Goal: Task Accomplishment & Management: Use online tool/utility

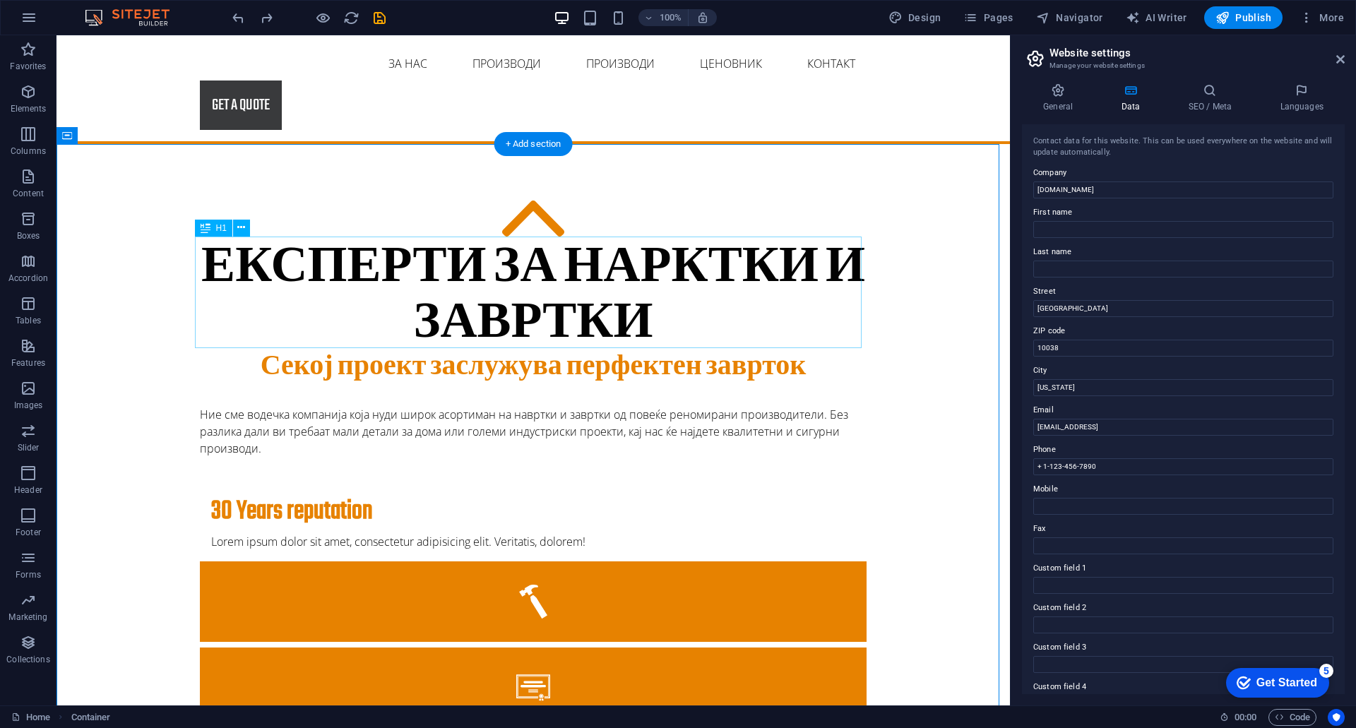
click at [527, 301] on div "ЕКСПЕРТИ ЗА НАРКТКИ И ЗАВРТКИ" at bounding box center [533, 297] width 666 height 112
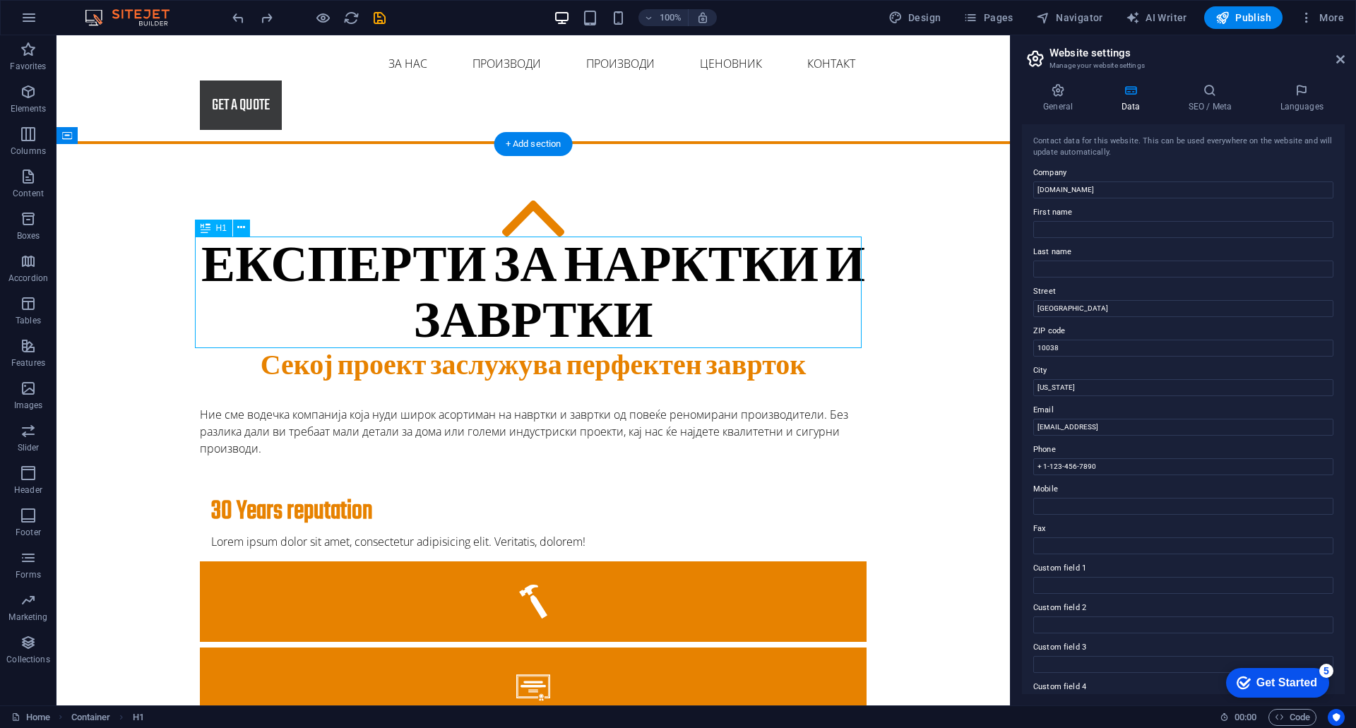
click at [527, 301] on div "ЕКСПЕРТИ ЗА НАРКТКИ И ЗАВРТКИ" at bounding box center [533, 297] width 666 height 112
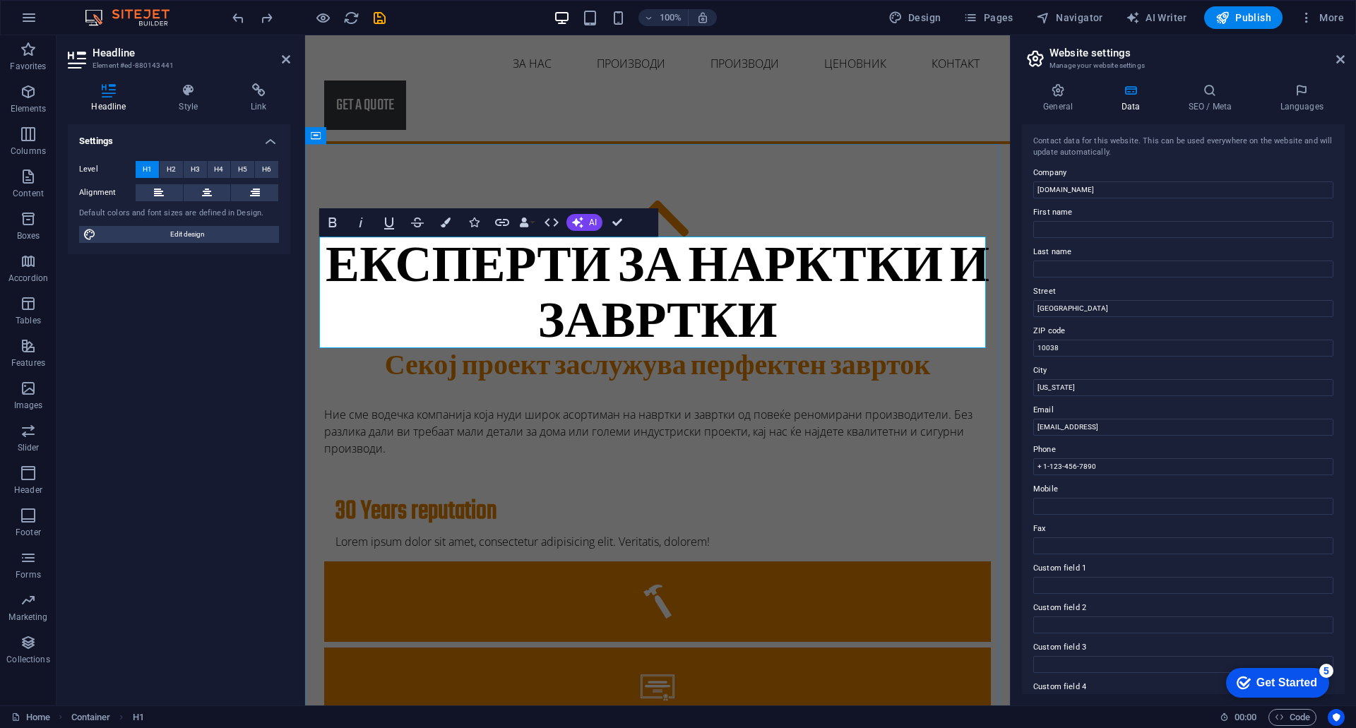
click at [527, 301] on h1 "ЕКСПЕРТИ ЗА НАРКТКИ И ЗАВРТКИ" at bounding box center [657, 297] width 666 height 112
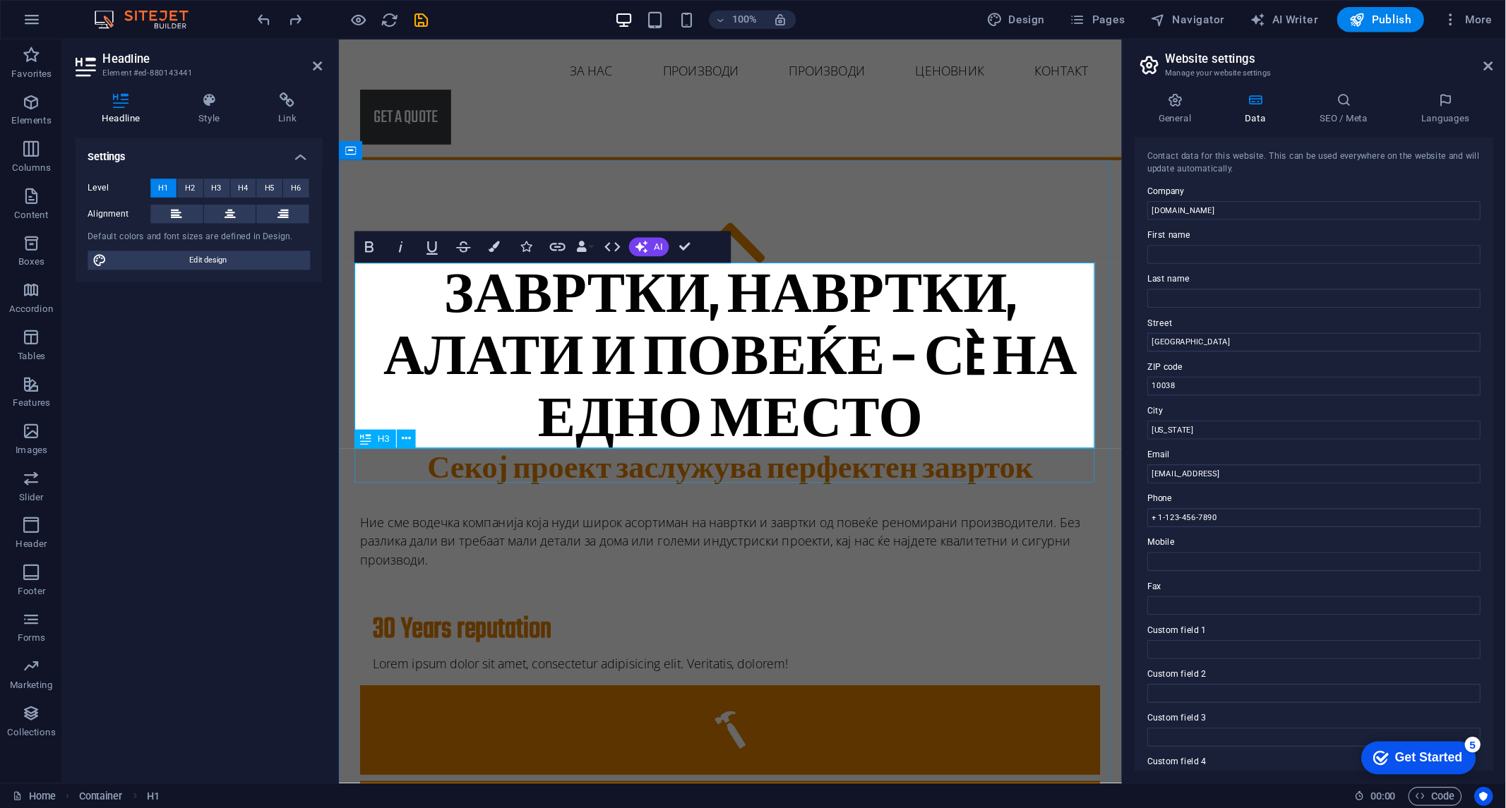
scroll to position [0, 6]
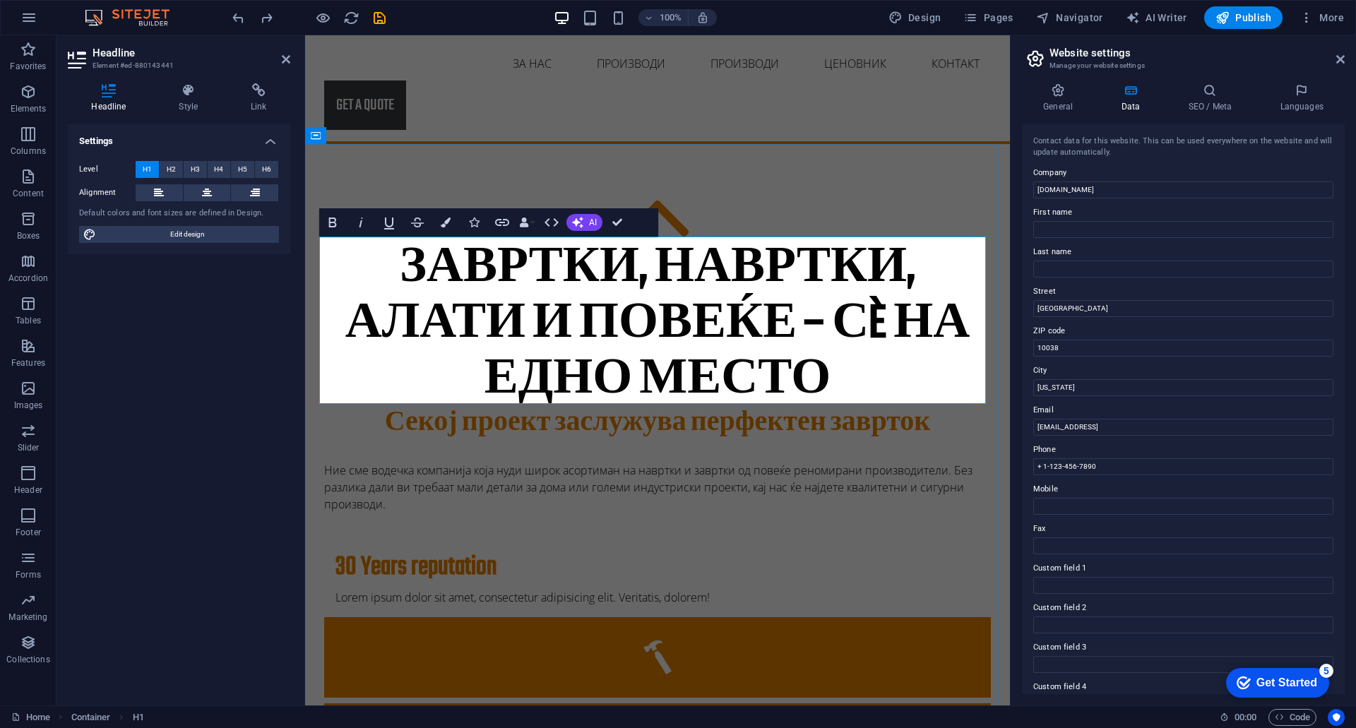
click at [499, 376] on h1 "Завртки, навртки, алати и повеќе – сè на едно место" at bounding box center [657, 325] width 666 height 168
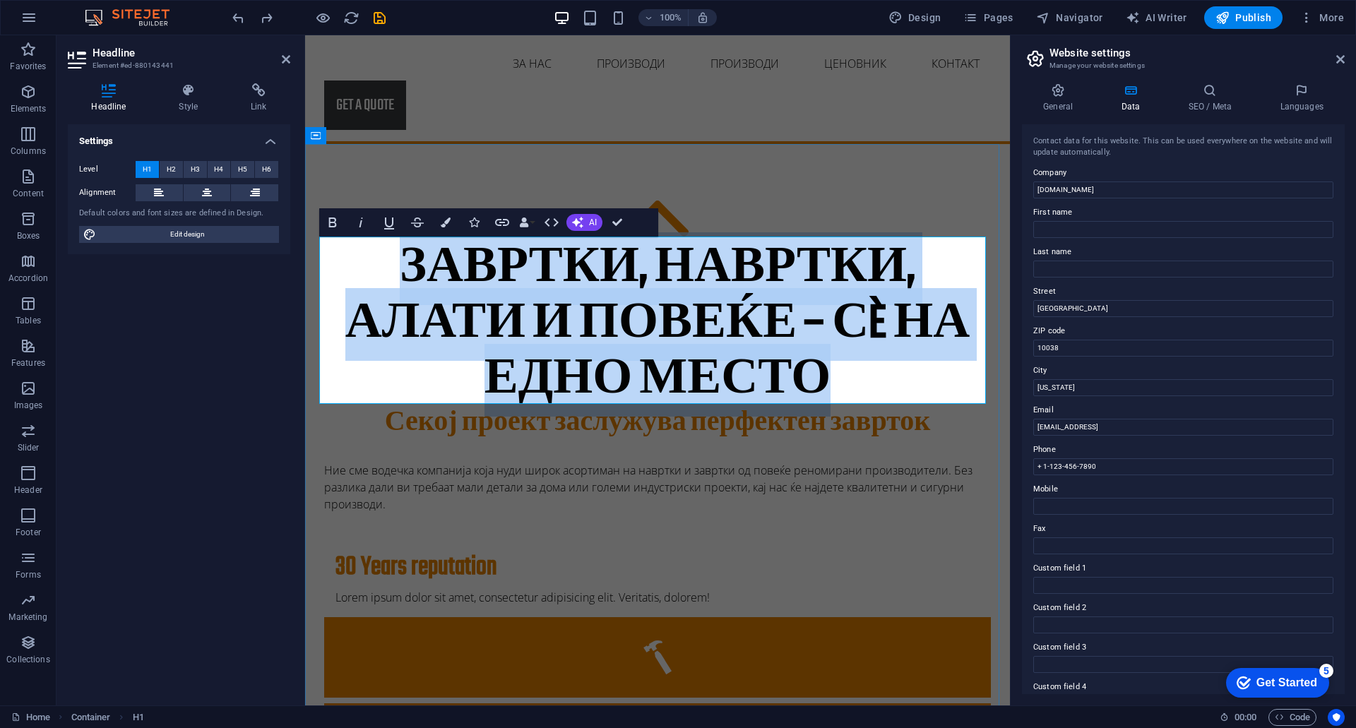
click at [499, 376] on h1 "Завртки, навртки, алати и повеќе – сè на едно место" at bounding box center [657, 325] width 666 height 168
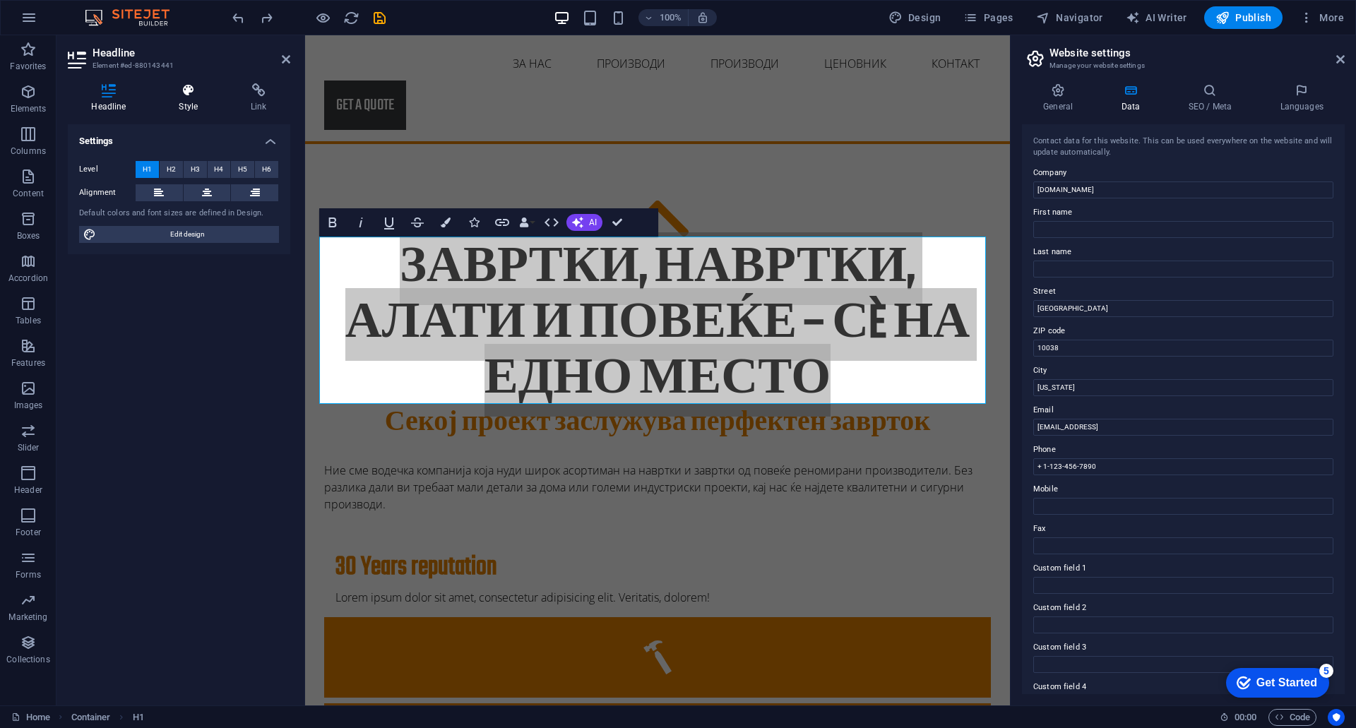
click at [180, 93] on icon at bounding box center [188, 90] width 66 height 14
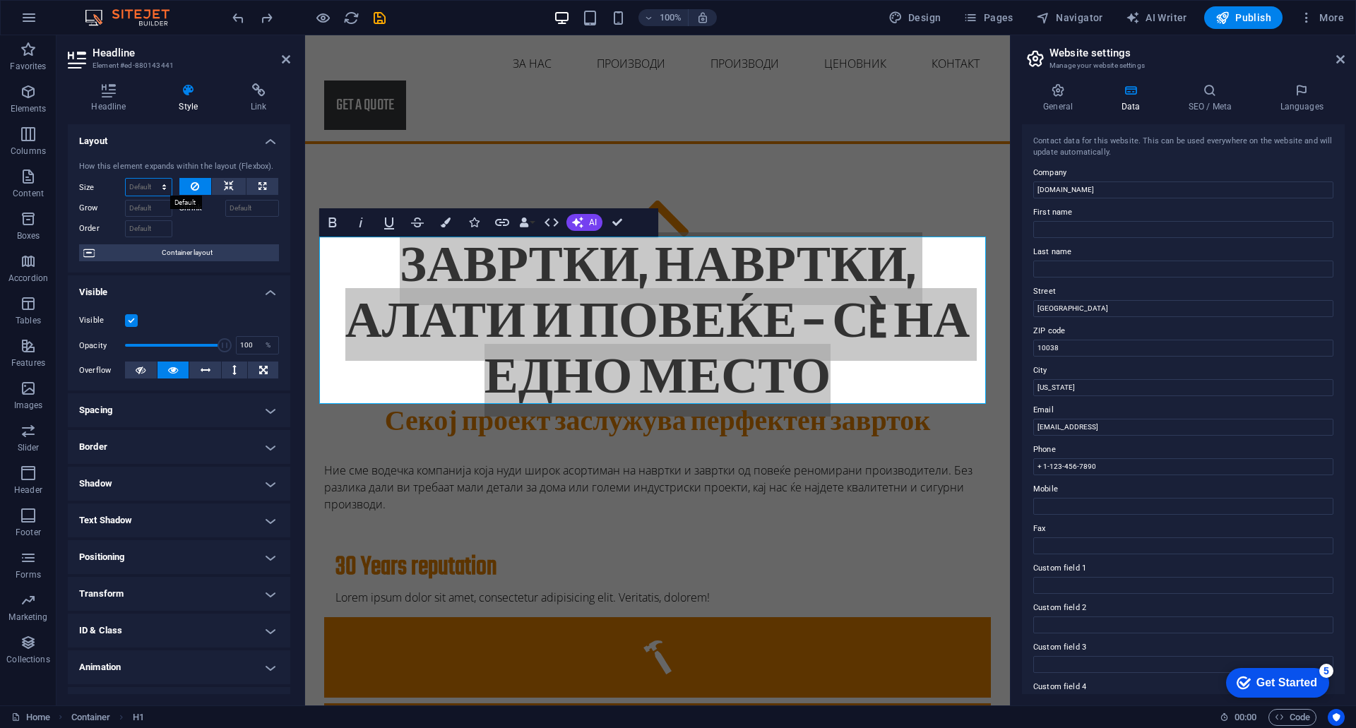
click at [164, 190] on select "Default auto px % 1/1 1/2 1/3 1/4 1/5 1/6 1/7 1/8 1/9 1/10" at bounding box center [149, 187] width 46 height 17
click at [218, 131] on h4 "Layout" at bounding box center [179, 136] width 222 height 25
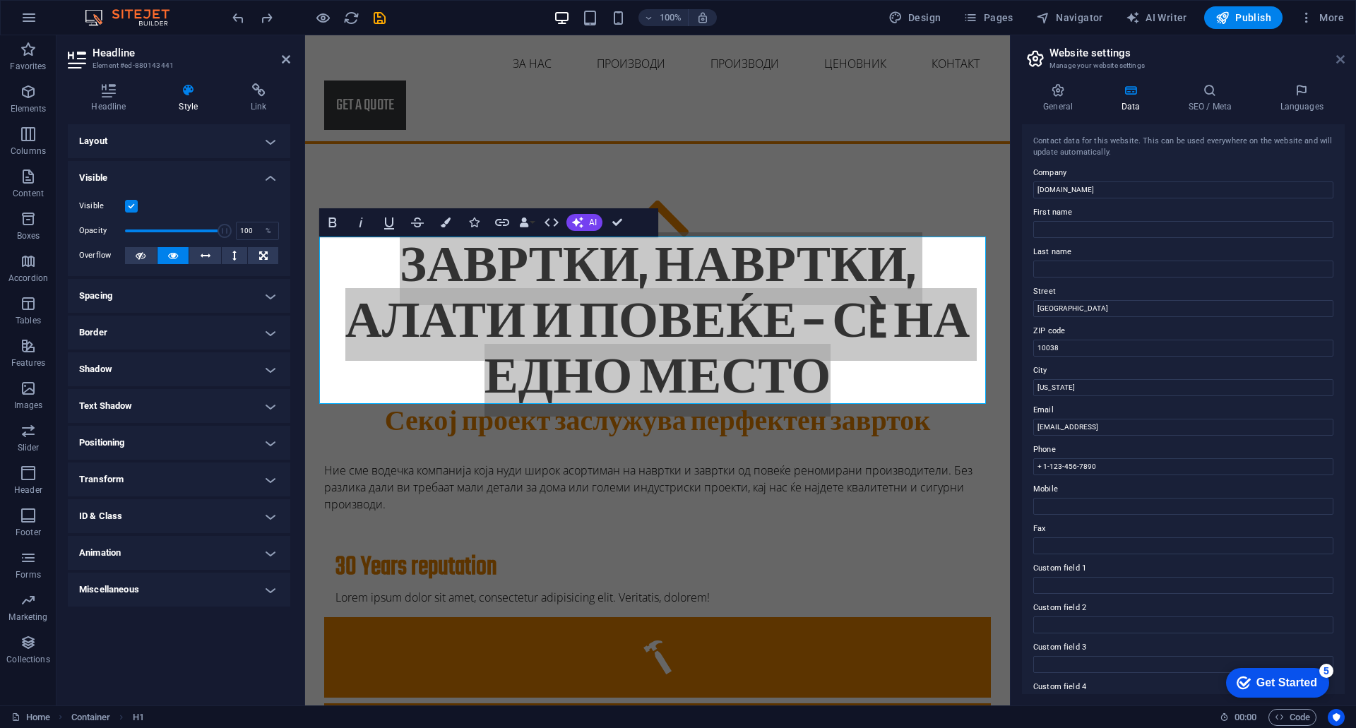
click at [1343, 61] on icon at bounding box center [1340, 59] width 8 height 11
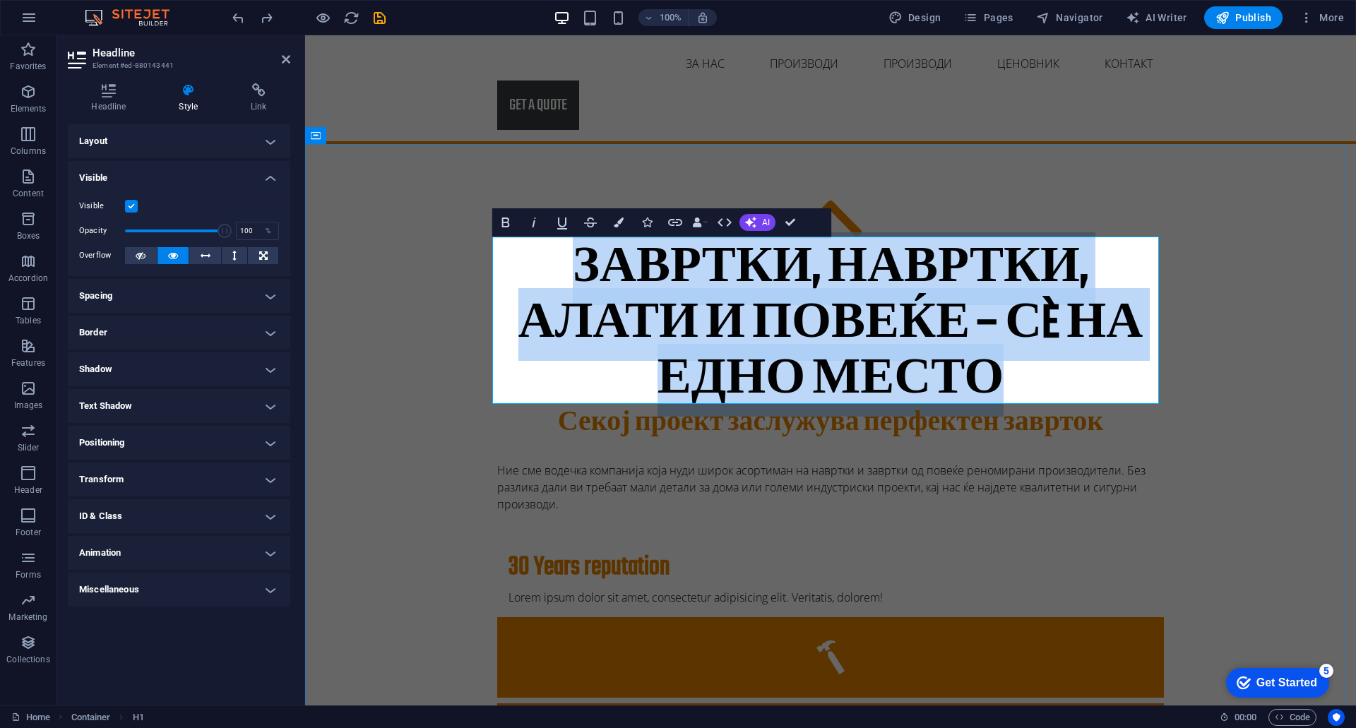
drag, startPoint x: 563, startPoint y: 294, endPoint x: 534, endPoint y: 265, distance: 41.4
click at [534, 265] on h1 "Завртки, навртки, алати и повеќе – сè на едно место" at bounding box center [830, 325] width 666 height 168
drag, startPoint x: 559, startPoint y: 247, endPoint x: 1037, endPoint y: 381, distance: 496.5
click at [1037, 381] on h1 "Завртки, навртки, алати и повеќе – сè на едно место" at bounding box center [830, 325] width 666 height 168
click at [716, 222] on icon "button" at bounding box center [724, 222] width 17 height 17
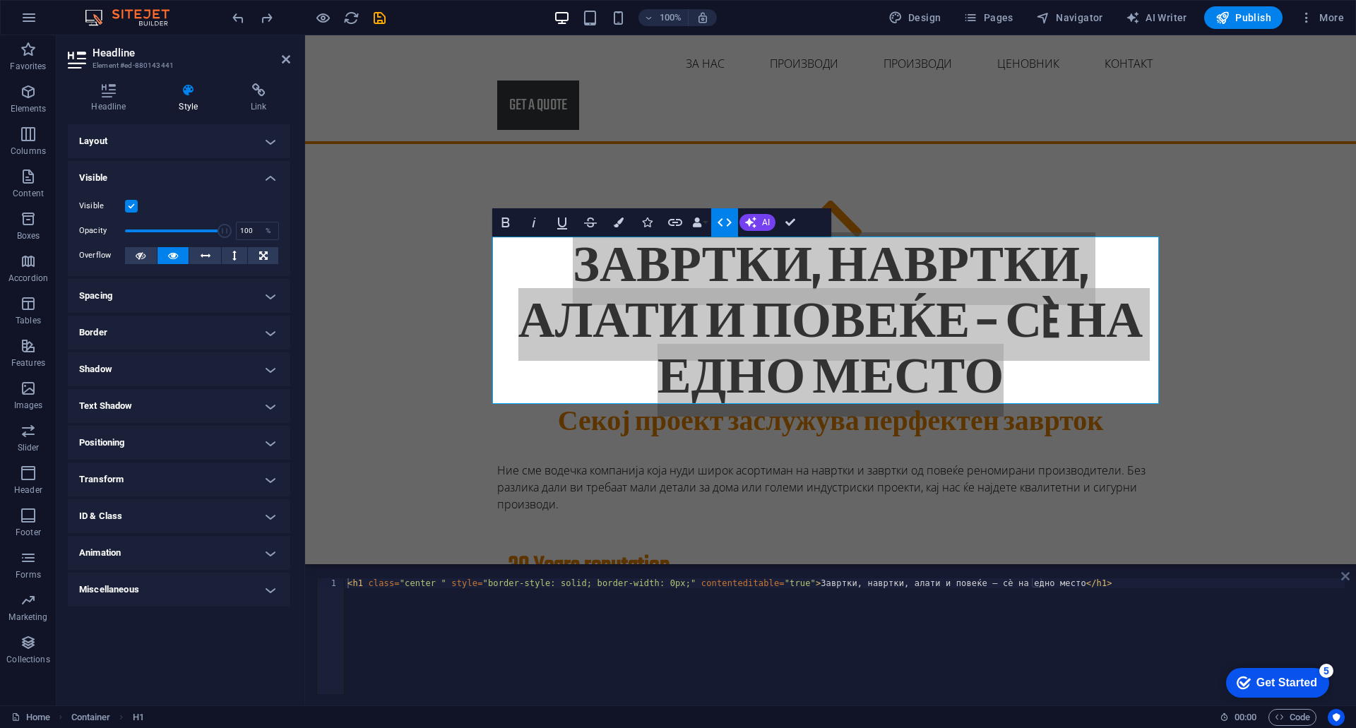
click at [1345, 576] on icon at bounding box center [1345, 575] width 8 height 11
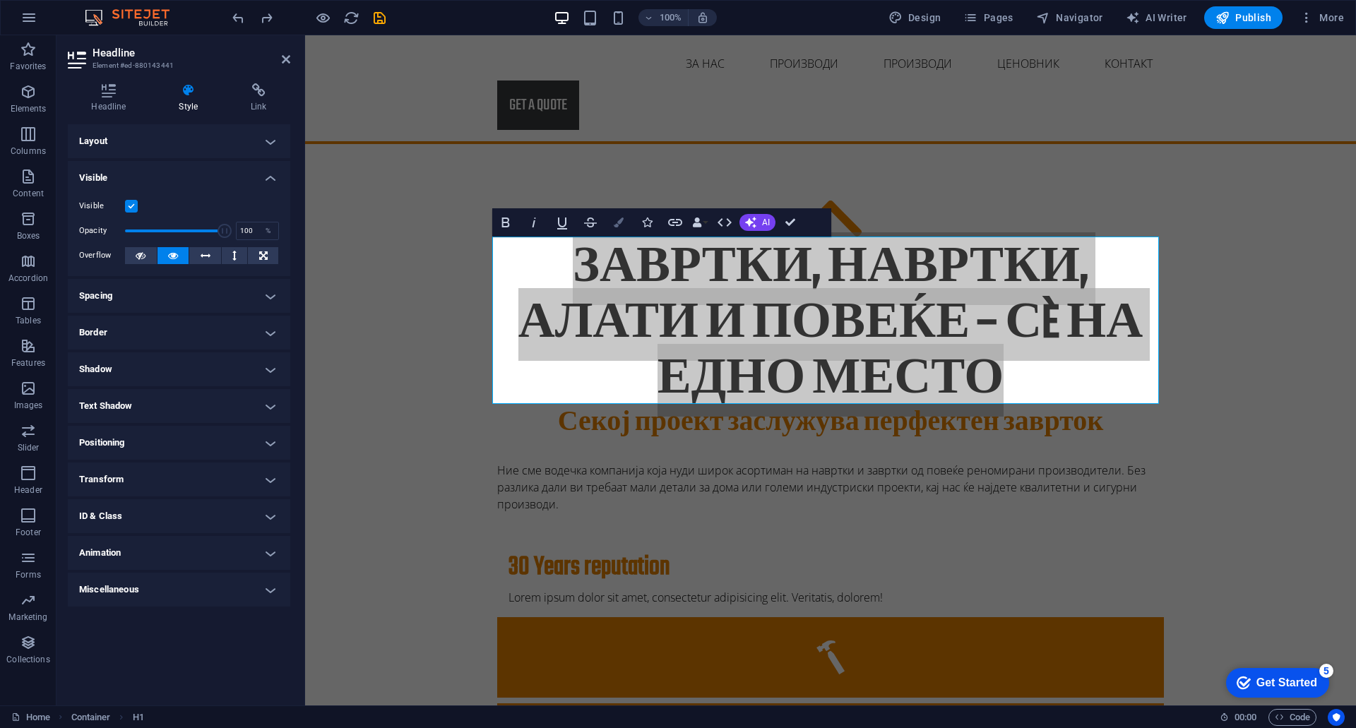
click at [611, 229] on button "Colors" at bounding box center [618, 222] width 27 height 28
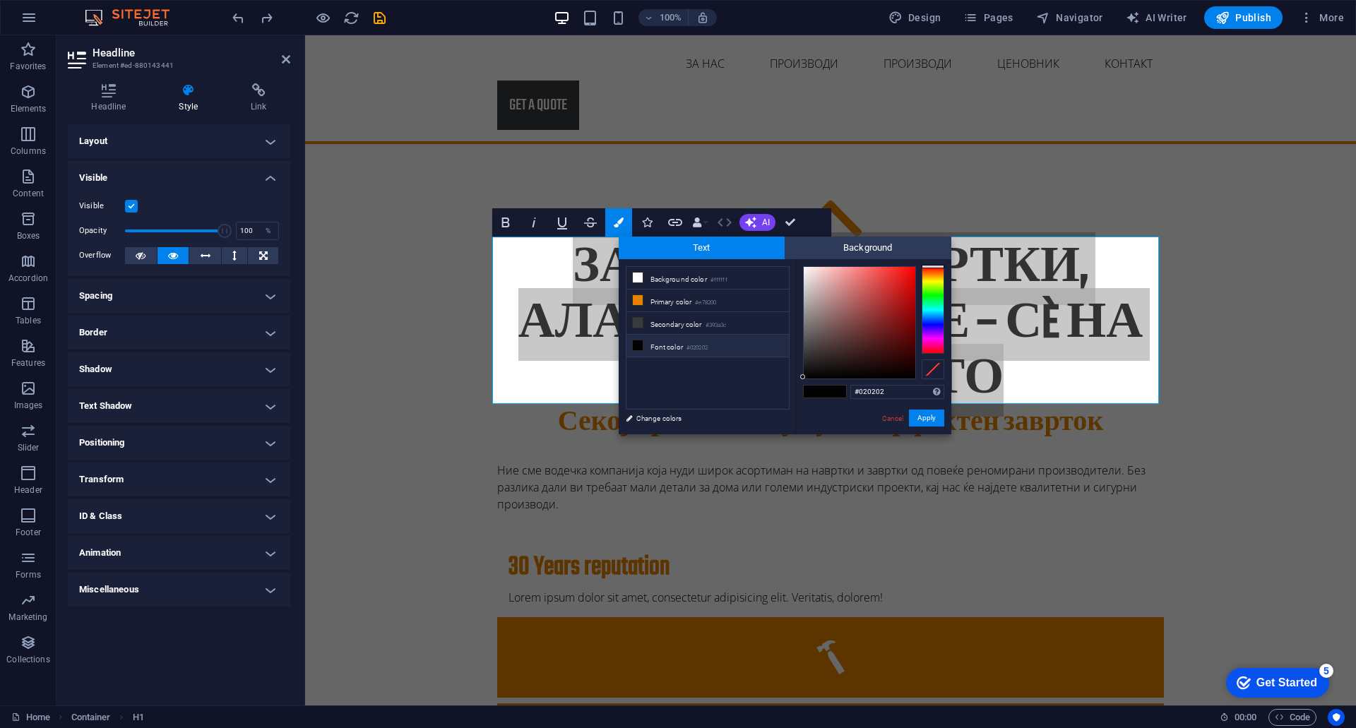
click at [730, 229] on icon "button" at bounding box center [724, 222] width 17 height 17
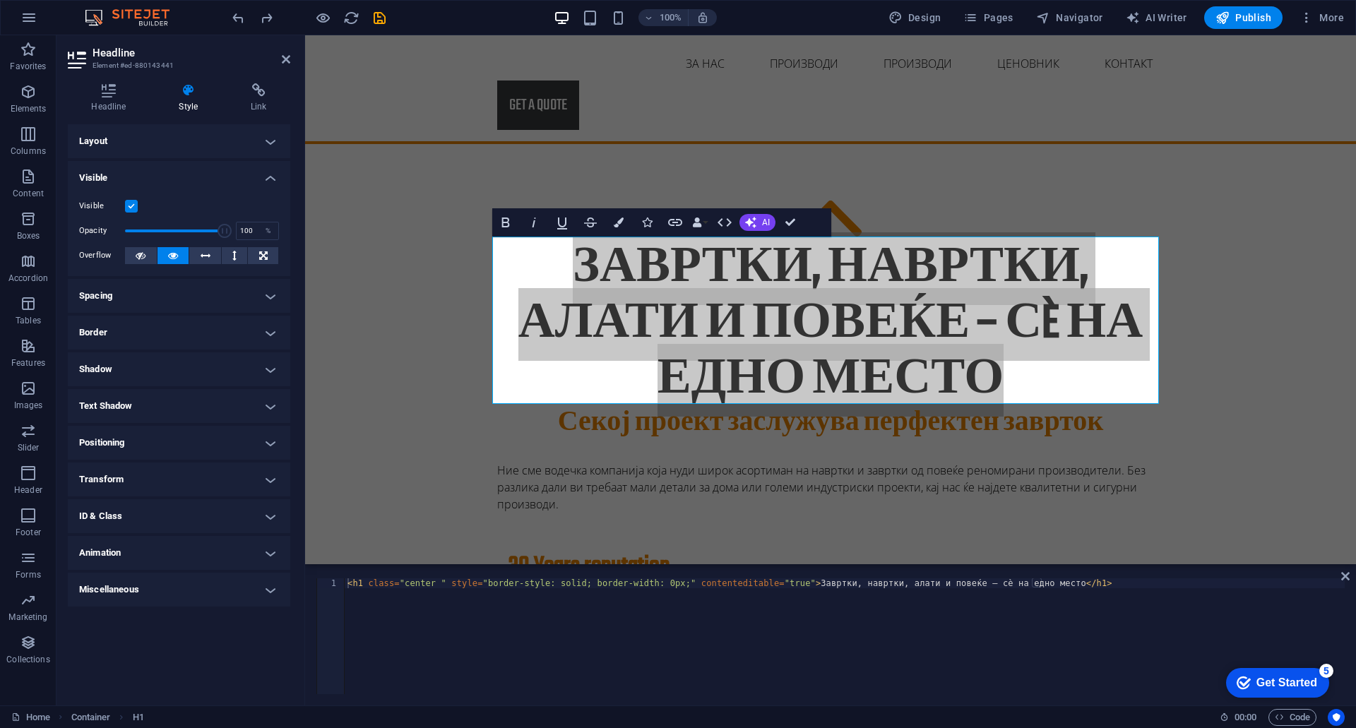
type textarea "<h1 class="center " style="border-style: solid; border-width: 0px;" contentedit…"
drag, startPoint x: 489, startPoint y: 630, endPoint x: 321, endPoint y: 606, distance: 169.7
click at [321, 606] on div "<h1 class="center " style="border-style: solid; border-width: 0px;" contentedit…" at bounding box center [830, 636] width 1028 height 116
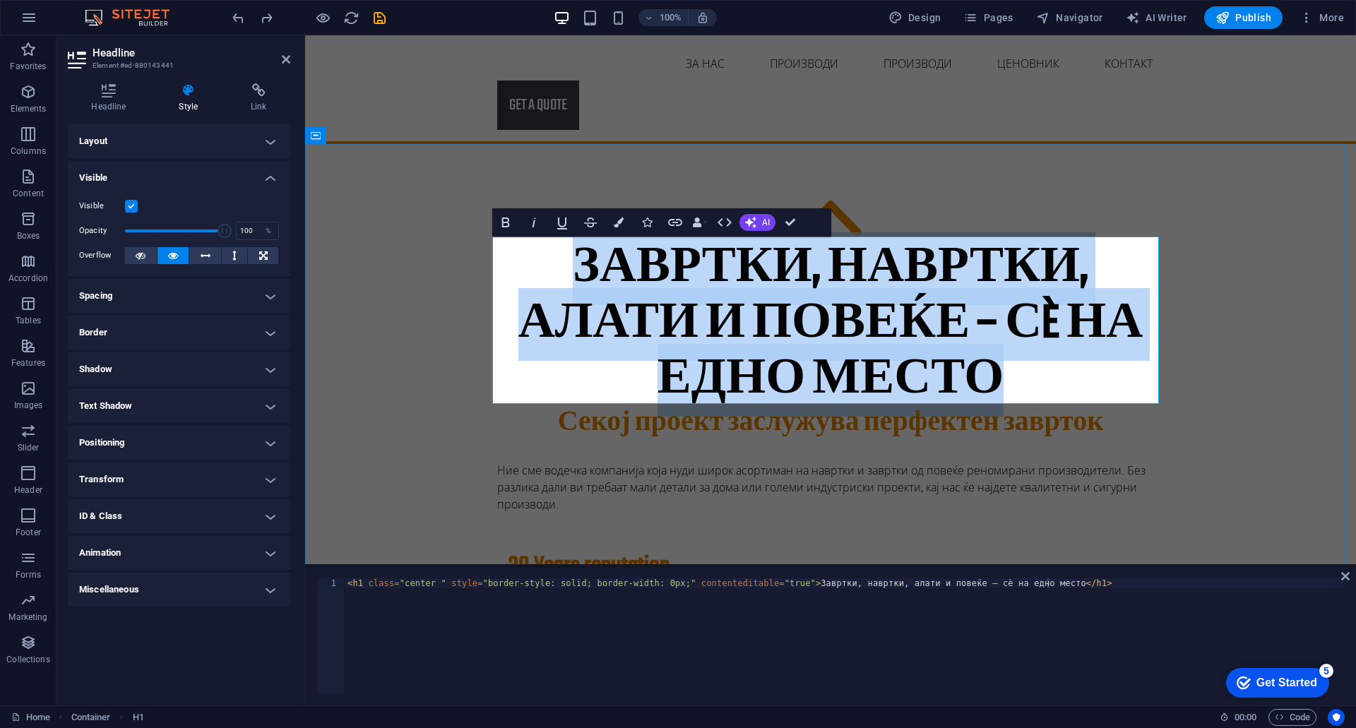
click at [895, 325] on h1 "Завртки, навртки, алати и повеќе – сè на едно место" at bounding box center [830, 325] width 666 height 168
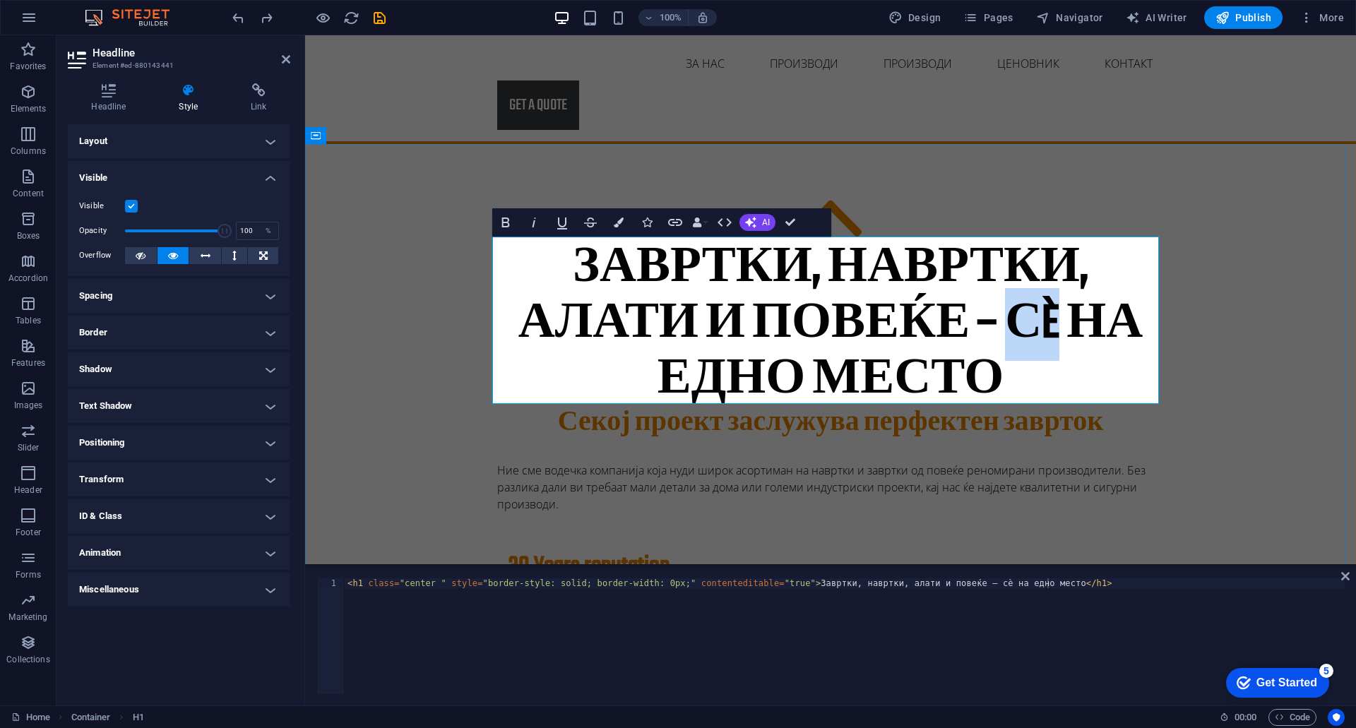
drag, startPoint x: 1054, startPoint y: 311, endPoint x: 1010, endPoint y: 316, distance: 44.1
click at [1010, 316] on h1 "Завртки, навртки, алати и повеќе – сè на едно место" at bounding box center [830, 325] width 666 height 168
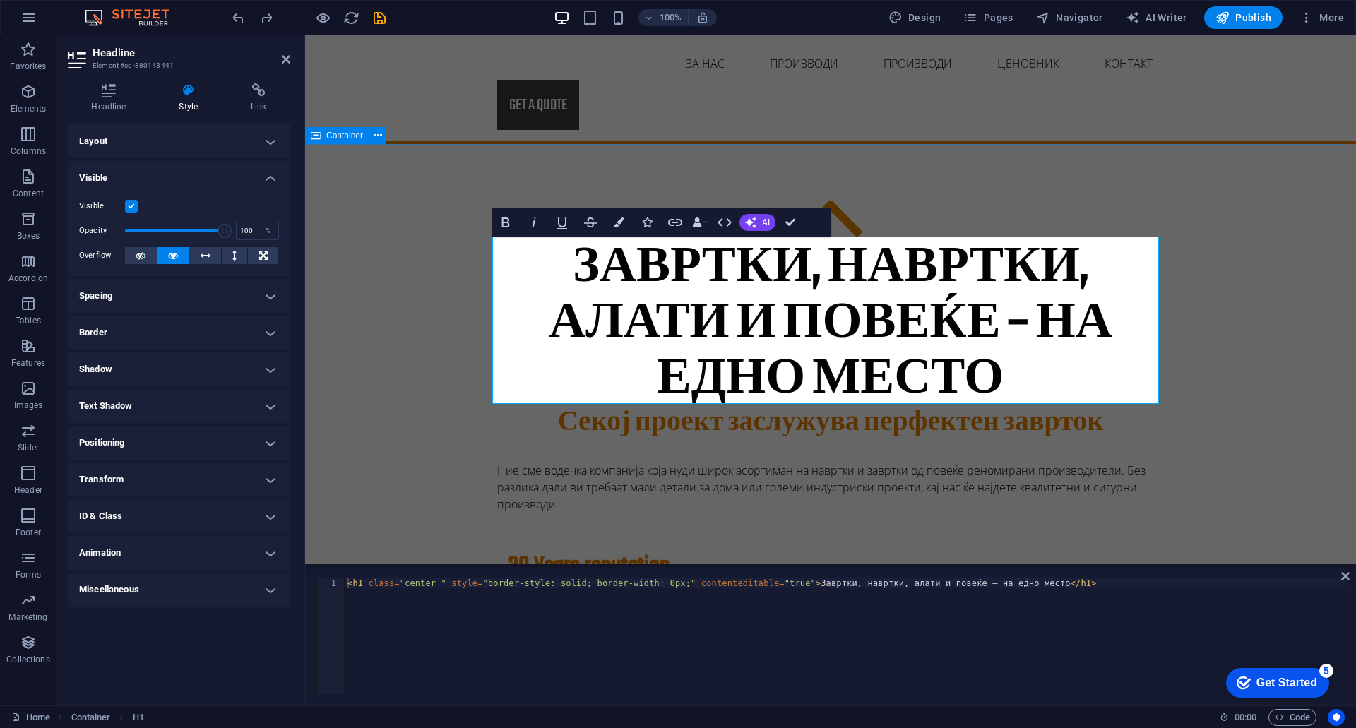
click at [1283, 351] on div "Завртки, навртки, алати и повеќе – на едно место Завртки, навртки, алати и пове…" at bounding box center [830, 701] width 1051 height 1114
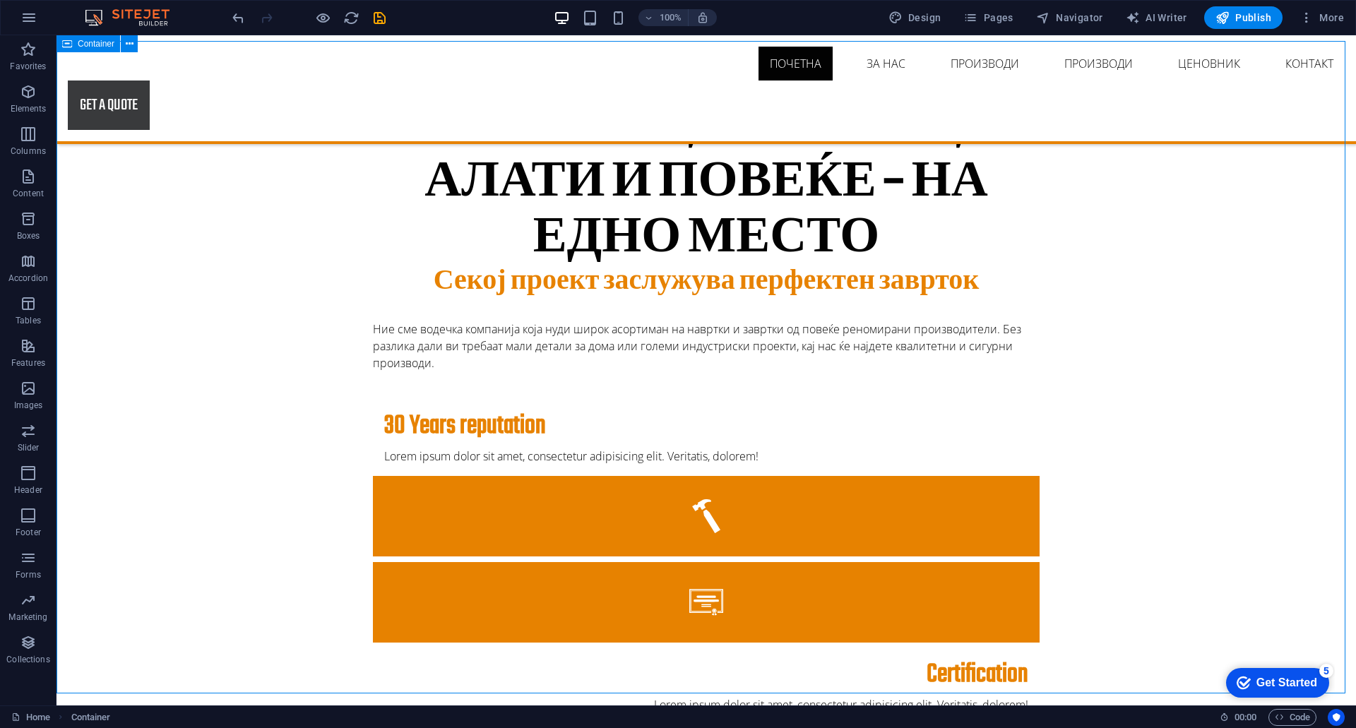
scroll to position [0, 0]
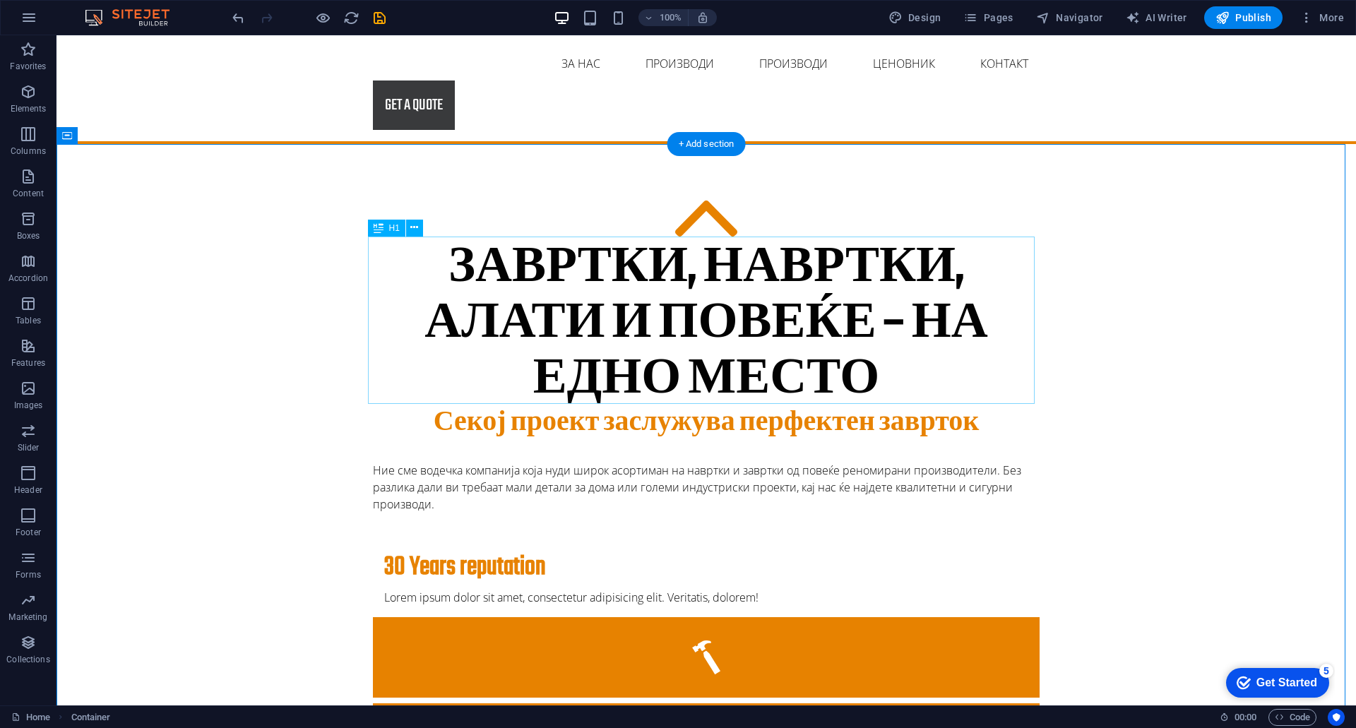
click at [764, 315] on div "Завртки, навртки, алати и повеќе – на едно место" at bounding box center [706, 325] width 666 height 168
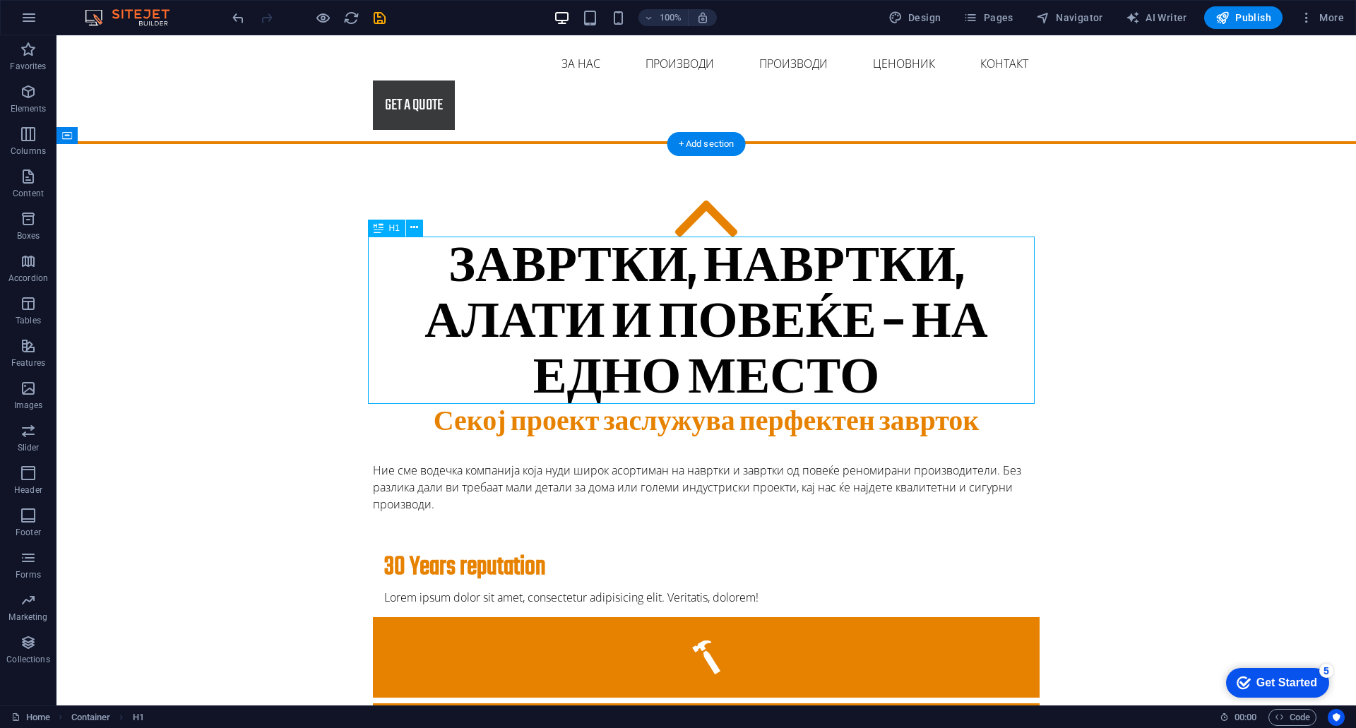
click at [764, 315] on div "Завртки, навртки, алати и повеќе – на едно место" at bounding box center [706, 325] width 666 height 168
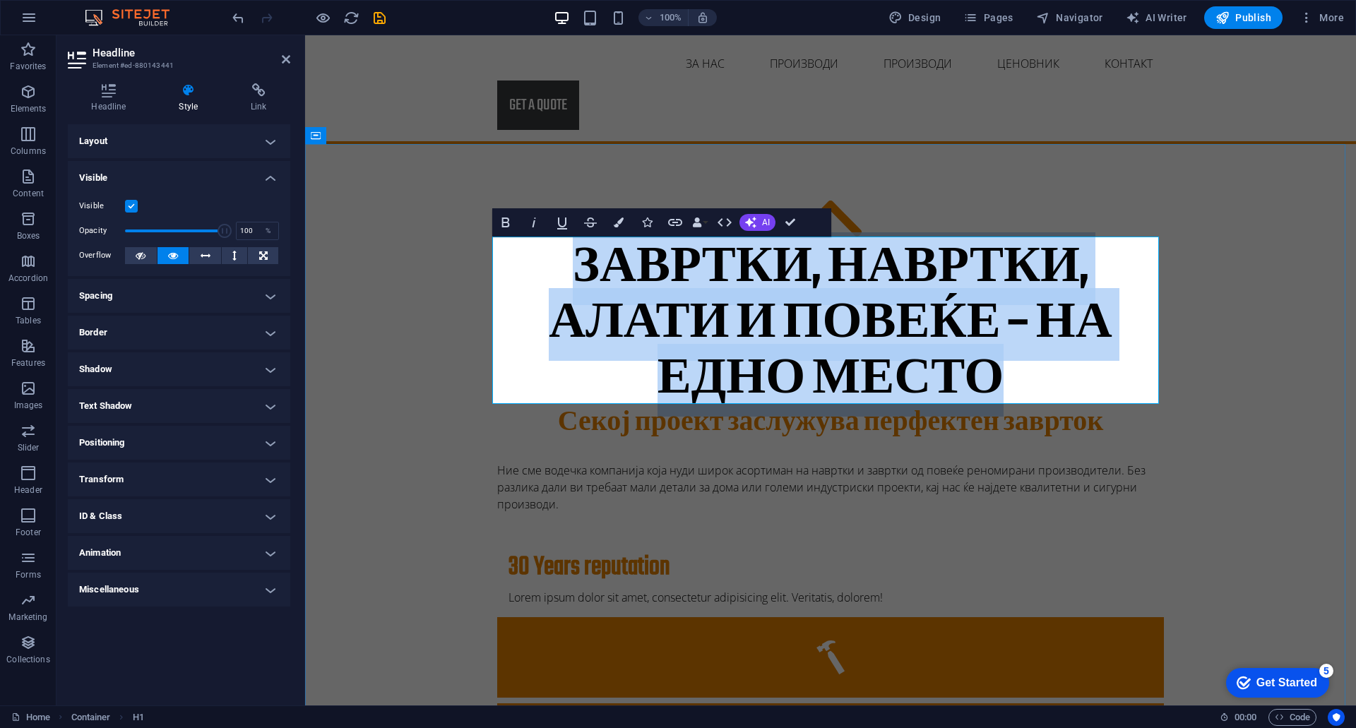
click at [1000, 364] on h1 "Завртки, навртки, алати и повеќе – на едно место" at bounding box center [830, 325] width 666 height 168
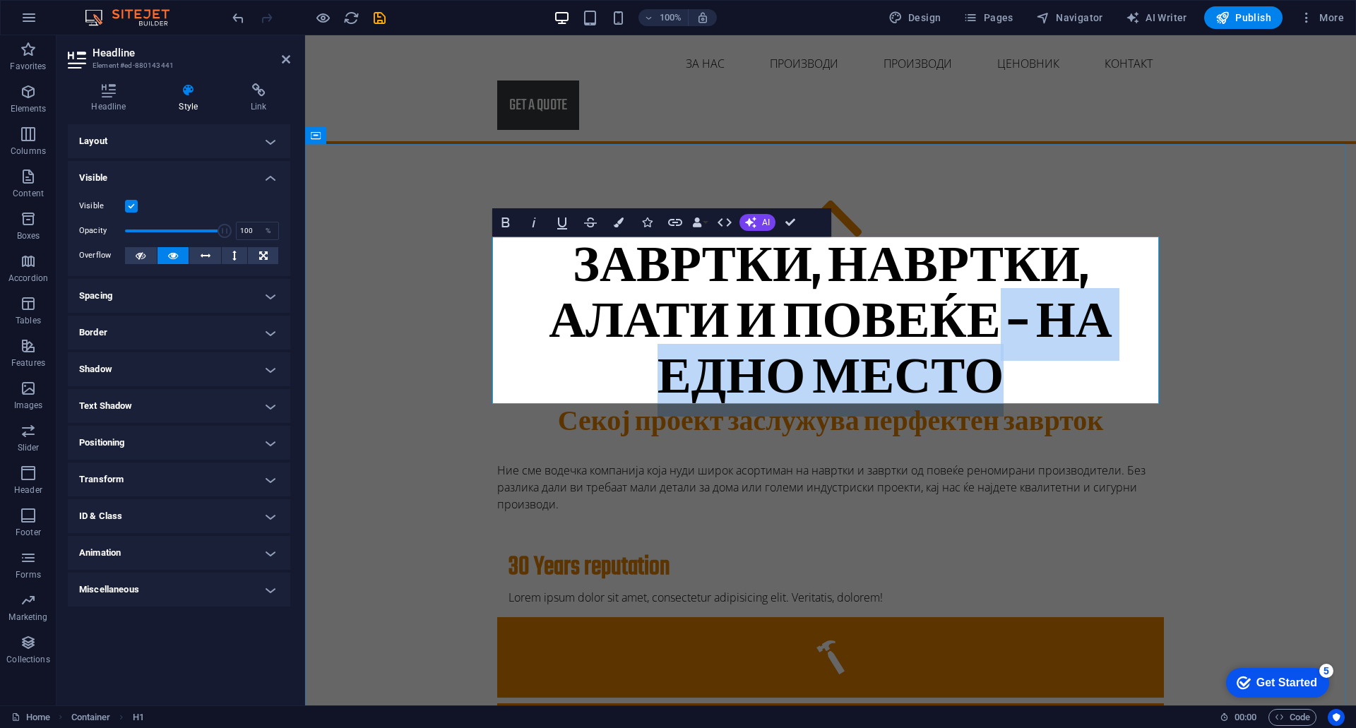
drag, startPoint x: 1013, startPoint y: 367, endPoint x: 994, endPoint y: 328, distance: 43.9
click at [994, 328] on h1 "Завртки, навртки, алати и повеќе – на едно место" at bounding box center [830, 325] width 666 height 168
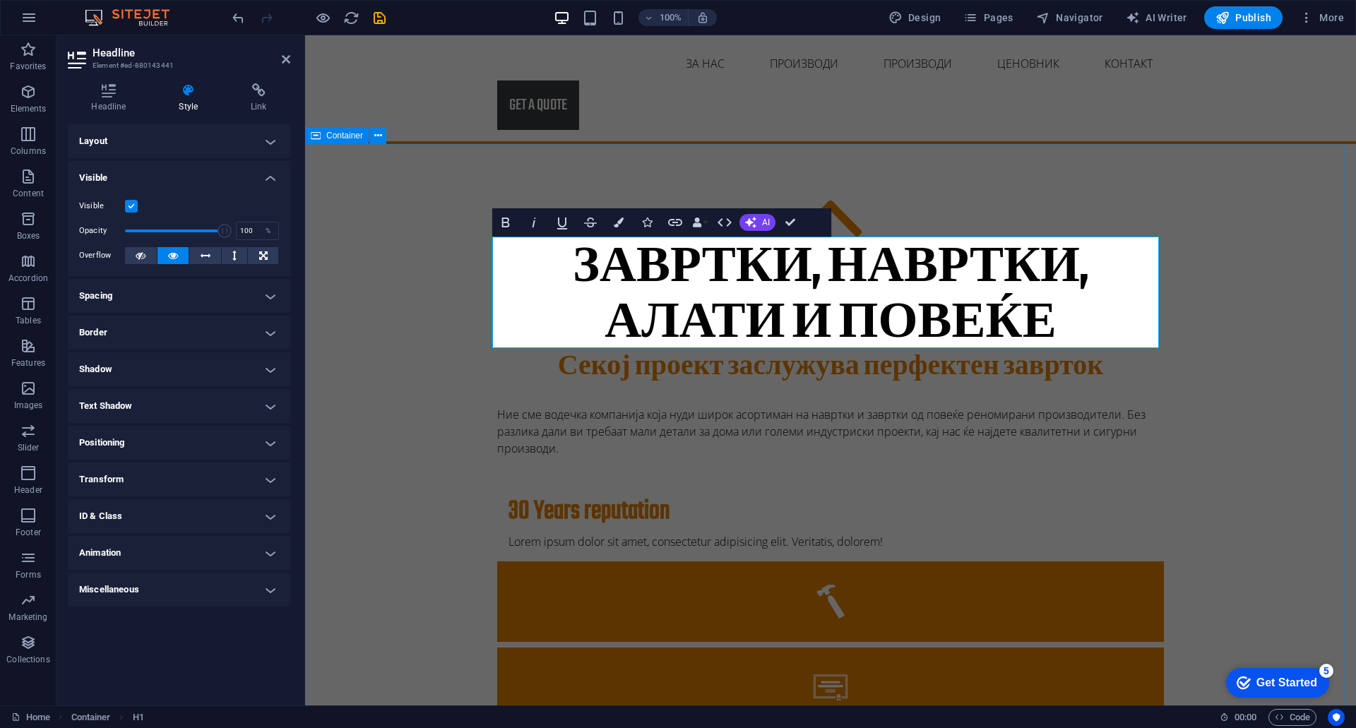
click at [1305, 376] on div "Завртки, навртки, алати и повеќе Секој проект заслужува перфектен заврток Ние с…" at bounding box center [830, 673] width 1051 height 1058
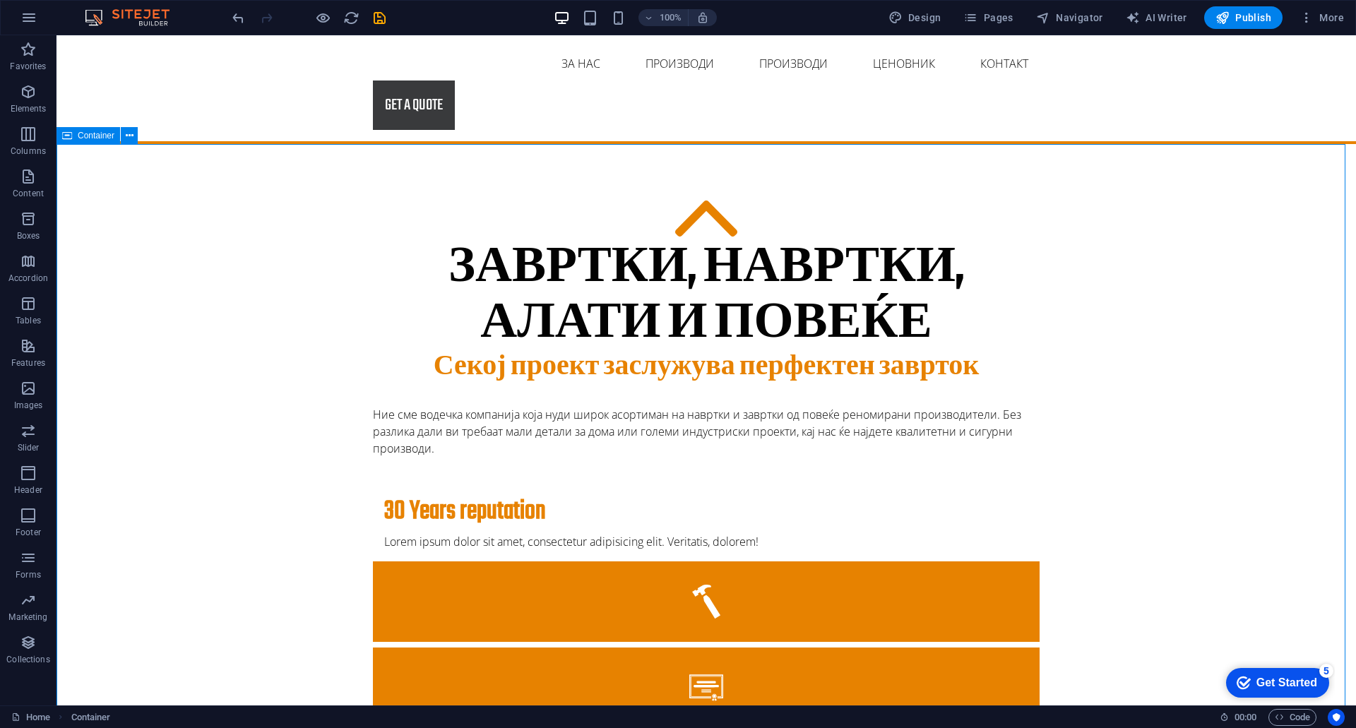
click at [1305, 376] on div "Завртки, навртки, алати и повеќе Секој проект заслужува перфектен заврток Ние с…" at bounding box center [705, 673] width 1299 height 1058
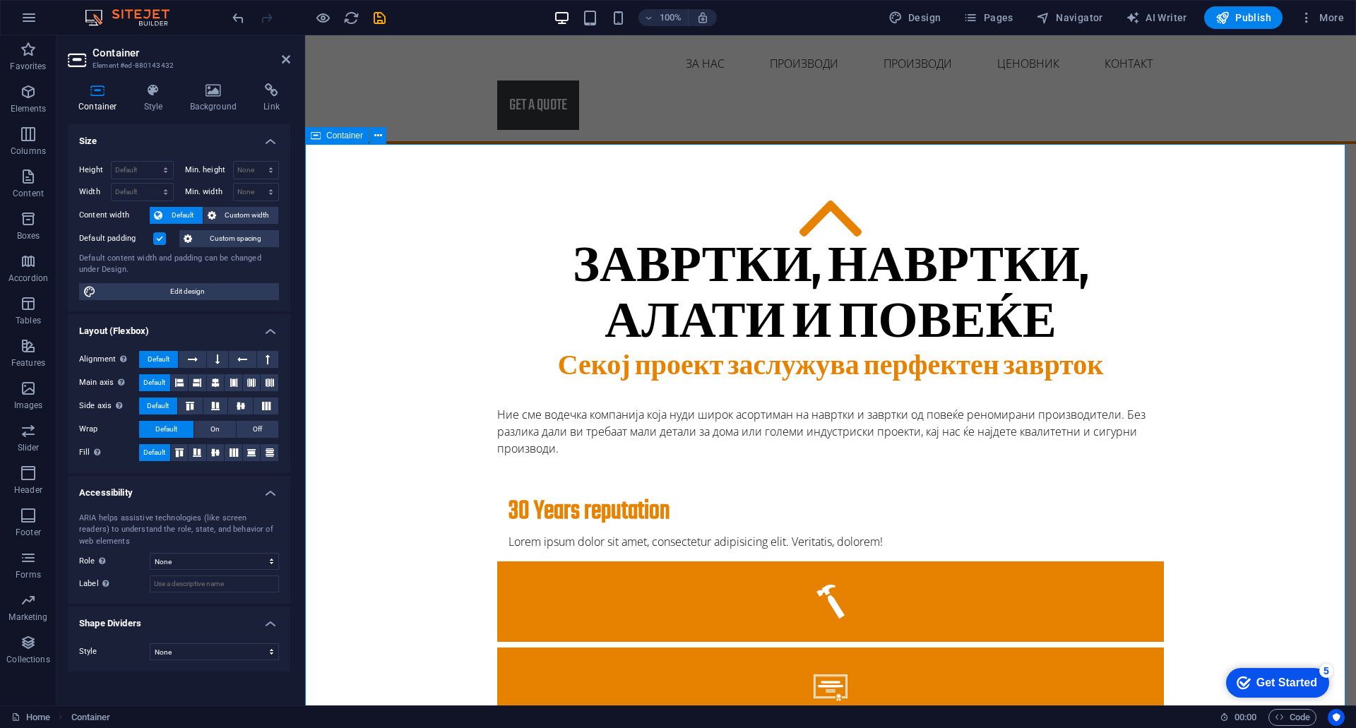
click at [1305, 376] on div "Завртки, навртки, алати и повеќе Секој проект заслужува перфектен заврток Ние с…" at bounding box center [830, 673] width 1051 height 1058
click at [1188, 80] on div "Почетна ЗА НАС Производи Производи Project-detail Ценовник Контакт Get a quote" at bounding box center [830, 89] width 1051 height 109
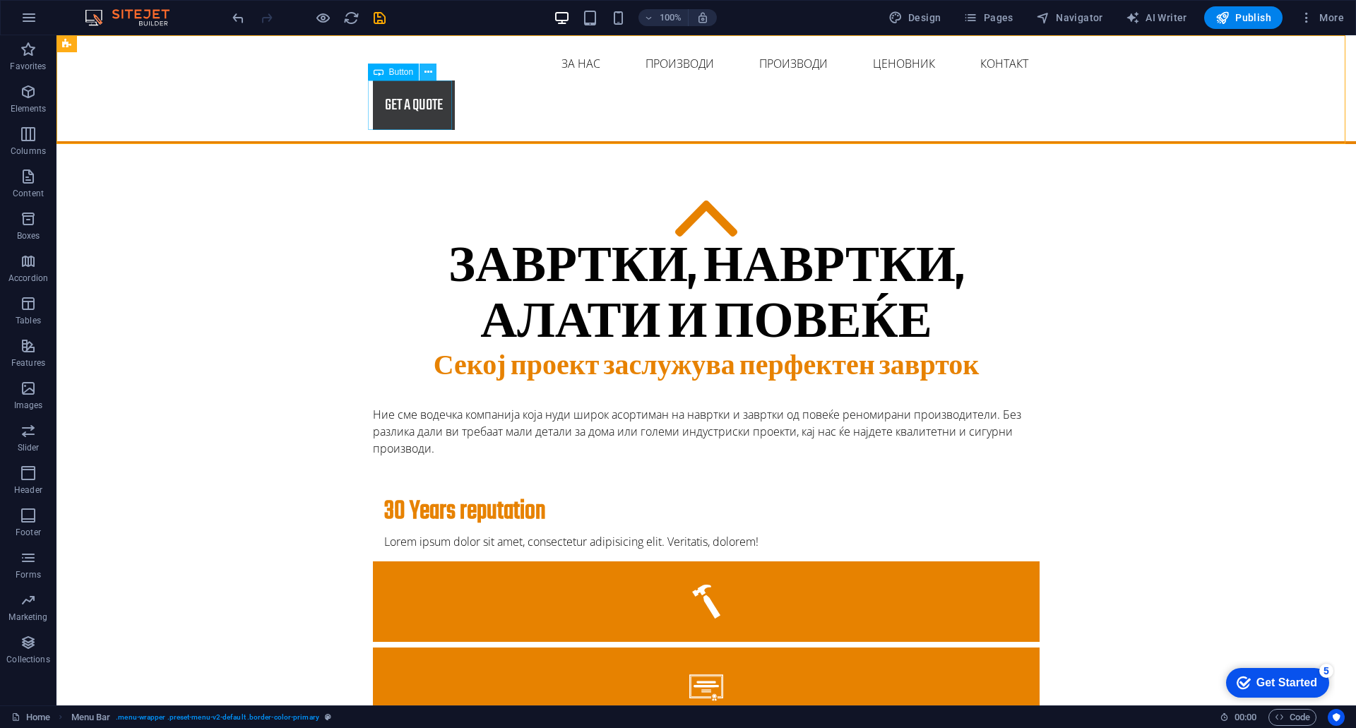
click at [424, 68] on icon at bounding box center [428, 72] width 8 height 15
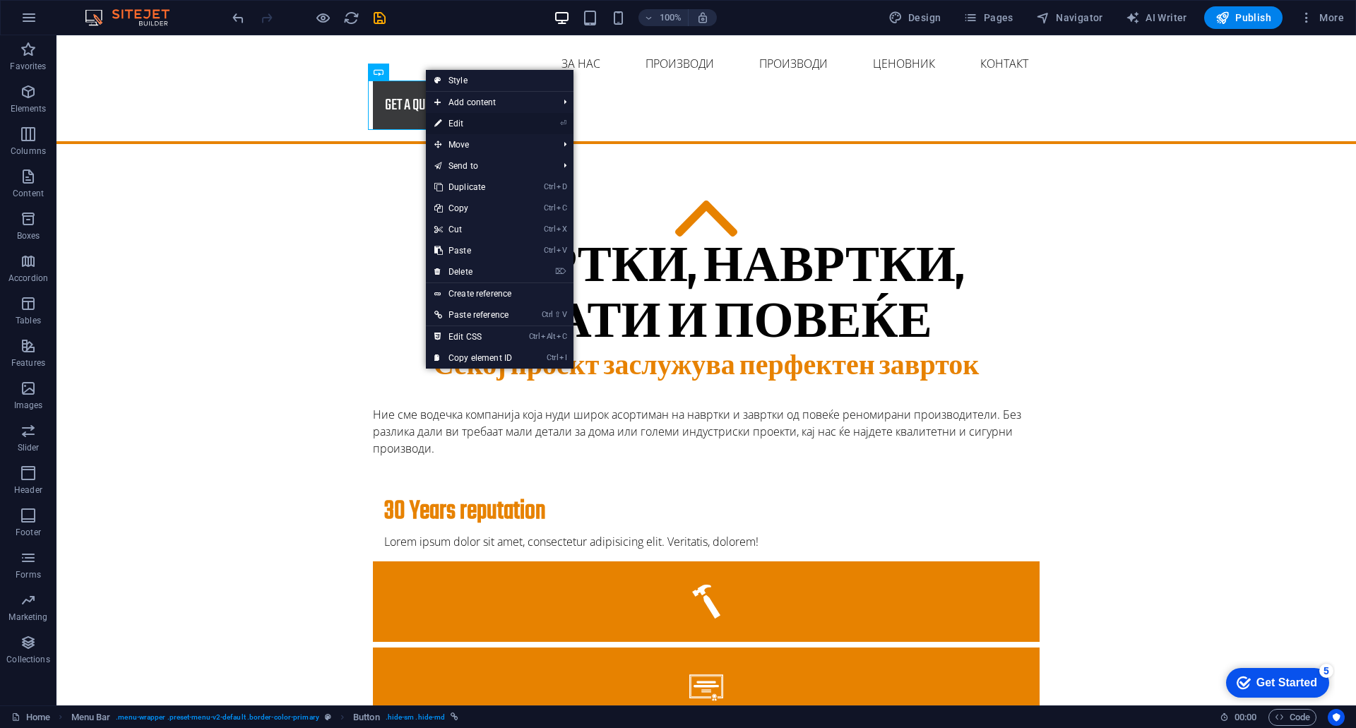
click at [451, 116] on link "⏎ Edit" at bounding box center [473, 123] width 95 height 21
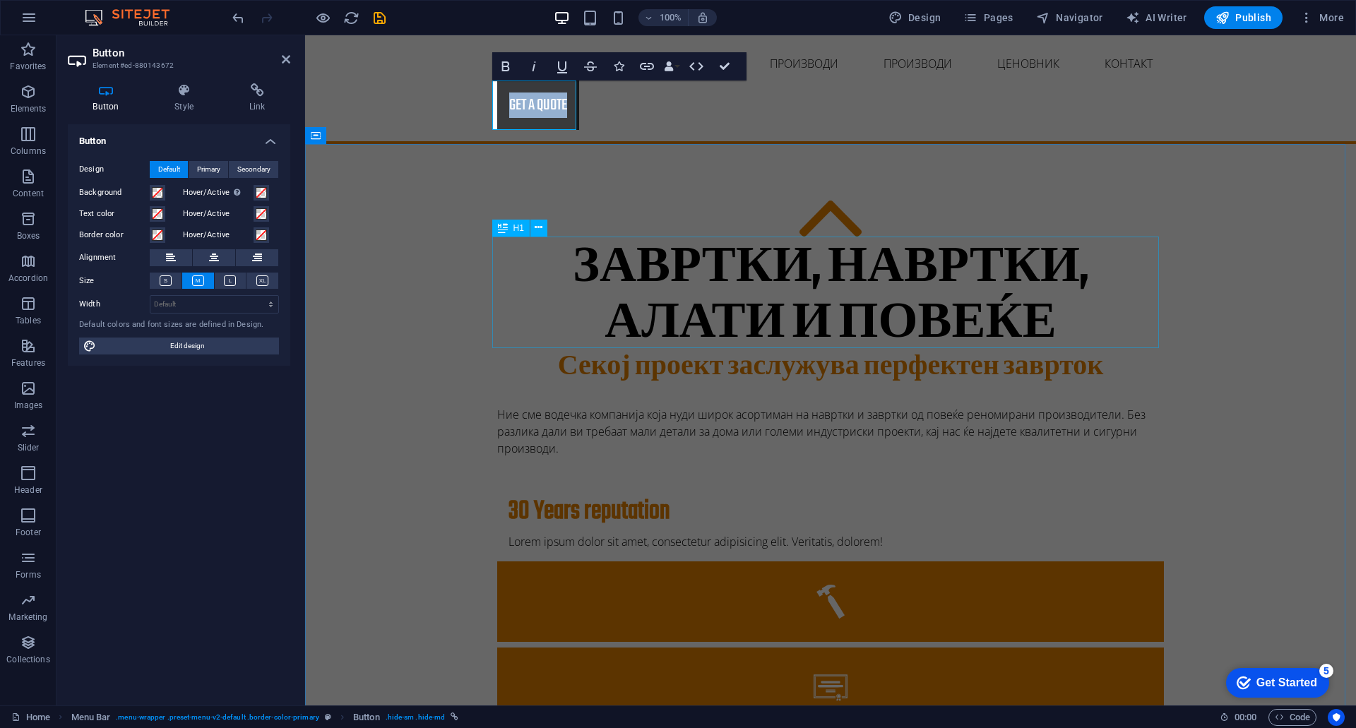
click at [896, 297] on div "Завртки, навртки, алати и повеќе" at bounding box center [830, 297] width 666 height 112
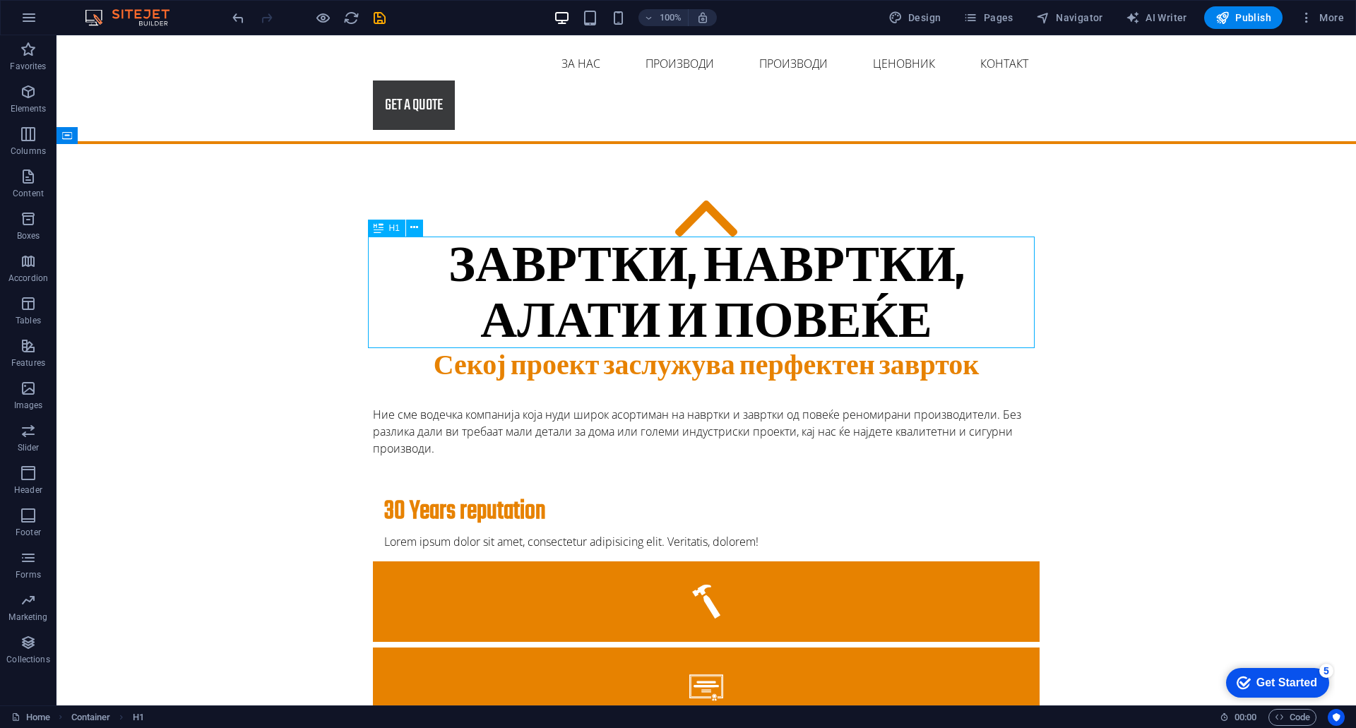
click at [631, 273] on div "Завртки, навртки, алати и повеќе" at bounding box center [706, 297] width 666 height 112
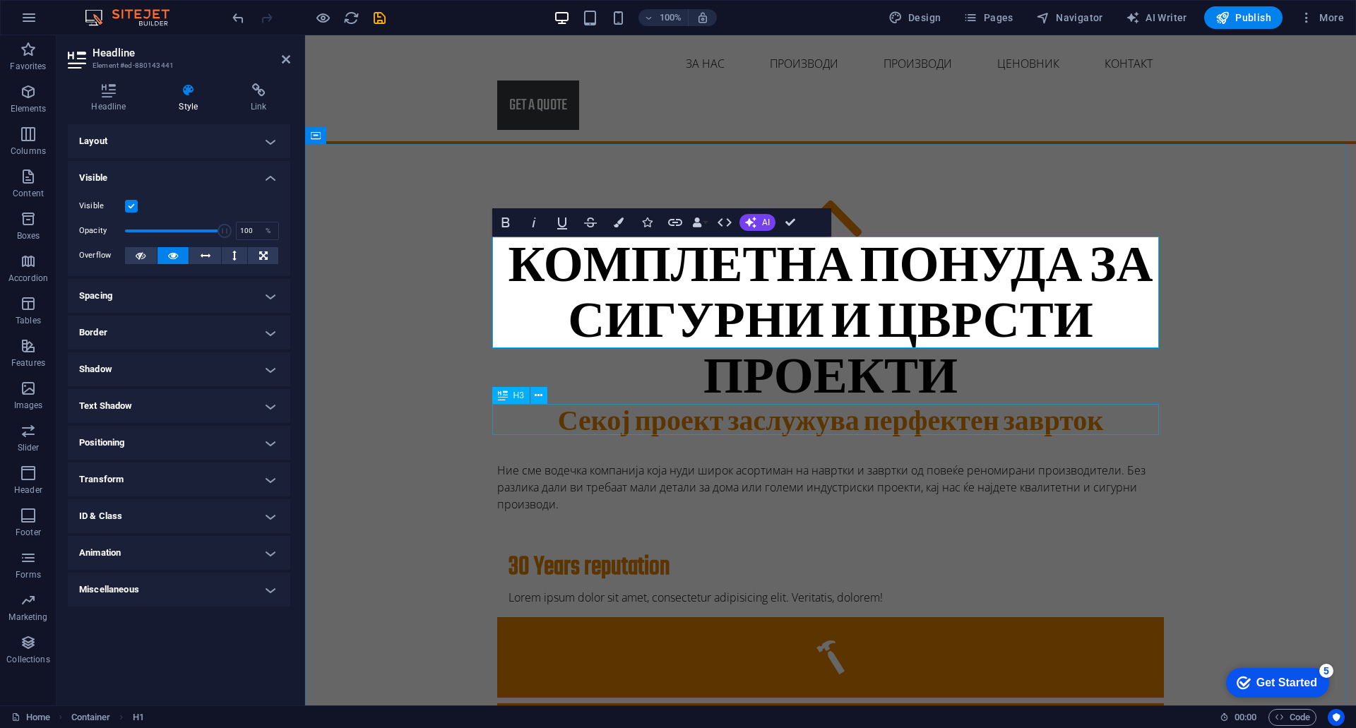
scroll to position [0, 6]
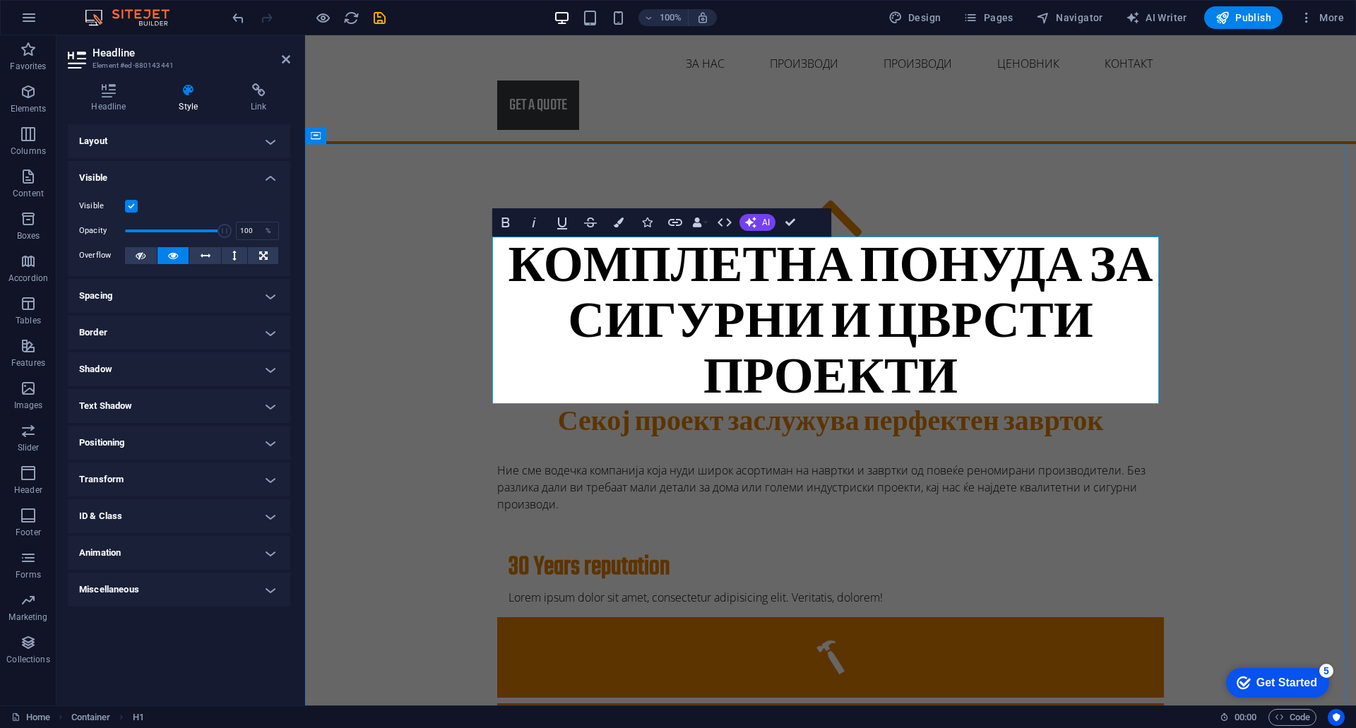
click at [714, 275] on h1 "Комплетна понуда за сигурни и цврсти проекти" at bounding box center [830, 325] width 666 height 168
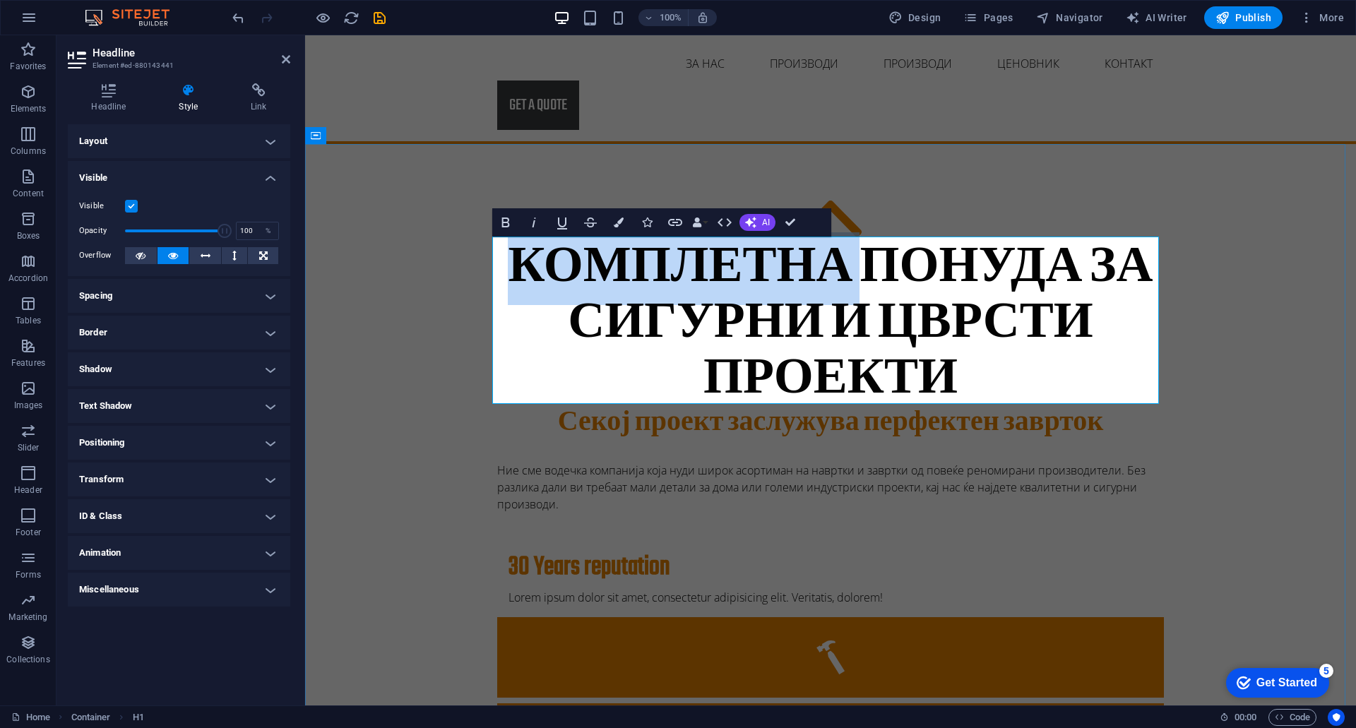
click at [714, 275] on h1 "Комплетна понуда за сигурни и цврсти проекти" at bounding box center [830, 325] width 666 height 168
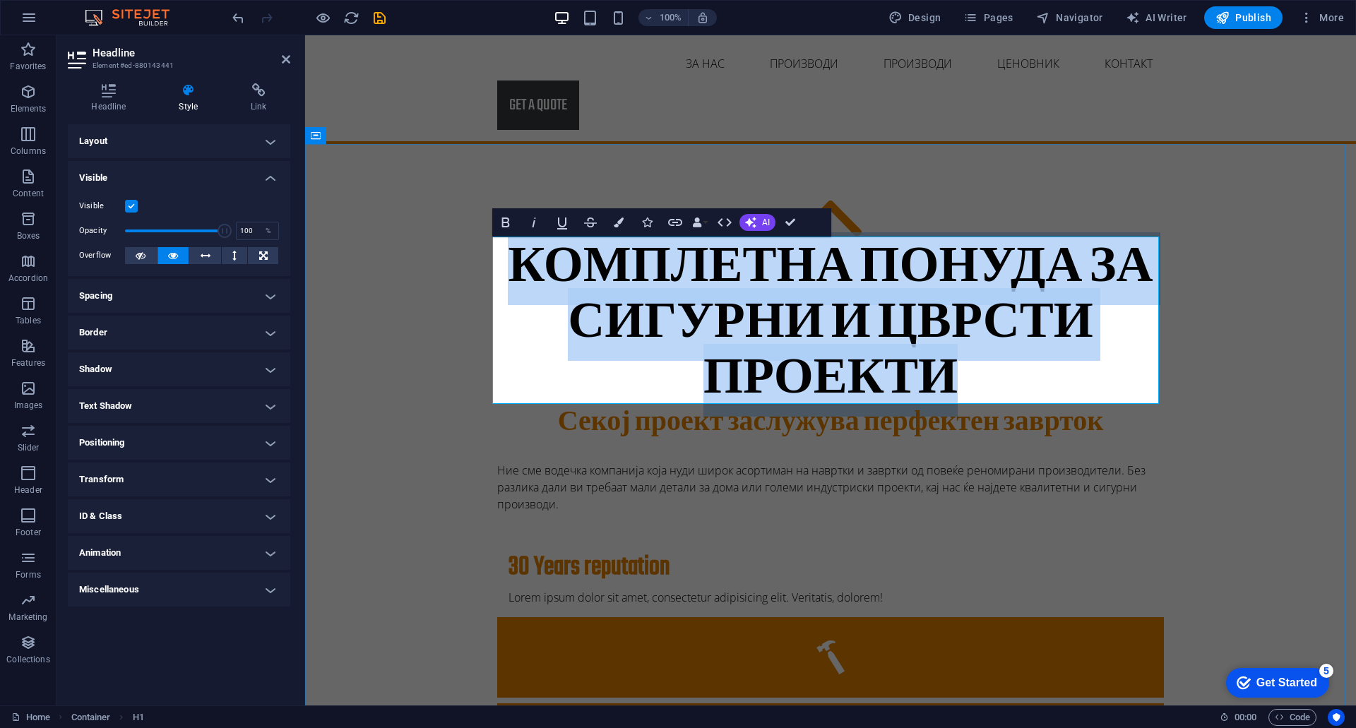
click at [714, 275] on h1 "Комплетна понуда за сигурни и цврсти проекти" at bounding box center [830, 325] width 666 height 168
drag, startPoint x: 714, startPoint y: 275, endPoint x: 671, endPoint y: 290, distance: 45.1
click at [671, 290] on h1 "Комплетна понуда за сигурни и цврсти проекти" at bounding box center [830, 325] width 666 height 168
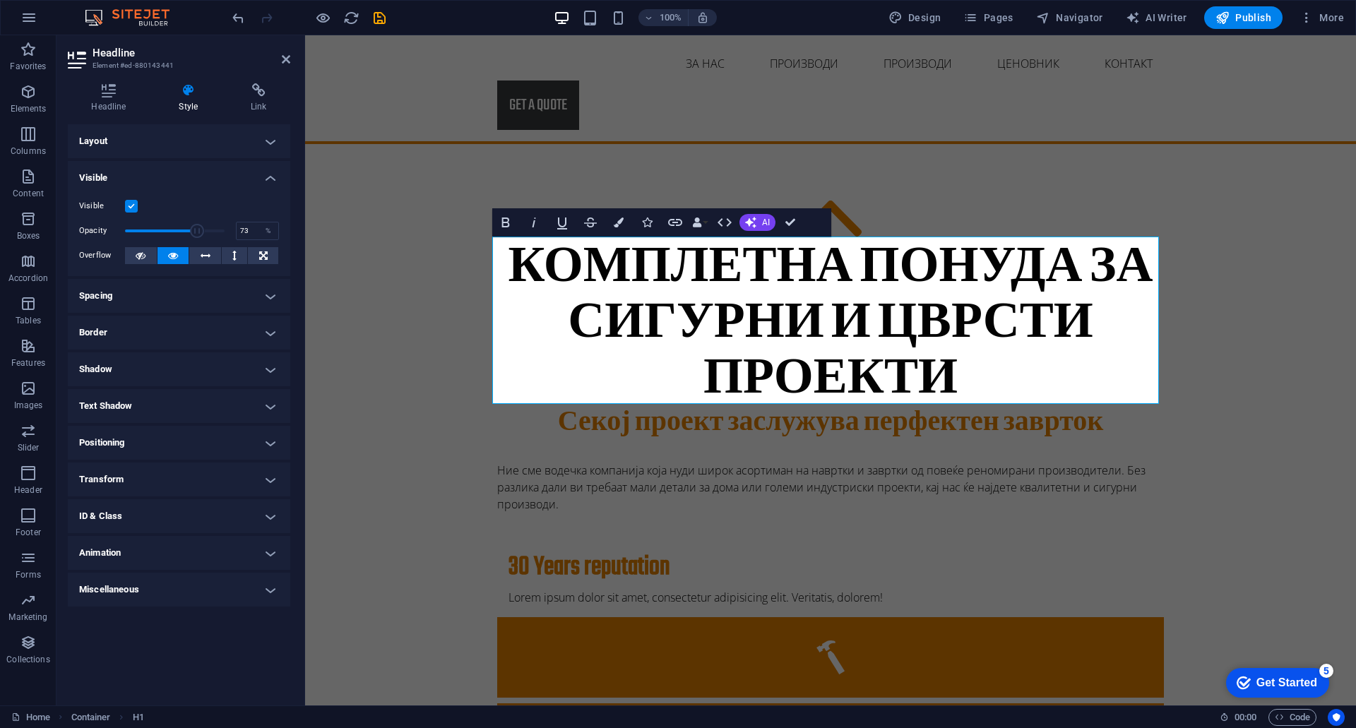
drag, startPoint x: 217, startPoint y: 234, endPoint x: 198, endPoint y: 235, distance: 19.8
click at [198, 235] on span at bounding box center [198, 231] width 14 height 14
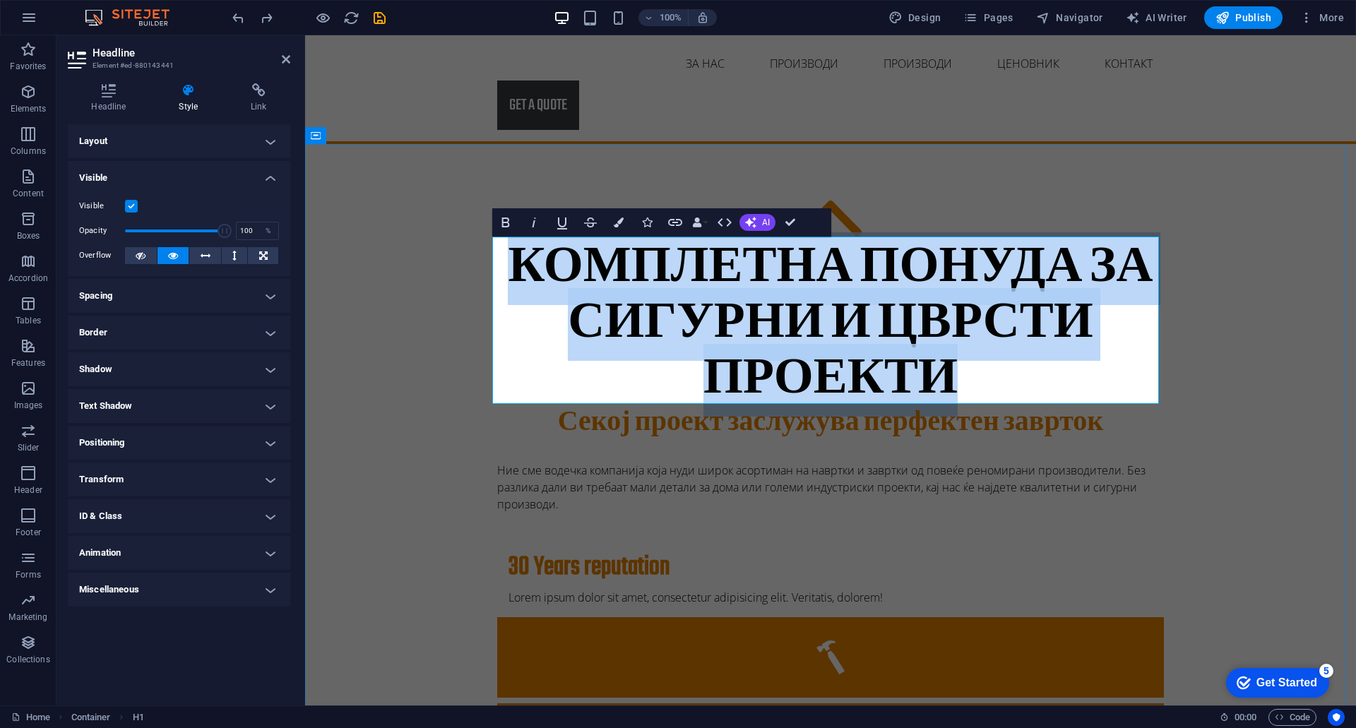
drag, startPoint x: 505, startPoint y: 265, endPoint x: 952, endPoint y: 366, distance: 458.9
click at [952, 366] on h1 "Комплетна понуда за сигурни и цврсти проекти" at bounding box center [830, 325] width 666 height 168
click at [504, 218] on icon "button" at bounding box center [505, 222] width 8 height 10
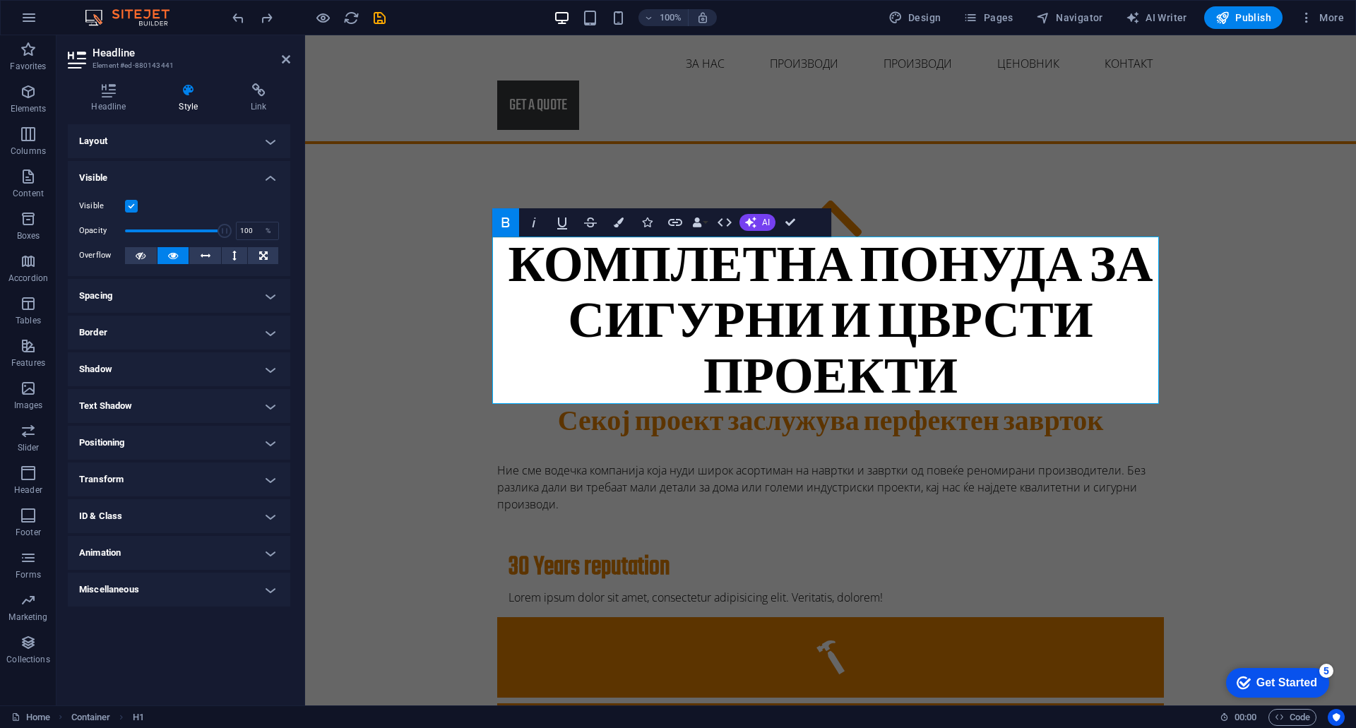
click at [504, 218] on icon "button" at bounding box center [505, 222] width 8 height 10
click at [131, 299] on h4 "Spacing" at bounding box center [179, 296] width 222 height 34
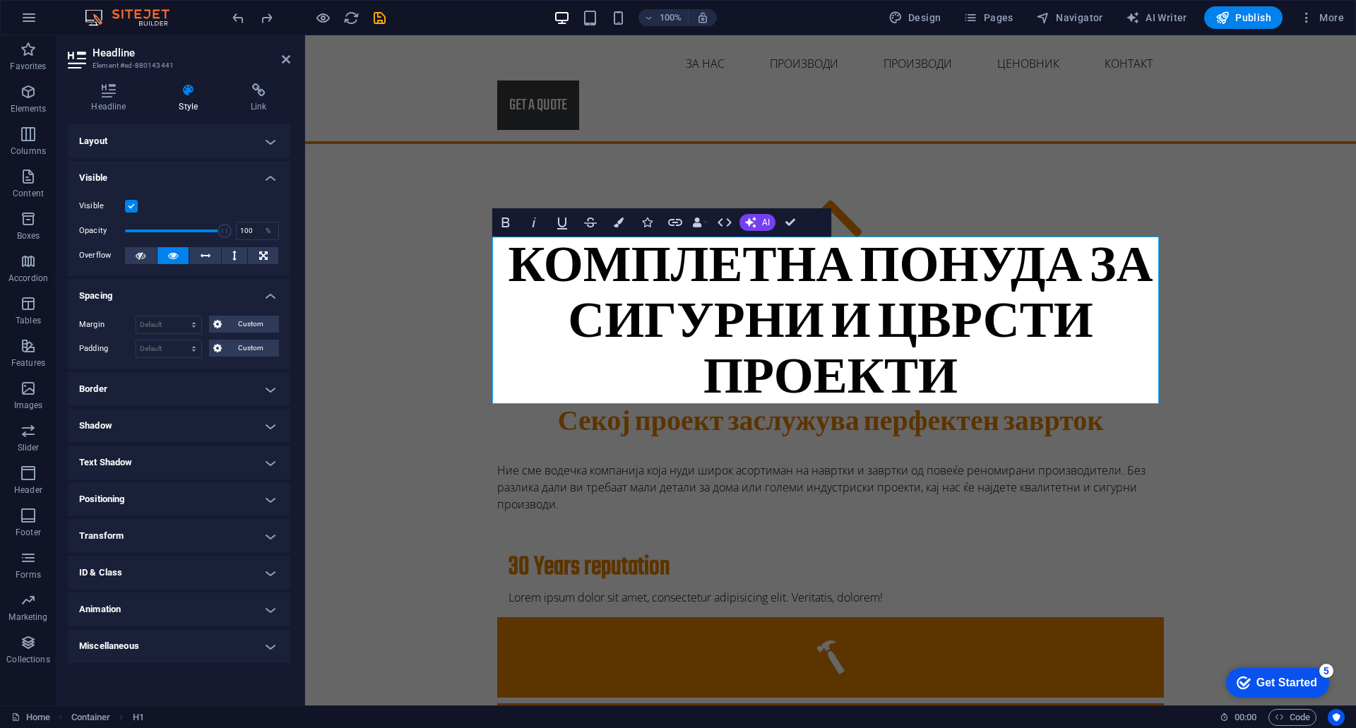
click at [131, 299] on h4 "Spacing" at bounding box center [179, 291] width 222 height 25
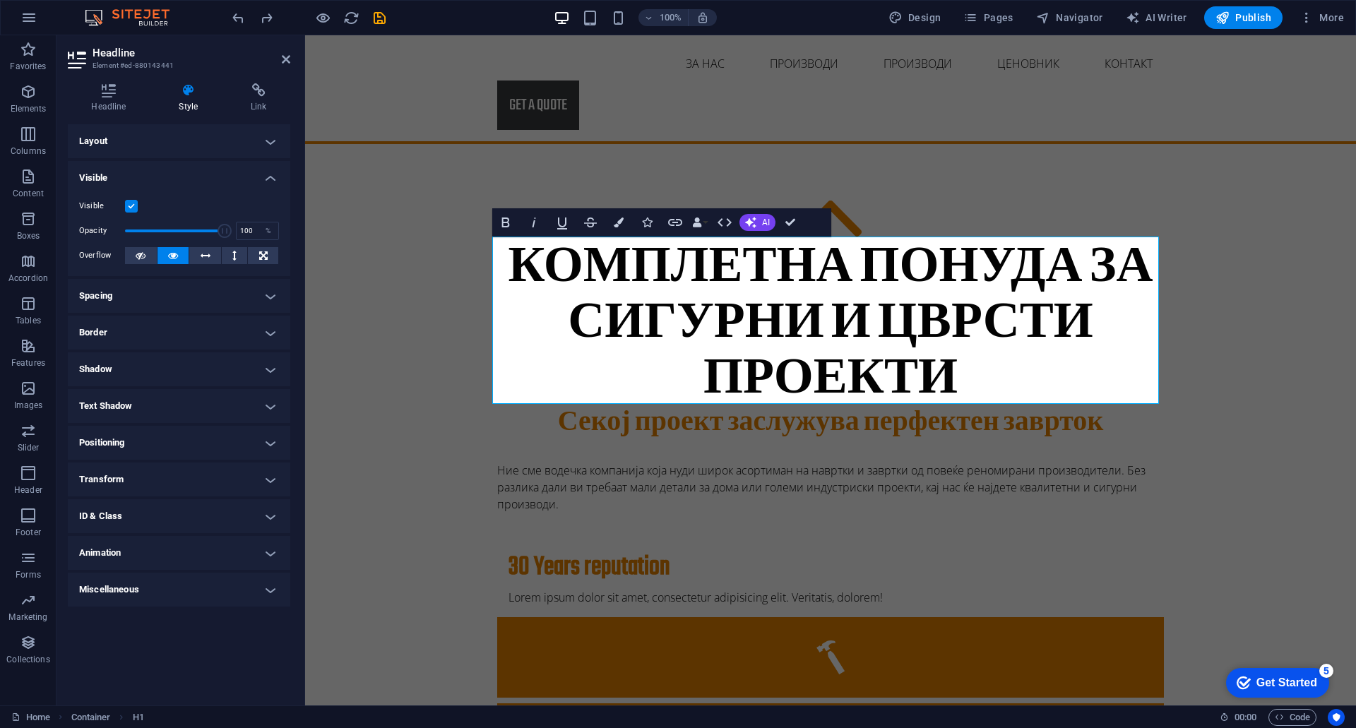
click at [118, 143] on h4 "Layout" at bounding box center [179, 141] width 222 height 34
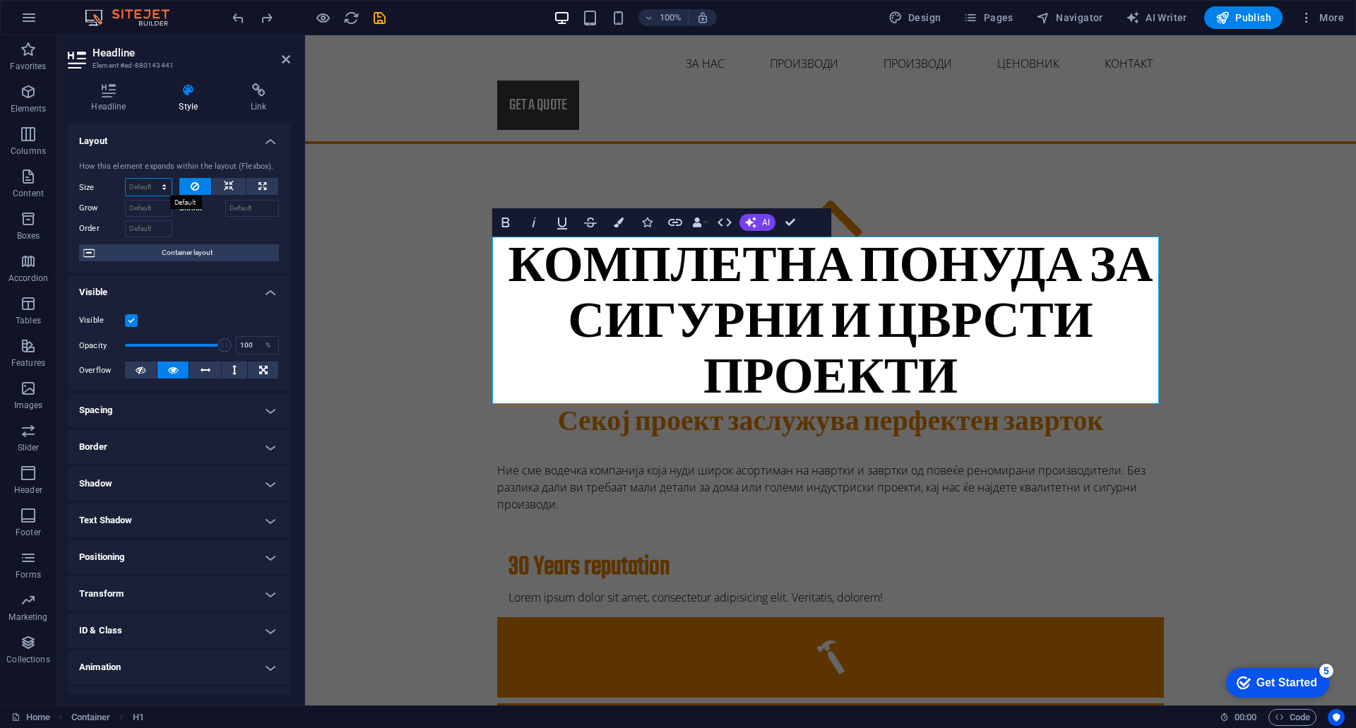
click at [157, 188] on select "Default auto px % 1/1 1/2 1/3 1/4 1/5 1/6 1/7 1/8 1/9 1/10" at bounding box center [149, 187] width 46 height 17
click at [150, 179] on select "Default auto px % 1/1 1/2 1/3 1/4 1/5 1/6 1/7 1/8 1/9 1/10" at bounding box center [149, 187] width 46 height 17
select select "%"
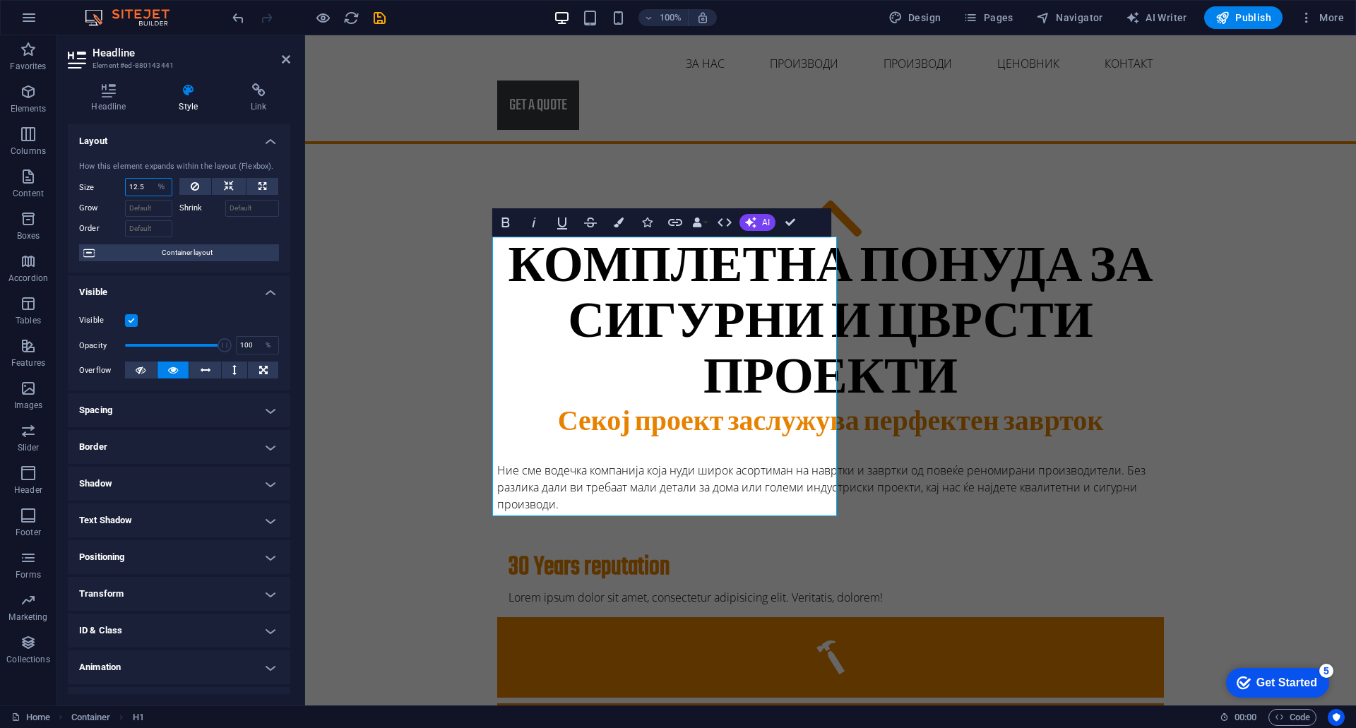
type input "12.5"
select select "DISABLED_OPTION_VALUE"
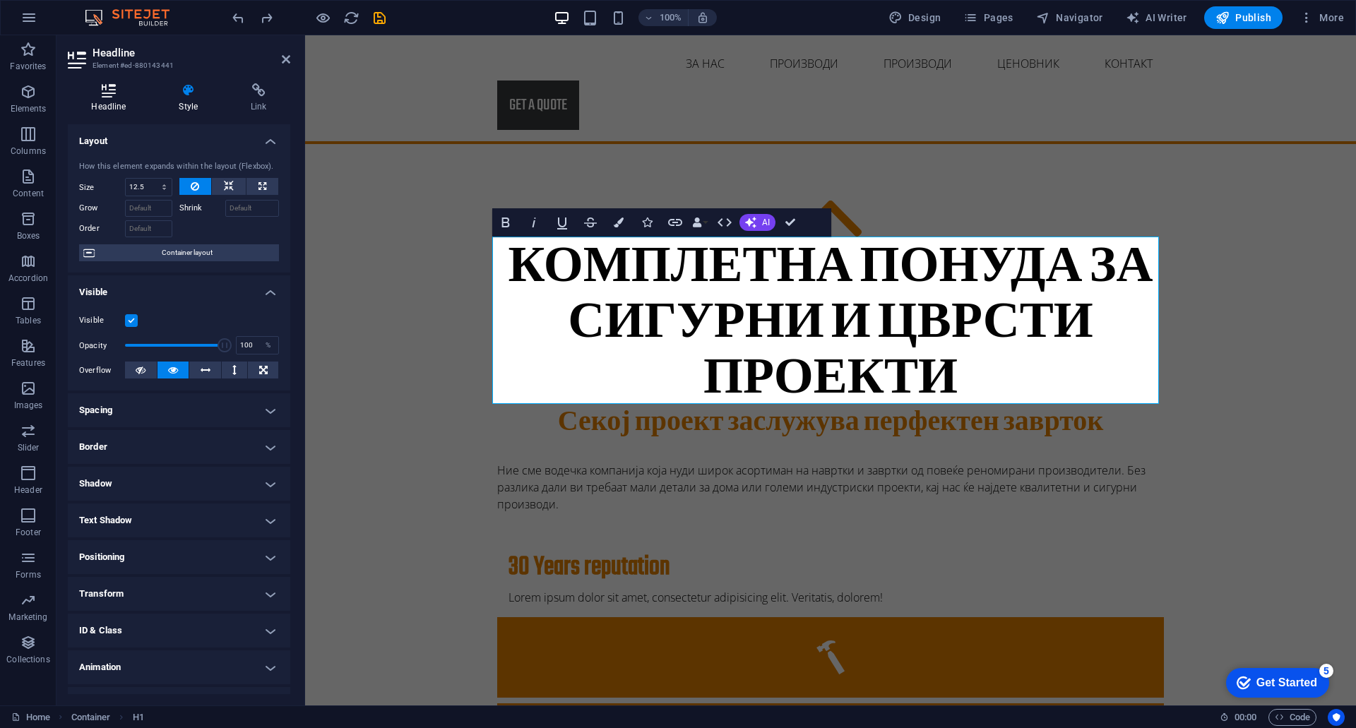
click at [107, 102] on h4 "Headline" at bounding box center [112, 98] width 88 height 30
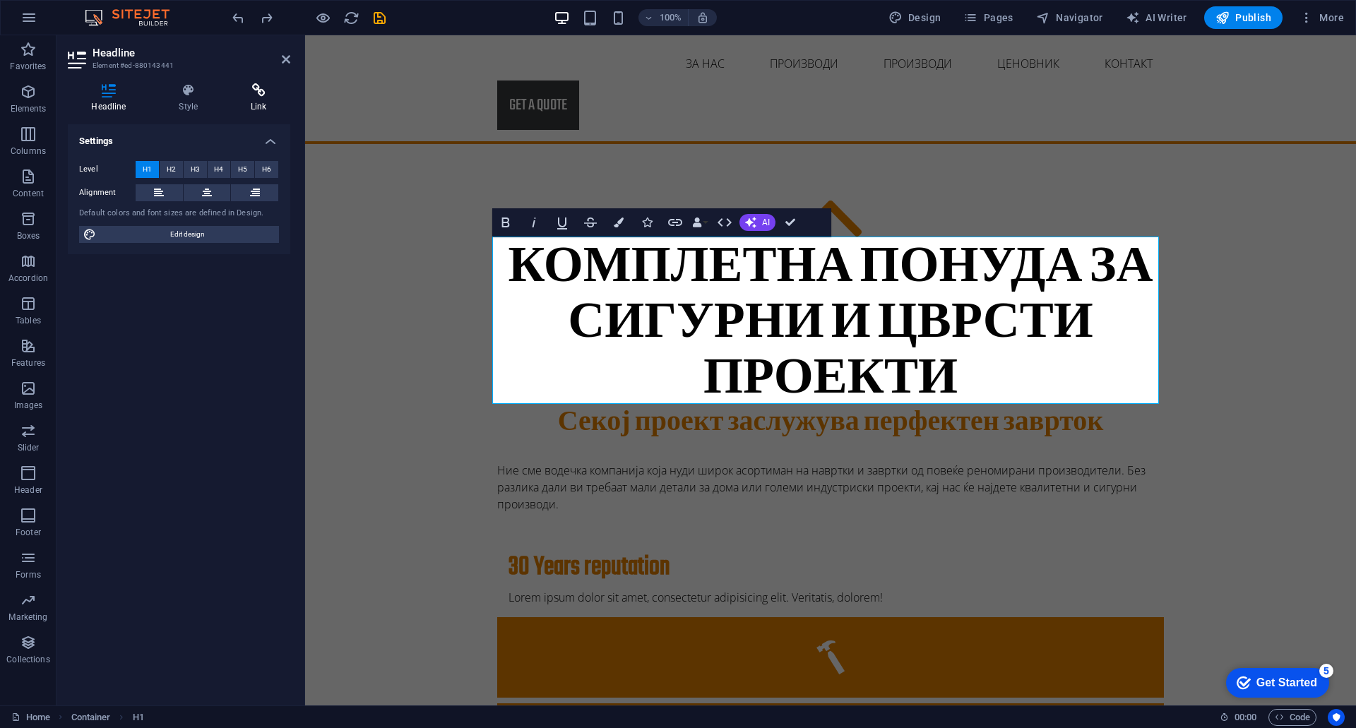
click at [263, 93] on icon at bounding box center [258, 90] width 63 height 14
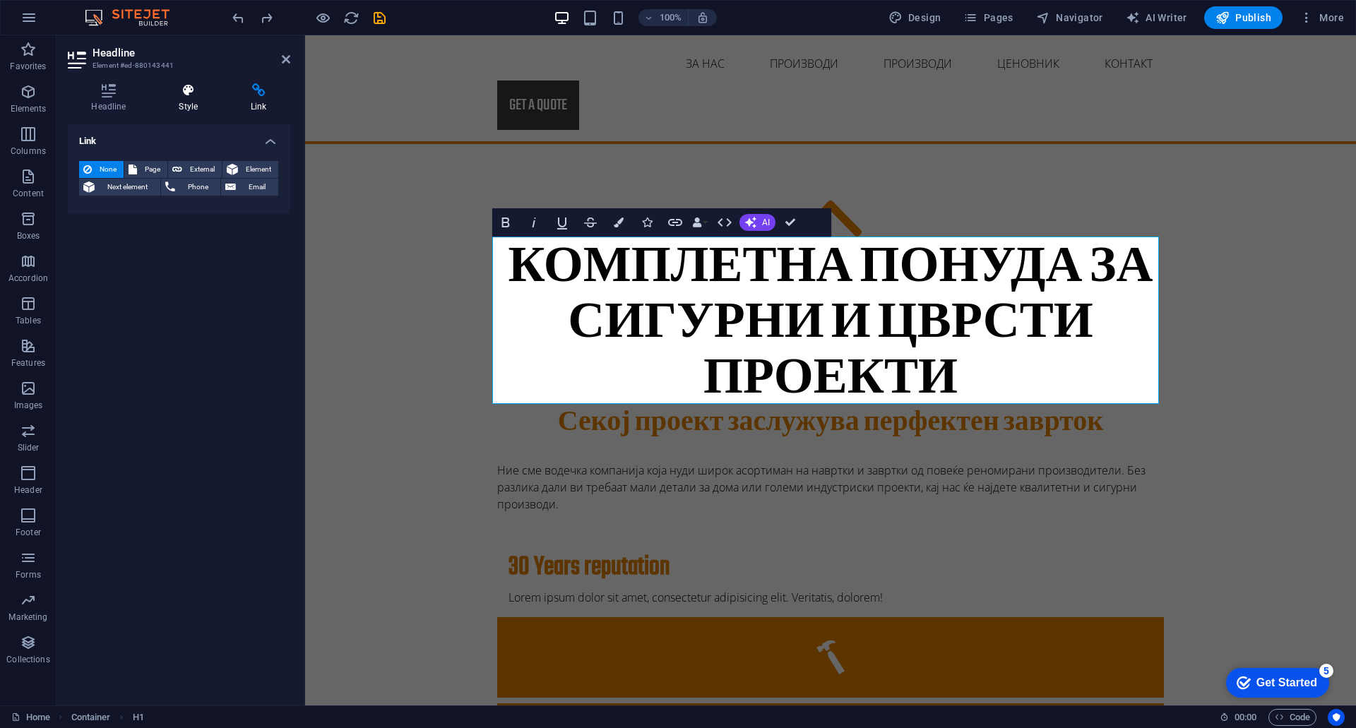
click at [189, 97] on icon at bounding box center [188, 90] width 66 height 14
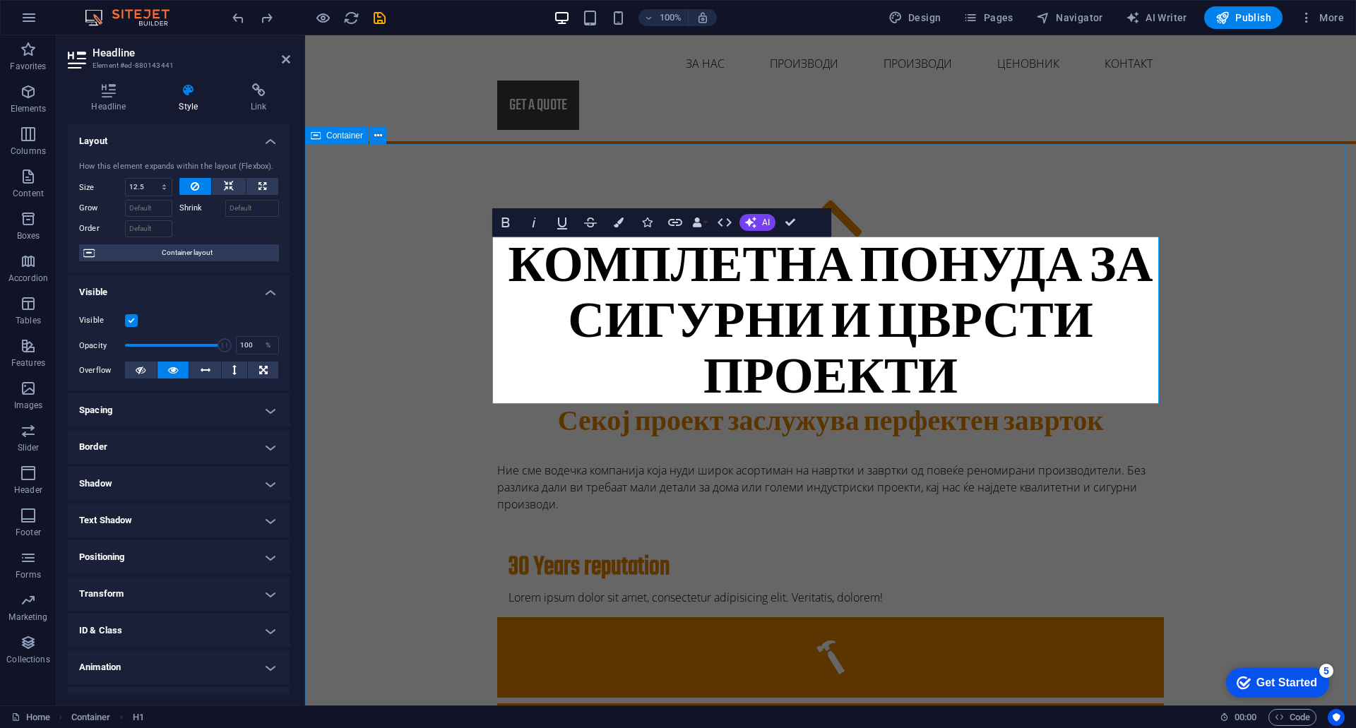
click at [1077, 177] on div "Комплетна понуда за сигурни и цврсти проекти Комплетна понуда за сигурни и цврс…" at bounding box center [830, 701] width 1051 height 1114
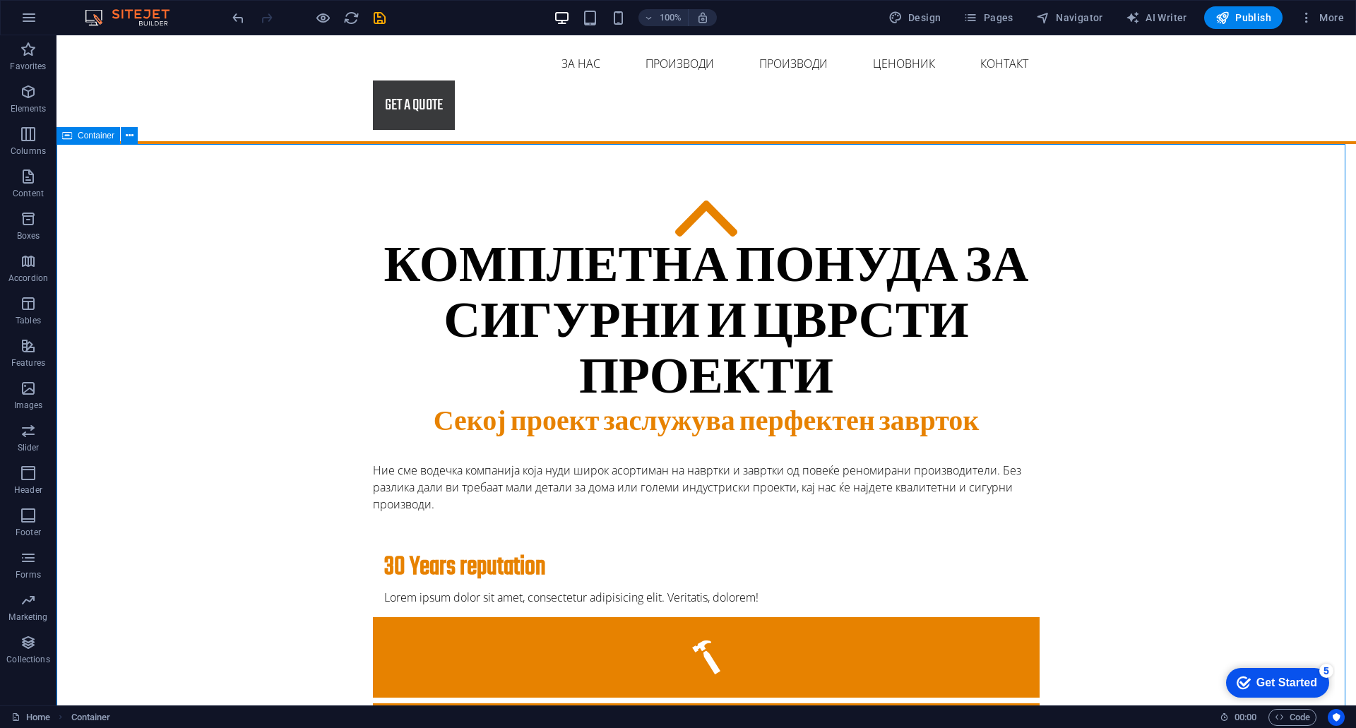
click at [1314, 350] on div "Комплетна понуда за сигурни и цврсти проекти Комплетна понуда за сигурни и цврс…" at bounding box center [705, 701] width 1299 height 1114
click at [414, 229] on icon at bounding box center [414, 227] width 8 height 15
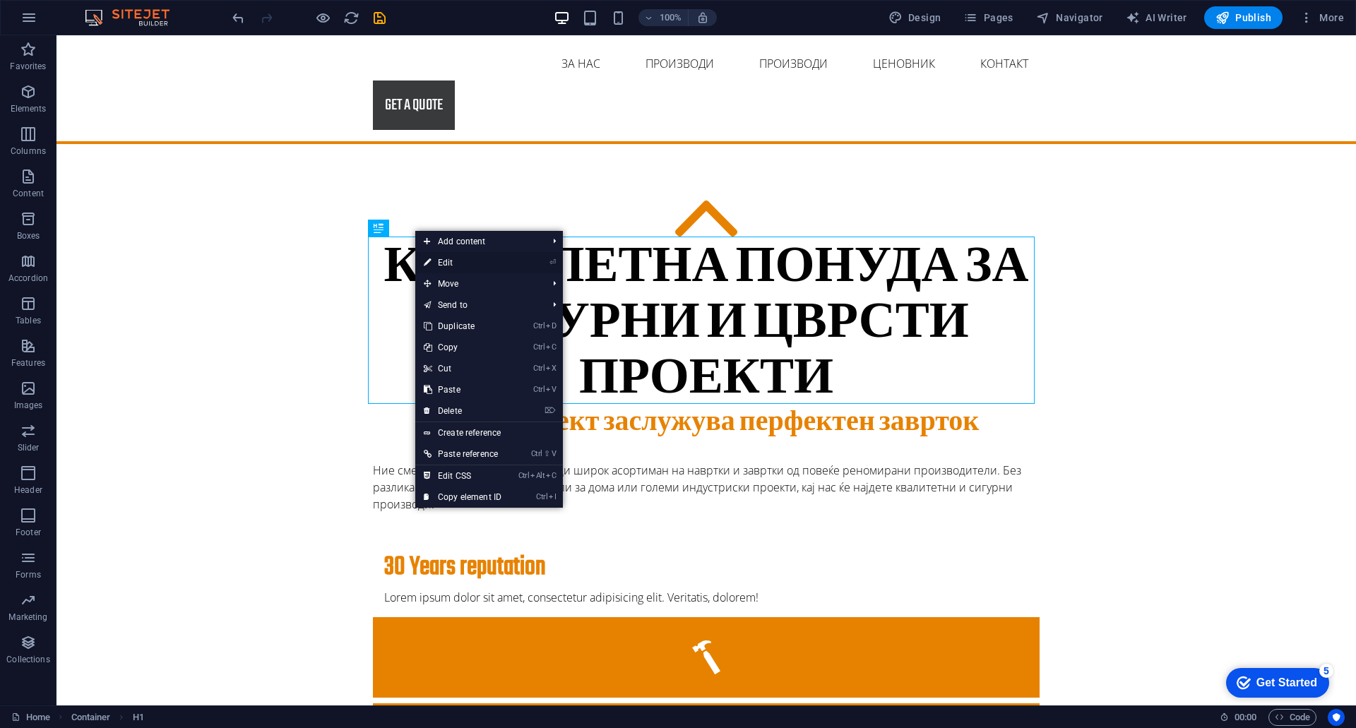
click at [449, 261] on link "⏎ Edit" at bounding box center [462, 262] width 95 height 21
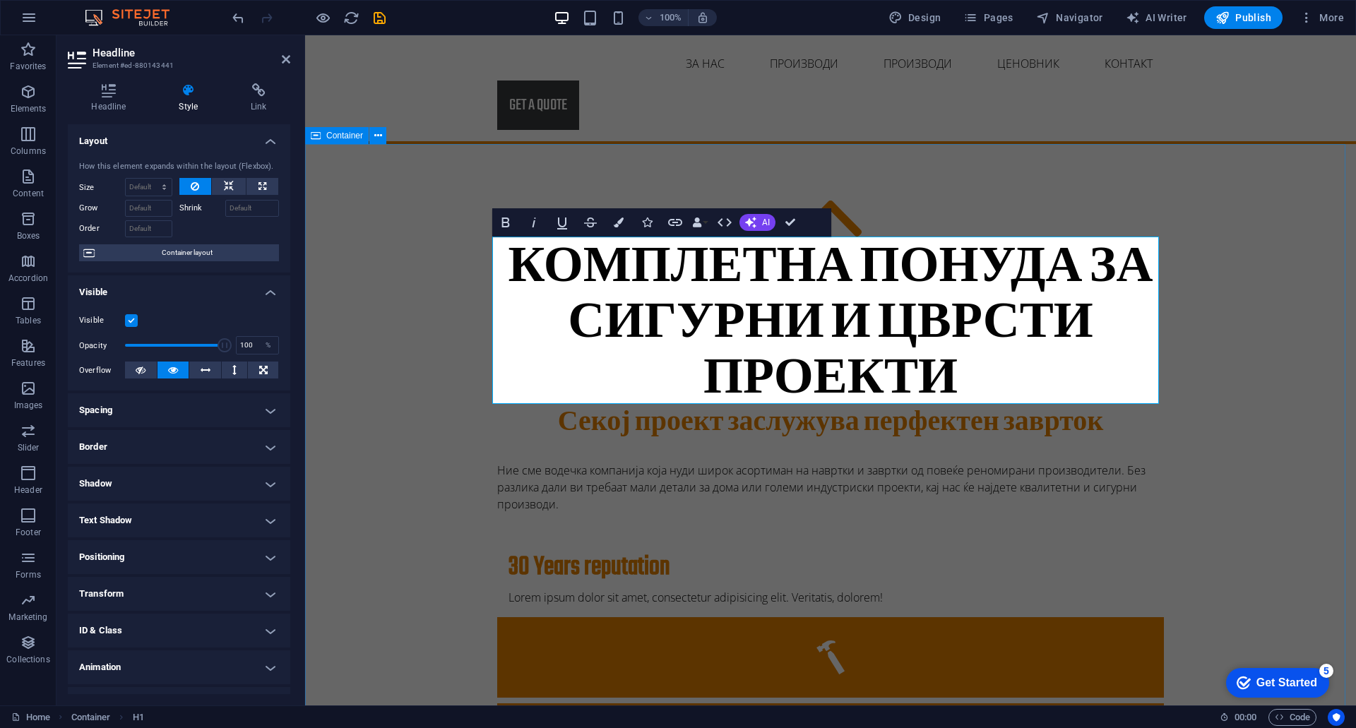
click at [1239, 289] on div "Комплетна понуда за сигурни и цврсти проекти Секој проект заслужува перфектен з…" at bounding box center [830, 701] width 1051 height 1114
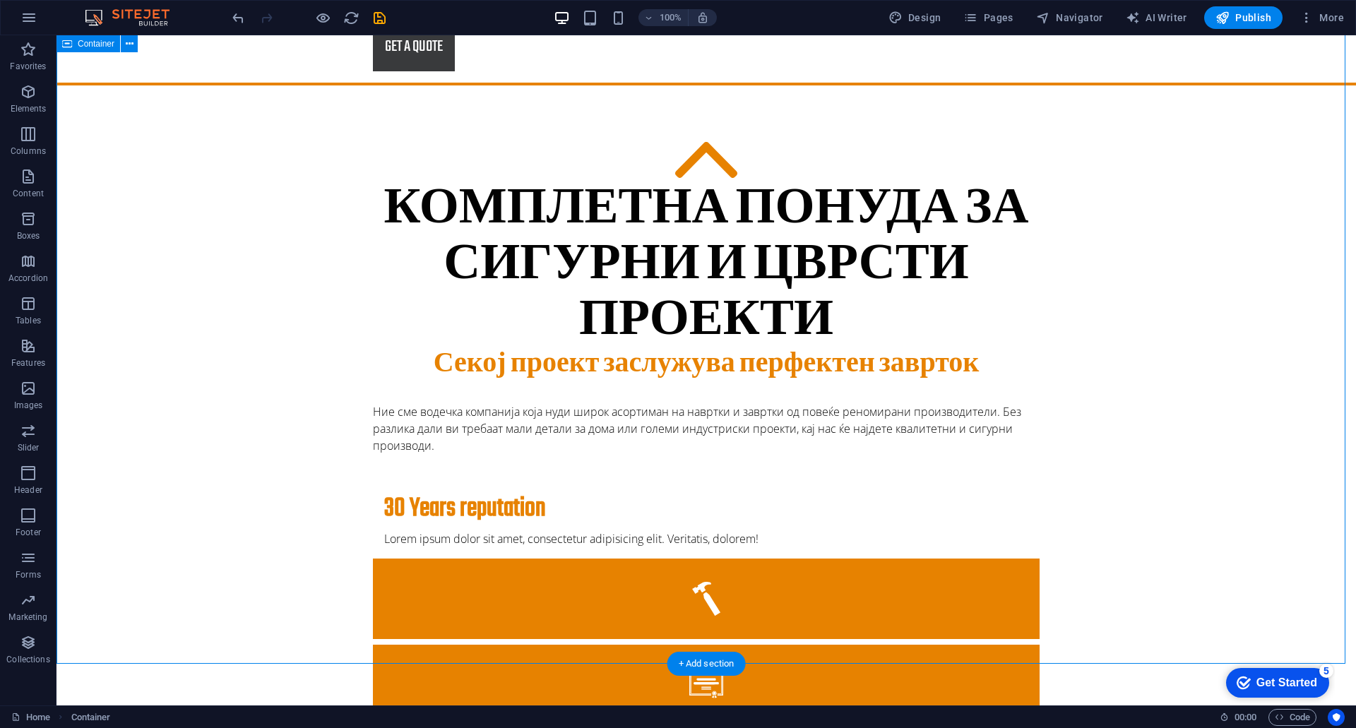
scroll to position [0, 0]
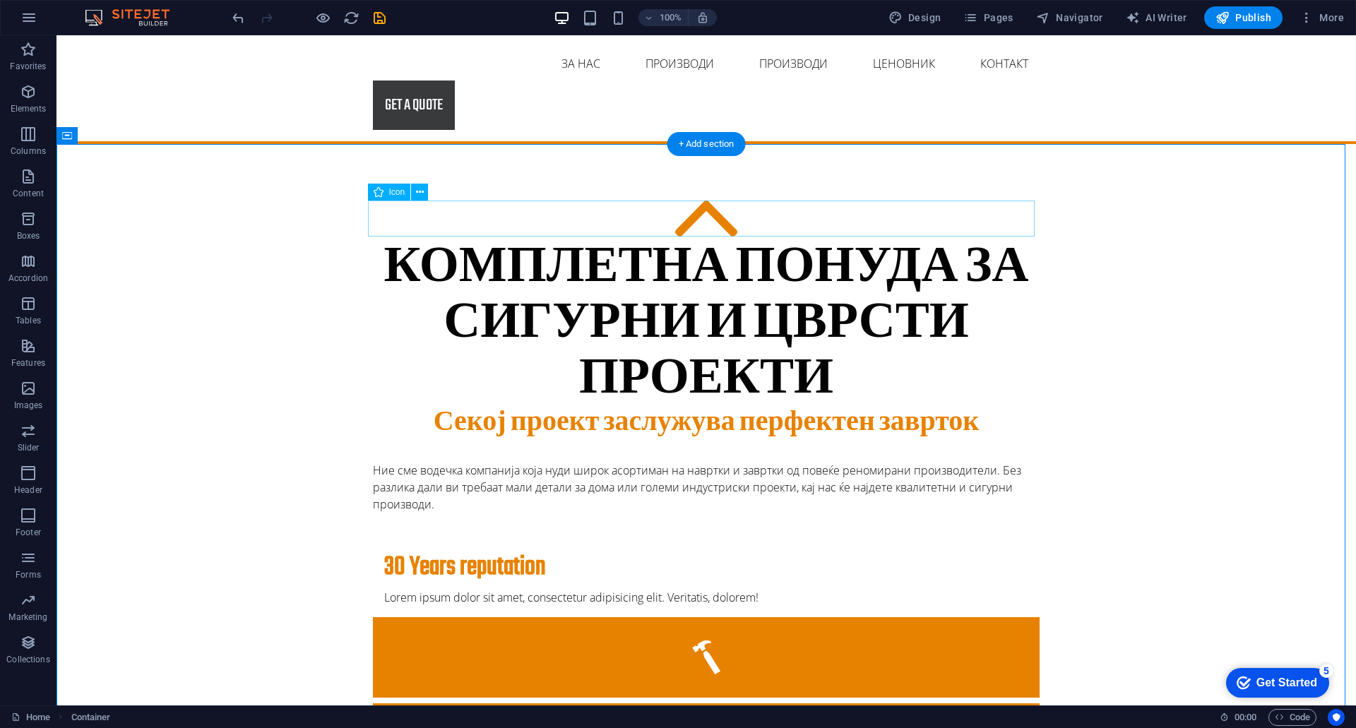
click at [698, 234] on figure at bounding box center [706, 221] width 666 height 40
click at [630, 270] on div "Комплетна понуда за сигурни и цврсти проекти" at bounding box center [706, 325] width 666 height 168
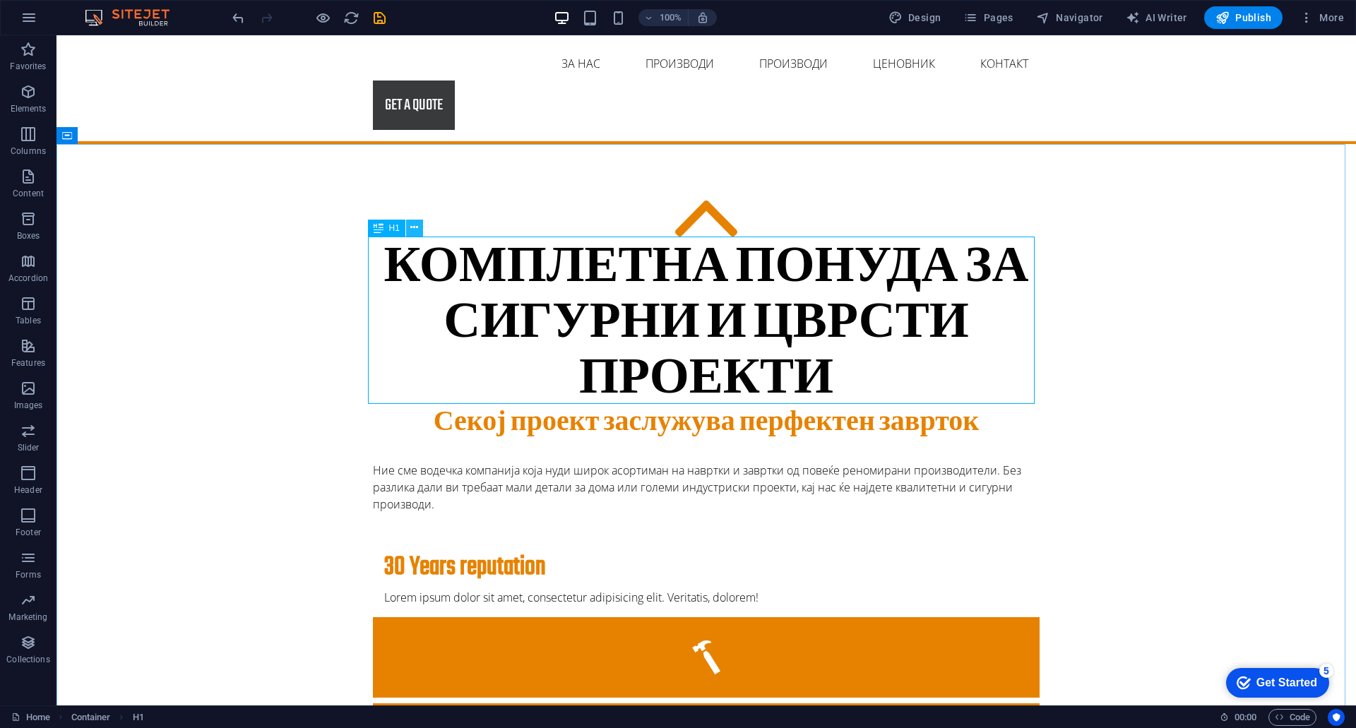
click at [414, 227] on icon at bounding box center [414, 227] width 8 height 15
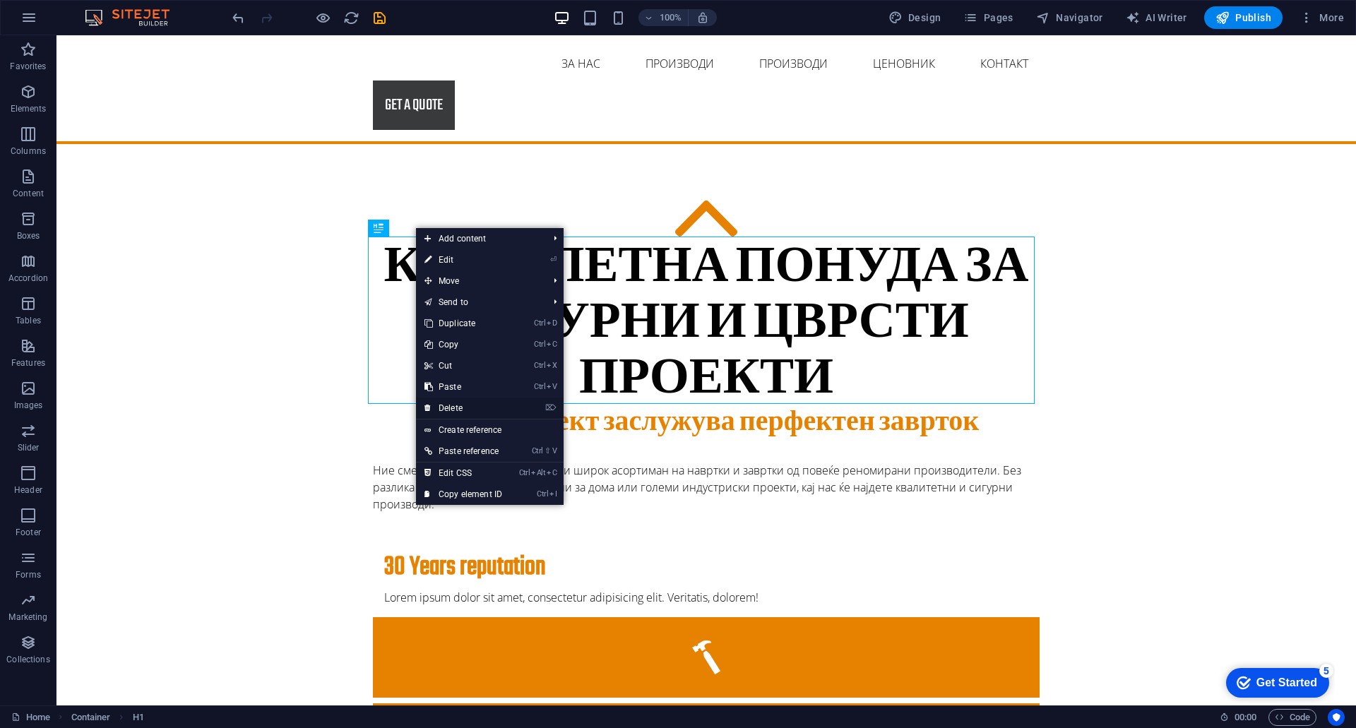
click at [451, 408] on link "⌦ Delete" at bounding box center [463, 407] width 95 height 21
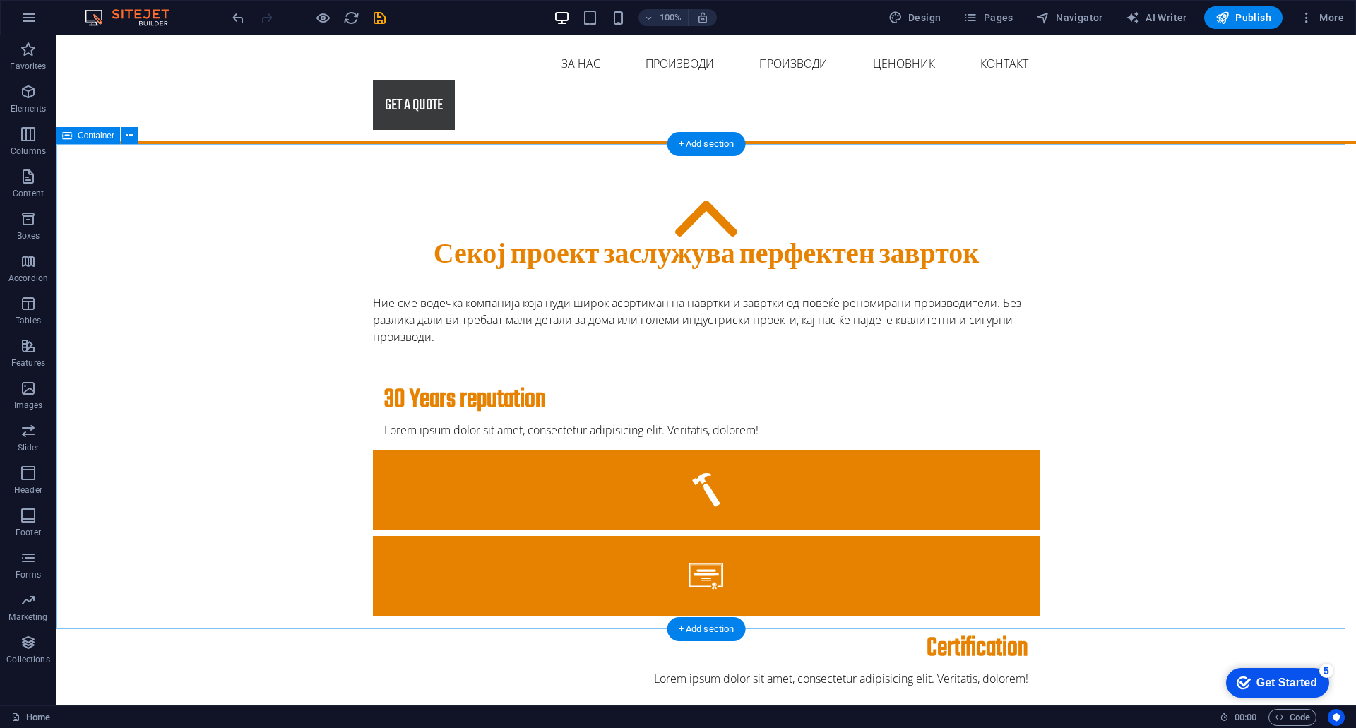
click at [1163, 280] on div "Секој проект заслужува перфектен заврток Ние сме водечка компанија која нуди ши…" at bounding box center [705, 617] width 1299 height 947
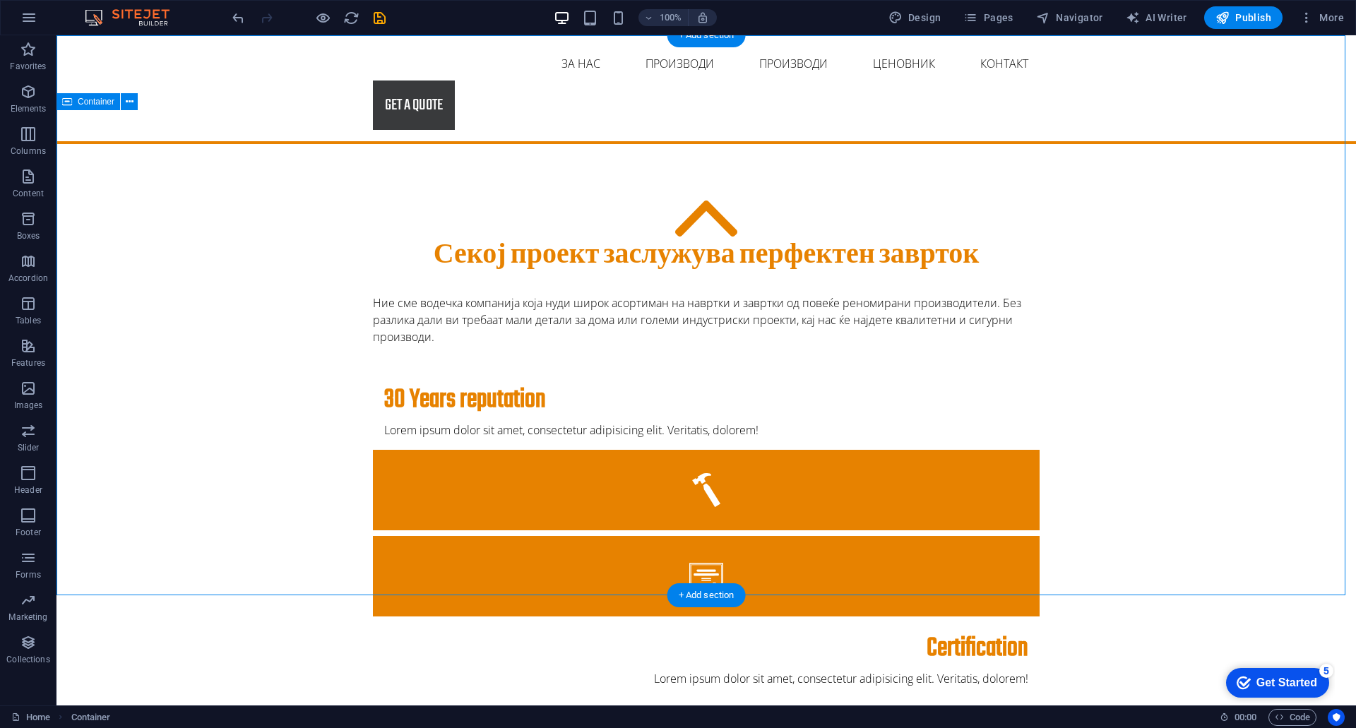
click at [1208, 295] on div "Секој проект заслужува перфектен заврток Ние сме водечка компанија која нуди ши…" at bounding box center [705, 617] width 1299 height 947
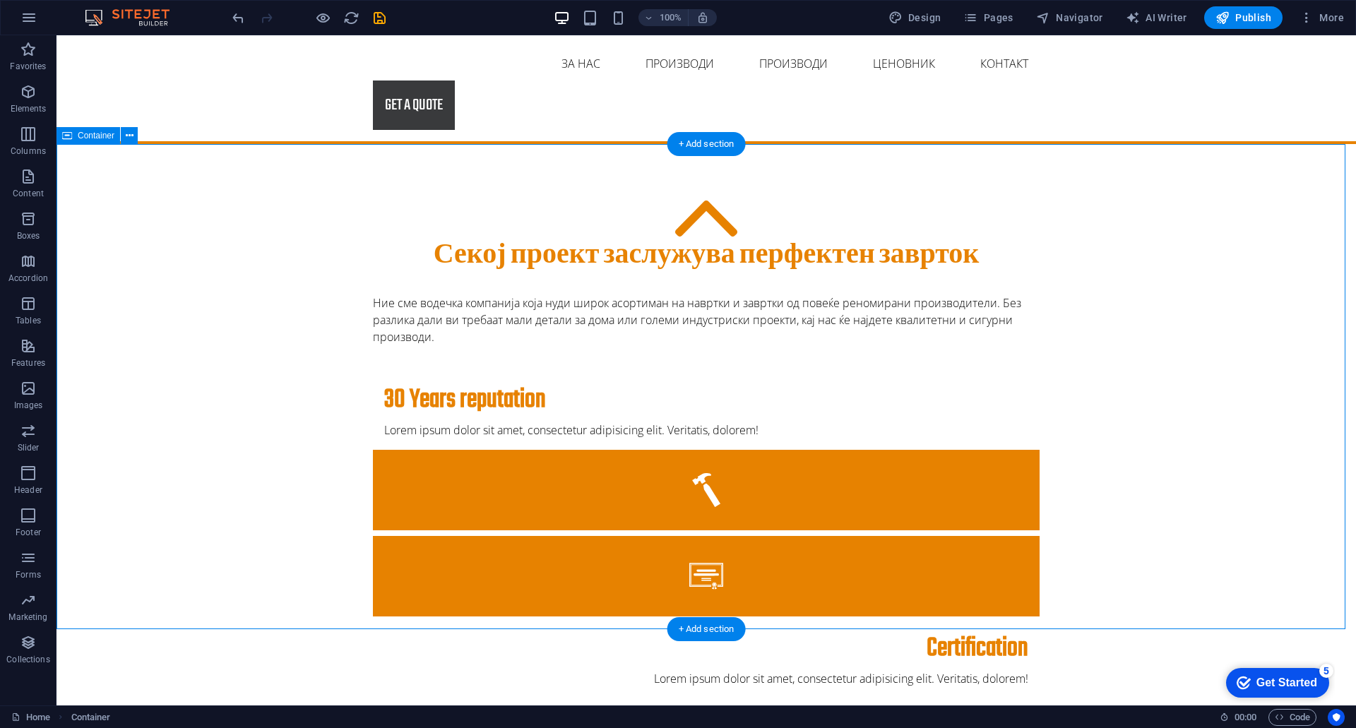
click at [1203, 288] on div "Секој проект заслужува перфектен заврток Ние сме водечка компанија која нуди ши…" at bounding box center [705, 617] width 1299 height 947
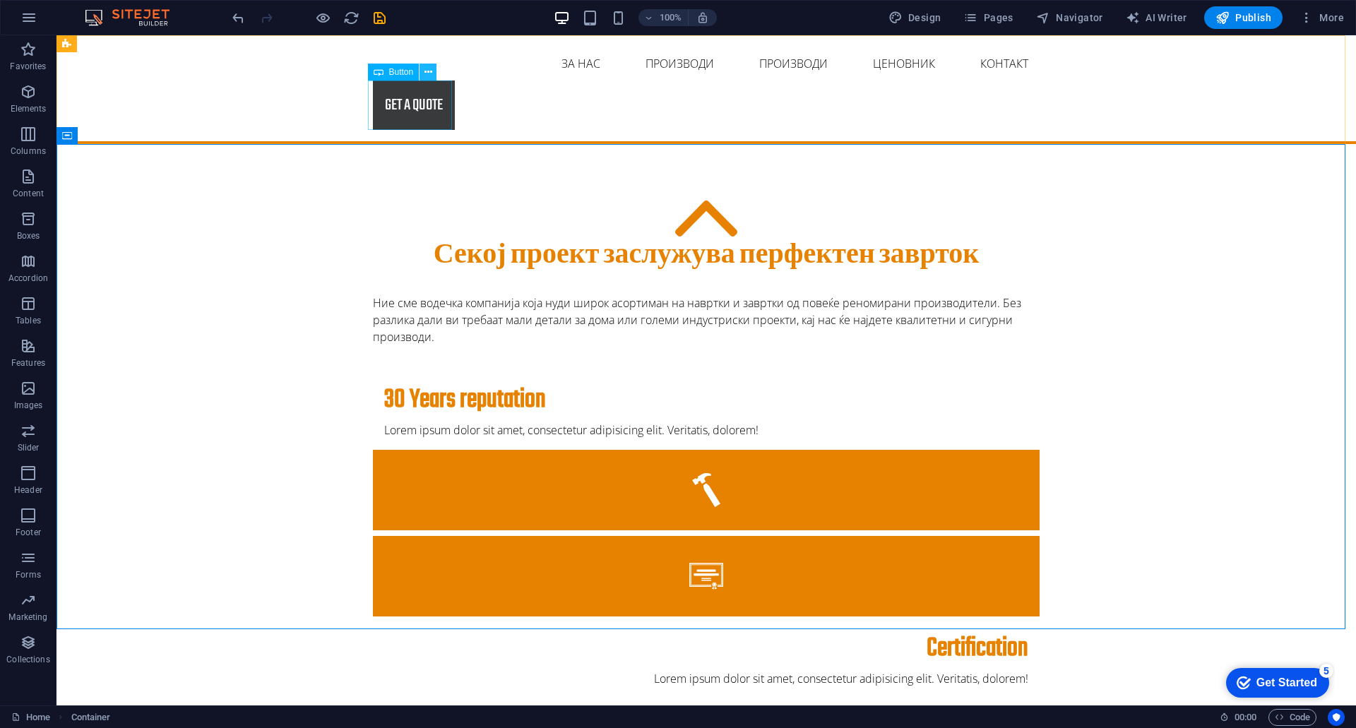
click at [426, 74] on icon at bounding box center [428, 72] width 8 height 15
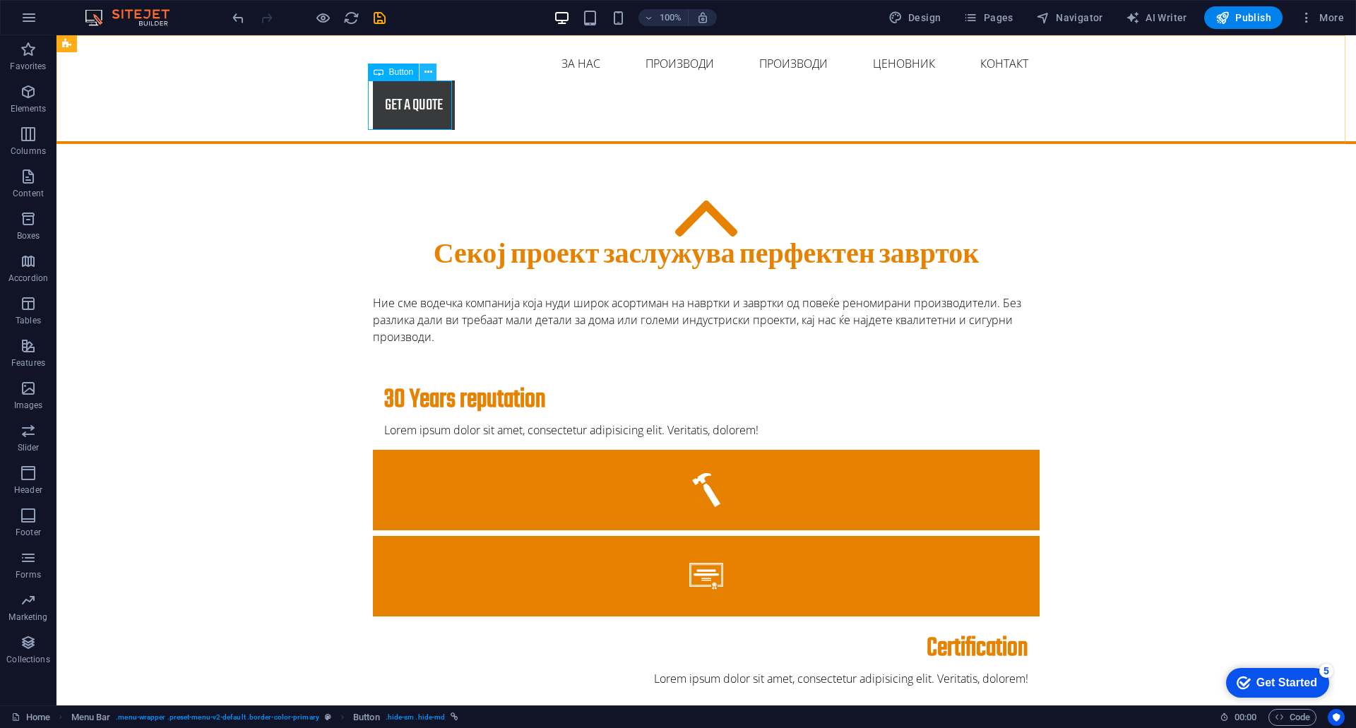
click at [427, 71] on icon at bounding box center [428, 72] width 8 height 15
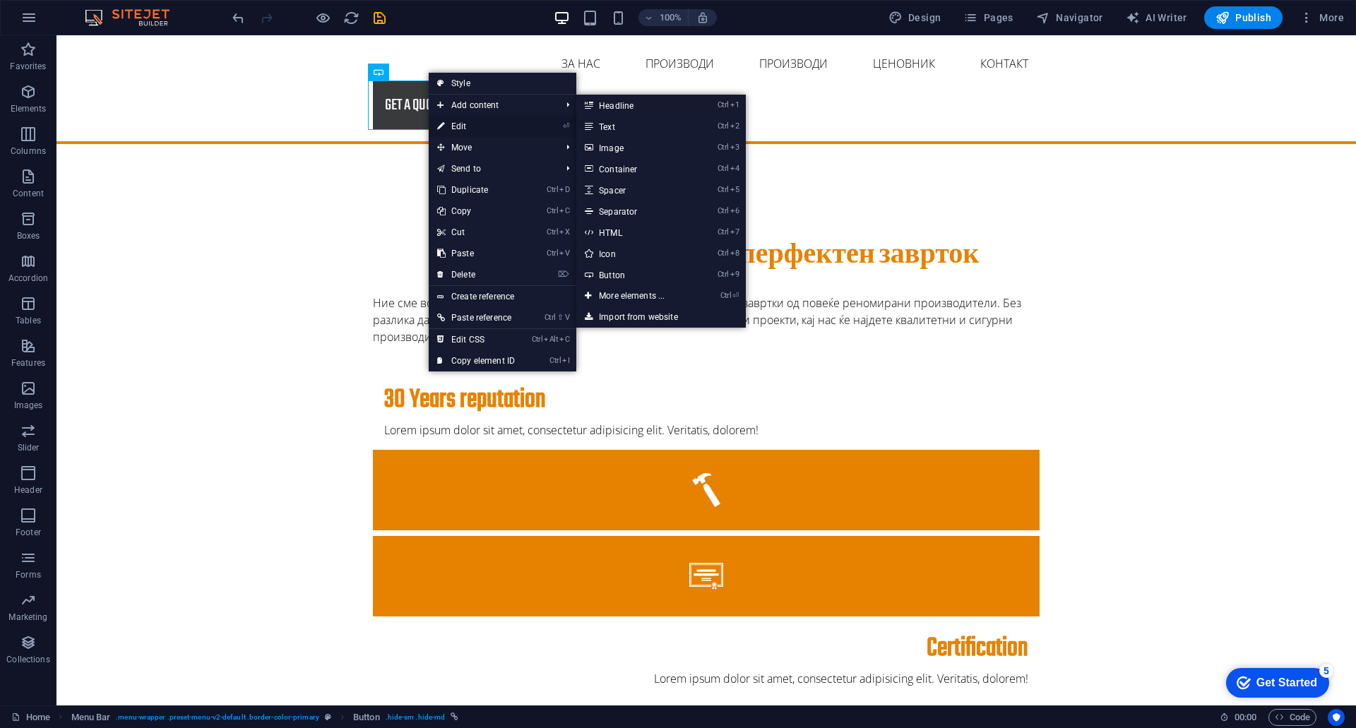
click at [479, 129] on link "⏎ Edit" at bounding box center [476, 126] width 95 height 21
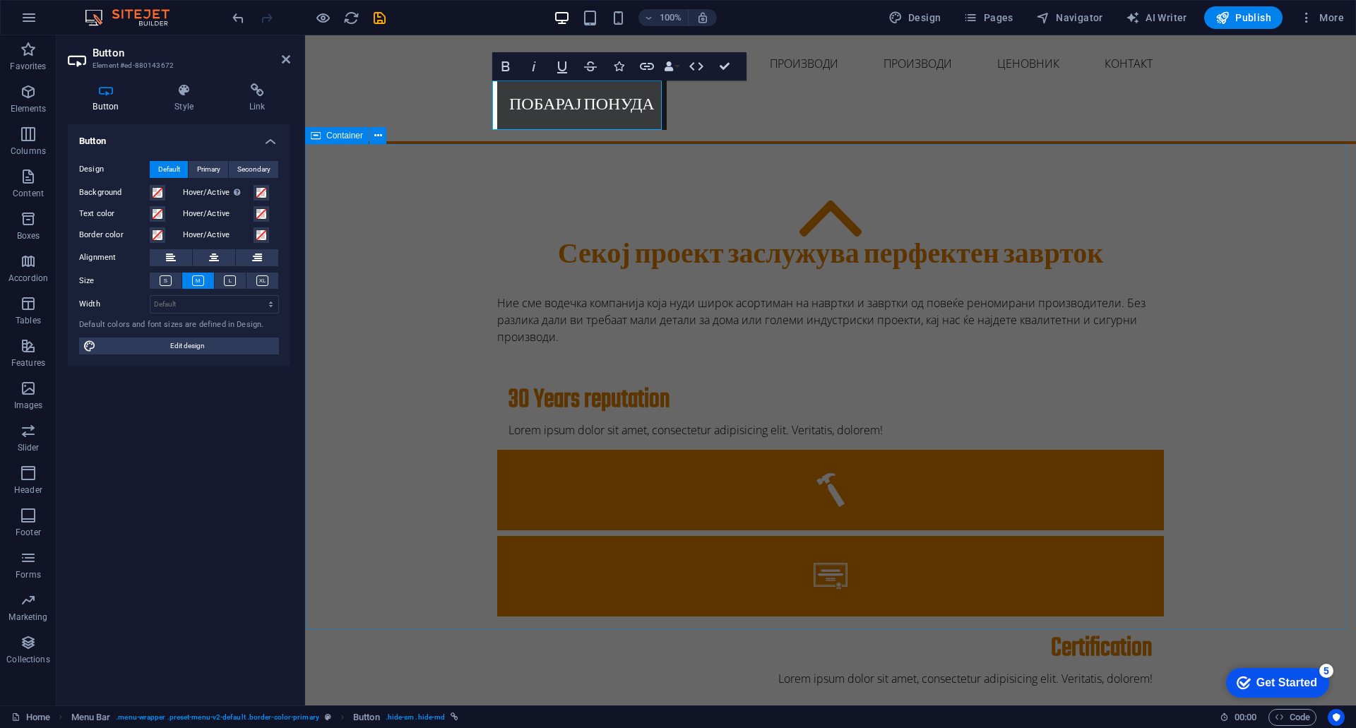
click at [1235, 474] on div "Секој проект заслужува перфектен заврток Ние сме водечка компанија која нуди ши…" at bounding box center [830, 617] width 1051 height 947
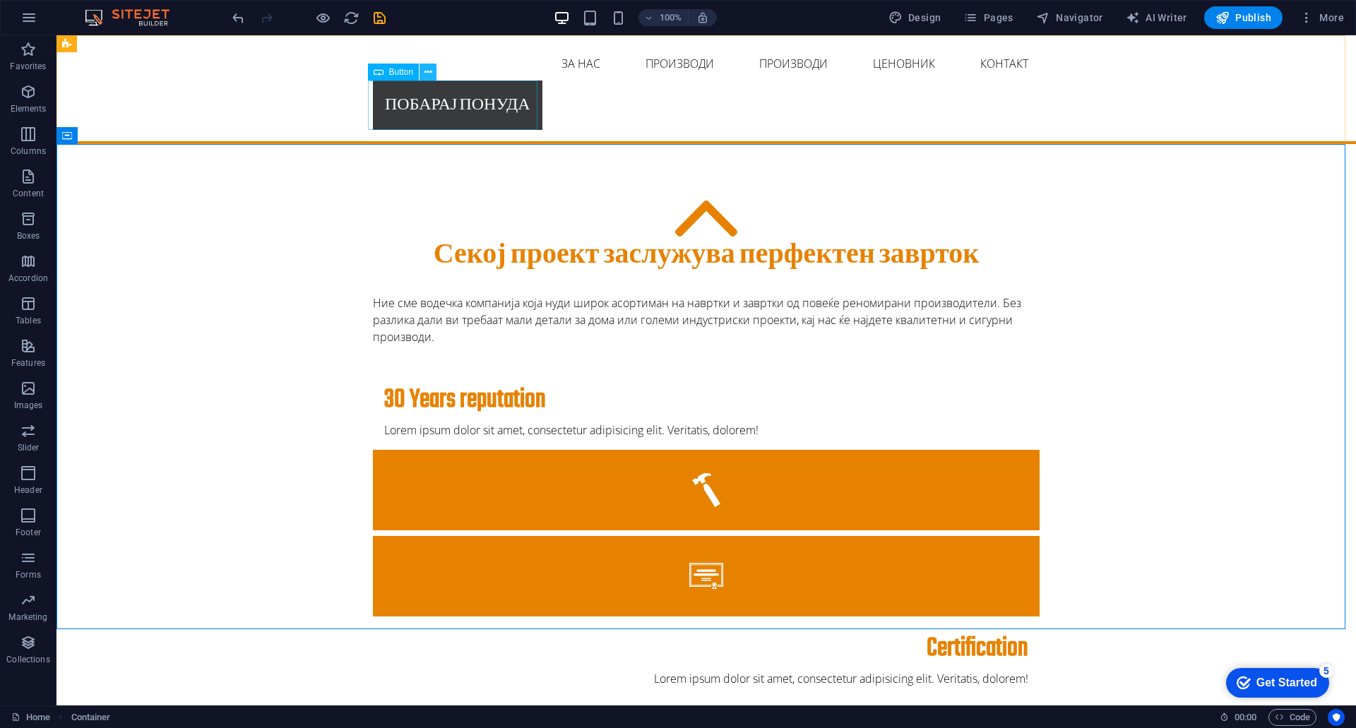
click at [423, 70] on button at bounding box center [427, 72] width 17 height 17
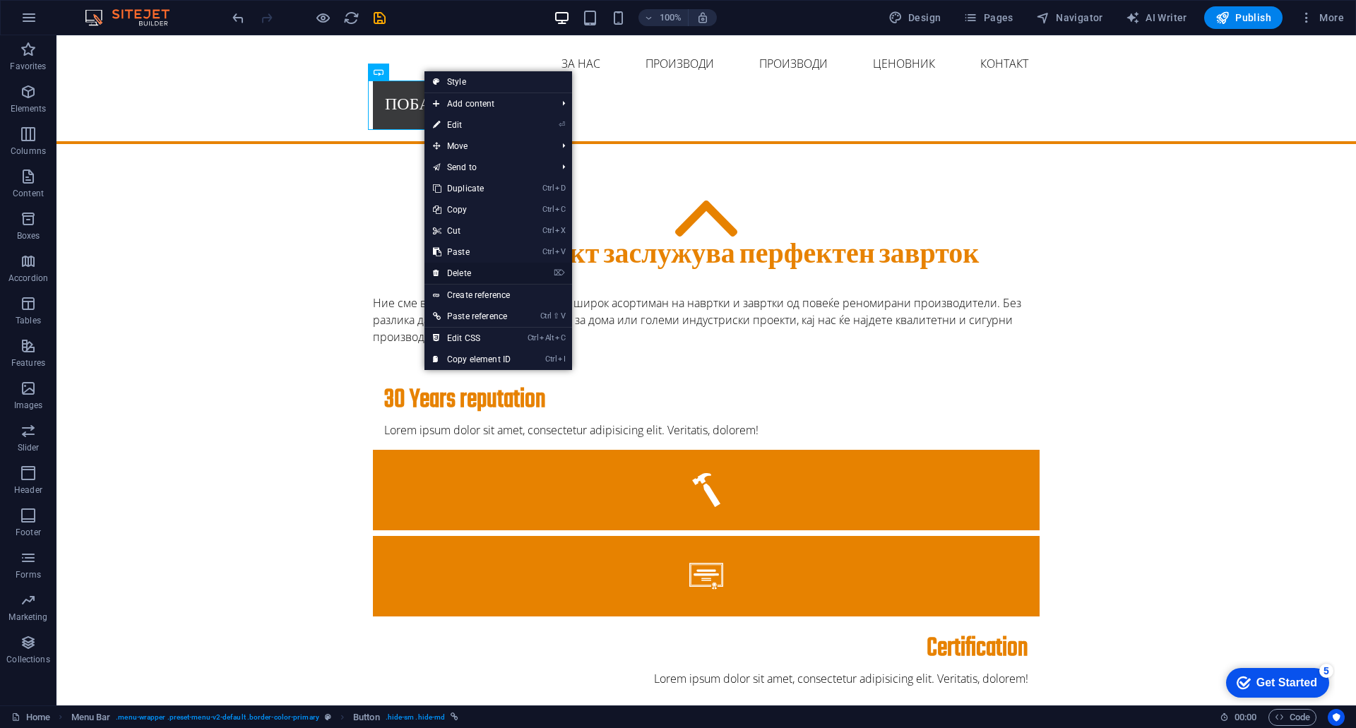
click at [470, 268] on link "⌦ Delete" at bounding box center [471, 273] width 95 height 21
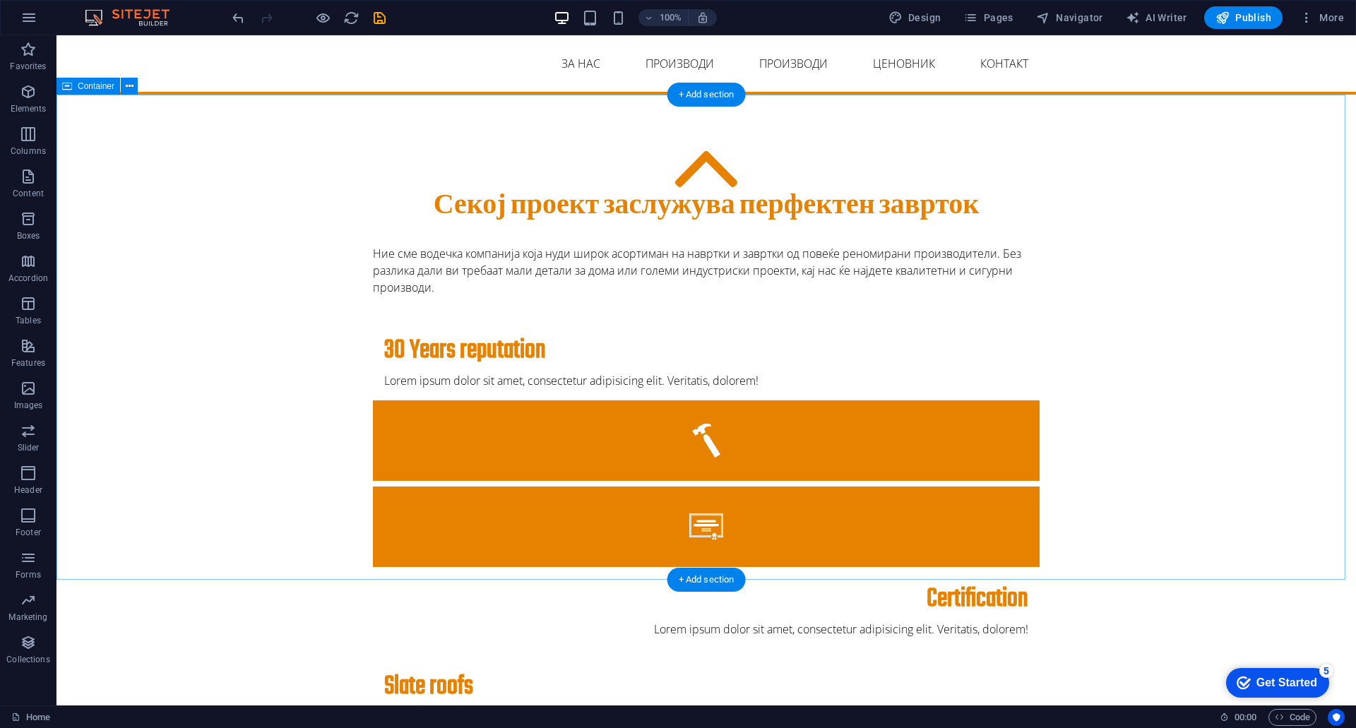
click at [1241, 220] on div "Секој проект заслужува перфектен заврток Ние сме водечка компанија која нуди ши…" at bounding box center [705, 568] width 1299 height 947
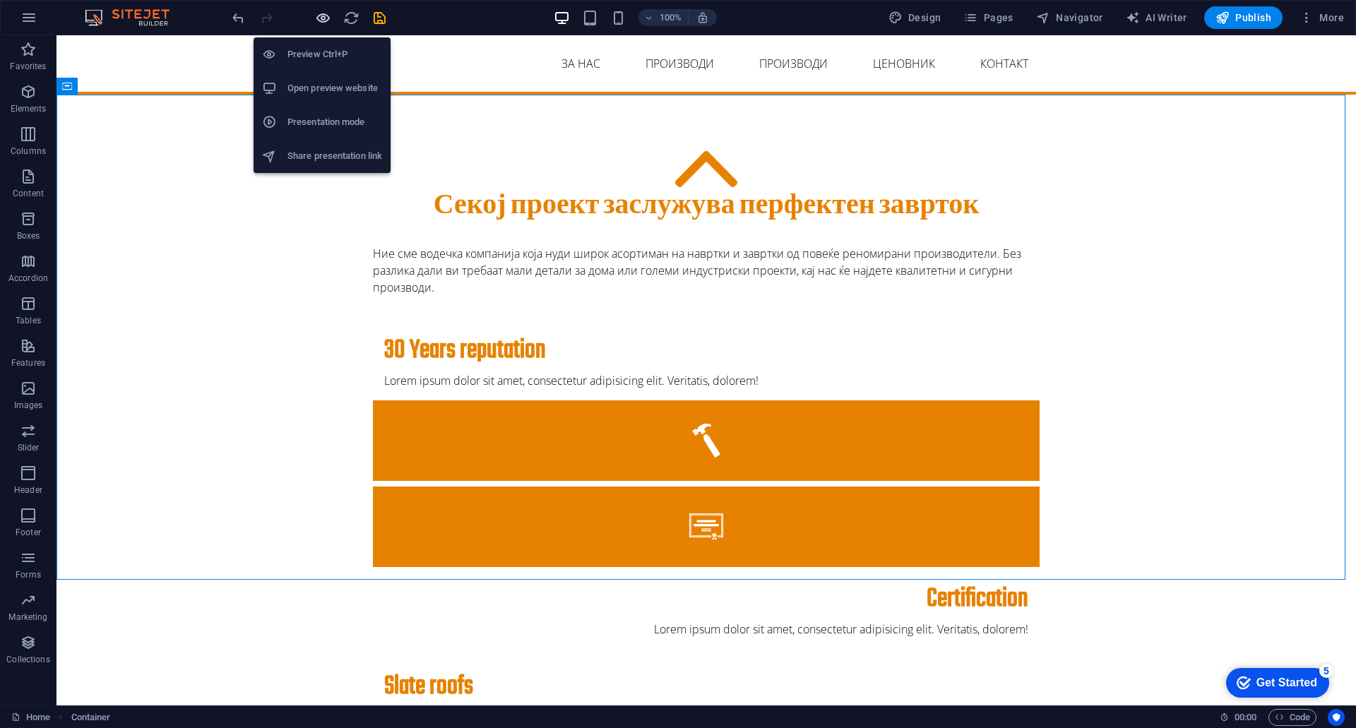
click at [318, 20] on icon "button" at bounding box center [323, 18] width 16 height 16
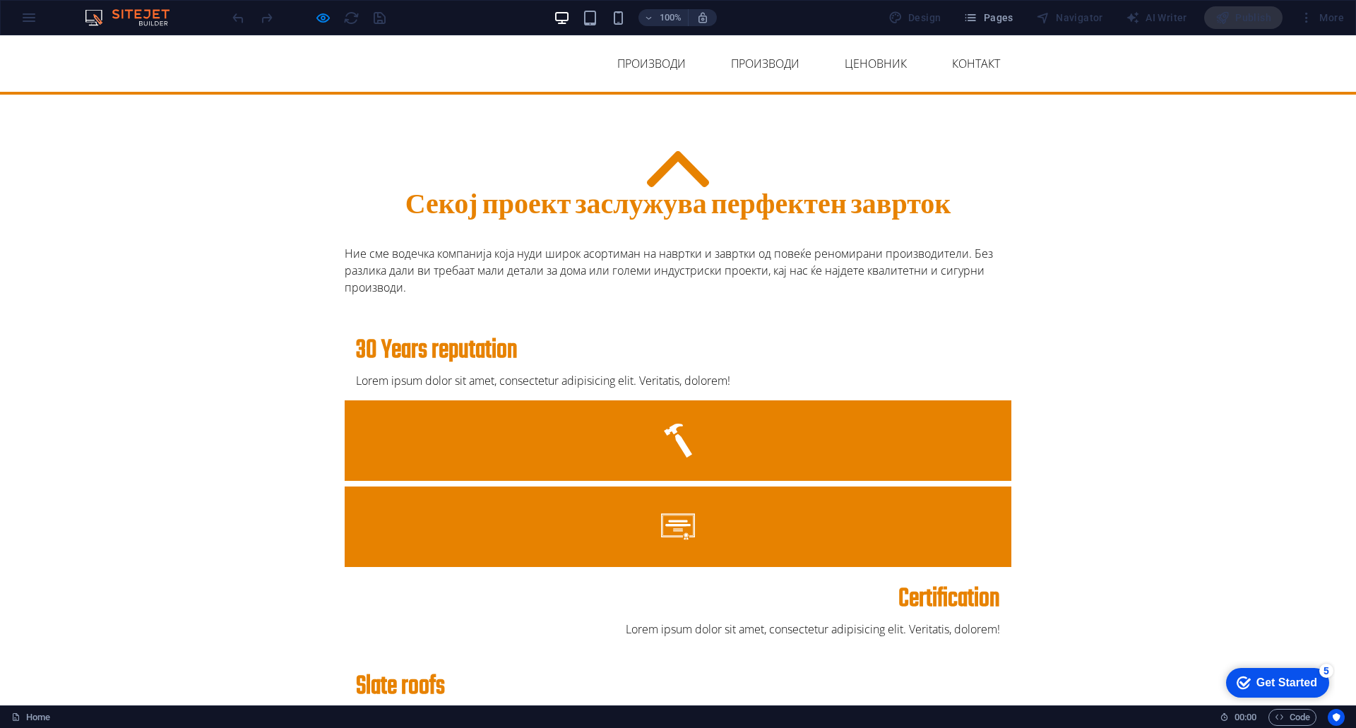
click at [539, 58] on link "ЗА НАС" at bounding box center [552, 64] width 61 height 34
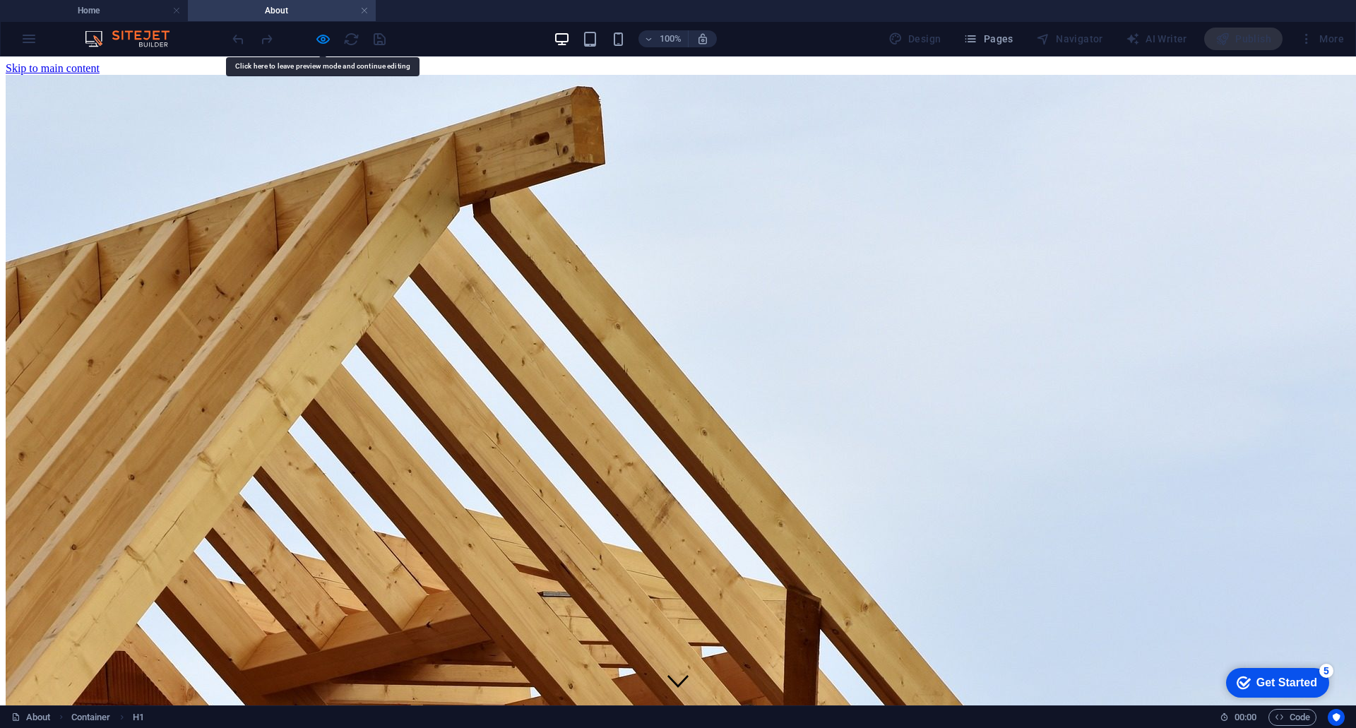
drag, startPoint x: 746, startPoint y: 206, endPoint x: 714, endPoint y: 218, distance: 34.0
drag, startPoint x: 714, startPoint y: 218, endPoint x: 536, endPoint y: 104, distance: 211.1
click at [537, 546] on div at bounding box center [678, 583] width 1344 height 75
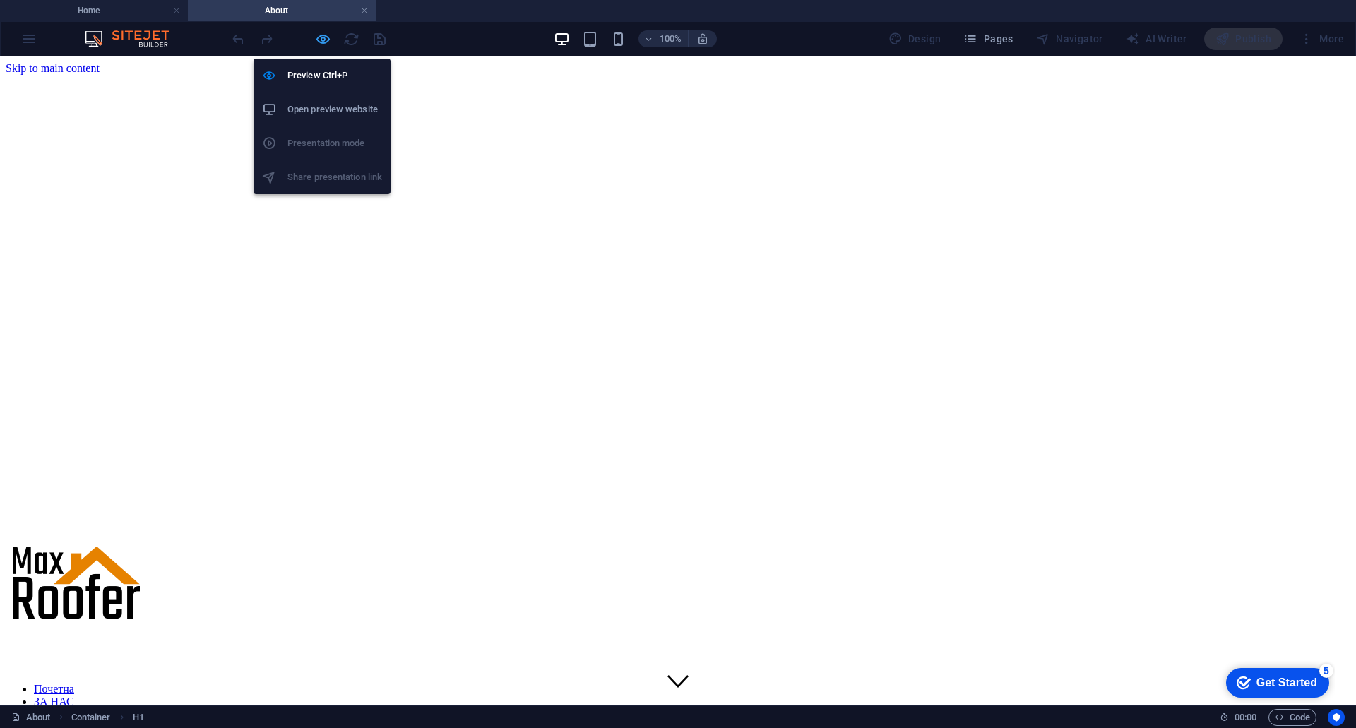
click at [316, 41] on icon "button" at bounding box center [323, 39] width 16 height 16
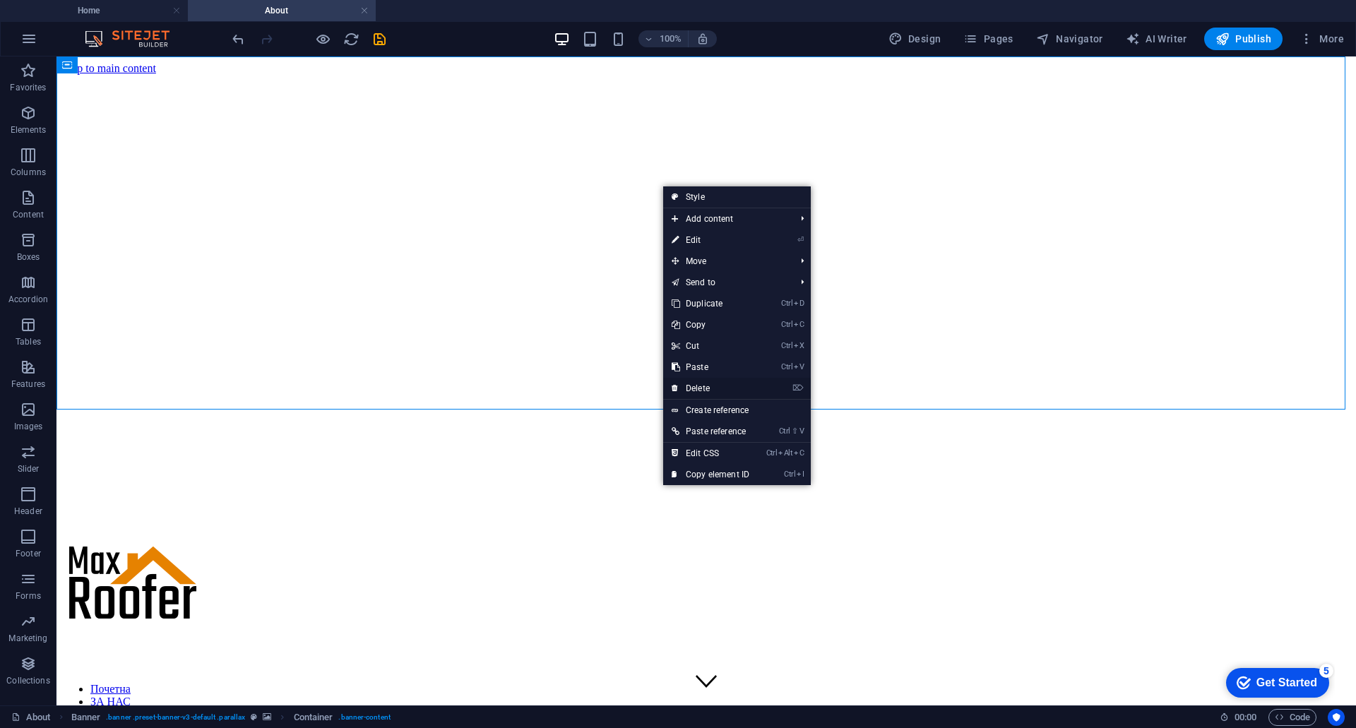
click at [703, 389] on link "⌦ Delete" at bounding box center [710, 388] width 95 height 21
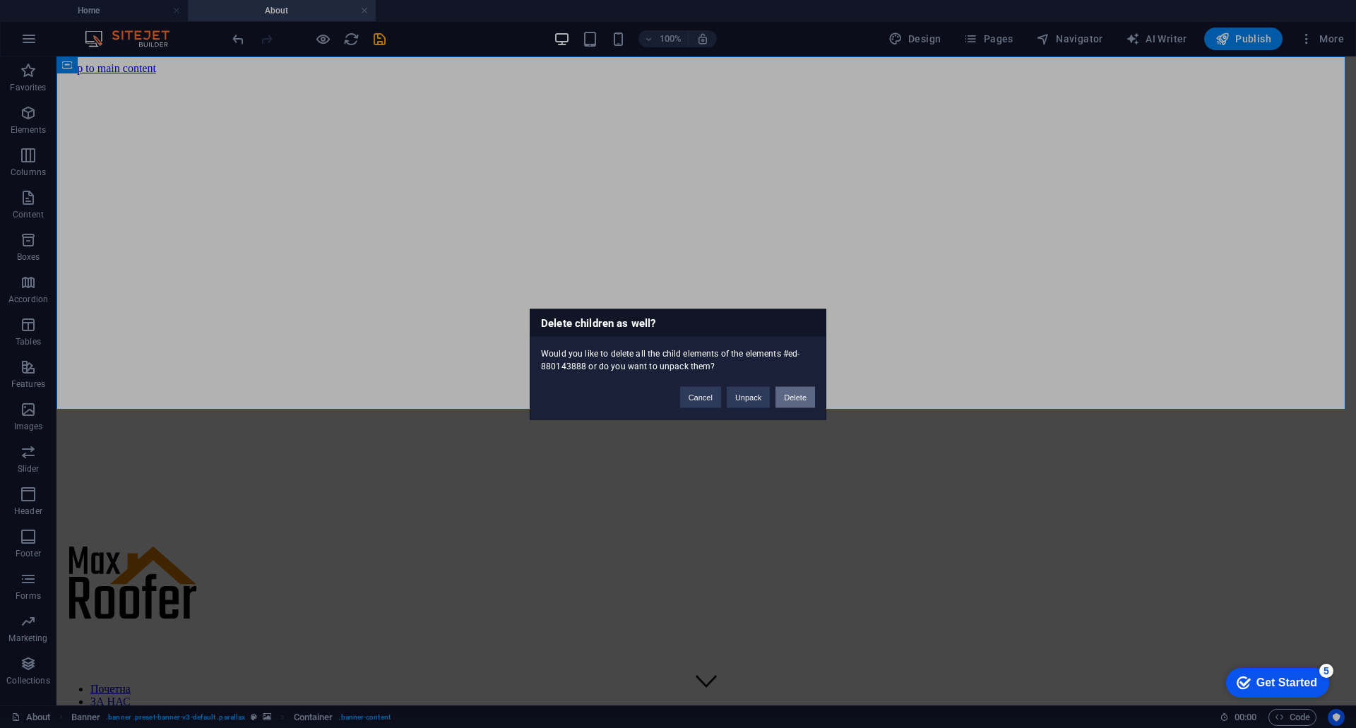
click at [796, 400] on button "Delete" at bounding box center [795, 396] width 40 height 21
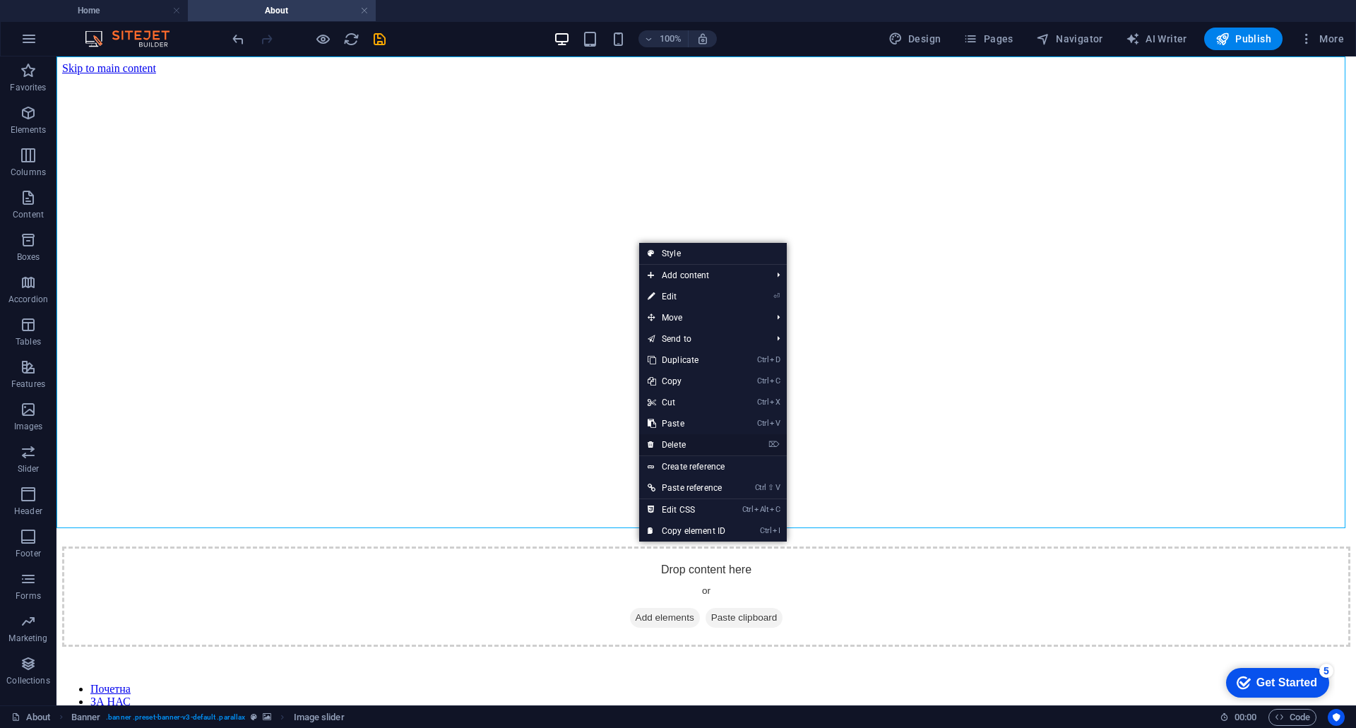
click at [690, 438] on link "⌦ Delete" at bounding box center [686, 444] width 95 height 21
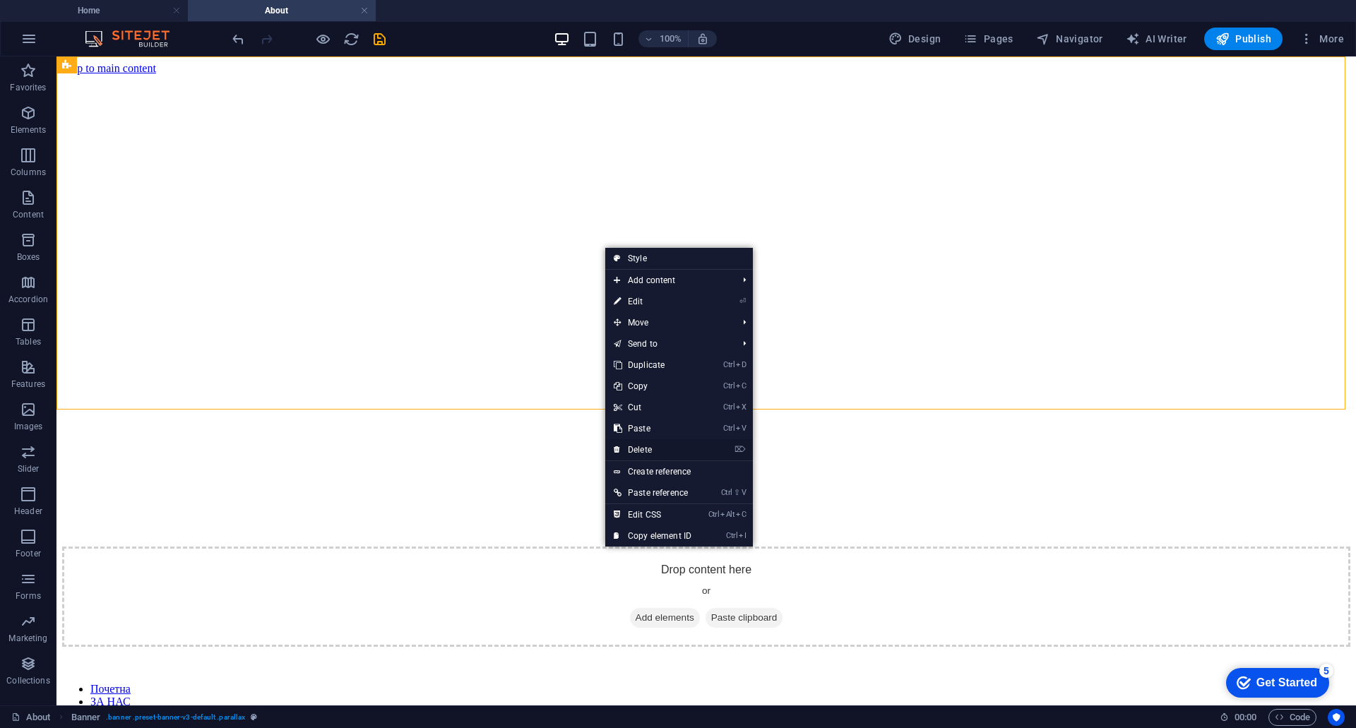
click at [664, 444] on link "⌦ Delete" at bounding box center [652, 449] width 95 height 21
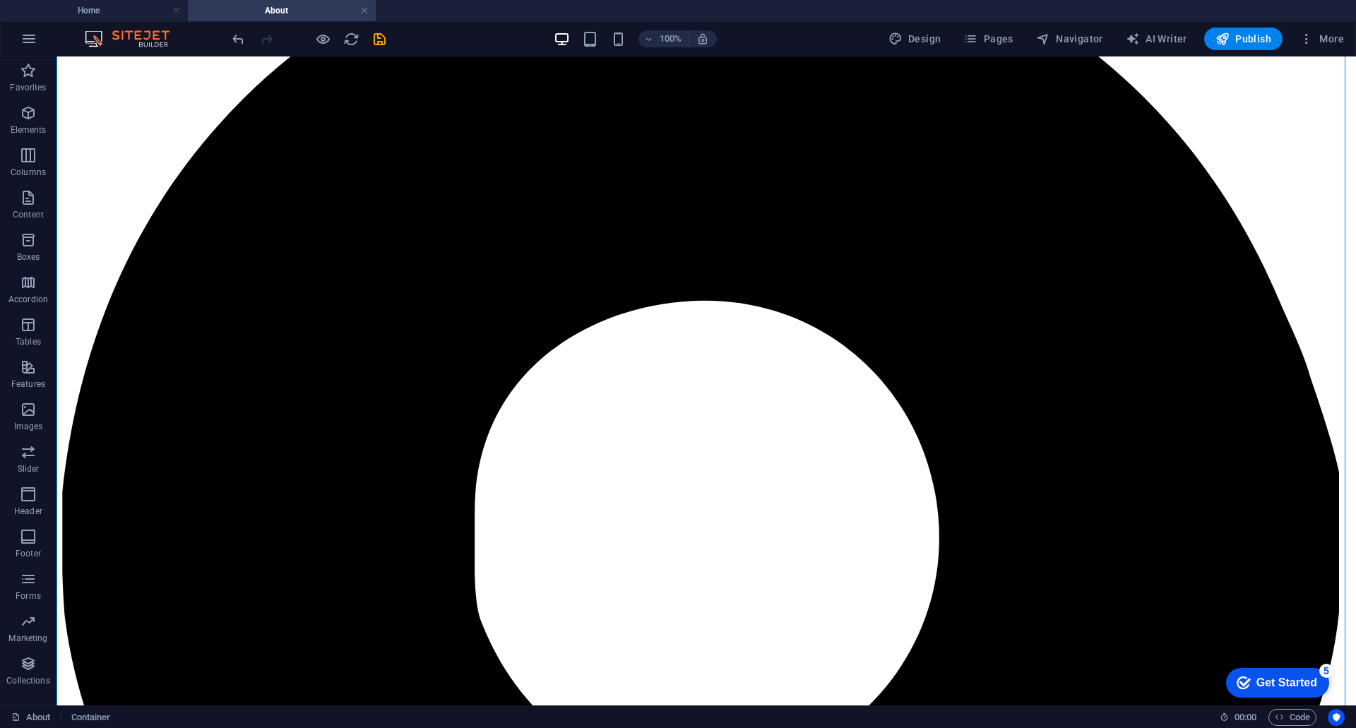
scroll to position [282, 0]
click at [311, 35] on div at bounding box center [308, 39] width 158 height 23
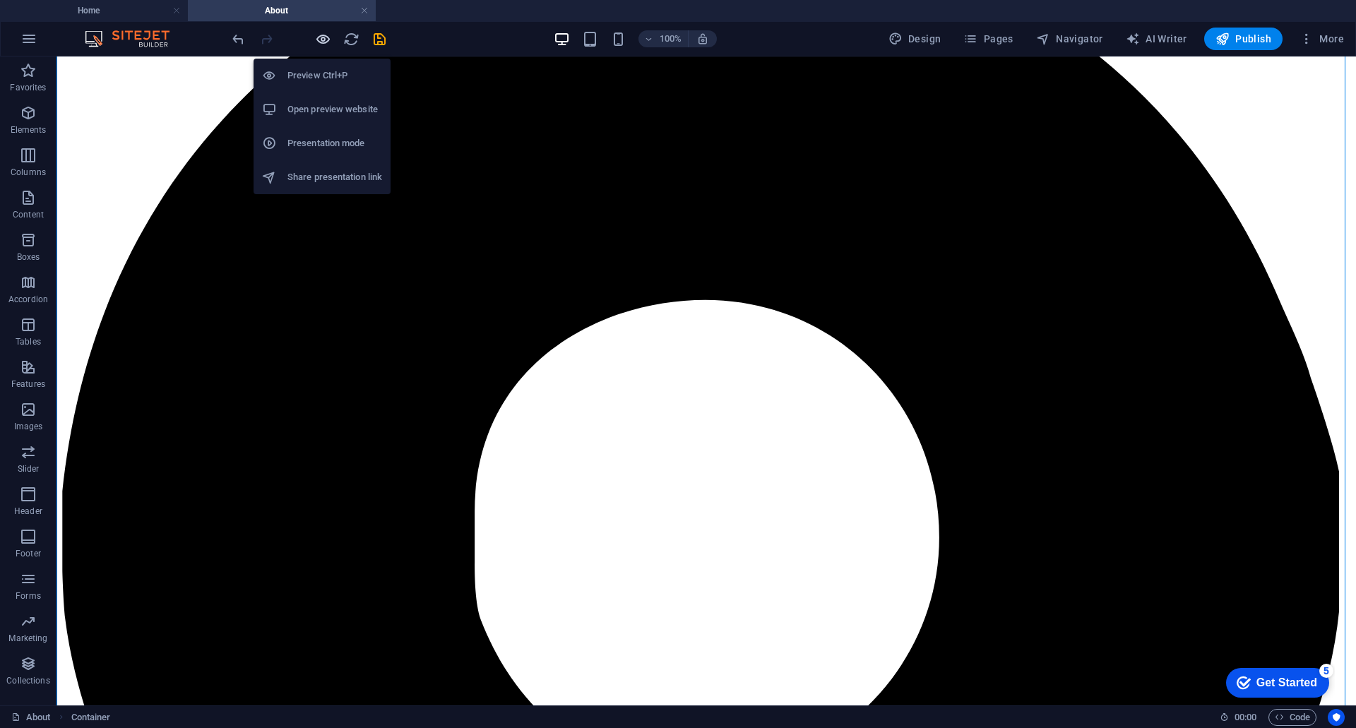
click at [323, 35] on icon "button" at bounding box center [323, 39] width 16 height 16
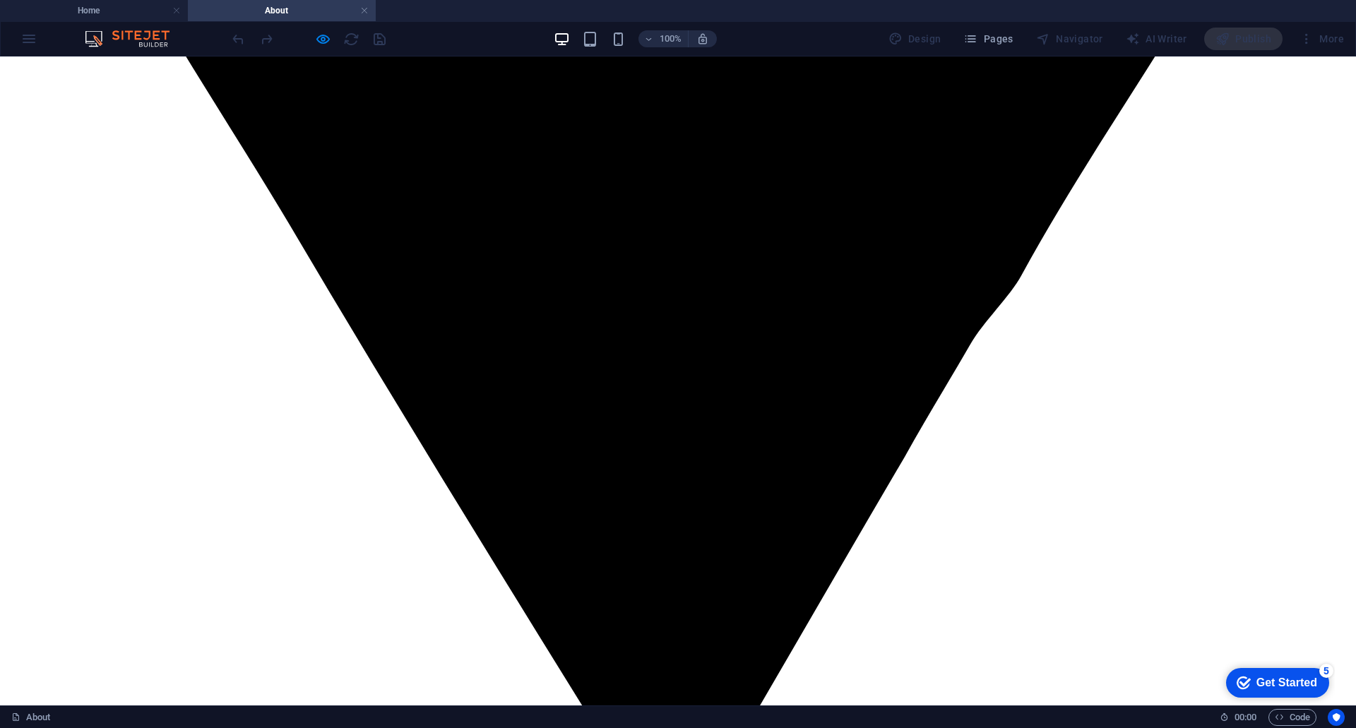
scroll to position [1449, 0]
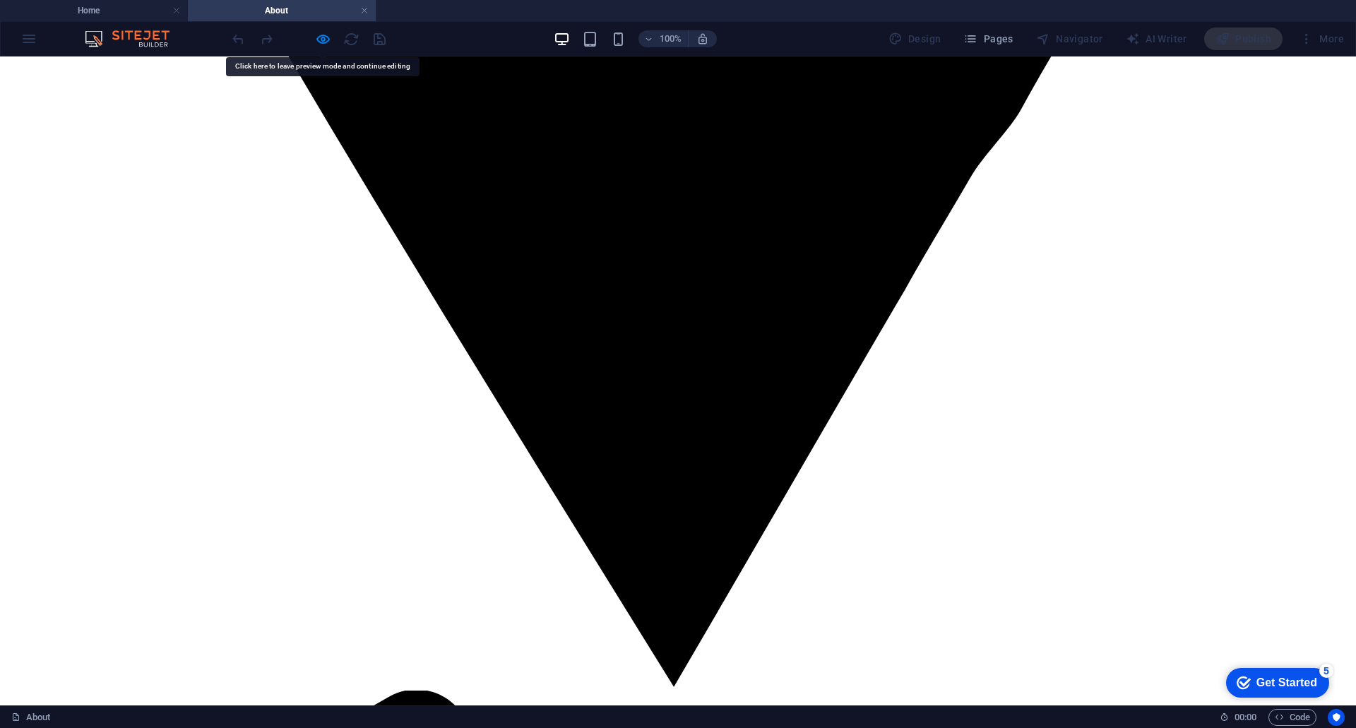
drag, startPoint x: 264, startPoint y: 184, endPoint x: 244, endPoint y: 263, distance: 81.0
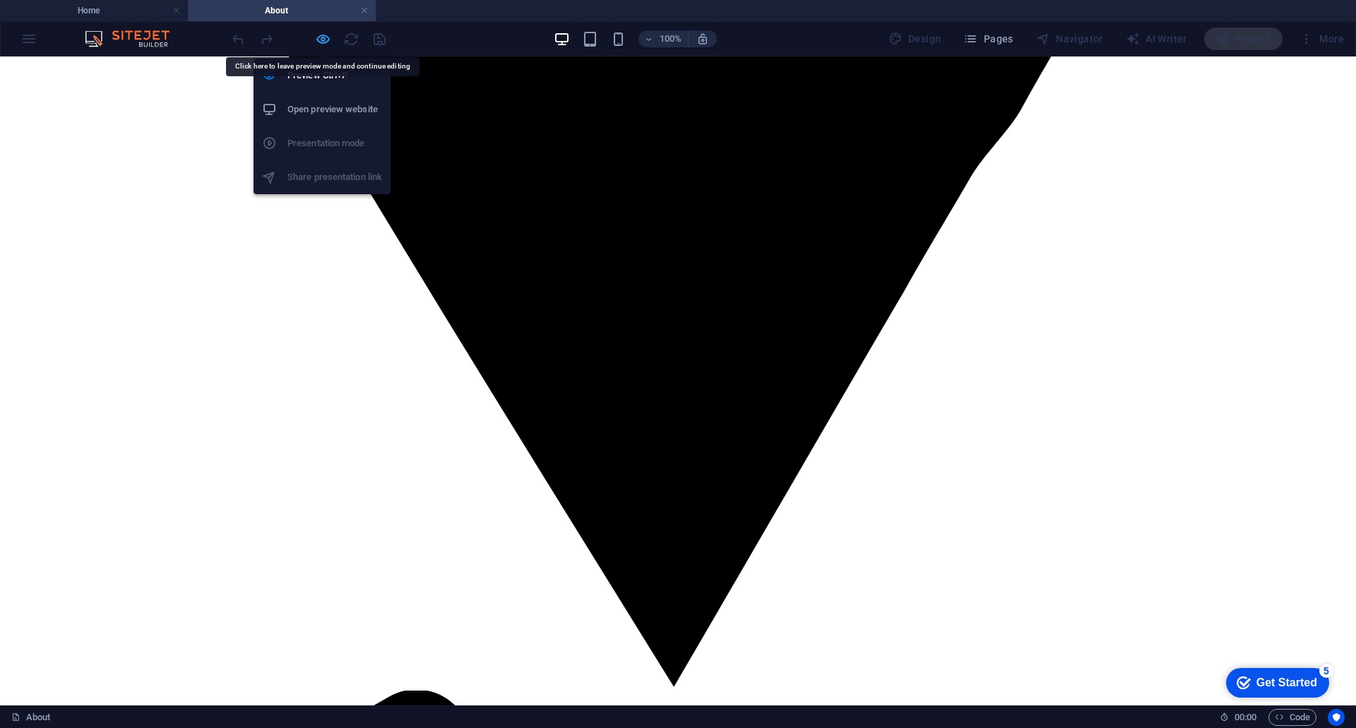
click at [320, 32] on icon "button" at bounding box center [323, 39] width 16 height 16
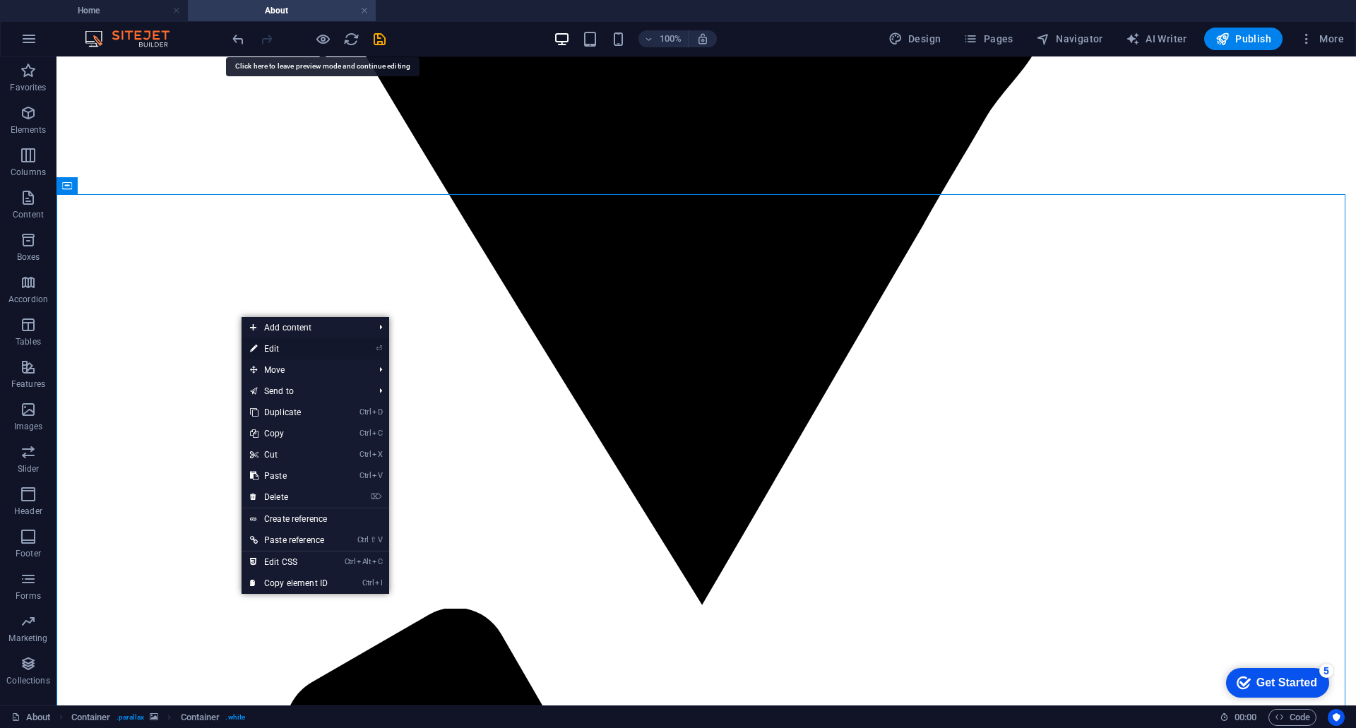
click at [271, 346] on link "⏎ Edit" at bounding box center [288, 348] width 95 height 21
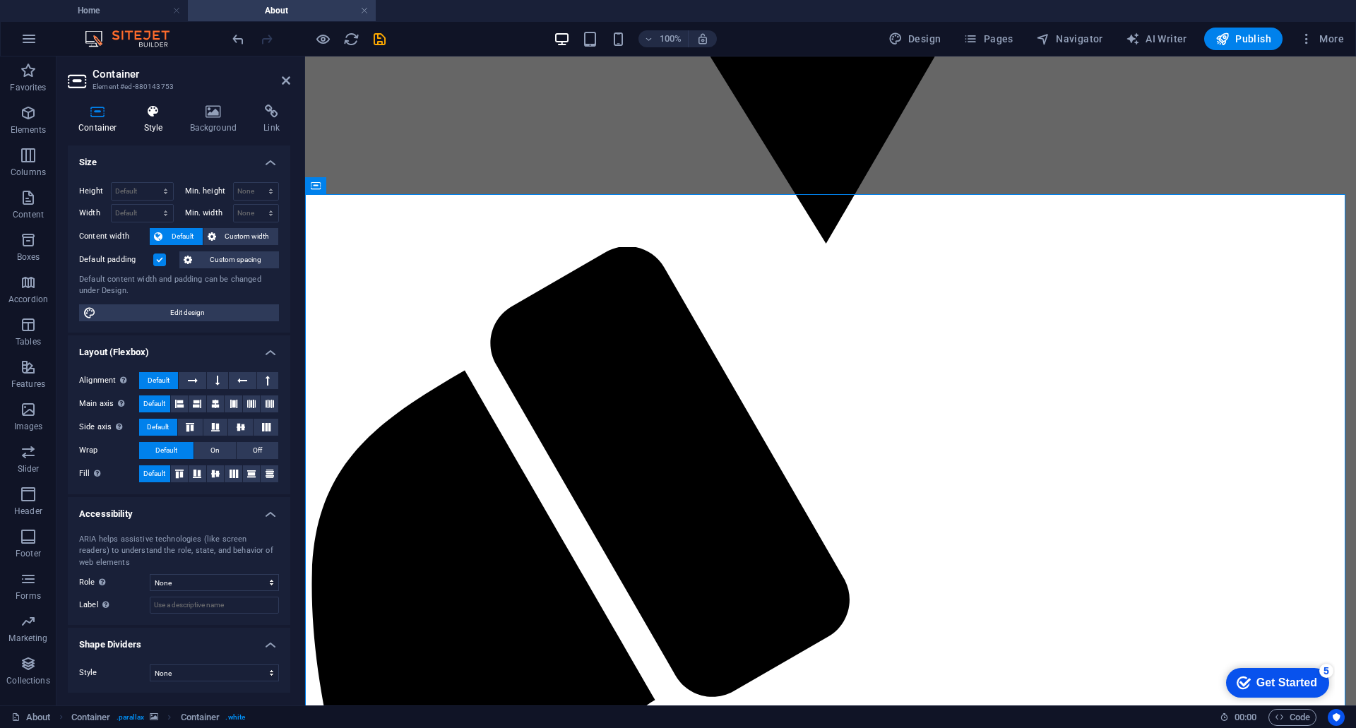
click at [151, 119] on h4 "Style" at bounding box center [156, 119] width 46 height 30
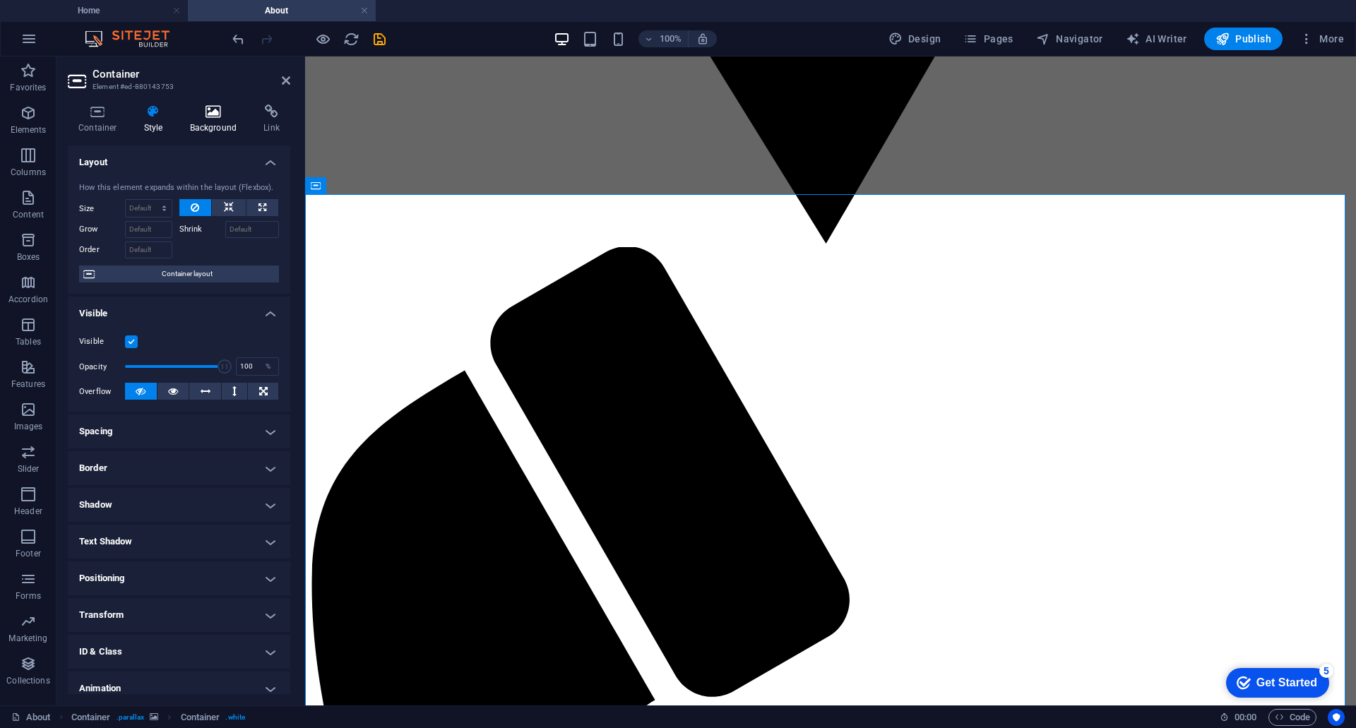
click at [199, 115] on icon at bounding box center [213, 111] width 68 height 14
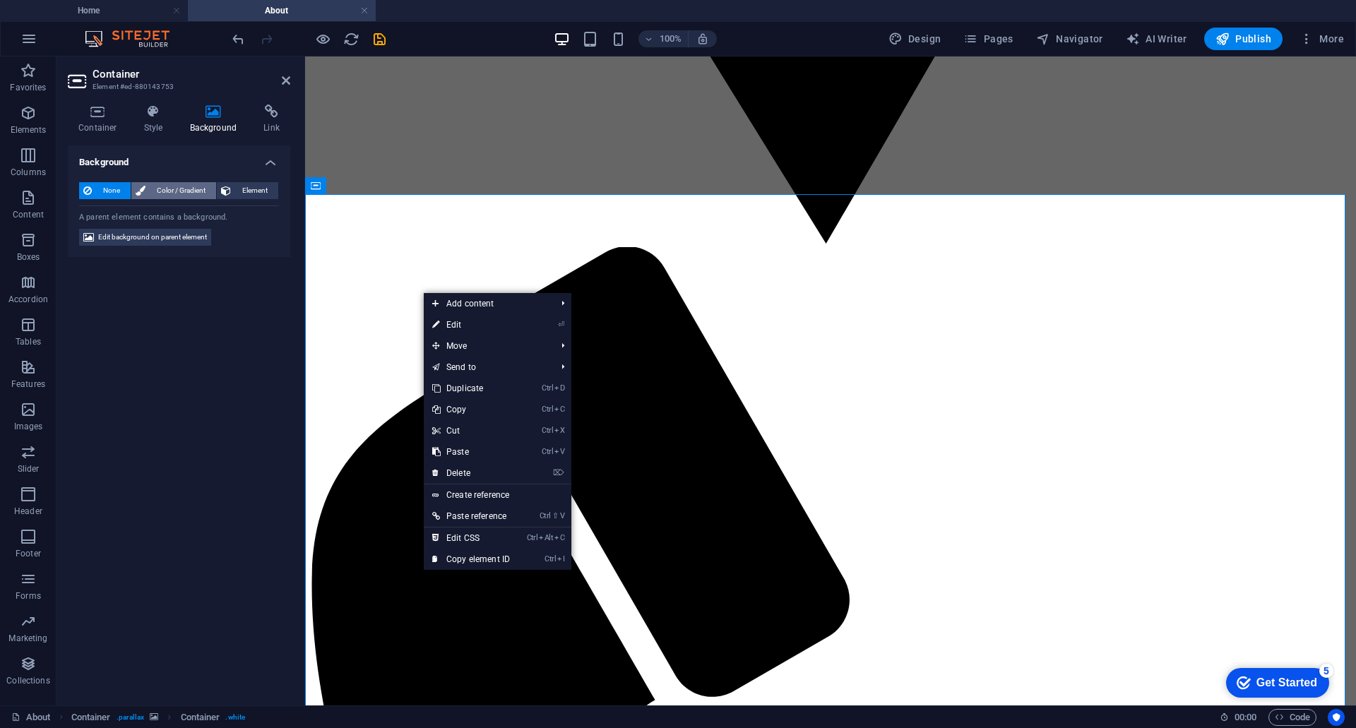
click at [181, 190] on span "Color / Gradient" at bounding box center [181, 190] width 62 height 17
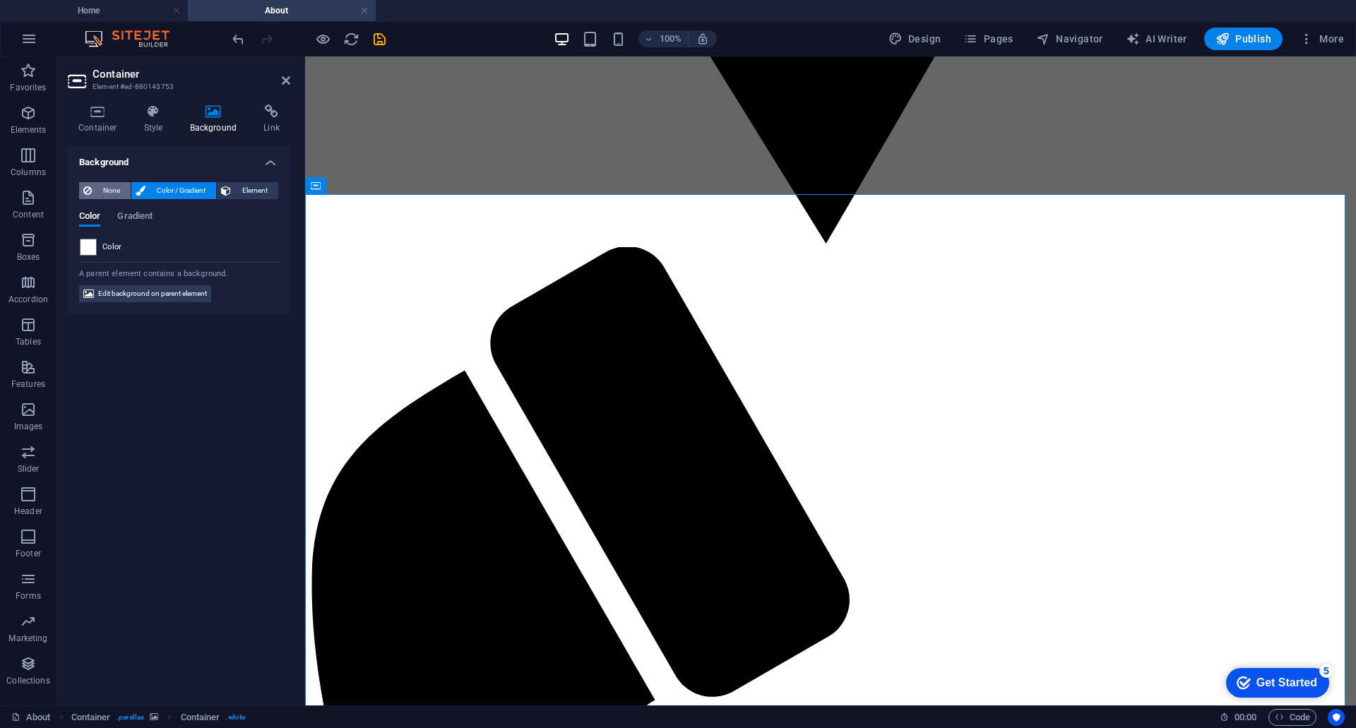
click at [114, 191] on span "None" at bounding box center [111, 190] width 30 height 17
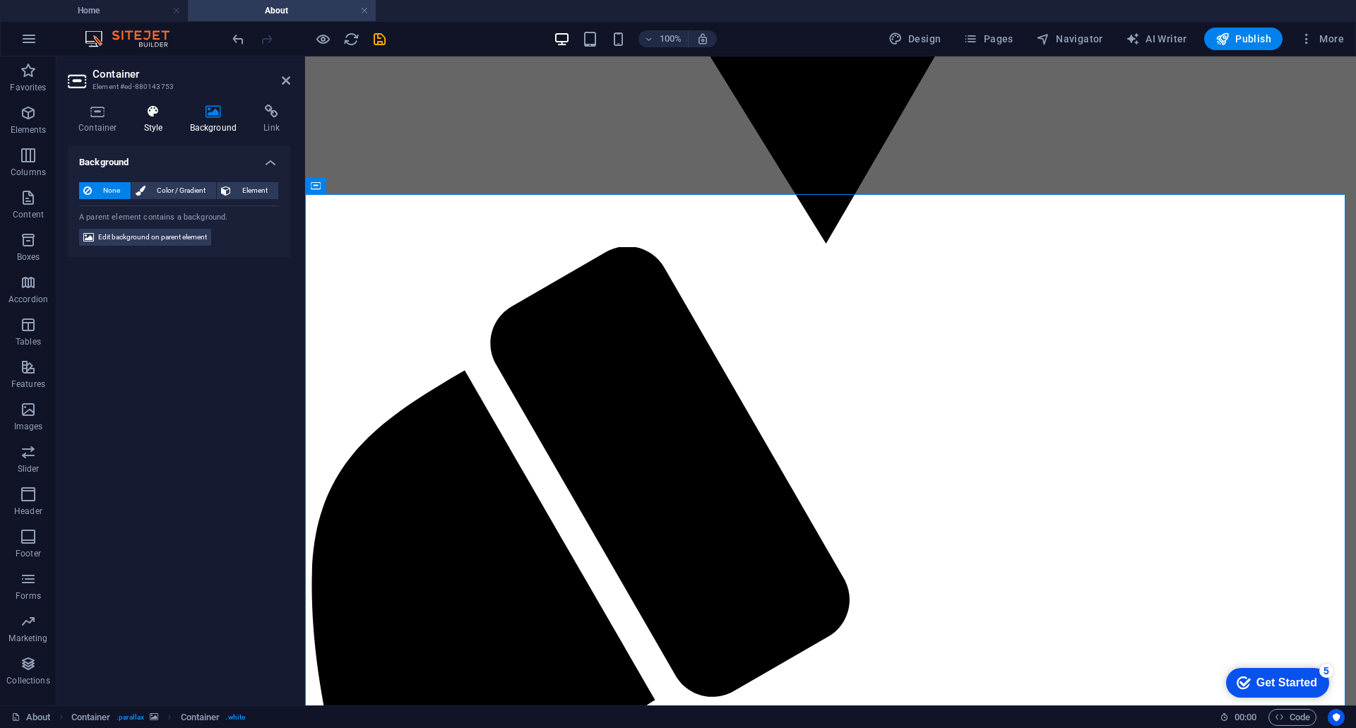
click at [162, 118] on icon at bounding box center [153, 111] width 40 height 14
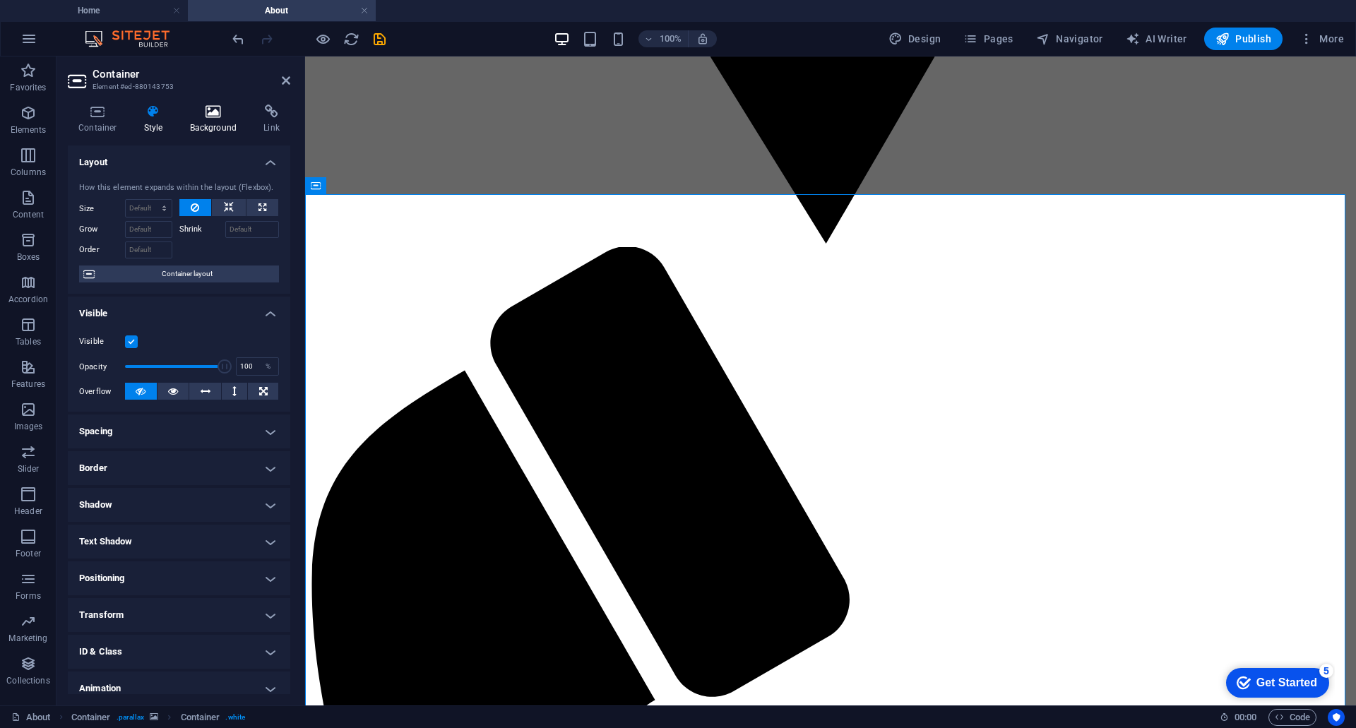
click at [215, 114] on icon at bounding box center [213, 111] width 68 height 14
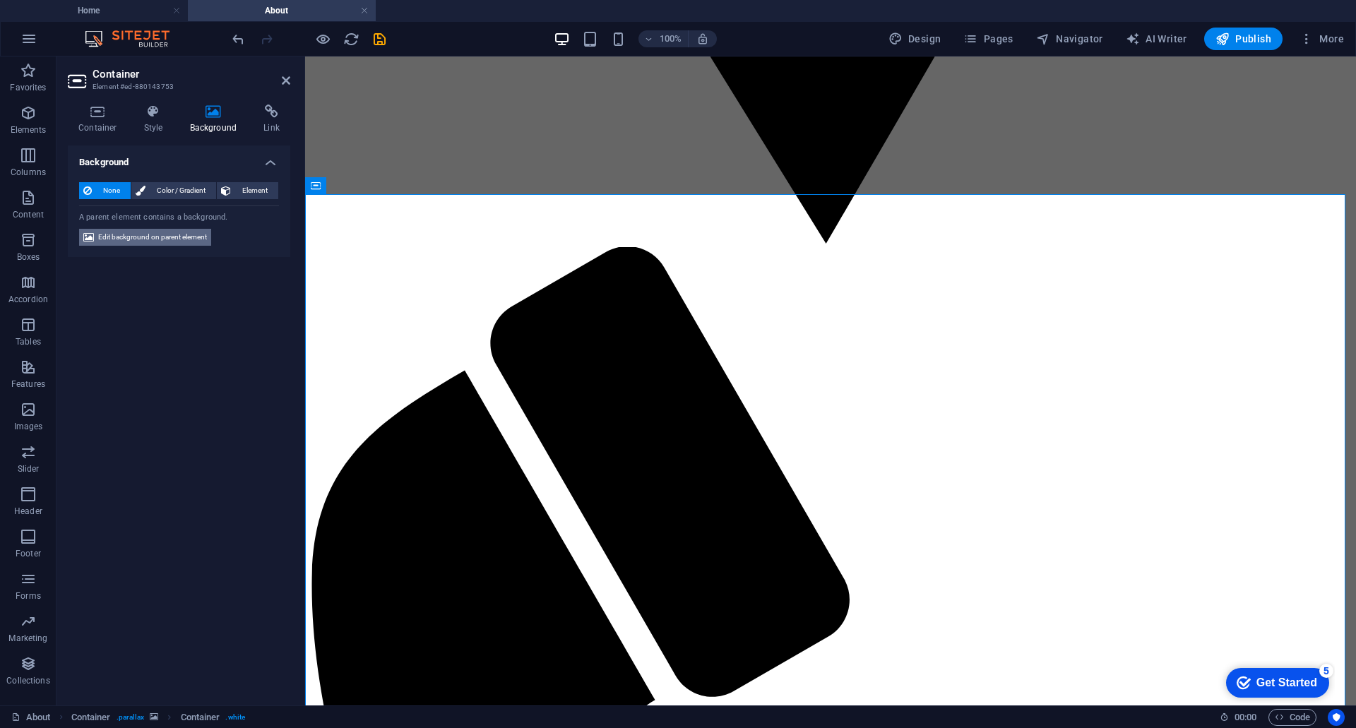
click at [157, 234] on span "Edit background on parent element" at bounding box center [152, 237] width 109 height 17
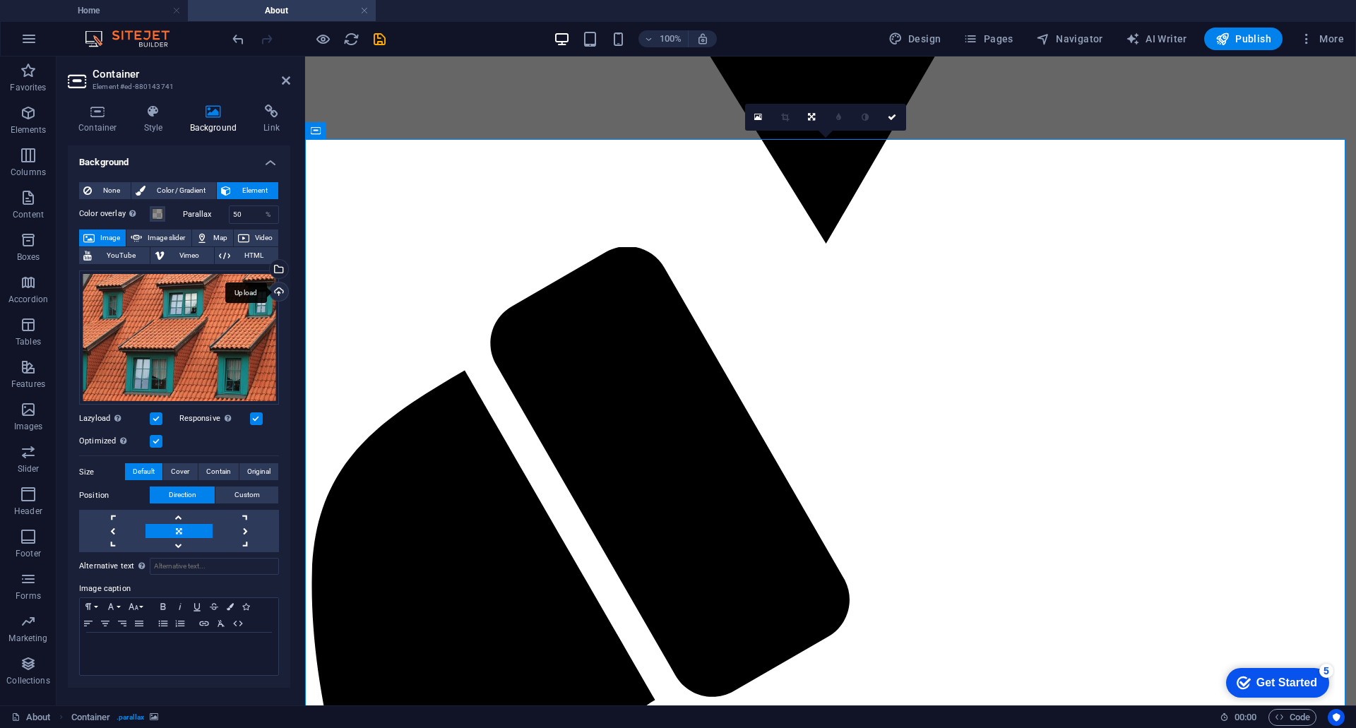
click at [280, 281] on div "None Color / Gradient Element Stretch background to full-width Color overlay Pl…" at bounding box center [179, 430] width 222 height 518
click at [280, 289] on div "Upload" at bounding box center [277, 292] width 21 height 21
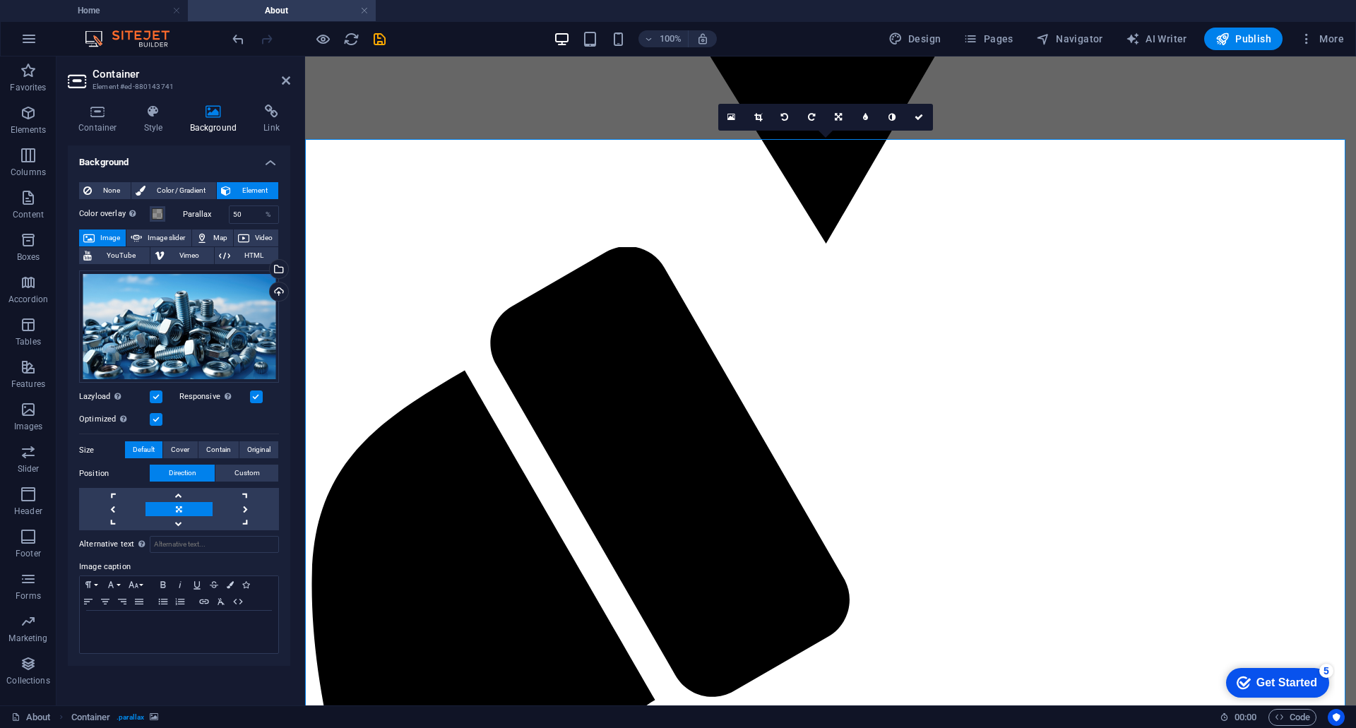
click at [460, 11] on ul "Home About" at bounding box center [678, 10] width 1356 height 21
click at [280, 85] on header "Container Element #ed-880143741" at bounding box center [179, 74] width 222 height 37
drag, startPoint x: 228, startPoint y: 23, endPoint x: 285, endPoint y: 80, distance: 79.9
click at [285, 80] on icon at bounding box center [286, 80] width 8 height 11
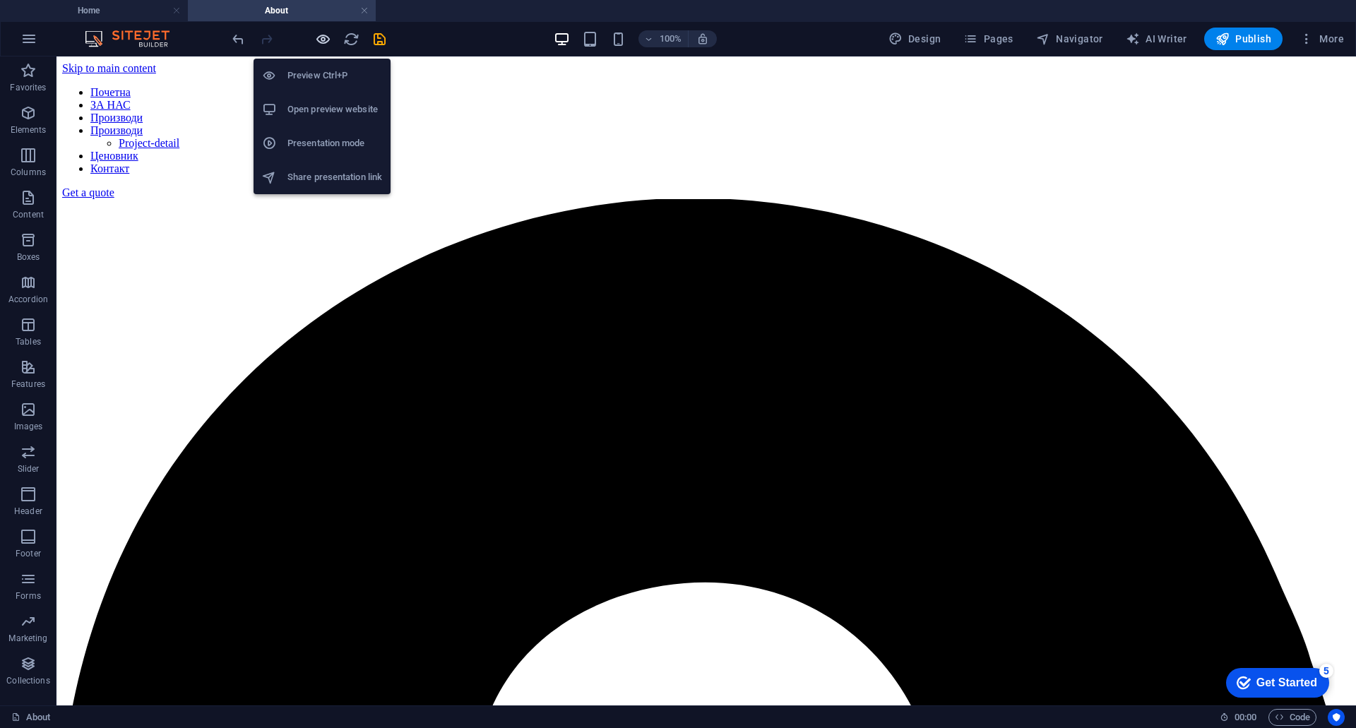
click at [323, 42] on icon "button" at bounding box center [323, 39] width 16 height 16
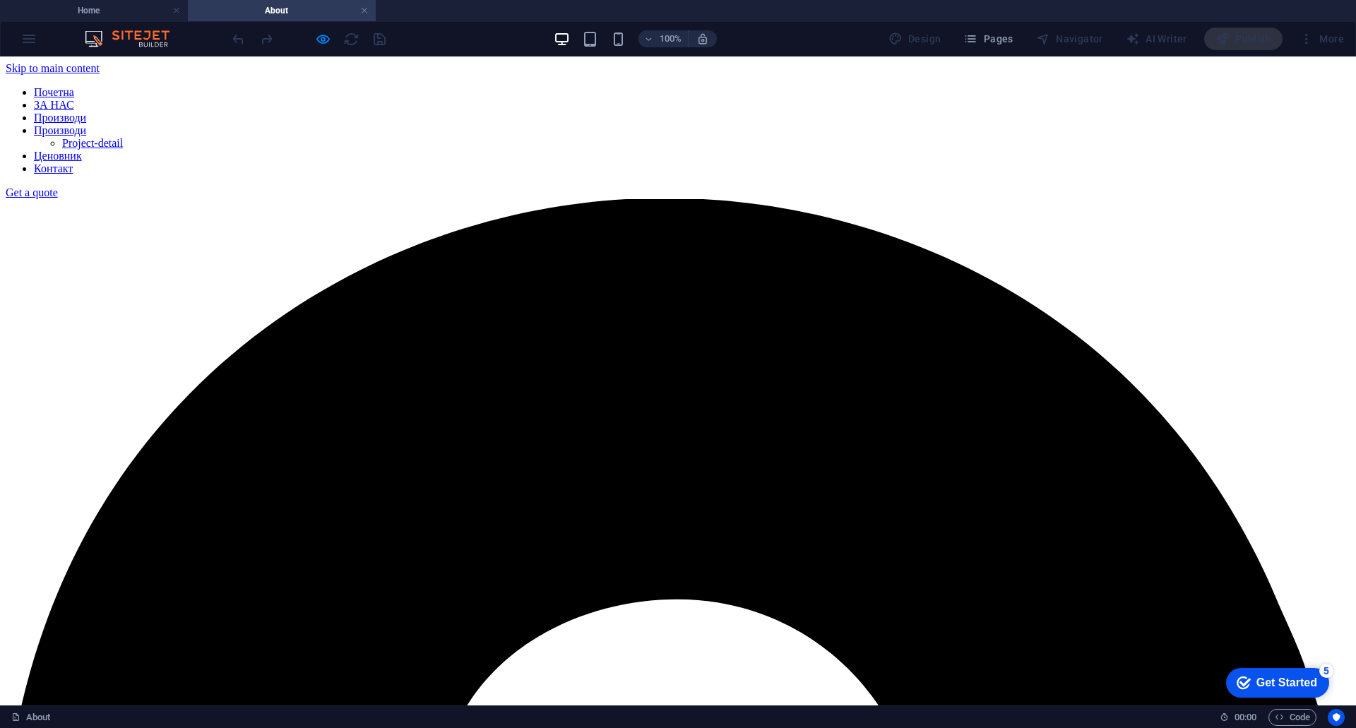
click at [74, 86] on link "Почетна" at bounding box center [54, 92] width 40 height 12
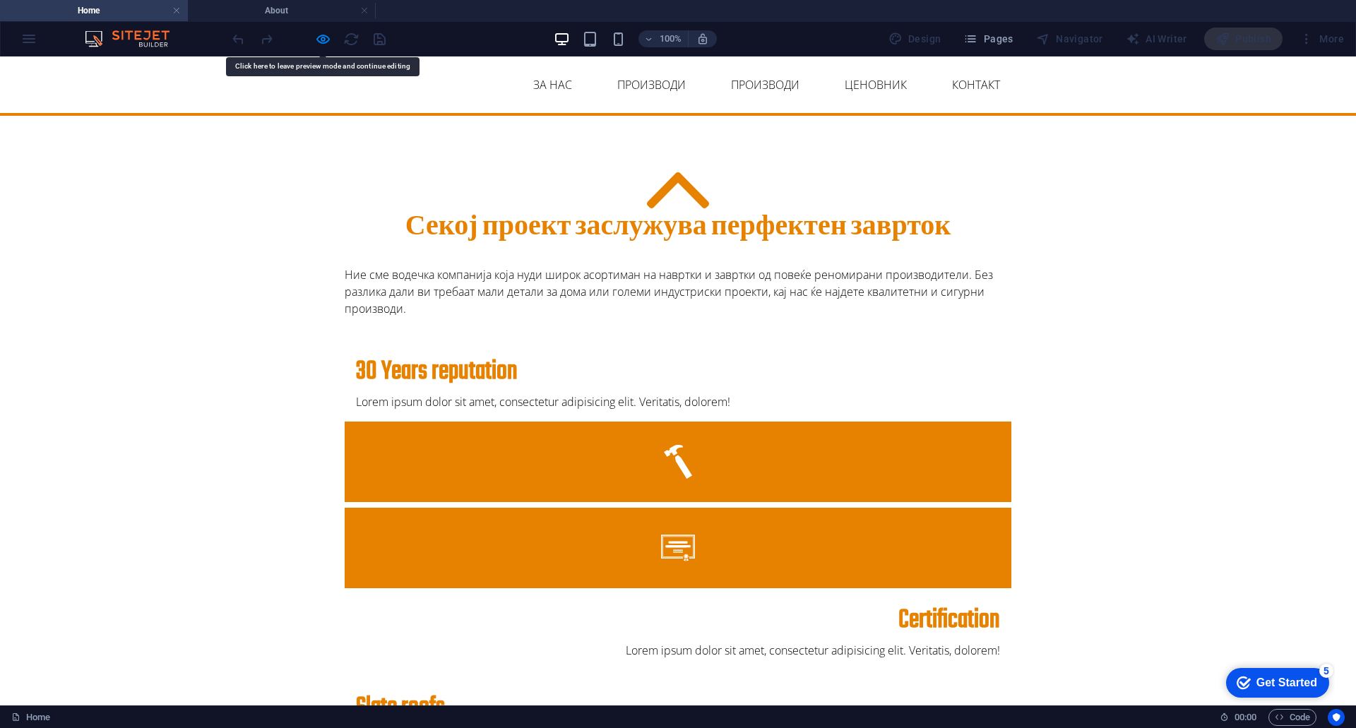
drag, startPoint x: 418, startPoint y: 76, endPoint x: 388, endPoint y: 104, distance: 41.5
click at [388, 104] on header "Почетна ЗА НАС Производи Производи Project-detail Ценовник Контакт" at bounding box center [677, 84] width 689 height 56
drag, startPoint x: 393, startPoint y: 95, endPoint x: 388, endPoint y: 82, distance: 14.6
click at [386, 80] on ul "Почетна ЗА НАС Производи Производи Project-detail Ценовник Контакт" at bounding box center [678, 85] width 666 height 34
click at [527, 68] on link "ЗА НАС" at bounding box center [552, 85] width 61 height 34
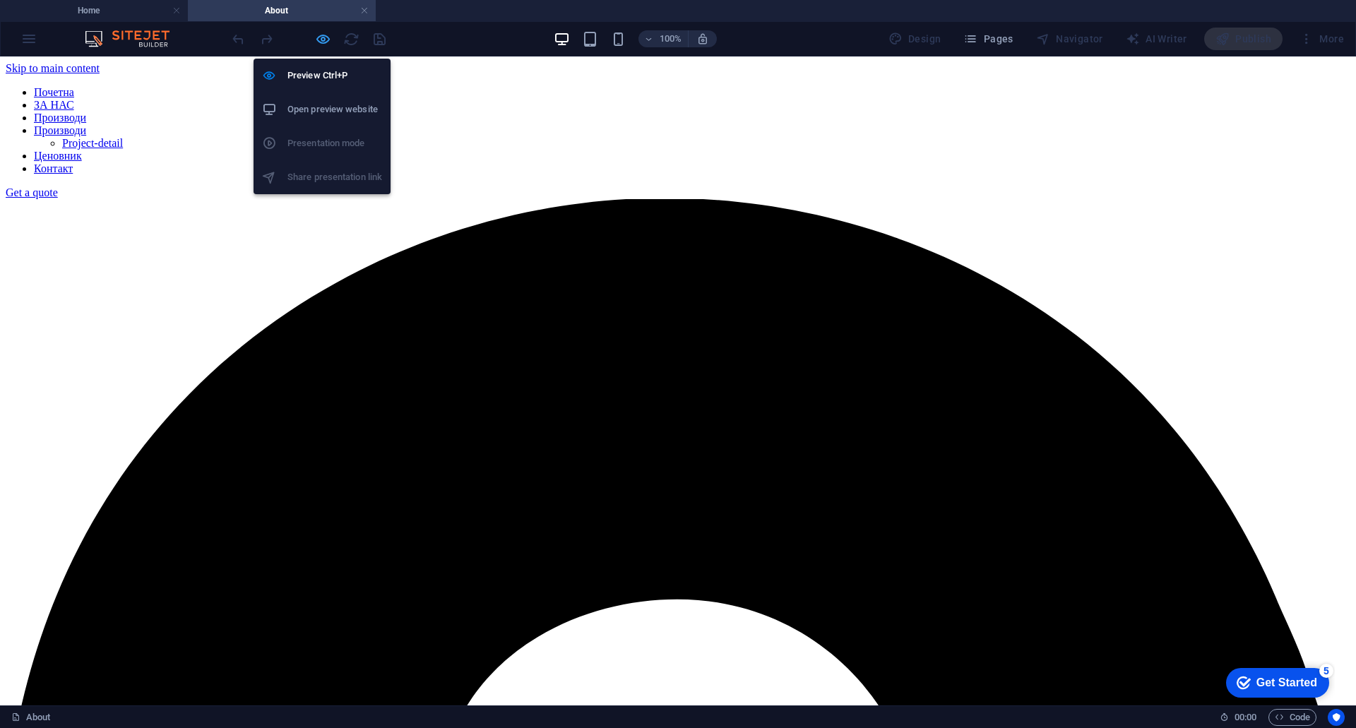
click at [321, 39] on icon "button" at bounding box center [323, 39] width 16 height 16
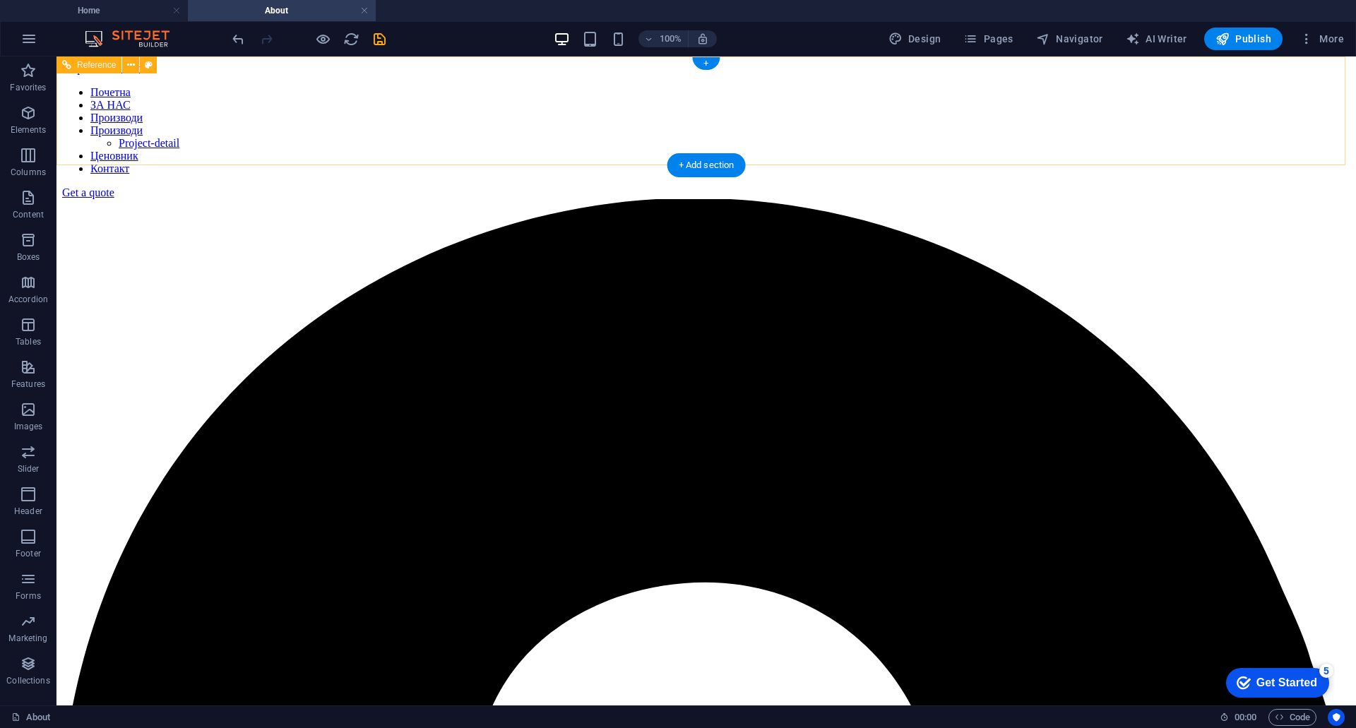
click at [494, 86] on nav "Почетна ЗА НАС Производи Производи Project-detail Ценовник Контакт" at bounding box center [706, 130] width 1288 height 89
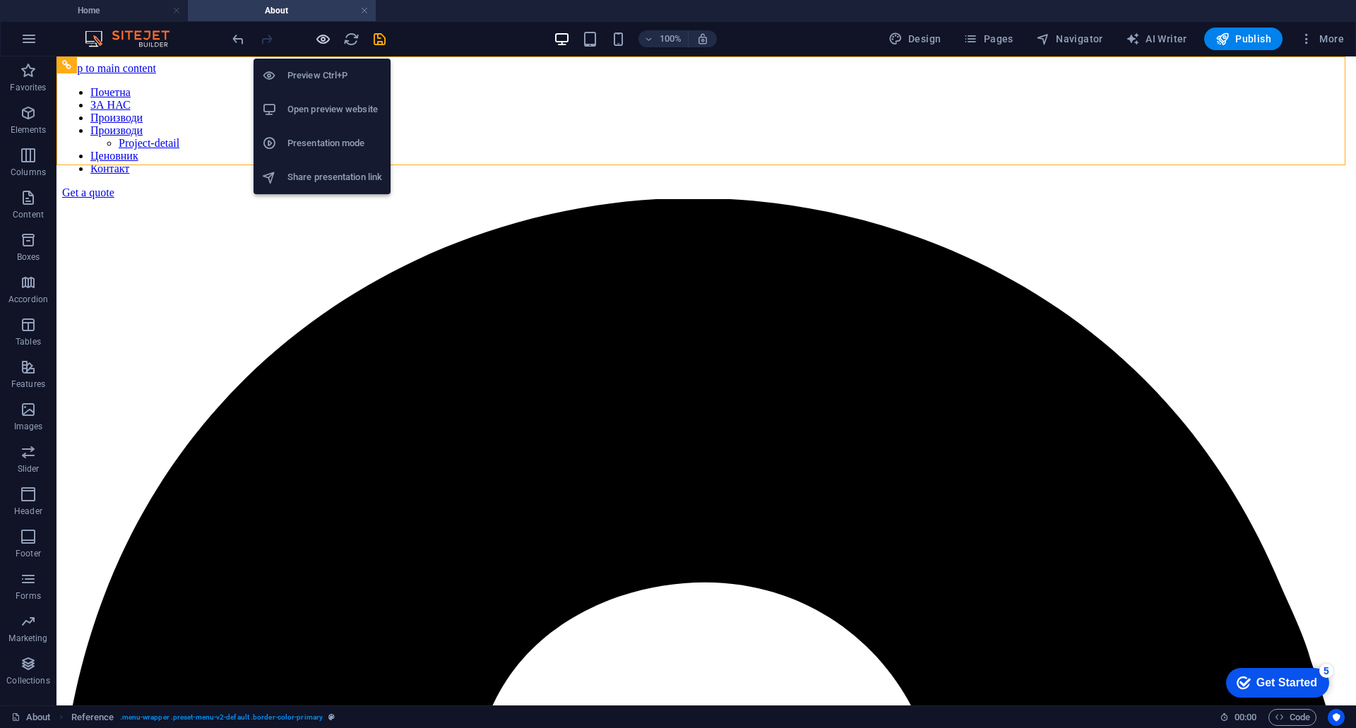
click at [321, 42] on icon "button" at bounding box center [323, 39] width 16 height 16
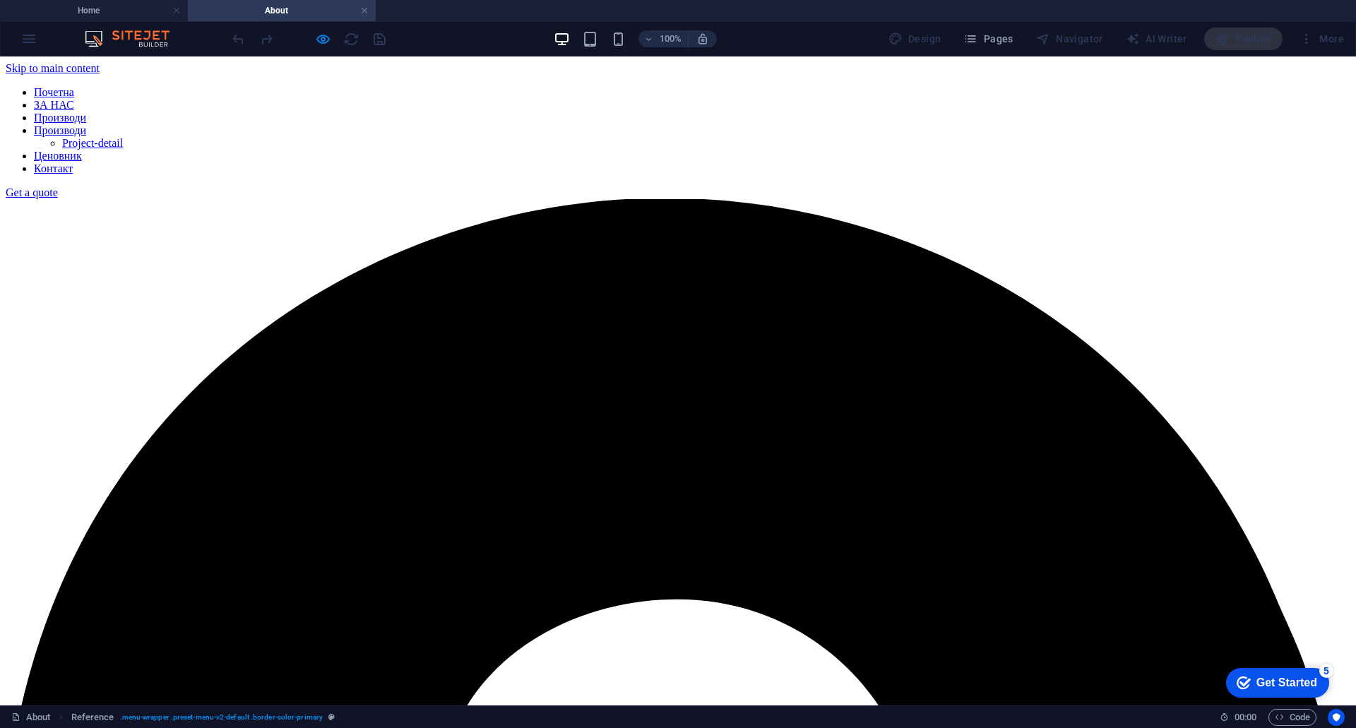
click at [74, 88] on link "Почетна" at bounding box center [54, 92] width 40 height 12
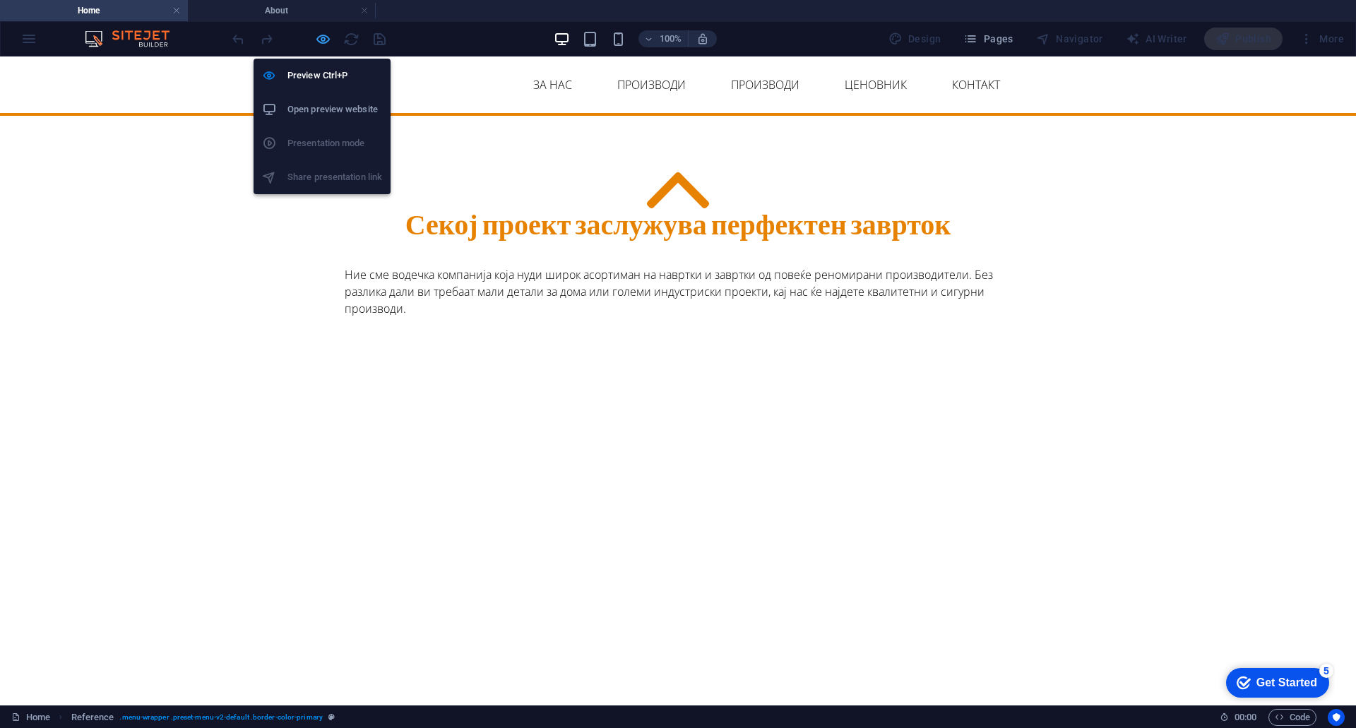
click at [318, 43] on icon "button" at bounding box center [323, 39] width 16 height 16
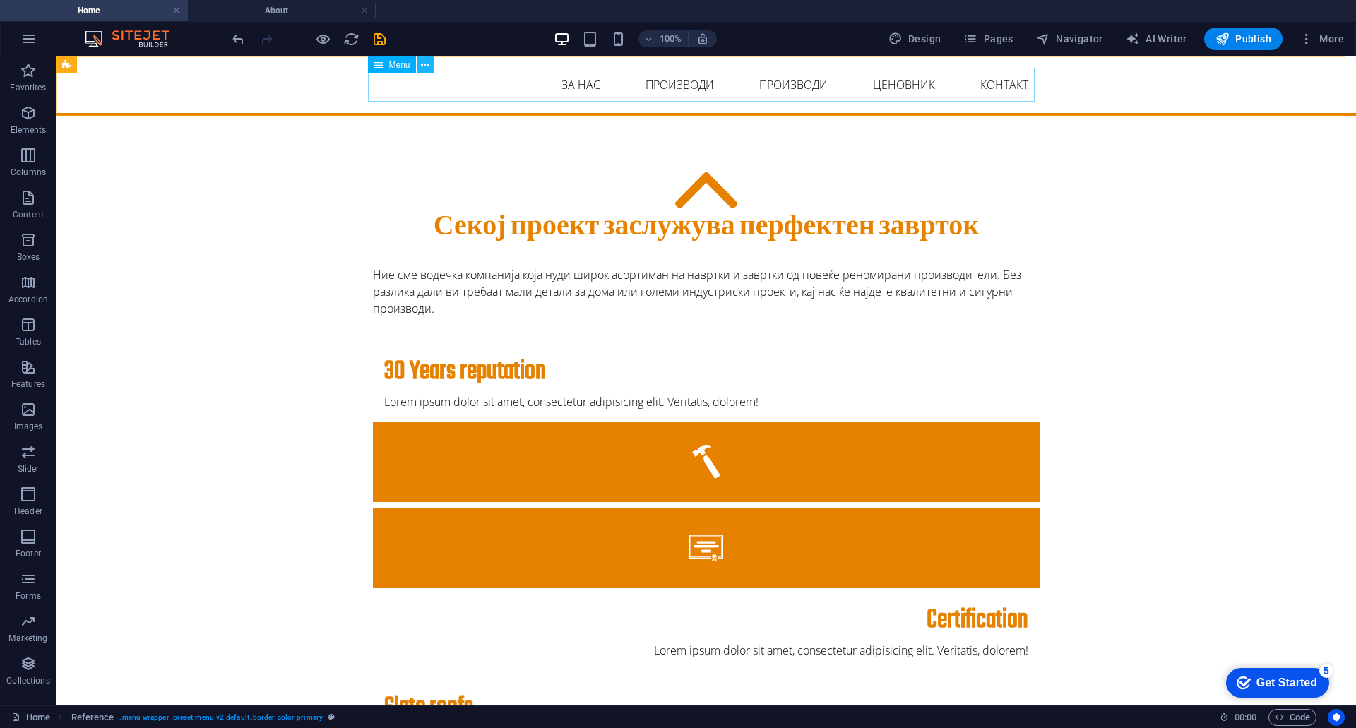
click at [426, 66] on icon at bounding box center [425, 65] width 8 height 15
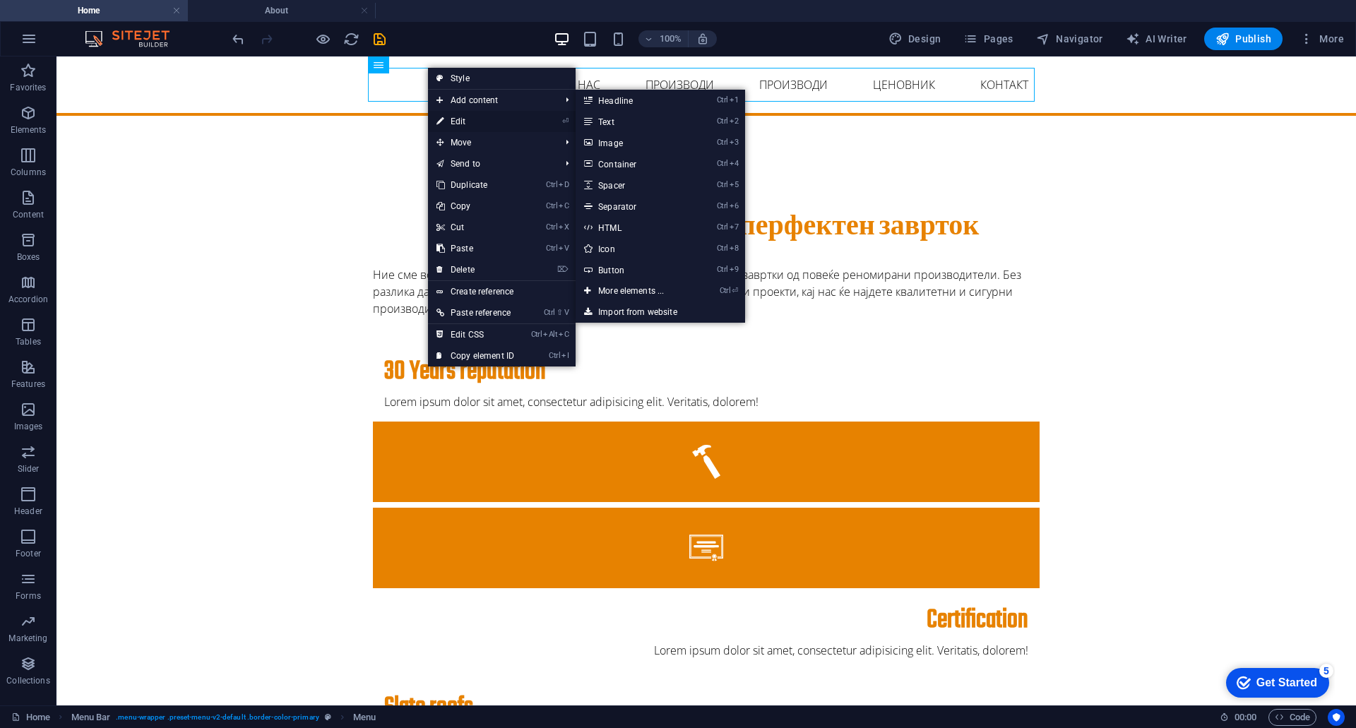
click at [458, 116] on link "⏎ Edit" at bounding box center [475, 121] width 95 height 21
select select
select select "1"
select select
select select "2"
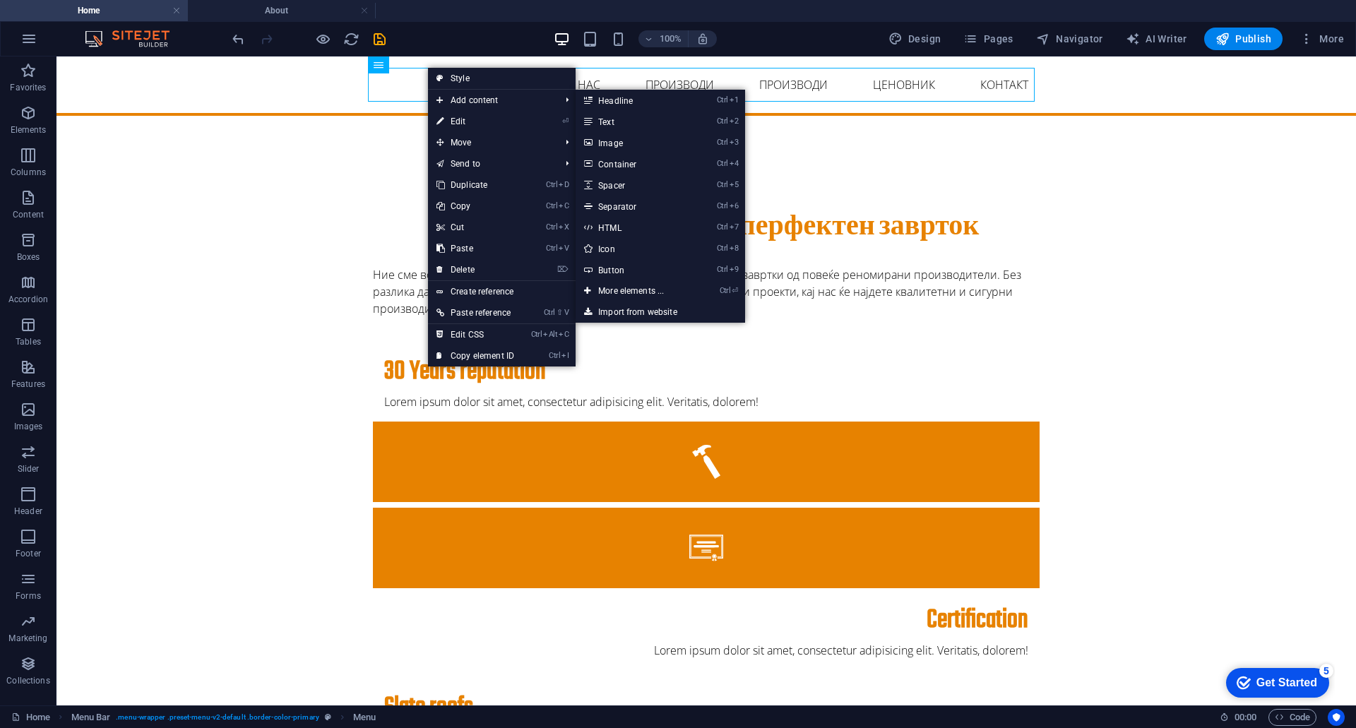
select select
select select "3"
select select
select select "4"
select select
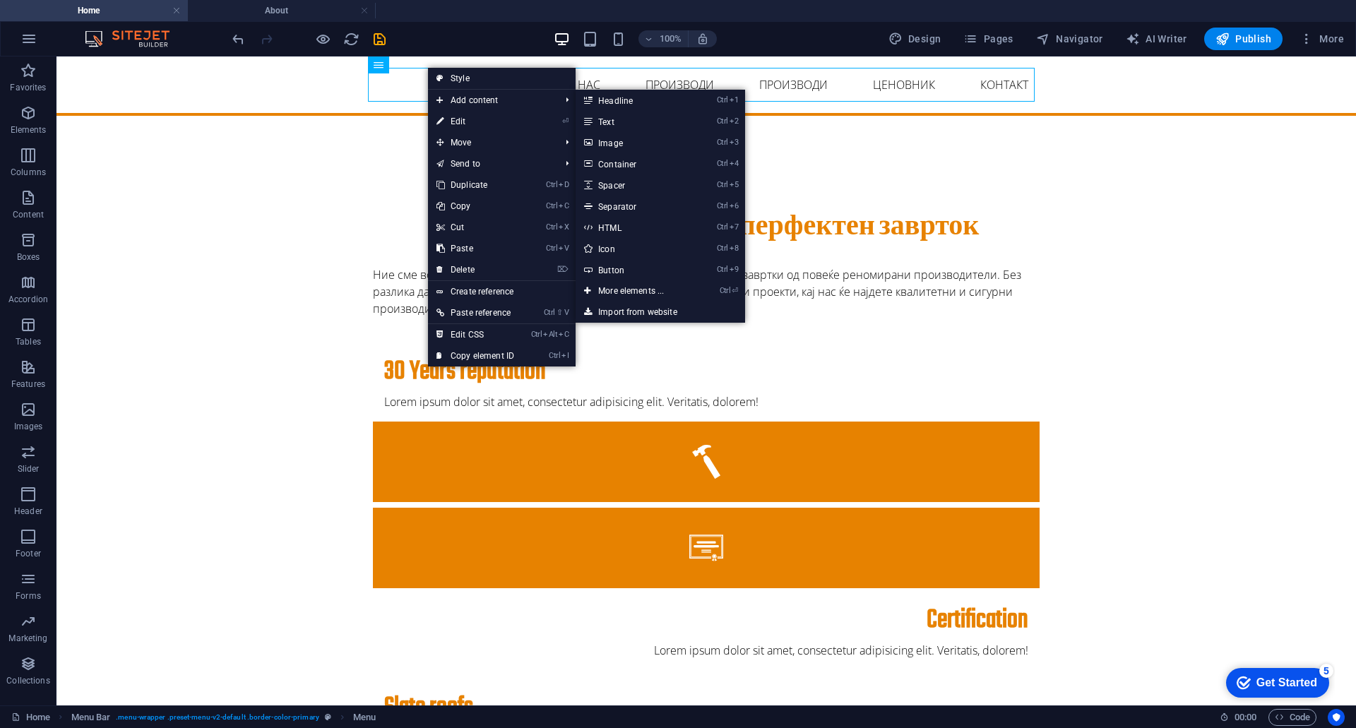
select select "5"
select select
select select "6"
select select
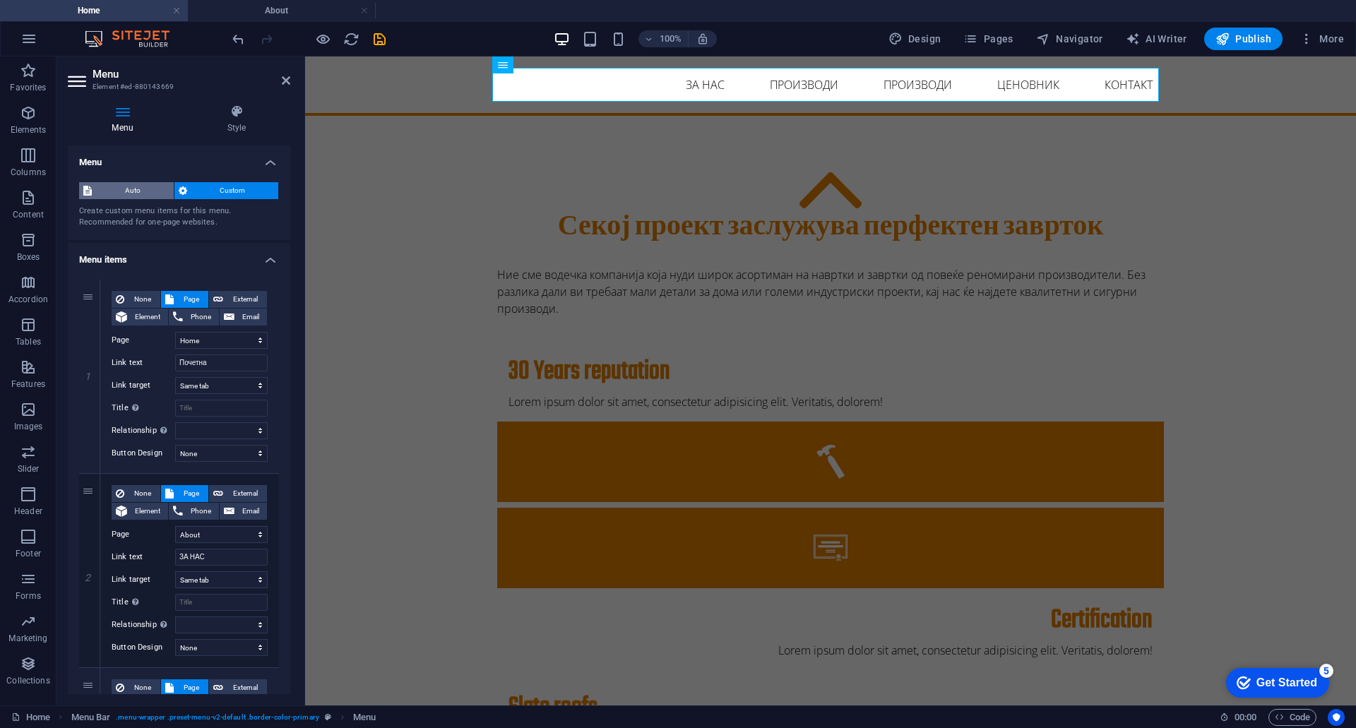
click at [124, 188] on span "Auto" at bounding box center [132, 190] width 73 height 17
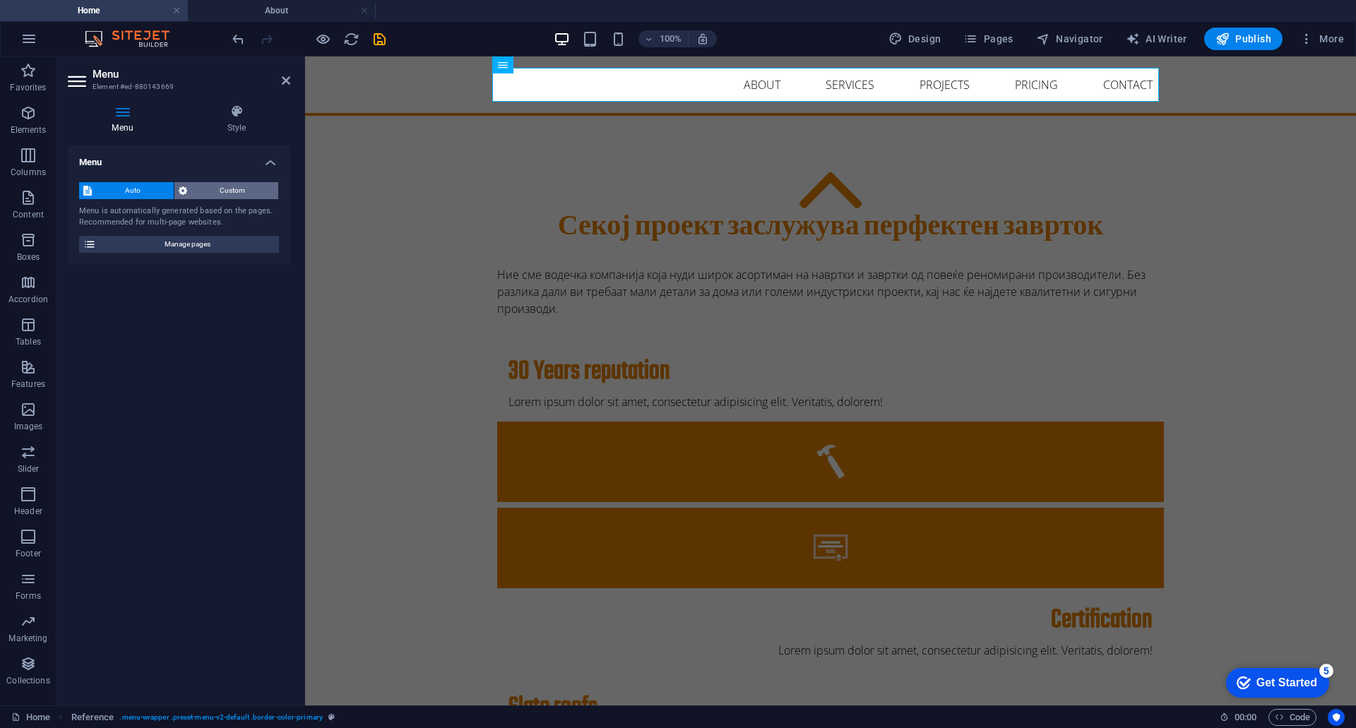
click at [193, 190] on span "Custom" at bounding box center [232, 190] width 83 height 17
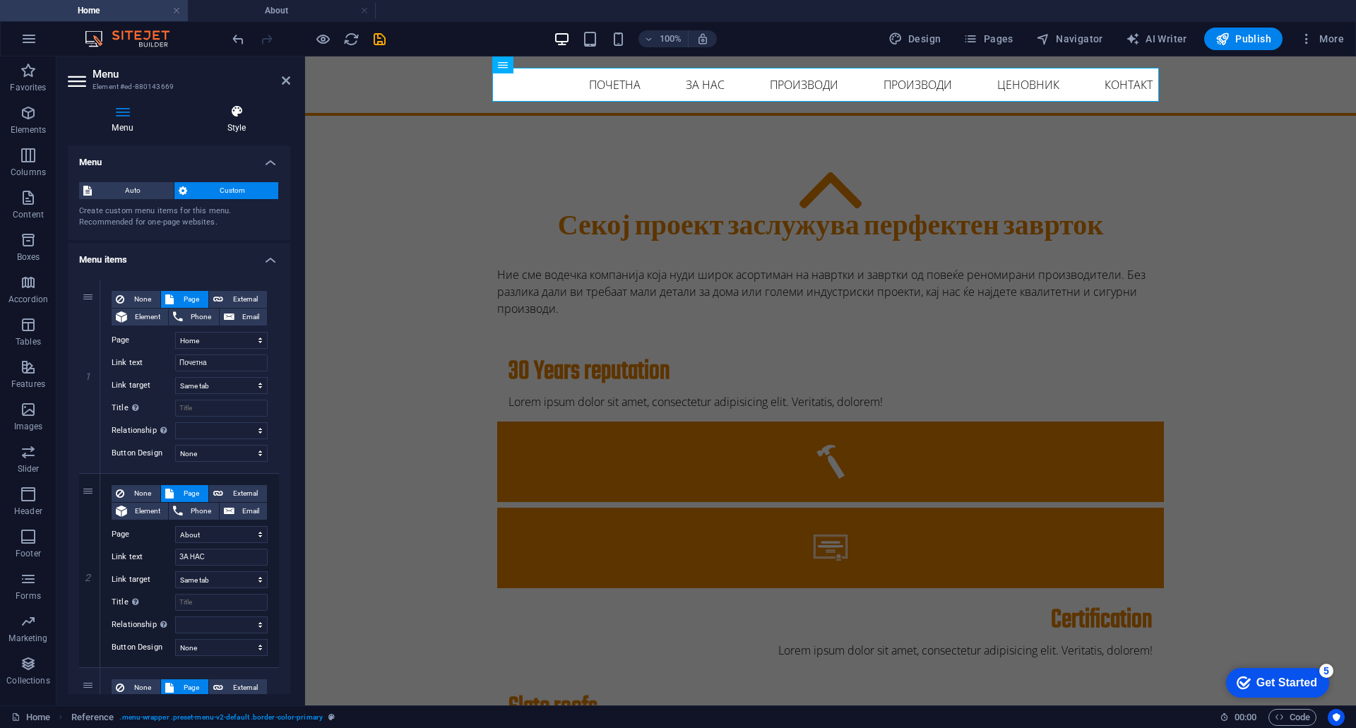
click at [235, 121] on h4 "Style" at bounding box center [236, 119] width 107 height 30
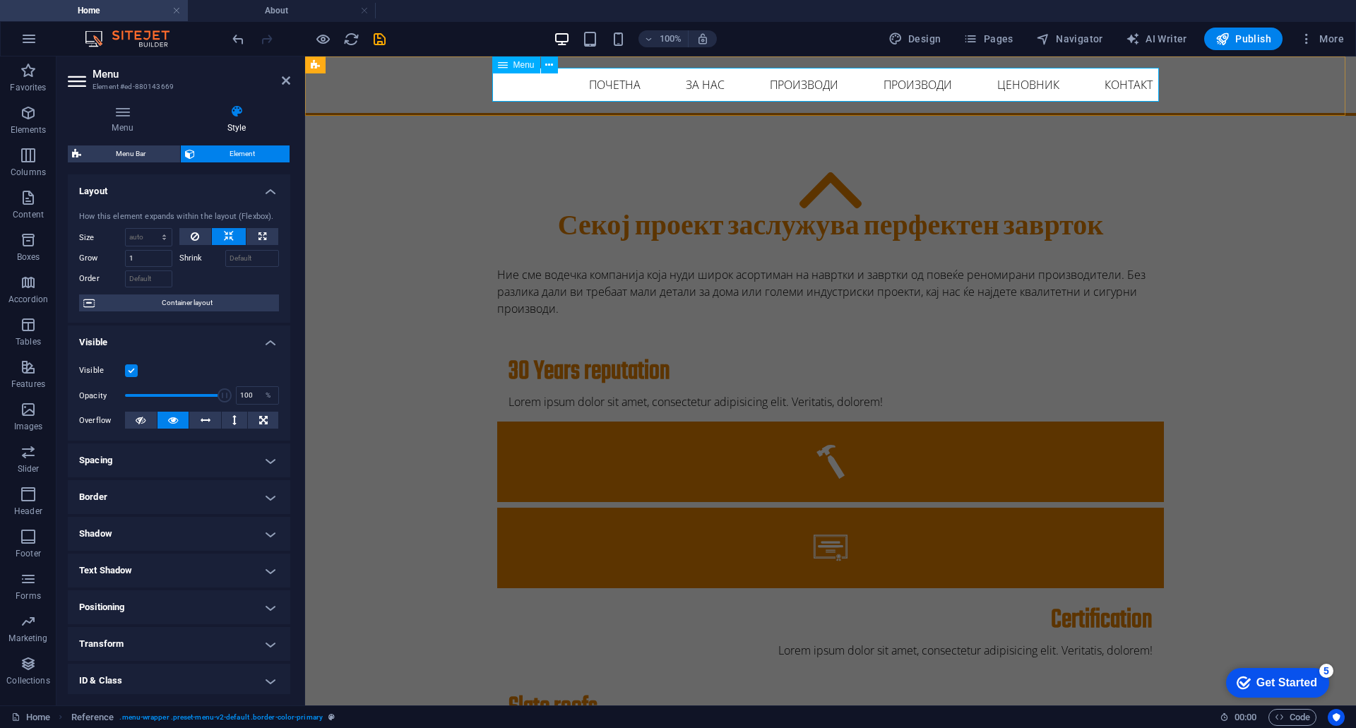
click at [519, 64] on span "Menu" at bounding box center [523, 65] width 21 height 8
click at [324, 64] on div "Menu Bar" at bounding box center [336, 64] width 63 height 17
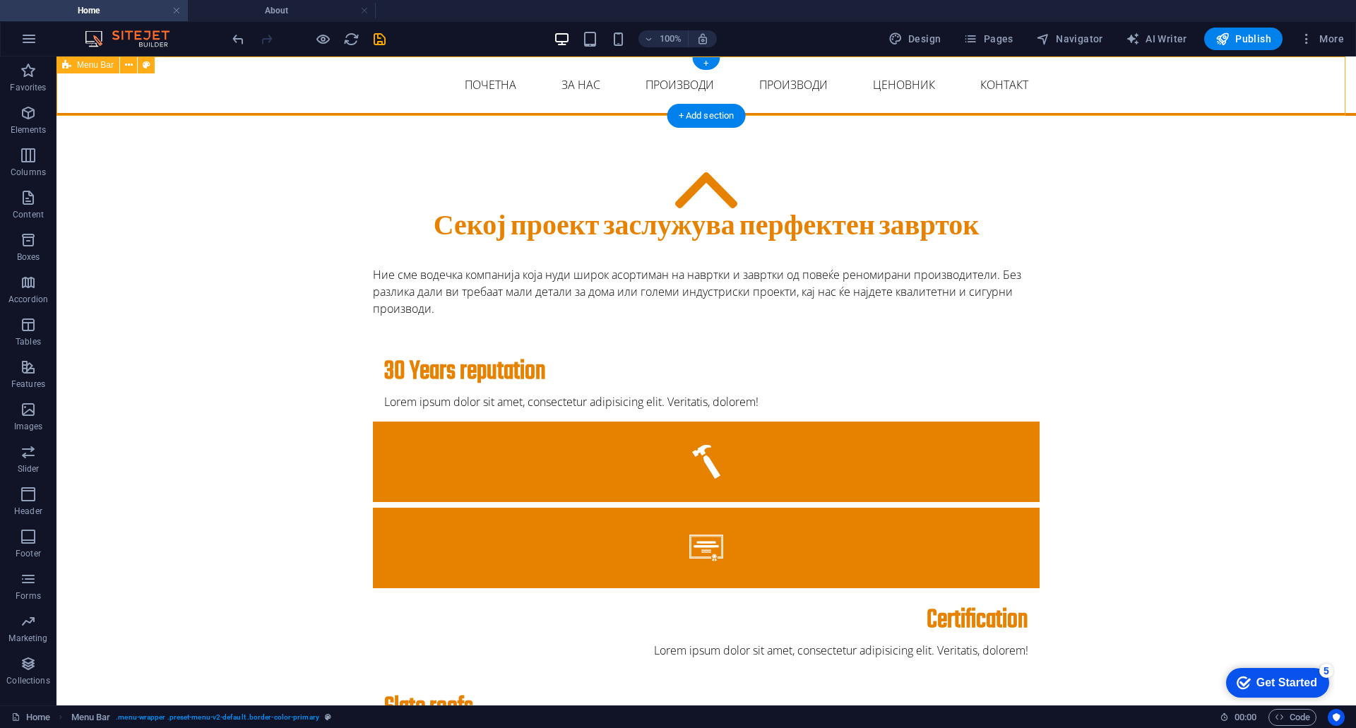
click at [381, 61] on div "Почетна ЗА НАС Производи Производи Project-detail Ценовник Контакт" at bounding box center [705, 85] width 1299 height 59
click at [127, 61] on icon at bounding box center [129, 65] width 8 height 15
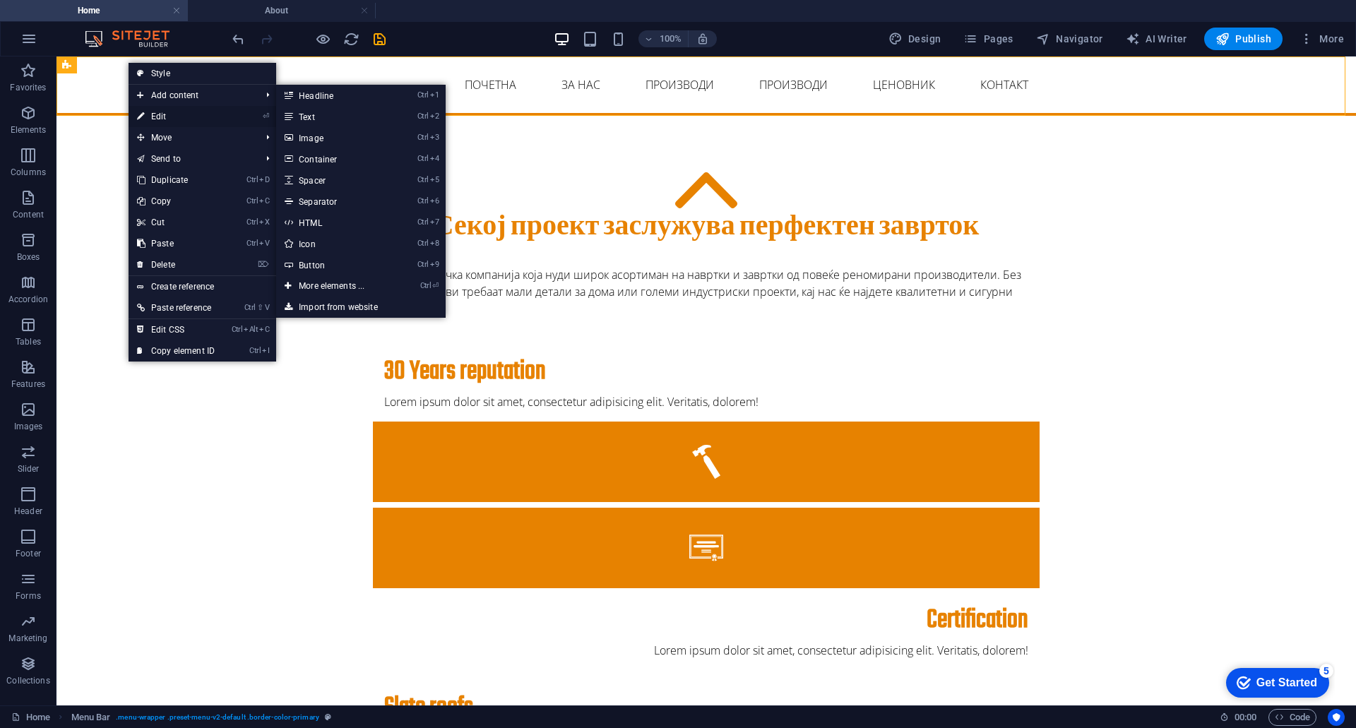
click at [164, 120] on link "⏎ Edit" at bounding box center [175, 116] width 95 height 21
select select "header"
select select "rem"
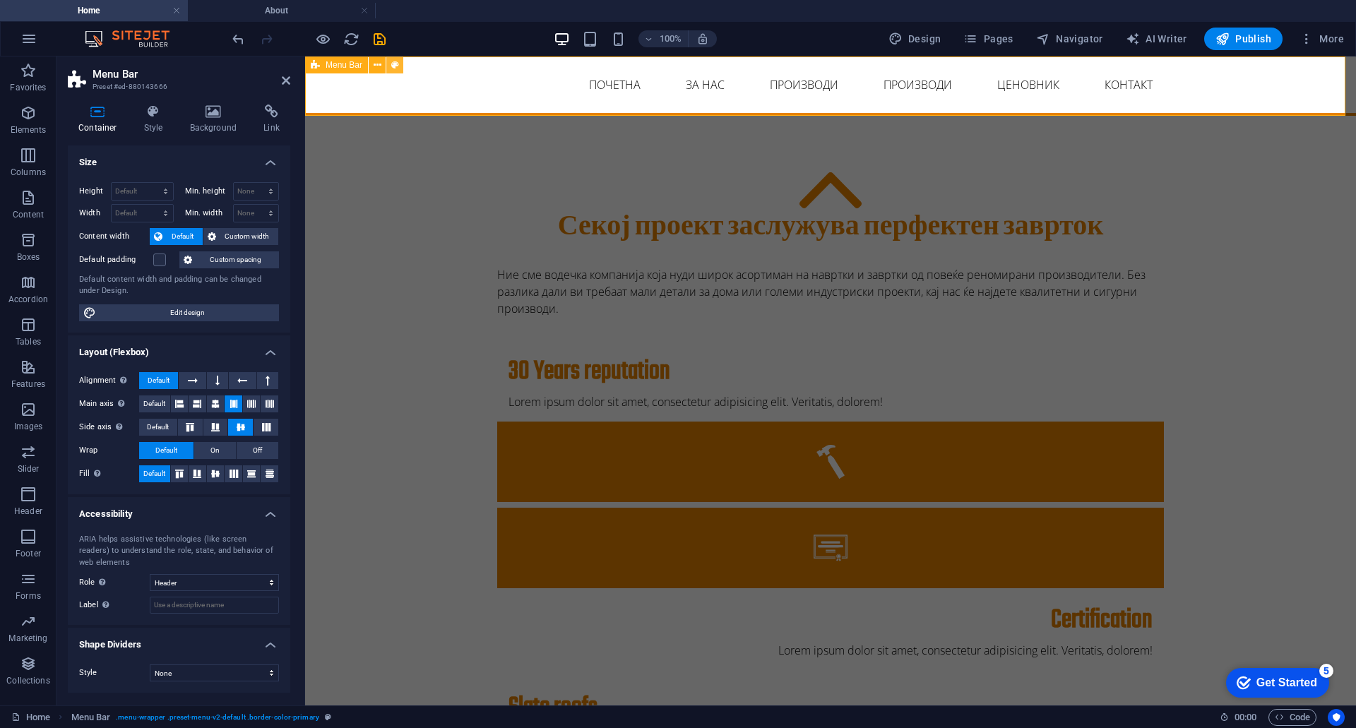
click at [391, 62] on icon at bounding box center [395, 65] width 8 height 15
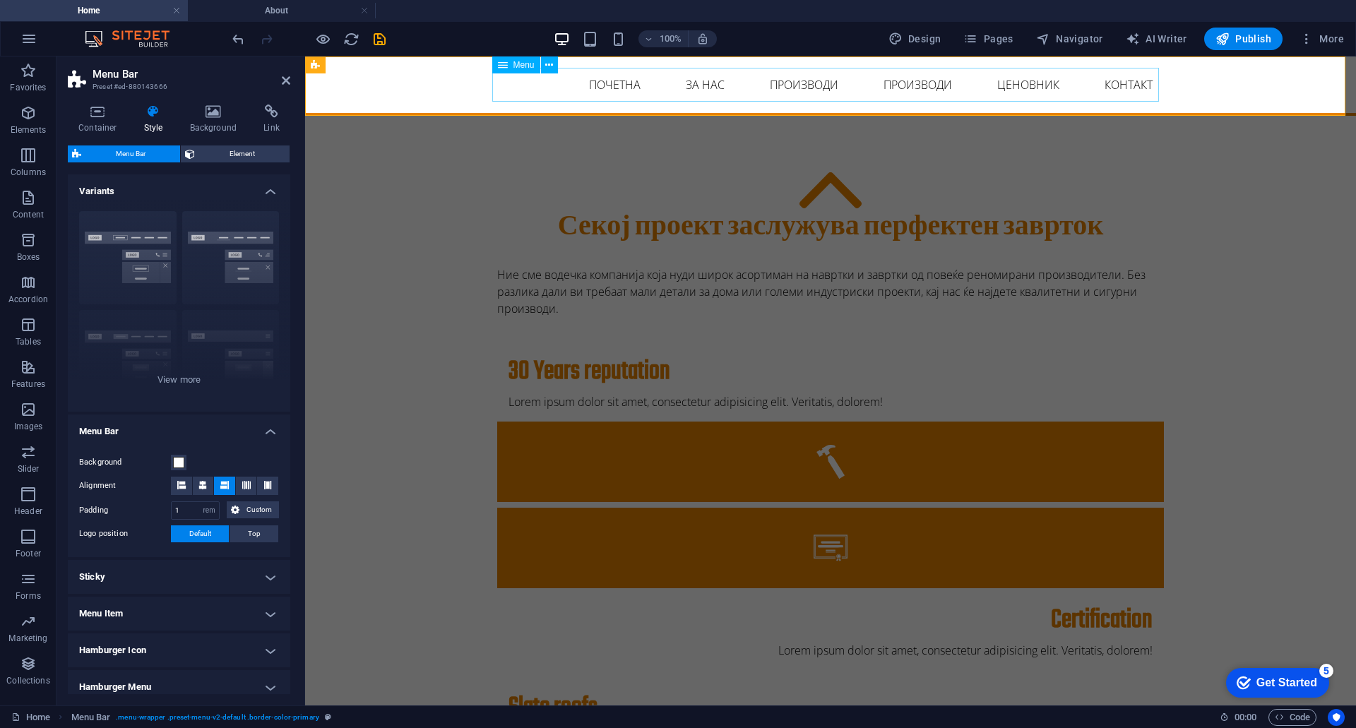
click at [664, 75] on nav "Почетна ЗА НАС Производи Производи Project-detail Ценовник Контакт" at bounding box center [830, 85] width 666 height 34
click at [556, 62] on button at bounding box center [549, 64] width 17 height 17
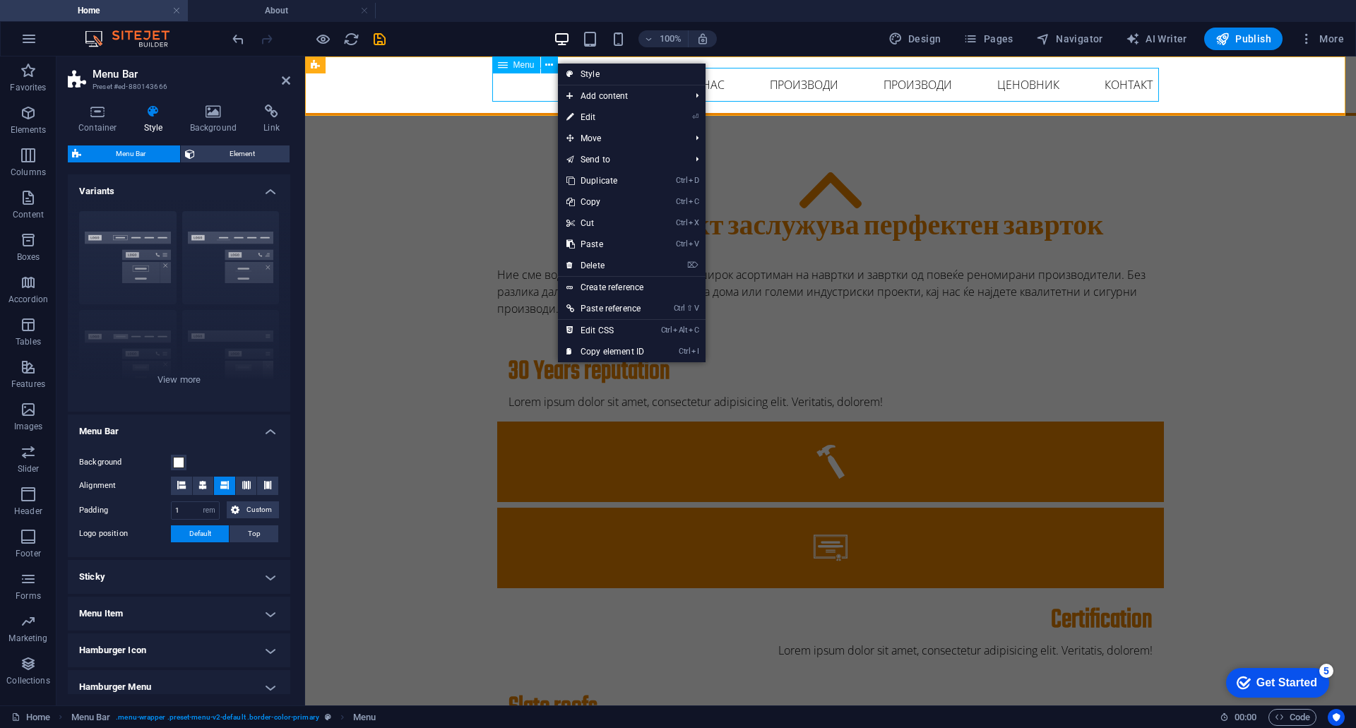
click at [517, 62] on span "Menu" at bounding box center [523, 65] width 21 height 8
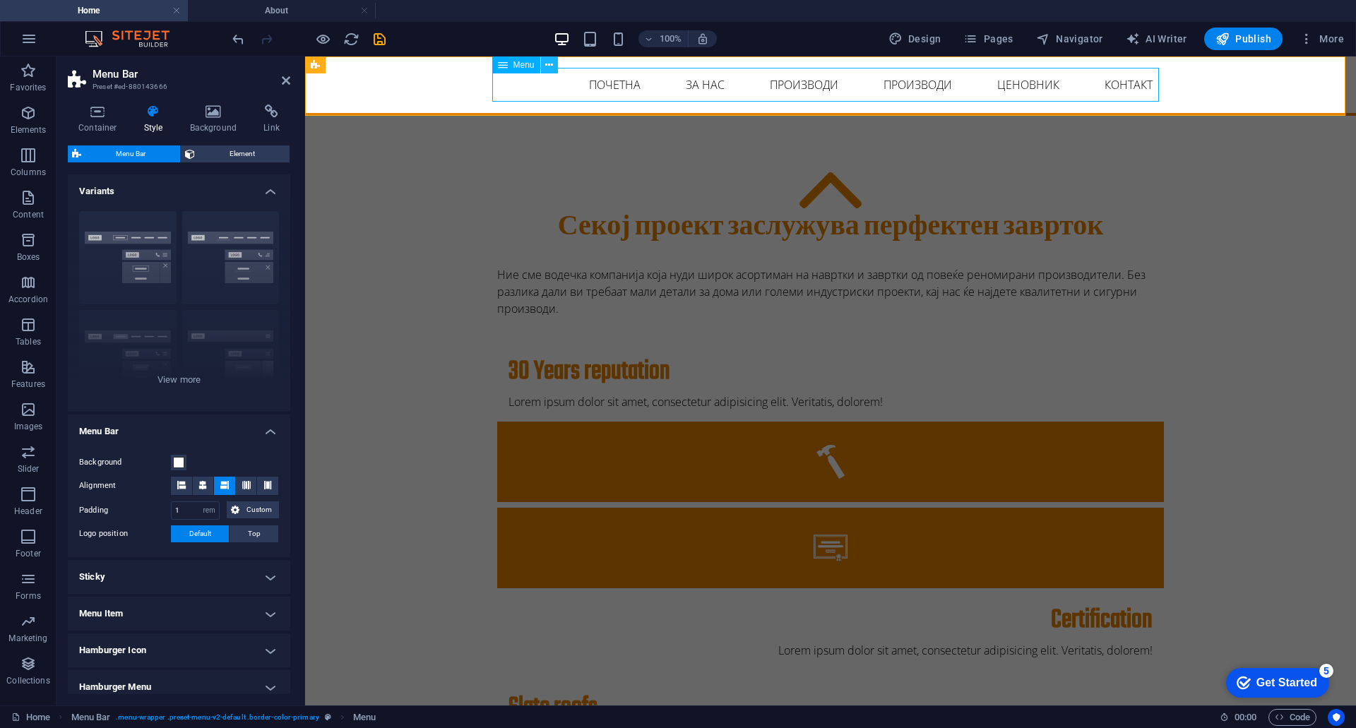
click at [546, 63] on icon at bounding box center [549, 65] width 8 height 15
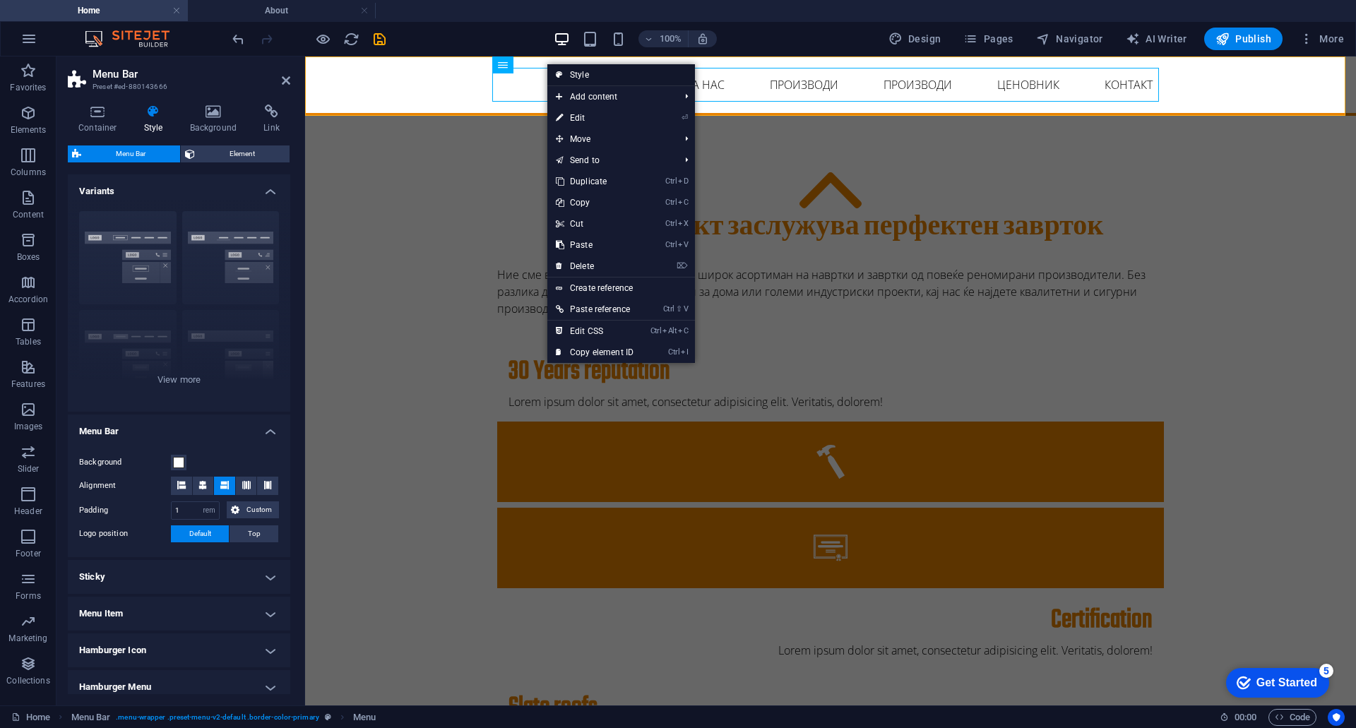
click at [582, 78] on link "Style" at bounding box center [621, 74] width 148 height 21
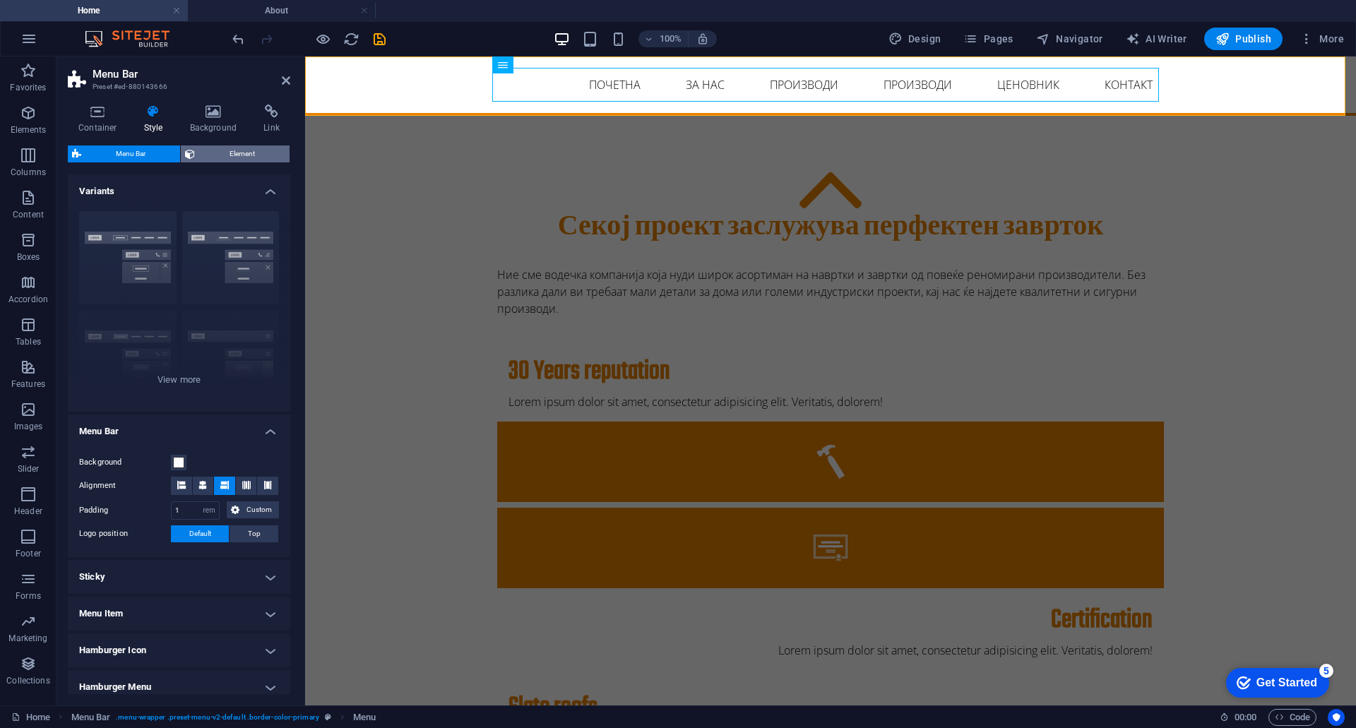
click at [227, 148] on span "Element" at bounding box center [242, 153] width 86 height 17
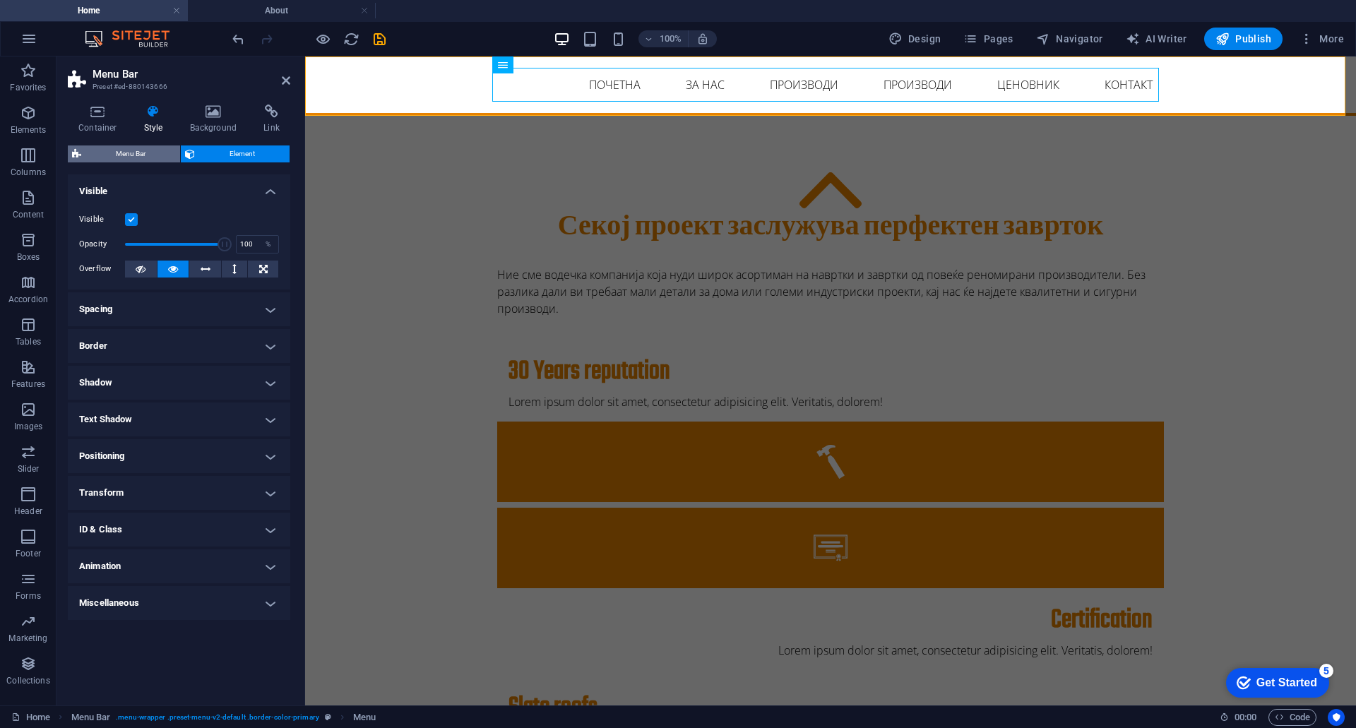
click at [128, 152] on span "Menu Bar" at bounding box center [130, 153] width 90 height 17
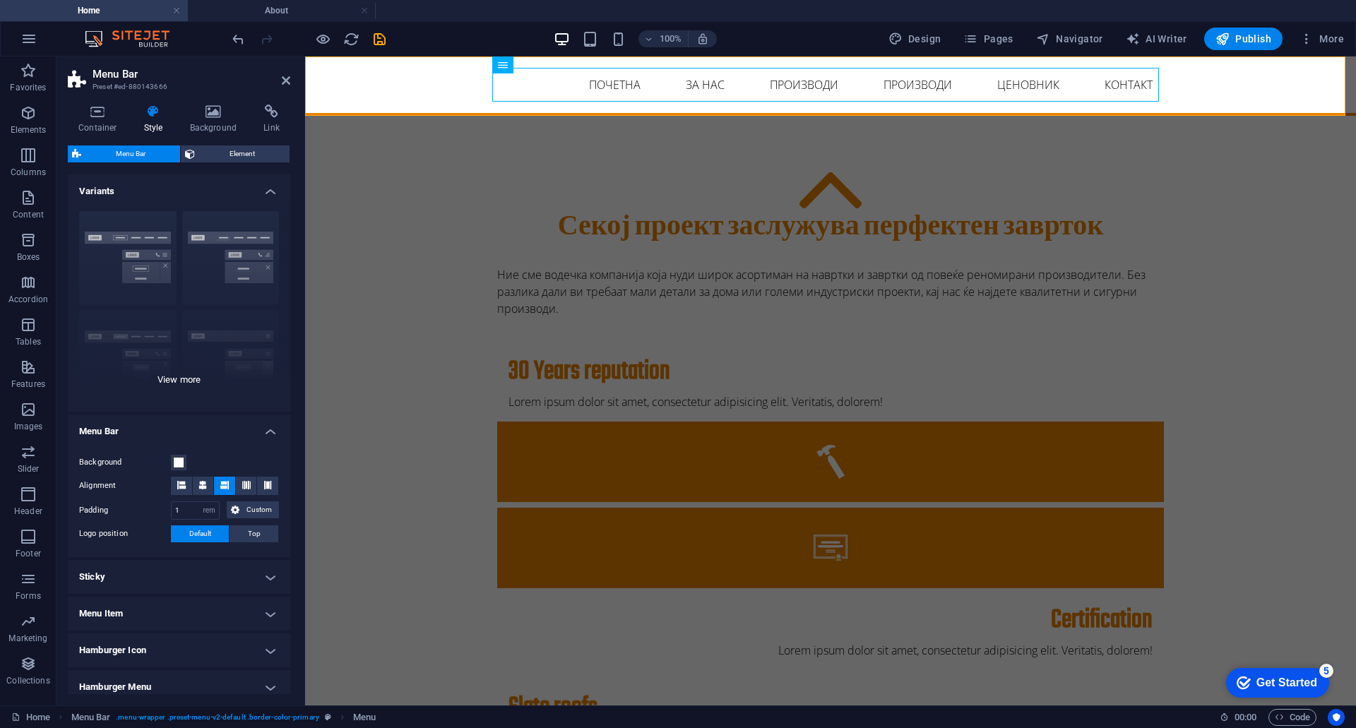
click at [143, 273] on div "Border Centered Default Fixed Loki Trigger Wide XXL" at bounding box center [179, 306] width 222 height 212
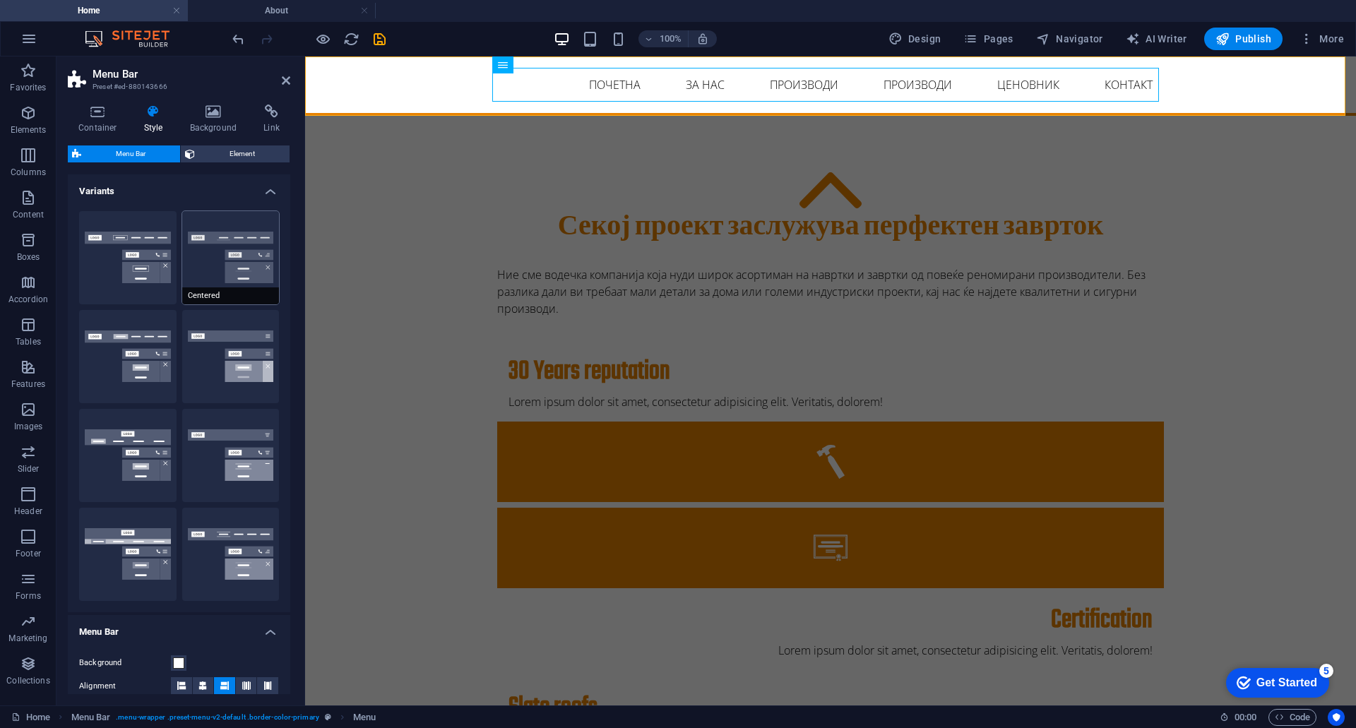
click at [220, 273] on button "Centered" at bounding box center [230, 257] width 97 height 93
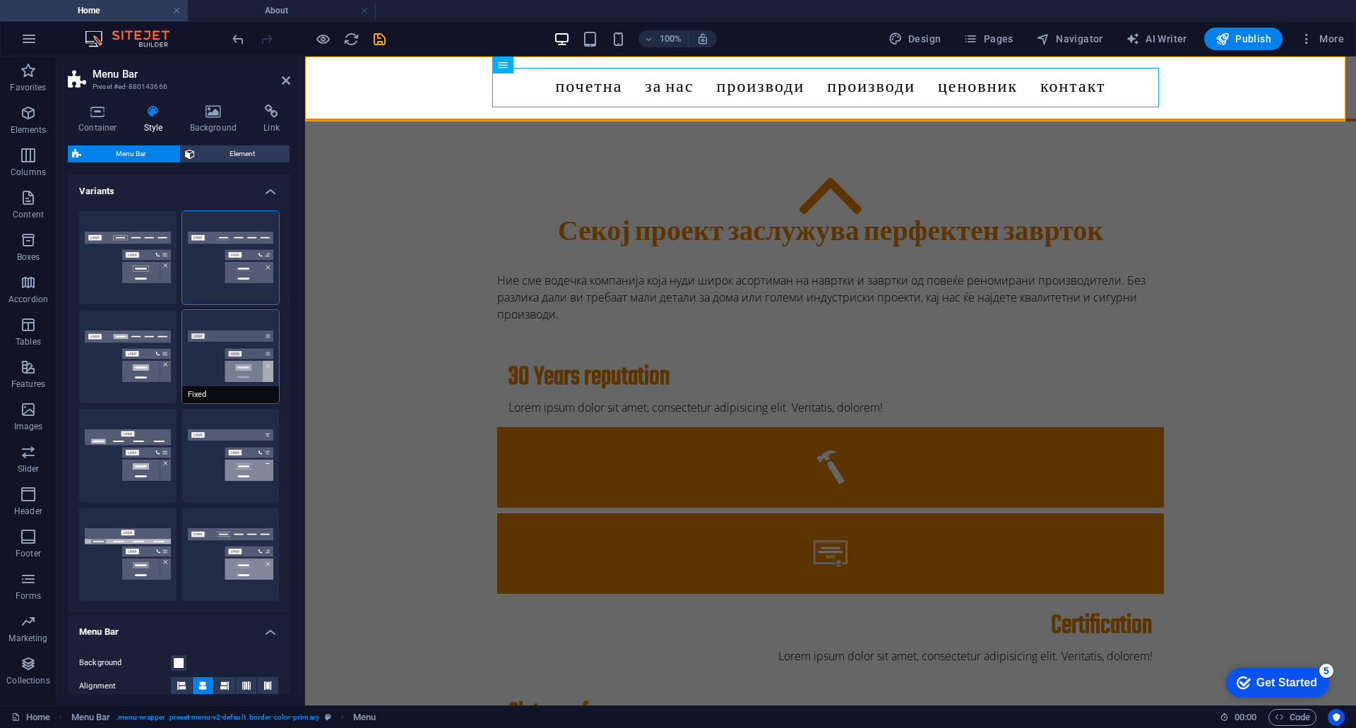
click at [249, 376] on button "Fixed" at bounding box center [230, 356] width 97 height 93
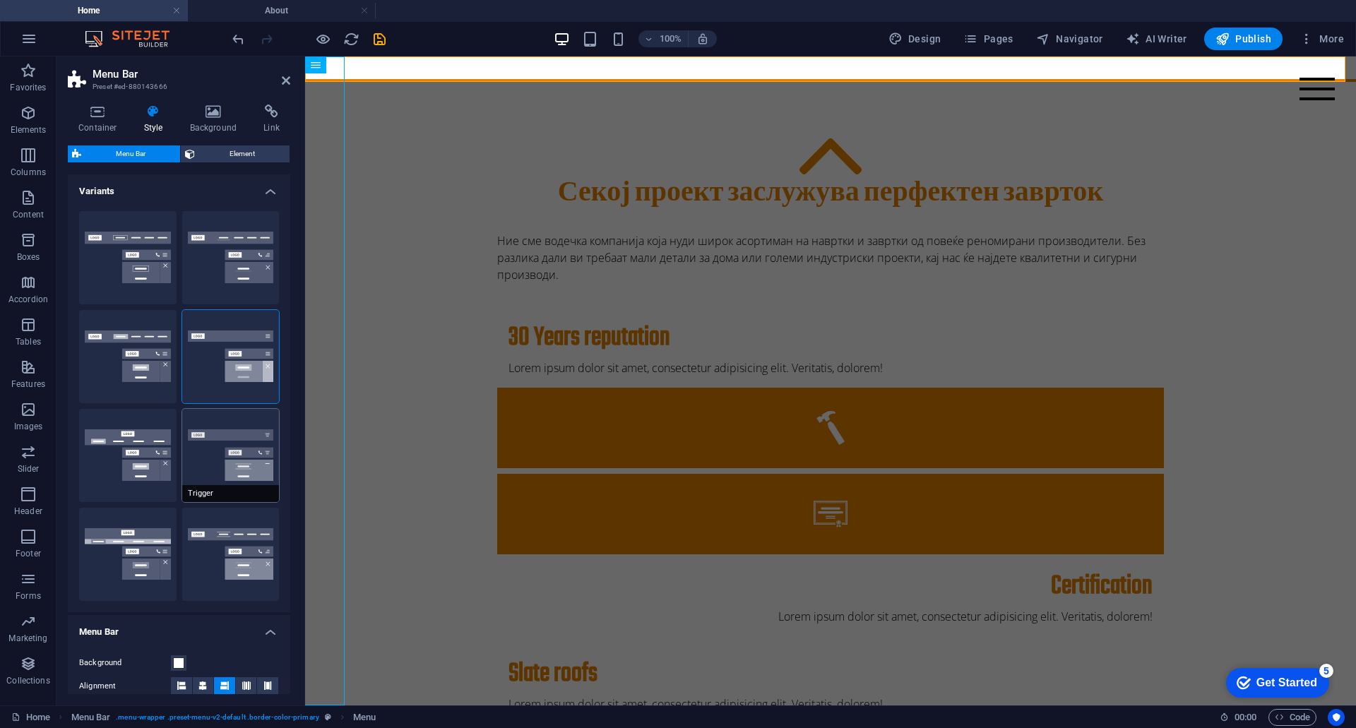
click at [241, 442] on button "Trigger" at bounding box center [230, 455] width 97 height 93
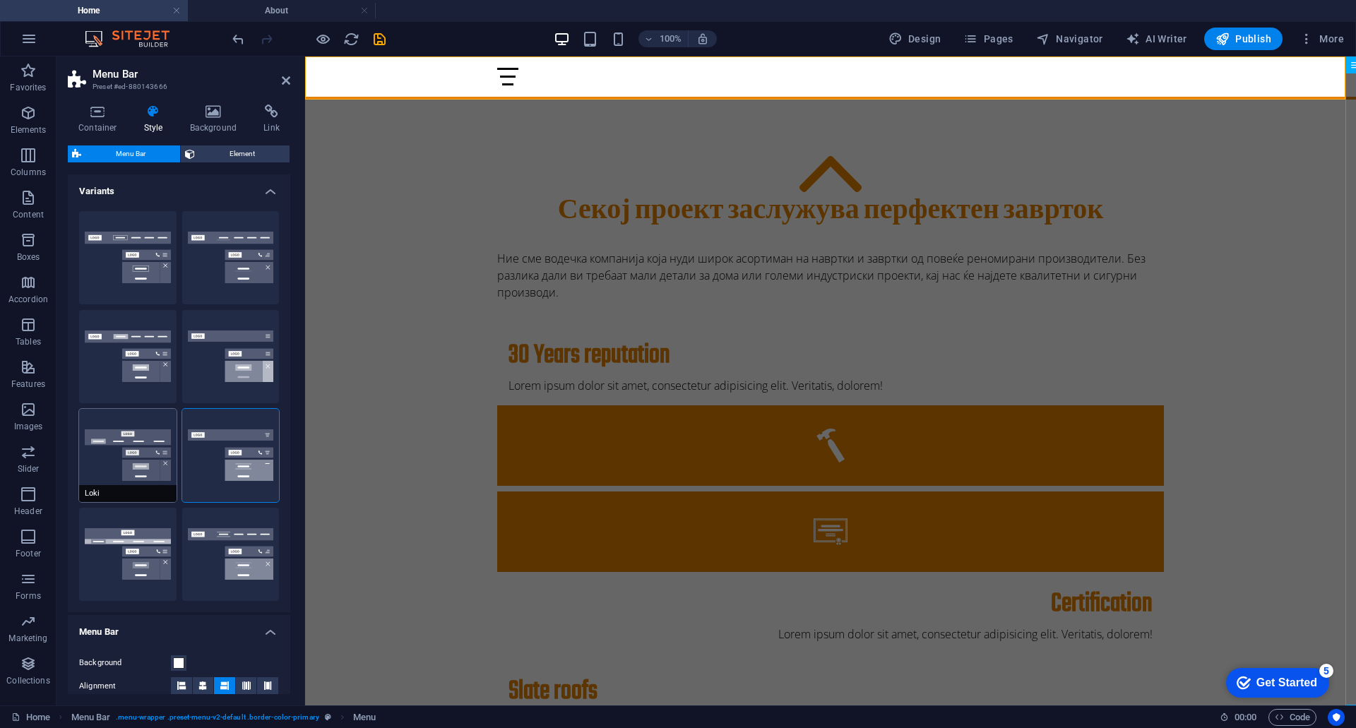
click at [138, 471] on button "Loki" at bounding box center [127, 455] width 97 height 93
type input "0"
select select "DISABLED_OPTION_VALUE"
type input "2"
type input "1"
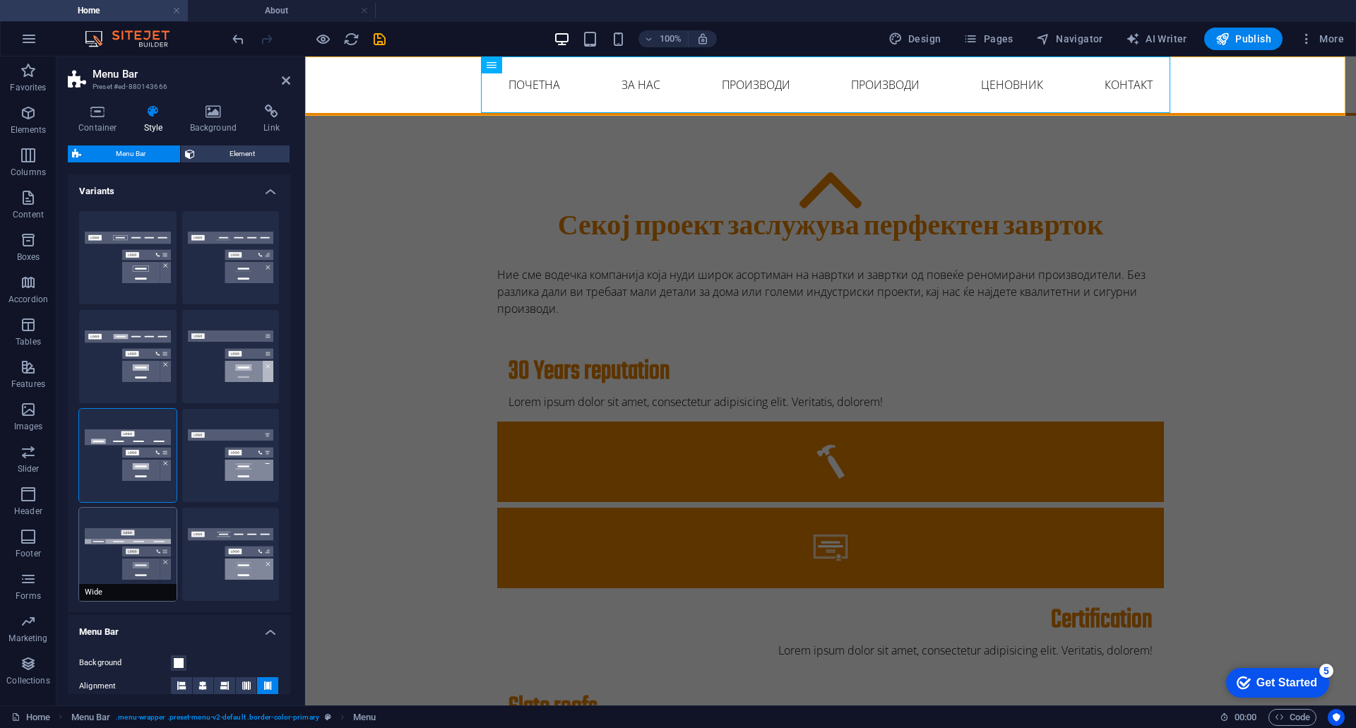
click at [125, 558] on button "Wide" at bounding box center [127, 554] width 97 height 93
type input "0"
type input "2"
select select "rem"
type input "2"
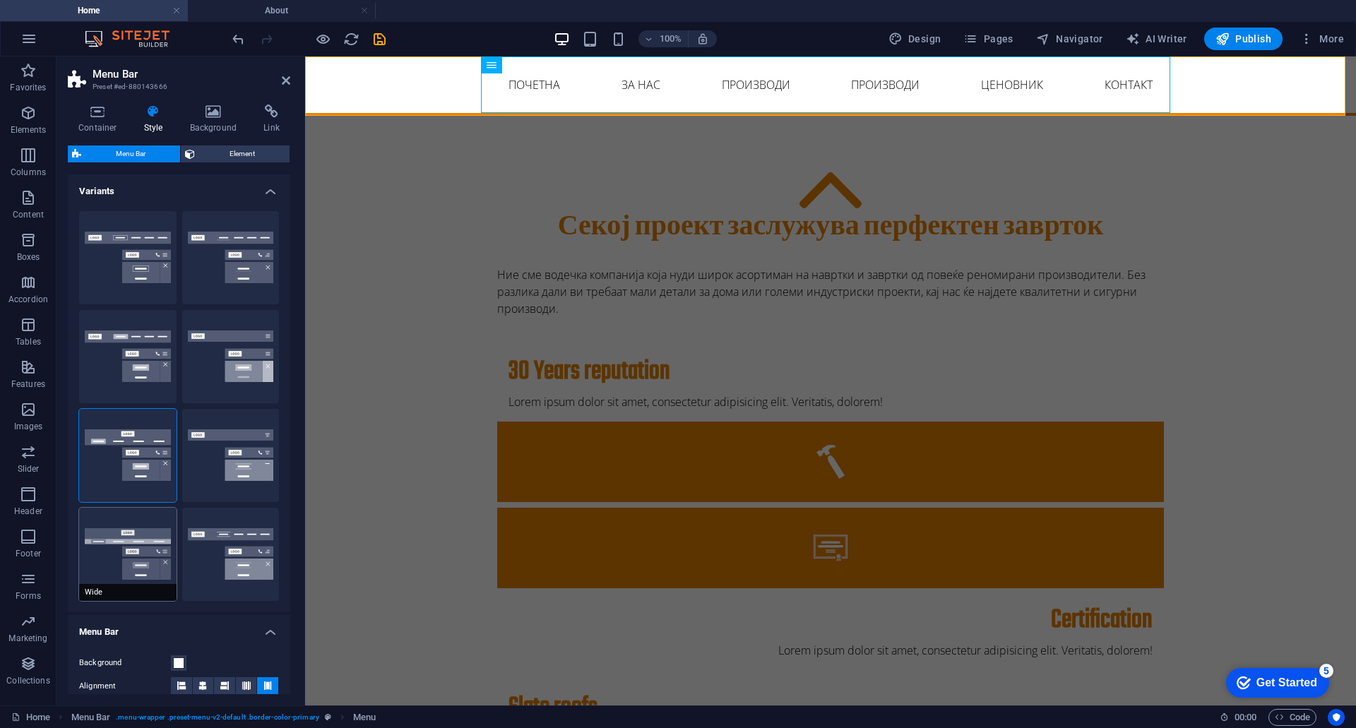
type input "2"
type input "0"
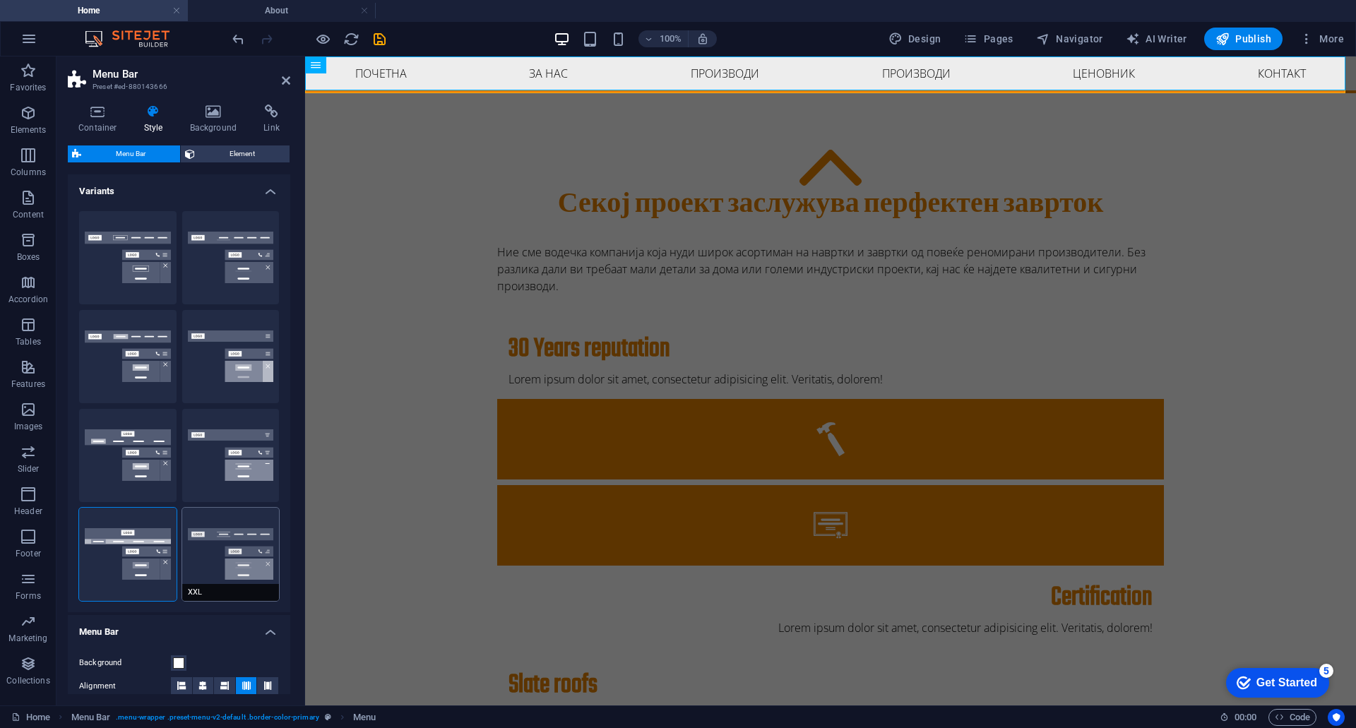
click at [236, 551] on button "XXL" at bounding box center [230, 554] width 97 height 93
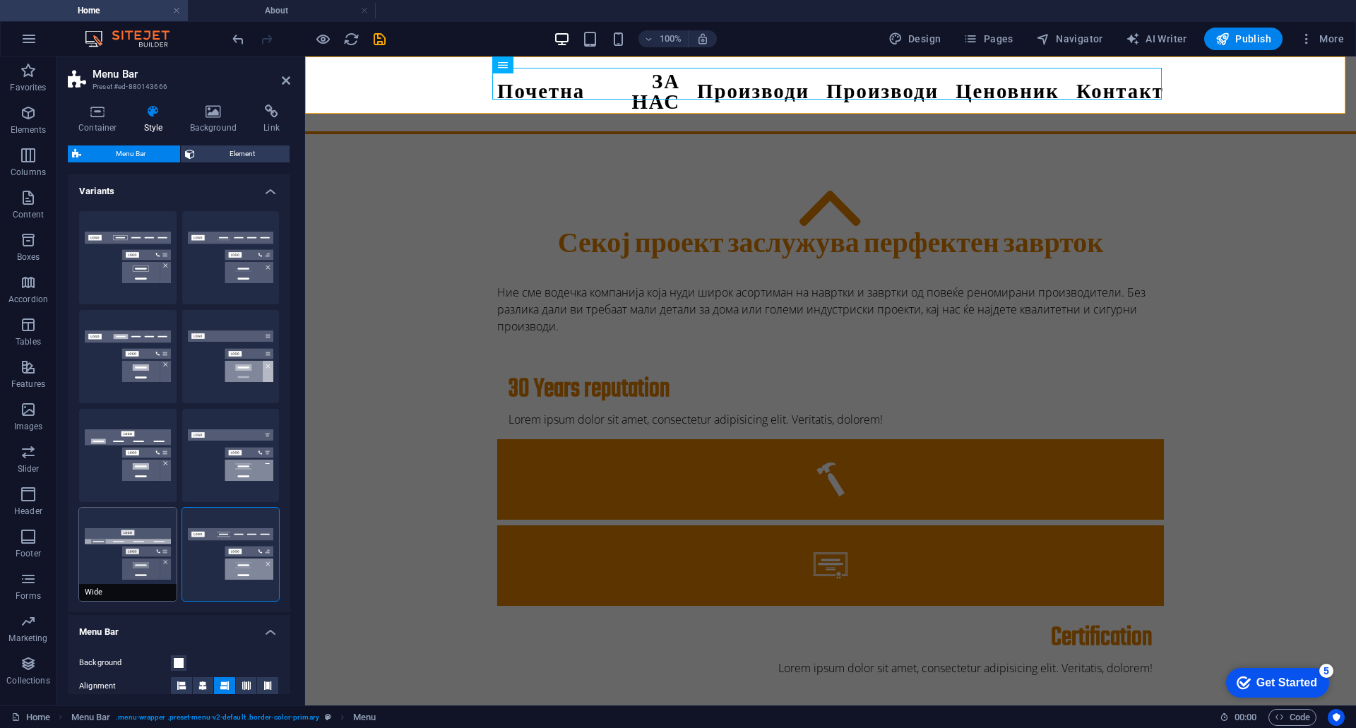
click at [107, 548] on button "Wide" at bounding box center [127, 554] width 97 height 93
type input "0"
type input "2"
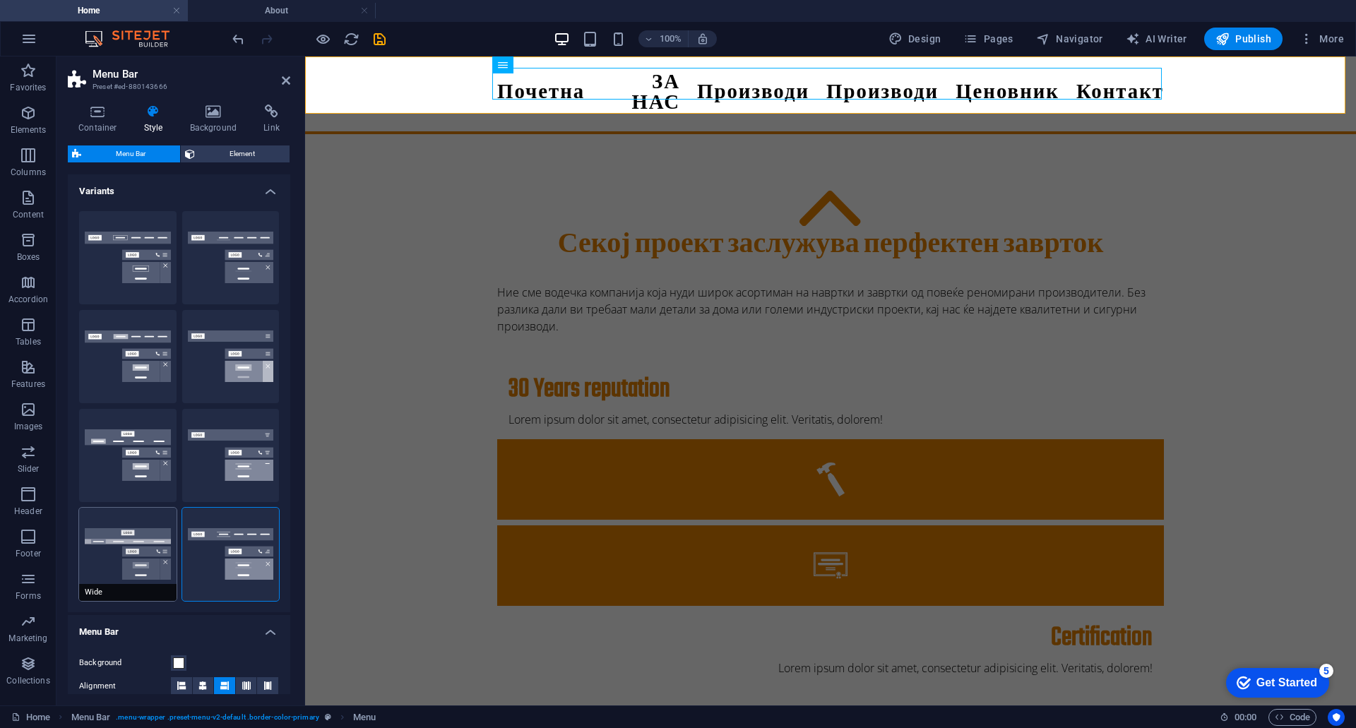
type input "2"
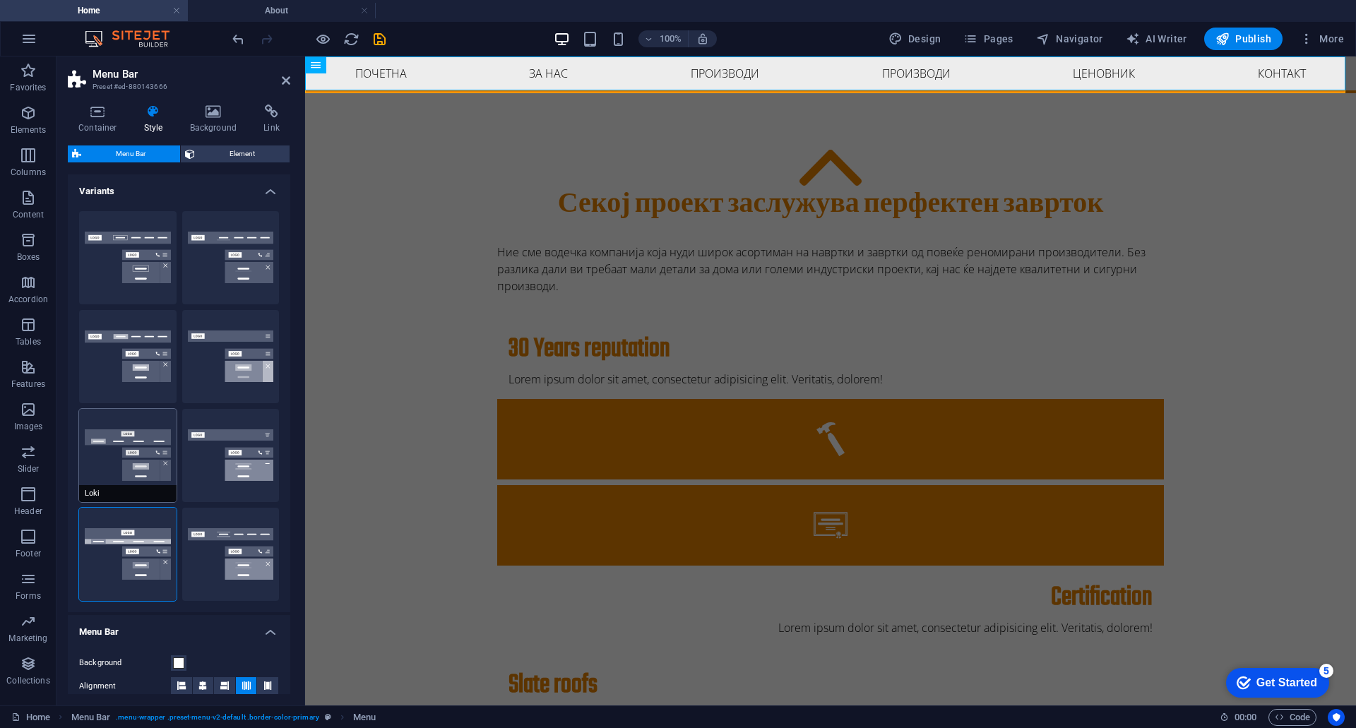
click at [124, 453] on button "Loki" at bounding box center [127, 455] width 97 height 93
type input "0"
select select "DISABLED_OPTION_VALUE"
type input "1"
type input "2"
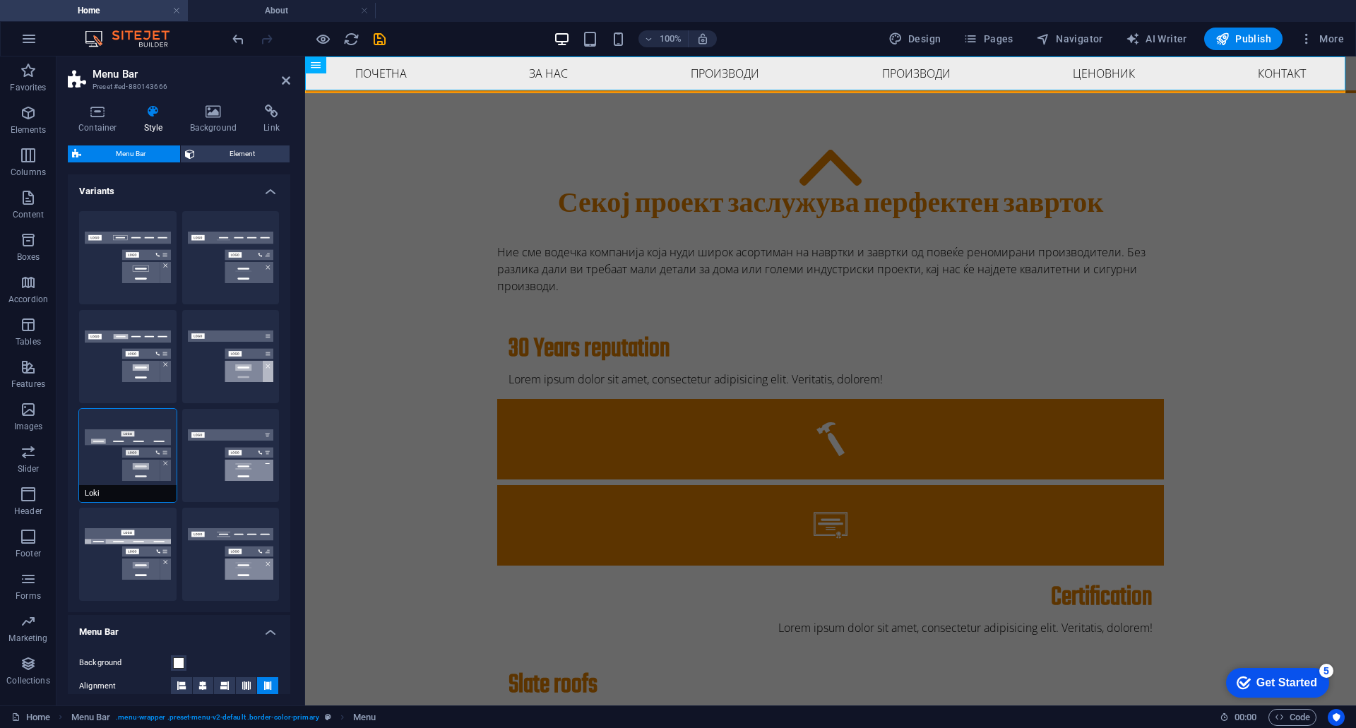
type input "1"
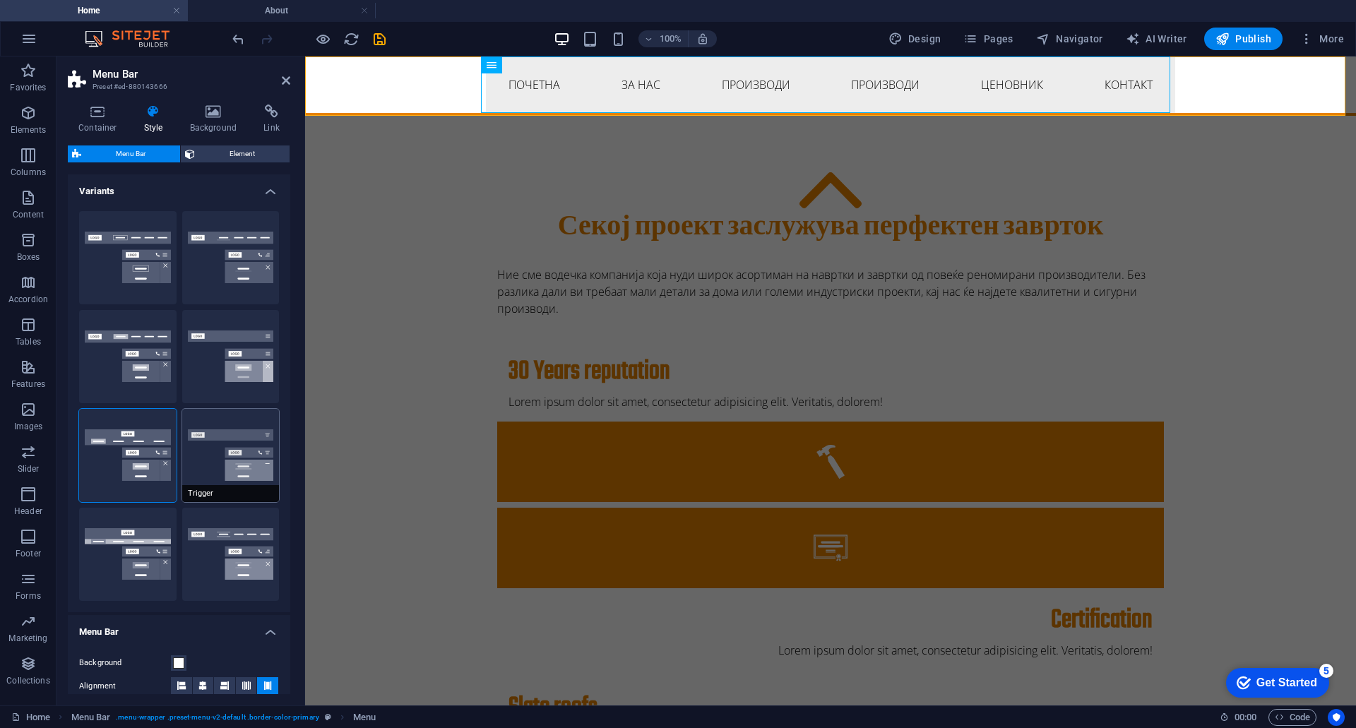
click at [225, 439] on button "Trigger" at bounding box center [230, 455] width 97 height 93
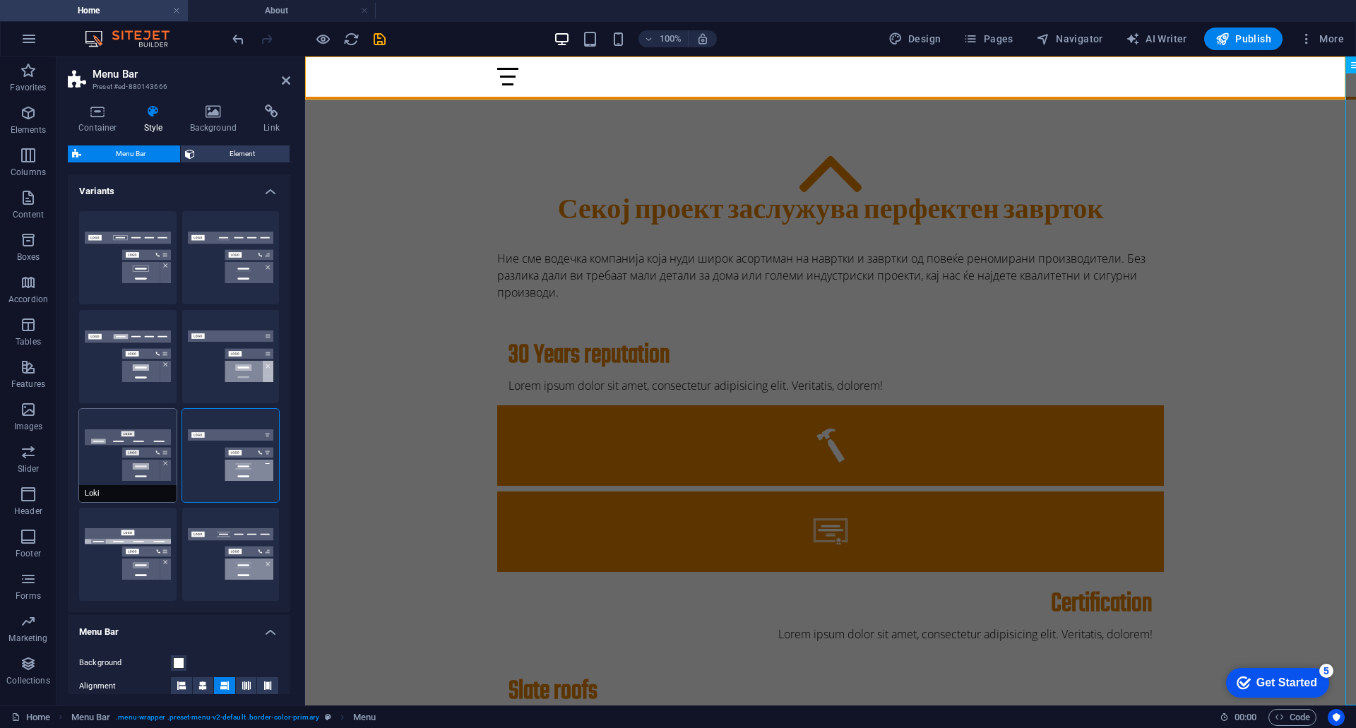
click at [116, 417] on button "Loki" at bounding box center [127, 455] width 97 height 93
type input "0"
select select "DISABLED_OPTION_VALUE"
type input "2"
type input "1"
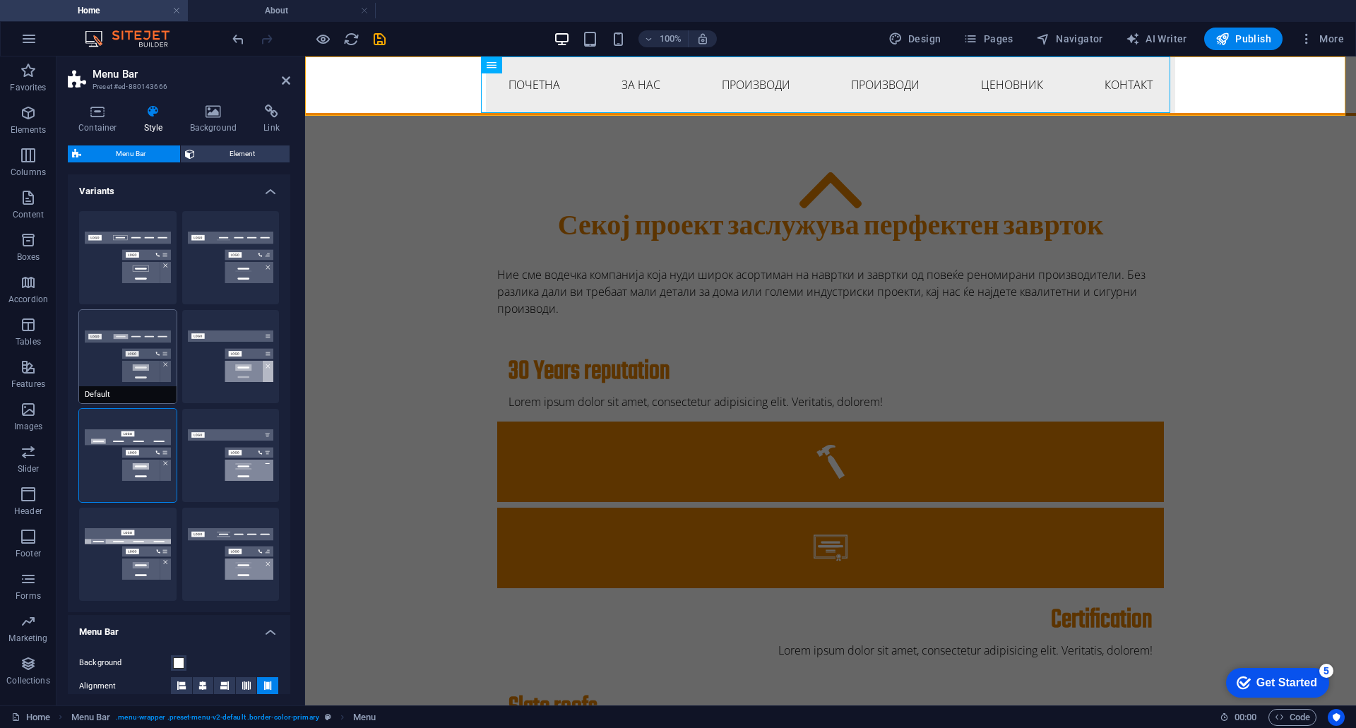
click at [130, 368] on button "Default" at bounding box center [127, 356] width 97 height 93
type input "1"
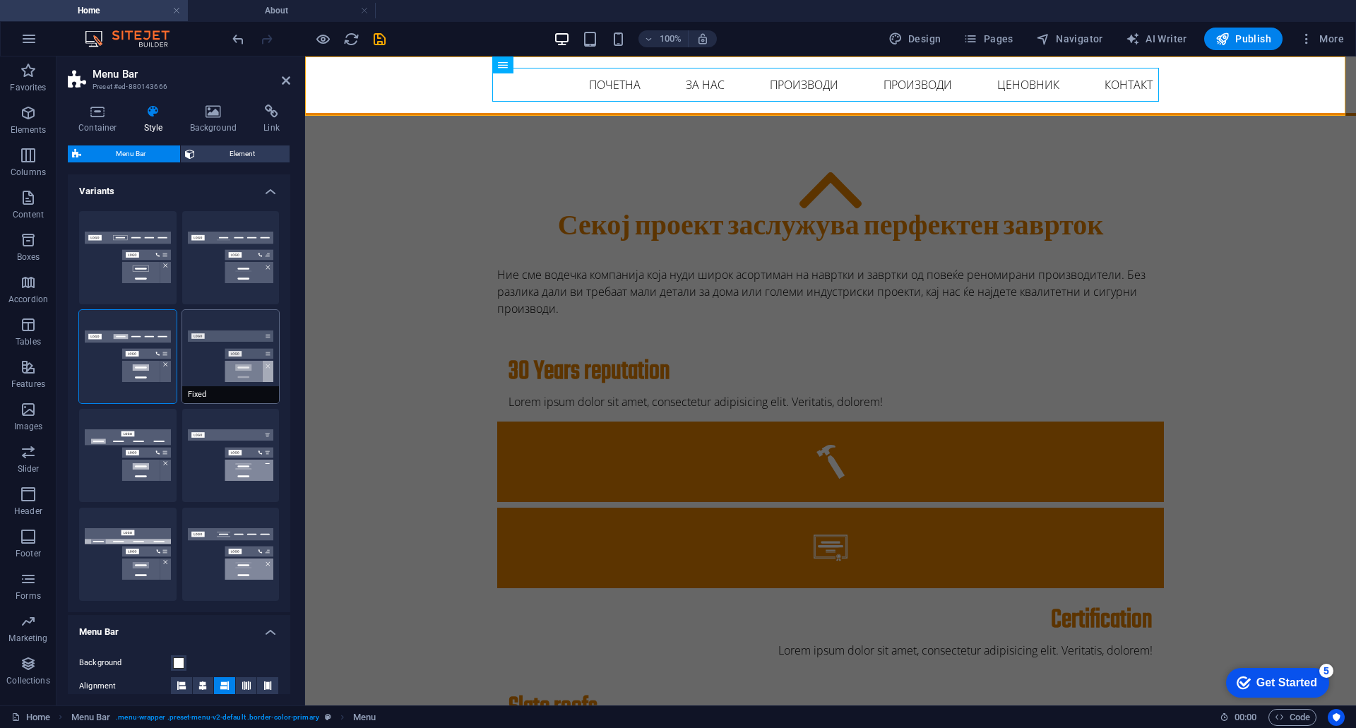
click at [244, 357] on button "Fixed" at bounding box center [230, 356] width 97 height 93
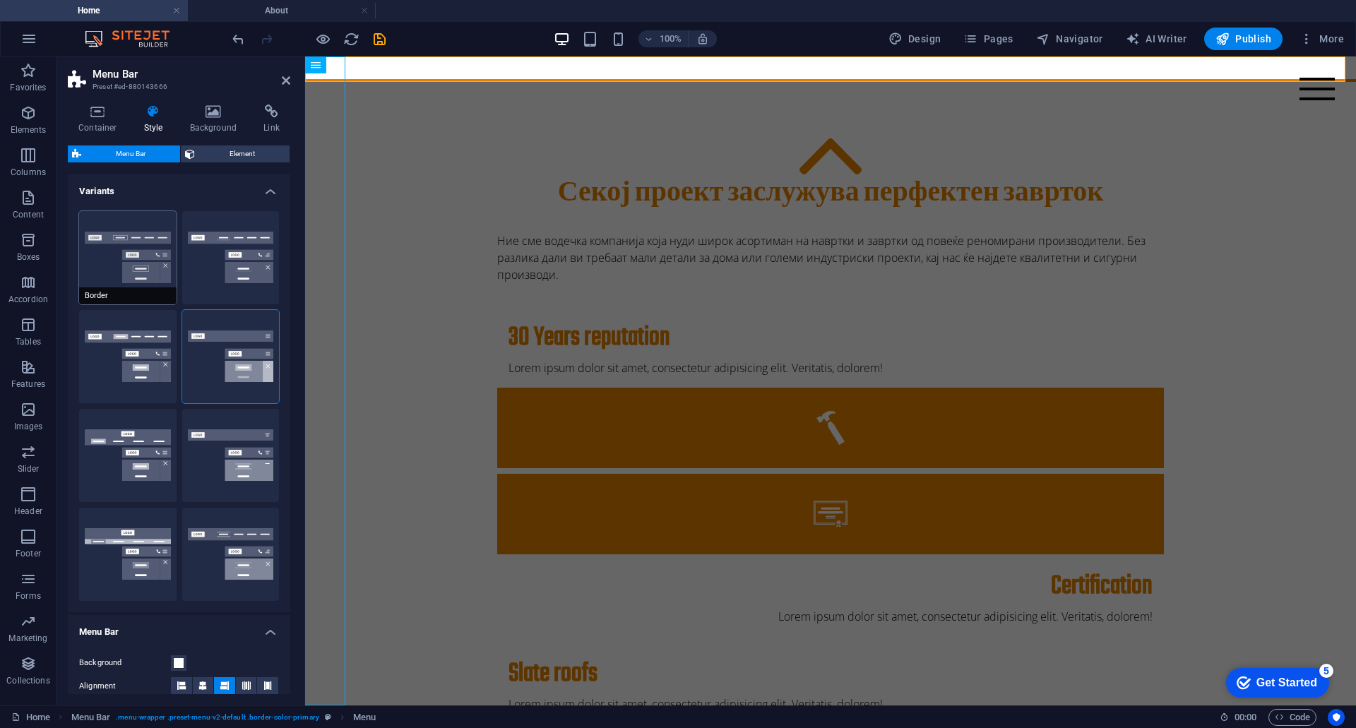
click at [150, 287] on button "Border" at bounding box center [127, 257] width 97 height 93
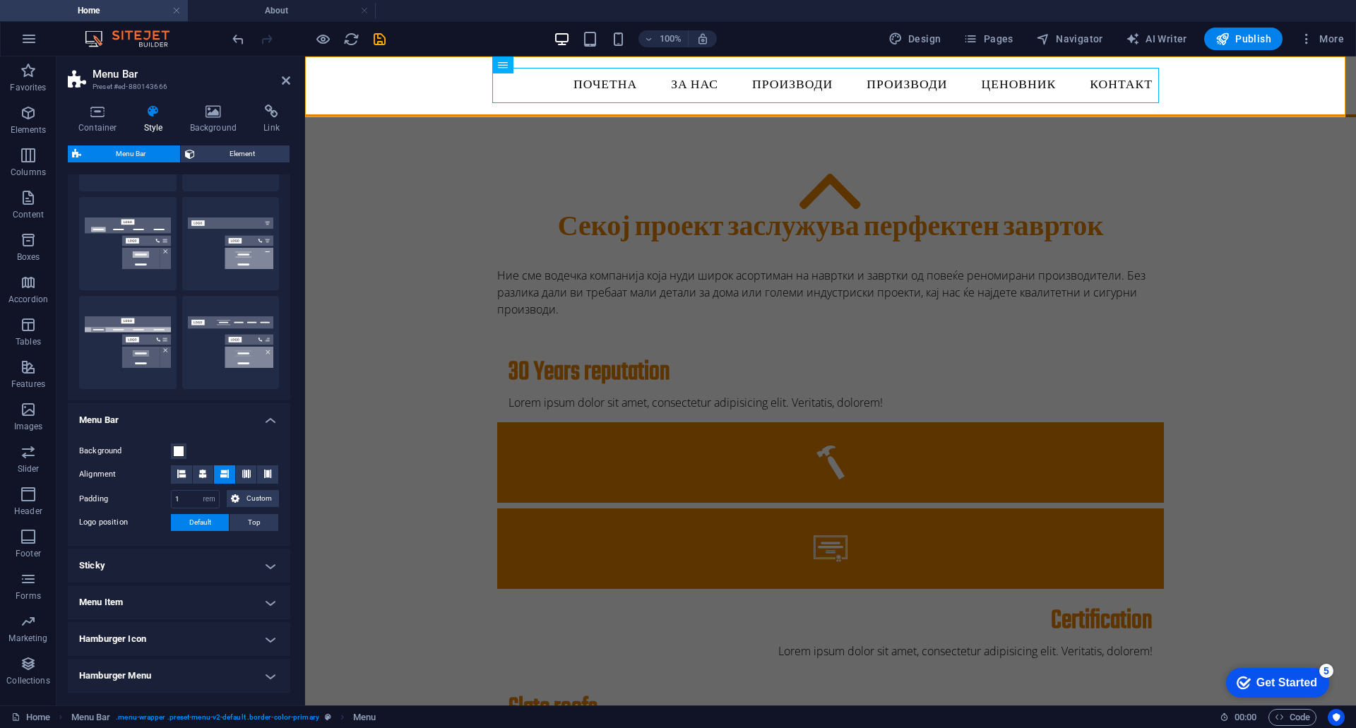
scroll to position [304, 0]
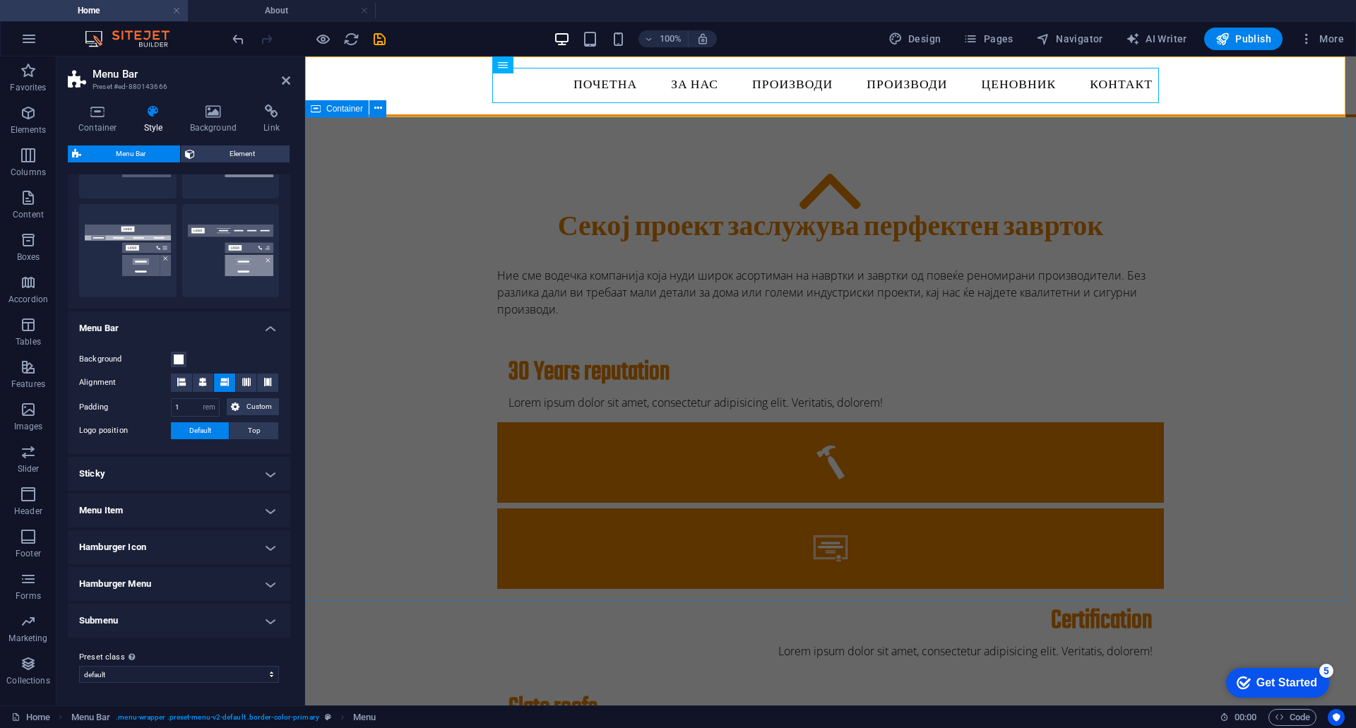
click at [1301, 280] on div "Секој проект заслужува перфектен заврток Ние сме водечка компанија која нуди ши…" at bounding box center [830, 590] width 1051 height 947
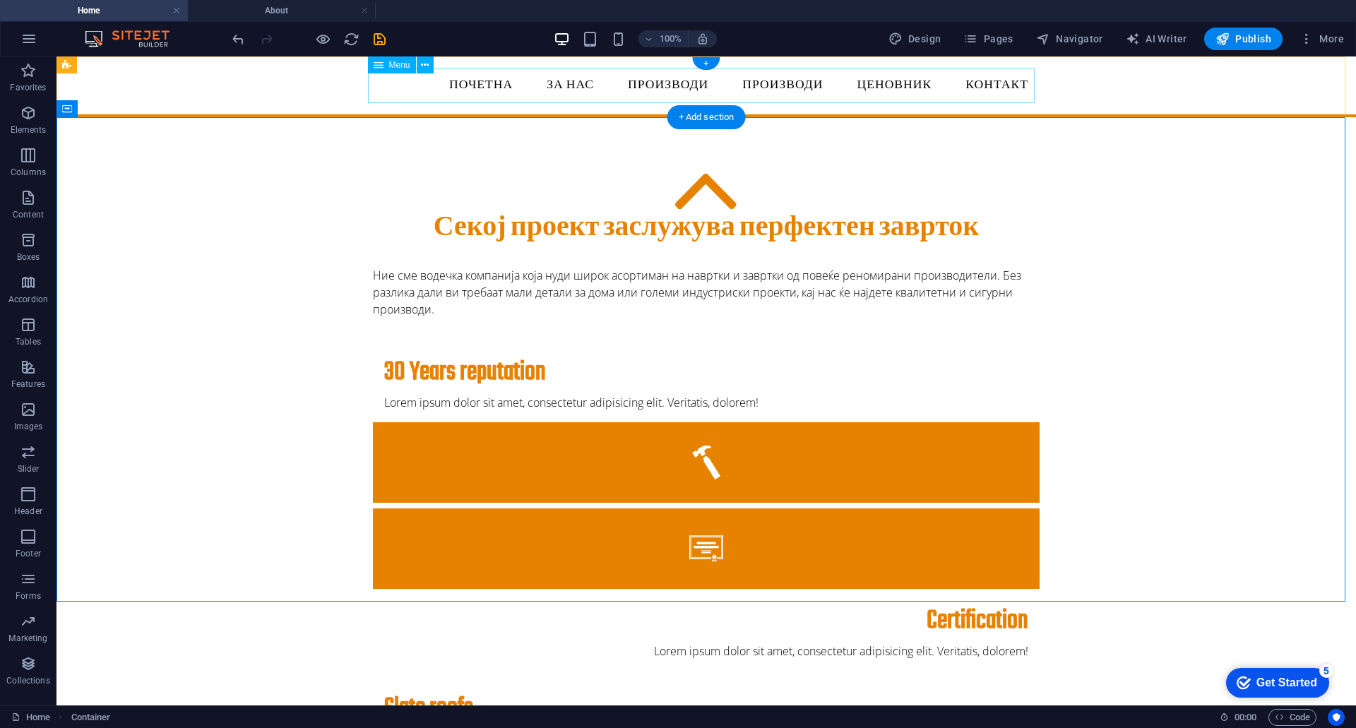
click at [570, 81] on nav "Почетна ЗА НАС Производи Производи Project-detail Ценовник Контакт" at bounding box center [706, 85] width 666 height 35
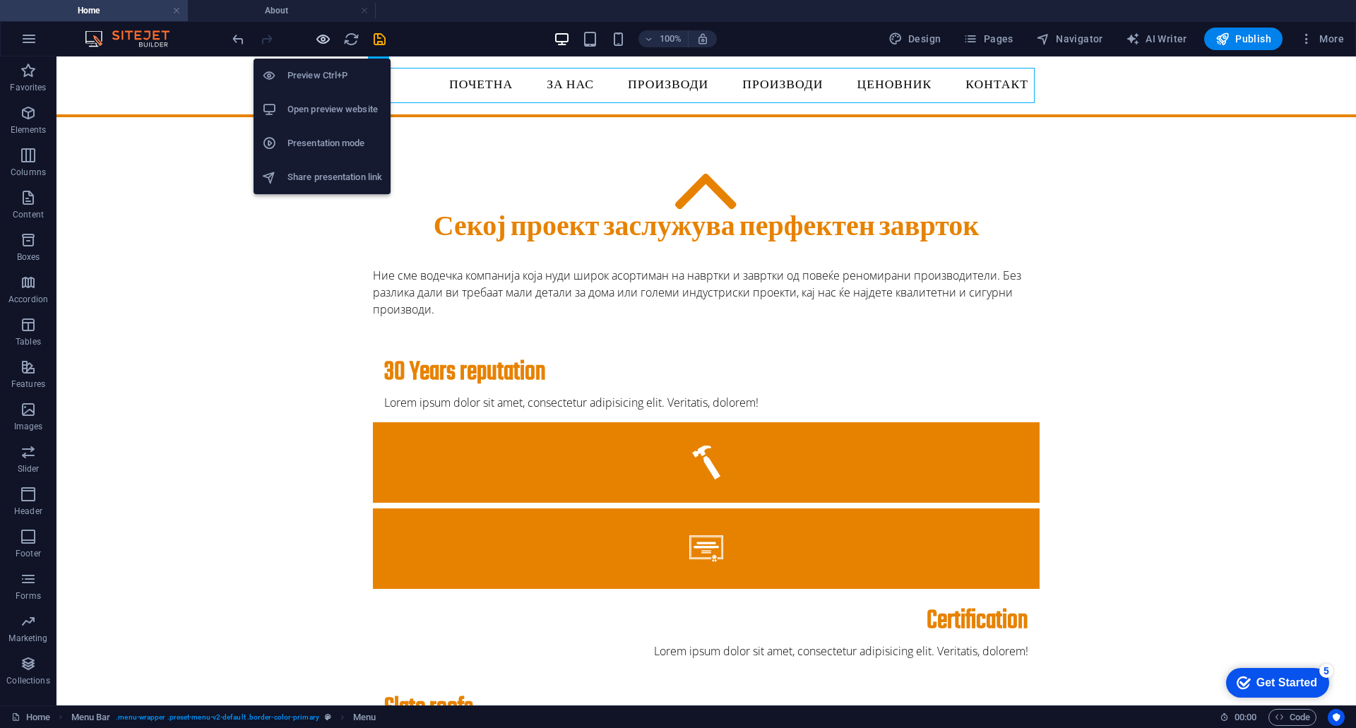
click at [321, 37] on icon "button" at bounding box center [323, 39] width 16 height 16
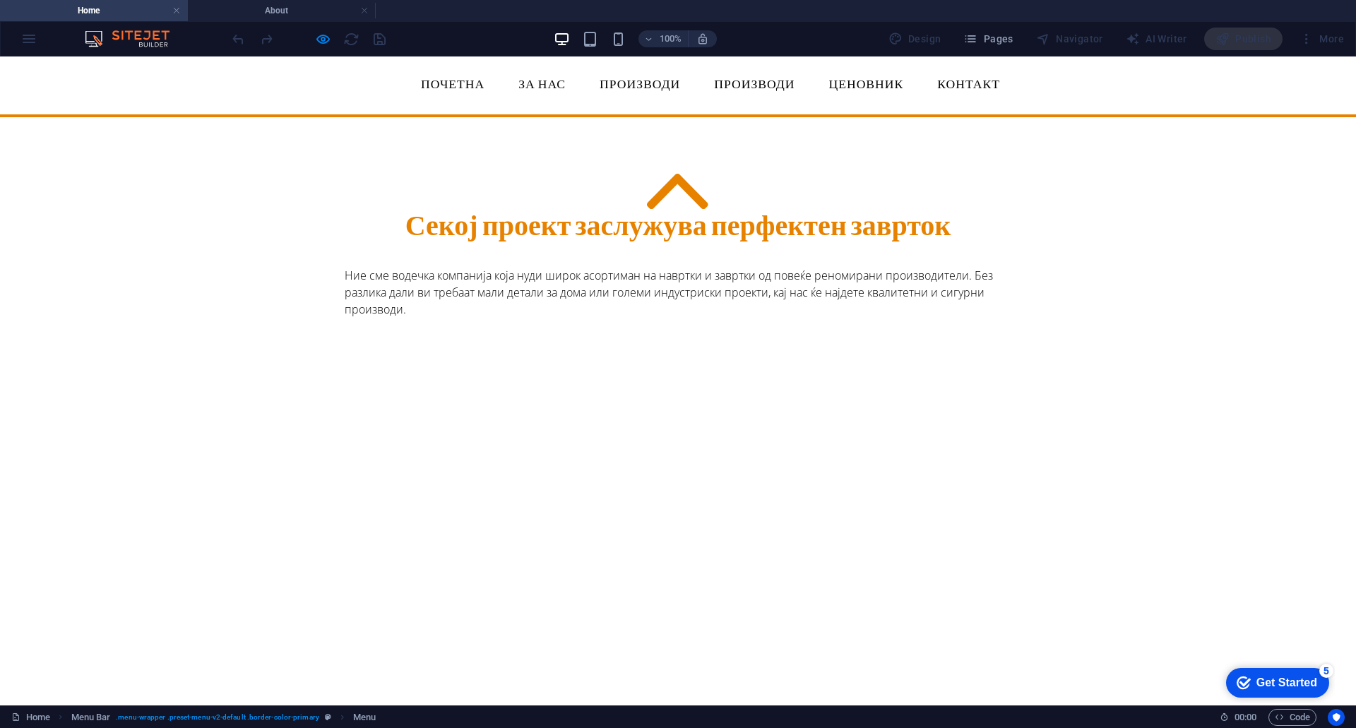
click at [545, 73] on link "ЗА НАС" at bounding box center [542, 85] width 70 height 35
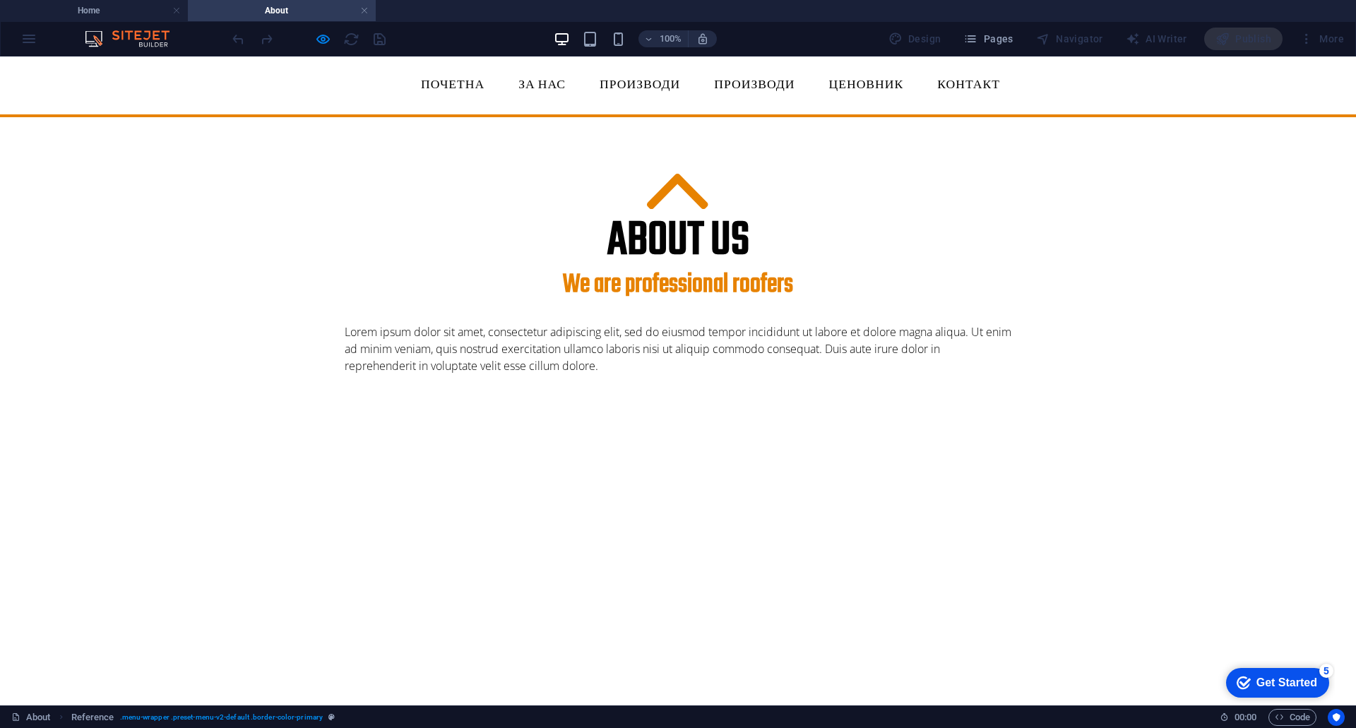
click at [462, 87] on link "Почетна" at bounding box center [452, 85] width 86 height 35
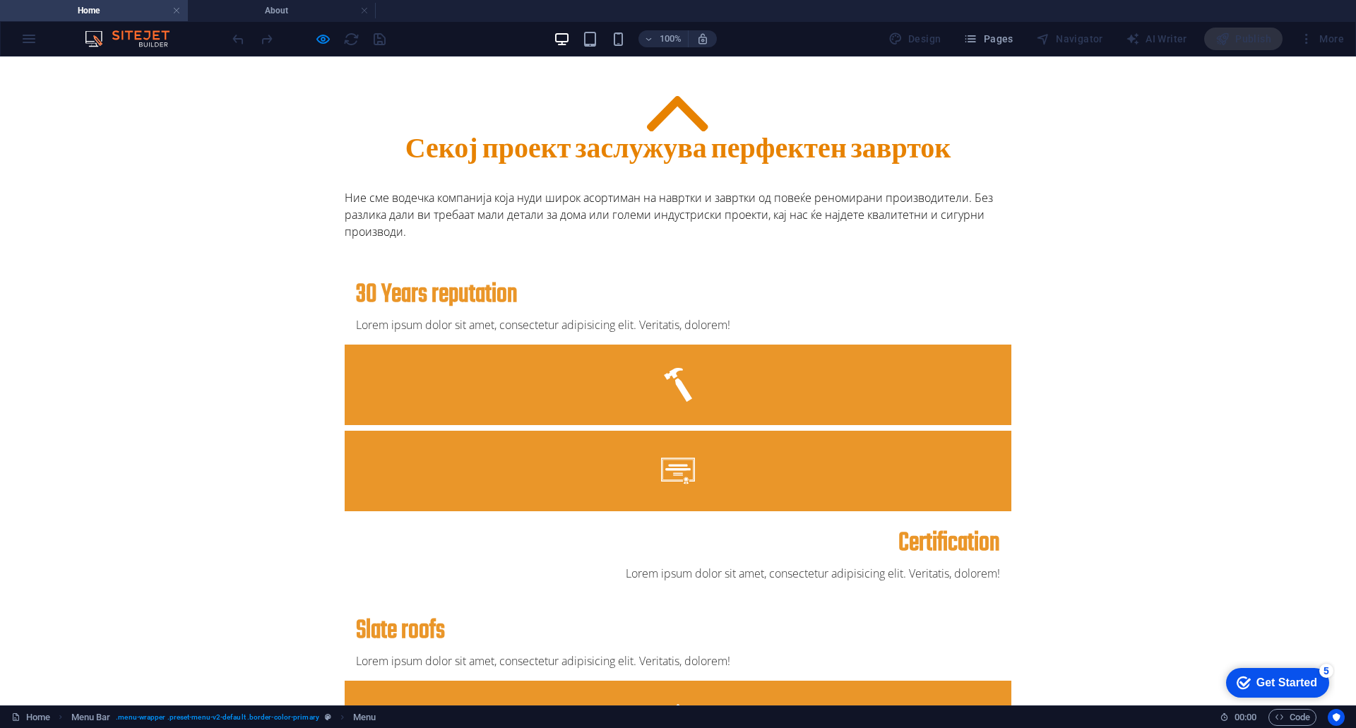
scroll to position [0, 0]
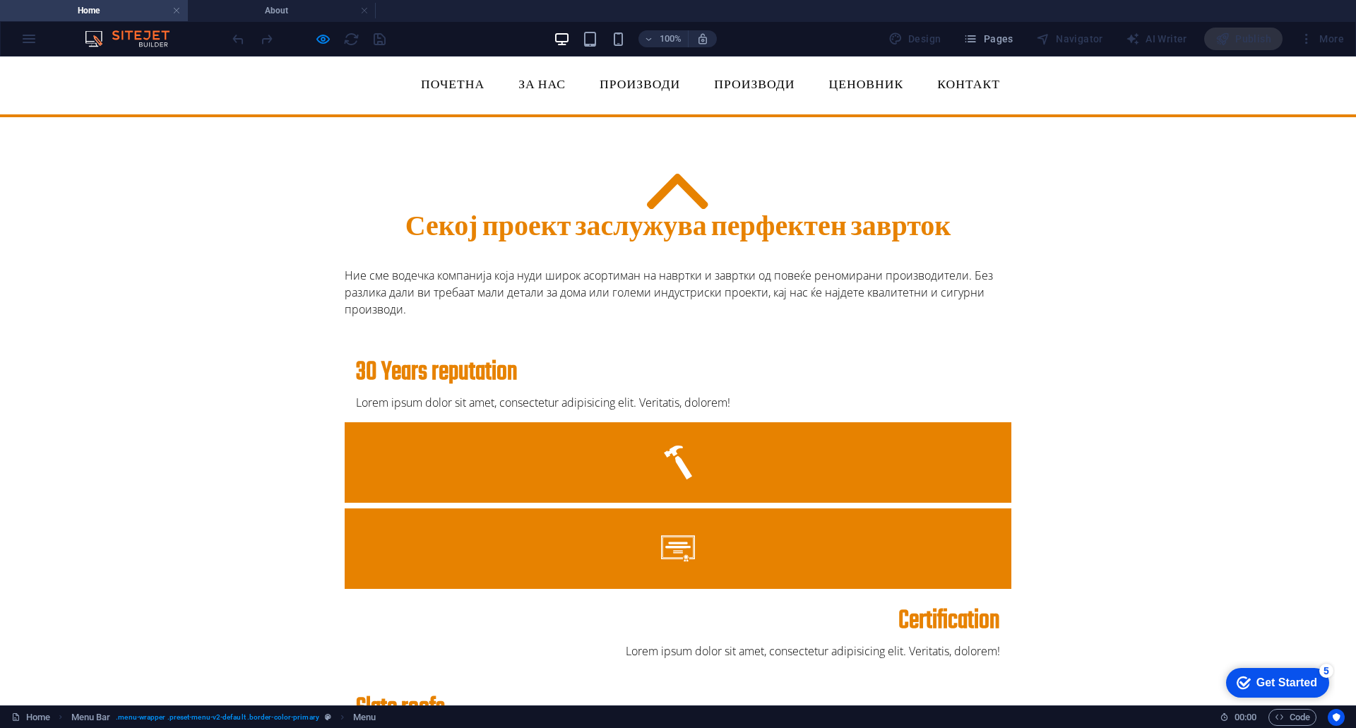
click at [643, 90] on link "Производи" at bounding box center [639, 85] width 103 height 35
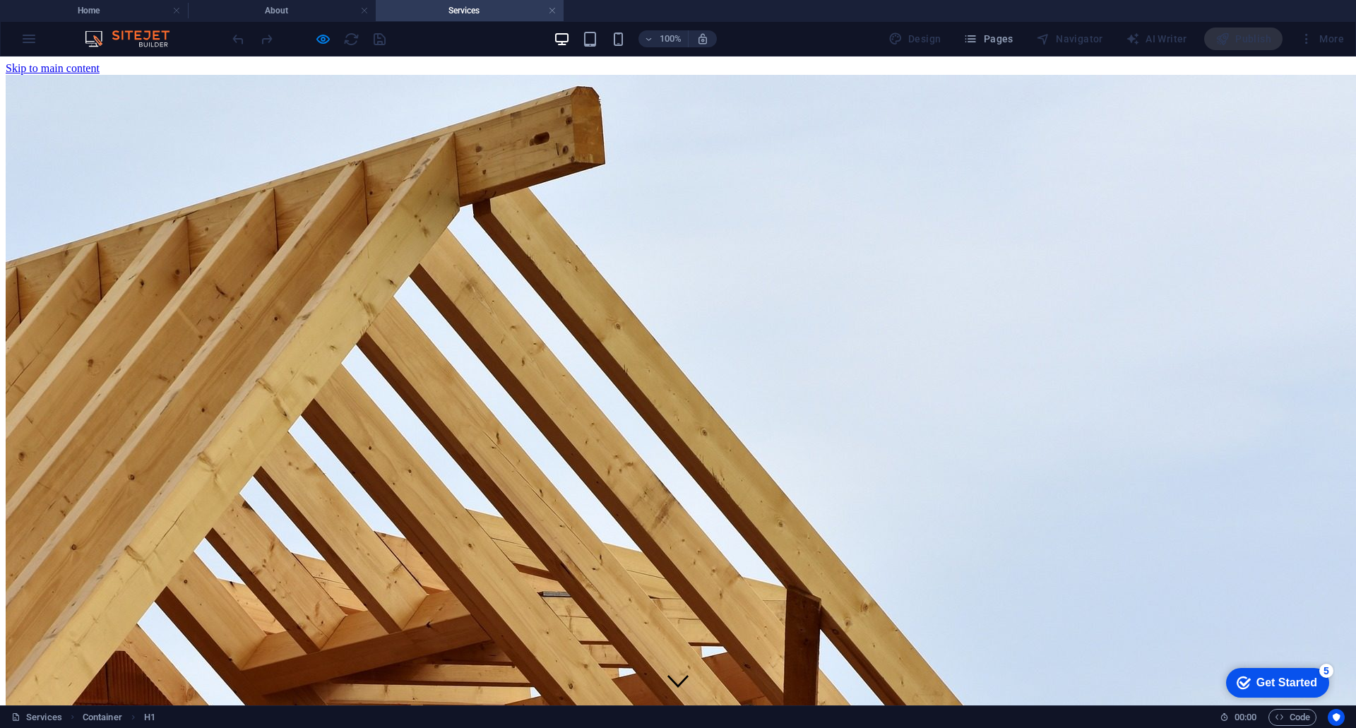
click at [746, 683] on nav "Почетна ЗА НАС Производи Производи Project-detail Ценовник Контакт" at bounding box center [678, 727] width 1344 height 89
click at [450, 683] on nav "Почетна ЗА НАС Производи Производи Project-detail Ценовник Контакт" at bounding box center [678, 727] width 1344 height 89
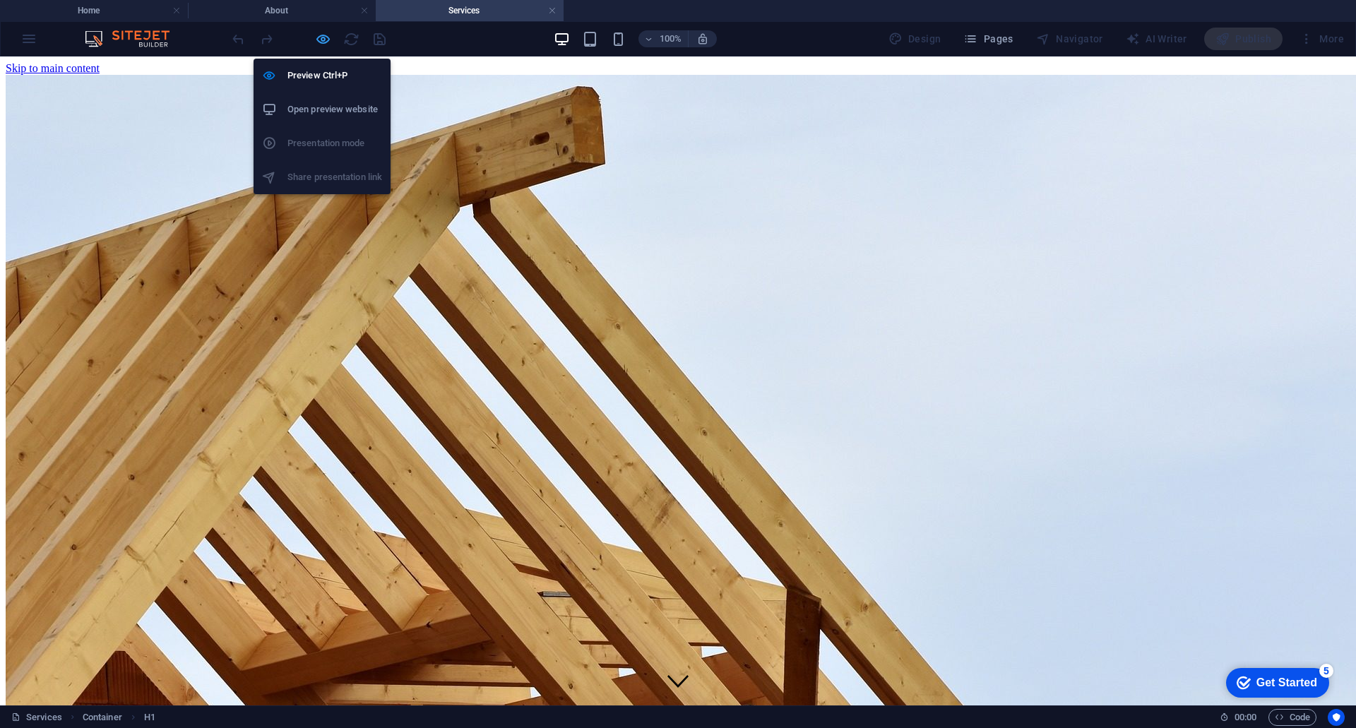
click at [322, 39] on icon "button" at bounding box center [323, 39] width 16 height 16
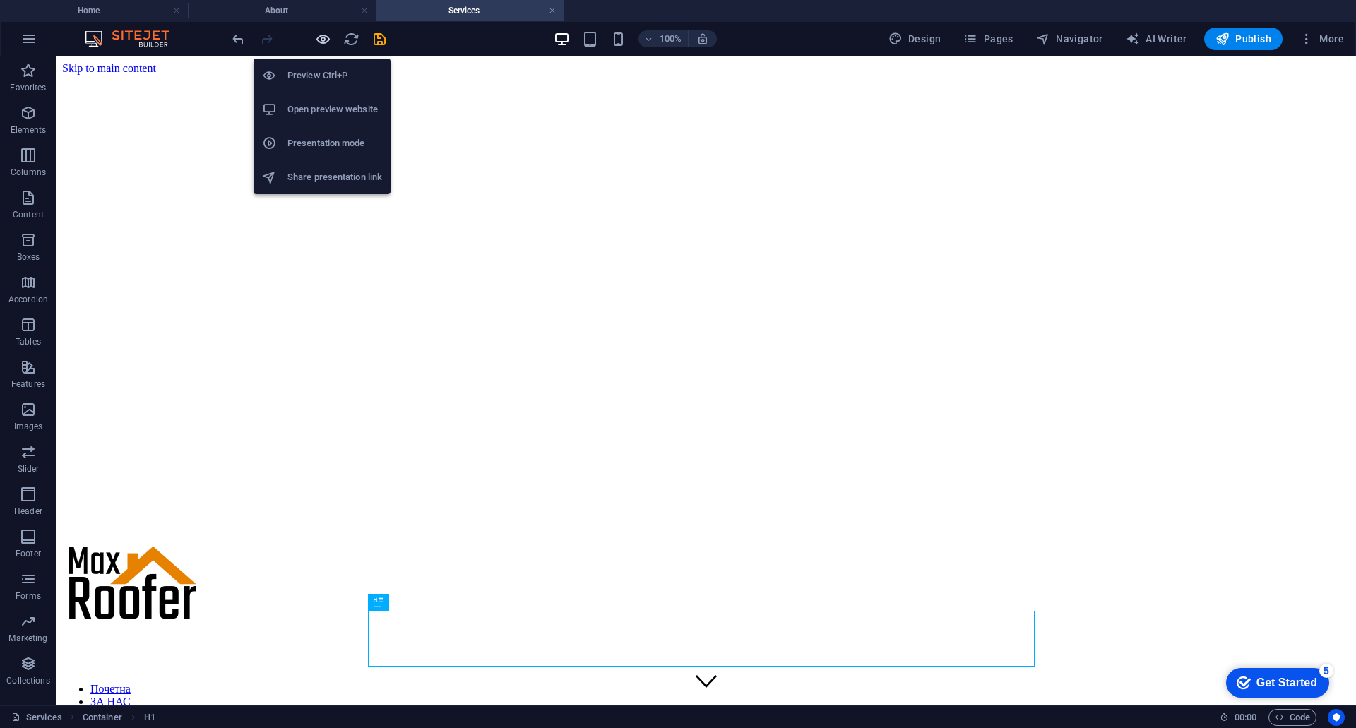
click at [324, 40] on icon "button" at bounding box center [323, 39] width 16 height 16
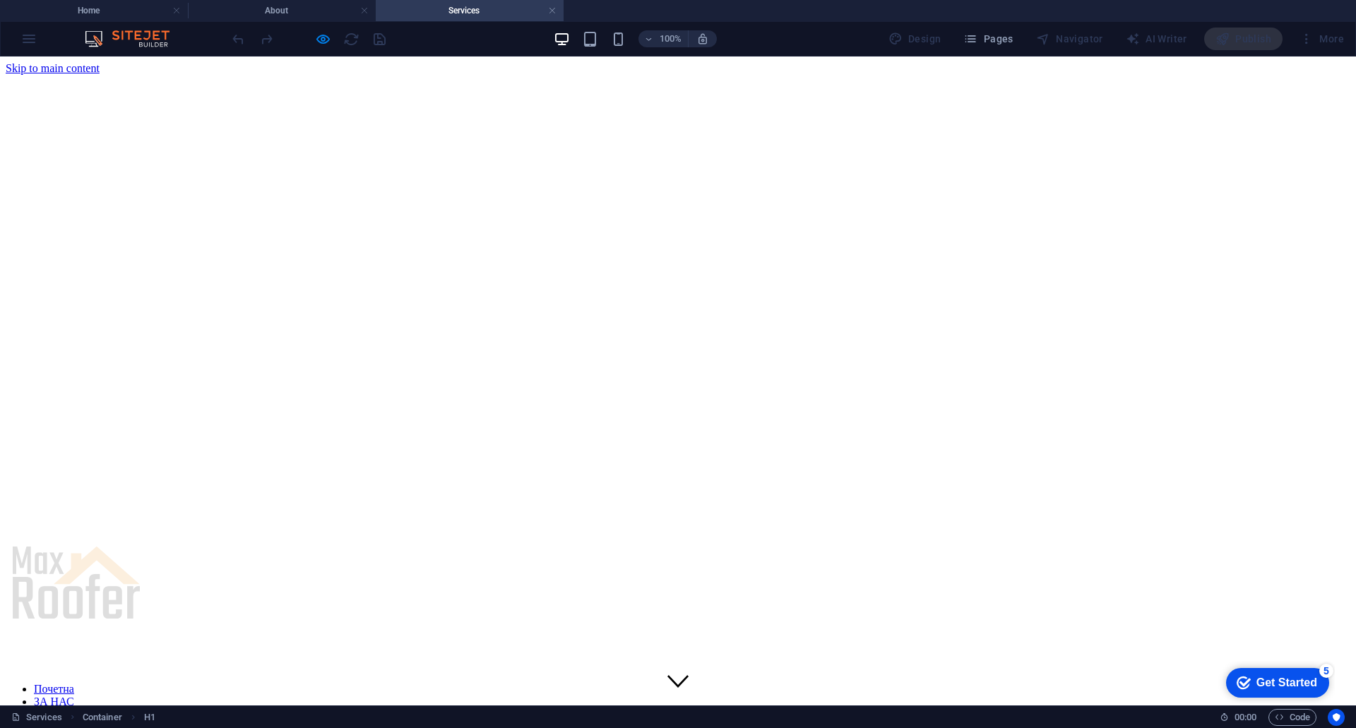
click at [74, 683] on link "Почетна" at bounding box center [54, 689] width 40 height 12
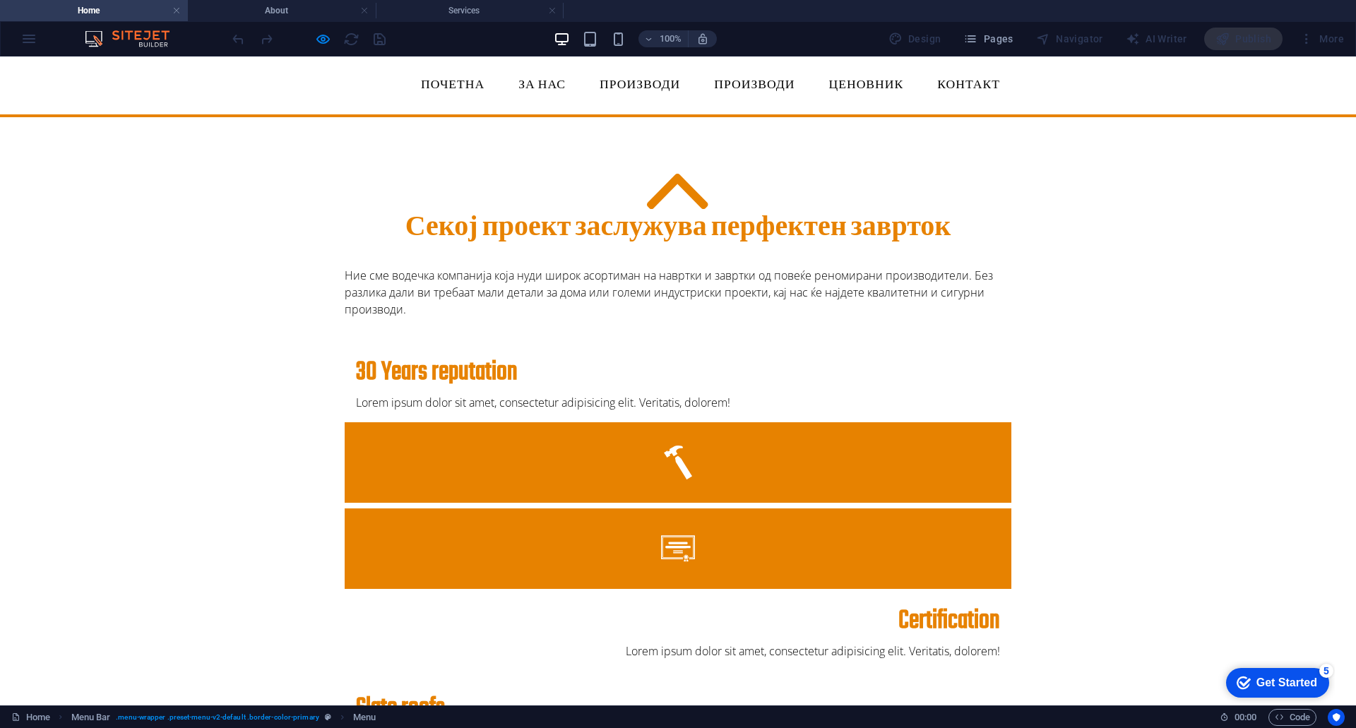
click at [455, 88] on link "Почетна" at bounding box center [452, 85] width 86 height 35
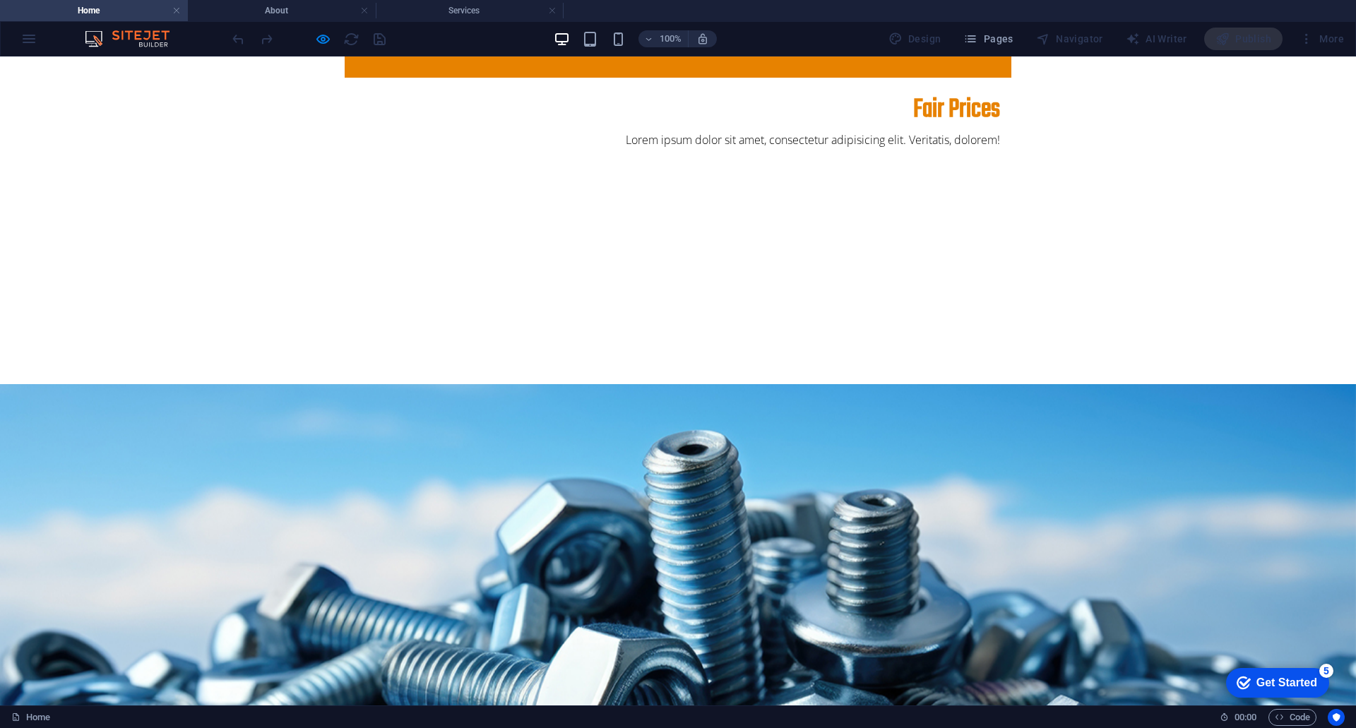
scroll to position [1130, 0]
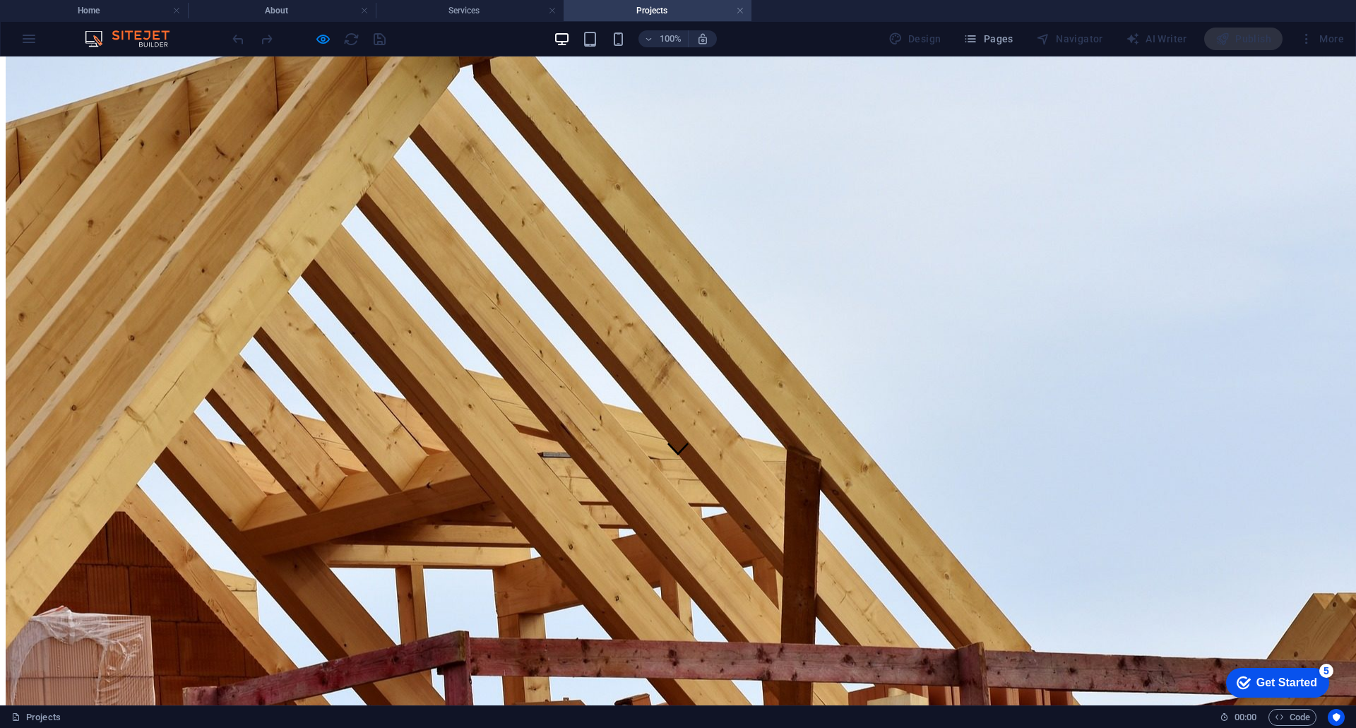
scroll to position [0, 0]
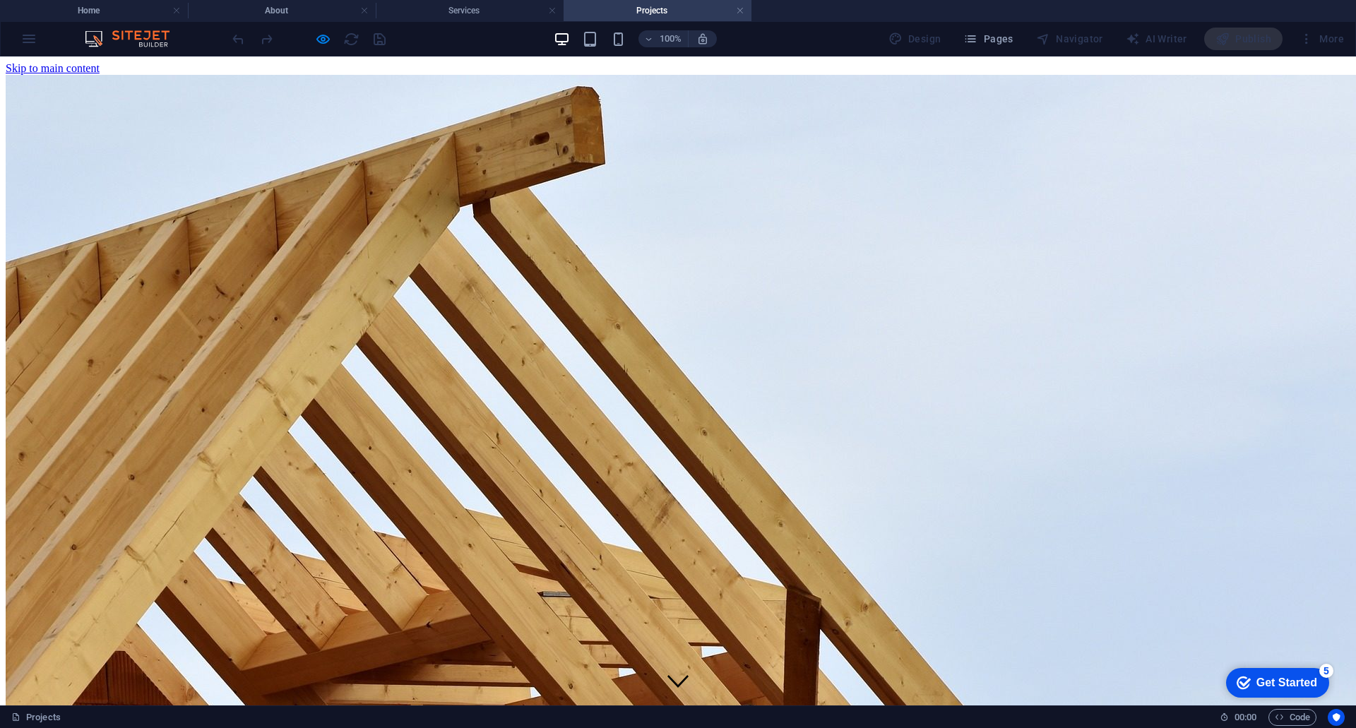
click at [456, 683] on nav "Почетна ЗА НАС Производи Производи Project-detail Ценовник Контакт" at bounding box center [678, 727] width 1344 height 89
click at [467, 683] on nav "Почетна ЗА НАС Производи Производи Project-detail Ценовник Контакт" at bounding box center [678, 727] width 1344 height 89
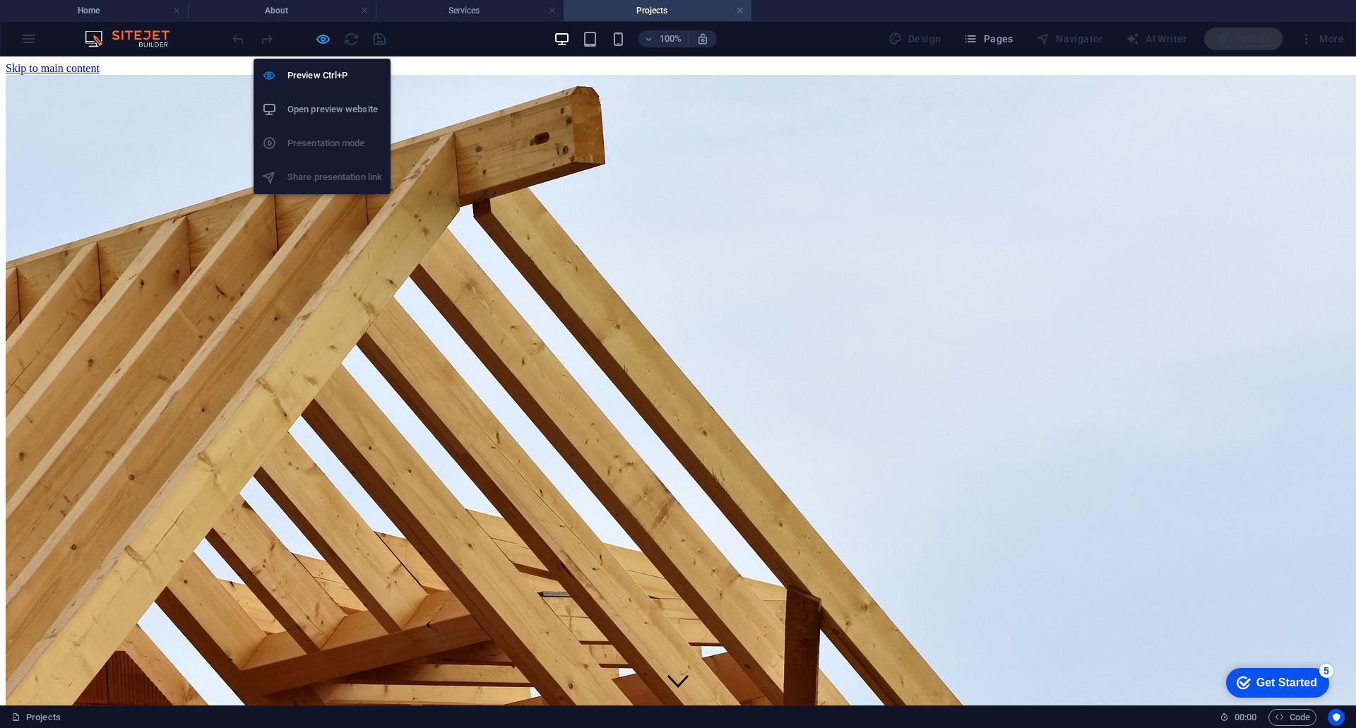
click at [320, 41] on icon "button" at bounding box center [323, 39] width 16 height 16
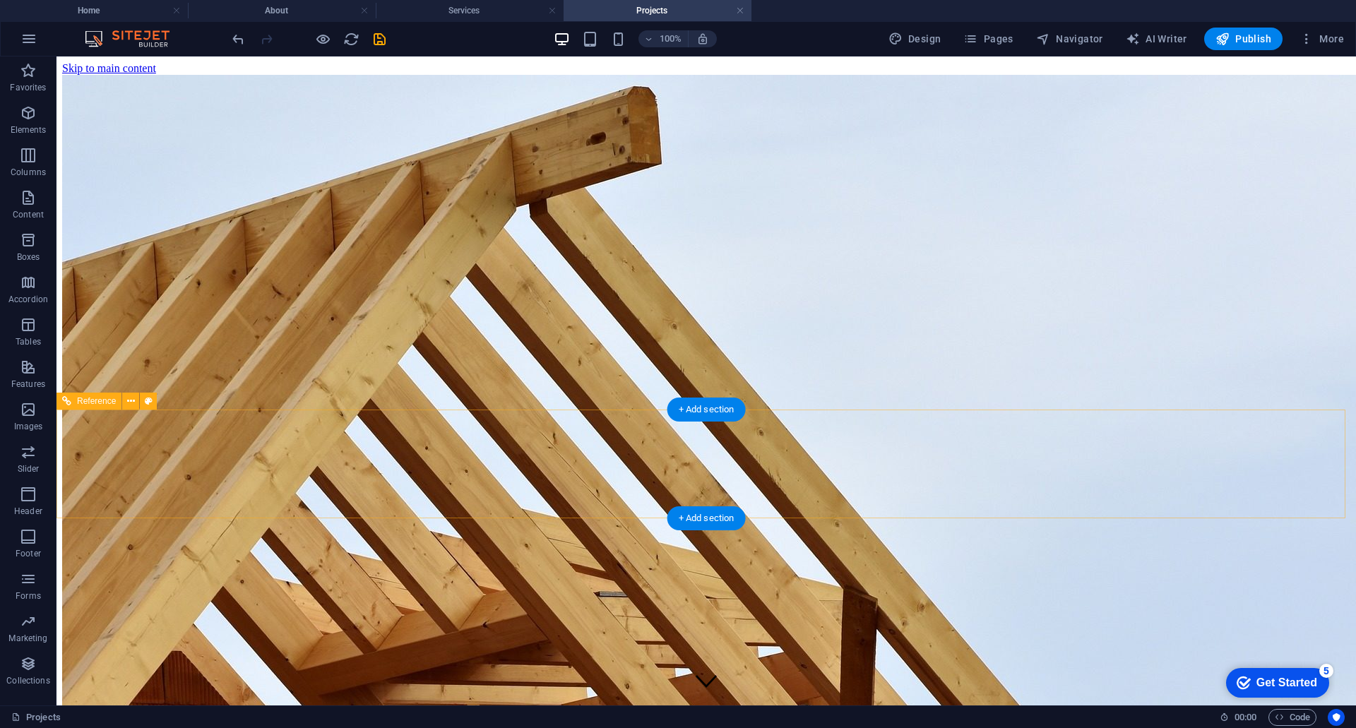
click at [493, 683] on nav "Почетна ЗА НАС Производи Производи Project-detail Ценовник Контакт" at bounding box center [706, 727] width 1288 height 89
click at [484, 683] on nav "Почетна ЗА НАС Производи Производи Project-detail Ценовник Контакт" at bounding box center [706, 727] width 1288 height 89
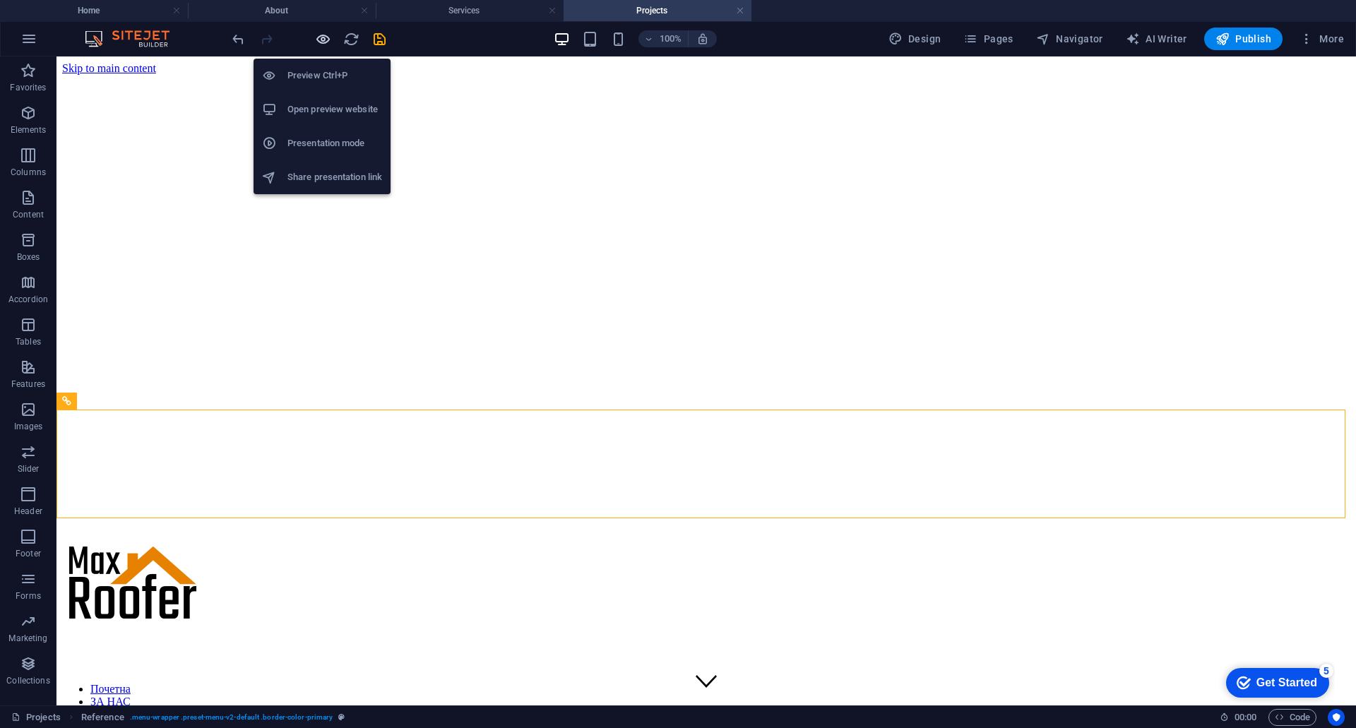
click at [318, 39] on icon "button" at bounding box center [323, 39] width 16 height 16
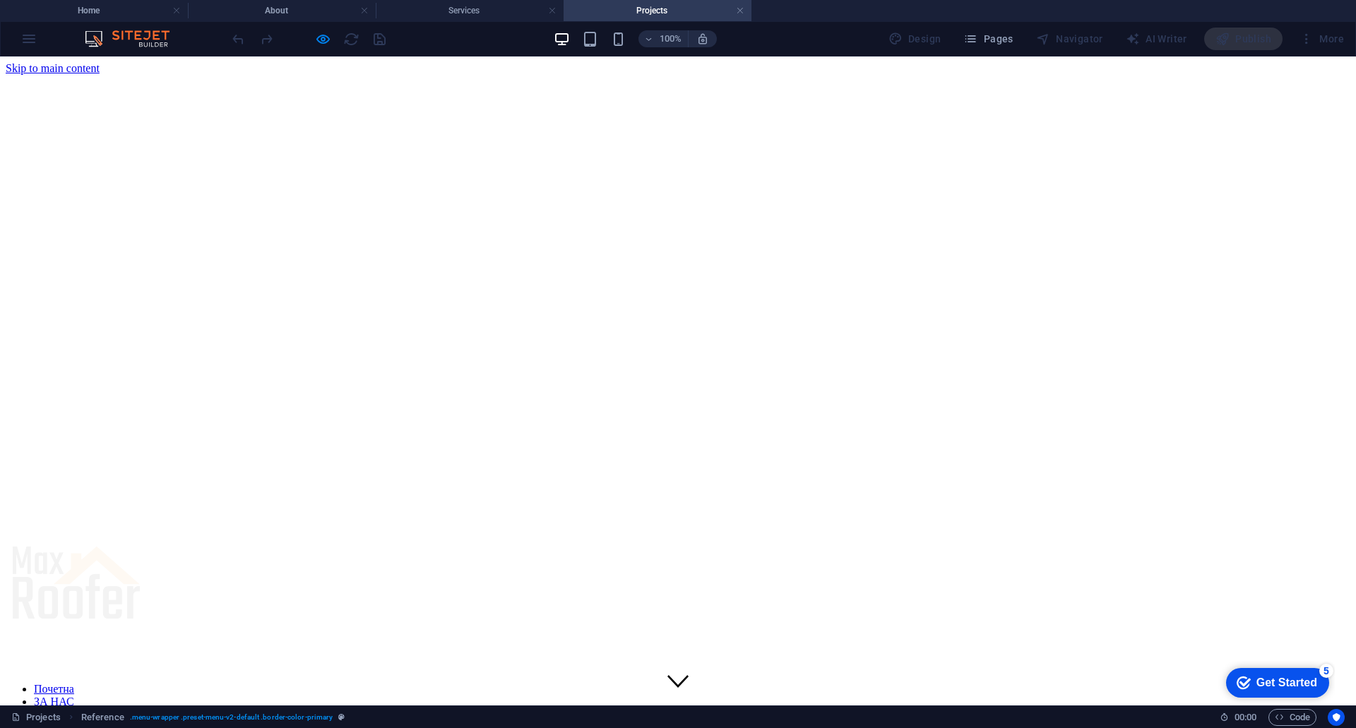
click at [74, 683] on link "Почетна" at bounding box center [54, 689] width 40 height 12
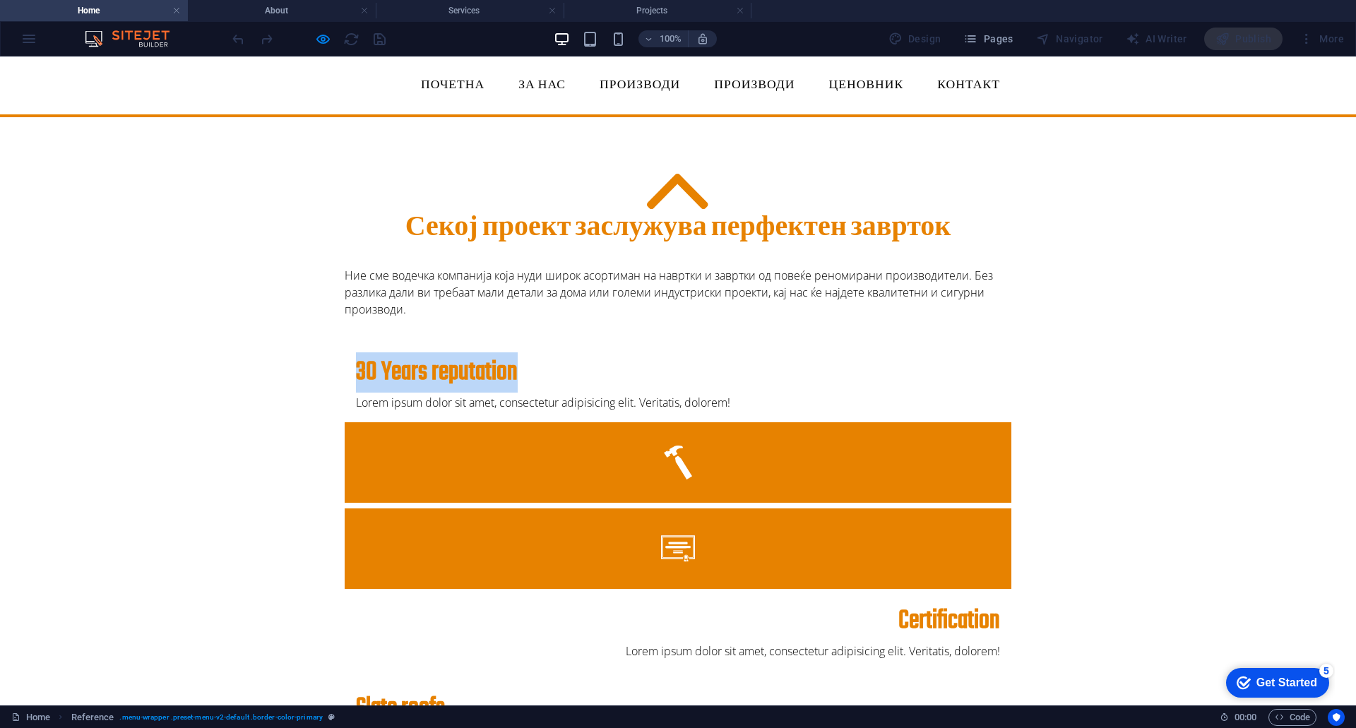
drag, startPoint x: 508, startPoint y: 367, endPoint x: 344, endPoint y: 371, distance: 164.5
click at [345, 371] on div "30 Years reputation Lorem ipsum dolor sit amet, consectetur adipisicing elit. V…" at bounding box center [678, 381] width 666 height 82
drag, startPoint x: 446, startPoint y: 372, endPoint x: 412, endPoint y: 371, distance: 34.6
click at [412, 371] on h3 "30 Years reputation" at bounding box center [678, 372] width 644 height 31
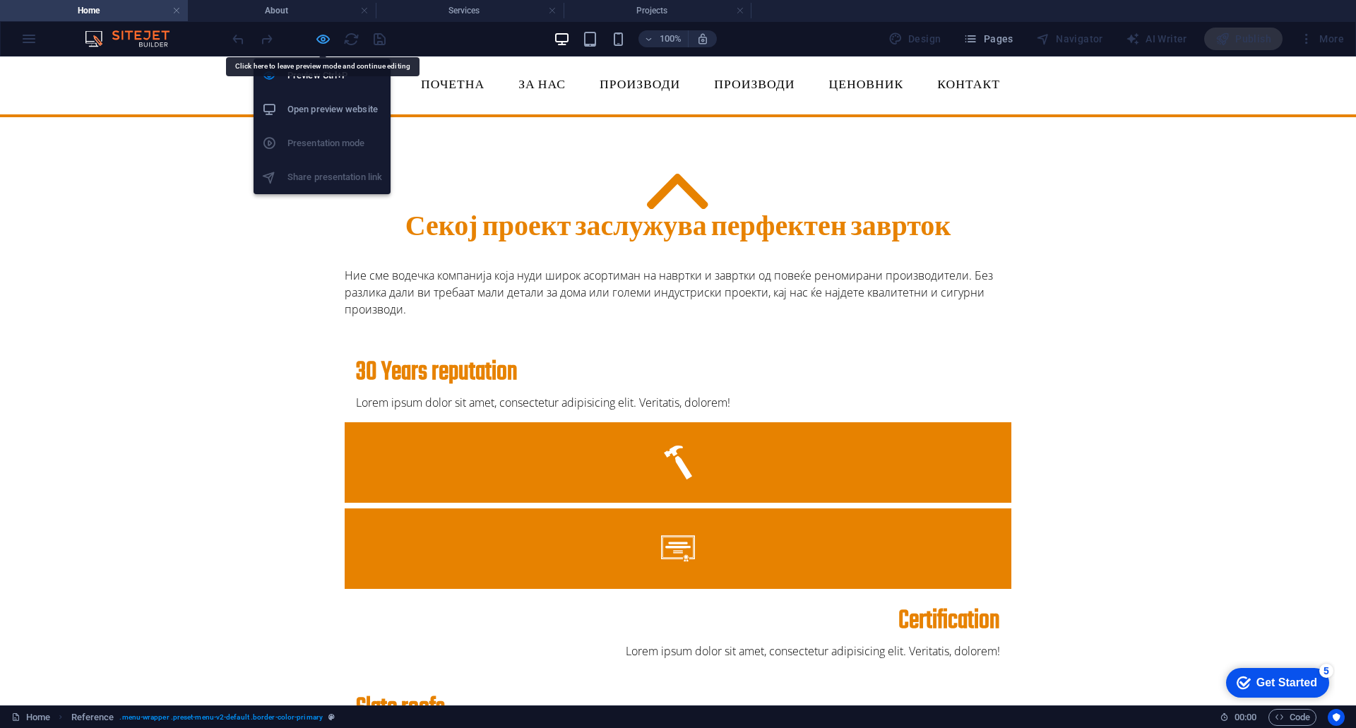
click at [320, 33] on icon "button" at bounding box center [323, 39] width 16 height 16
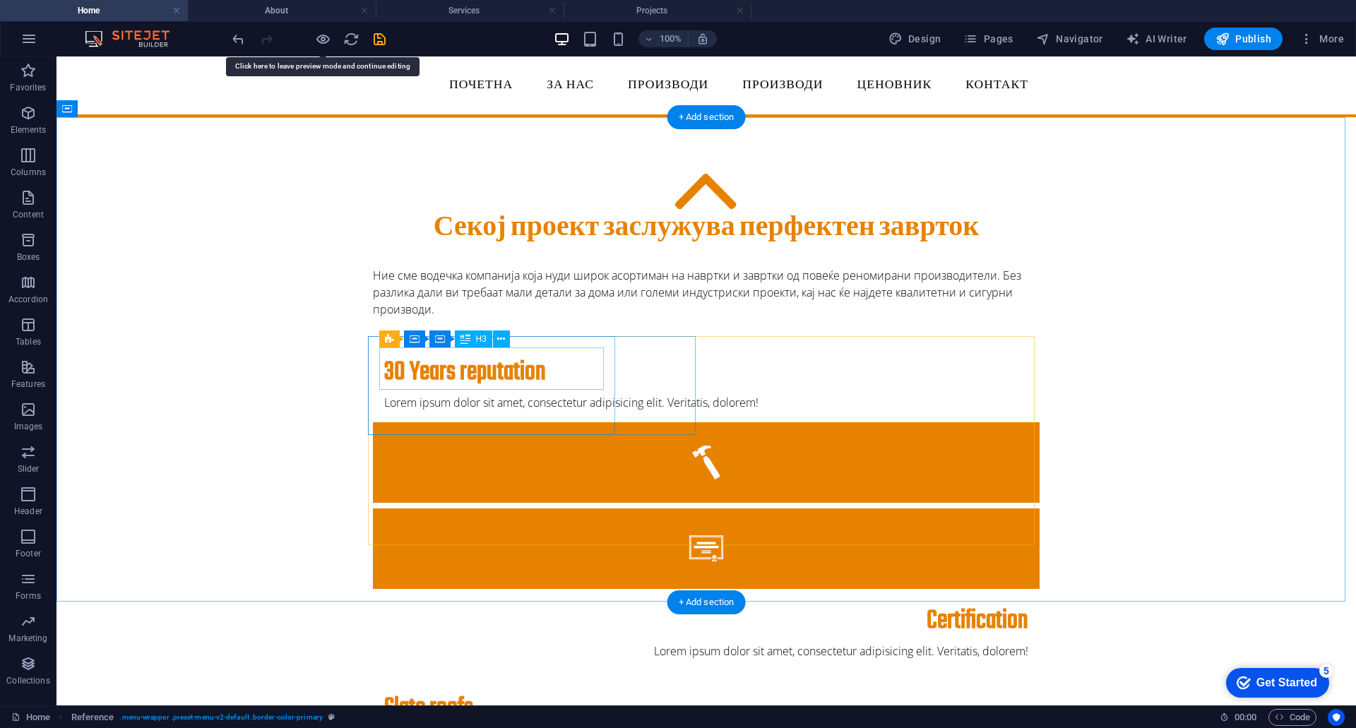
click at [439, 375] on div "30 Years reputation" at bounding box center [706, 372] width 644 height 31
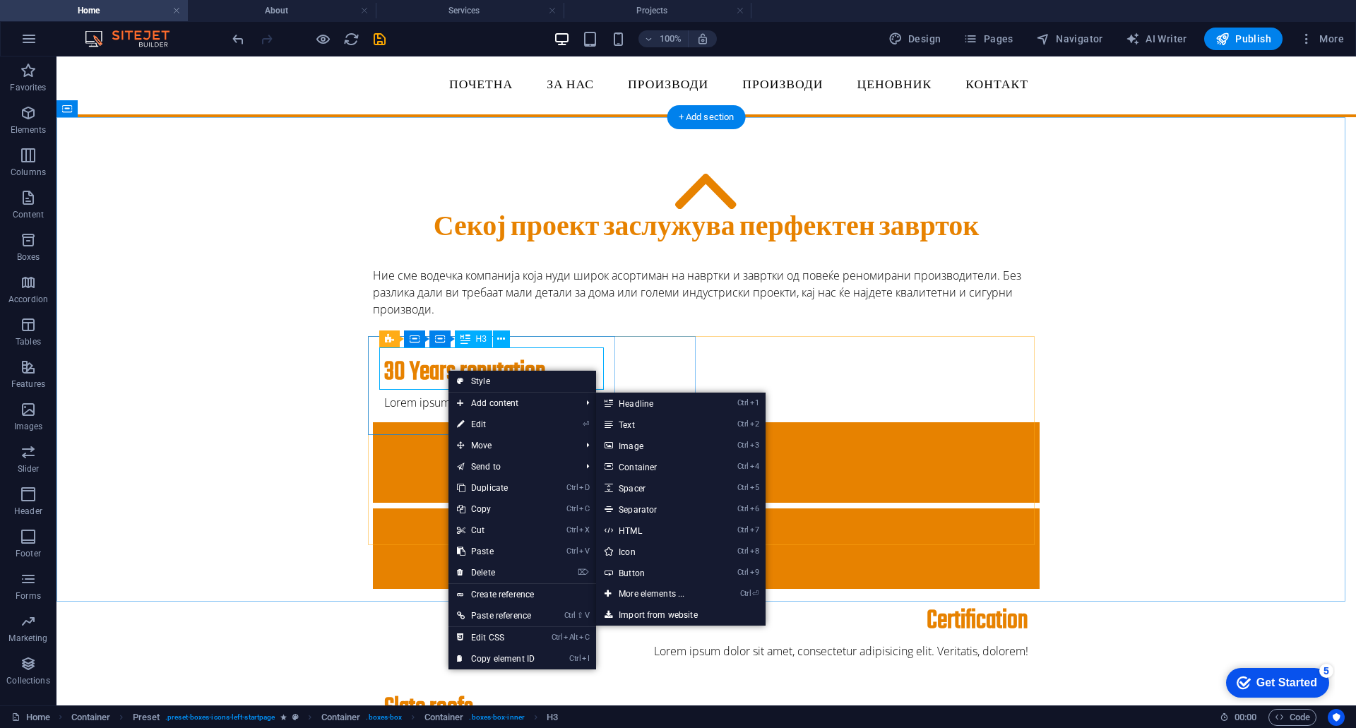
click at [423, 371] on div "30 Years reputation" at bounding box center [706, 372] width 644 height 31
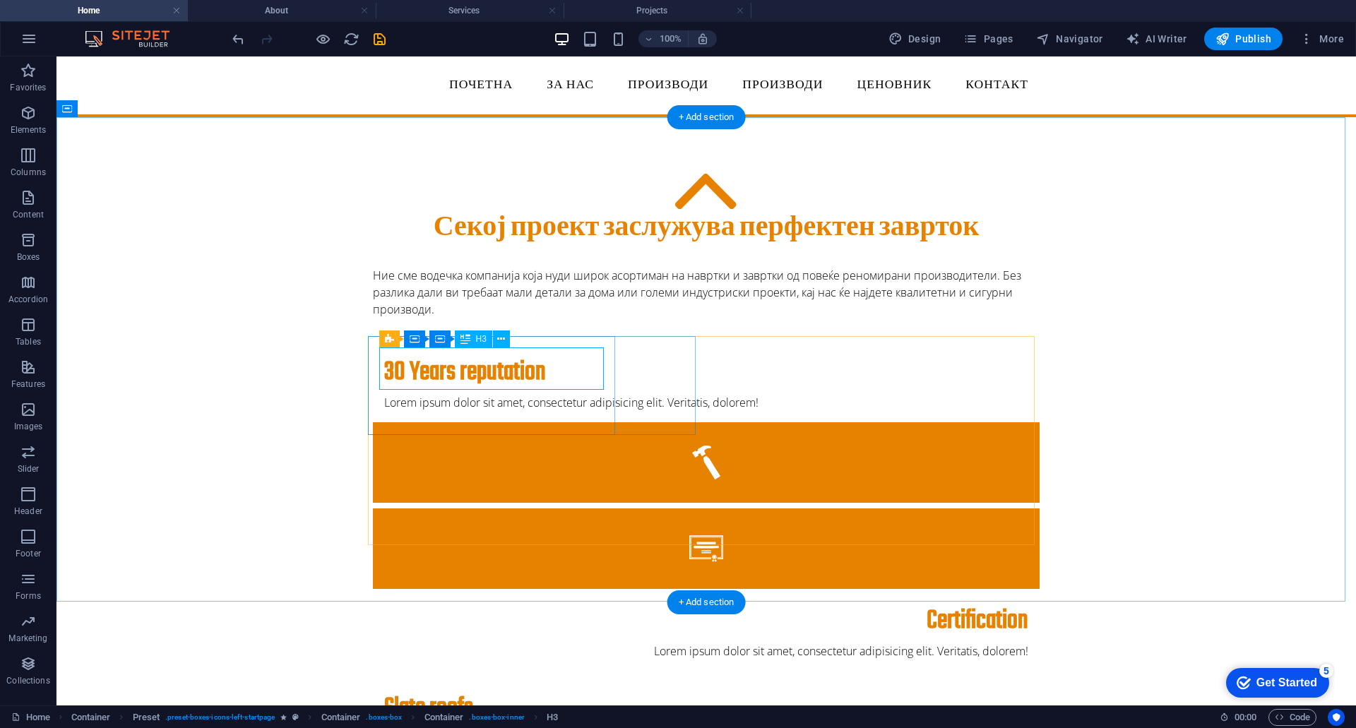
click at [423, 371] on div "30 Years reputation" at bounding box center [706, 372] width 644 height 31
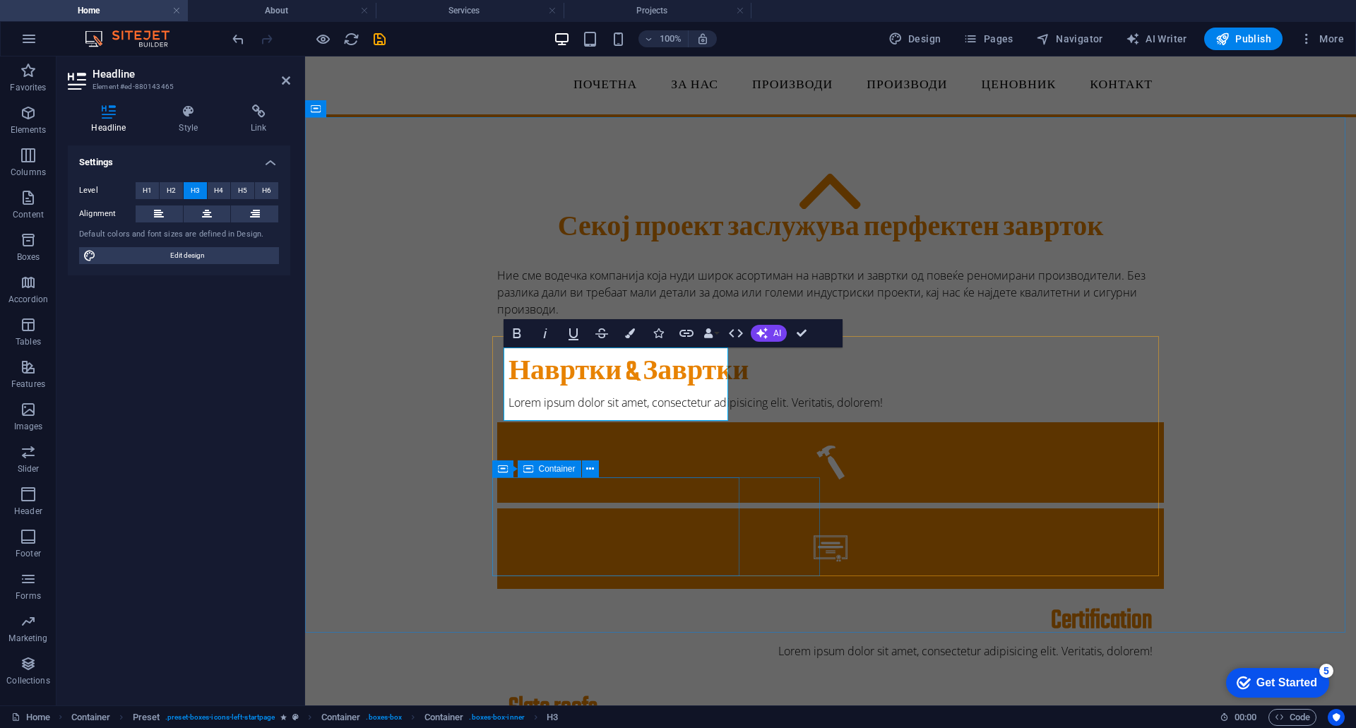
scroll to position [0, 6]
click at [508, 388] on h3 "Навртки & Завртки" at bounding box center [830, 372] width 644 height 31
click at [657, 371] on h3 "Навртки & Завртки" at bounding box center [830, 372] width 644 height 31
drag, startPoint x: 621, startPoint y: 395, endPoint x: 622, endPoint y: 373, distance: 22.6
click at [622, 373] on h3 "Наврткии Завртки" at bounding box center [830, 372] width 644 height 31
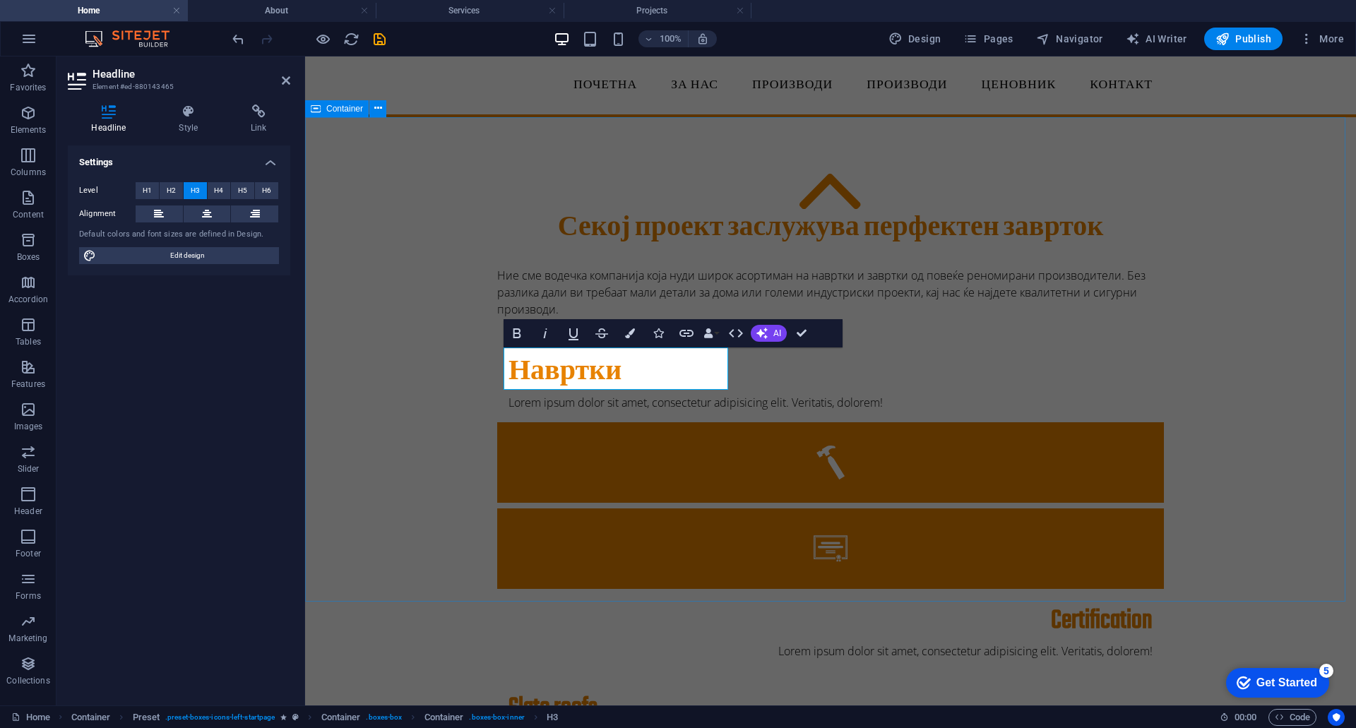
click at [422, 399] on div "Секој проект заслужува перфектен заврток Ние сме водечка компанија која нуди ши…" at bounding box center [830, 590] width 1051 height 947
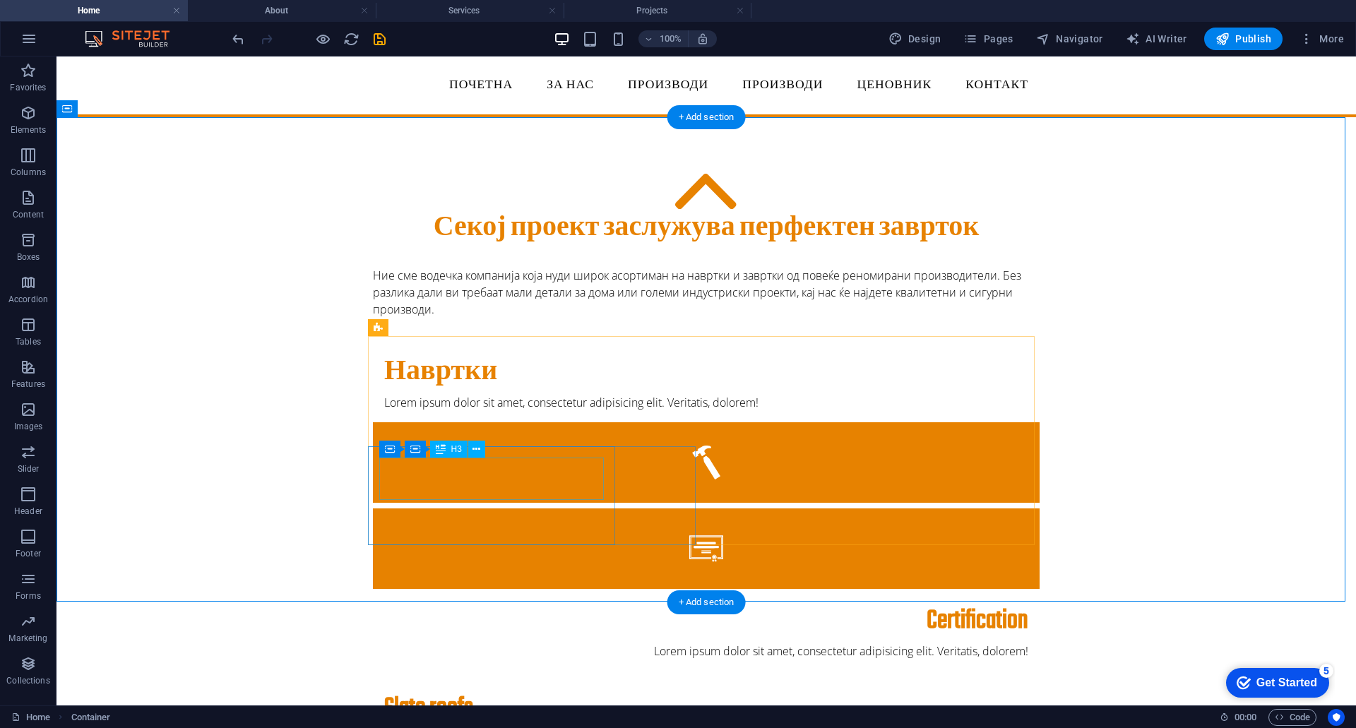
click at [429, 693] on div "Slate roofs" at bounding box center [706, 708] width 644 height 31
click at [443, 693] on div "Slate roofs" at bounding box center [706, 708] width 644 height 31
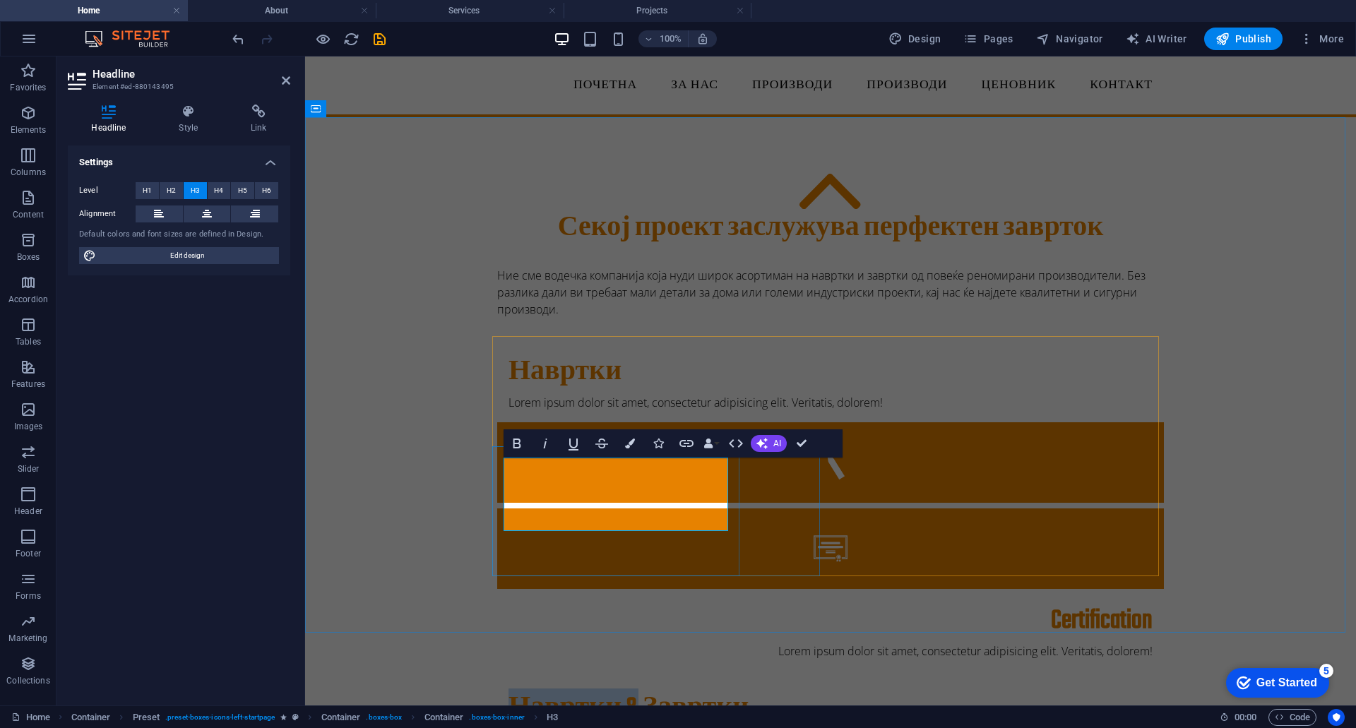
drag, startPoint x: 638, startPoint y: 483, endPoint x: 505, endPoint y: 484, distance: 133.4
click at [508, 693] on h3 "Навртки & Завртки" at bounding box center [830, 708] width 644 height 31
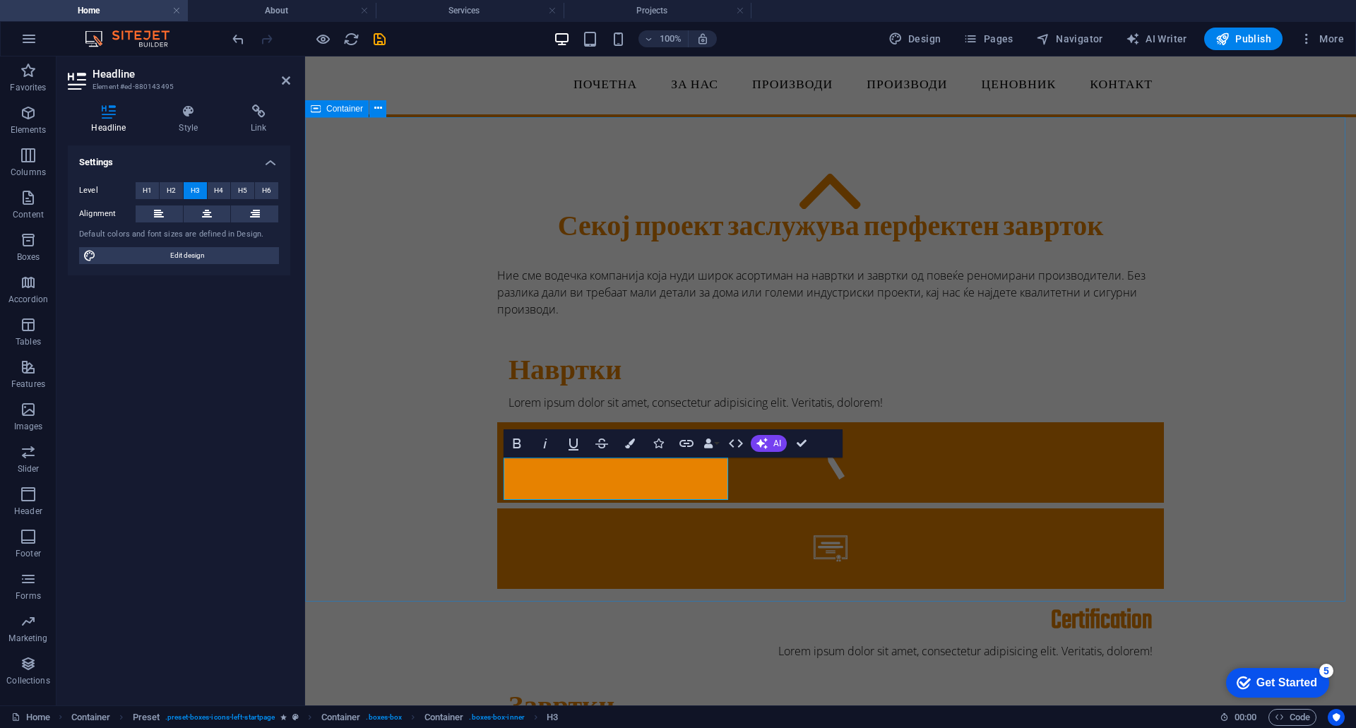
click at [384, 482] on div "Секој проект заслужува перфектен заврток Ние сме водечка компанија која нуди ши…" at bounding box center [830, 590] width 1051 height 947
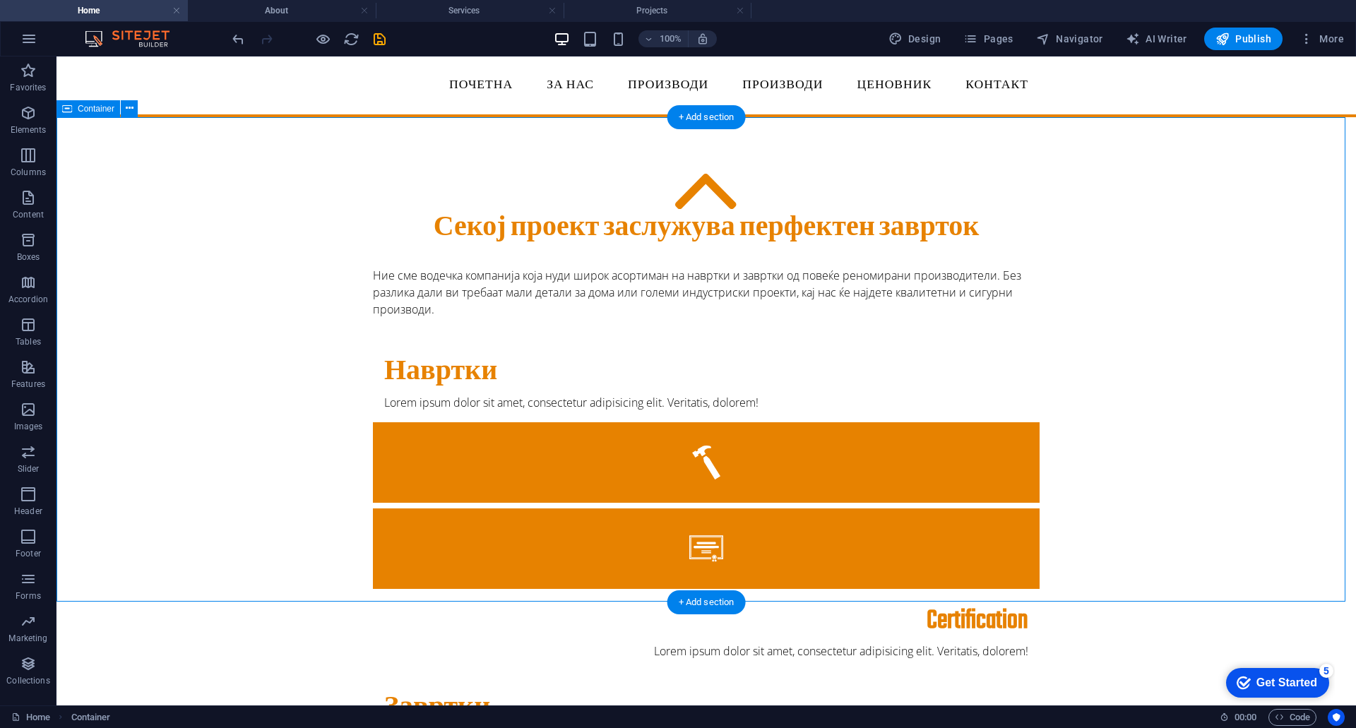
click at [1219, 381] on div "Секој проект заслужува перфектен заврток Ние сме водечка компанија која нуди ши…" at bounding box center [705, 590] width 1299 height 947
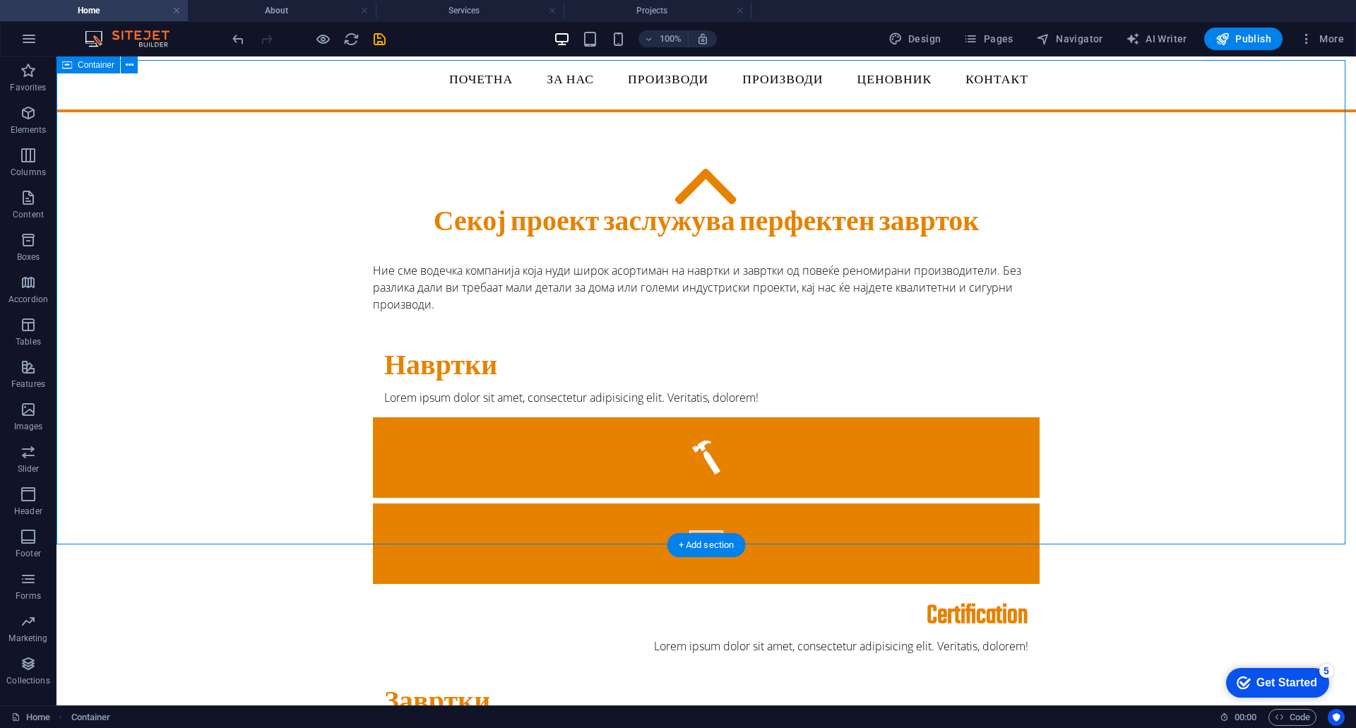
scroll to position [0, 0]
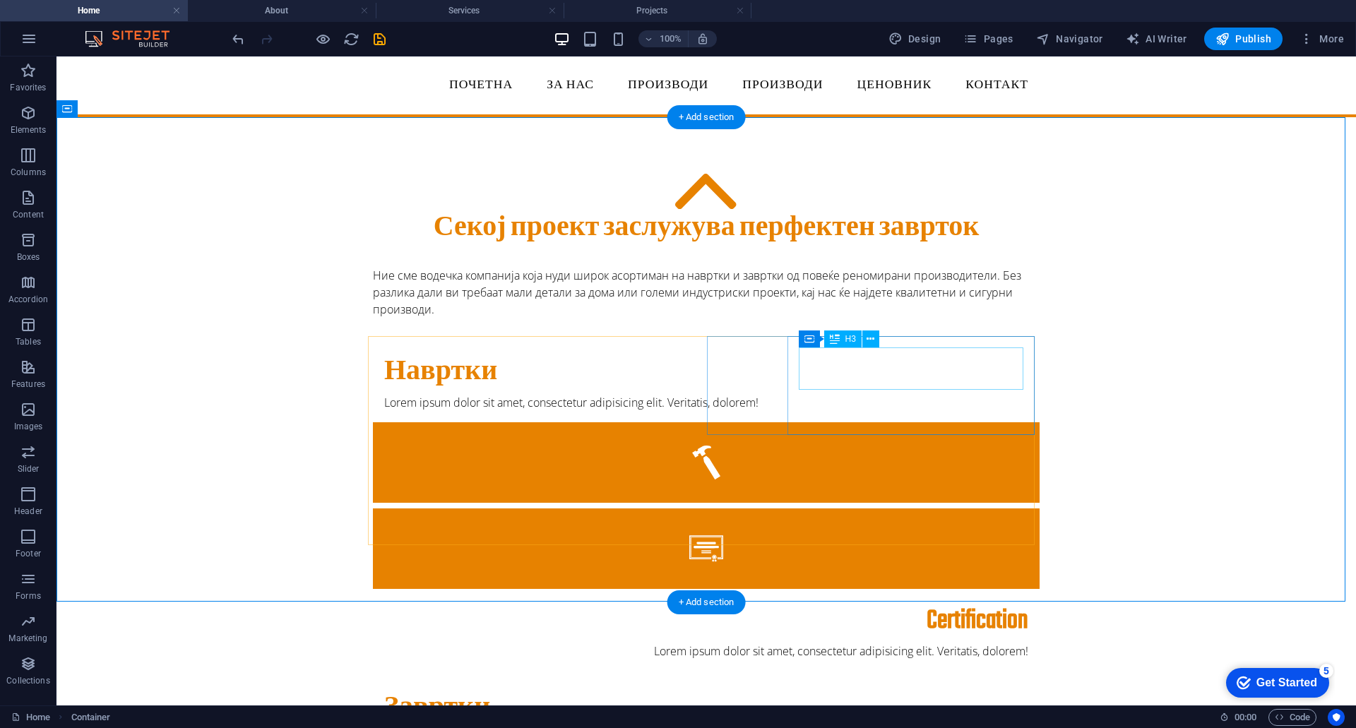
click at [955, 606] on div "Certification" at bounding box center [706, 621] width 644 height 31
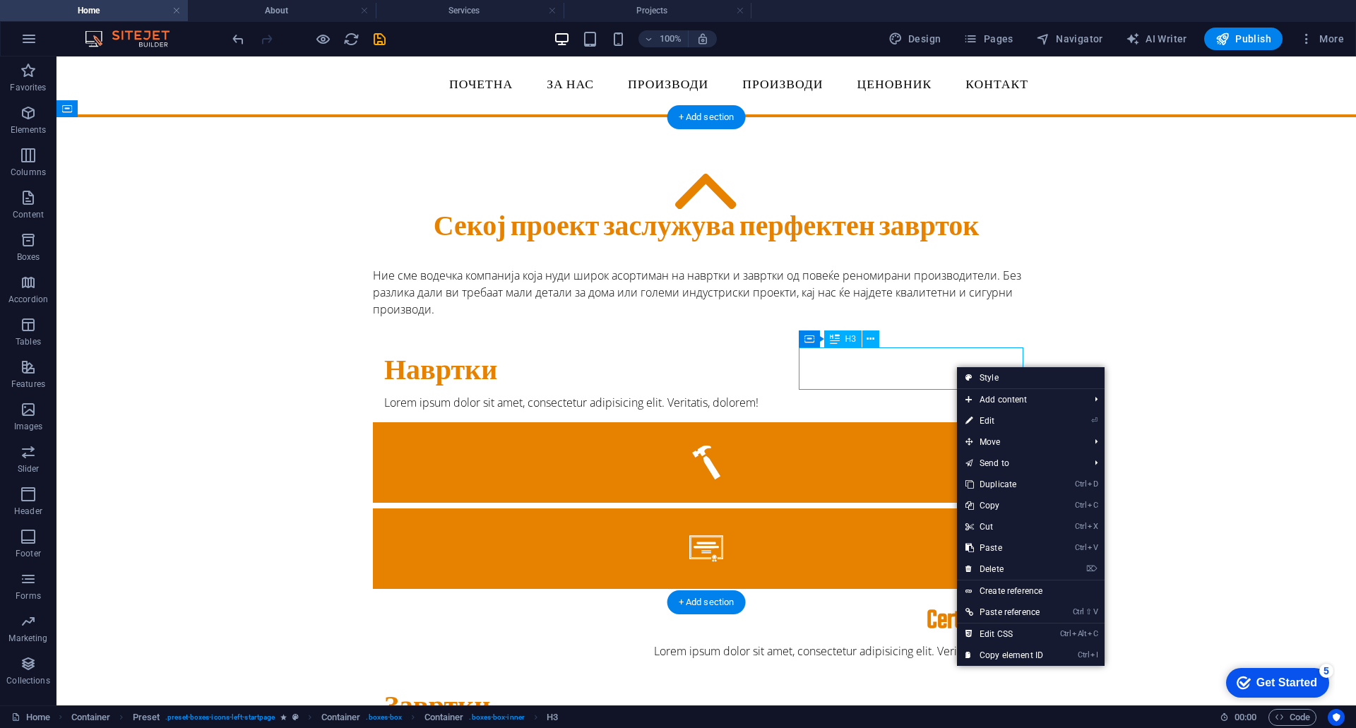
click at [928, 606] on div "Certification" at bounding box center [706, 621] width 644 height 31
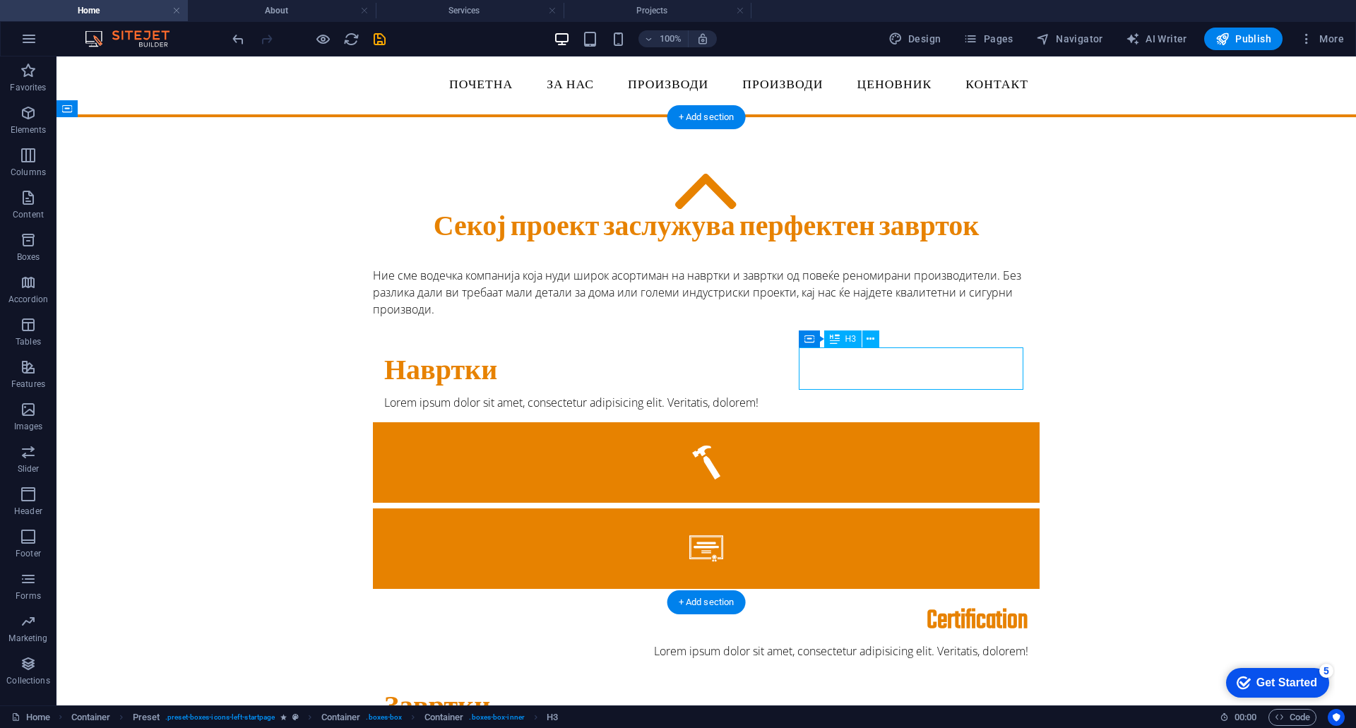
click at [943, 606] on div "Certification" at bounding box center [706, 621] width 644 height 31
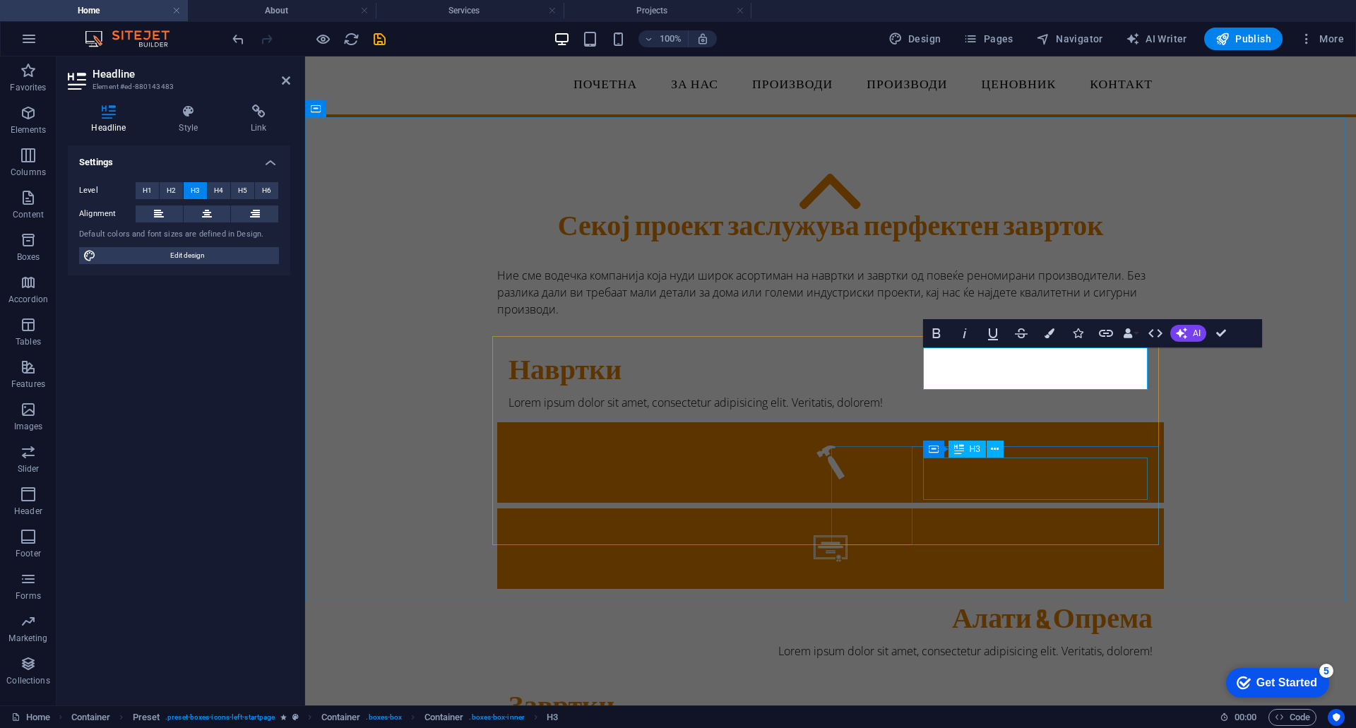
scroll to position [0, 5]
click at [1248, 446] on div "Секој проект заслужува перфектен заврток Ние сме водечка компанија која нуди ши…" at bounding box center [830, 590] width 1051 height 947
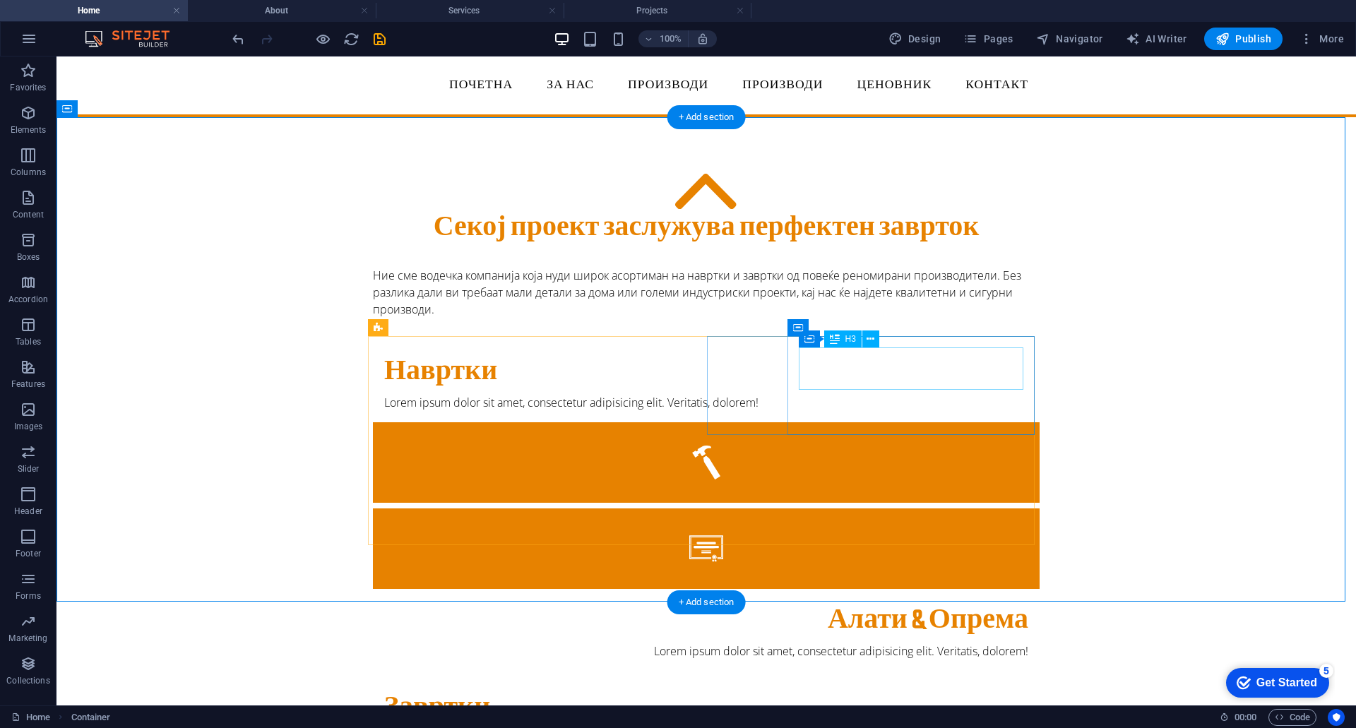
click at [919, 606] on div "Алати & Опрема" at bounding box center [706, 621] width 644 height 31
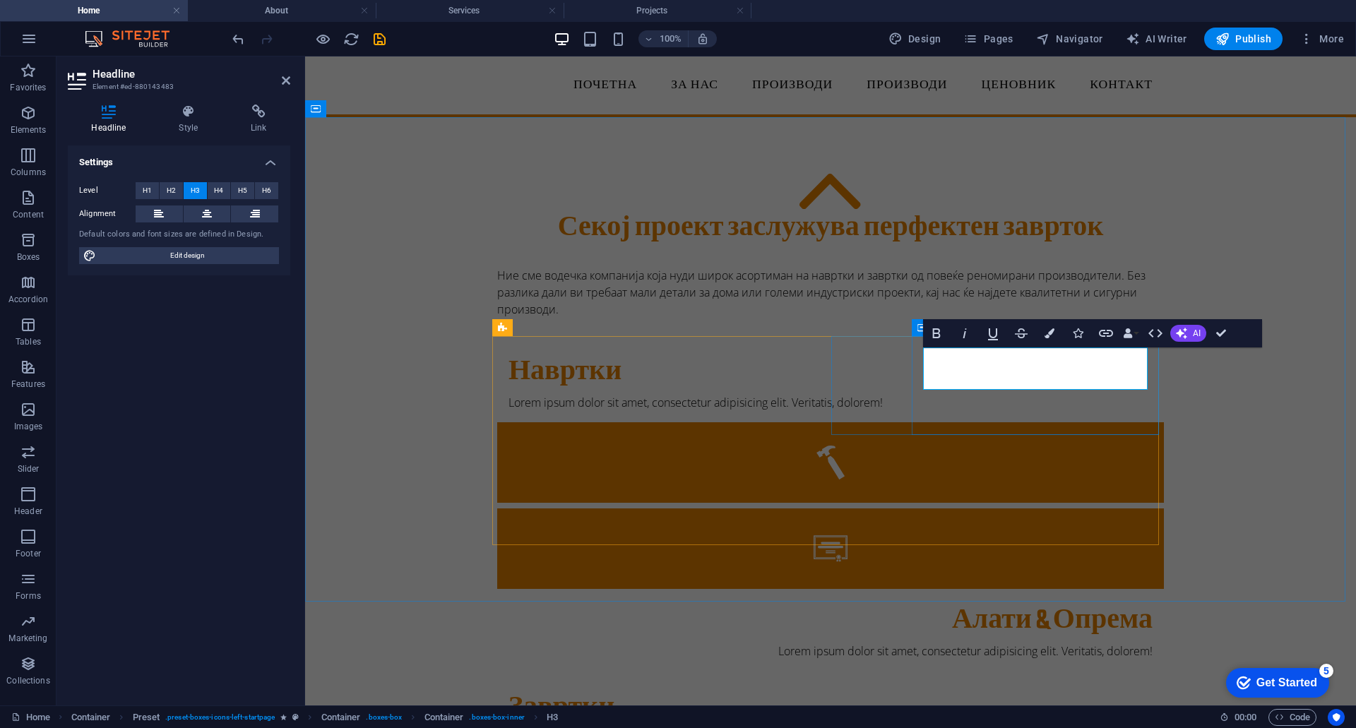
click at [1042, 606] on h3 "Алати & Опрема" at bounding box center [830, 621] width 644 height 31
click at [1277, 433] on div "Секој проект заслужува перфектен заврток Ние сме водечка компанија која нуди ши…" at bounding box center [830, 590] width 1051 height 947
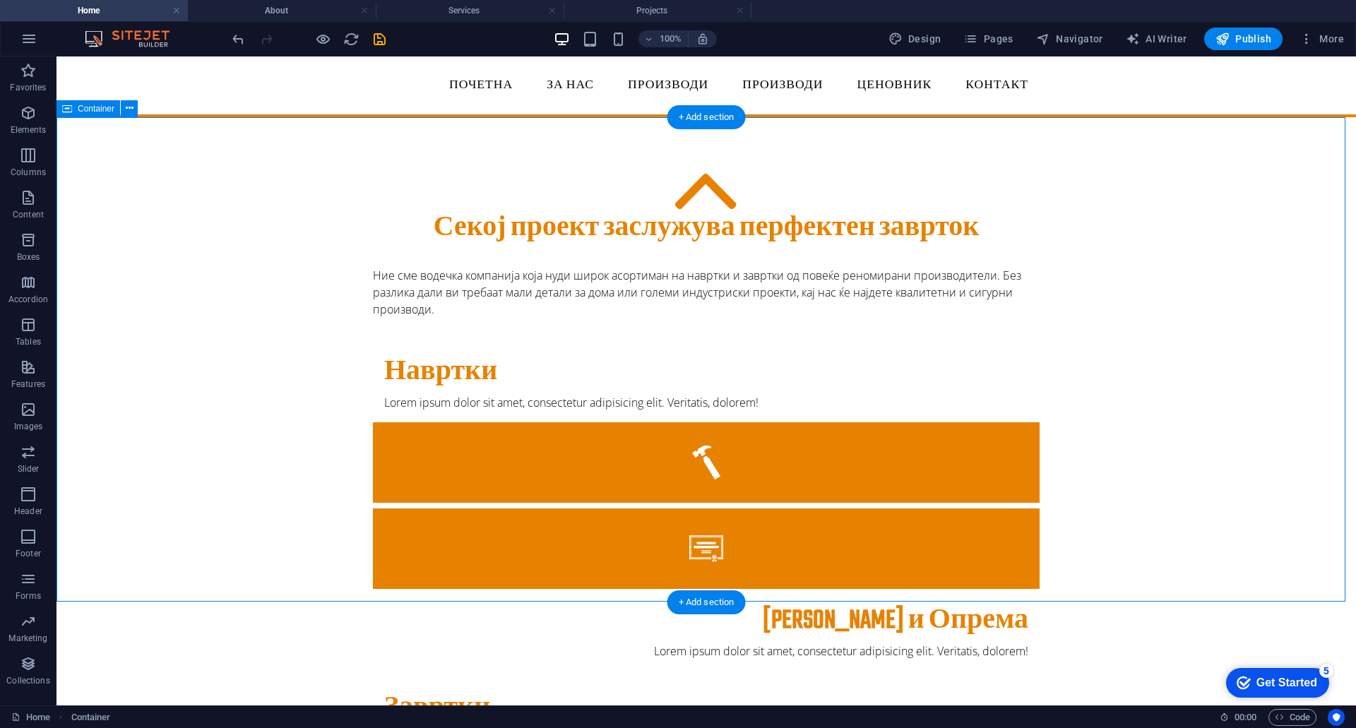
click at [1231, 413] on div "Секој проект заслужува перфектен заврток Ние сме водечка компанија која нуди ши…" at bounding box center [705, 590] width 1299 height 947
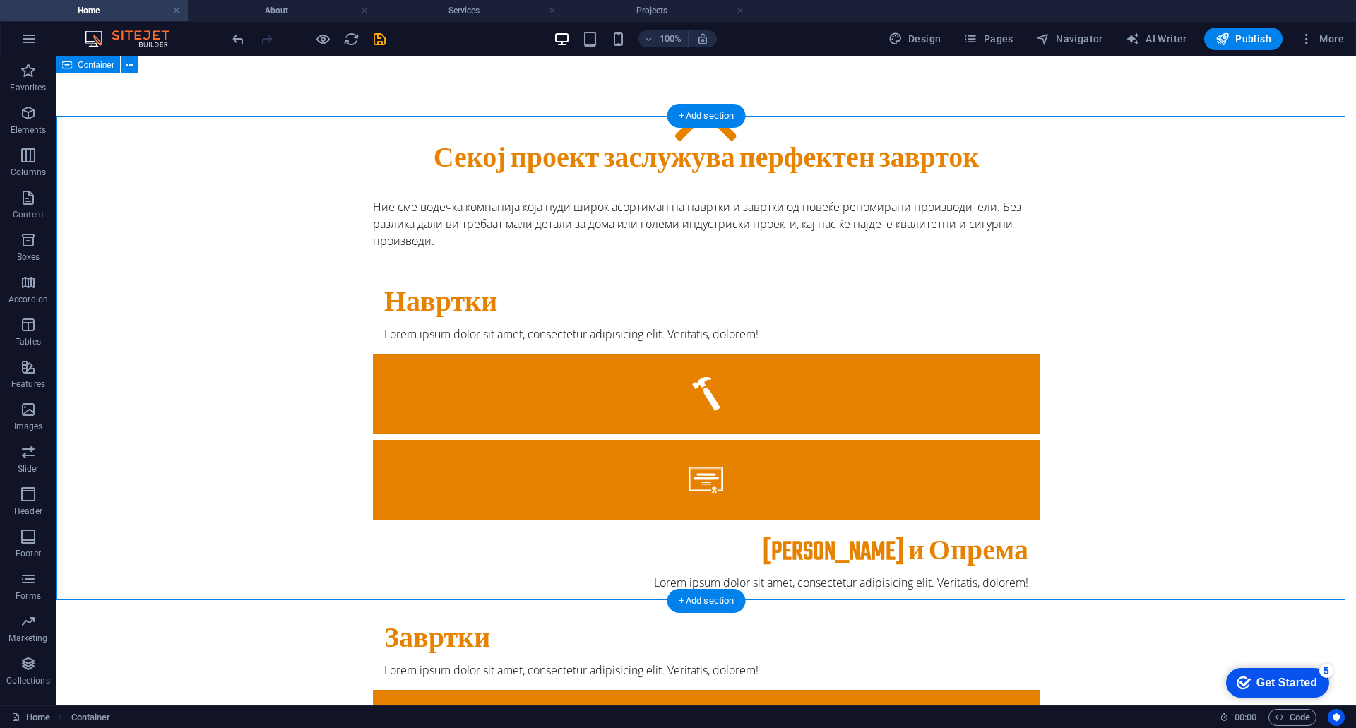
scroll to position [0, 0]
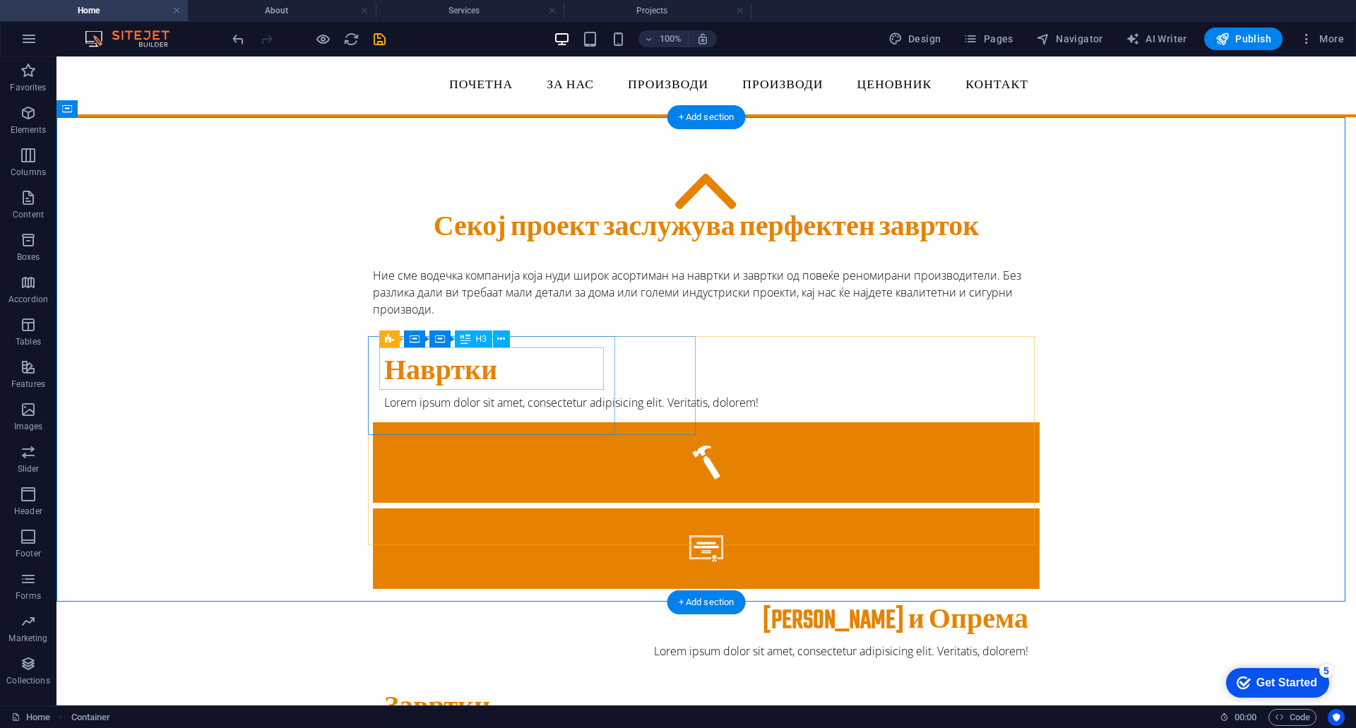
click at [443, 363] on div "Навртки" at bounding box center [706, 372] width 644 height 31
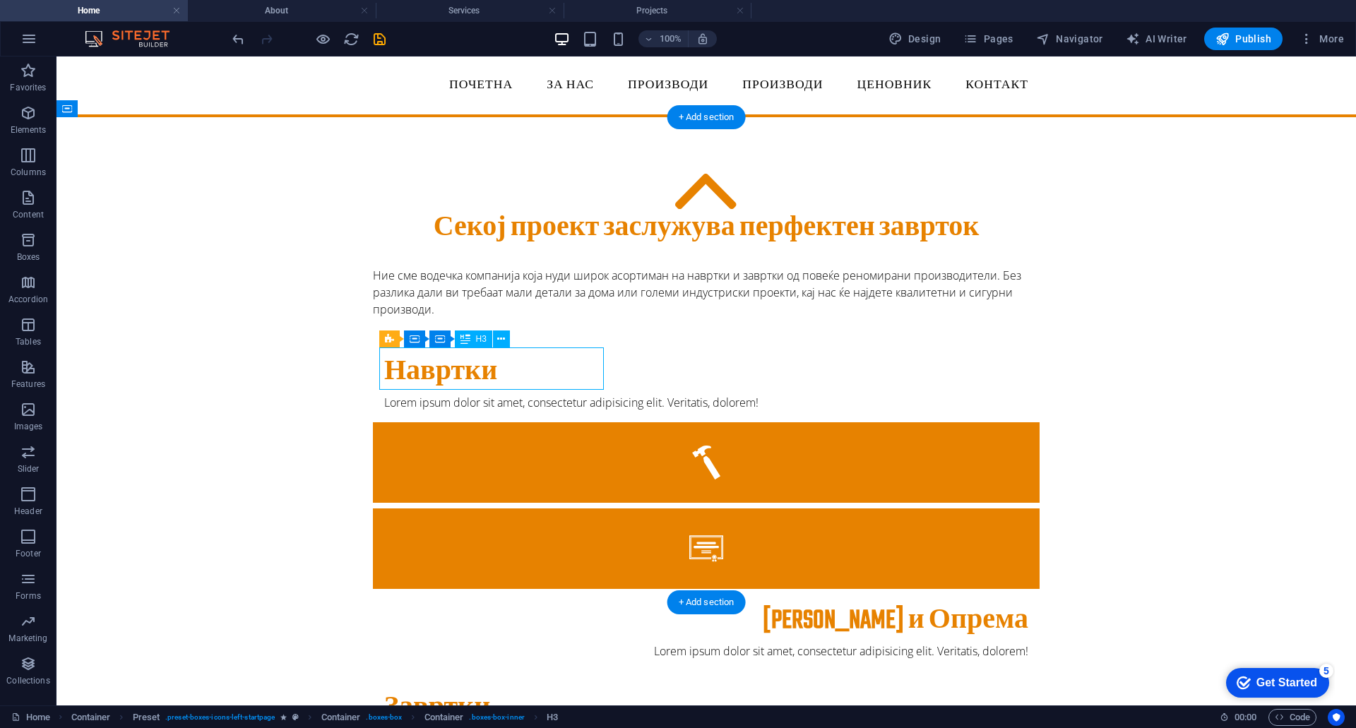
click at [441, 369] on div "Навртки" at bounding box center [706, 372] width 644 height 31
click at [193, 369] on div "Секој проект заслужува перфектен заврток Ние сме водечка компанија која нуди ши…" at bounding box center [705, 590] width 1299 height 947
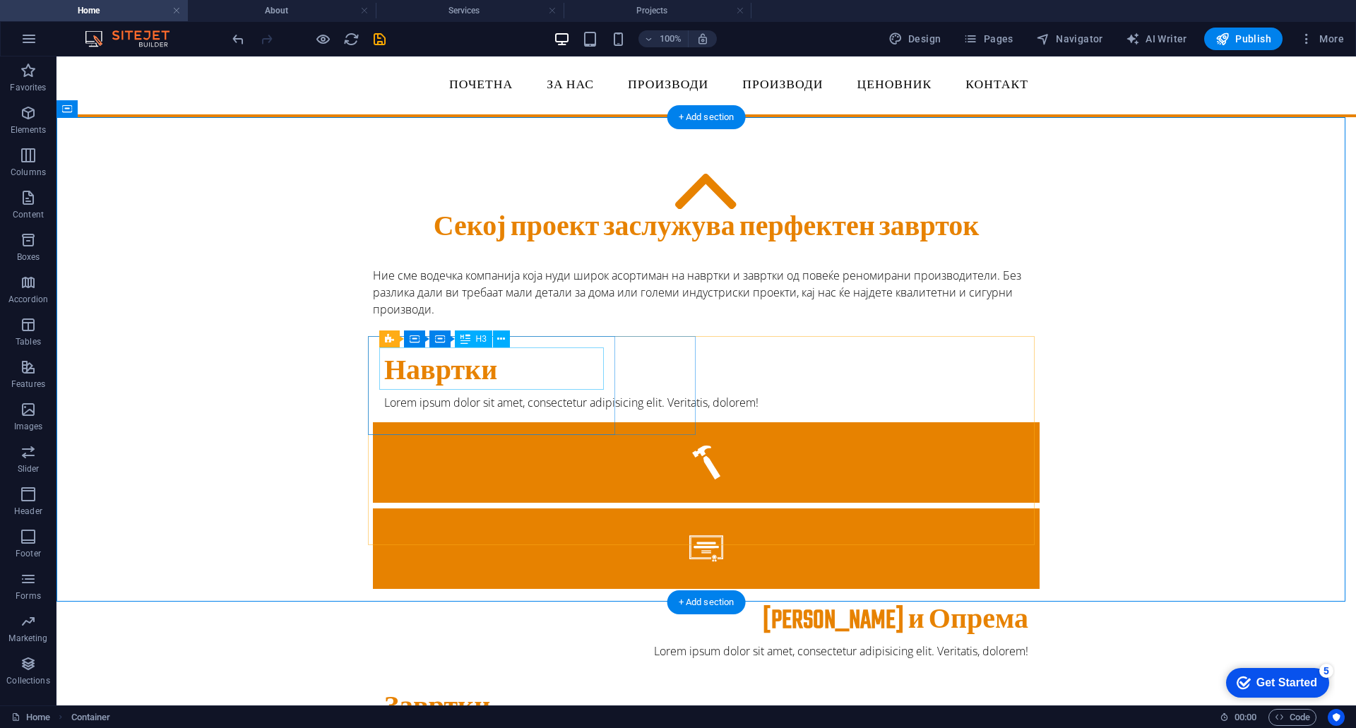
click at [477, 369] on div "Навртки" at bounding box center [706, 372] width 644 height 31
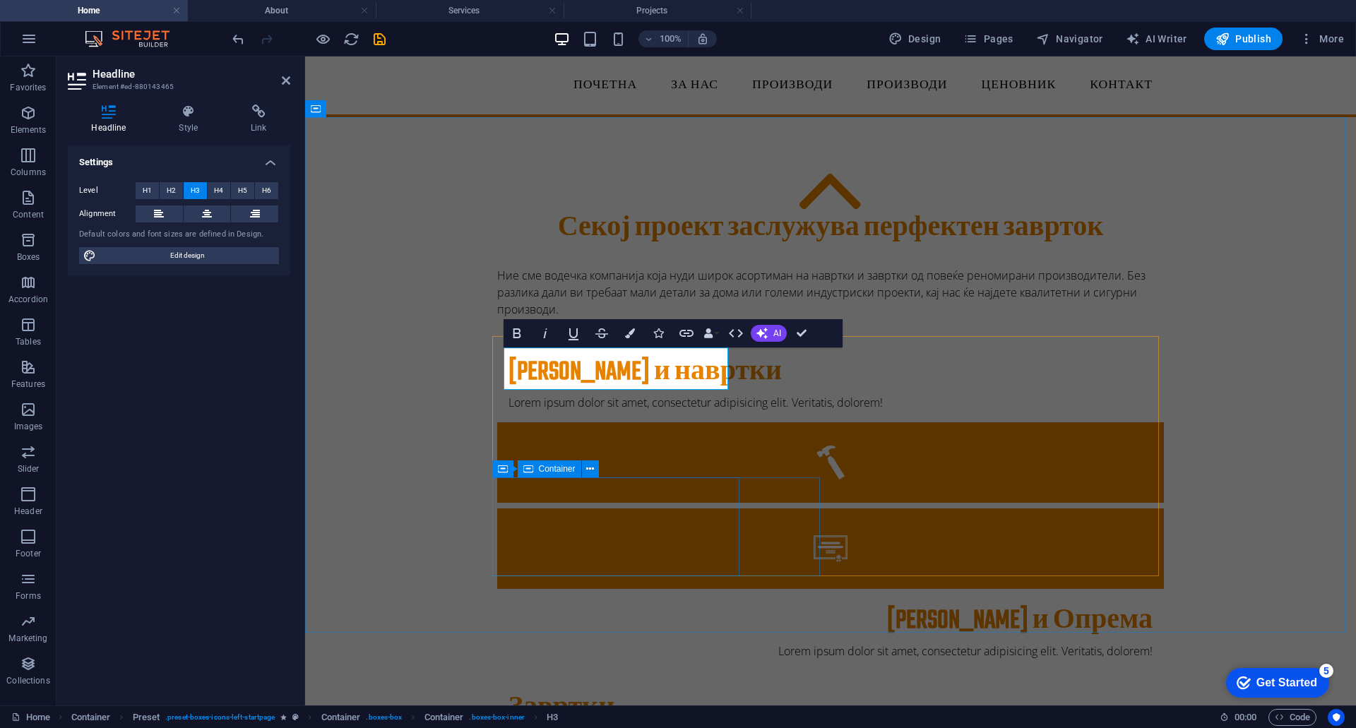
scroll to position [0, 6]
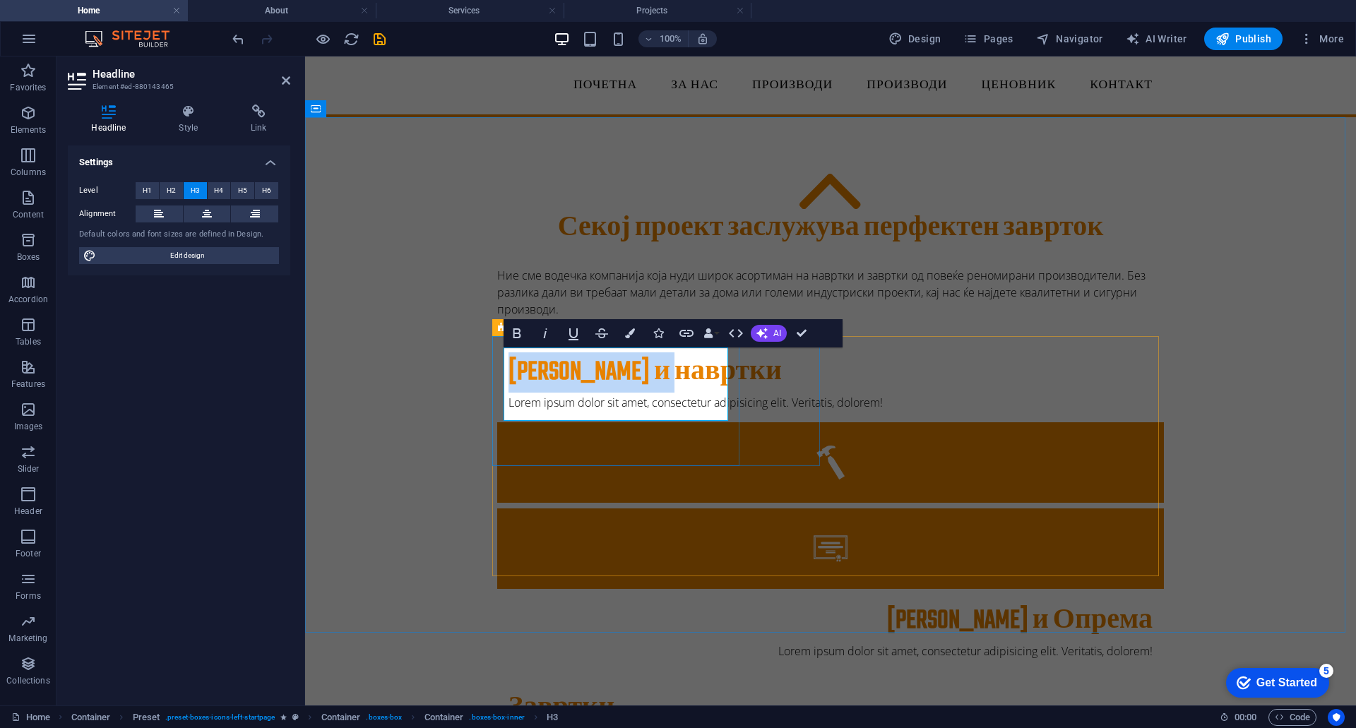
drag, startPoint x: 510, startPoint y: 364, endPoint x: 594, endPoint y: 400, distance: 91.1
click at [594, 388] on h3 "Завртки и навртки" at bounding box center [830, 372] width 644 height 31
click at [638, 388] on h3 "Завртки и навртки" at bounding box center [830, 372] width 644 height 31
click at [527, 383] on h3 "Завртки и навртки" at bounding box center [830, 372] width 644 height 31
click at [508, 388] on h3 "Завртки и навртки" at bounding box center [830, 372] width 644 height 31
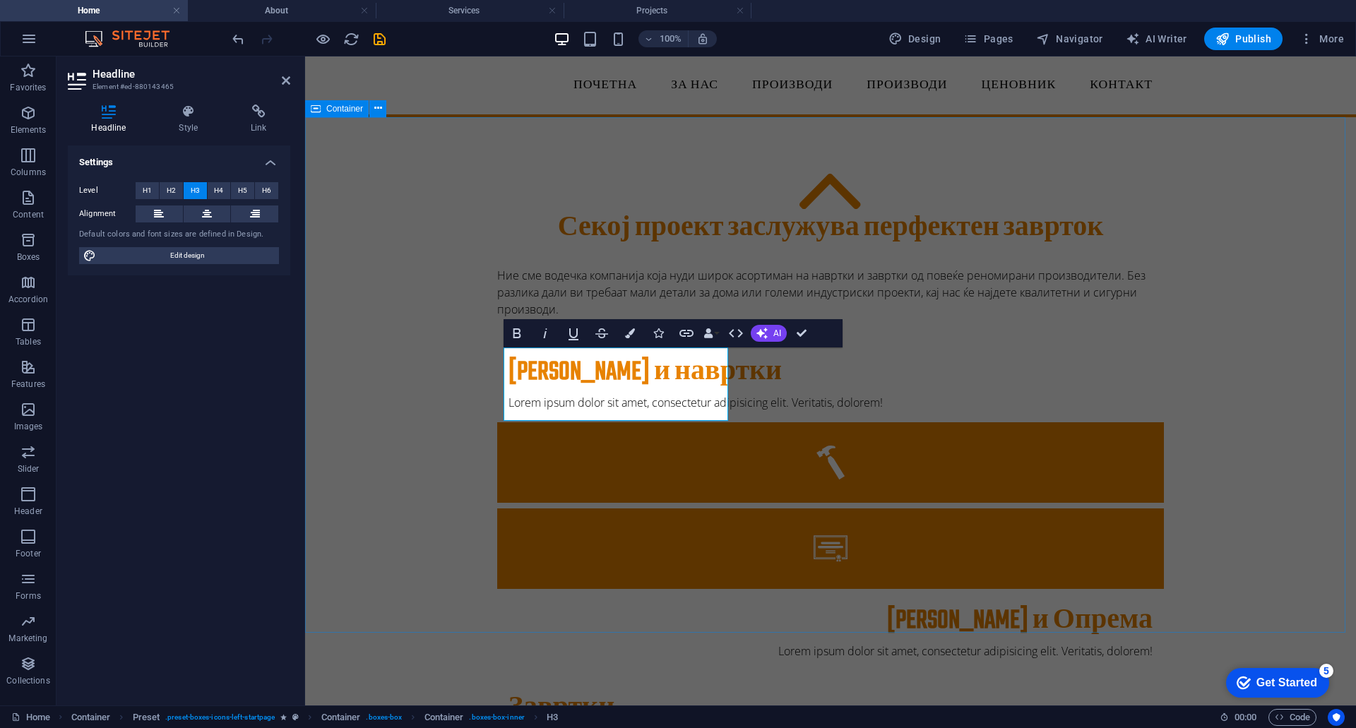
click at [459, 430] on div "Секој проект заслужува перфектен заврток Ние сме водечка компанија која нуди ши…" at bounding box center [830, 590] width 1051 height 947
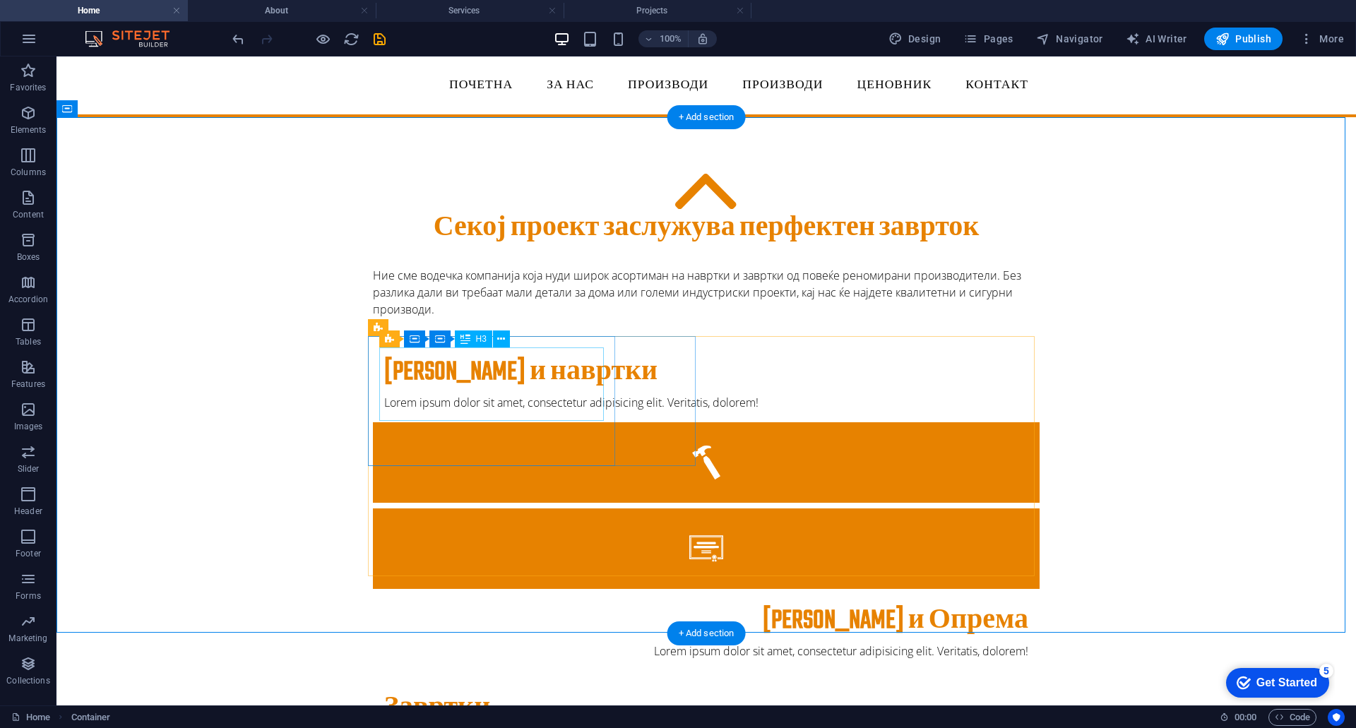
click at [404, 379] on div "Завртки и навртки" at bounding box center [706, 372] width 644 height 31
click at [500, 336] on icon at bounding box center [501, 339] width 8 height 15
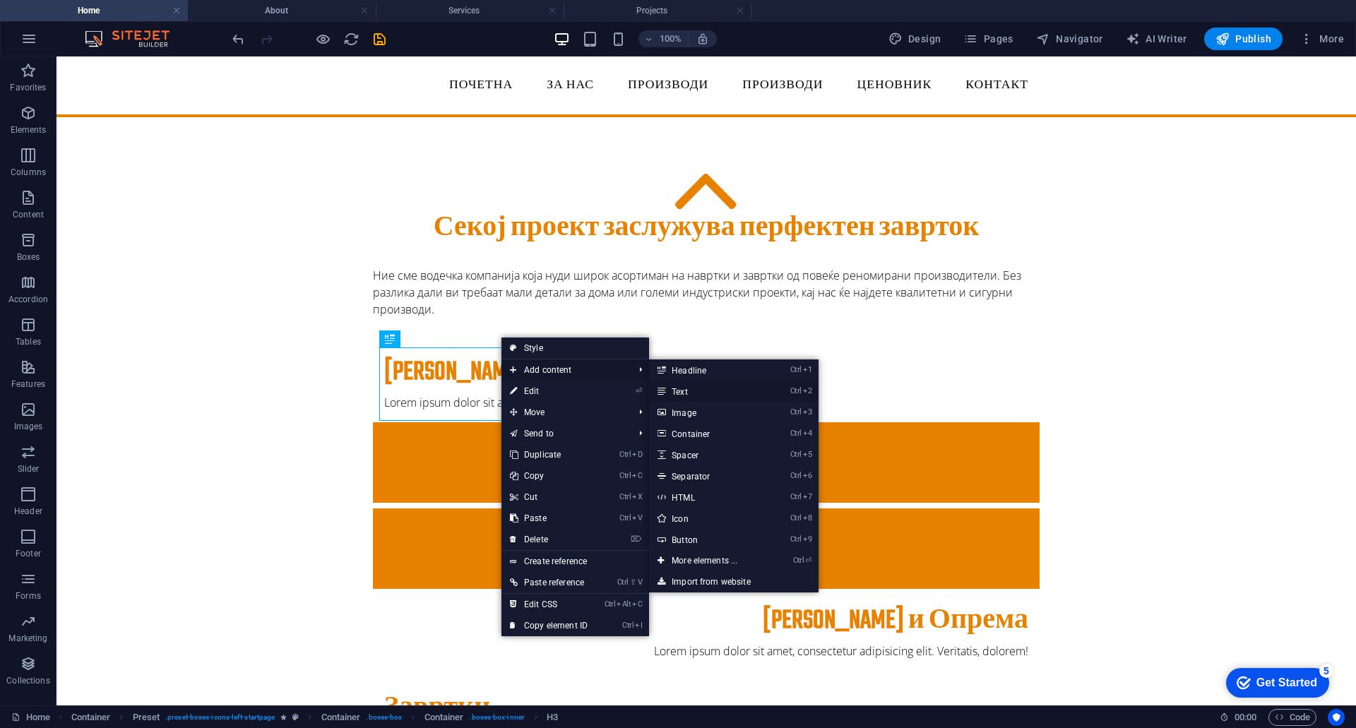
click at [704, 395] on link "Ctrl 2 Text" at bounding box center [707, 391] width 116 height 21
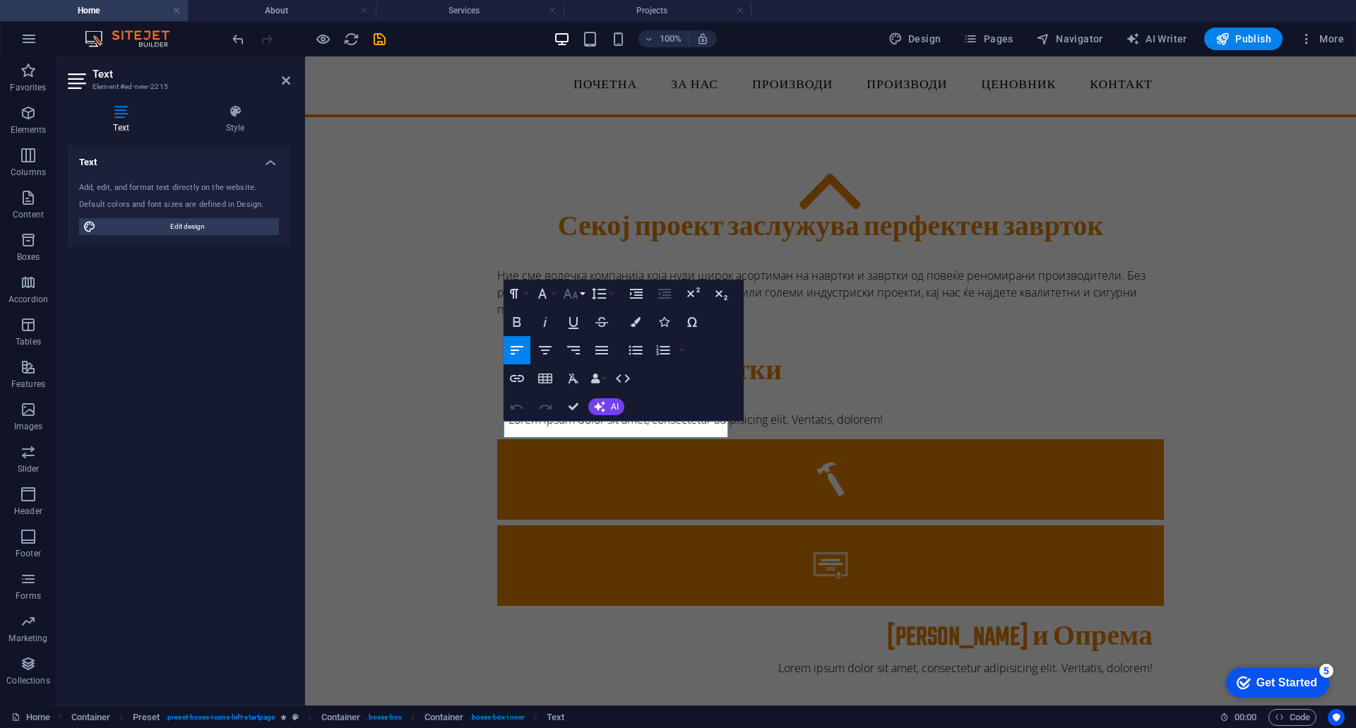
click at [585, 298] on button "Font Size" at bounding box center [573, 294] width 27 height 28
click at [428, 361] on div "Секој проект заслужува перфектен заврток Ние сме водечка компанија која нуди ши…" at bounding box center [830, 599] width 1051 height 964
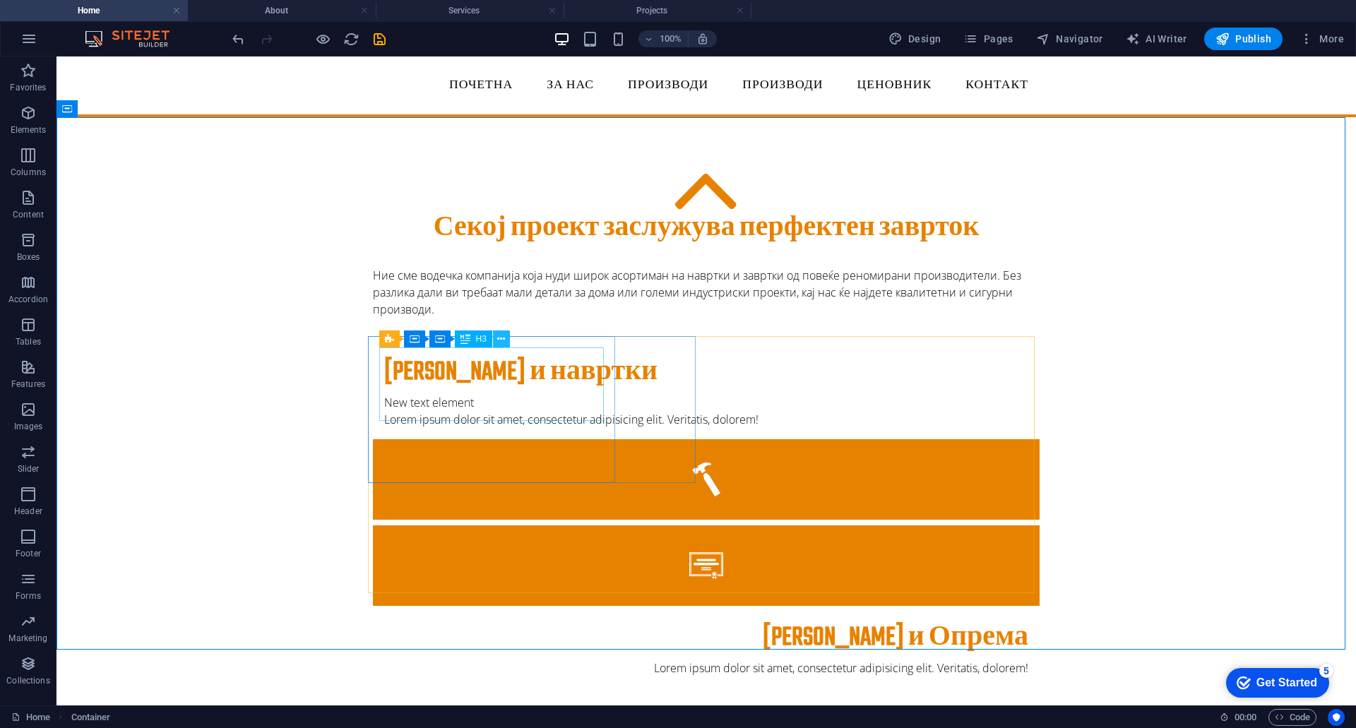
click at [498, 337] on icon at bounding box center [501, 339] width 8 height 15
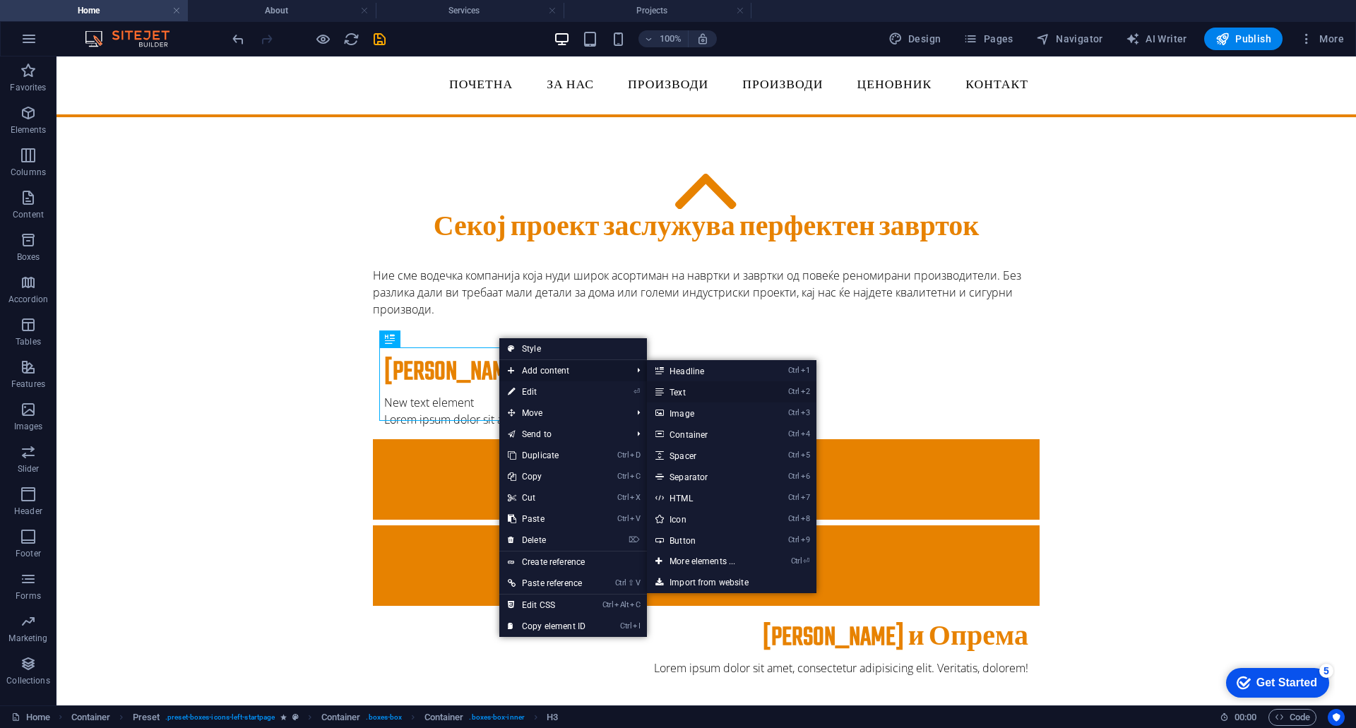
click at [707, 392] on link "Ctrl 2 Text" at bounding box center [705, 391] width 116 height 21
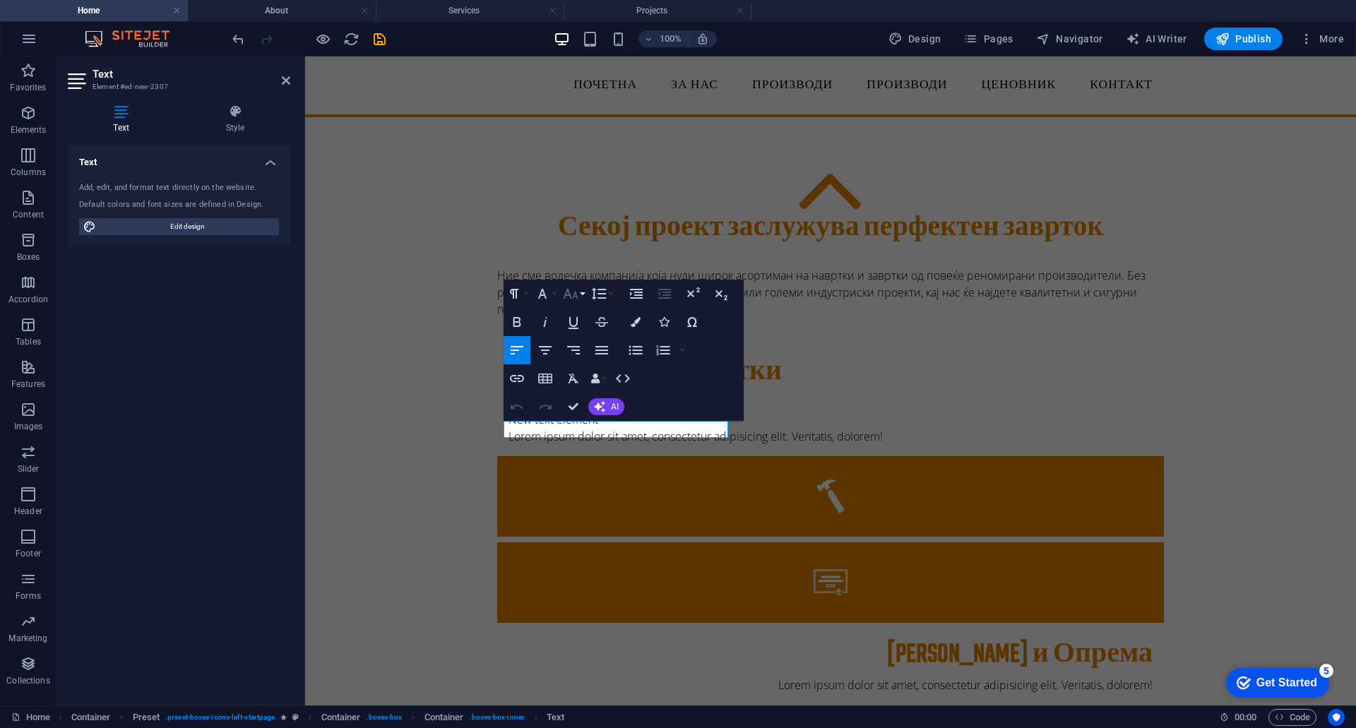
click at [585, 293] on button "Font Size" at bounding box center [573, 294] width 27 height 28
click at [579, 419] on link "14" at bounding box center [585, 427] width 51 height 21
click at [444, 411] on div "Секој проект заслужува перфектен заврток Ние сме водечка компанија која нуди ши…" at bounding box center [830, 607] width 1051 height 981
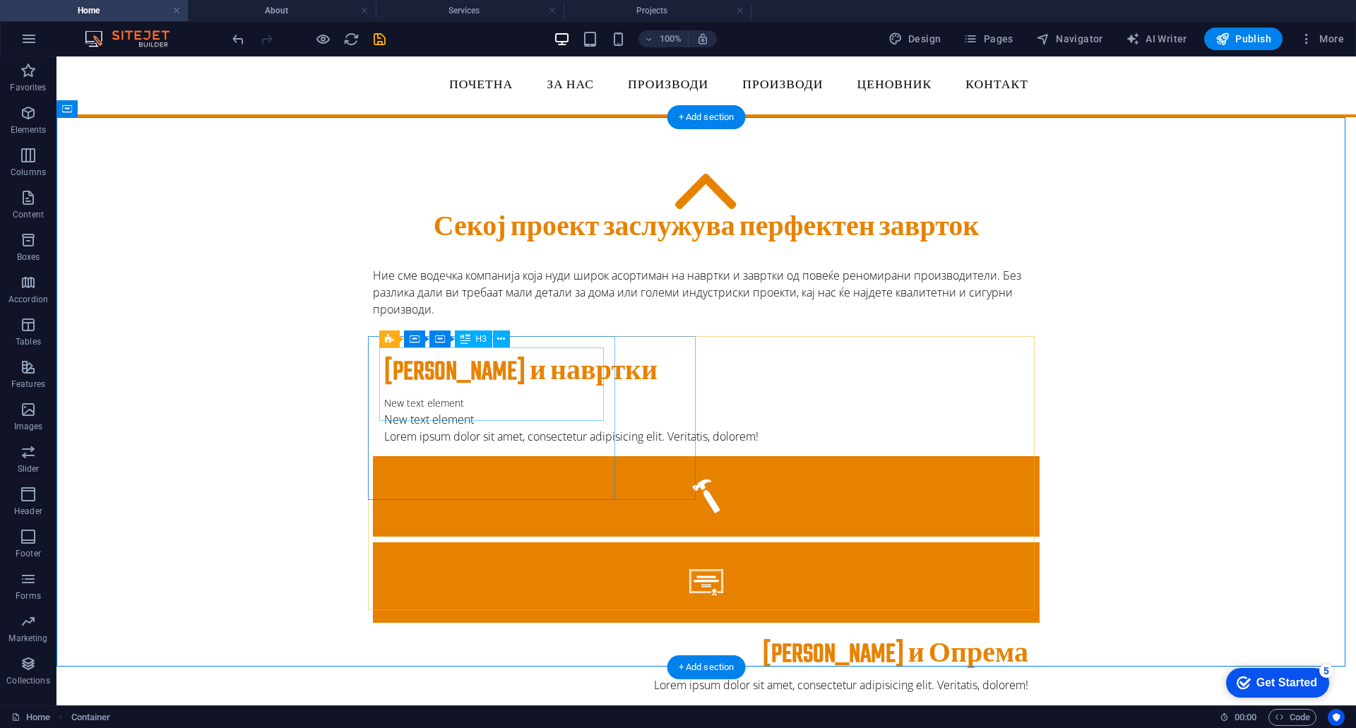
click at [423, 371] on div "Завртки и навртки" at bounding box center [706, 372] width 644 height 31
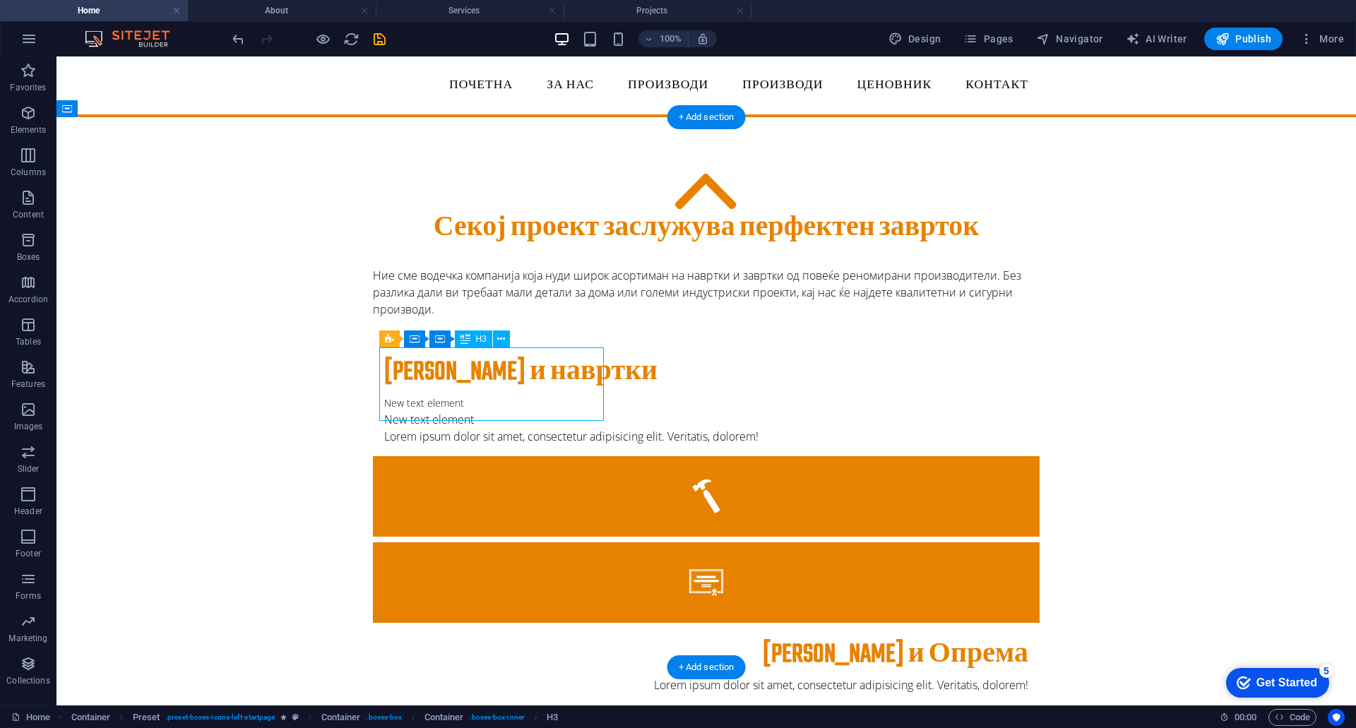
click at [431, 367] on div "Завртки и навртки" at bounding box center [706, 372] width 644 height 31
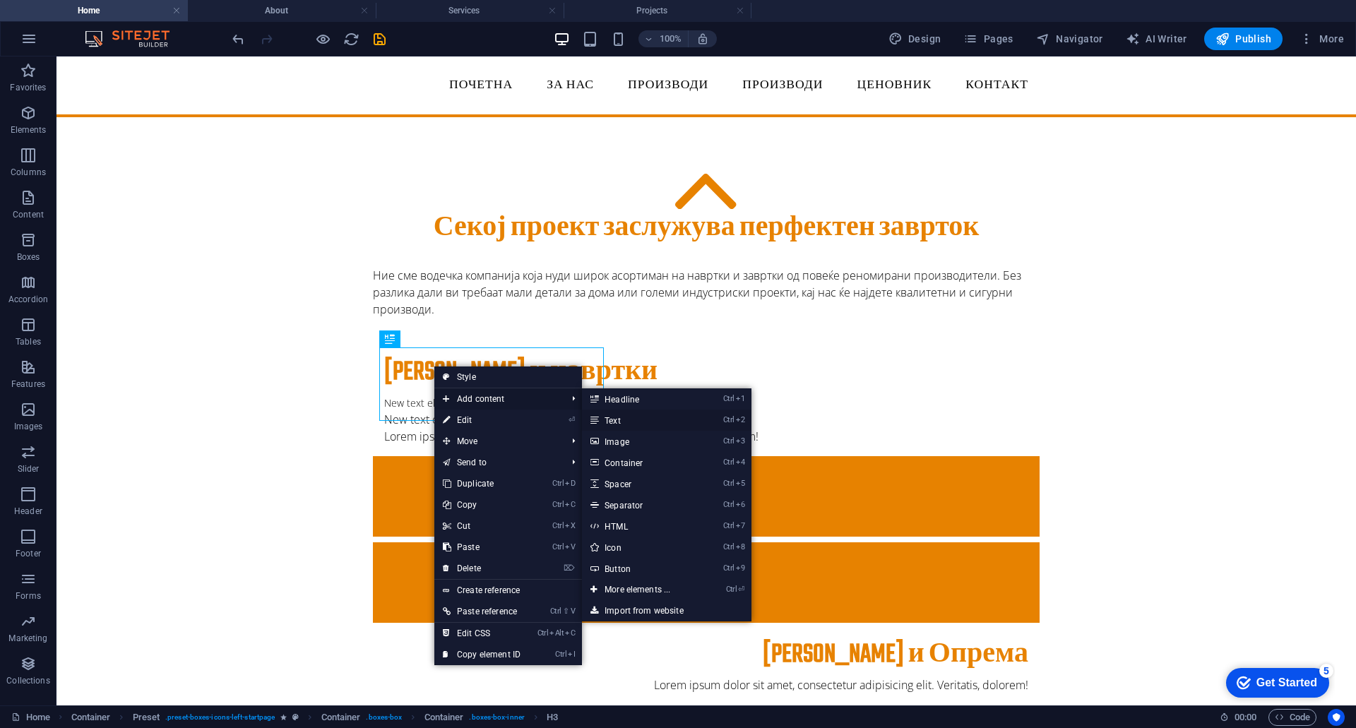
click at [602, 419] on link "Ctrl 2 Text" at bounding box center [640, 419] width 116 height 21
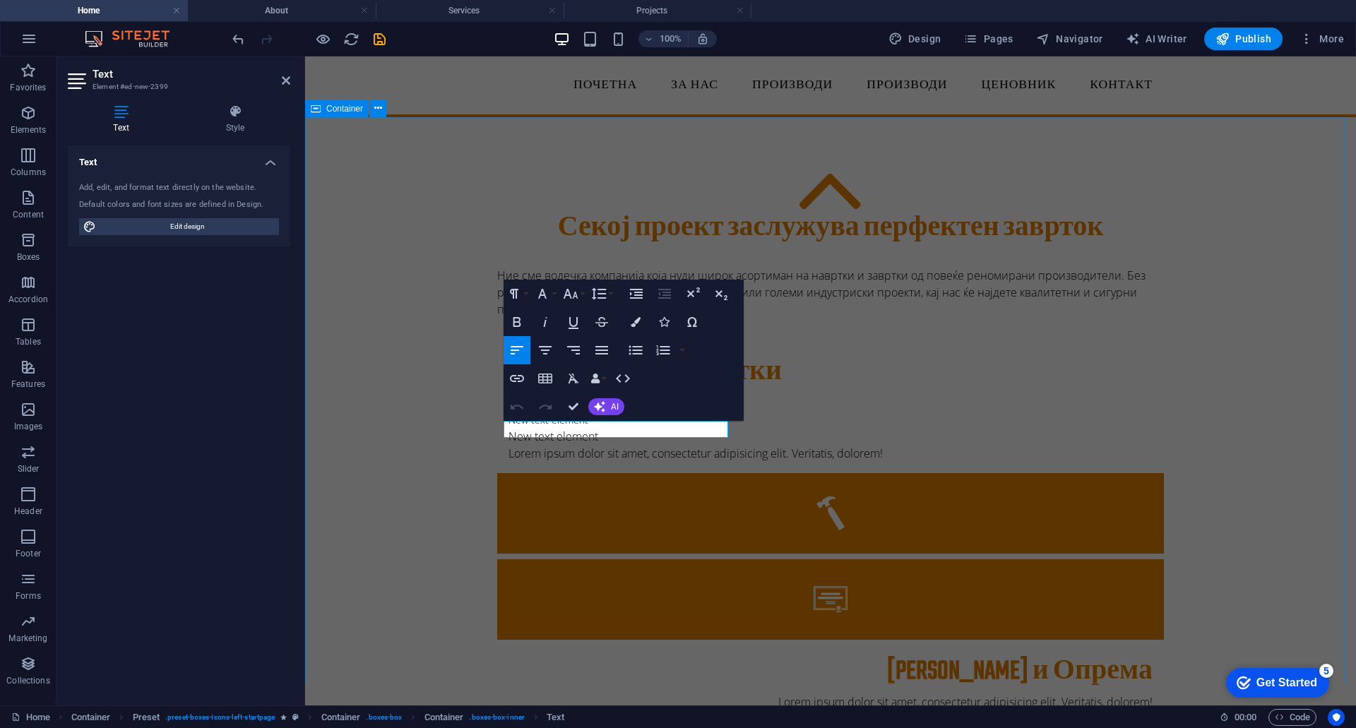
click at [414, 309] on div "Секој проект заслужува перфектен заврток Ние сме водечка компанија која нуди ши…" at bounding box center [830, 616] width 1051 height 998
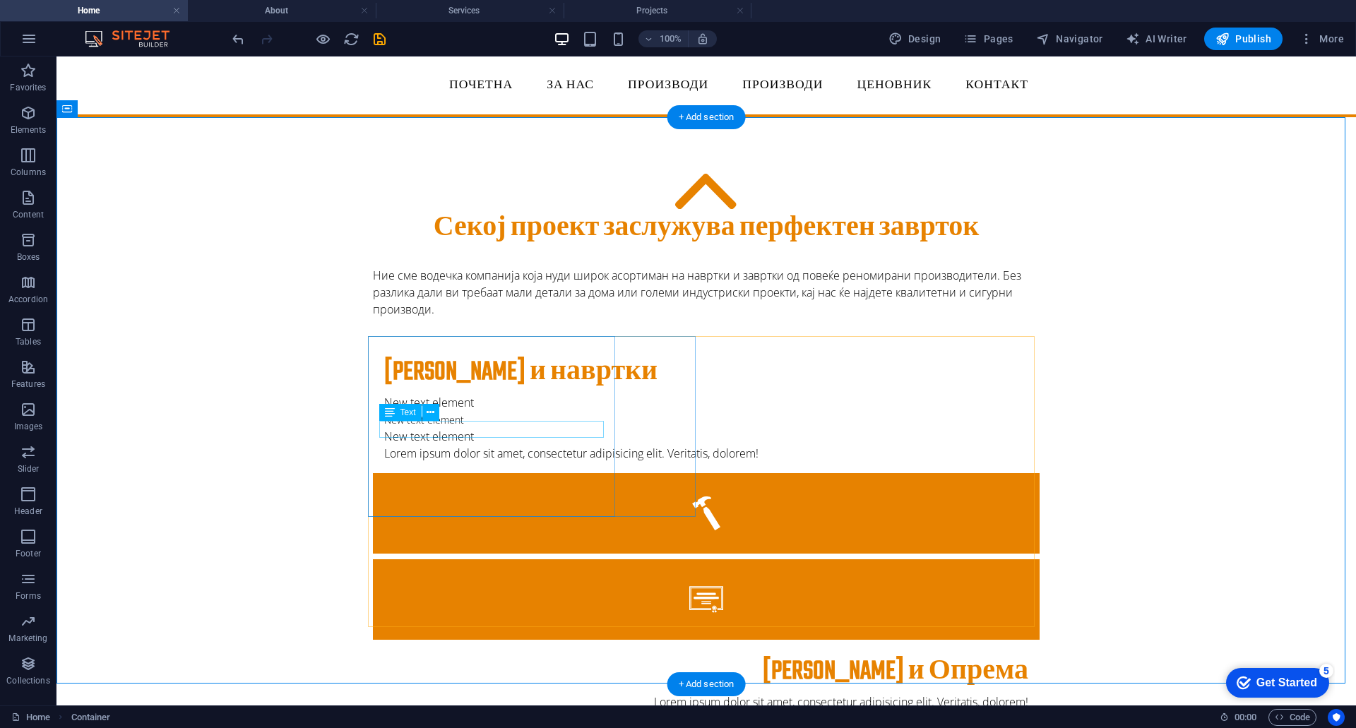
click at [419, 411] on div "New text element" at bounding box center [706, 402] width 644 height 17
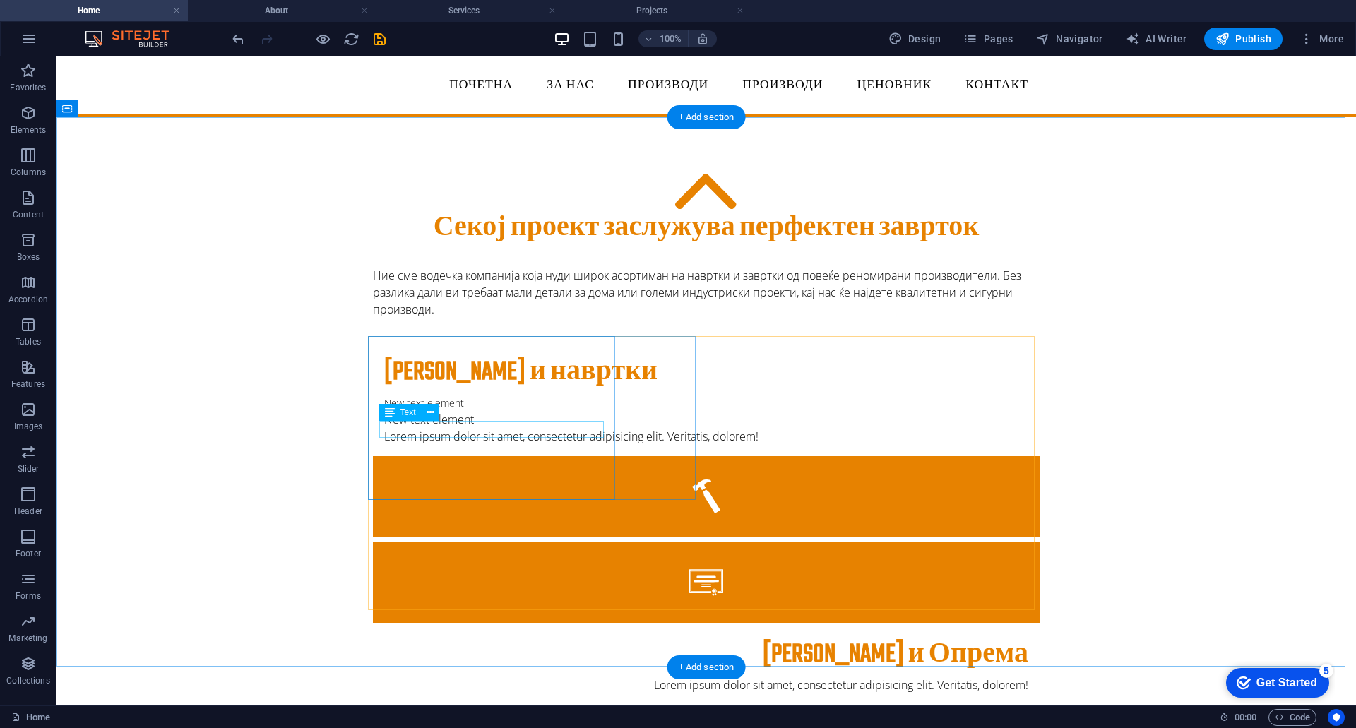
click at [531, 411] on div "New text element" at bounding box center [706, 402] width 644 height 17
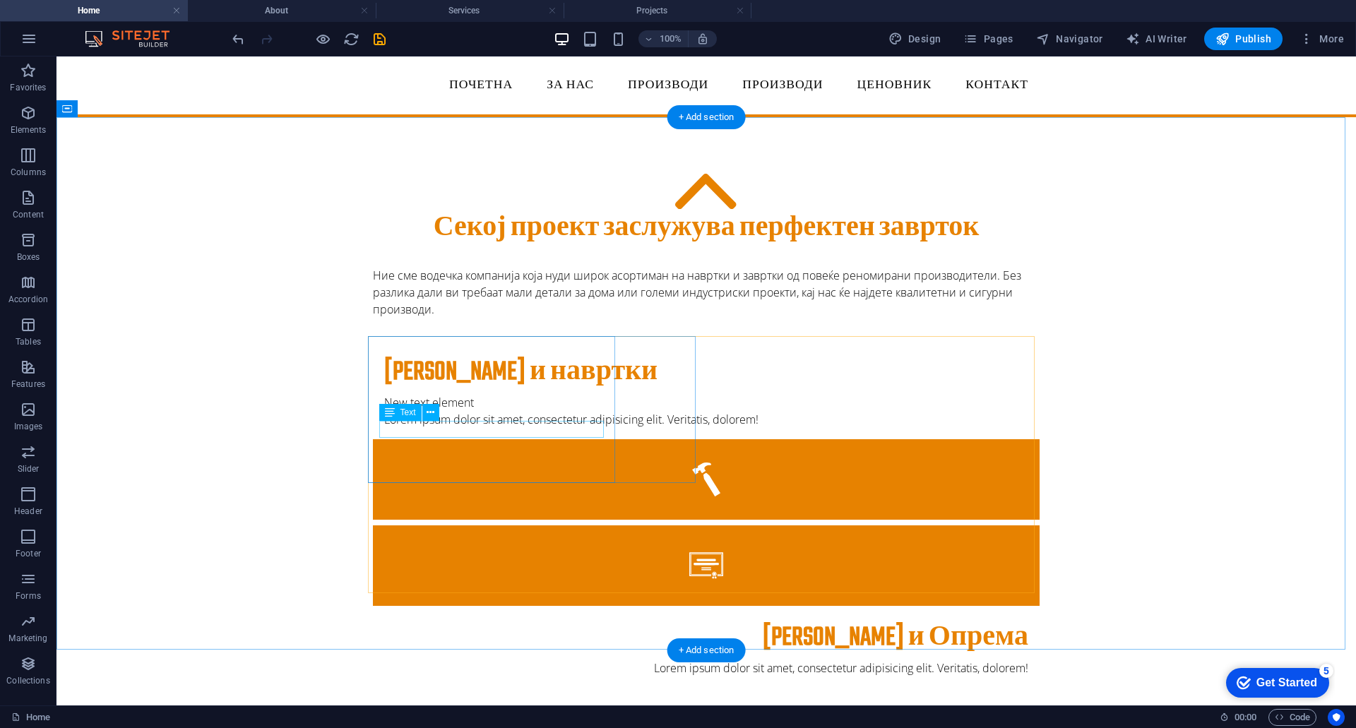
click at [518, 411] on div "New text element" at bounding box center [706, 402] width 644 height 17
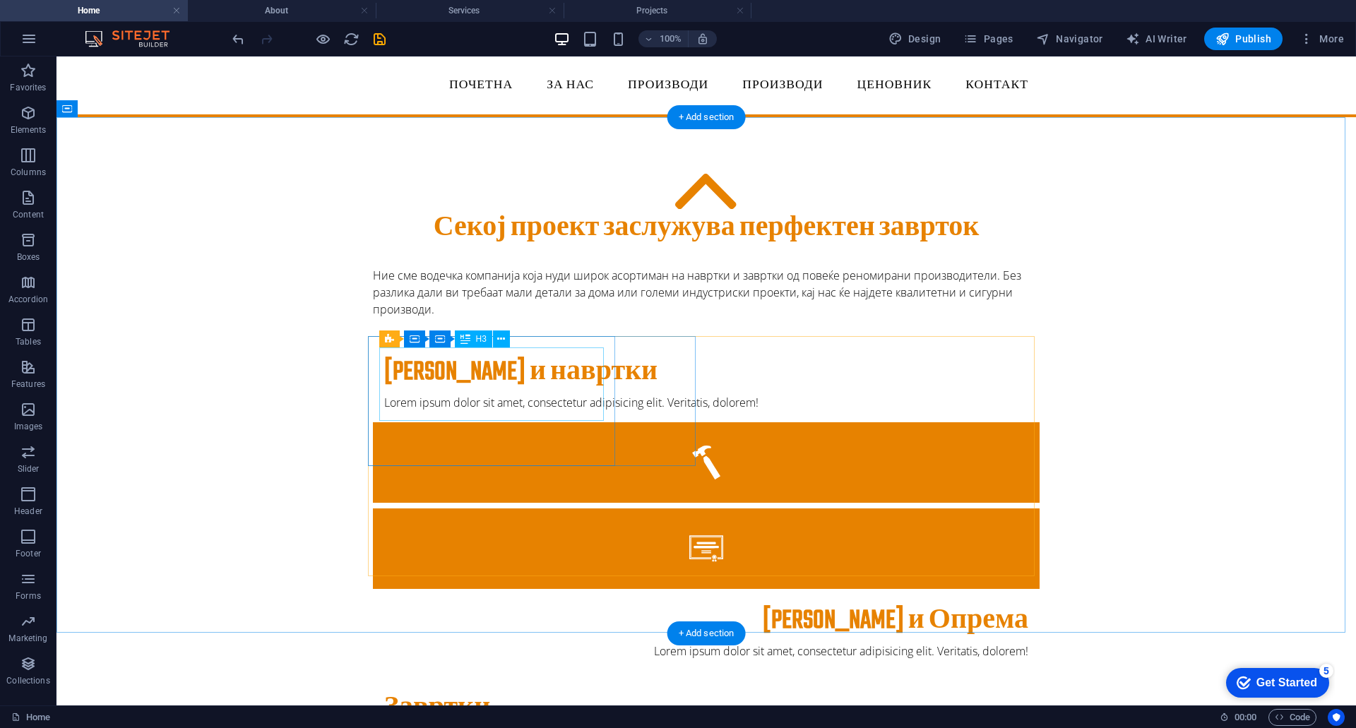
click at [460, 380] on div "Завртки и навртки" at bounding box center [706, 372] width 644 height 31
click at [441, 371] on div "Завртки и навртки" at bounding box center [706, 372] width 644 height 31
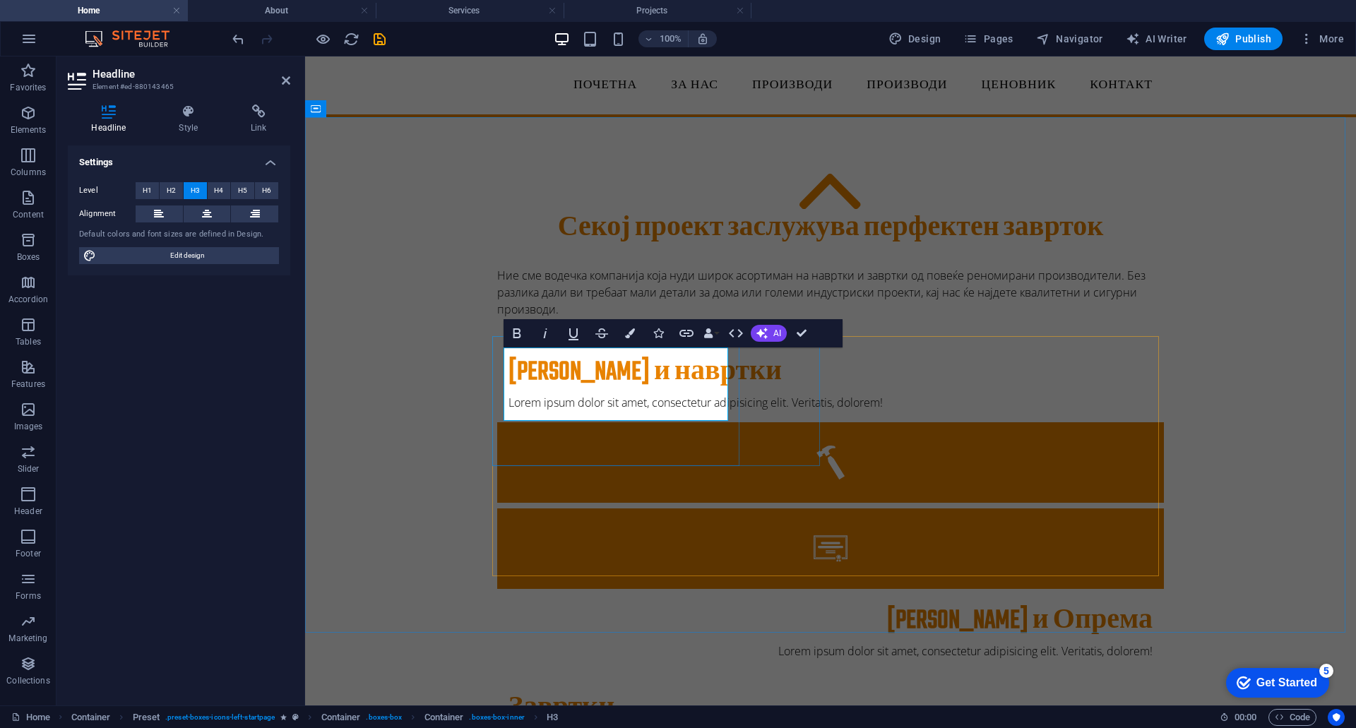
drag, startPoint x: 585, startPoint y: 358, endPoint x: 545, endPoint y: 373, distance: 43.1
click at [545, 373] on h3 "Завртки и навртки" at bounding box center [830, 372] width 644 height 31
click at [736, 334] on icon "button" at bounding box center [735, 333] width 17 height 17
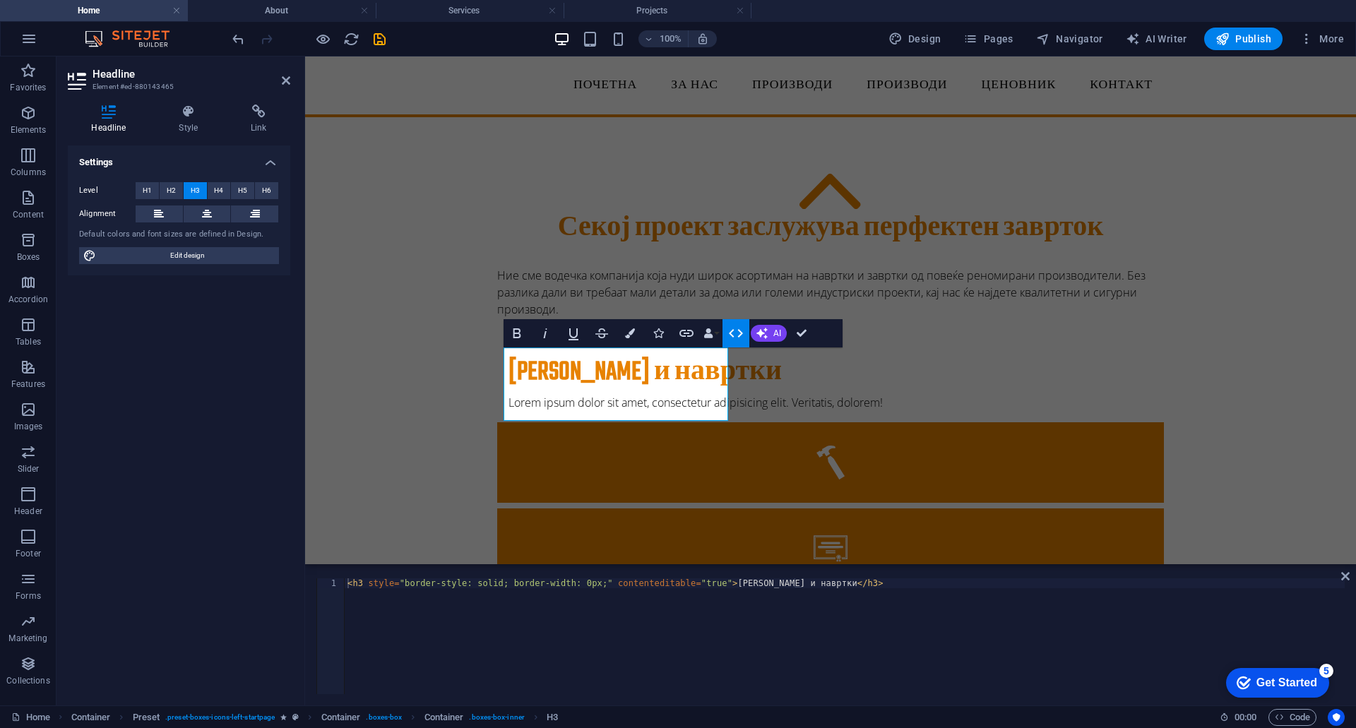
click at [736, 334] on icon "button" at bounding box center [735, 333] width 17 height 17
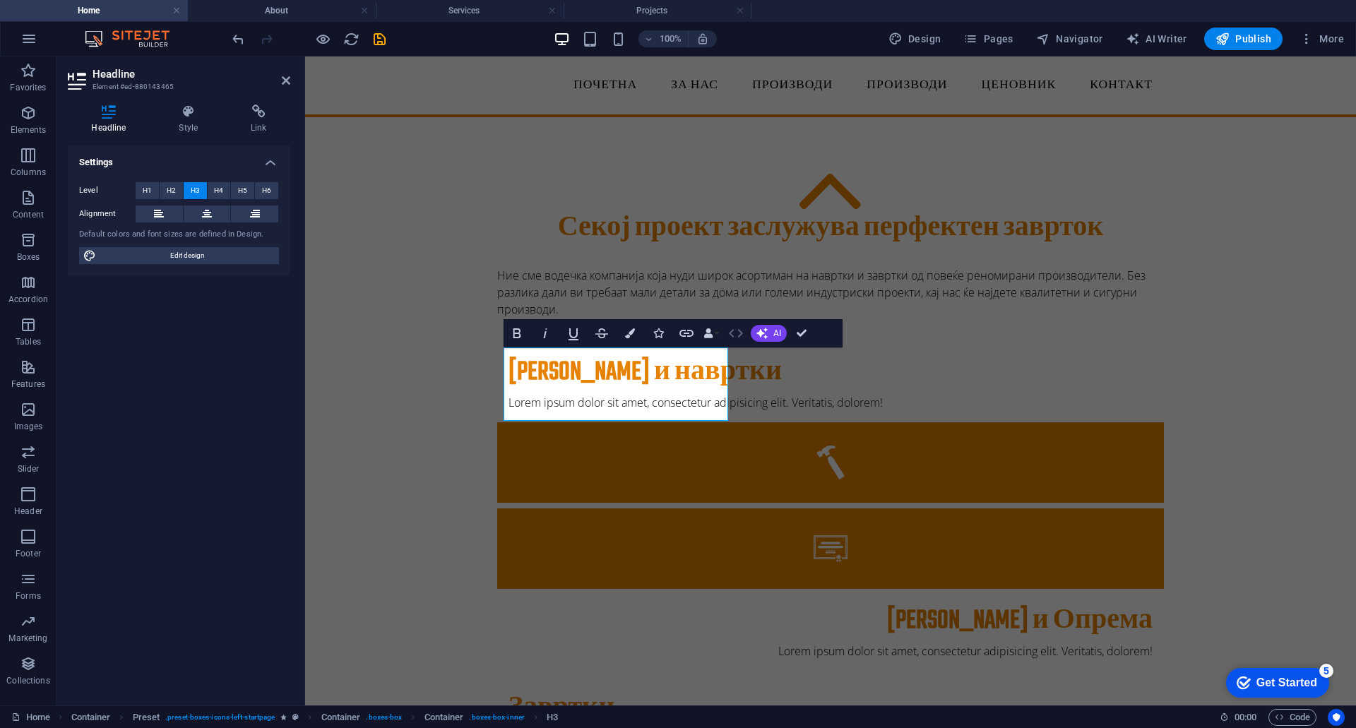
click at [736, 334] on icon "button" at bounding box center [735, 333] width 17 height 17
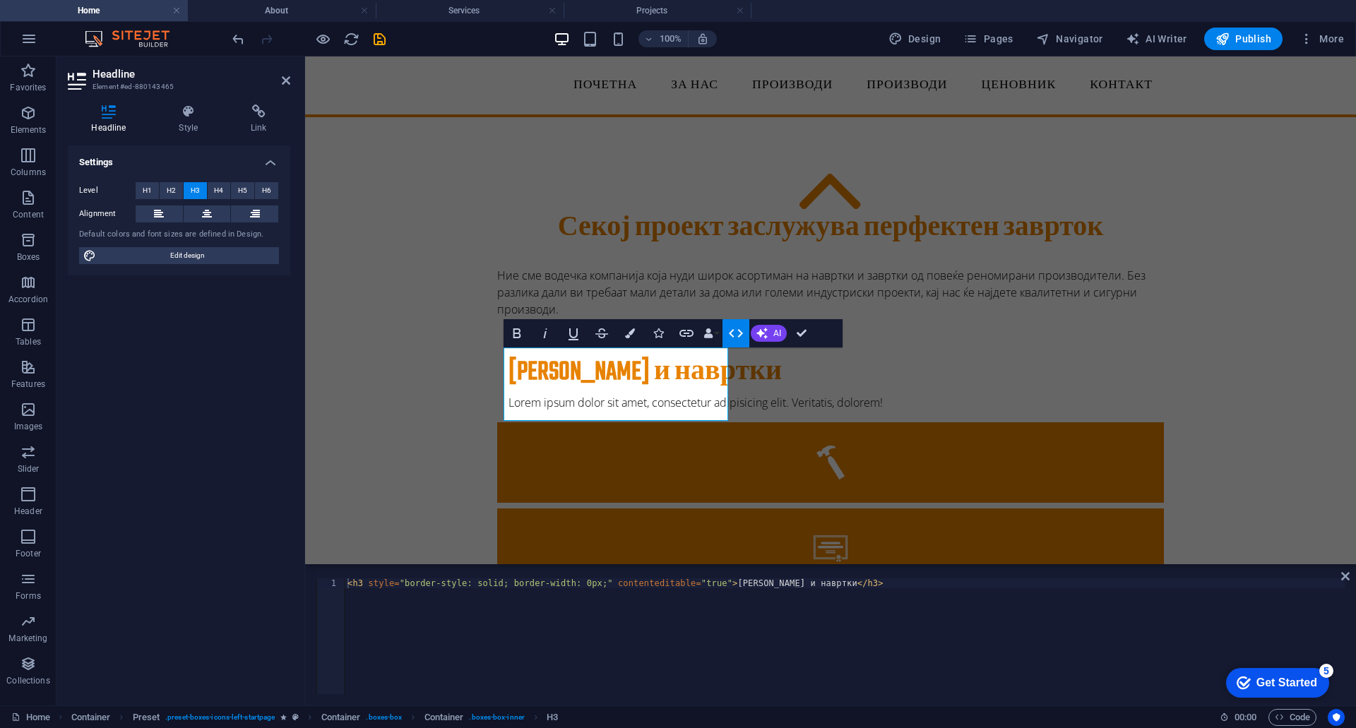
click at [736, 334] on icon "button" at bounding box center [735, 333] width 17 height 17
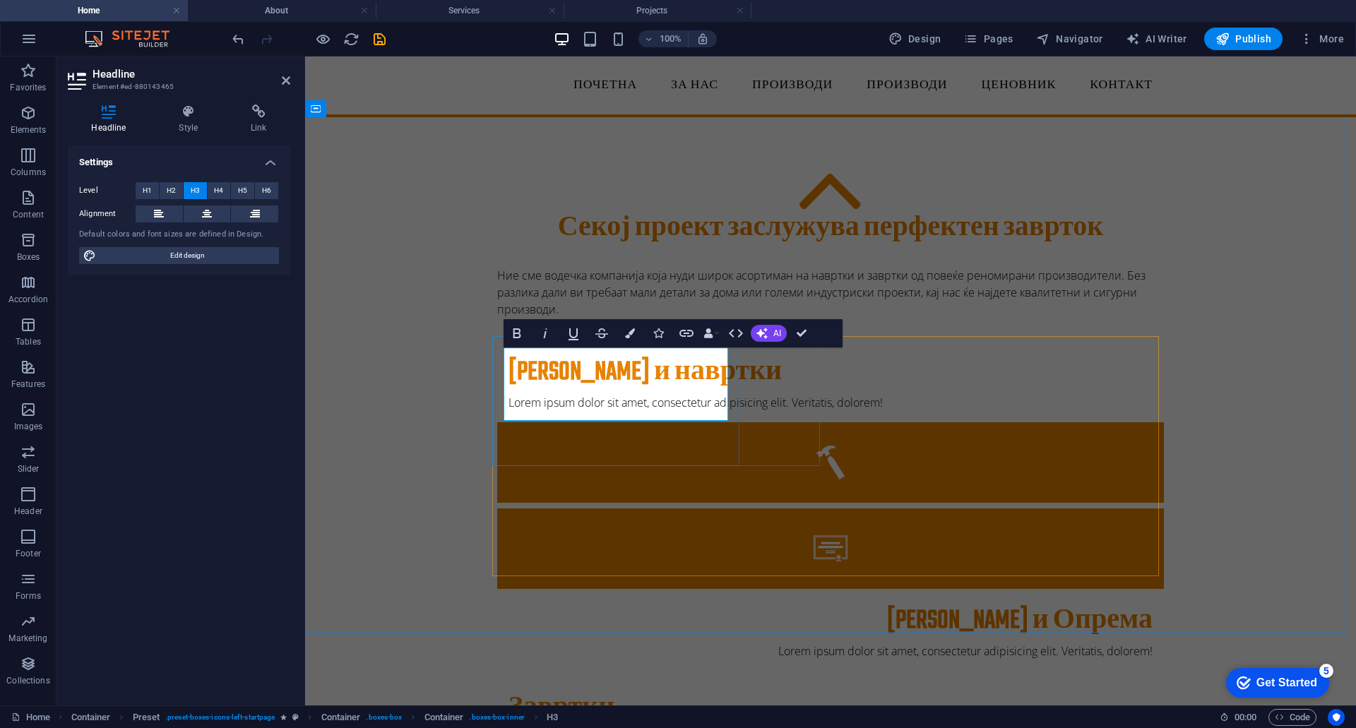
click at [609, 388] on h3 "Завртки и навртки" at bounding box center [830, 372] width 644 height 31
drag, startPoint x: 611, startPoint y: 398, endPoint x: 501, endPoint y: 374, distance: 113.4
click at [501, 374] on div "Завртки и навртки Lorem ipsum dolor sit amet, consectetur adipisicing elit. Ver…" at bounding box center [830, 381] width 666 height 82
drag, startPoint x: 213, startPoint y: 316, endPoint x: 616, endPoint y: 348, distance: 403.7
click at [616, 348] on div "H1 Container Icon Preset Container HTML Container Container Preset Container Pr…" at bounding box center [830, 380] width 1051 height 649
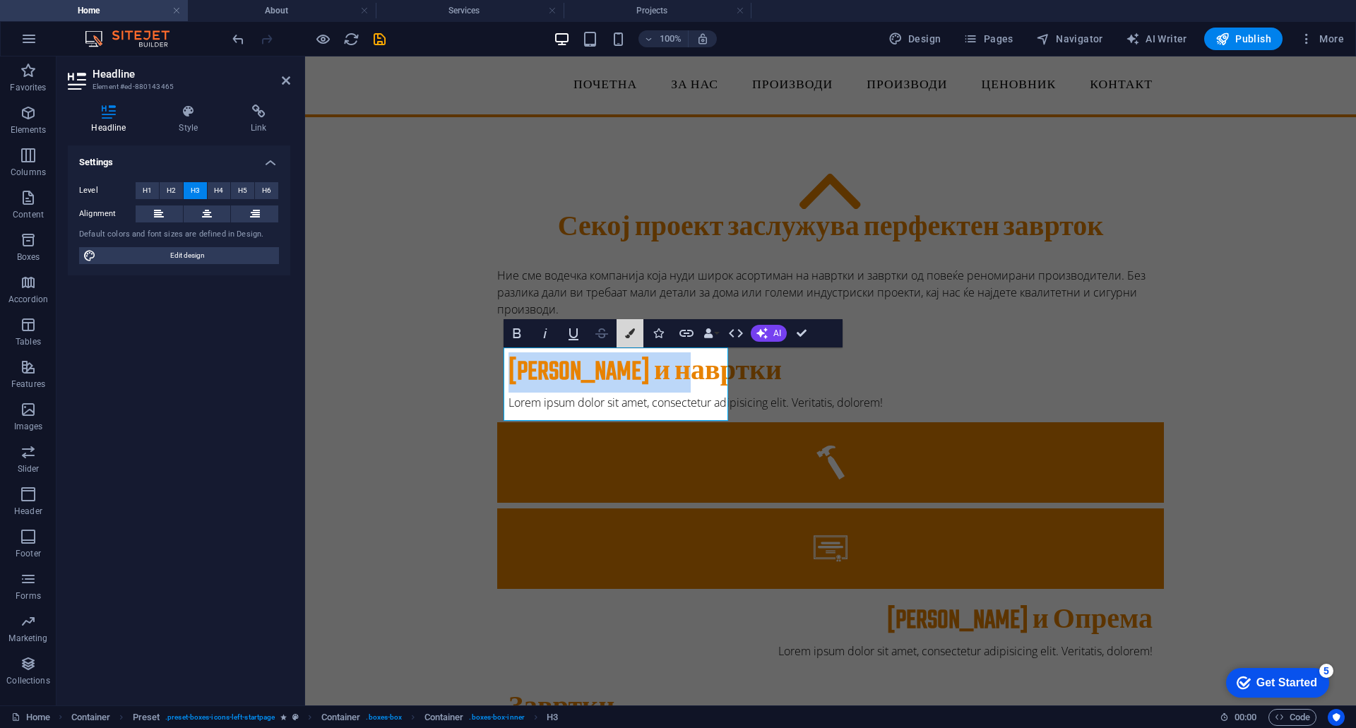
click at [593, 335] on icon "button" at bounding box center [601, 333] width 17 height 17
click at [634, 335] on icon "button" at bounding box center [630, 333] width 10 height 10
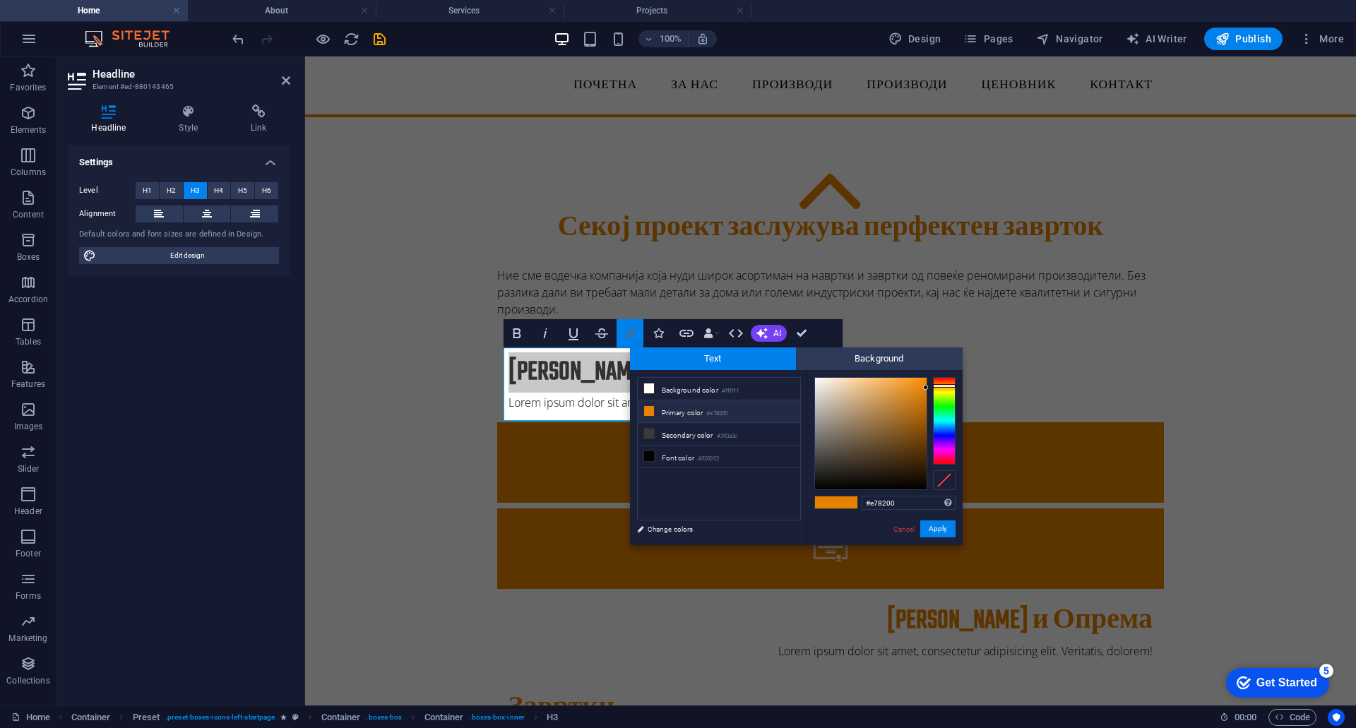
click at [634, 335] on icon "button" at bounding box center [630, 333] width 10 height 10
click at [904, 532] on link "Cancel" at bounding box center [904, 529] width 25 height 11
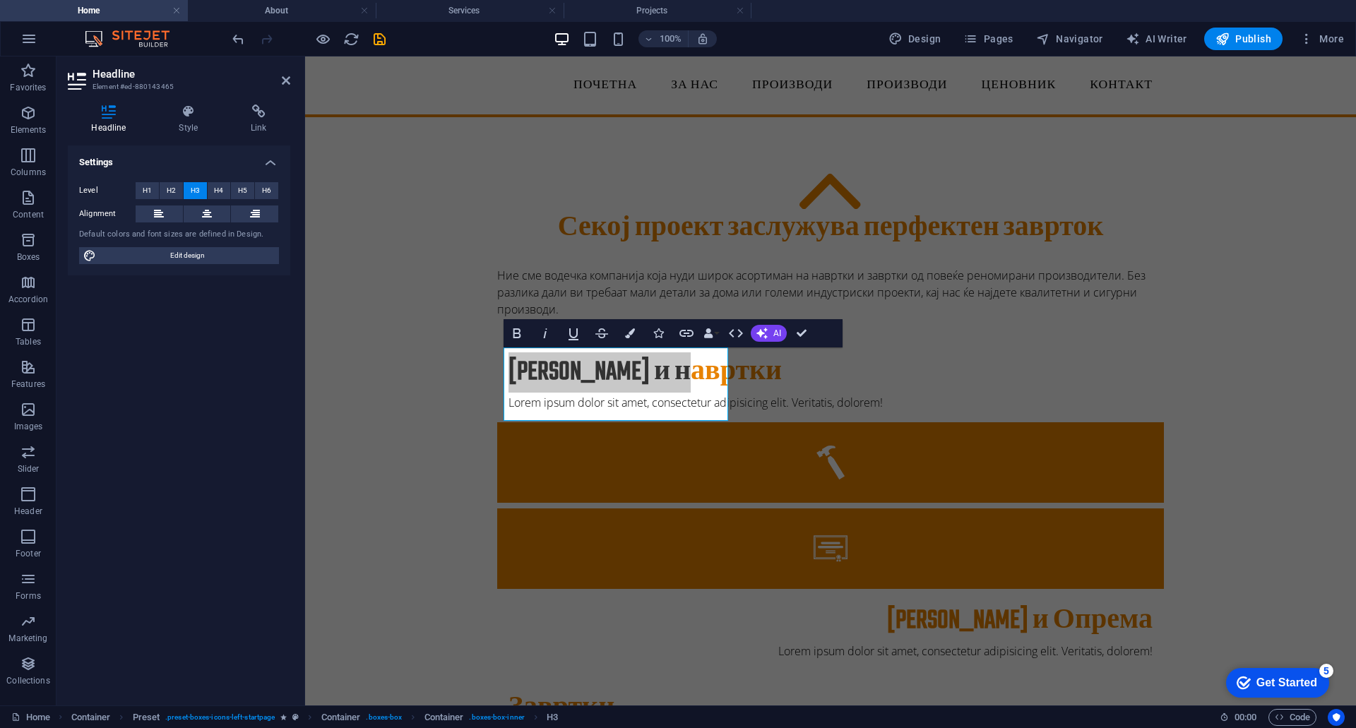
click at [300, 461] on div "Headline Style Link Settings Level H1 H2 H3 H4 H5 H6 Alignment Default colors a…" at bounding box center [178, 399] width 245 height 612
click at [386, 457] on div "Секој проект заслужува перфектен заврток Ние сме водечка компанија која нуди ши…" at bounding box center [830, 590] width 1051 height 947
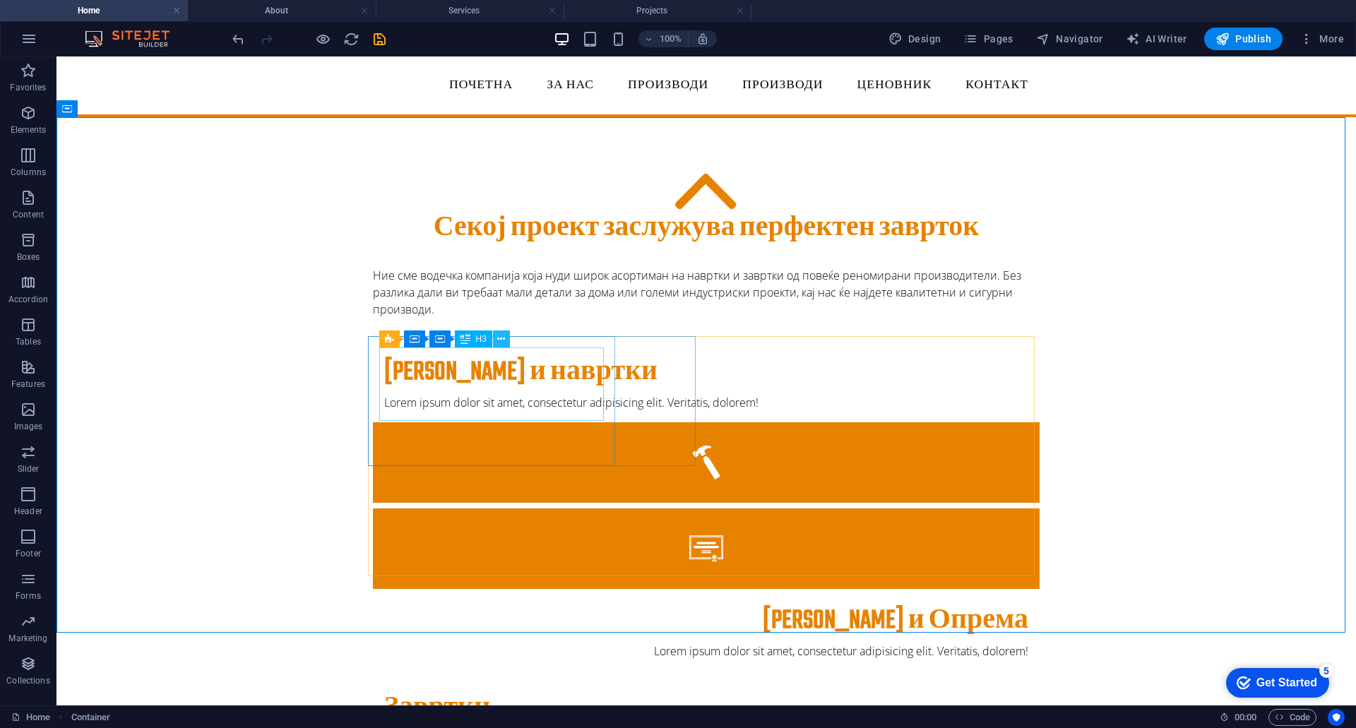
click at [504, 340] on icon at bounding box center [501, 339] width 8 height 15
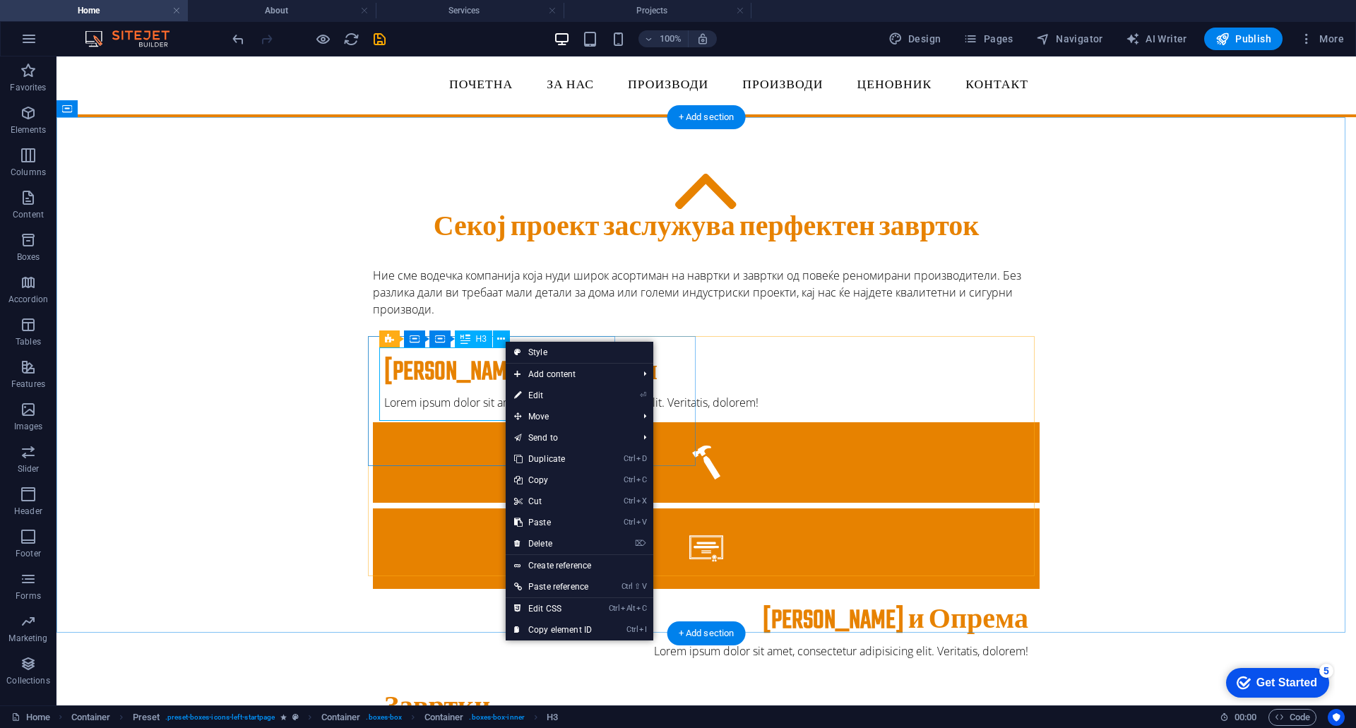
click at [442, 387] on div "Завртки и навртки" at bounding box center [706, 372] width 644 height 31
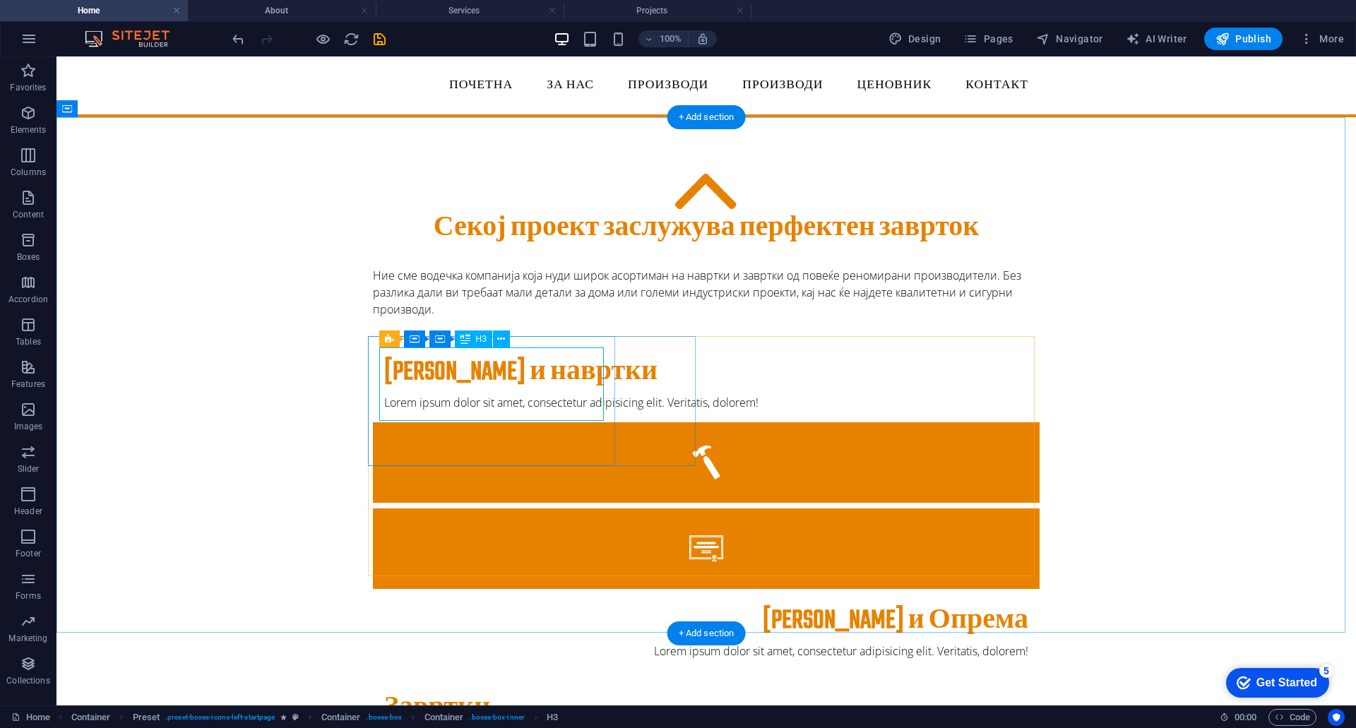
click at [442, 387] on div "Завртки и навртки" at bounding box center [706, 372] width 644 height 31
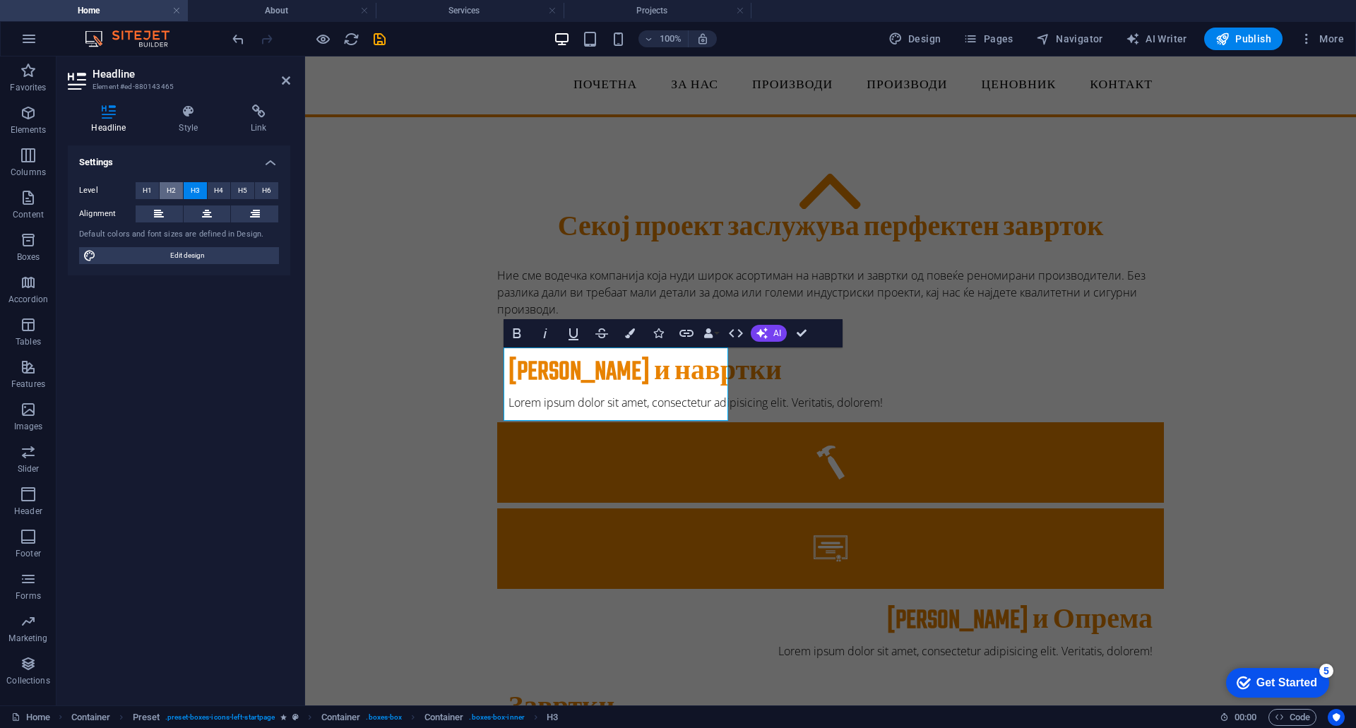
click at [172, 189] on span "H2" at bounding box center [171, 190] width 9 height 17
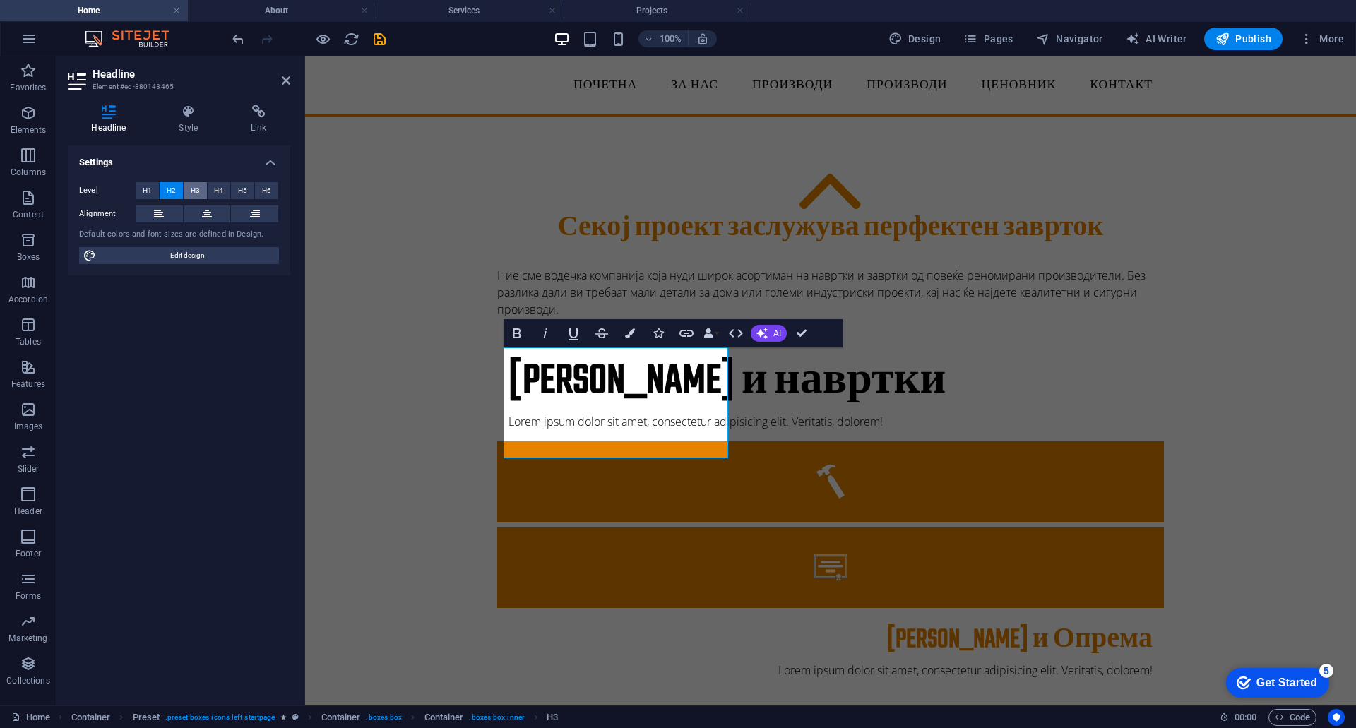
click at [198, 189] on span "H3" at bounding box center [195, 190] width 9 height 17
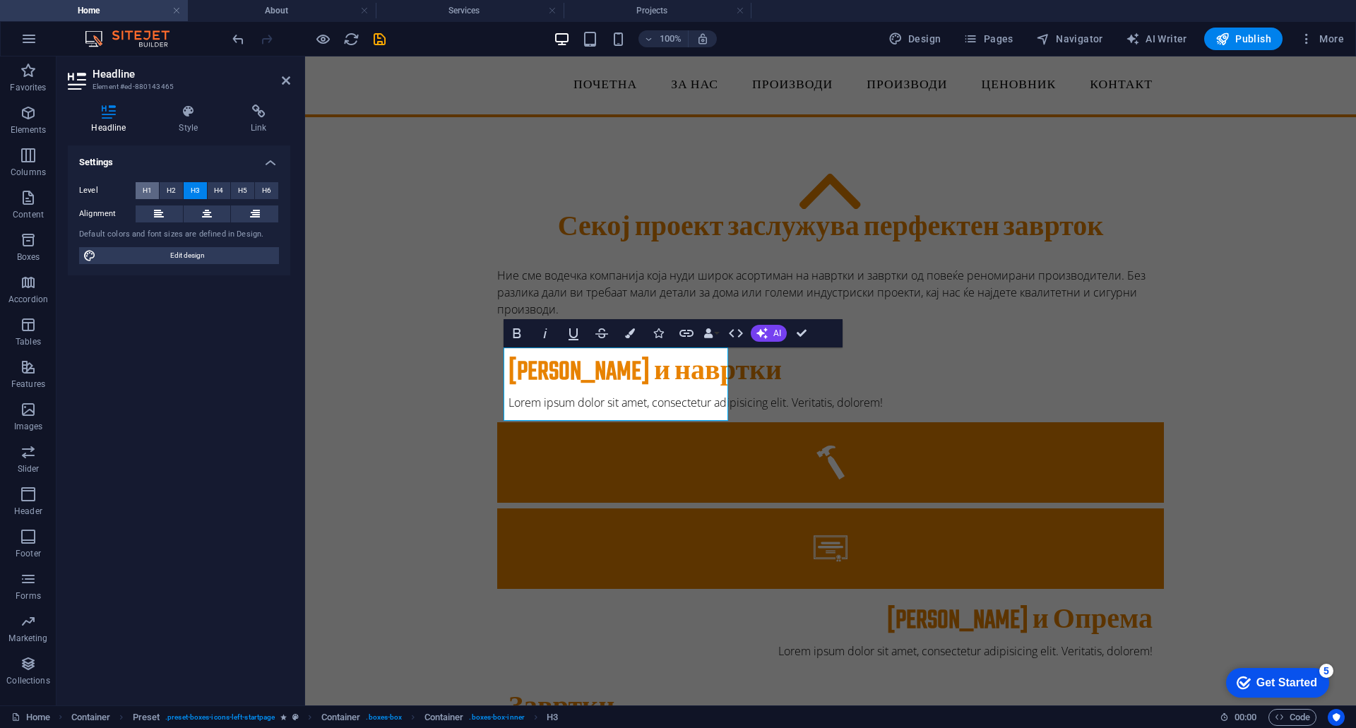
click at [146, 192] on span "H1" at bounding box center [147, 190] width 9 height 17
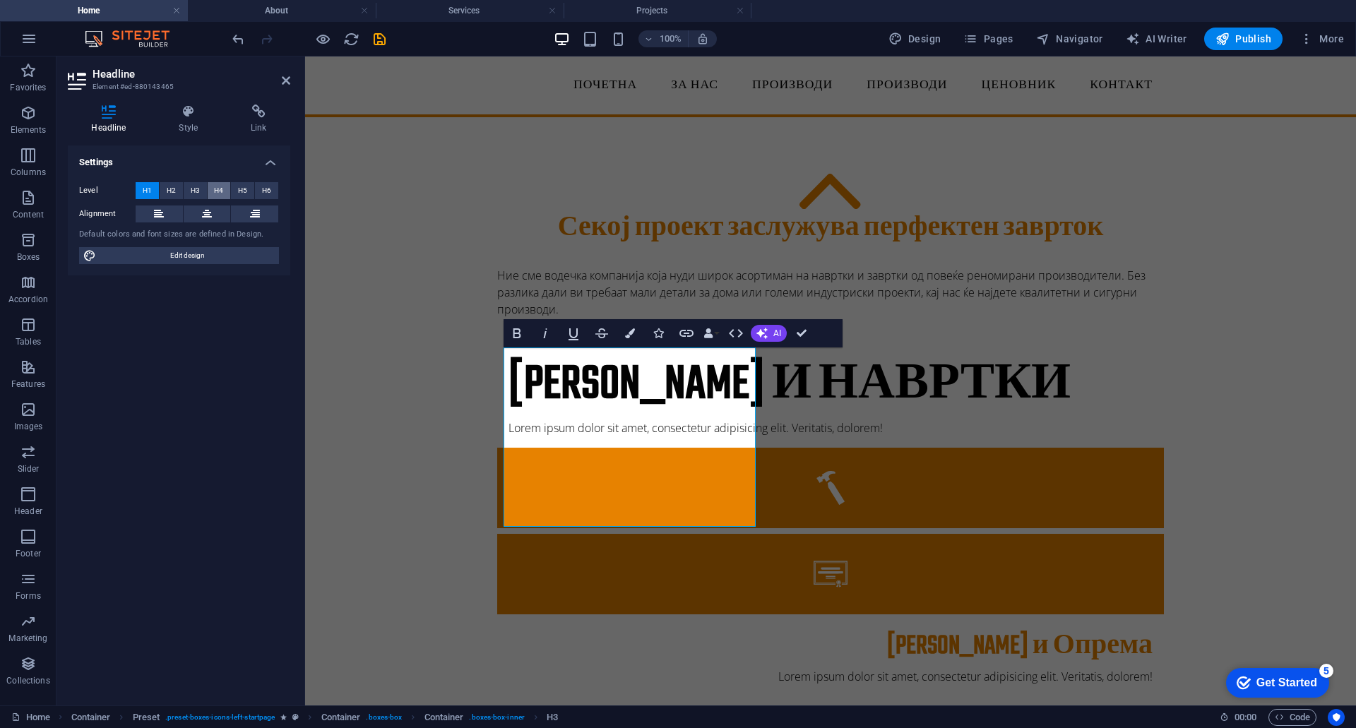
click at [213, 189] on button "H4" at bounding box center [219, 190] width 23 height 17
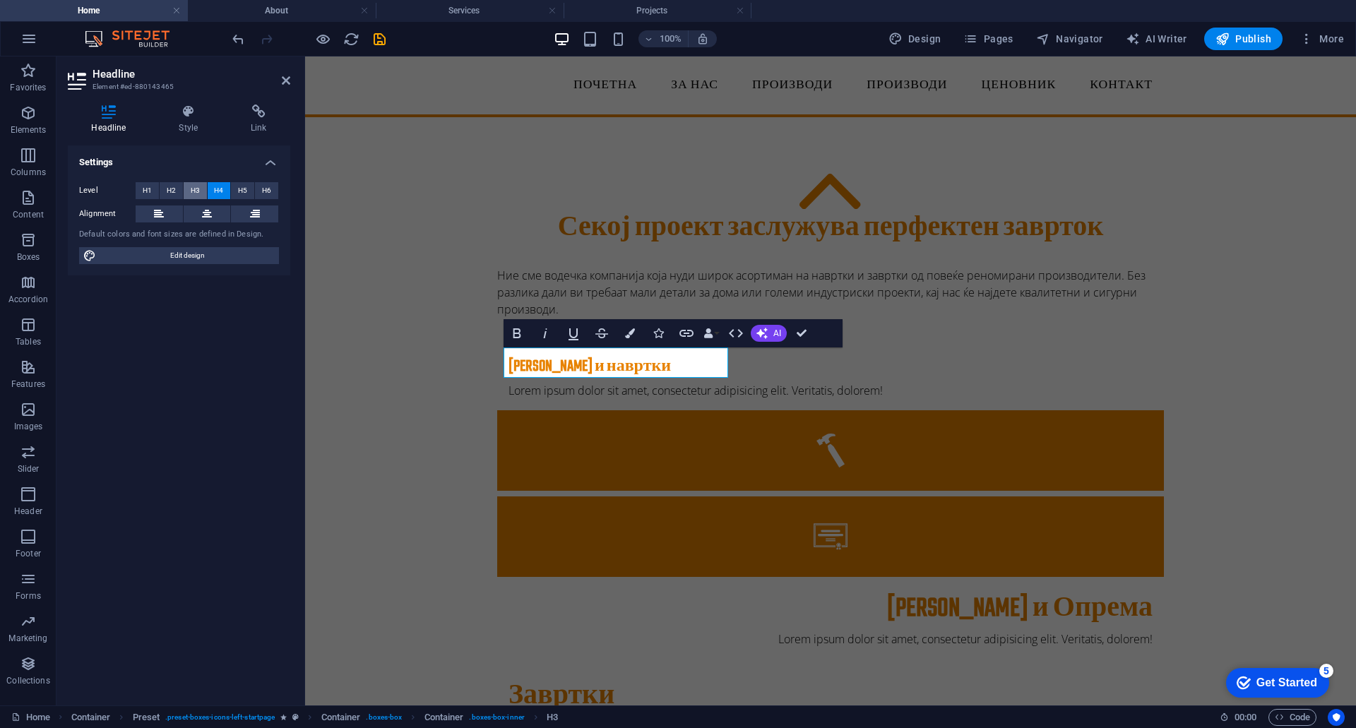
click at [194, 190] on span "H3" at bounding box center [195, 190] width 9 height 17
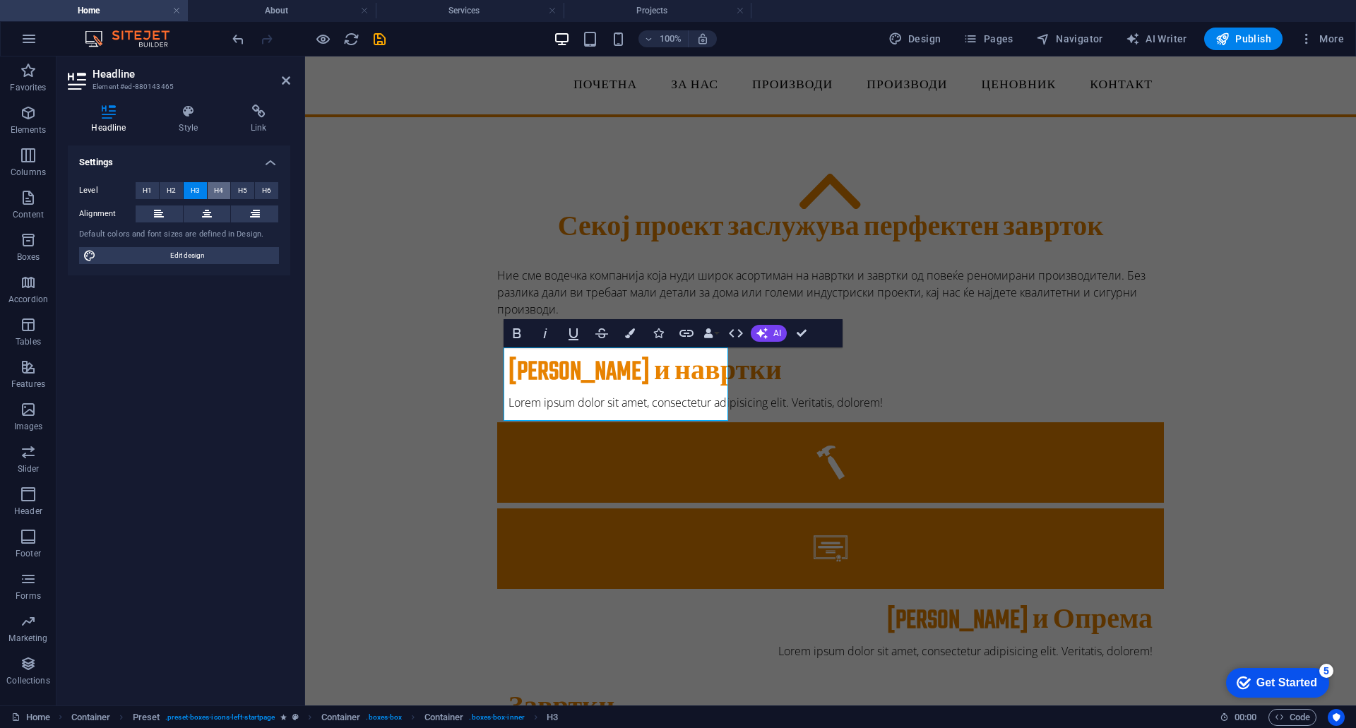
click at [220, 188] on span "H4" at bounding box center [218, 190] width 9 height 17
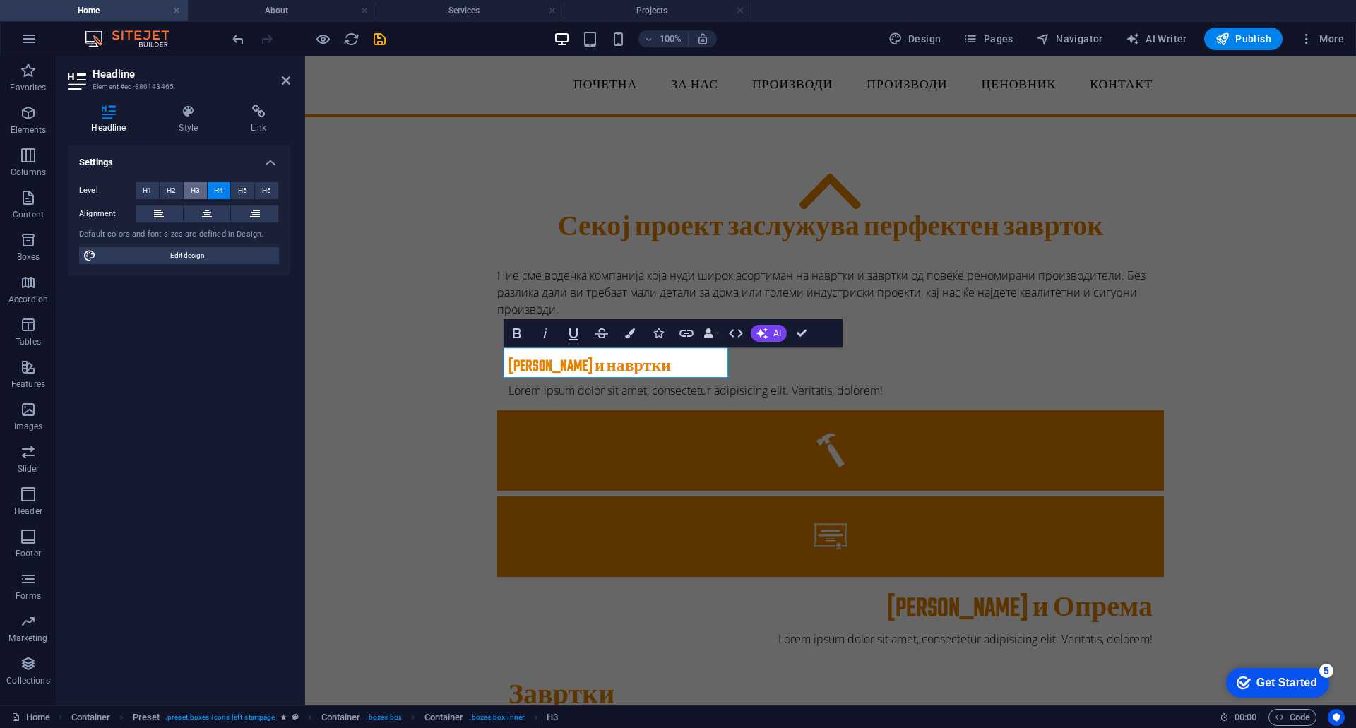
click at [198, 188] on span "H3" at bounding box center [195, 190] width 9 height 17
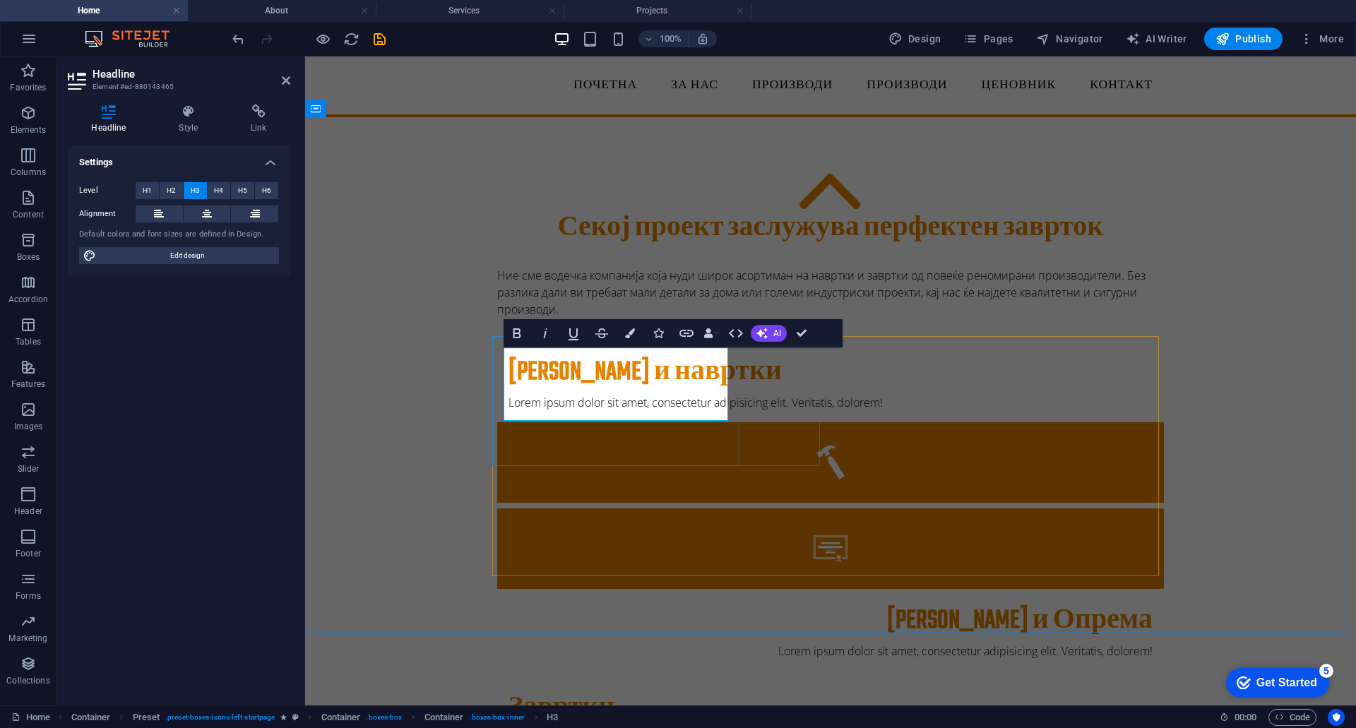
click at [508, 388] on h3 "Завртки и навртки" at bounding box center [830, 372] width 644 height 31
click at [213, 187] on button "H4" at bounding box center [219, 190] width 23 height 17
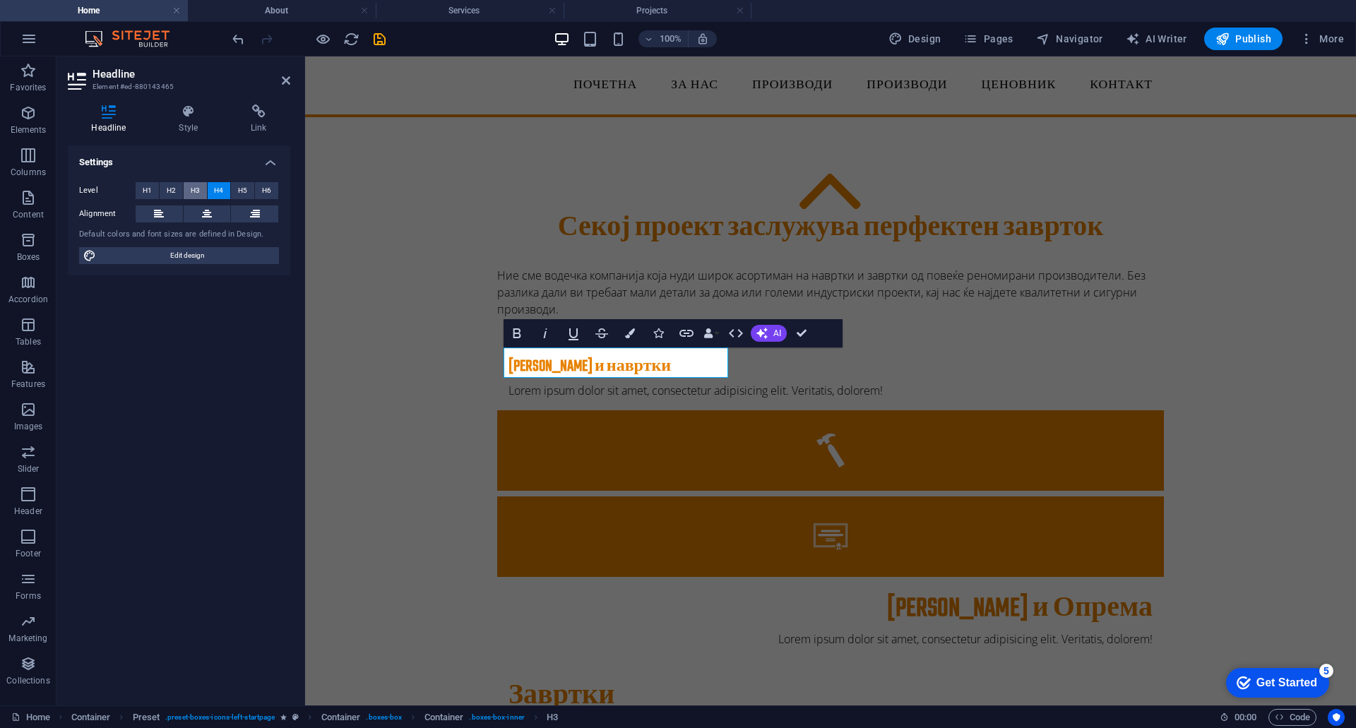
click at [195, 189] on span "H3" at bounding box center [195, 190] width 9 height 17
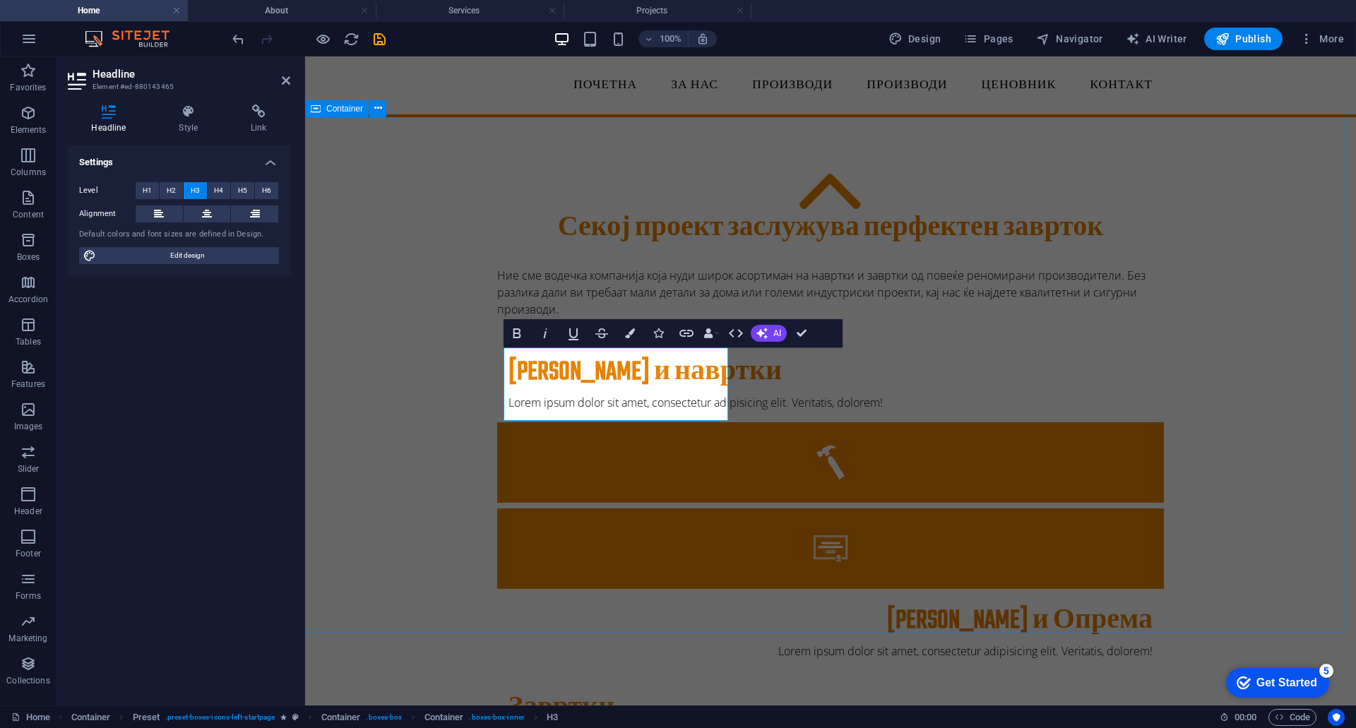
click at [395, 457] on div "Секој проект заслужува перфектен заврток Ние сме водечка компанија која нуди ши…" at bounding box center [830, 590] width 1051 height 947
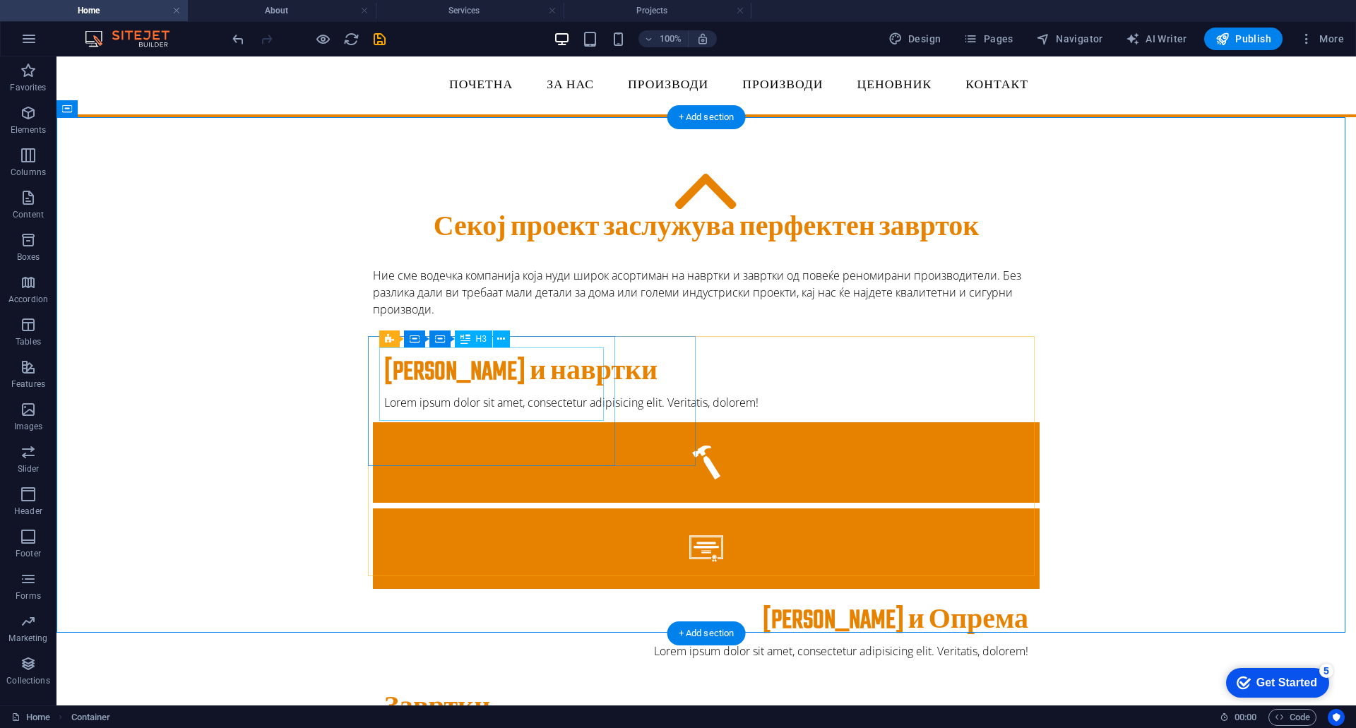
click at [472, 388] on div "Завртки и навртки" at bounding box center [706, 372] width 644 height 31
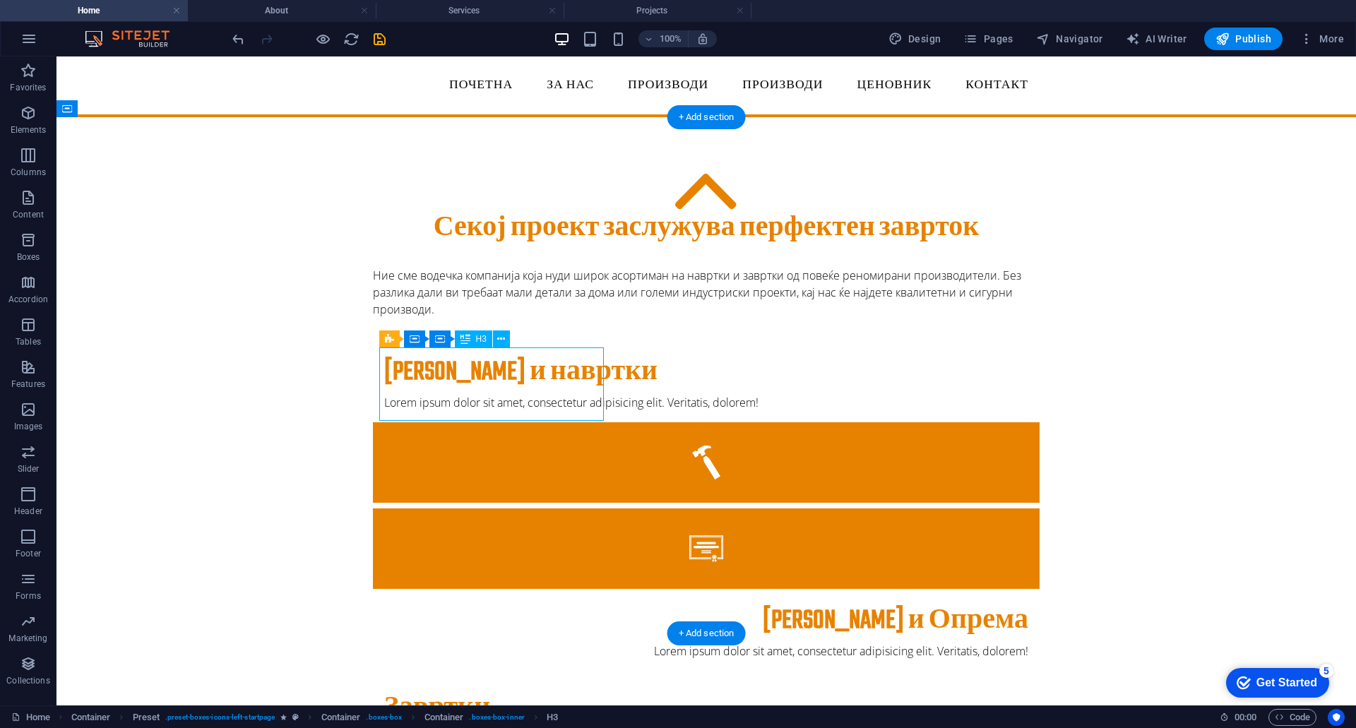
click at [478, 383] on div "Завртки и навртки" at bounding box center [706, 372] width 644 height 31
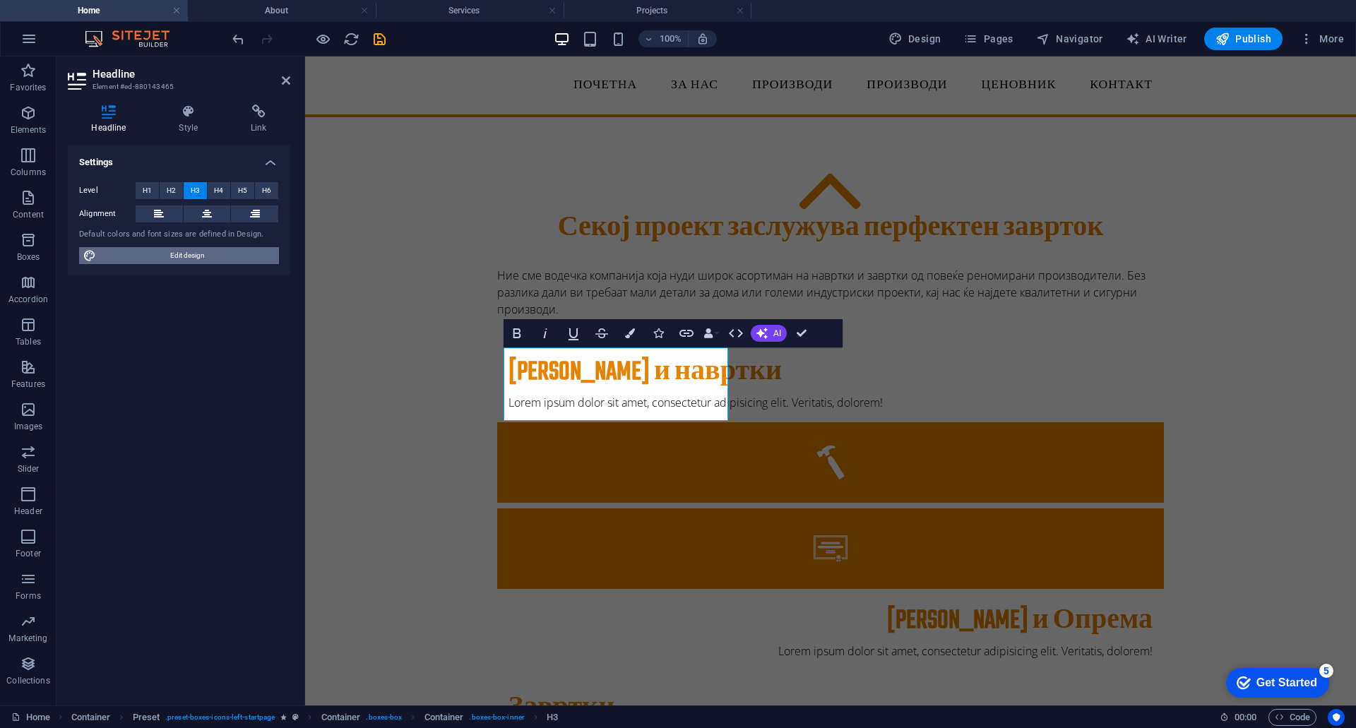
click at [175, 250] on span "Edit design" at bounding box center [187, 255] width 174 height 17
select select "px"
select select "300"
select select "px"
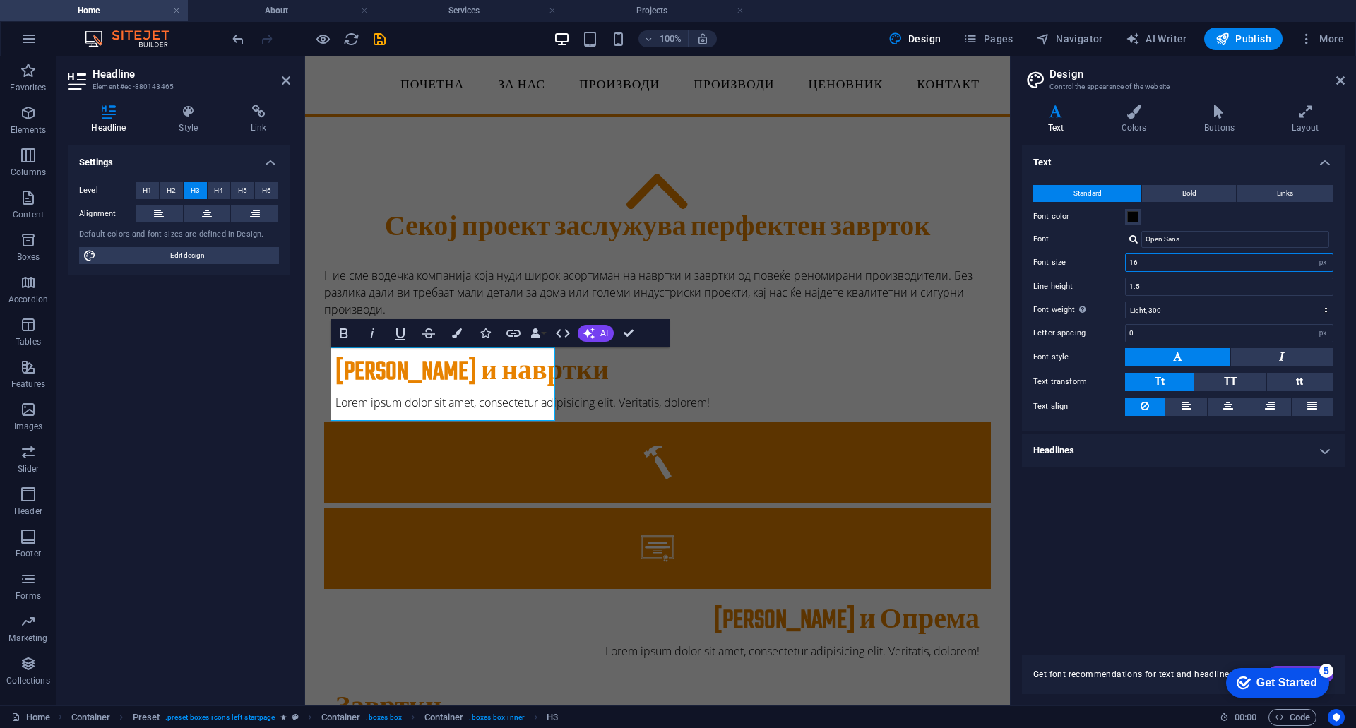
click at [1304, 261] on input "16" at bounding box center [1228, 262] width 207 height 17
drag, startPoint x: 1158, startPoint y: 268, endPoint x: 1123, endPoint y: 270, distance: 34.7
click at [1123, 270] on div "Font size 16 rem px" at bounding box center [1183, 262] width 300 height 18
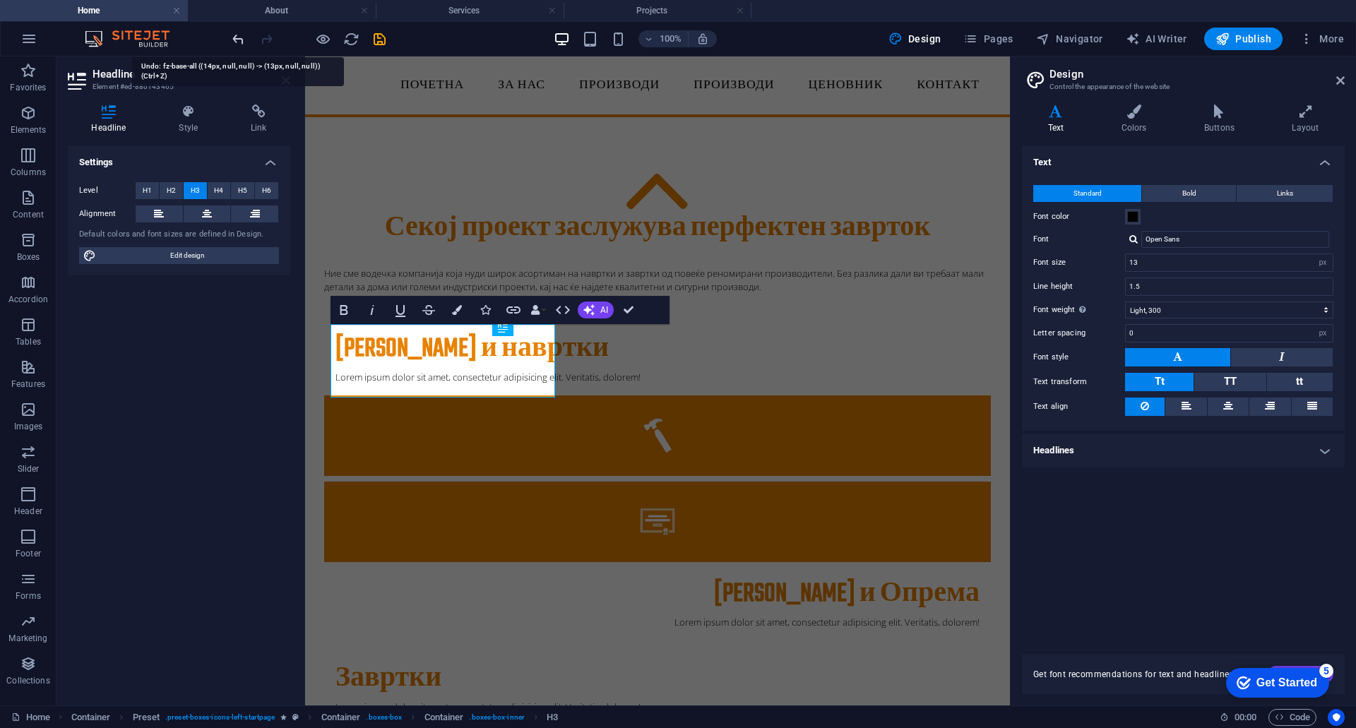
click at [246, 37] on icon "undo" at bounding box center [238, 39] width 16 height 16
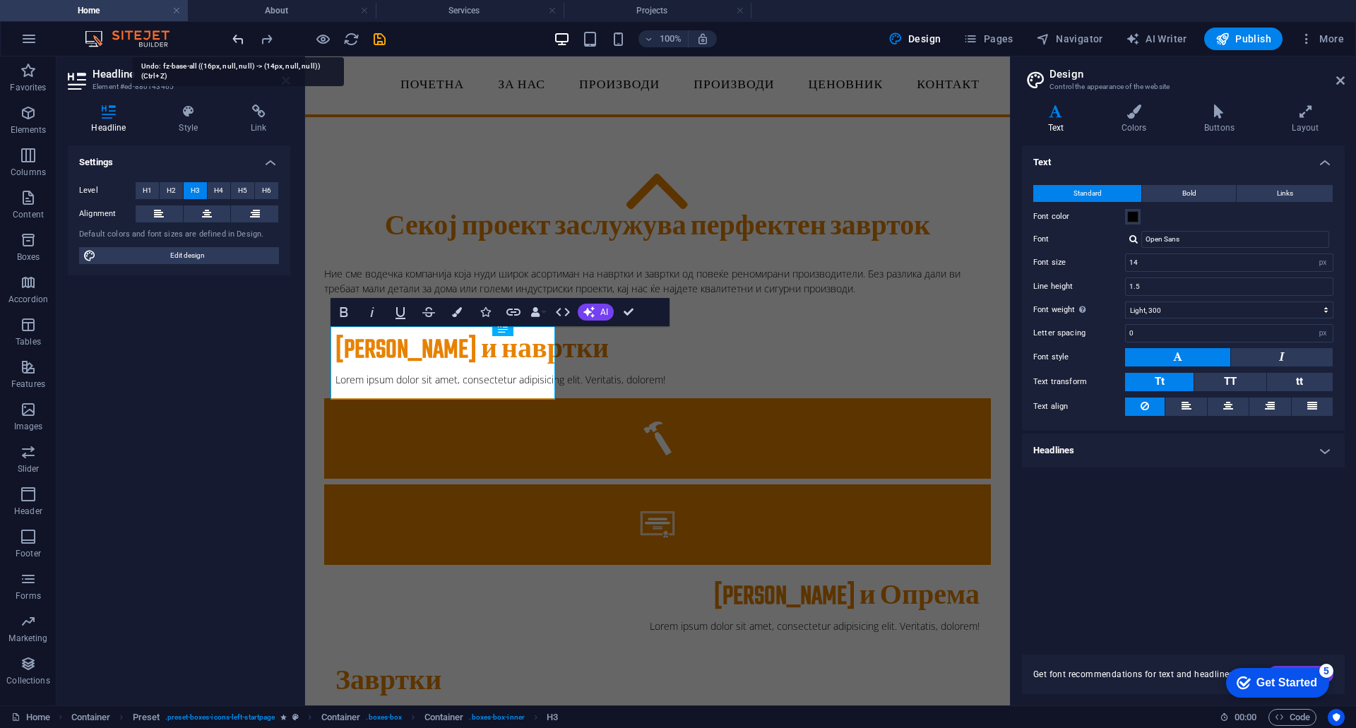
click at [244, 37] on icon "undo" at bounding box center [238, 39] width 16 height 16
type input "16"
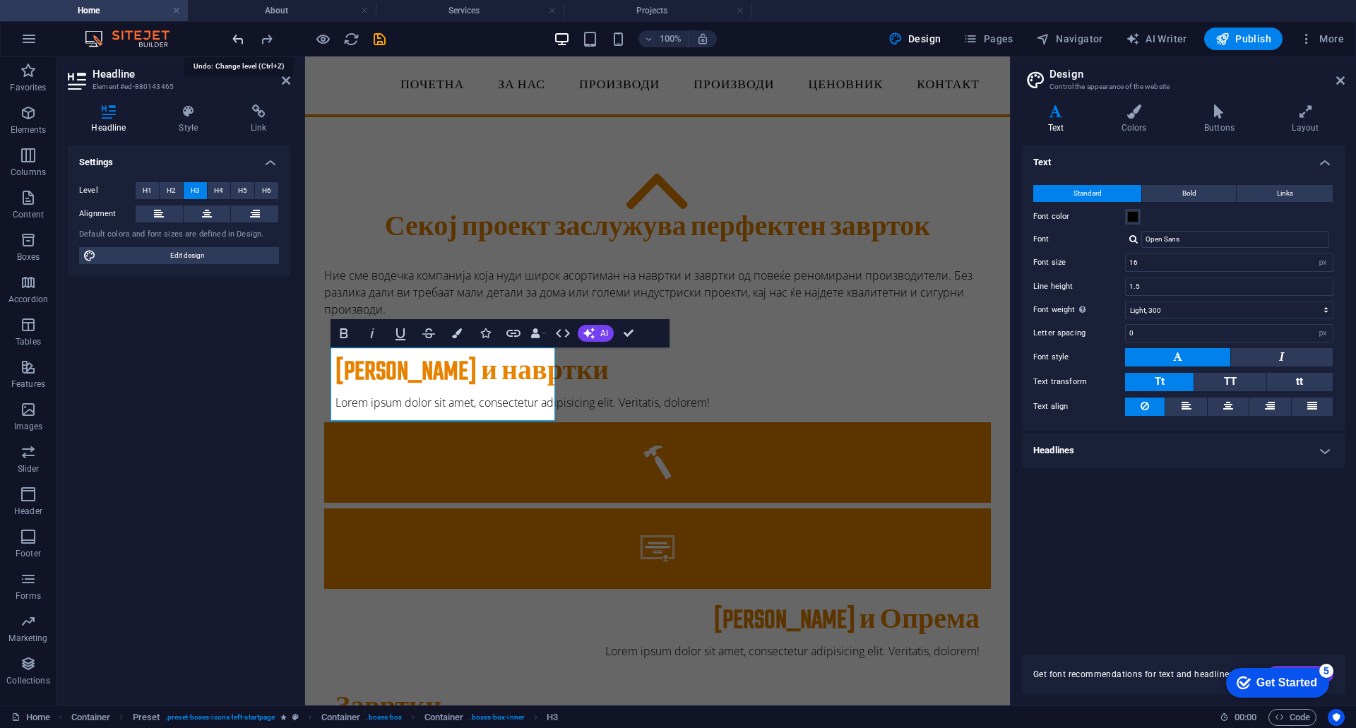
click at [244, 37] on icon "undo" at bounding box center [238, 39] width 16 height 16
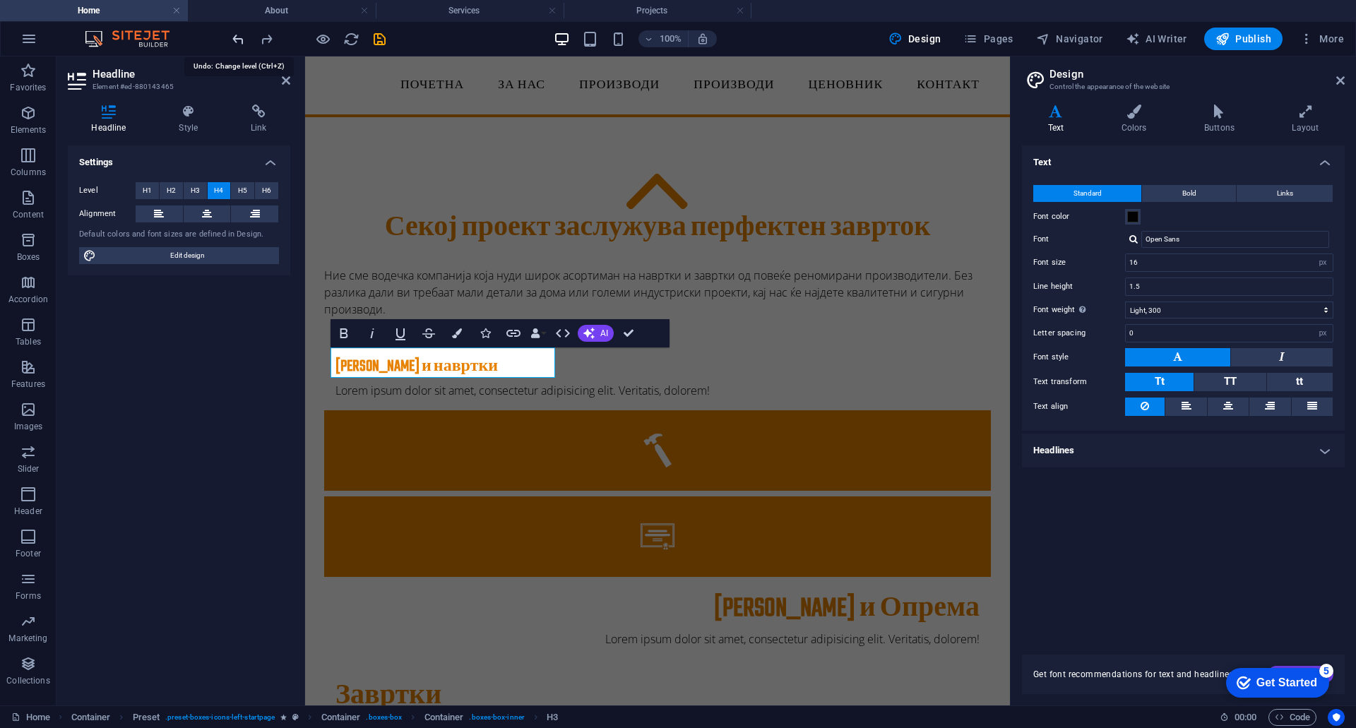
click at [244, 37] on icon "undo" at bounding box center [238, 39] width 16 height 16
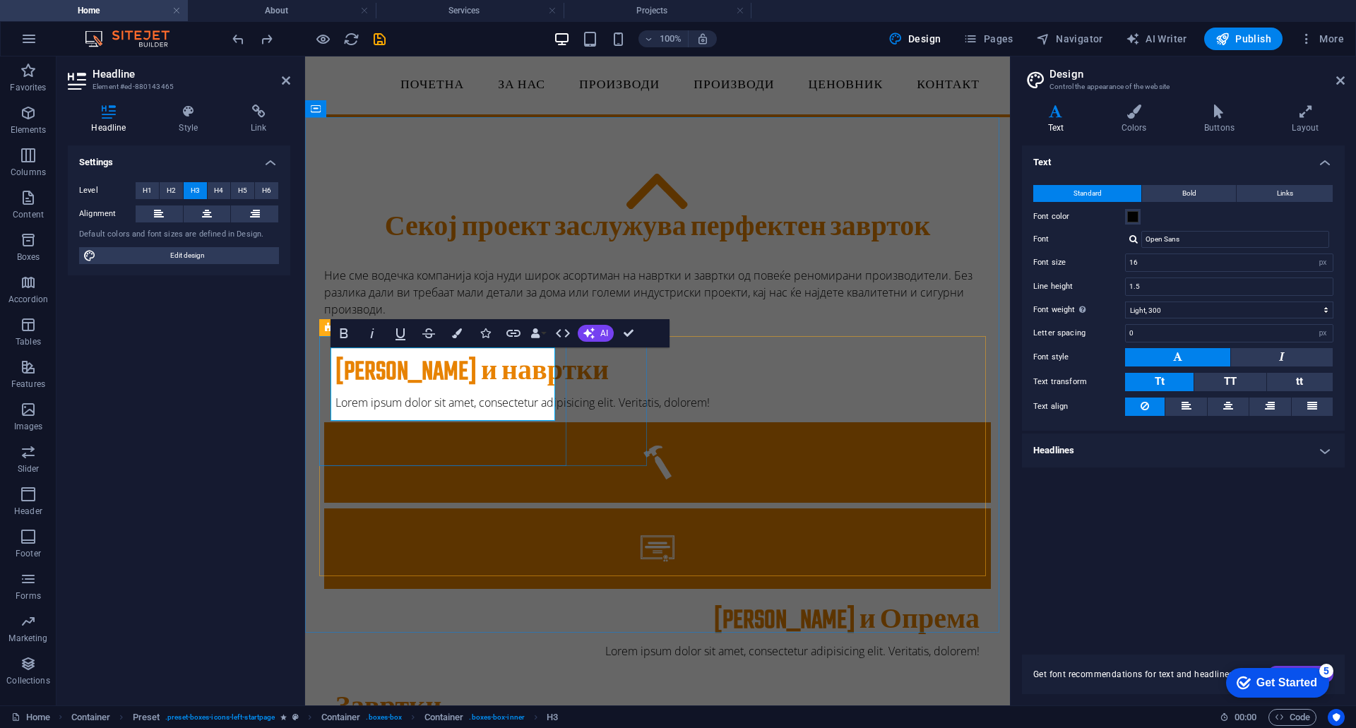
click at [327, 422] on div "Завртки и навртки Lorem ipsum dolor sit amet, consectetur adipisicing elit. Ver…" at bounding box center [657, 381] width 666 height 82
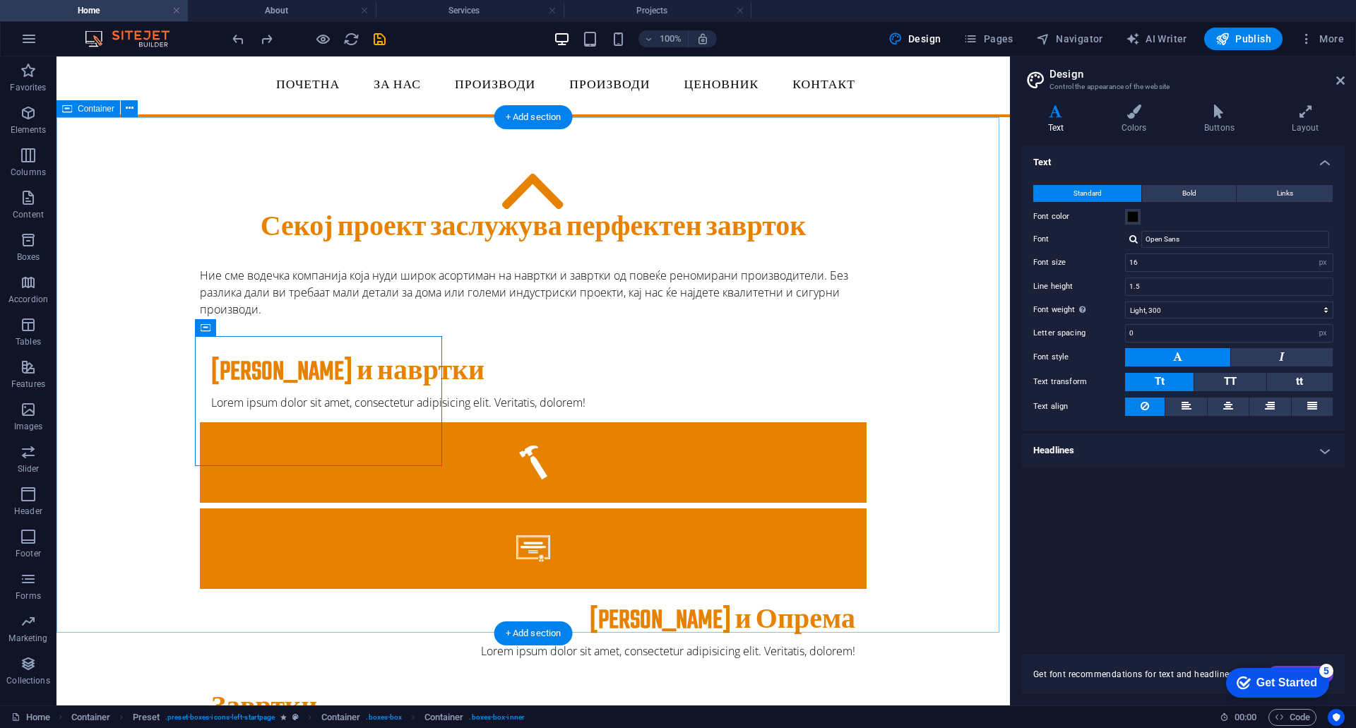
click at [938, 222] on div "Секој проект заслужува перфектен заврток Ние сме водечка компанија која нуди ши…" at bounding box center [532, 590] width 953 height 947
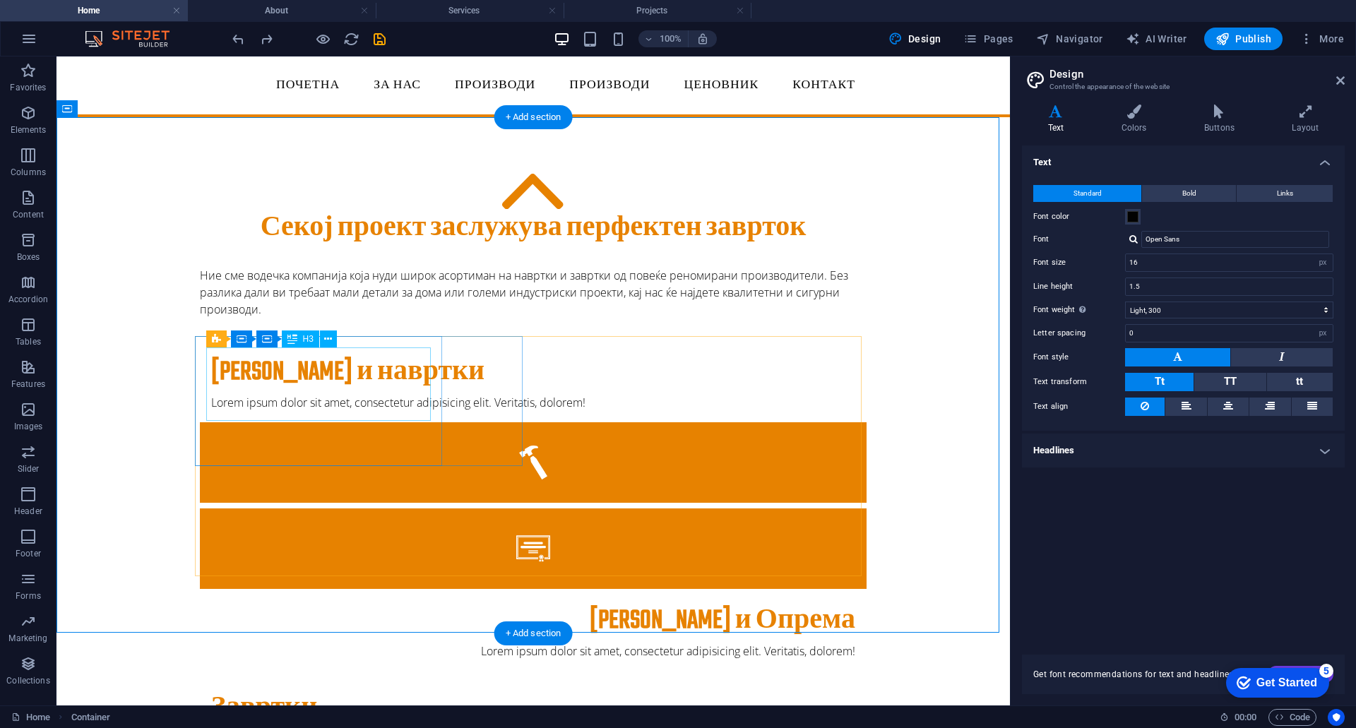
click at [287, 388] on div "Завртки и навртки" at bounding box center [533, 372] width 644 height 31
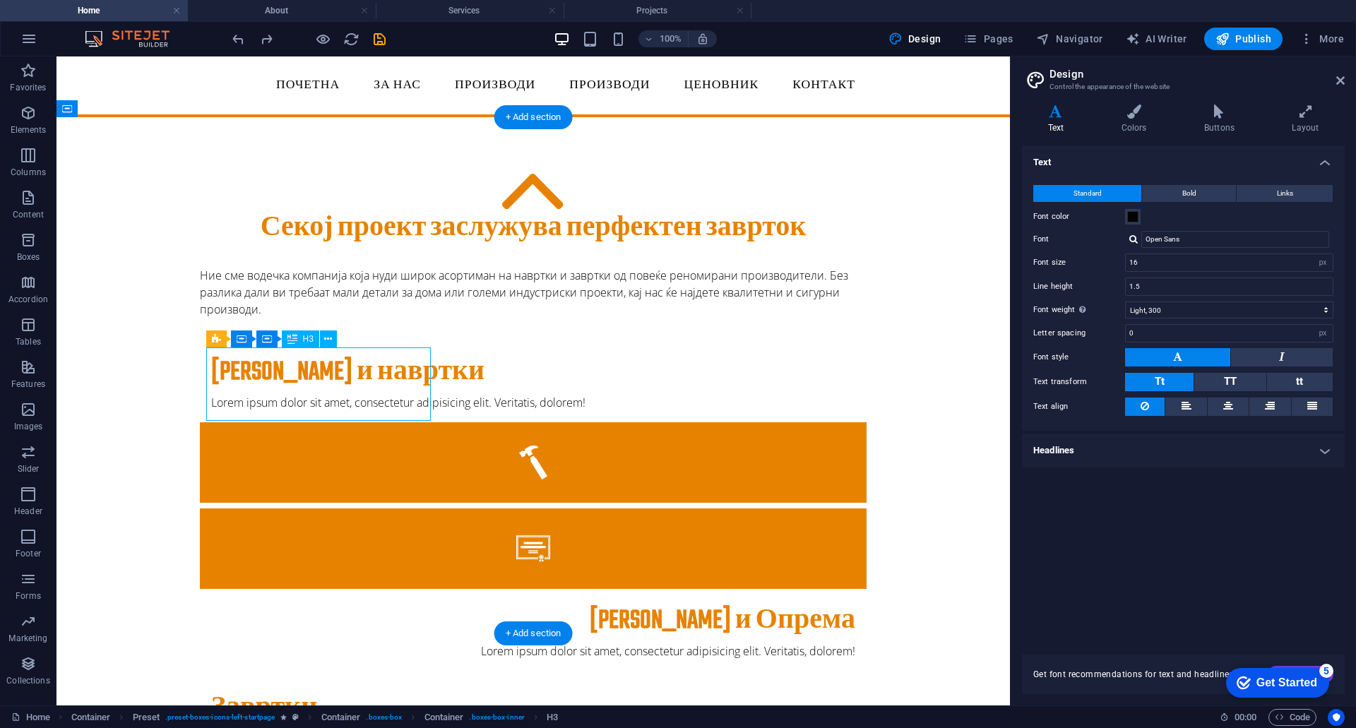
click at [292, 383] on div "Завртки и навртки" at bounding box center [533, 372] width 644 height 31
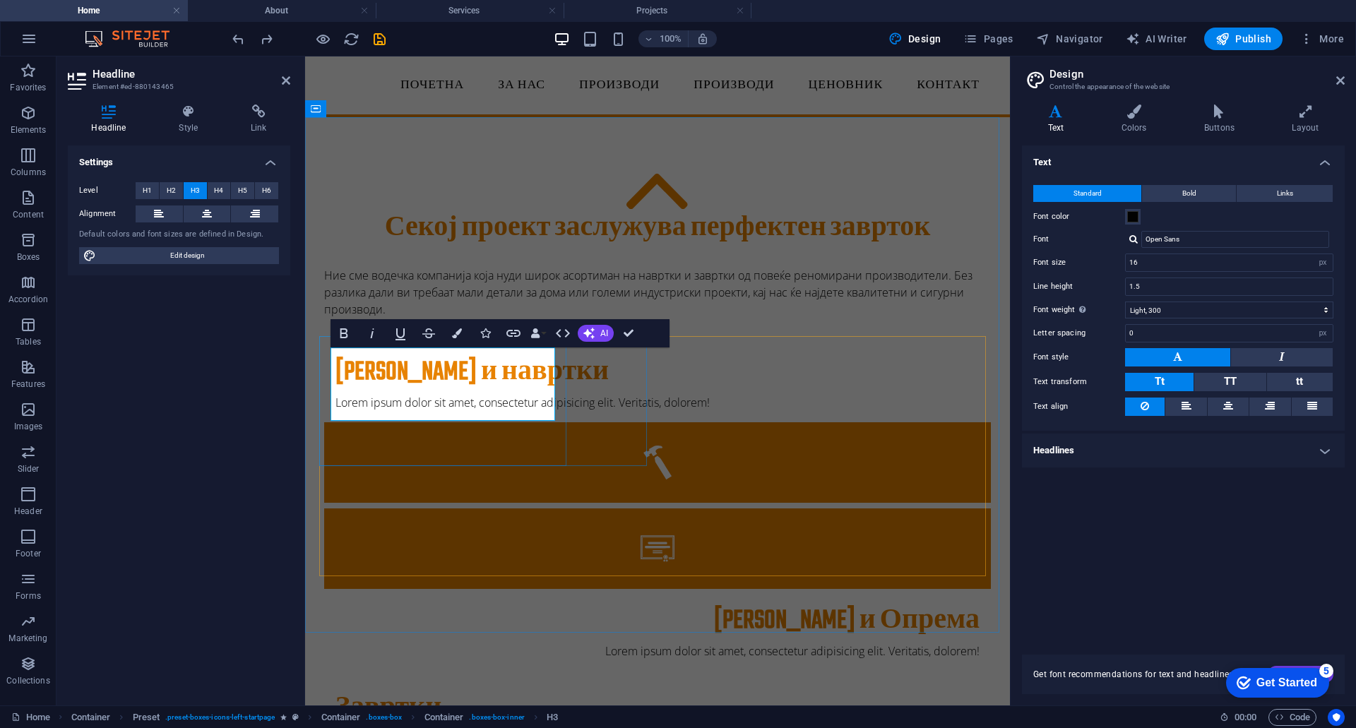
click at [457, 364] on h3 "Завртки и навртки" at bounding box center [657, 372] width 644 height 31
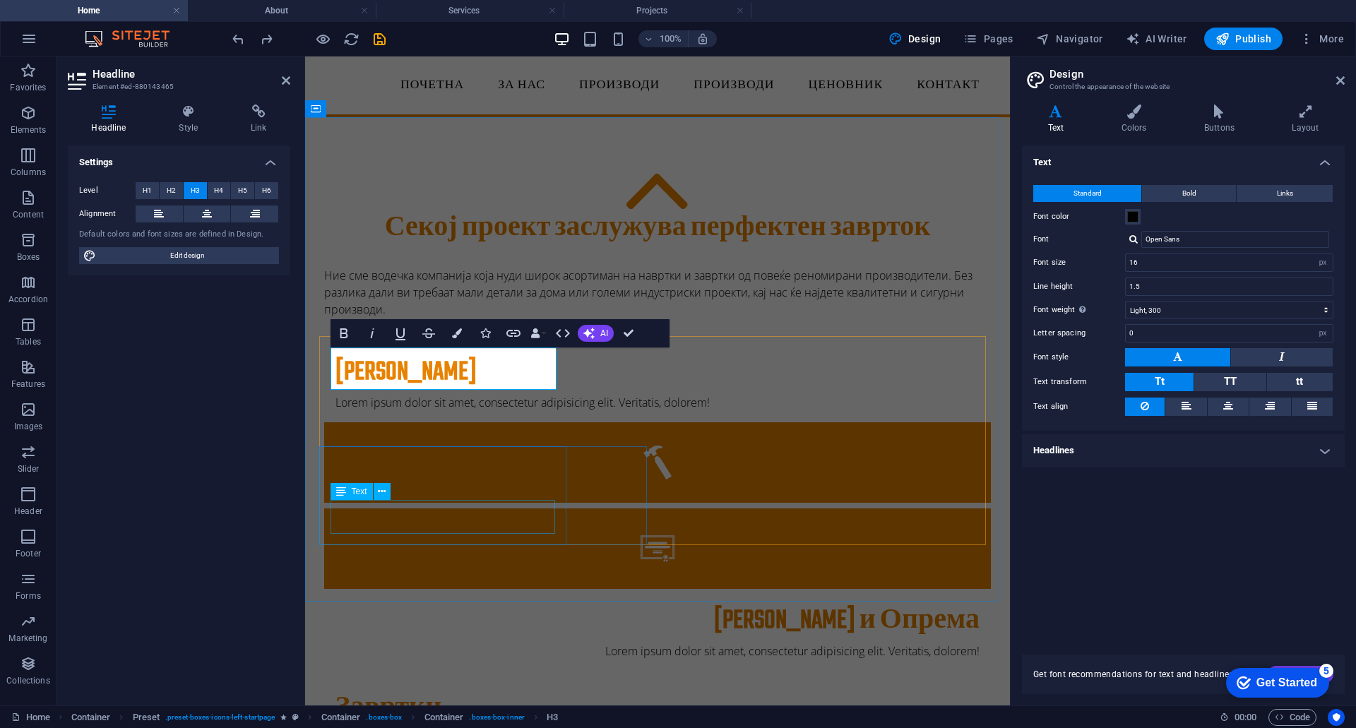
scroll to position [0, 7]
click at [439, 369] on h3 "Завртки&навртки" at bounding box center [657, 372] width 644 height 31
click at [446, 364] on h3 "Завртки&навртки" at bounding box center [657, 372] width 644 height 31
click at [238, 400] on div "Settings Level H1 H2 H3 H4 H5 H6 Alignment Default colors and font sizes are de…" at bounding box center [179, 419] width 222 height 549
click at [491, 592] on div "Секој проект заслужува перфектен заврток Ние сме водечка компанија која нуди ши…" at bounding box center [657, 590] width 705 height 947
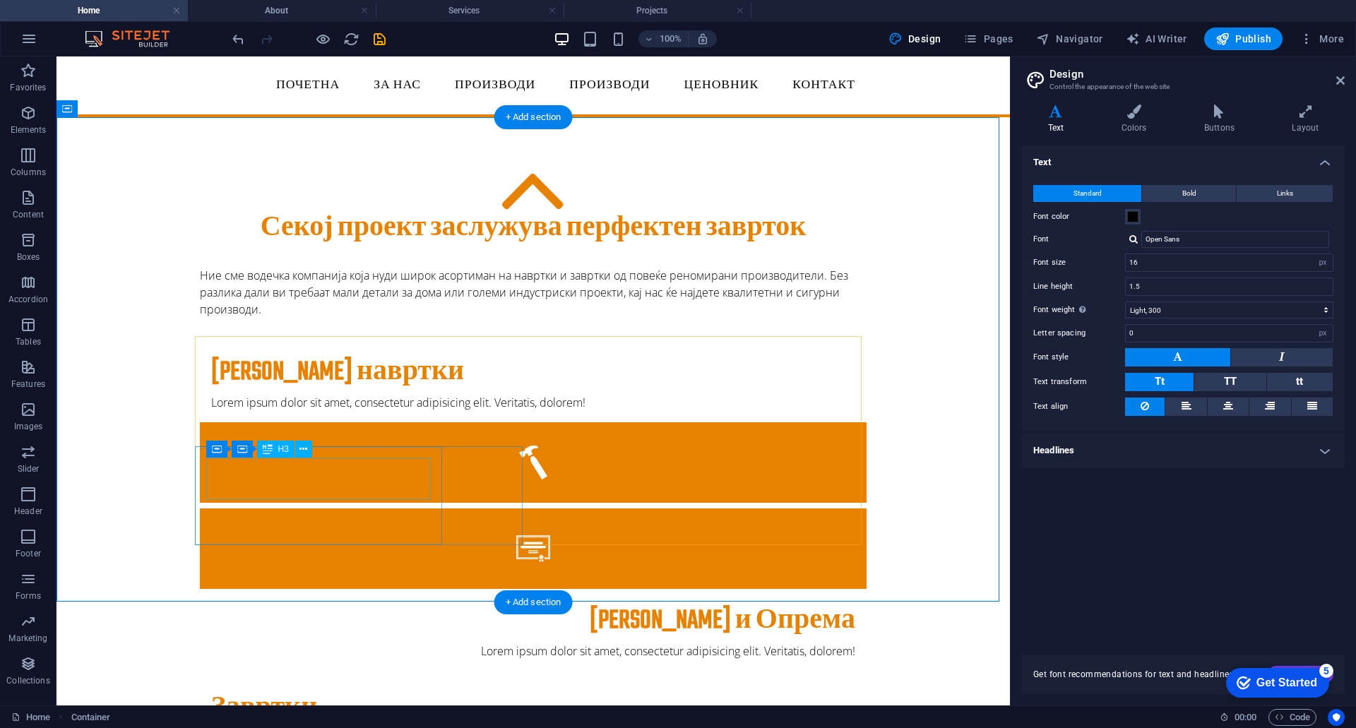
click at [256, 693] on div "Завртки" at bounding box center [533, 708] width 644 height 31
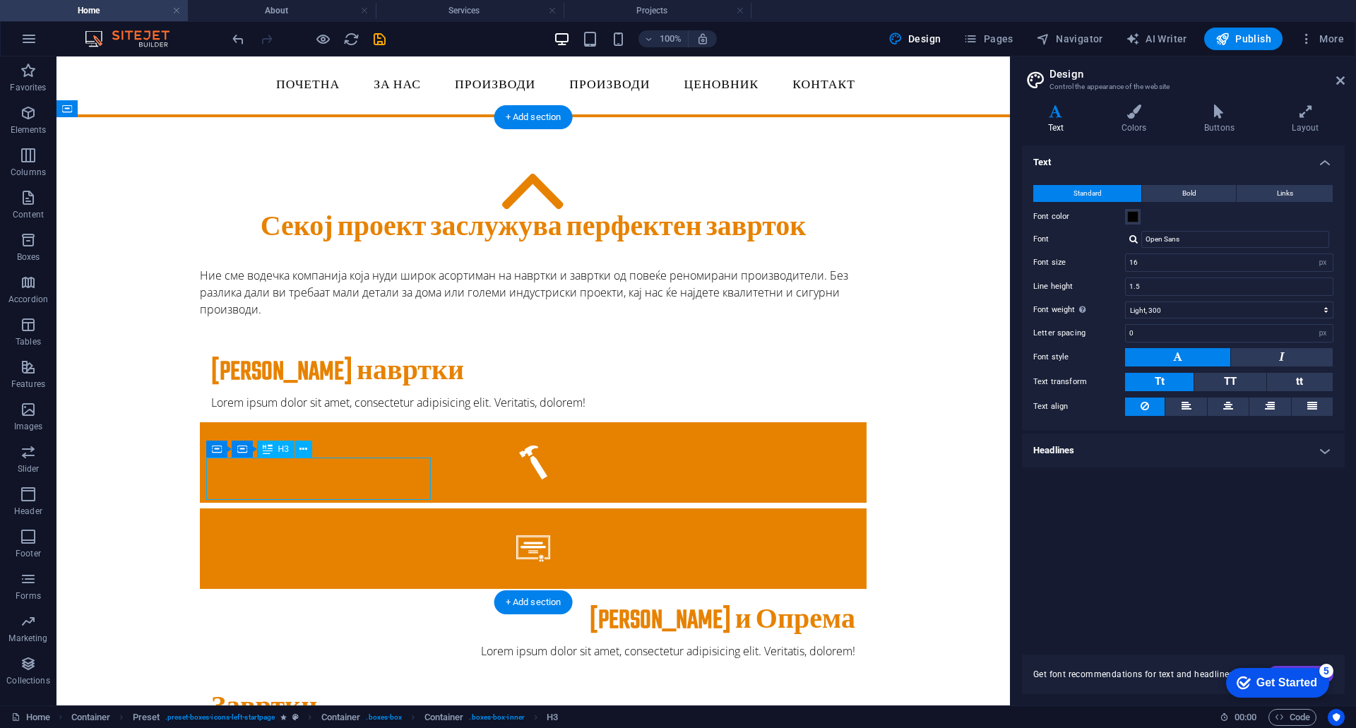
click at [257, 693] on div "Завртки" at bounding box center [533, 708] width 644 height 31
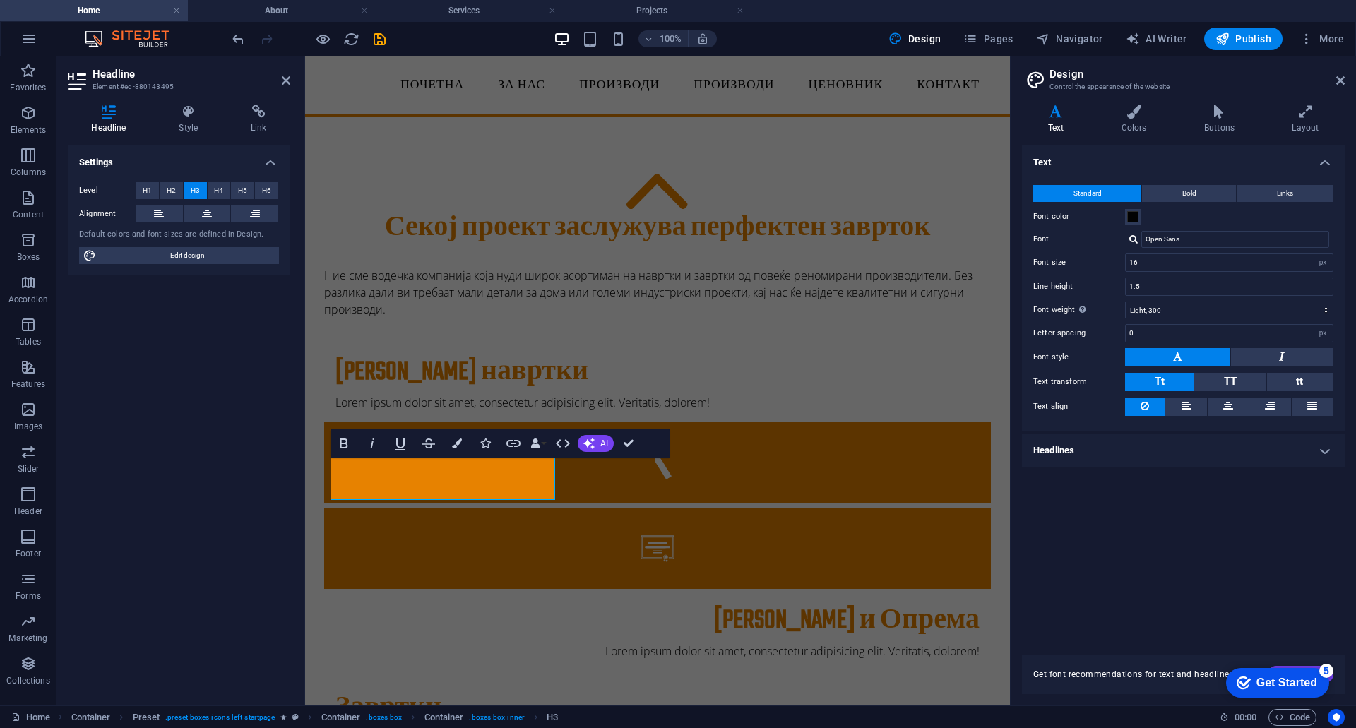
click at [257, 475] on div "Settings Level H1 H2 H3 H4 H5 H6 Alignment Default colors and font sizes are de…" at bounding box center [179, 419] width 222 height 549
click at [208, 582] on div "Settings Level H1 H2 H3 H4 H5 H6 Alignment Default colors and font sizes are de…" at bounding box center [179, 419] width 222 height 549
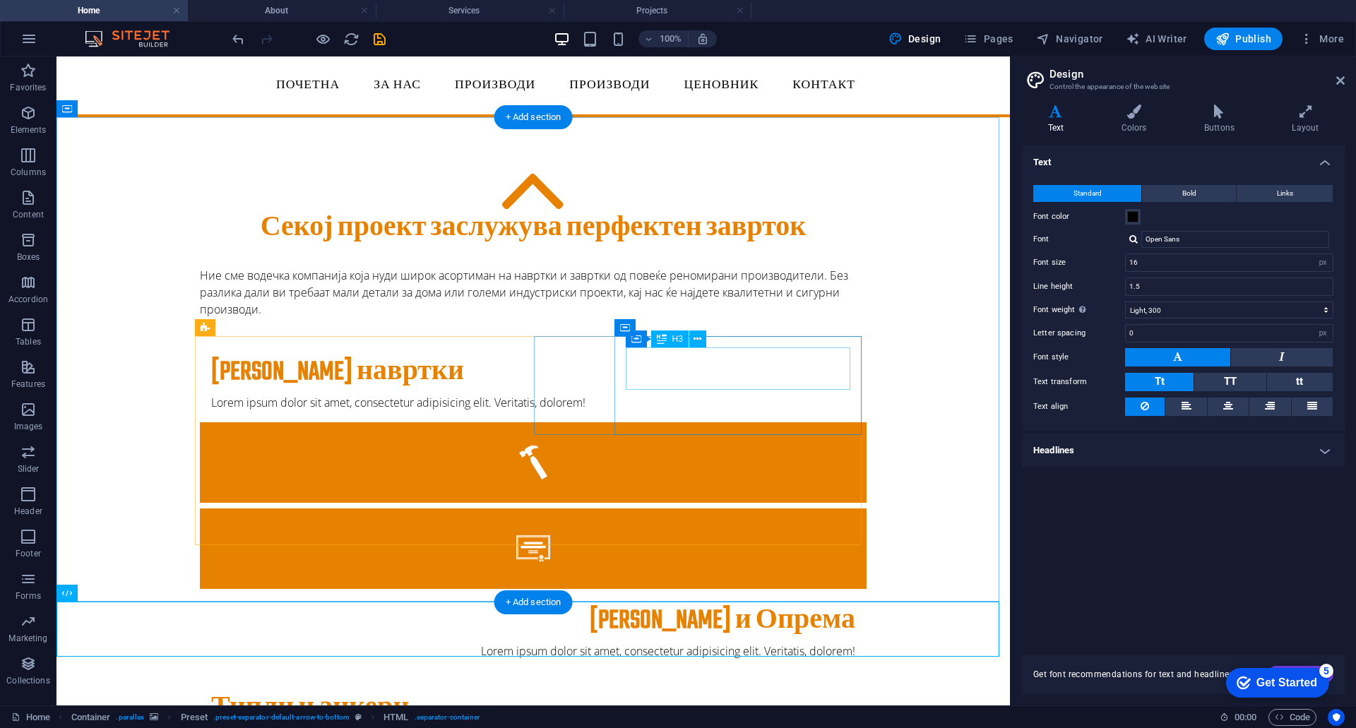
click at [719, 606] on div "Алати и Опрема" at bounding box center [533, 621] width 644 height 31
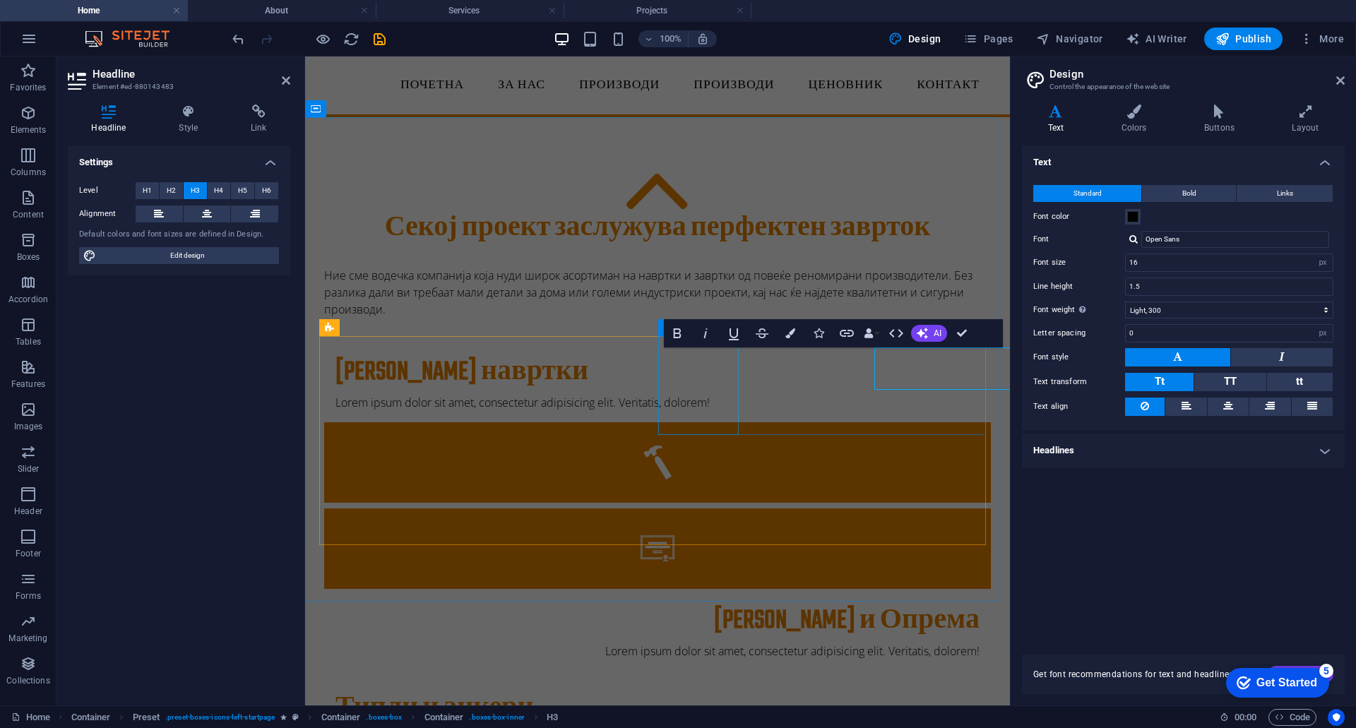
click at [719, 508] on figure at bounding box center [657, 548] width 666 height 80
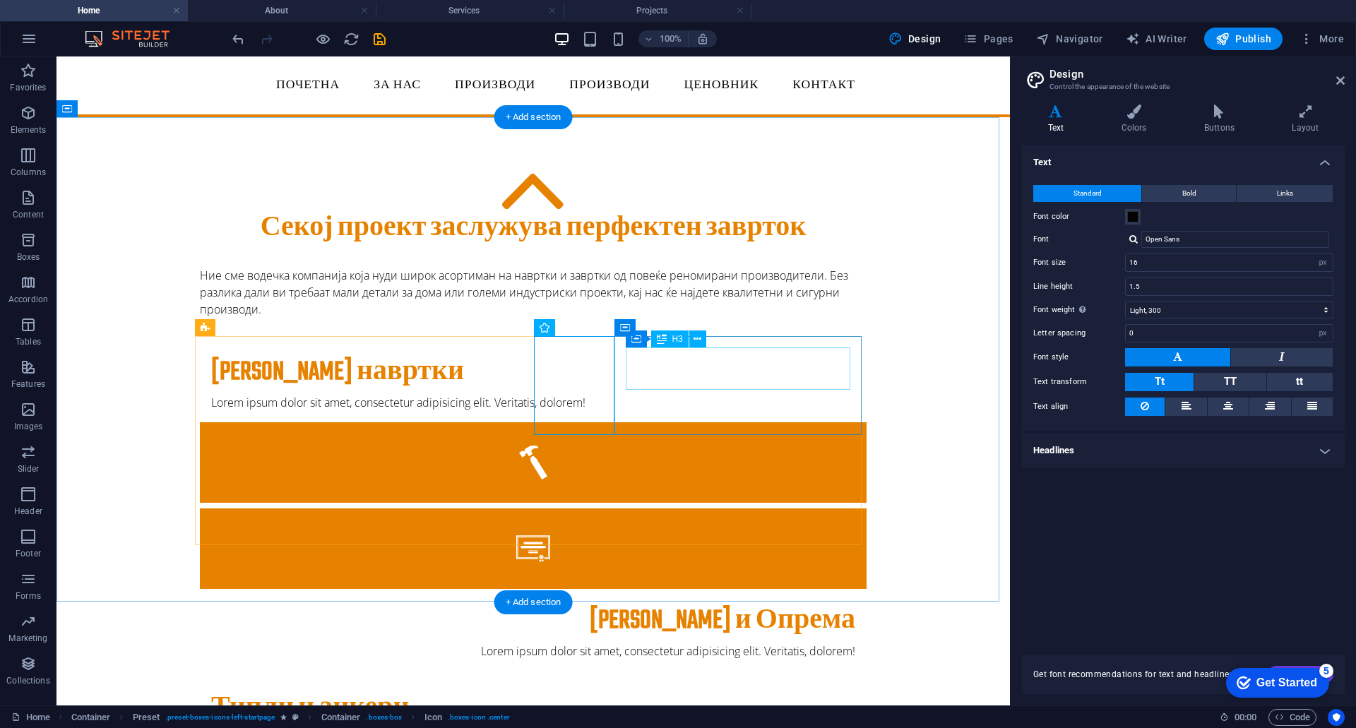
click at [805, 606] on div "Алати и Опрема" at bounding box center [533, 621] width 644 height 31
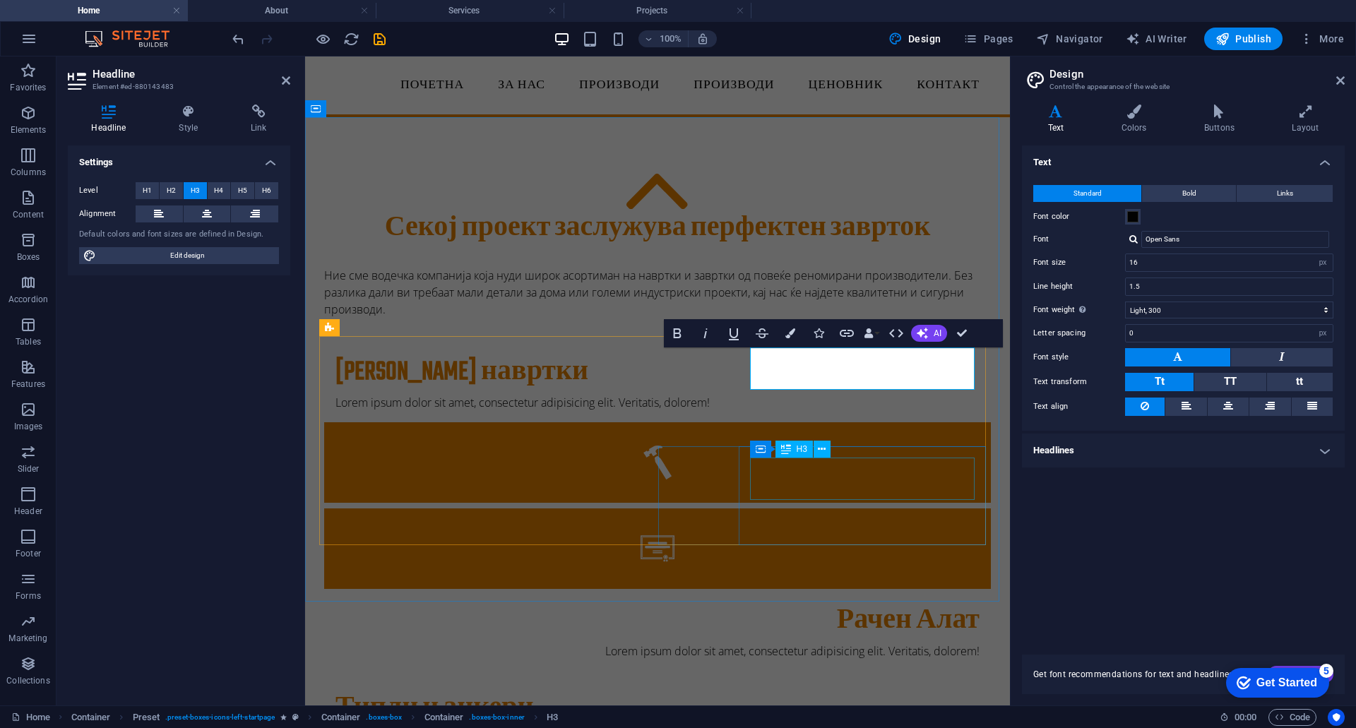
scroll to position [0, 4]
click at [1146, 569] on div "Text Standard Bold Links Font color Font Open Sans Font size 16 rem px Line hei…" at bounding box center [1183, 391] width 323 height 492
click at [1159, 558] on div "Text Standard Bold Links Font color Font Open Sans Font size 16 rem px Line hei…" at bounding box center [1183, 391] width 323 height 492
click at [938, 198] on figure at bounding box center [657, 194] width 666 height 40
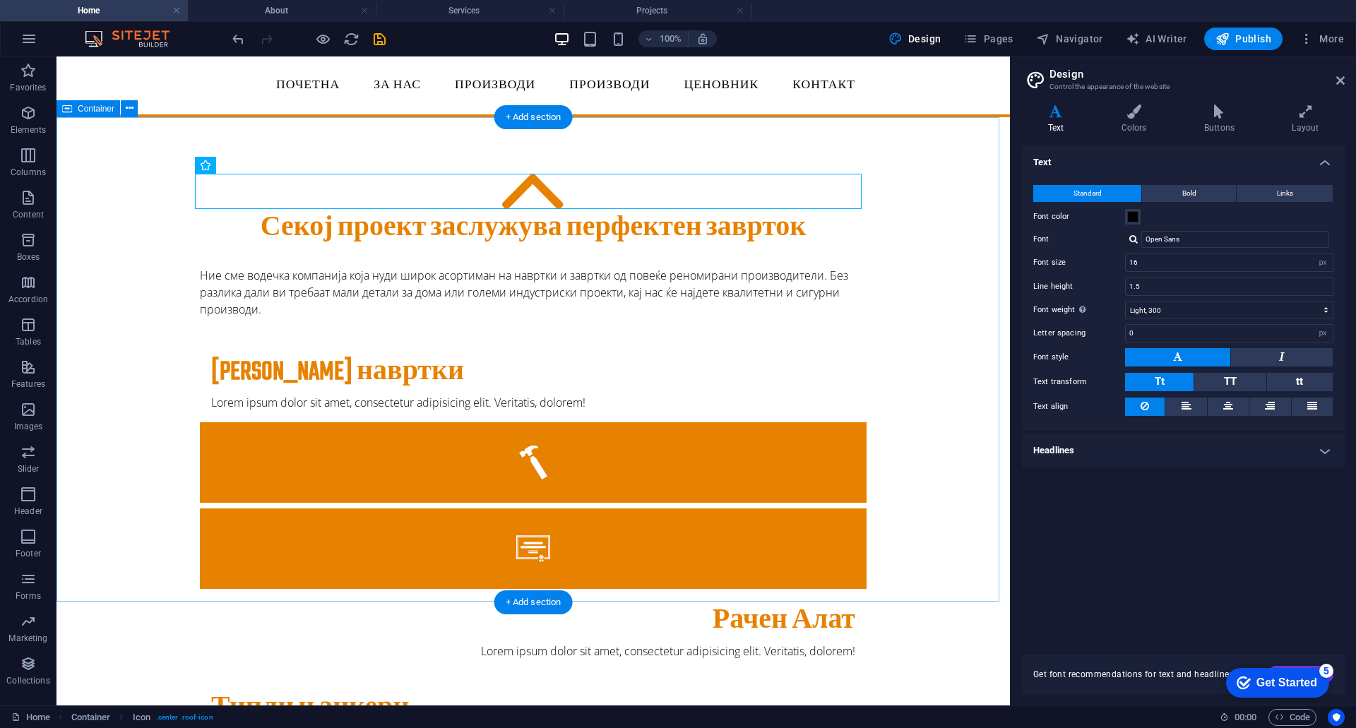
click at [923, 377] on div "Секој проект заслужува перфектен заврток Ние сме водечка компанија која нуди ши…" at bounding box center [532, 590] width 953 height 947
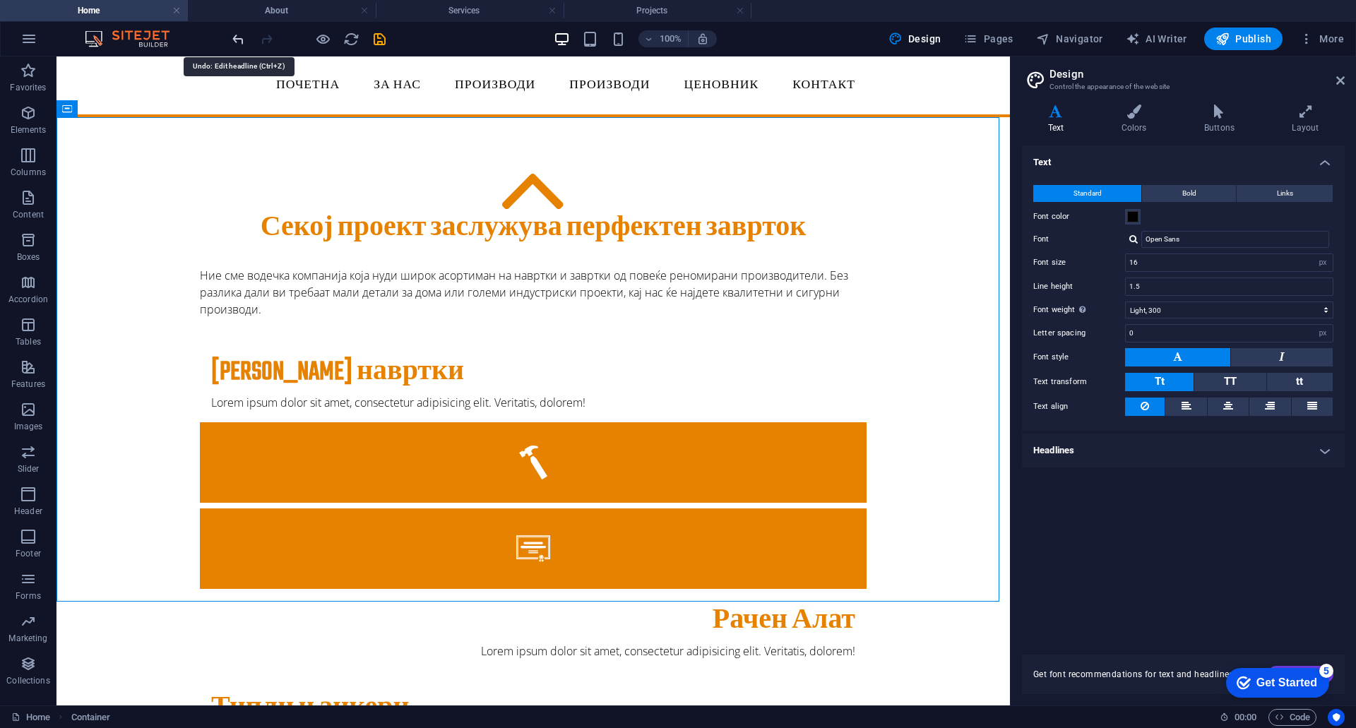
click at [243, 35] on icon "undo" at bounding box center [238, 39] width 16 height 16
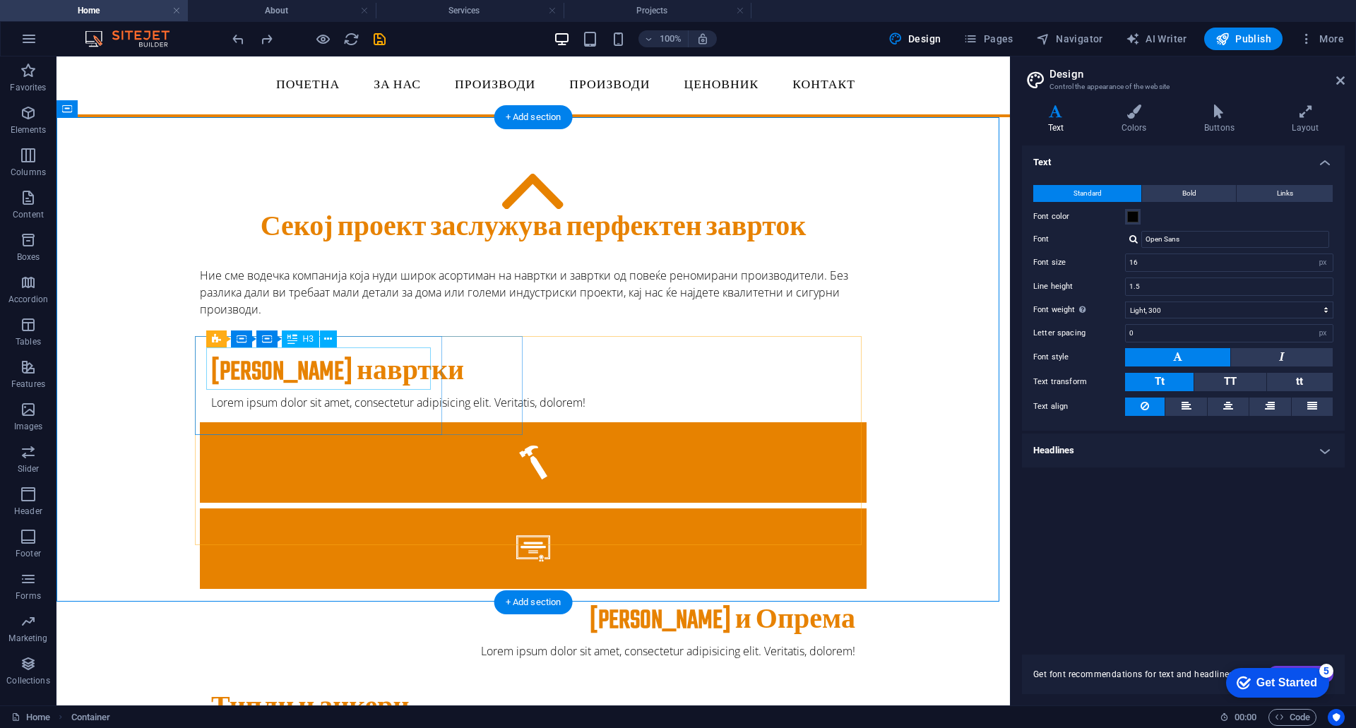
click at [316, 376] on div "Завртки навртки" at bounding box center [533, 372] width 644 height 31
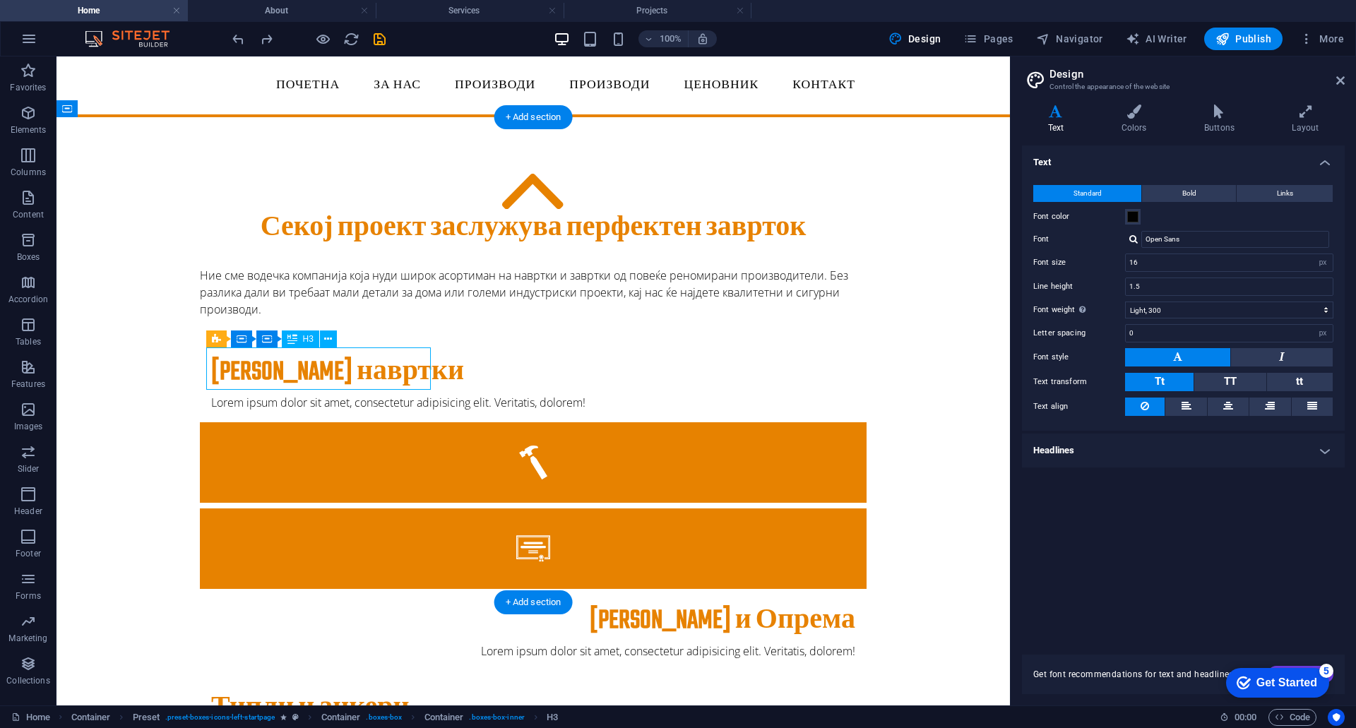
click at [324, 371] on div "Завртки навртки" at bounding box center [533, 372] width 644 height 31
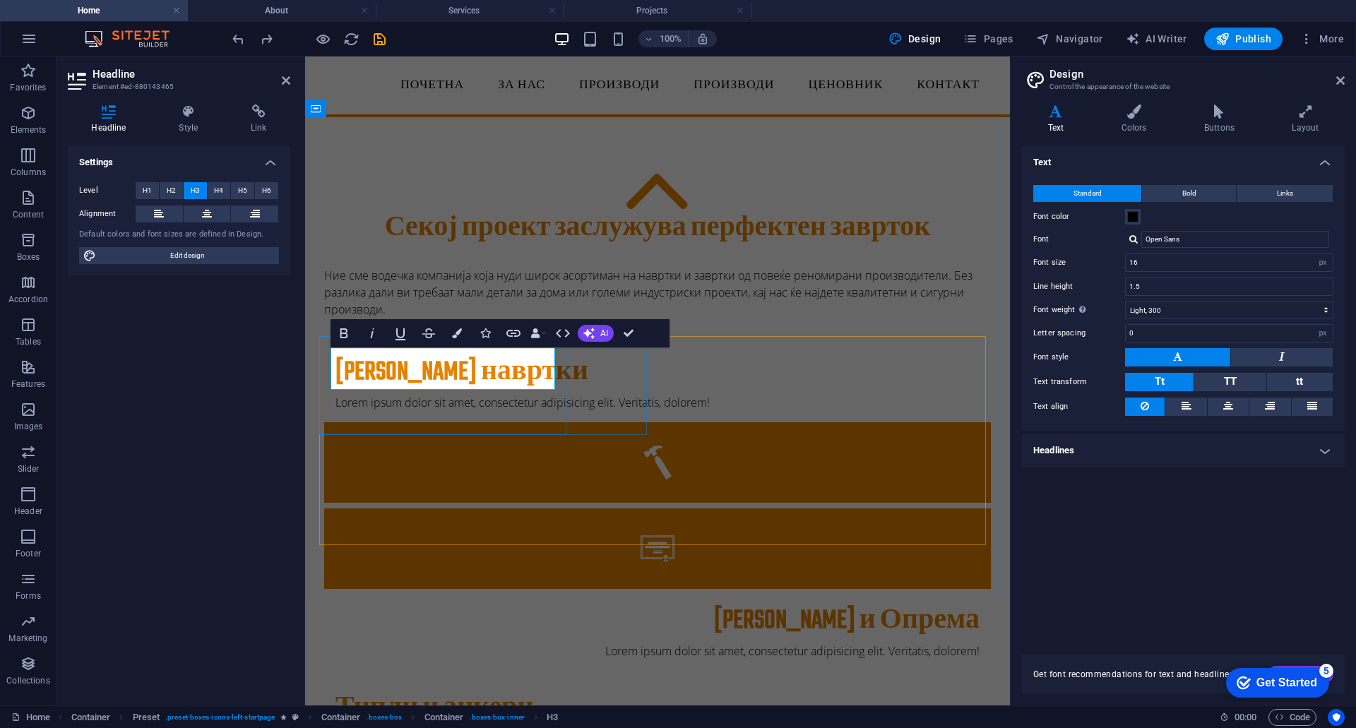
click at [455, 365] on h3 "Завртки навртки" at bounding box center [657, 372] width 644 height 31
click at [271, 428] on div "Settings Level H1 H2 H3 H4 H5 H6 Alignment Default colors and font sizes are de…" at bounding box center [179, 419] width 222 height 549
click at [907, 152] on div "Секој проект заслужува перфектен заврток Ние сме водечка компанија која нуди ши…" at bounding box center [657, 590] width 705 height 947
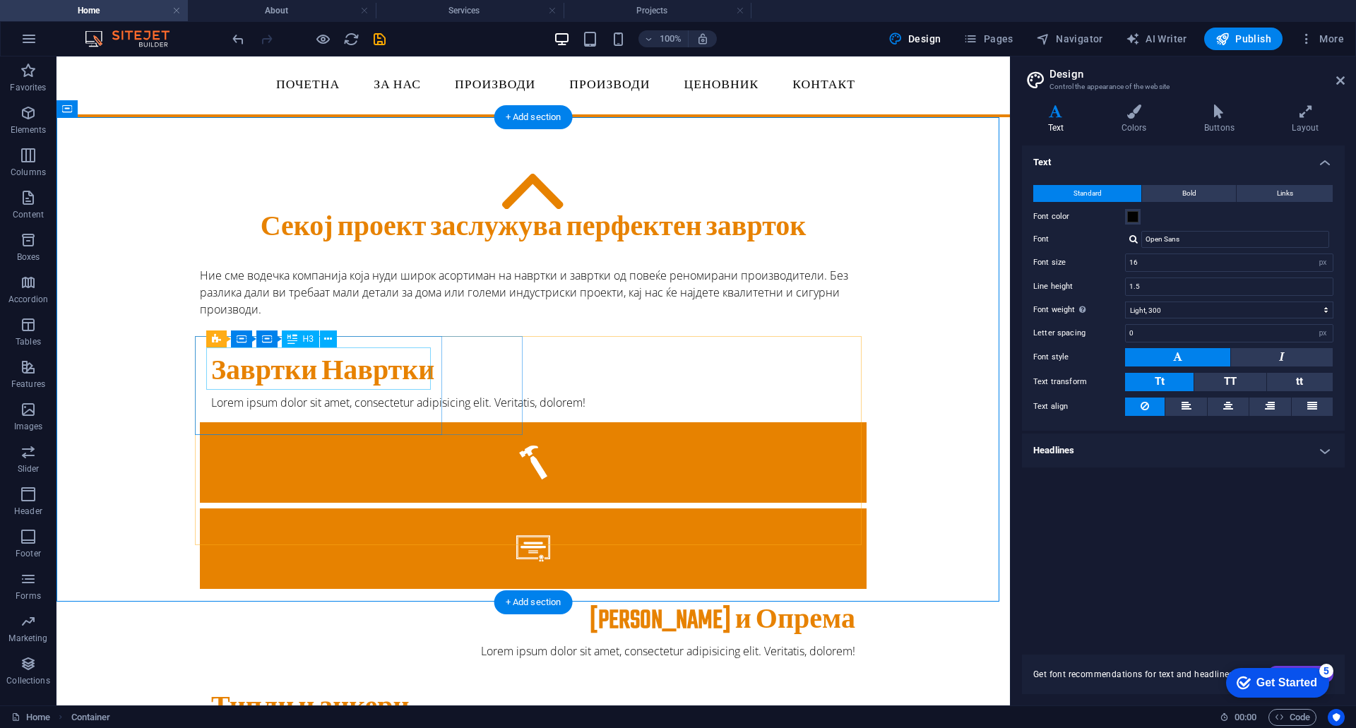
click at [339, 371] on div "Завртки Навртки" at bounding box center [533, 372] width 644 height 31
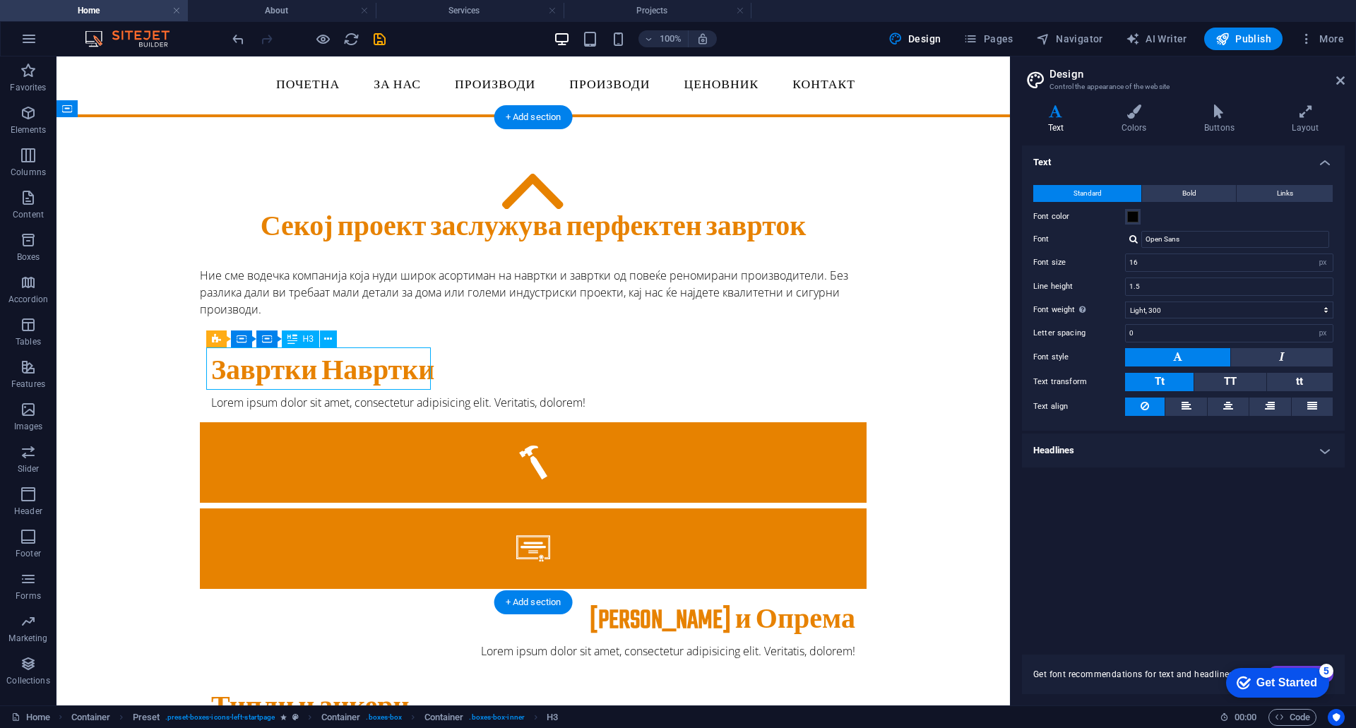
click at [339, 371] on div "Завртки Навртки" at bounding box center [533, 372] width 644 height 31
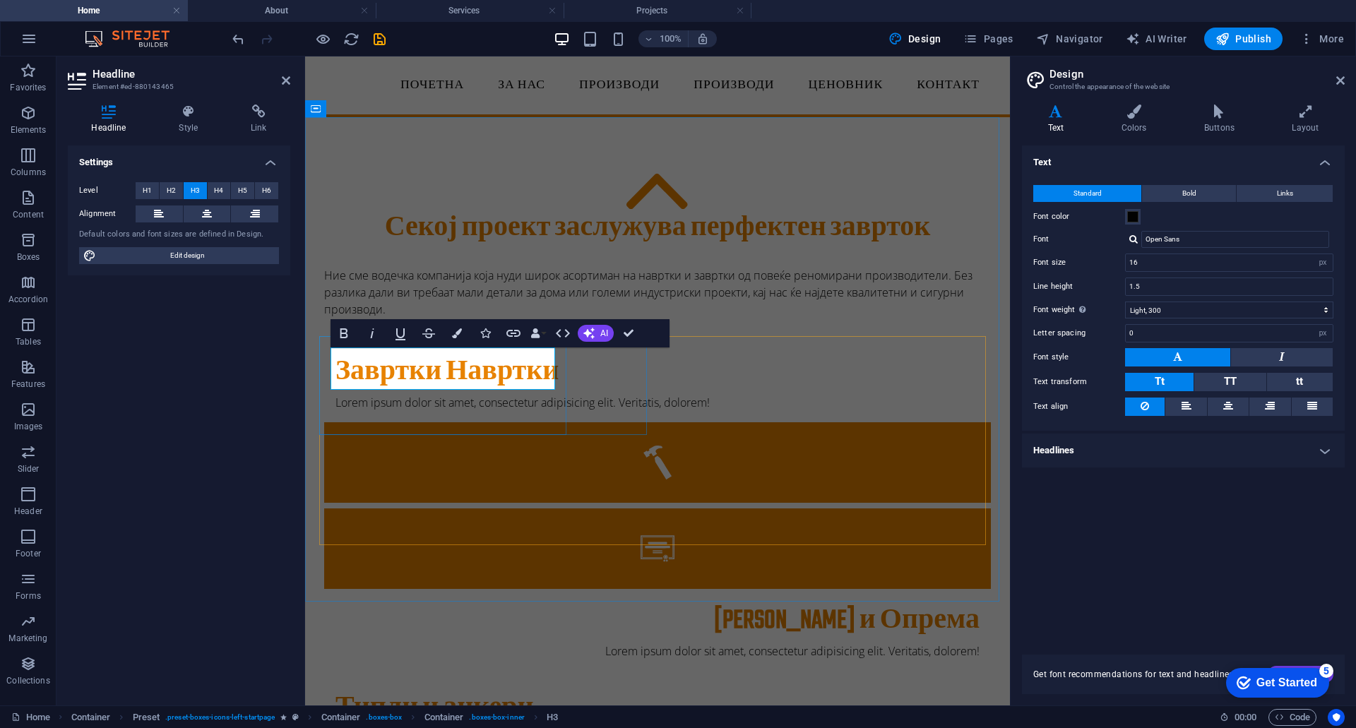
click at [466, 366] on h3 "Завртки Навртки" at bounding box center [657, 372] width 644 height 31
click at [900, 606] on div "Алати и Опрема" at bounding box center [657, 621] width 644 height 31
click at [1010, 357] on div "Секој проект заслужува перфектен заврток Ние сме водечка компанија која нуди ши…" at bounding box center [657, 590] width 705 height 947
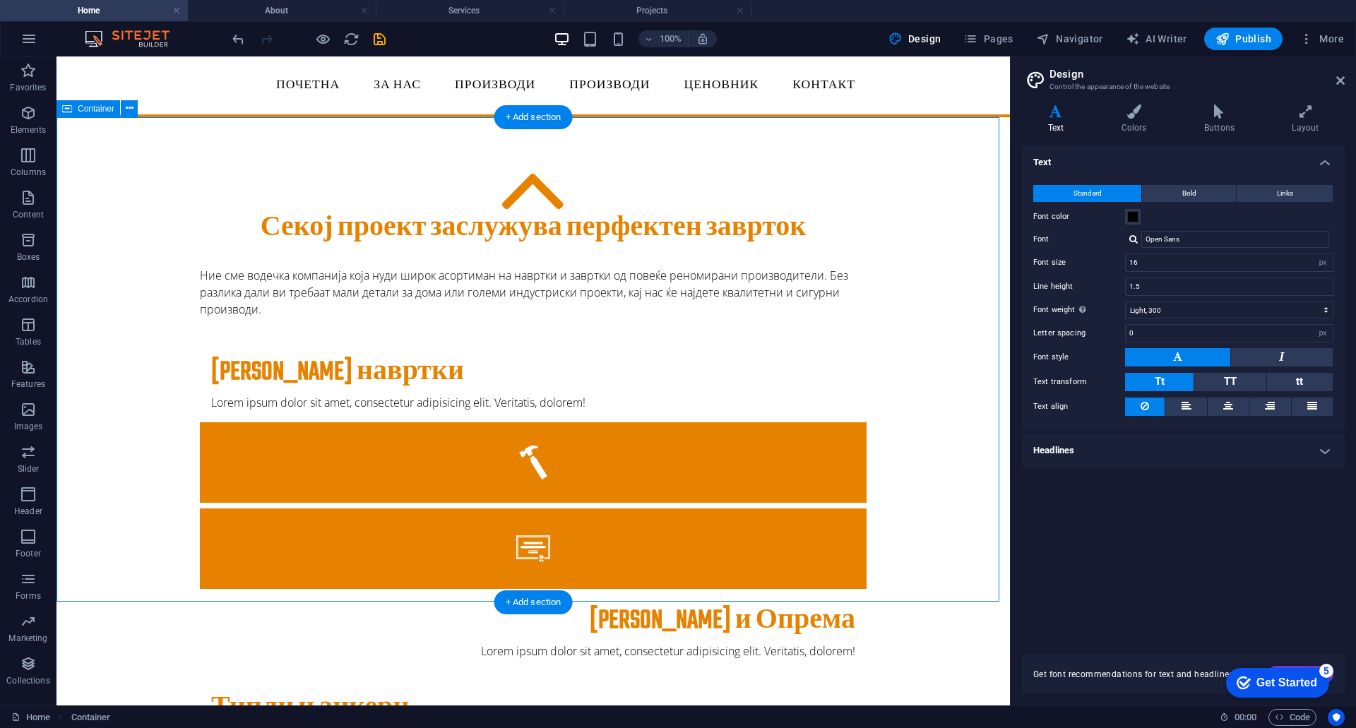
click at [883, 357] on div "Секој проект заслужува перфектен заврток Ние сме водечка компанија која нуди ши…" at bounding box center [532, 590] width 953 height 947
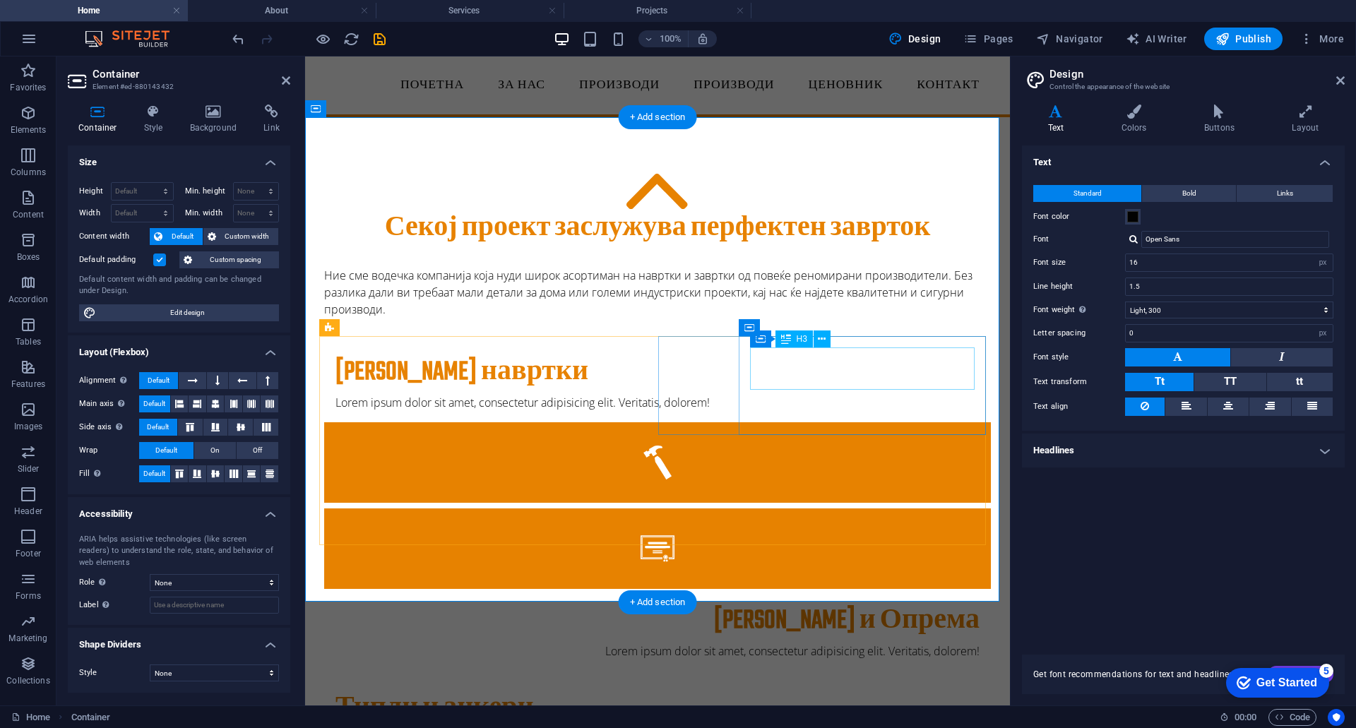
drag, startPoint x: 894, startPoint y: 361, endPoint x: 1162, endPoint y: 369, distance: 268.4
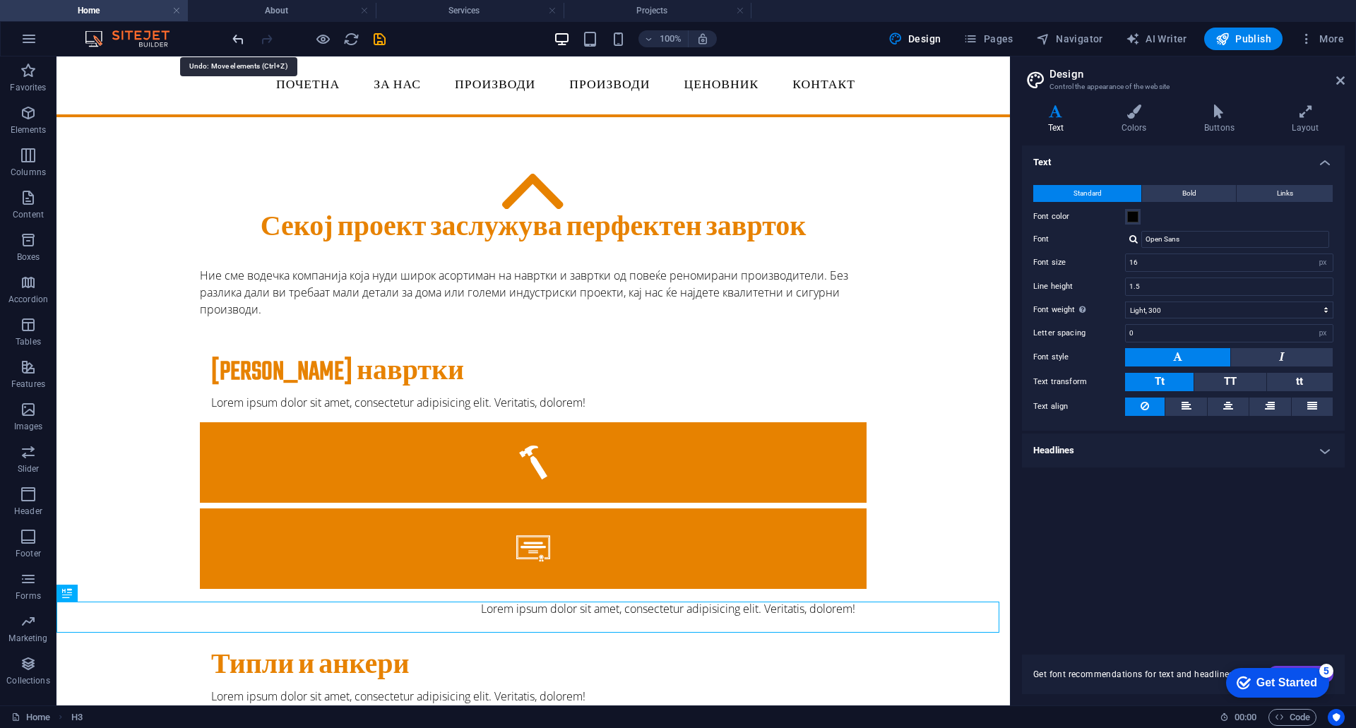
click at [233, 37] on icon "undo" at bounding box center [238, 39] width 16 height 16
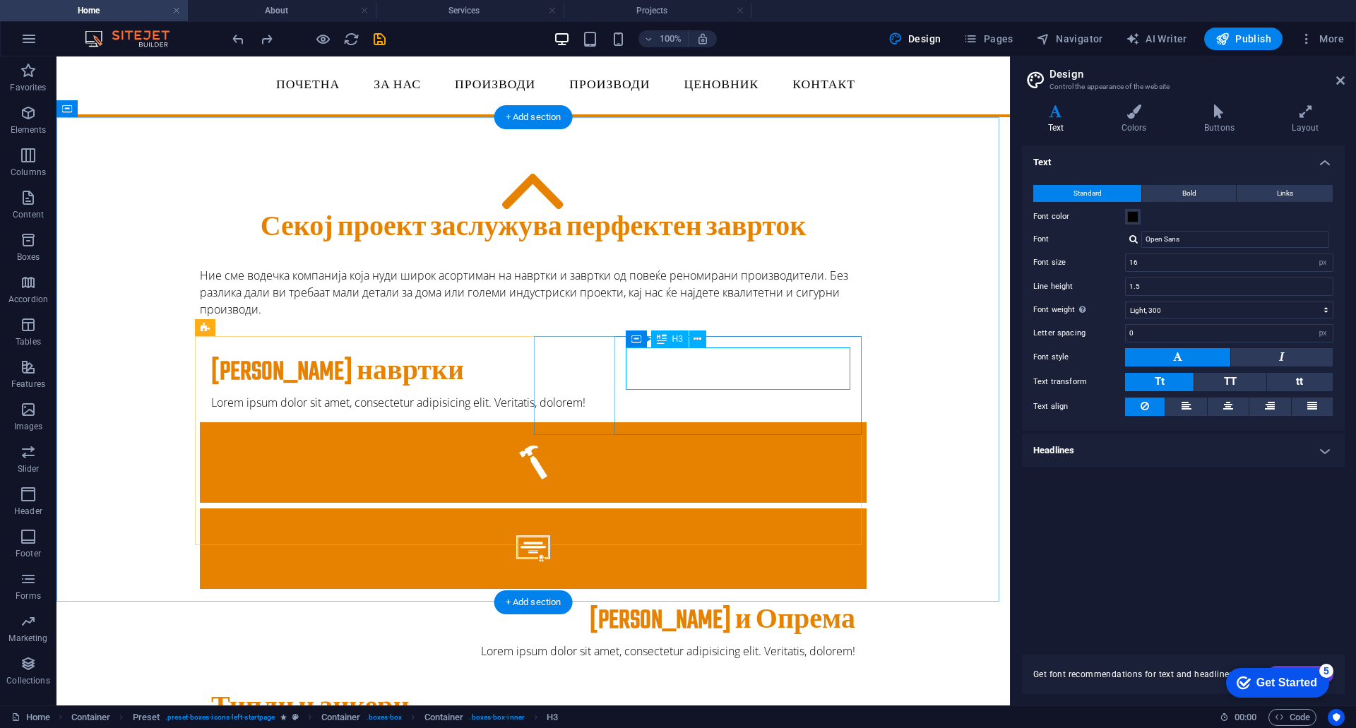
click at [771, 606] on div "Алати и Опрема" at bounding box center [533, 621] width 644 height 31
click at [772, 606] on div "Алати и Опрема" at bounding box center [533, 621] width 644 height 31
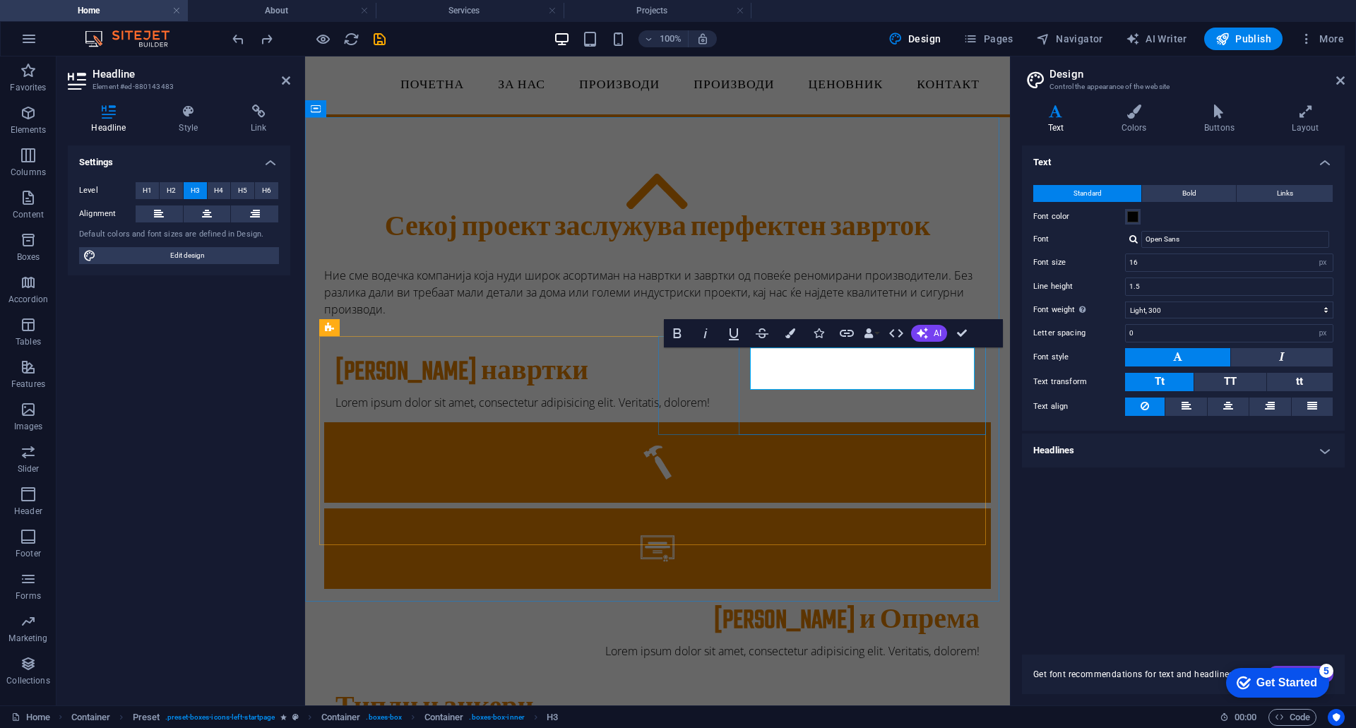
click at [897, 606] on h3 "Алати и Опрема" at bounding box center [657, 621] width 644 height 31
click at [237, 36] on icon "undo" at bounding box center [238, 39] width 16 height 16
click at [890, 558] on div "Секој проект заслужува перфектен заврток Ние сме водечка компанија која нуди ши…" at bounding box center [657, 590] width 705 height 947
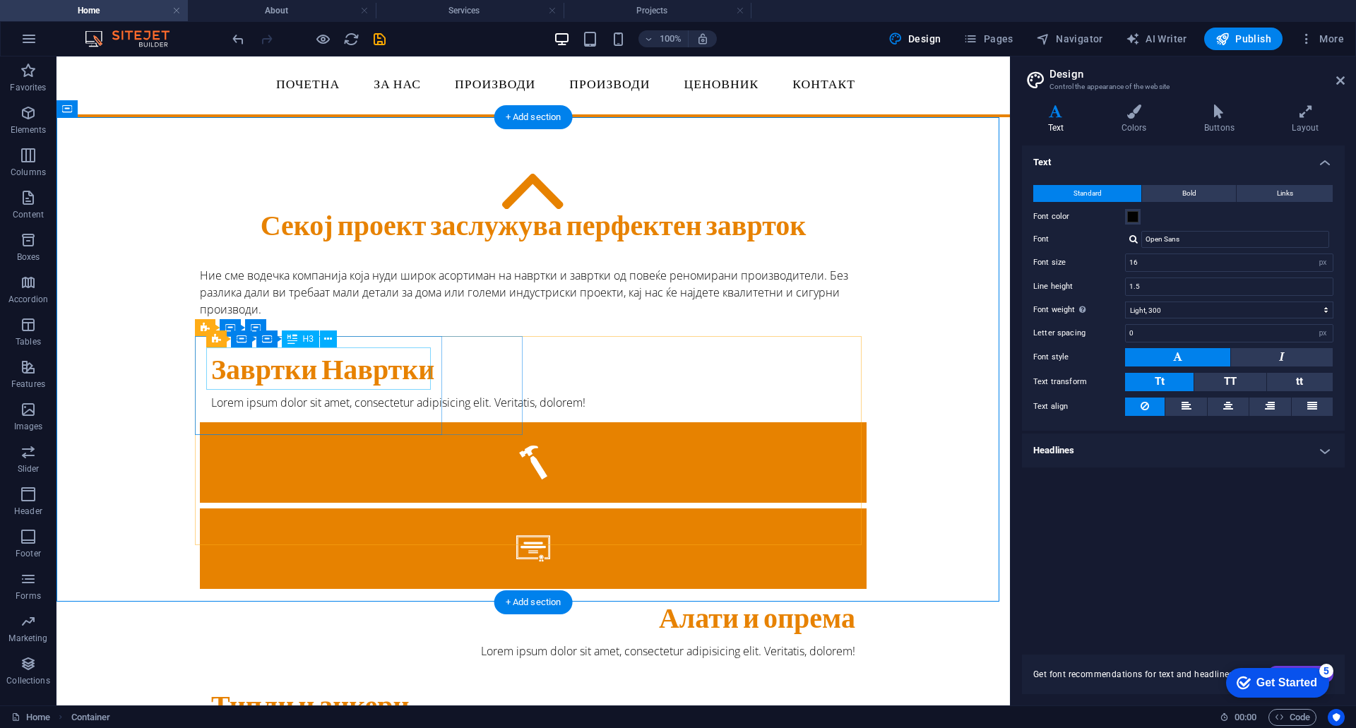
click at [356, 384] on div "Завртки Навртки" at bounding box center [533, 372] width 644 height 31
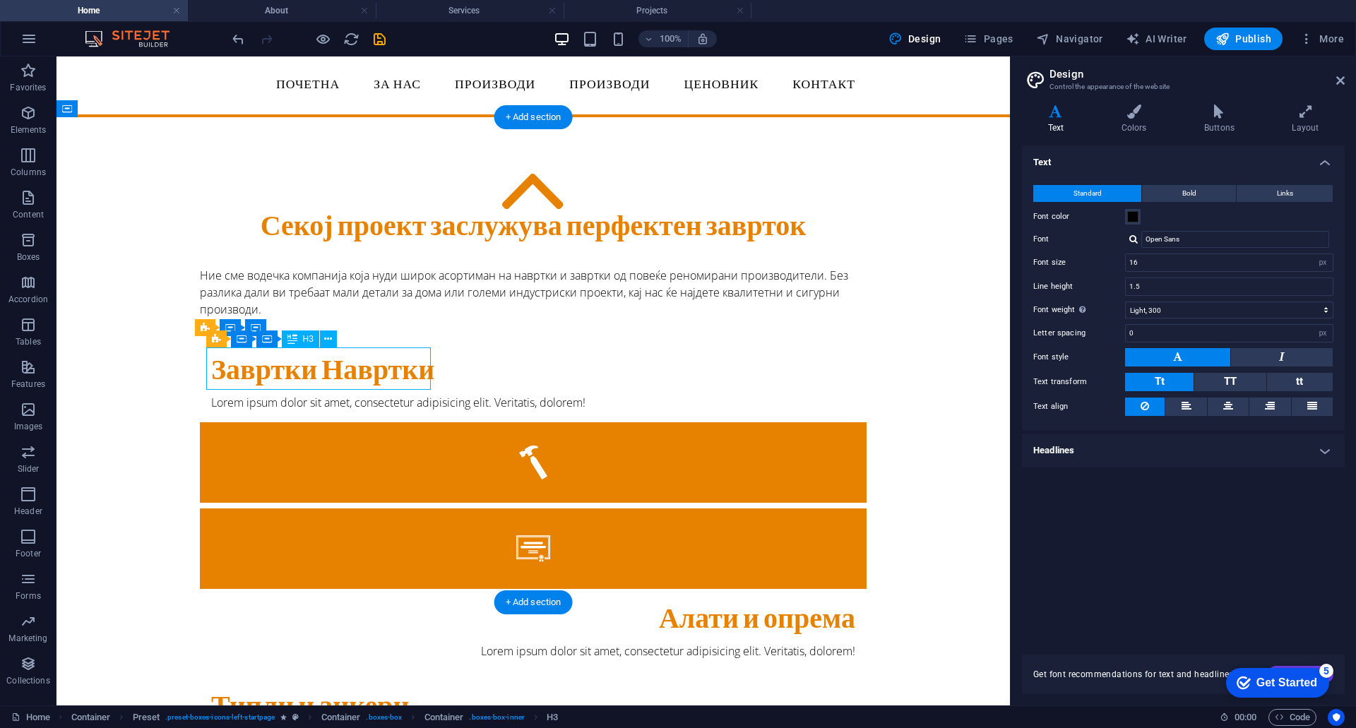
click at [357, 371] on div "Завртки Навртки" at bounding box center [533, 372] width 644 height 31
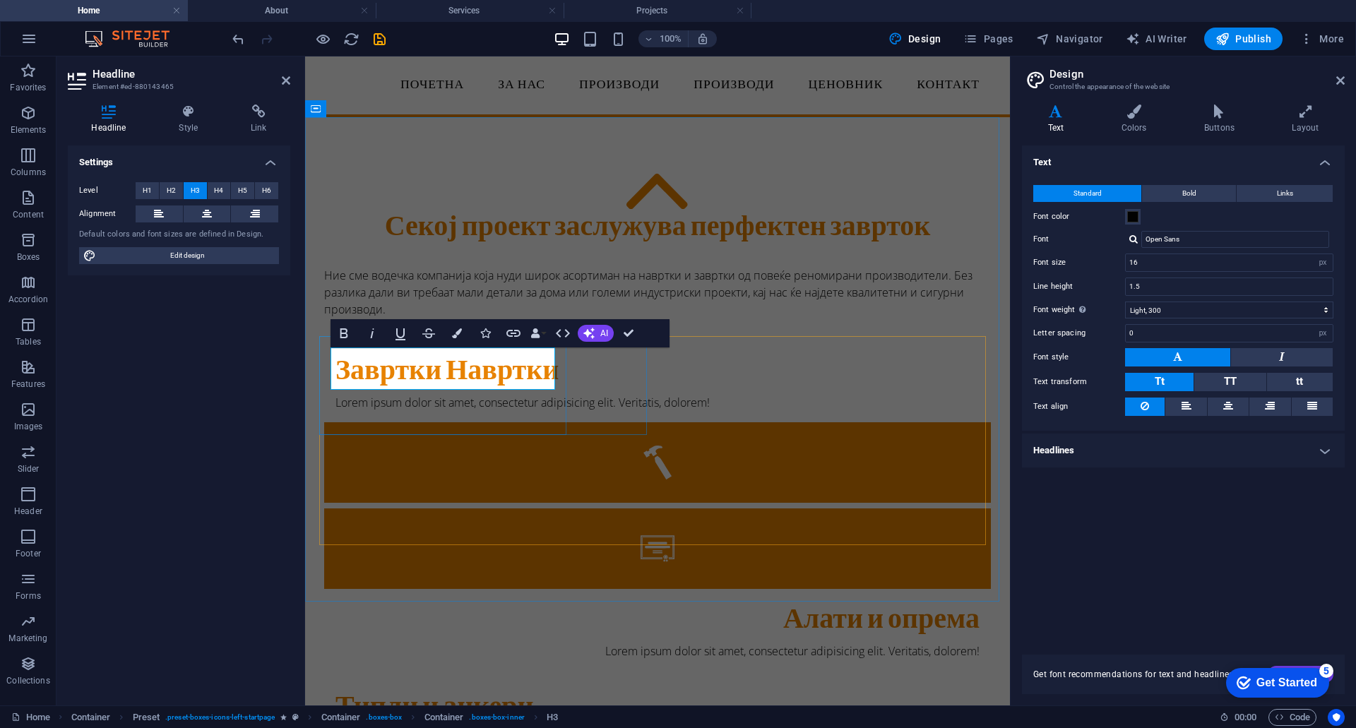
click at [460, 366] on h3 "Завртки Навртки" at bounding box center [657, 372] width 644 height 31
click at [434, 140] on div "Секој проект заслужува перфектен заврток Ние сме водечка компанија која нуди ши…" at bounding box center [657, 590] width 705 height 947
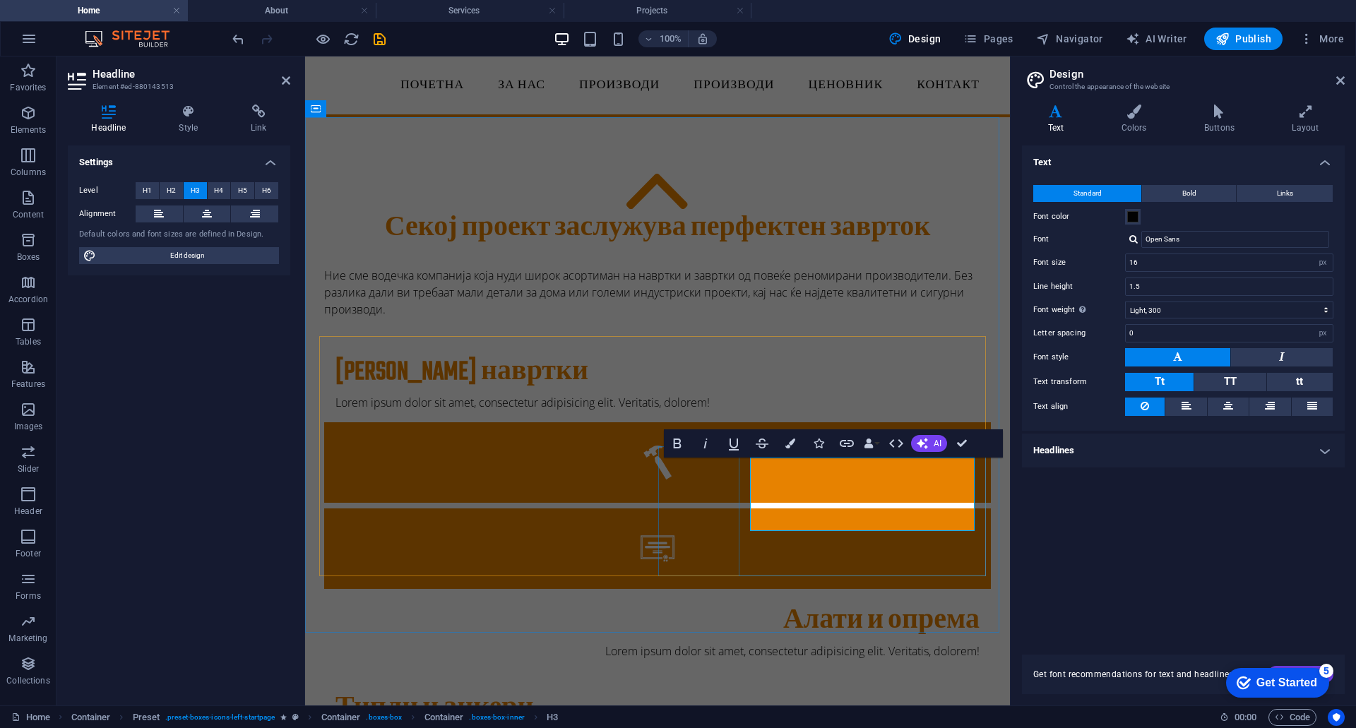
drag, startPoint x: 916, startPoint y: 474, endPoint x: 789, endPoint y: 476, distance: 127.8
click at [1175, 566] on div "Text Standard Bold Links Font color Font Open Sans Font size 16 rem px Line hei…" at bounding box center [1183, 391] width 323 height 492
drag, startPoint x: 969, startPoint y: 446, endPoint x: 911, endPoint y: 388, distance: 81.9
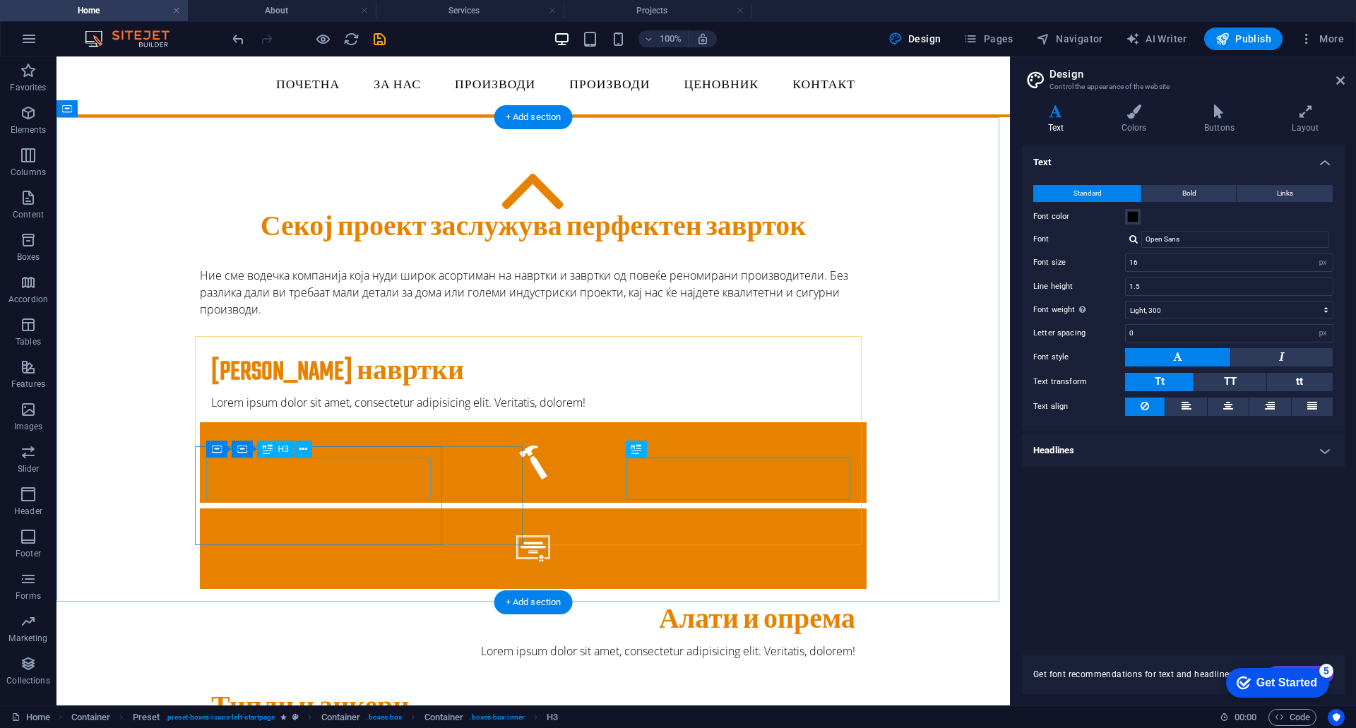
click at [289, 693] on div "Типли и анкери" at bounding box center [533, 708] width 644 height 31
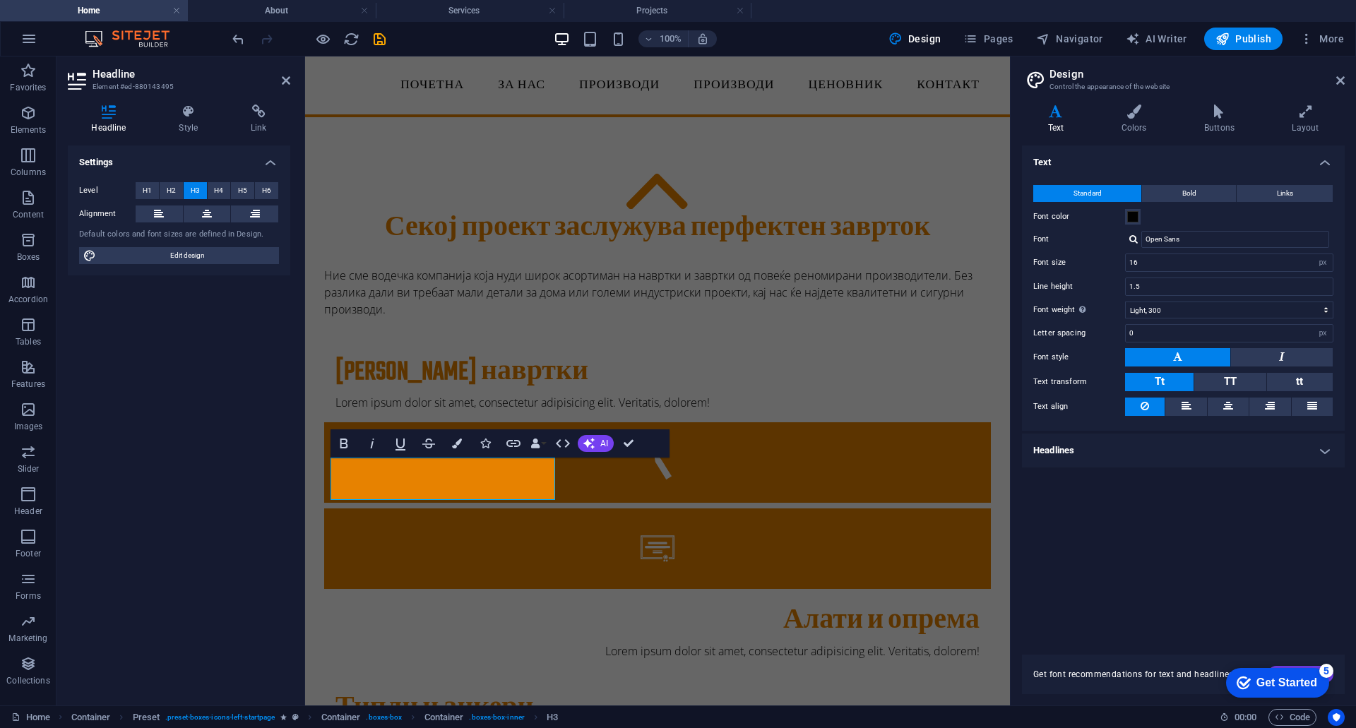
click at [289, 482] on div "Settings Level H1 H2 H3 H4 H5 H6 Alignment Default colors and font sizes are de…" at bounding box center [179, 419] width 222 height 549
click at [1207, 580] on div "Text Standard Bold Links Font color Font Open Sans Font size 16 rem px Line hei…" at bounding box center [1183, 391] width 323 height 492
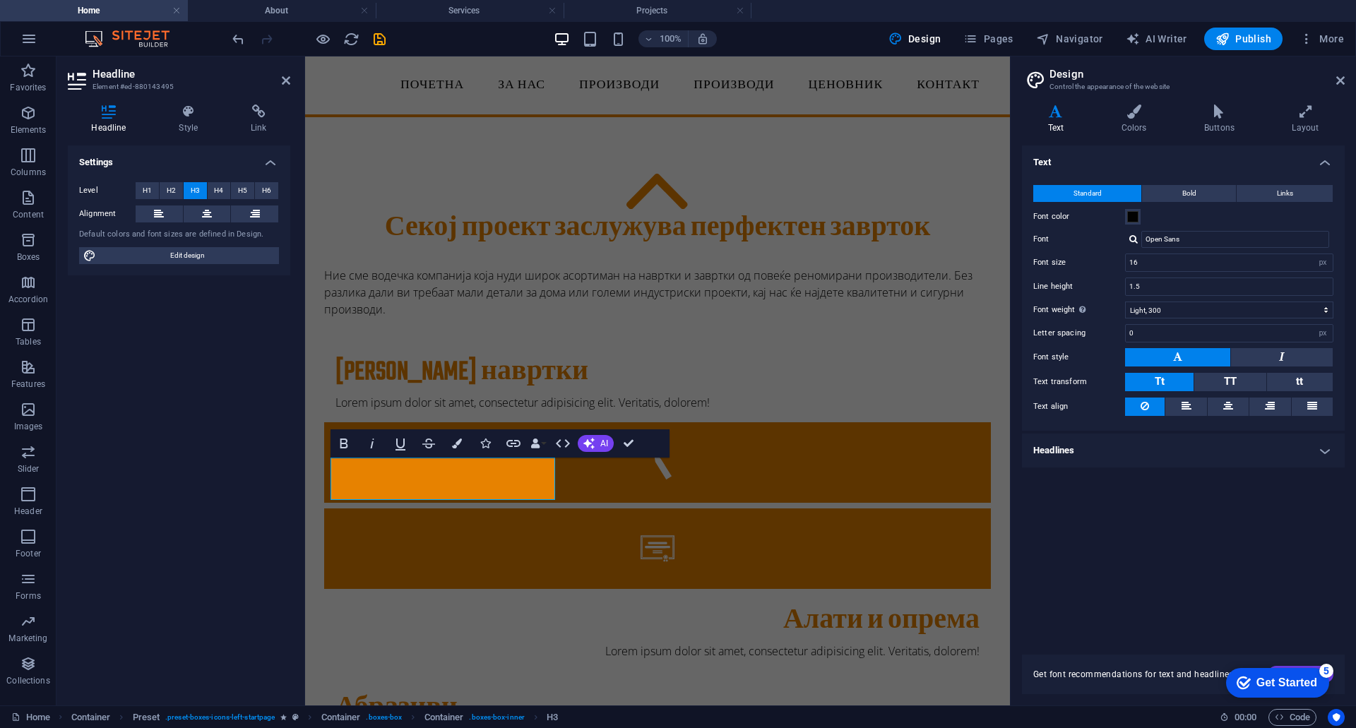
click at [1207, 580] on div "Text Standard Bold Links Font color Font Open Sans Font size 16 rem px Line hei…" at bounding box center [1183, 391] width 323 height 492
click at [855, 590] on div "Секој проект заслужува перфектен заврток Ние сме водечка компанија која нуди ши…" at bounding box center [657, 590] width 705 height 947
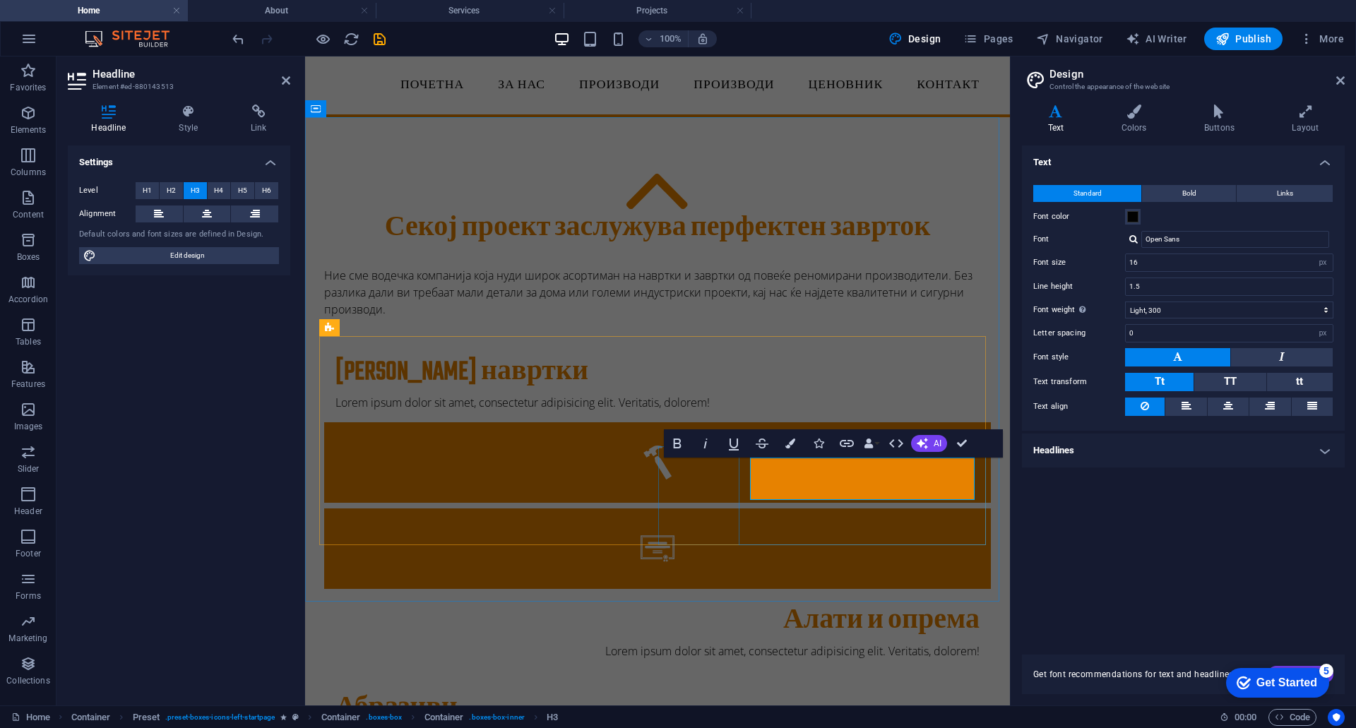
drag, startPoint x: 577, startPoint y: 425, endPoint x: 1092, endPoint y: 551, distance: 530.0
click at [1092, 551] on div "Text Standard Bold Links Font color Font Open Sans Font size 16 rem px Line hei…" at bounding box center [1183, 391] width 323 height 492
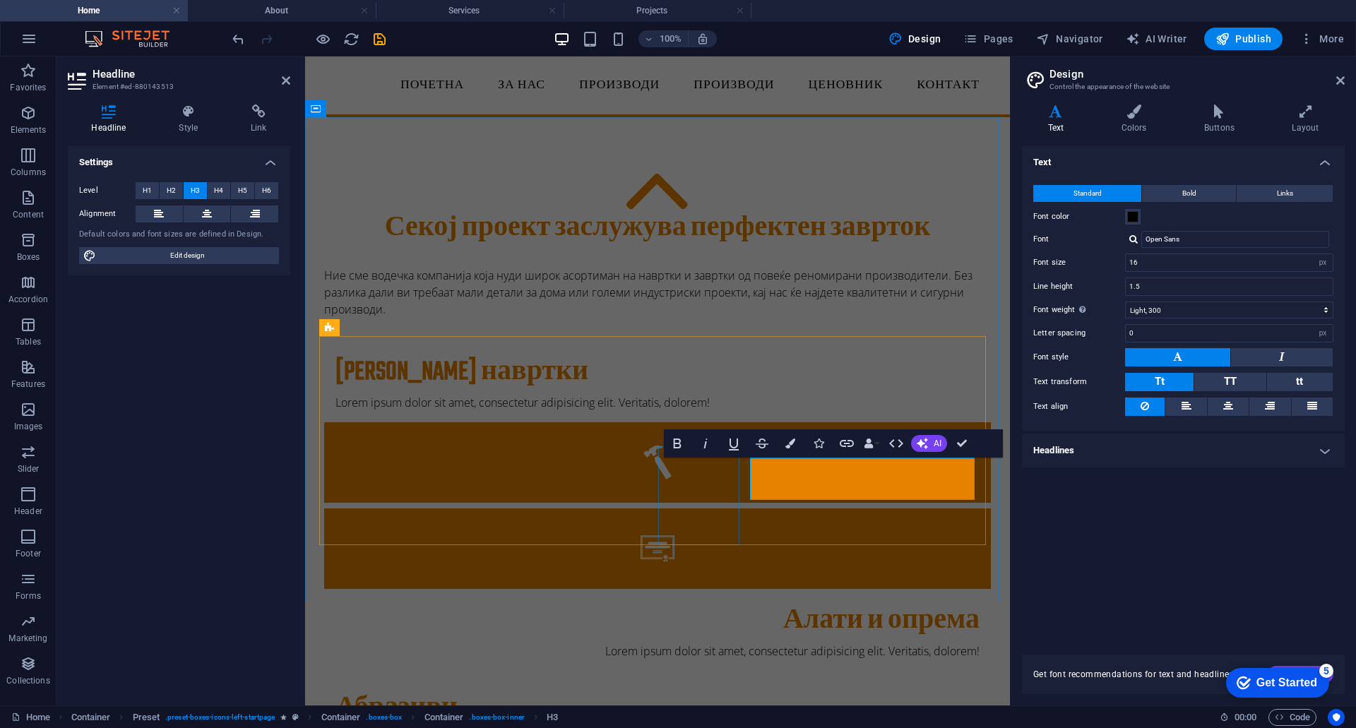
copy h3 "Резен алат"
drag, startPoint x: 739, startPoint y: 503, endPoint x: 421, endPoint y: 464, distance: 320.2
click at [418, 693] on div "Абразиви" at bounding box center [657, 708] width 644 height 31
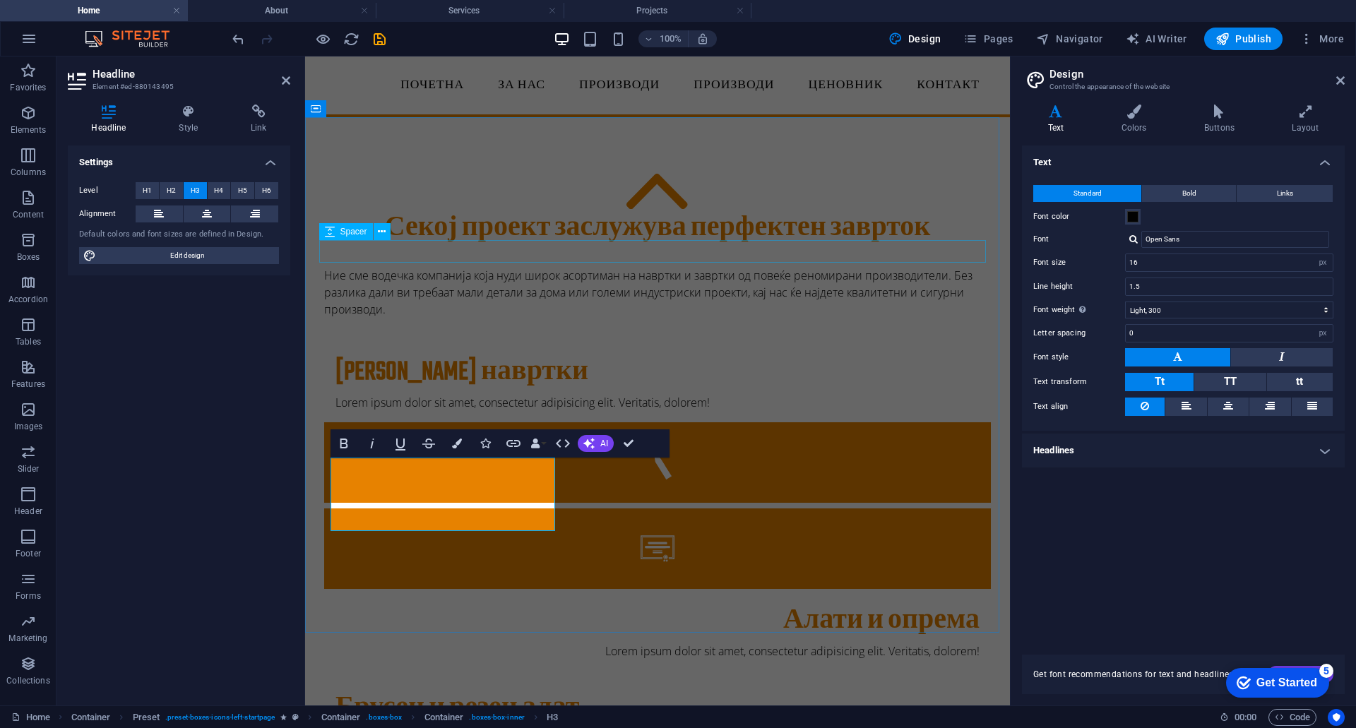
scroll to position [0, 4]
click at [234, 37] on icon "undo" at bounding box center [238, 39] width 16 height 16
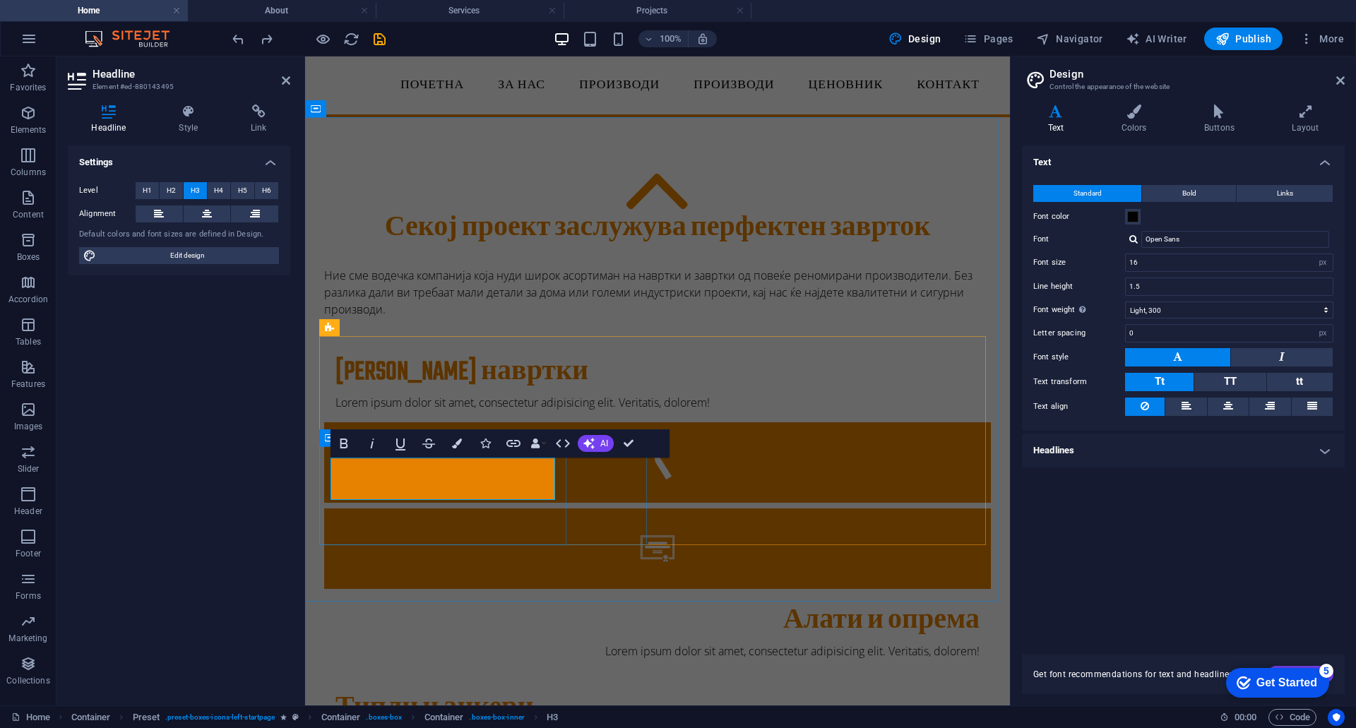
click at [441, 693] on h3 "Типли и анкери" at bounding box center [657, 708] width 644 height 31
click at [1097, 600] on div "Text Standard Bold Links Font color Font Open Sans Font size 16 rem px Line hei…" at bounding box center [1183, 391] width 323 height 492
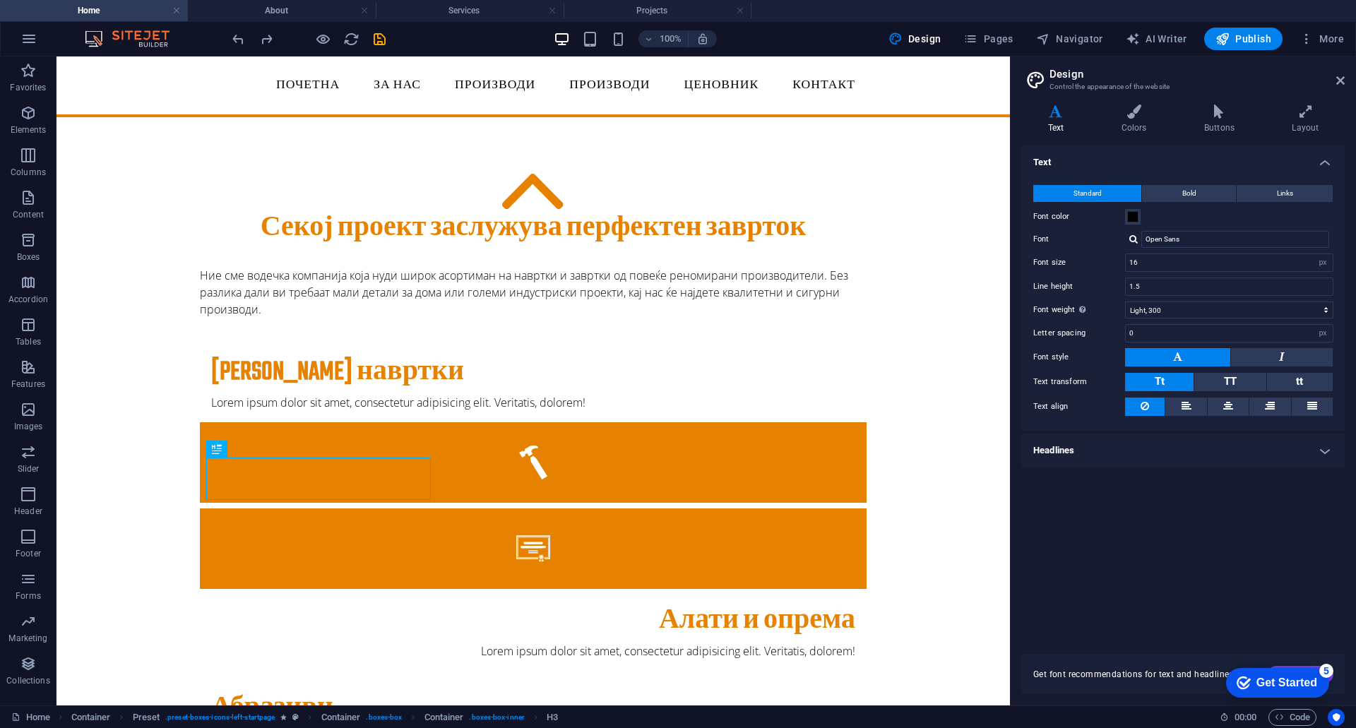
click at [1183, 525] on div "Text Standard Bold Links Font color Font Open Sans Font size 16 rem px Line hei…" at bounding box center [1183, 391] width 323 height 492
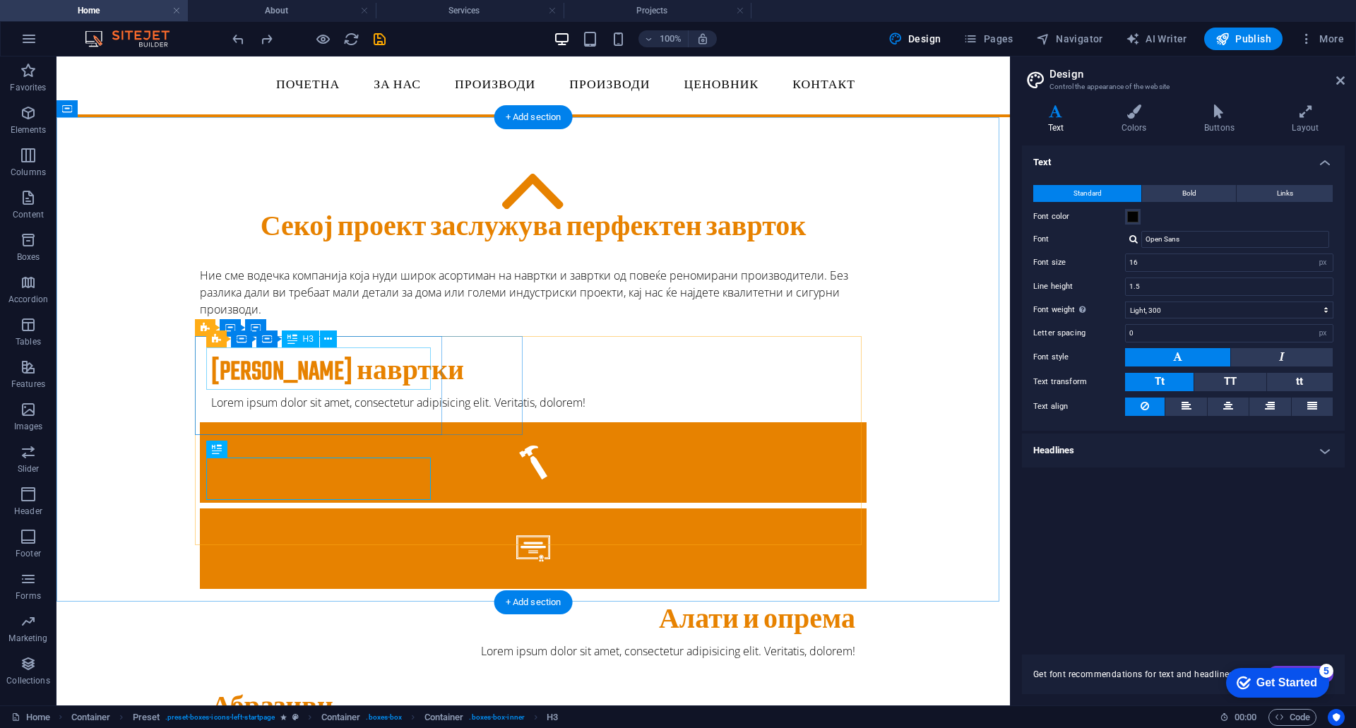
click at [316, 368] on div "Завртки навртки" at bounding box center [533, 372] width 644 height 31
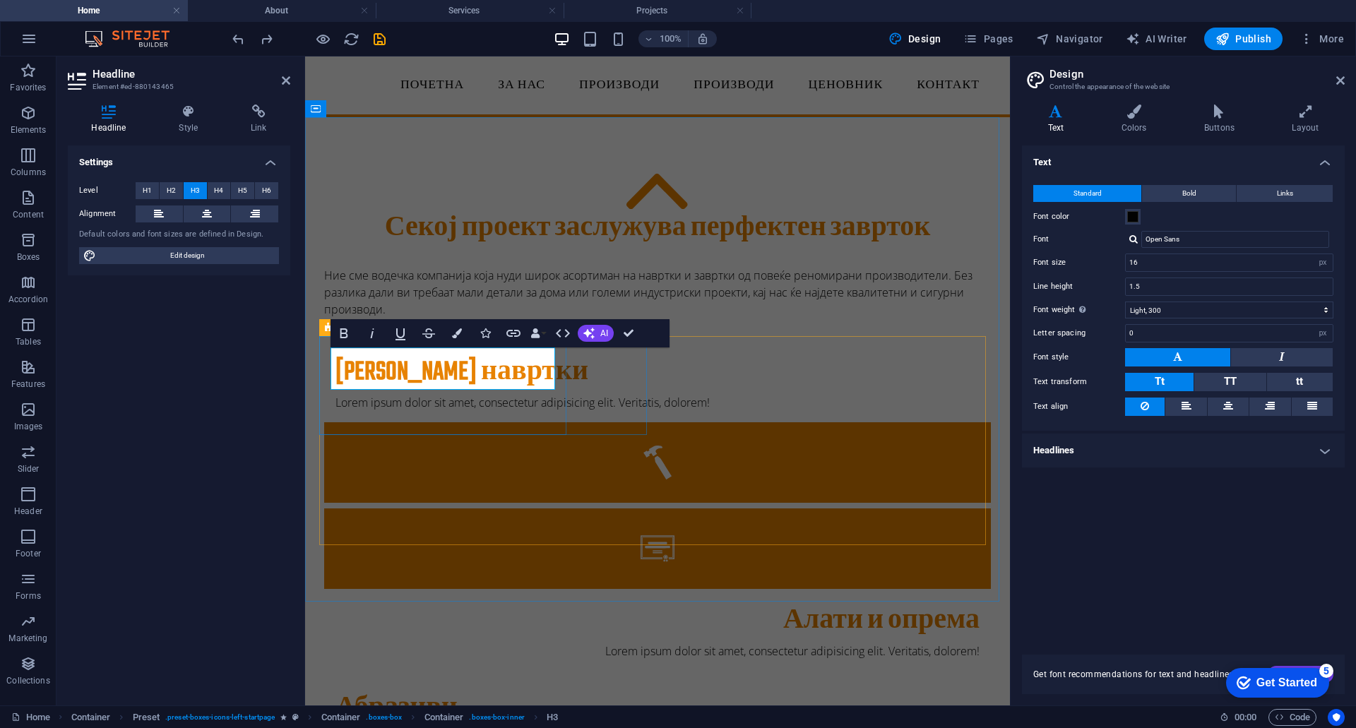
click at [414, 363] on h3 "Завртки навртки" at bounding box center [657, 372] width 644 height 31
click at [438, 362] on h3 "Завртки навртки" at bounding box center [657, 372] width 644 height 31
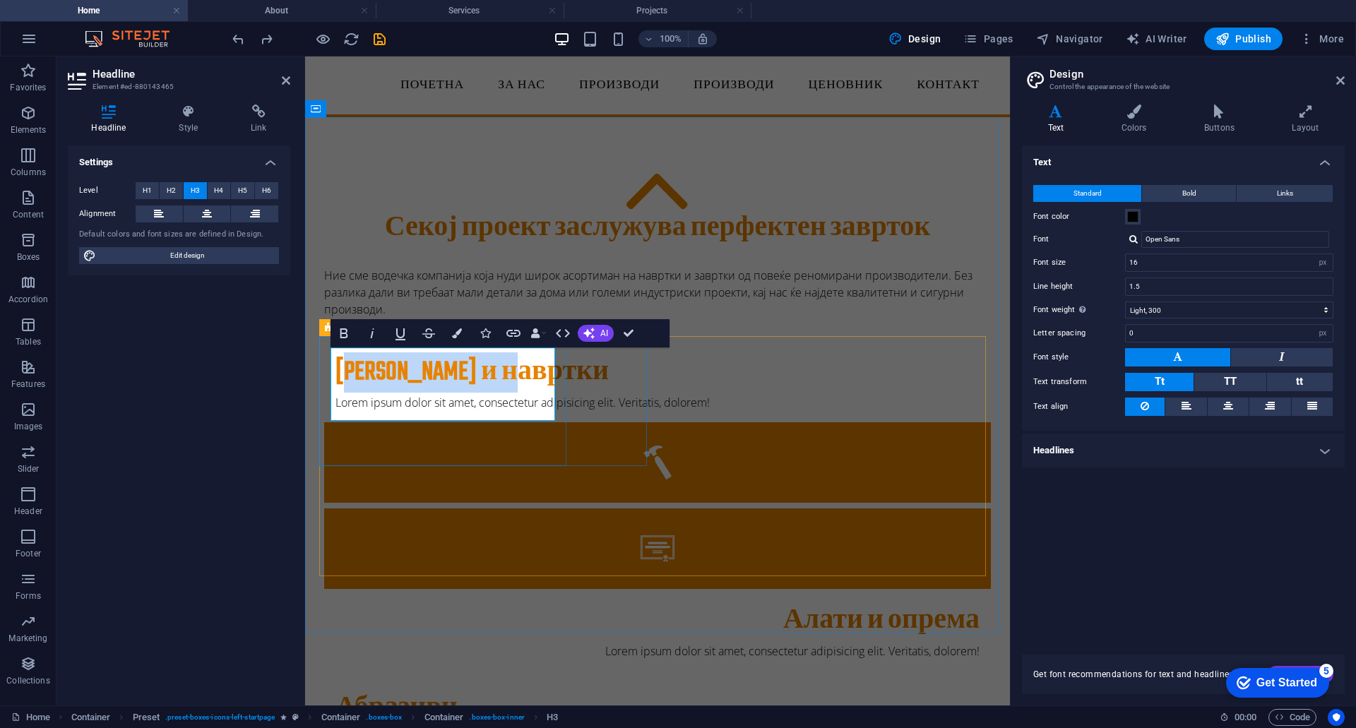
drag, startPoint x: 443, startPoint y: 399, endPoint x: 351, endPoint y: 376, distance: 95.2
click at [351, 376] on h3 "Завртки и навртки" at bounding box center [657, 372] width 644 height 31
drag, startPoint x: 1173, startPoint y: 264, endPoint x: 1120, endPoint y: 261, distance: 53.1
click at [1120, 261] on div "Font size 16 rem px" at bounding box center [1183, 262] width 300 height 18
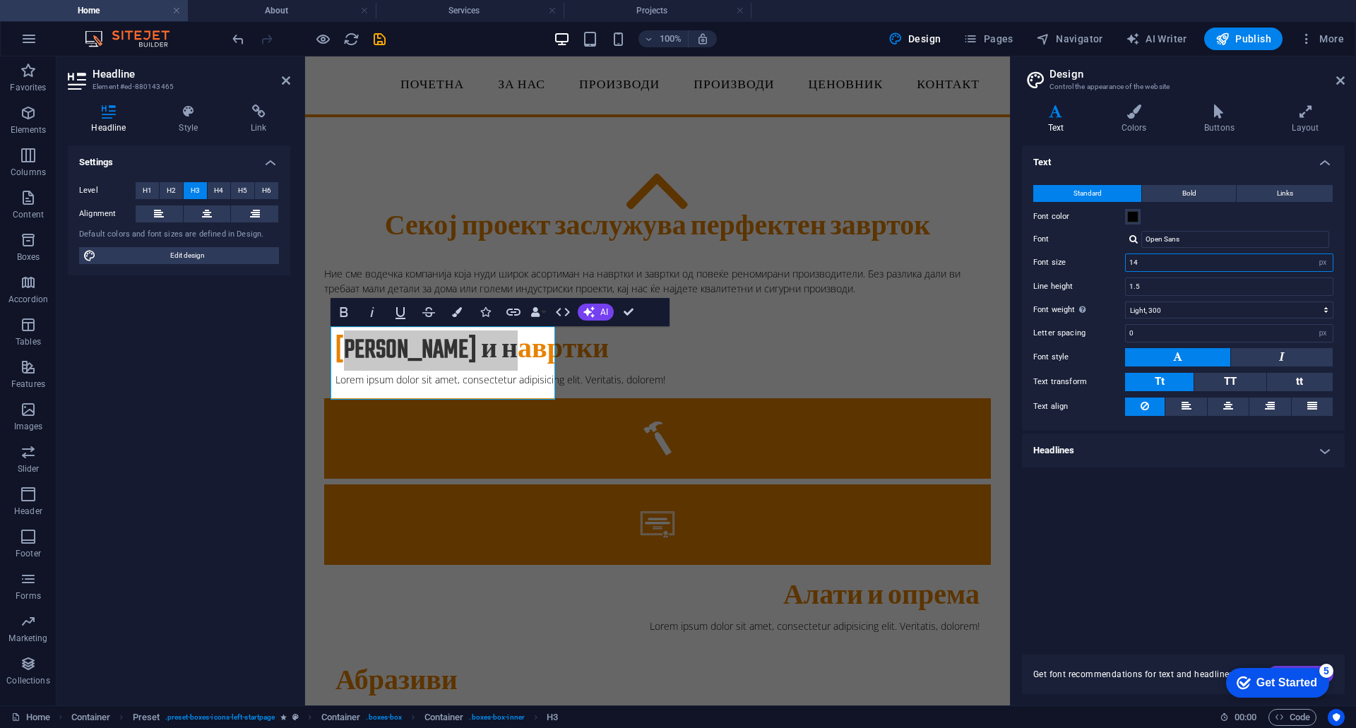
click at [1159, 265] on input "14" at bounding box center [1228, 262] width 207 height 17
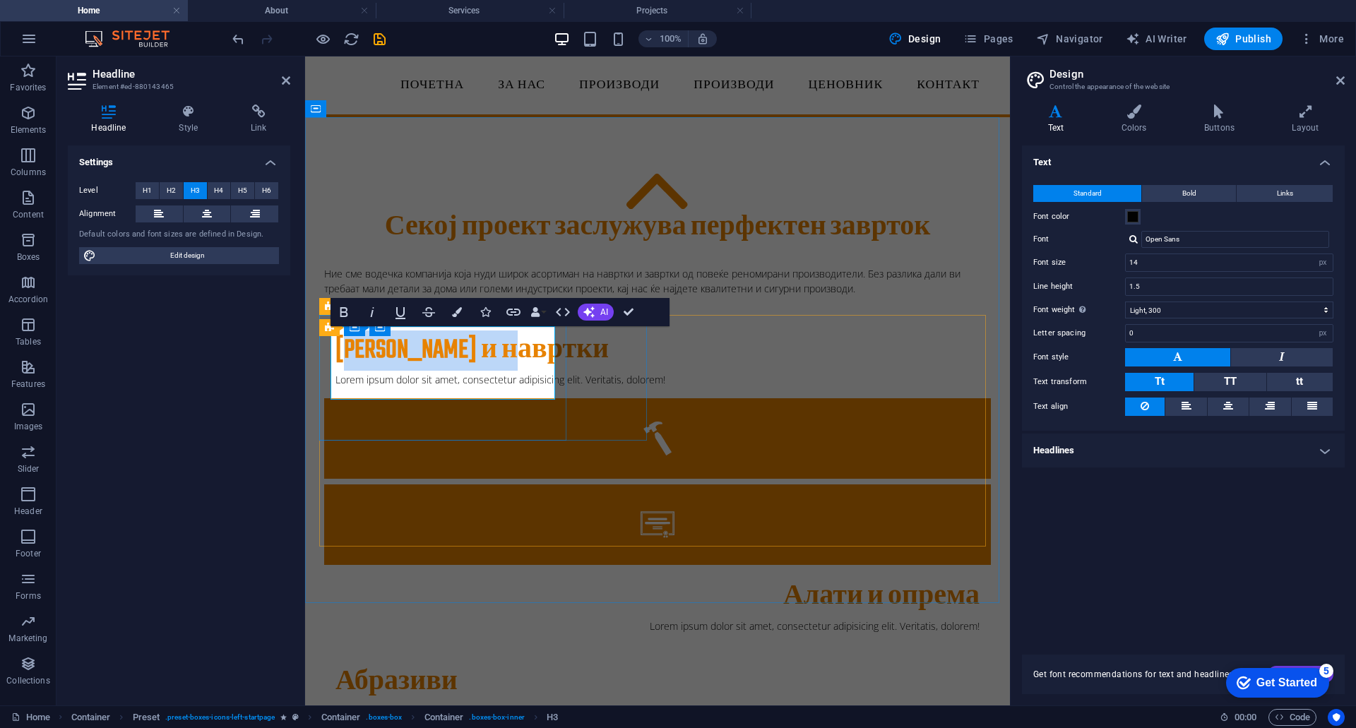
click at [458, 355] on h3 "Завртки и навртки" at bounding box center [657, 350] width 644 height 31
drag, startPoint x: 458, startPoint y: 377, endPoint x: 323, endPoint y: 348, distance: 138.6
click at [324, 348] on div "Завртки и навртки Lorem ipsum dolor sit amet, consectetur adipisicing elit. Ver…" at bounding box center [657, 358] width 666 height 80
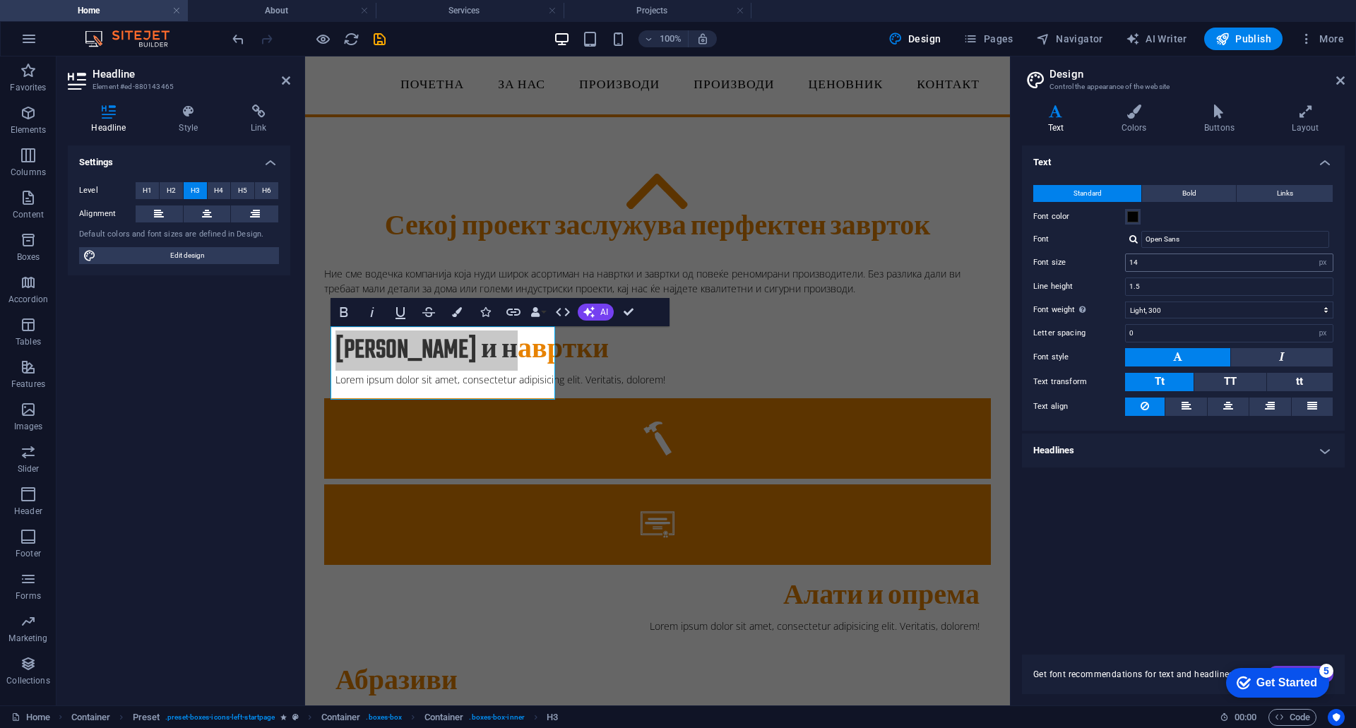
click at [1167, 266] on input "14" at bounding box center [1228, 262] width 207 height 17
drag, startPoint x: 1166, startPoint y: 262, endPoint x: 1111, endPoint y: 263, distance: 55.1
click at [1111, 263] on div "Font size 14 rem px" at bounding box center [1183, 262] width 300 height 18
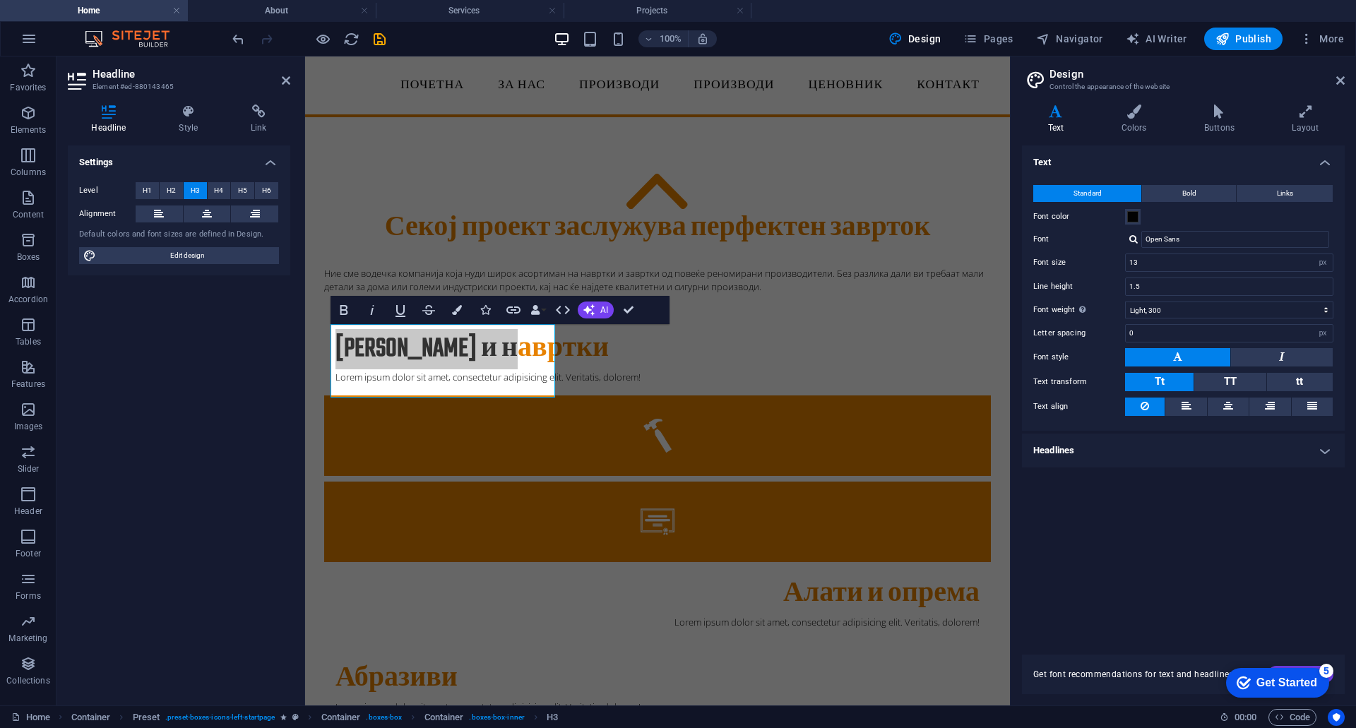
drag, startPoint x: 1141, startPoint y: 261, endPoint x: 1114, endPoint y: 263, distance: 27.0
click at [1114, 263] on div "Font size 13 rem px" at bounding box center [1183, 262] width 300 height 18
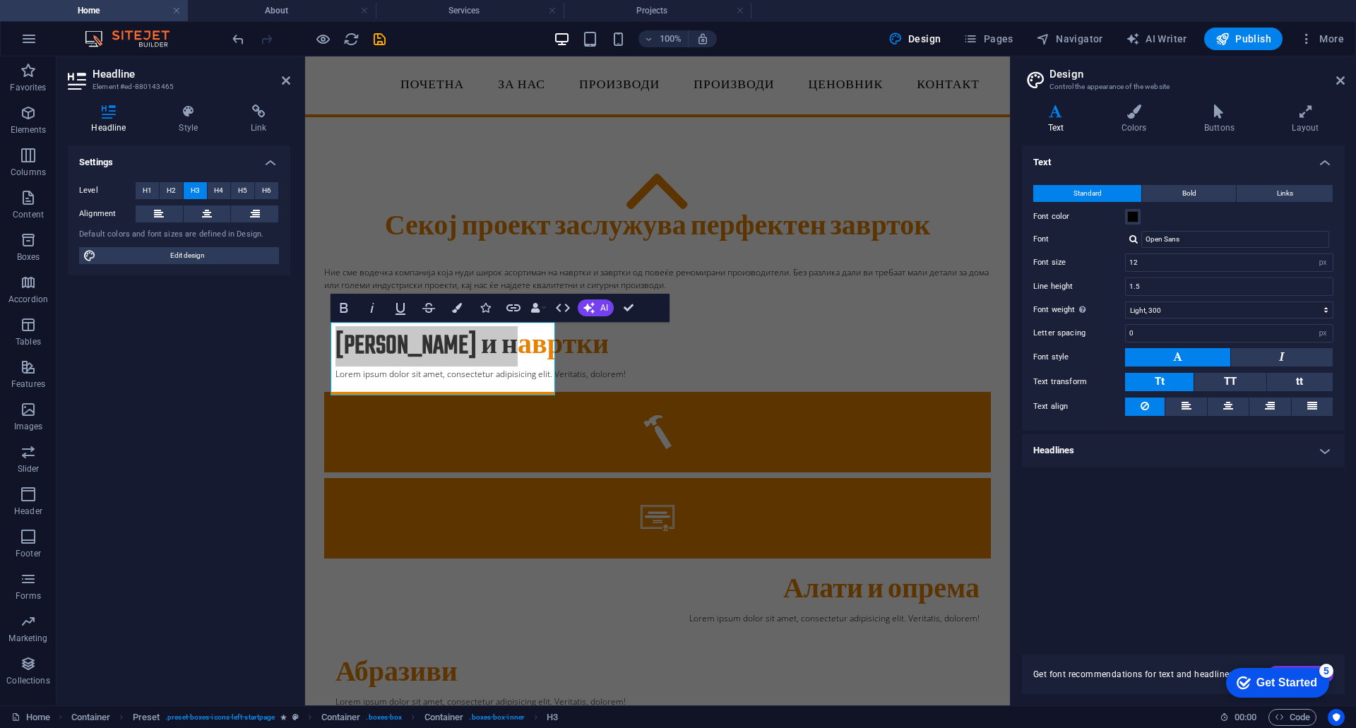
type input "1"
type input "9"
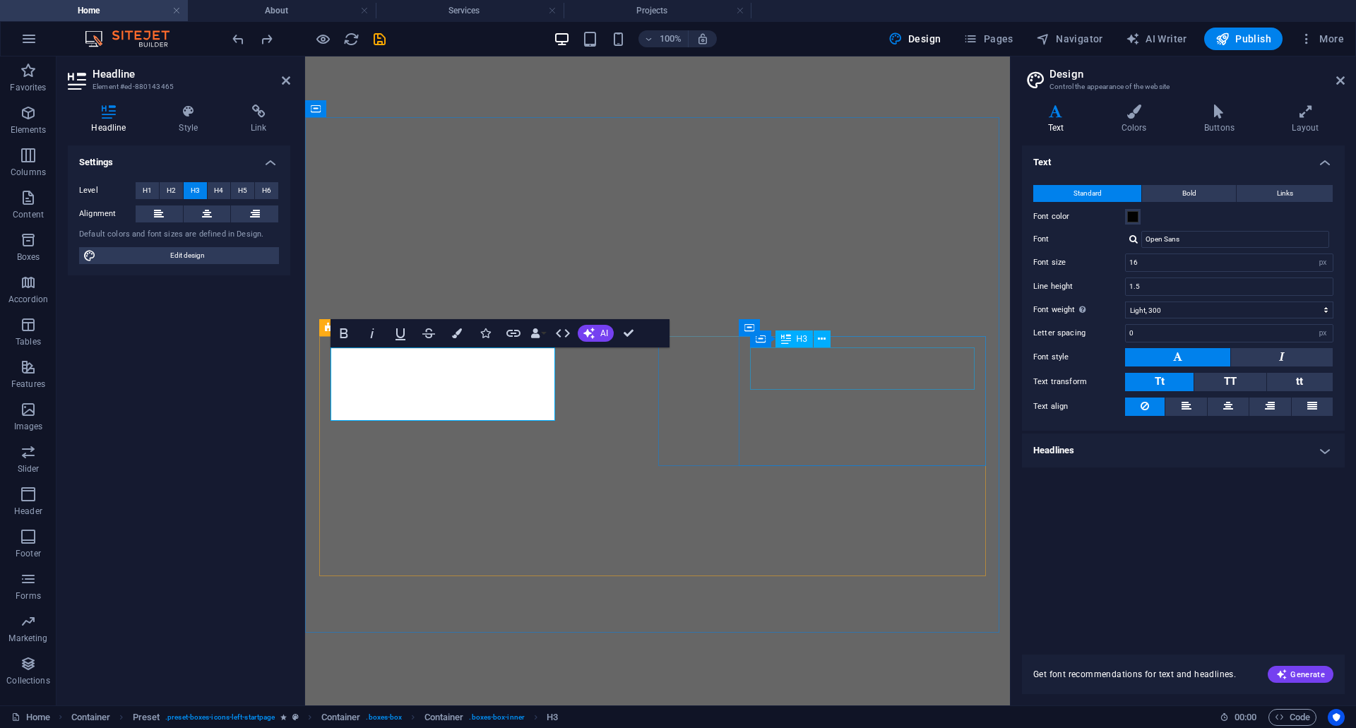
select select "px"
select select "300"
select select "px"
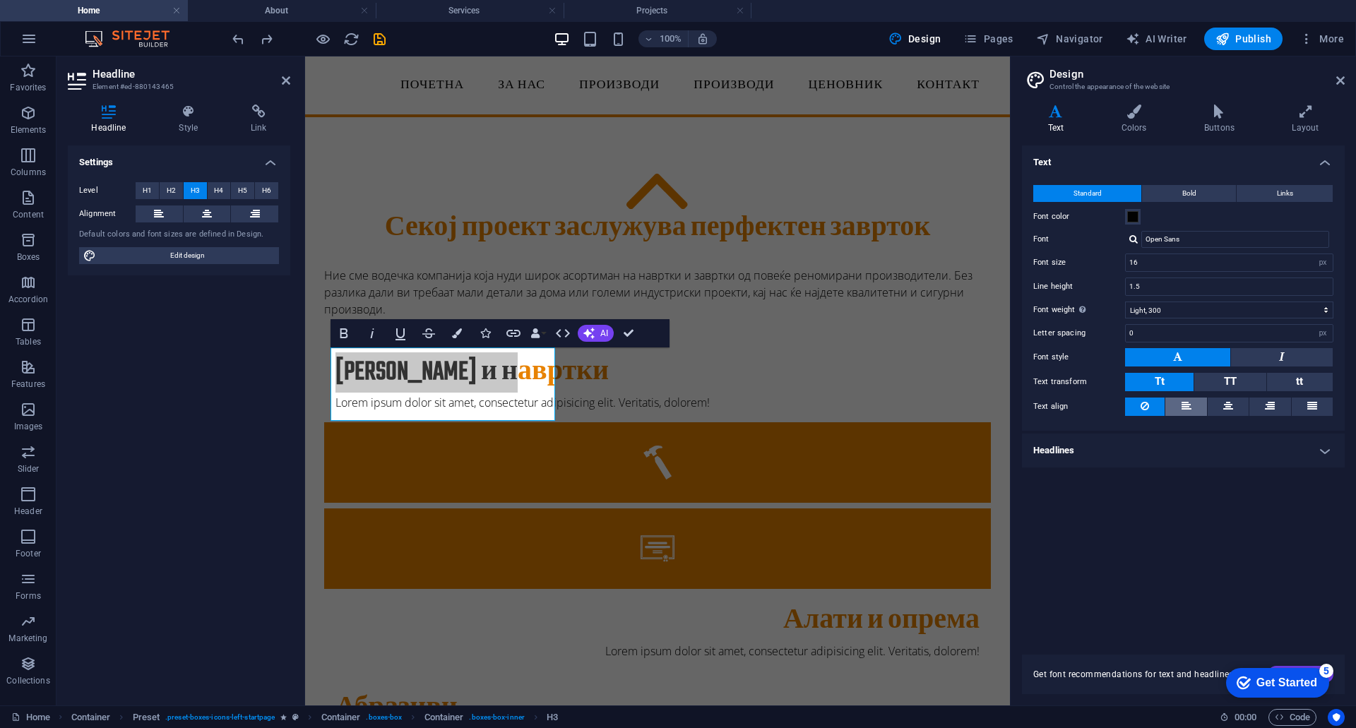
click at [1190, 405] on icon at bounding box center [1186, 405] width 10 height 17
click at [1214, 404] on button at bounding box center [1227, 406] width 41 height 18
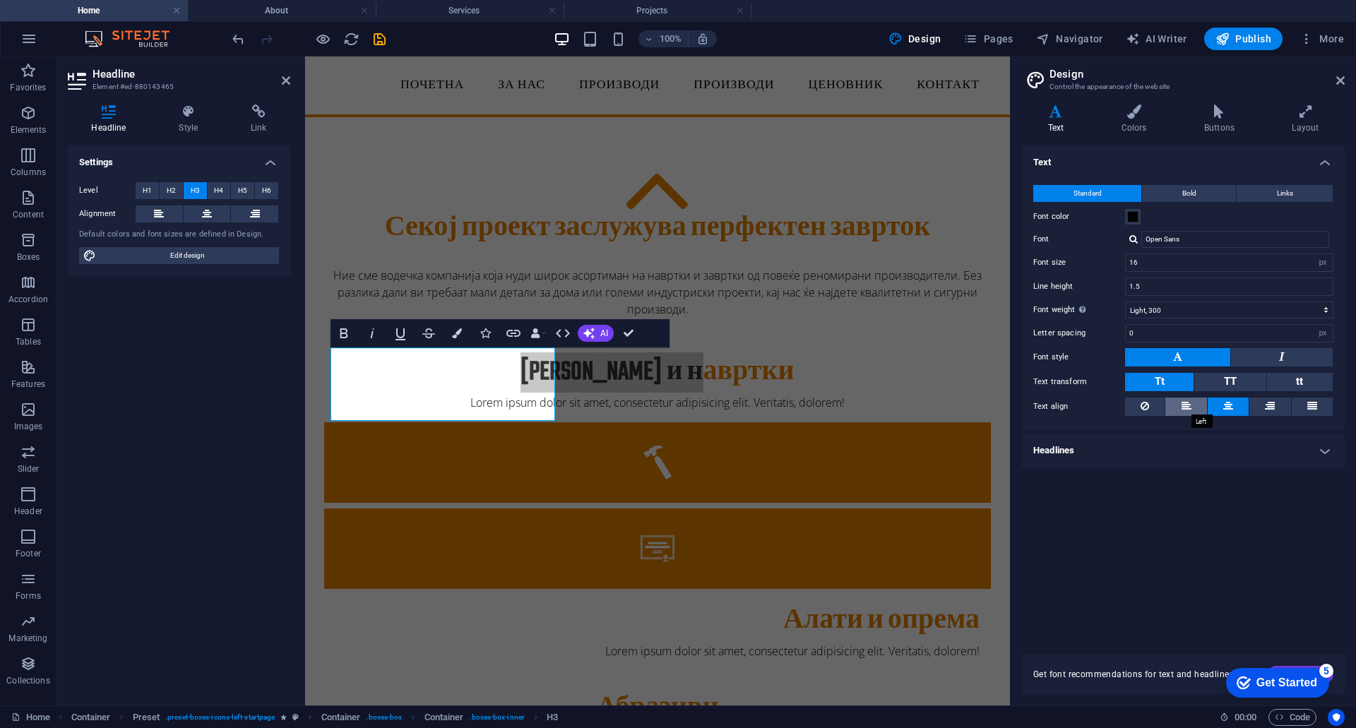
click at [1185, 405] on icon at bounding box center [1186, 405] width 10 height 17
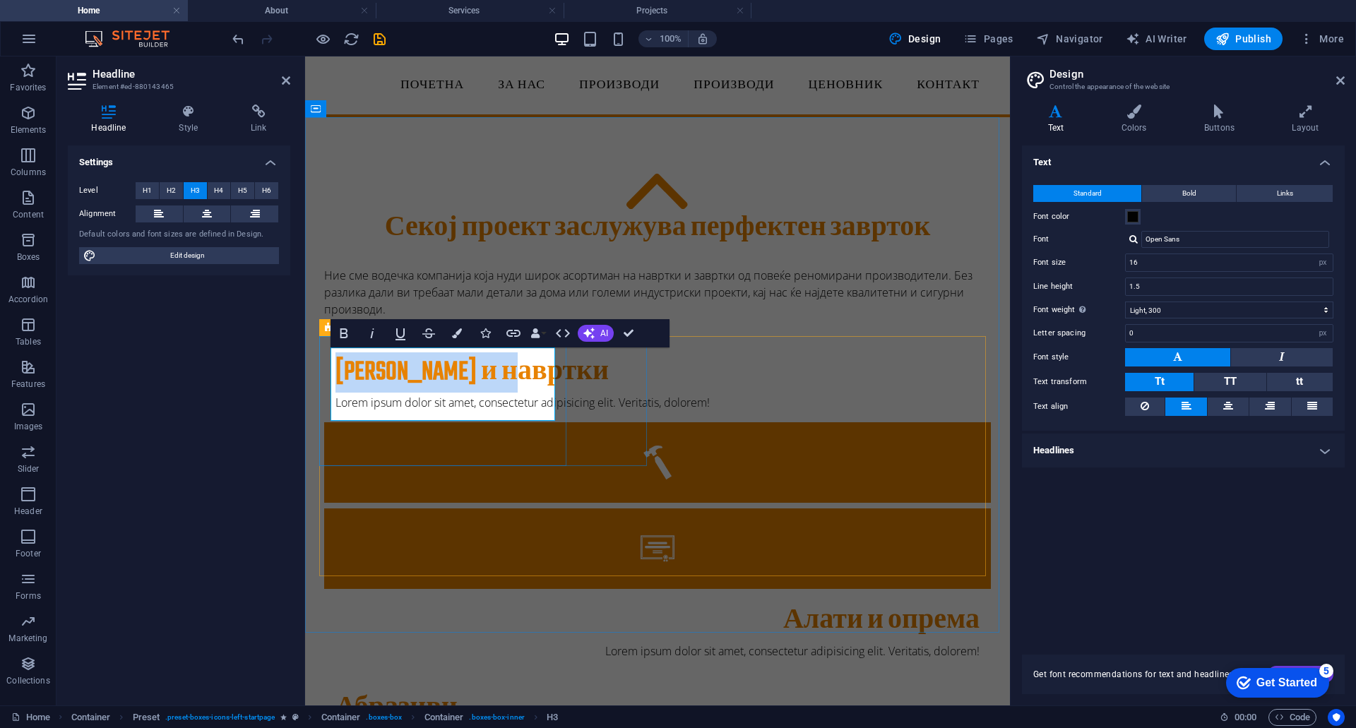
click at [404, 379] on h3 "Завртки и навртки" at bounding box center [657, 372] width 644 height 31
click at [453, 373] on h3 "Завртки и навртки" at bounding box center [657, 372] width 644 height 31
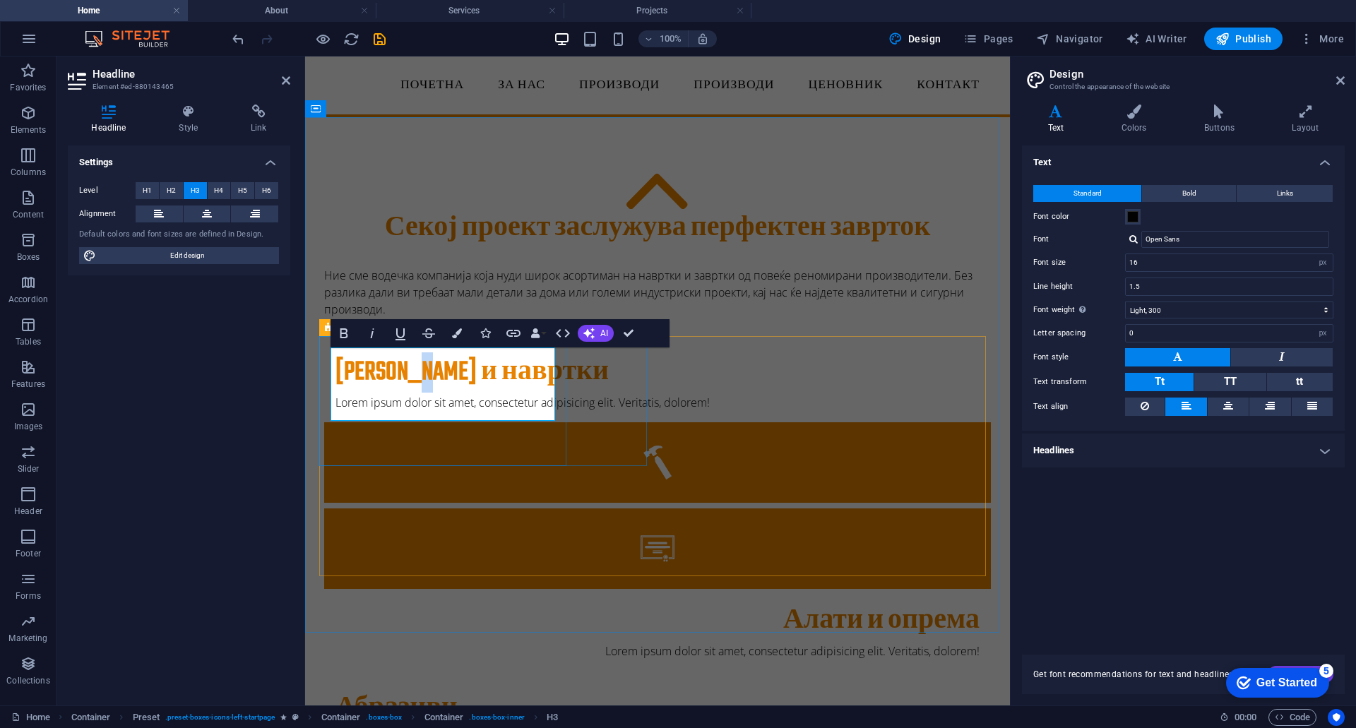
drag, startPoint x: 459, startPoint y: 366, endPoint x: 444, endPoint y: 369, distance: 15.0
click at [444, 369] on h3 "Завртки и навртки" at bounding box center [657, 372] width 644 height 31
click at [1222, 270] on input "16" at bounding box center [1228, 262] width 207 height 17
drag, startPoint x: 1208, startPoint y: 266, endPoint x: 1124, endPoint y: 263, distance: 84.1
click at [1124, 263] on div "Font size 16 rem px" at bounding box center [1183, 262] width 300 height 18
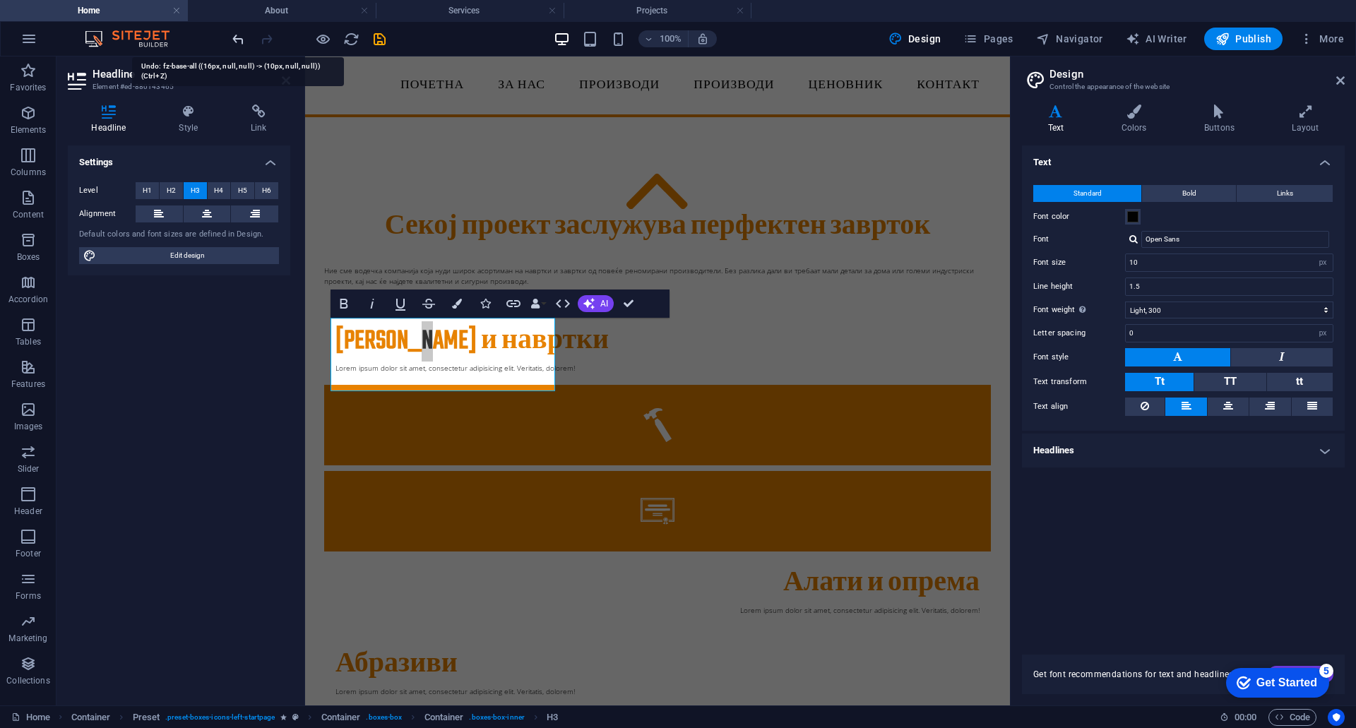
click at [233, 35] on icon "undo" at bounding box center [238, 39] width 16 height 16
type input "16"
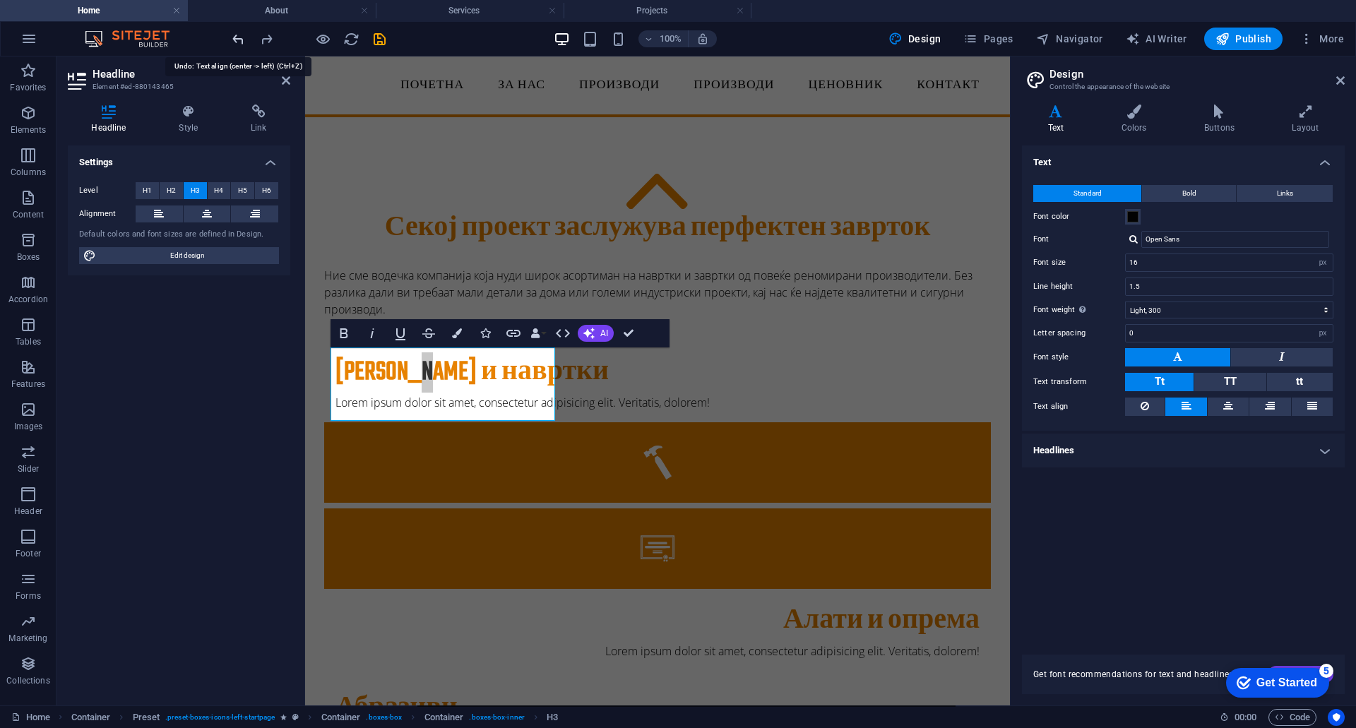
click at [233, 35] on icon "undo" at bounding box center [238, 39] width 16 height 16
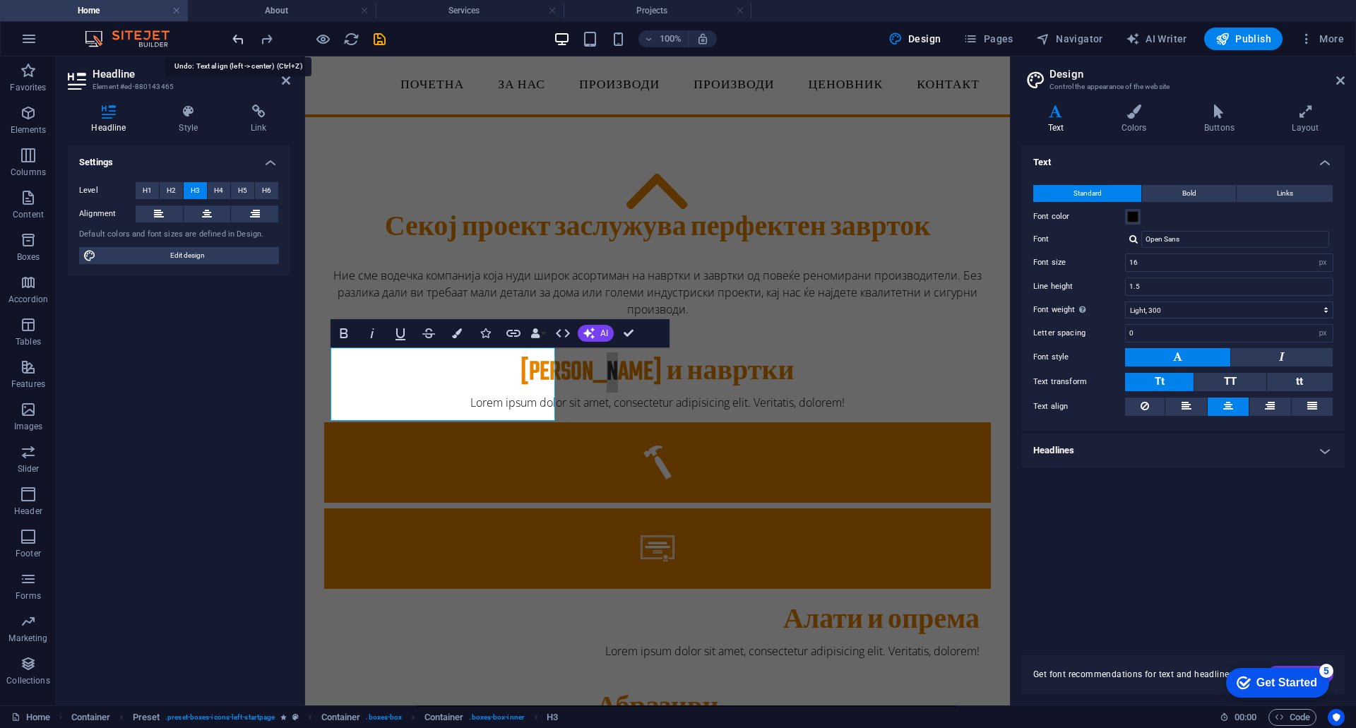
click at [233, 35] on icon "undo" at bounding box center [238, 39] width 16 height 16
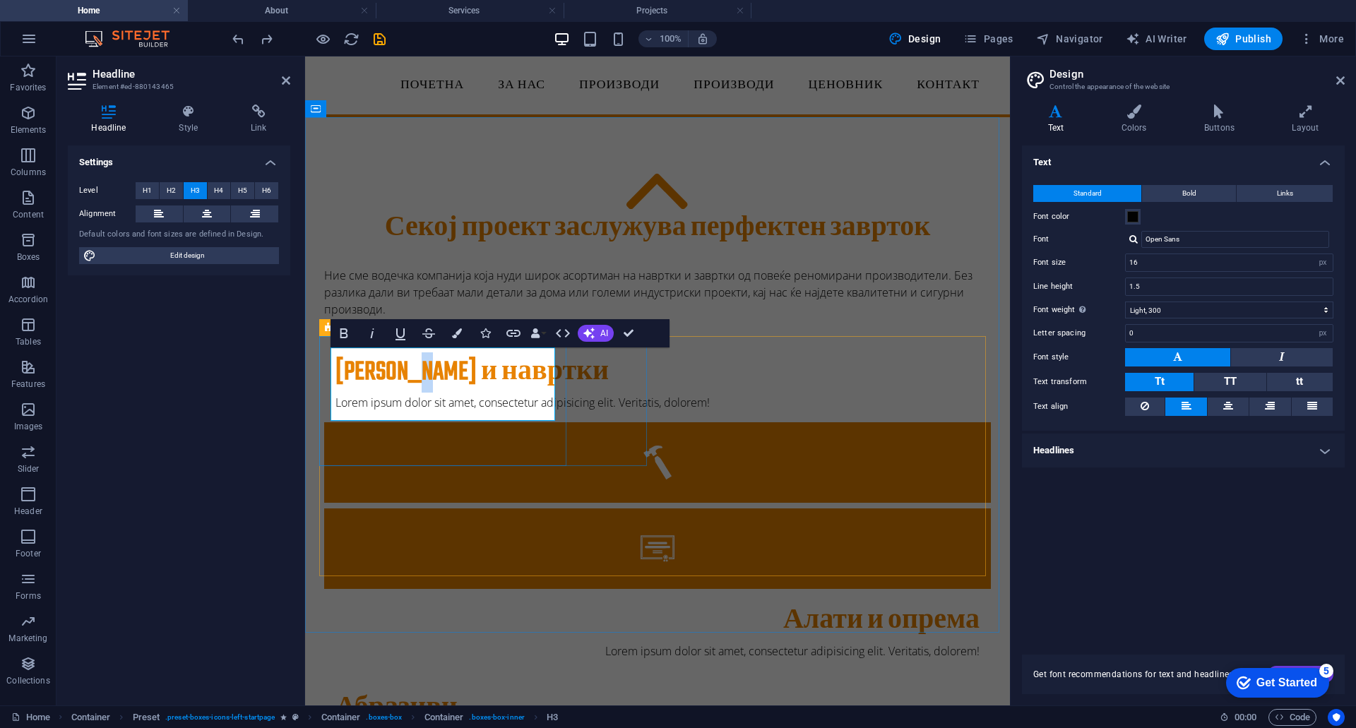
click at [483, 371] on h3 "Завртки и навртки" at bounding box center [657, 372] width 644 height 31
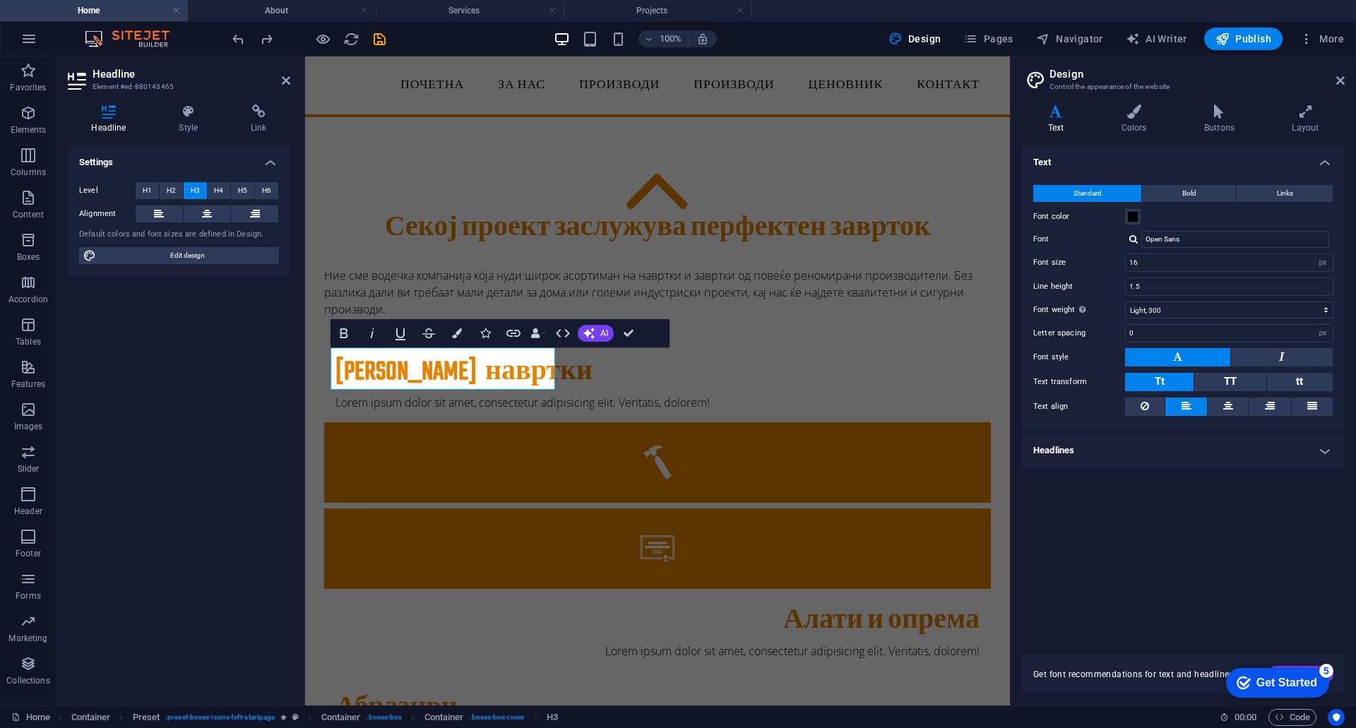
click at [1144, 623] on div "Text Standard Bold Links Font color Font Open Sans Font size 16 rem px Line hei…" at bounding box center [1183, 391] width 323 height 492
click at [282, 73] on h2 "Headline" at bounding box center [191, 74] width 198 height 13
click at [285, 77] on icon at bounding box center [286, 80] width 8 height 11
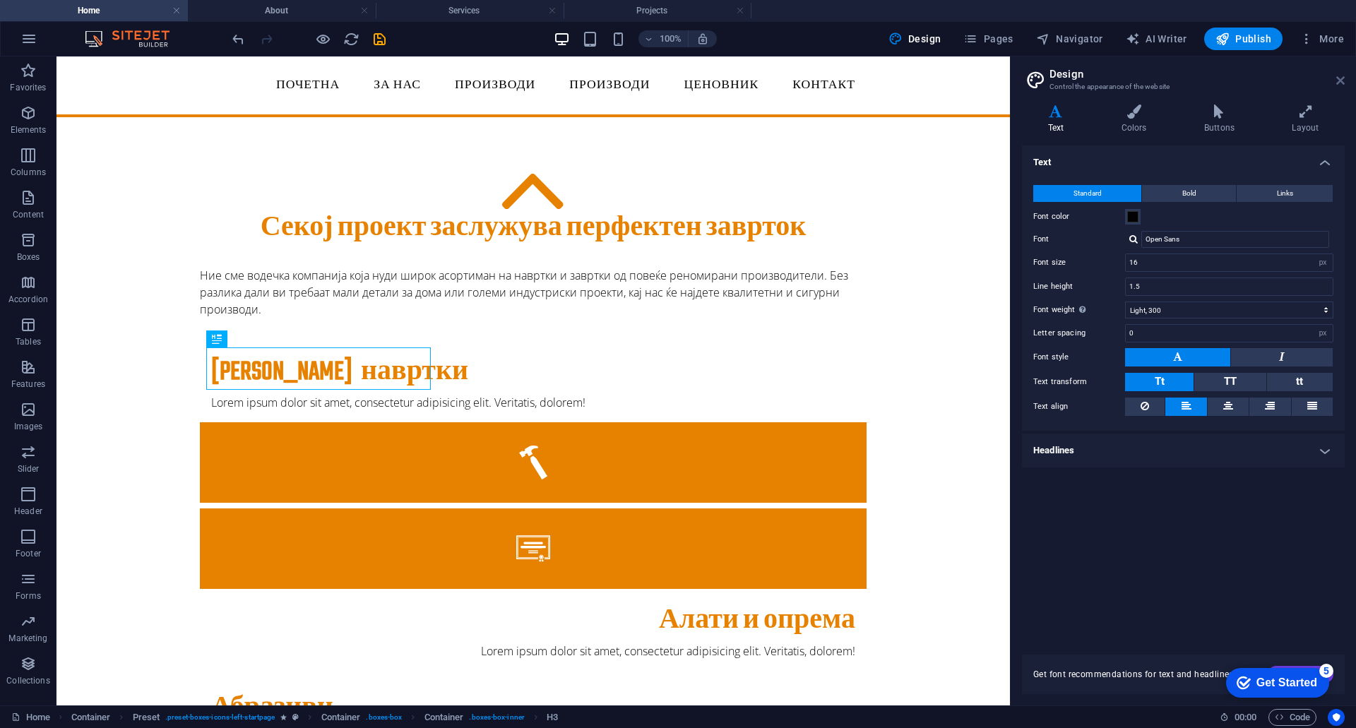
click at [1339, 77] on icon at bounding box center [1340, 80] width 8 height 11
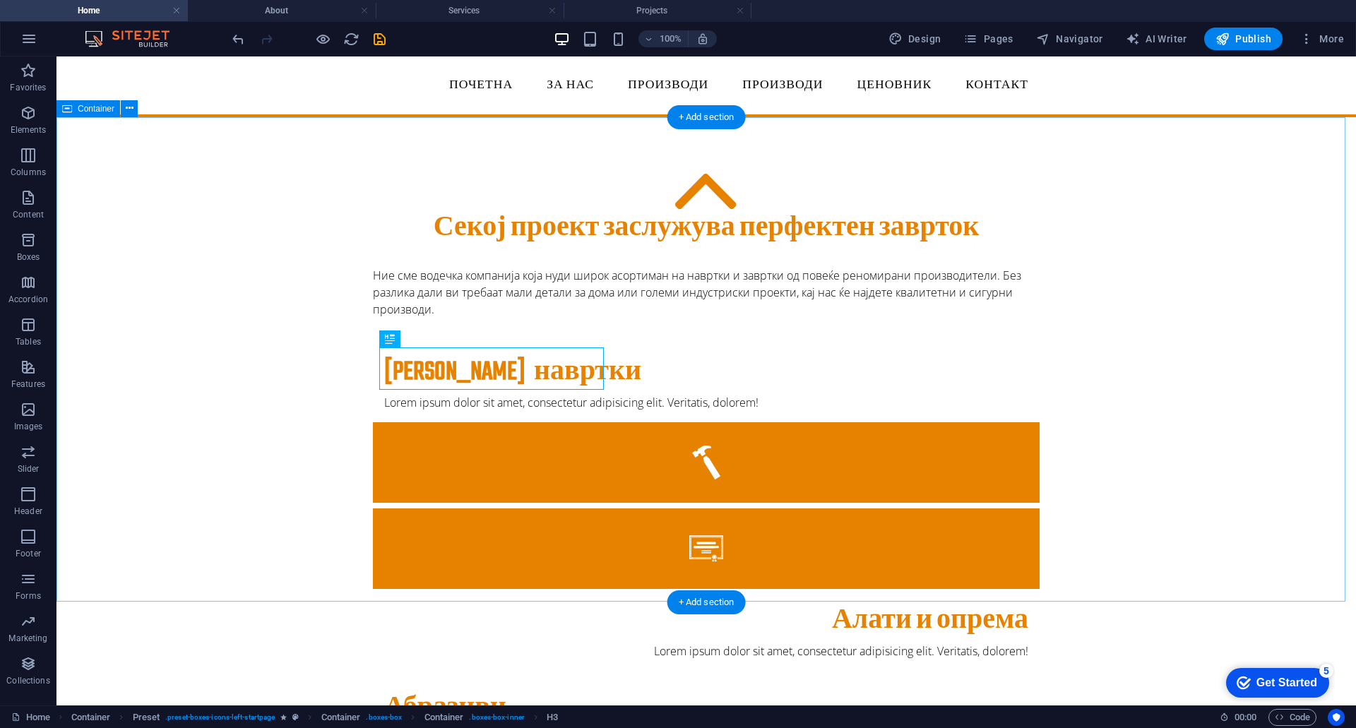
click at [318, 174] on div "Секој проект заслужува перфектен заврток Ние сме водечка компанија која нуди ши…" at bounding box center [705, 590] width 1299 height 947
click at [655, 422] on figure at bounding box center [706, 462] width 666 height 80
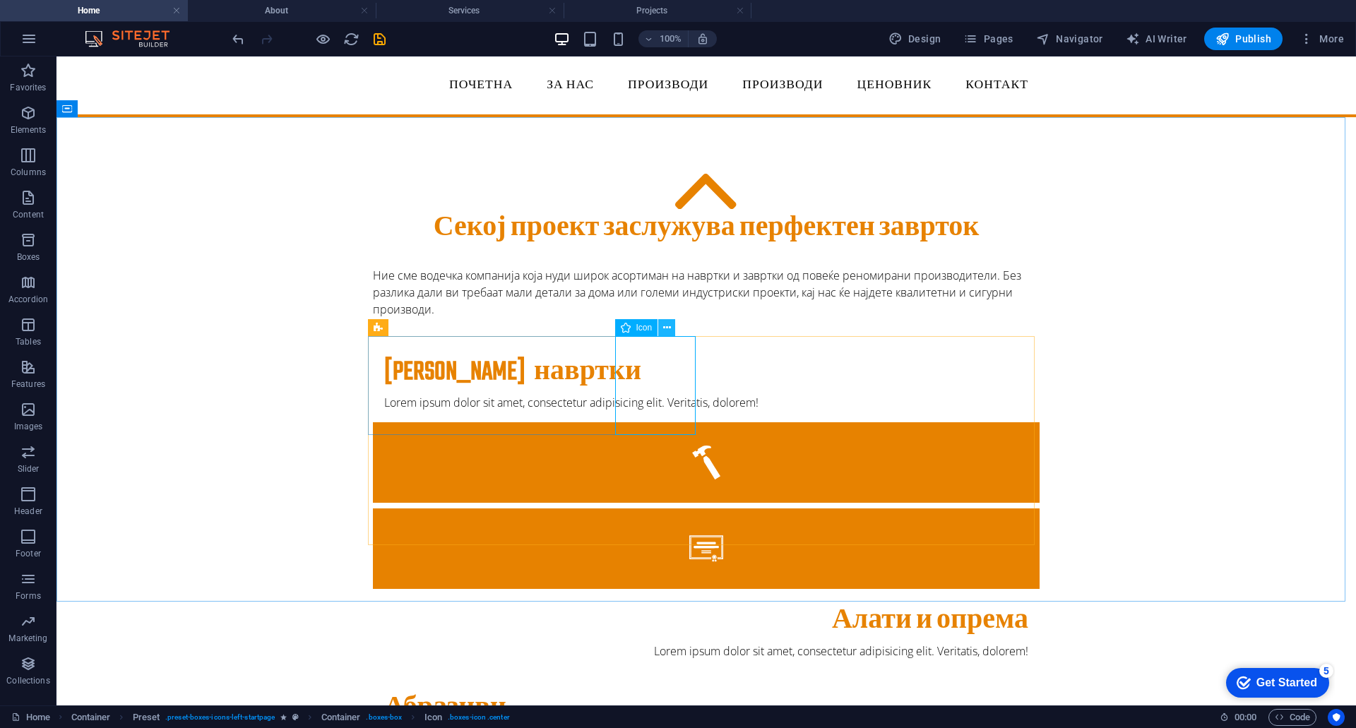
click at [665, 325] on icon at bounding box center [667, 328] width 8 height 15
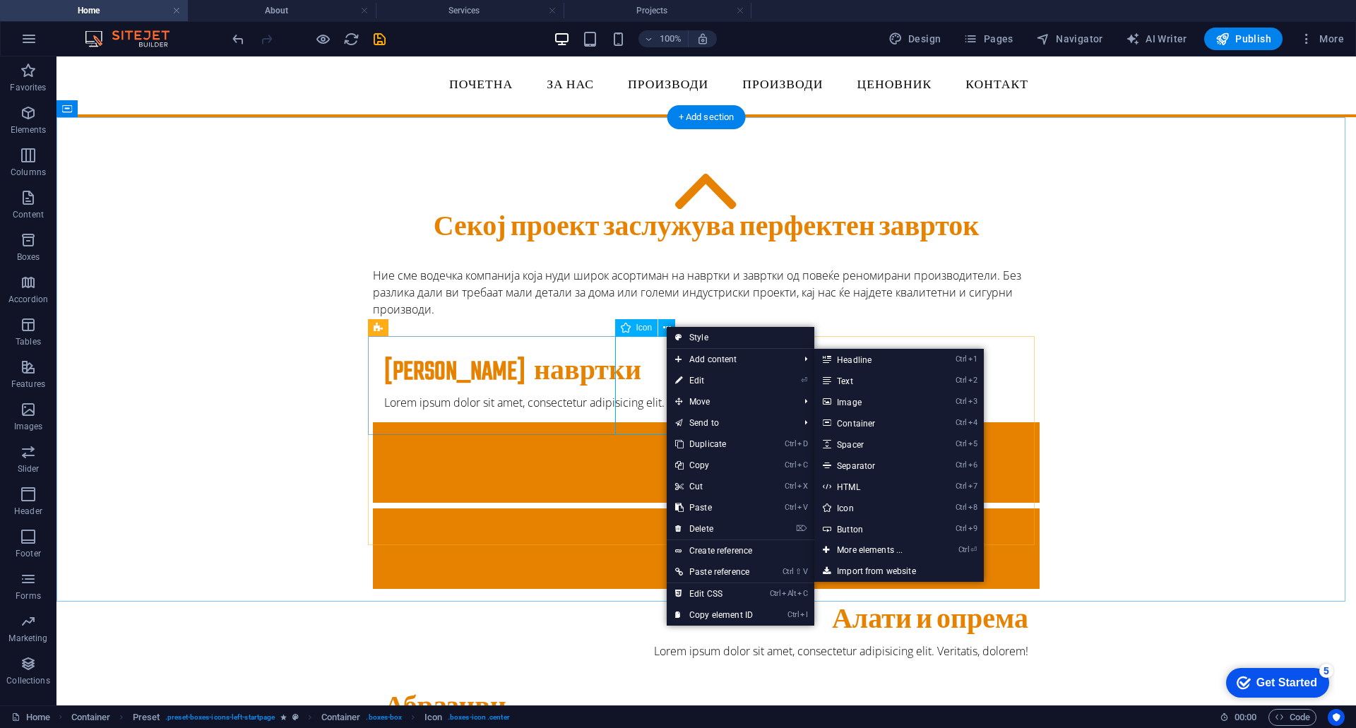
click at [639, 422] on figure at bounding box center [706, 462] width 666 height 80
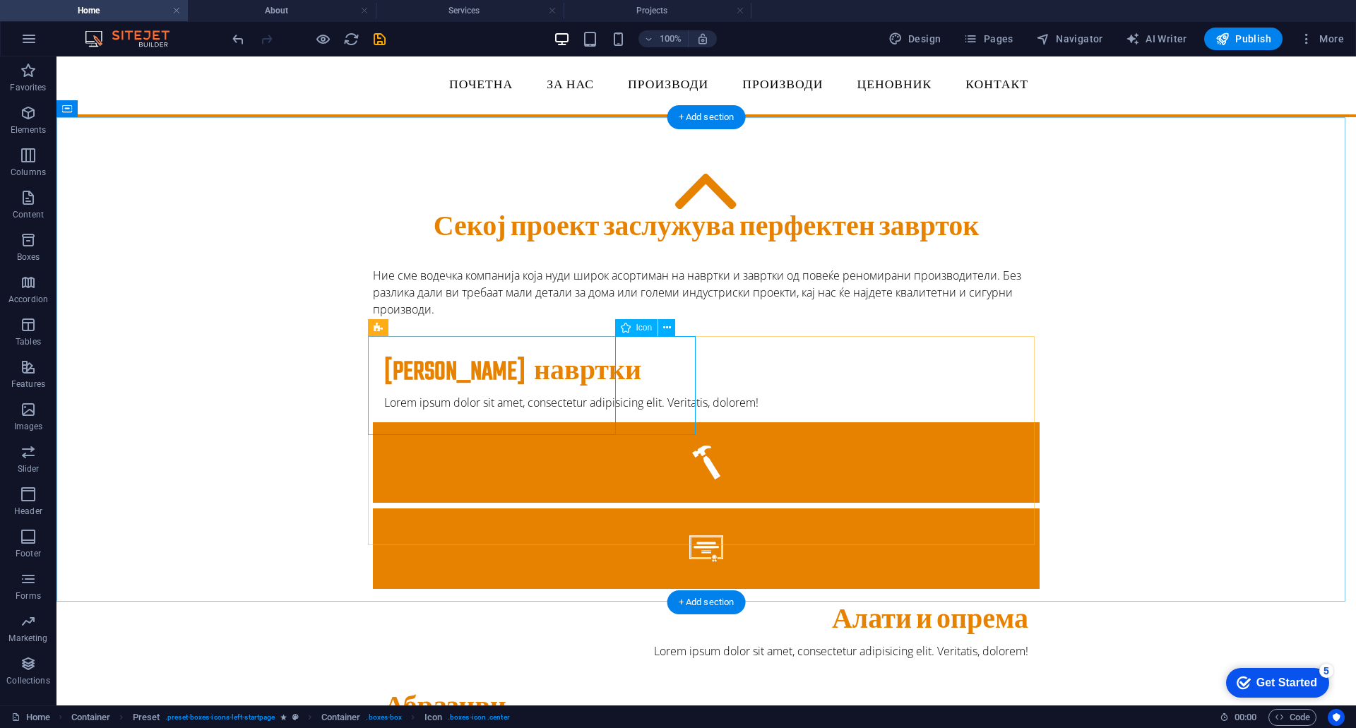
click at [647, 422] on figure at bounding box center [706, 462] width 666 height 80
select select "xMidYMid"
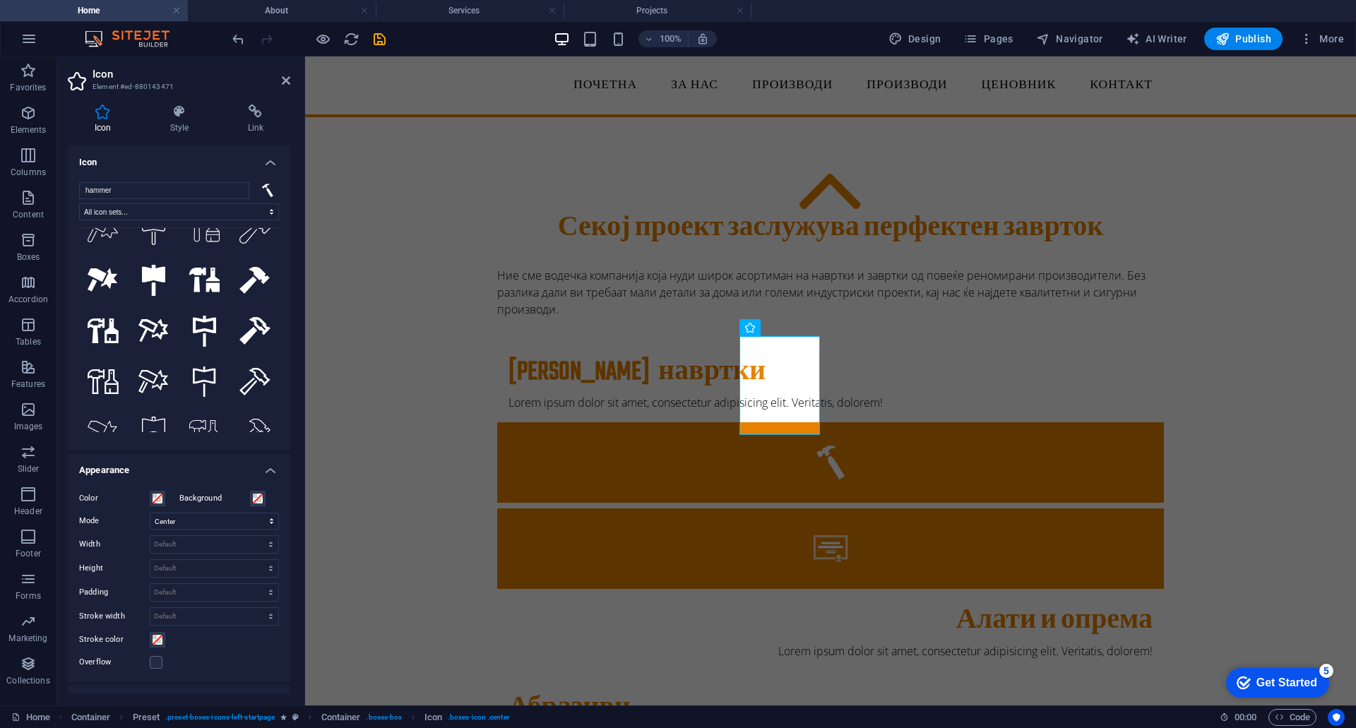
scroll to position [292, 0]
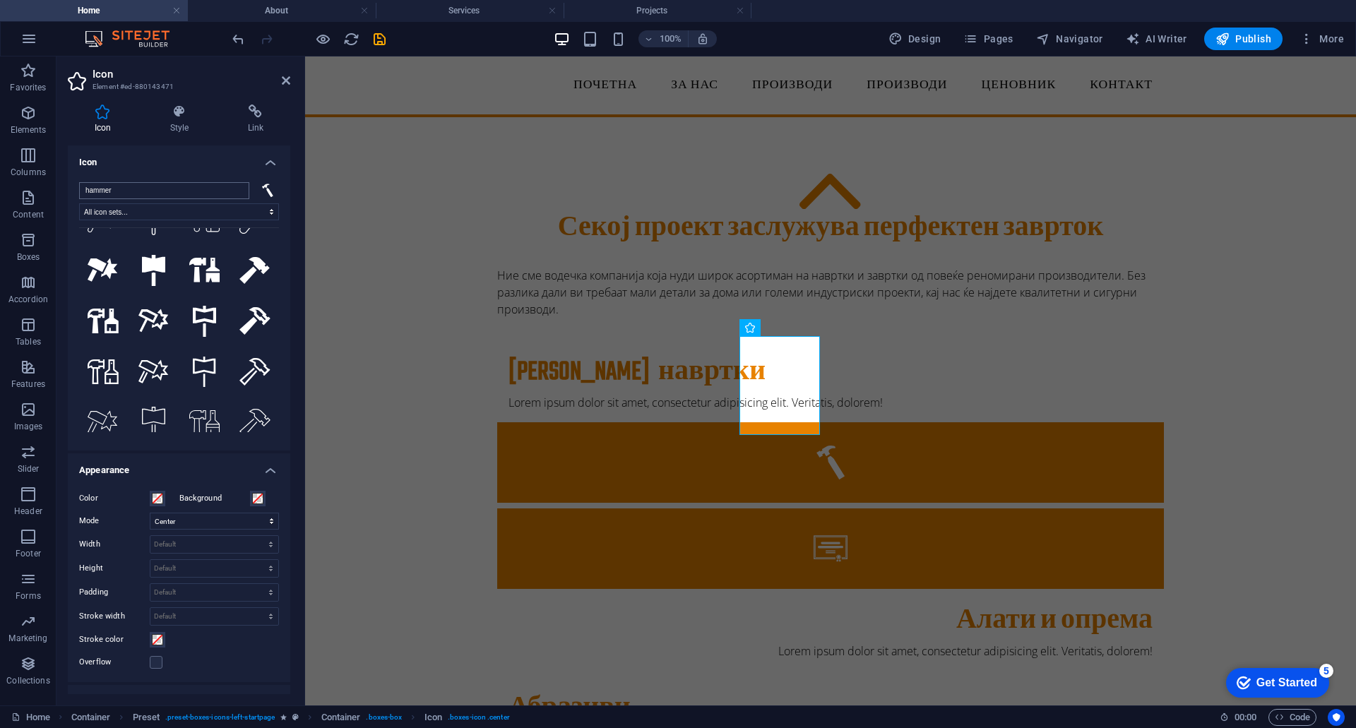
click at [128, 188] on input "hammer" at bounding box center [164, 190] width 170 height 17
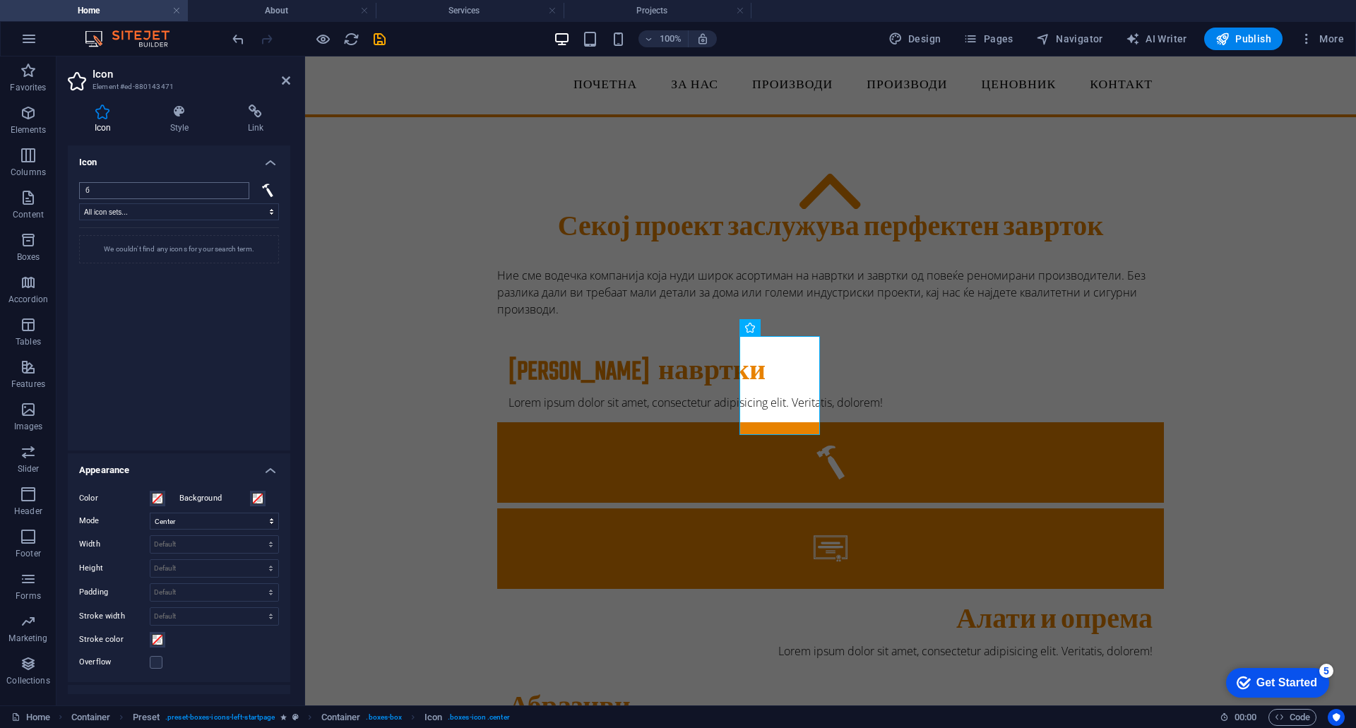
scroll to position [0, 0]
drag, startPoint x: 108, startPoint y: 184, endPoint x: 78, endPoint y: 195, distance: 32.4
click at [78, 195] on div "болт All icon sets... IcoFont Ionicons FontAwesome Brands FontAwesome Duotone F…" at bounding box center [179, 311] width 222 height 280
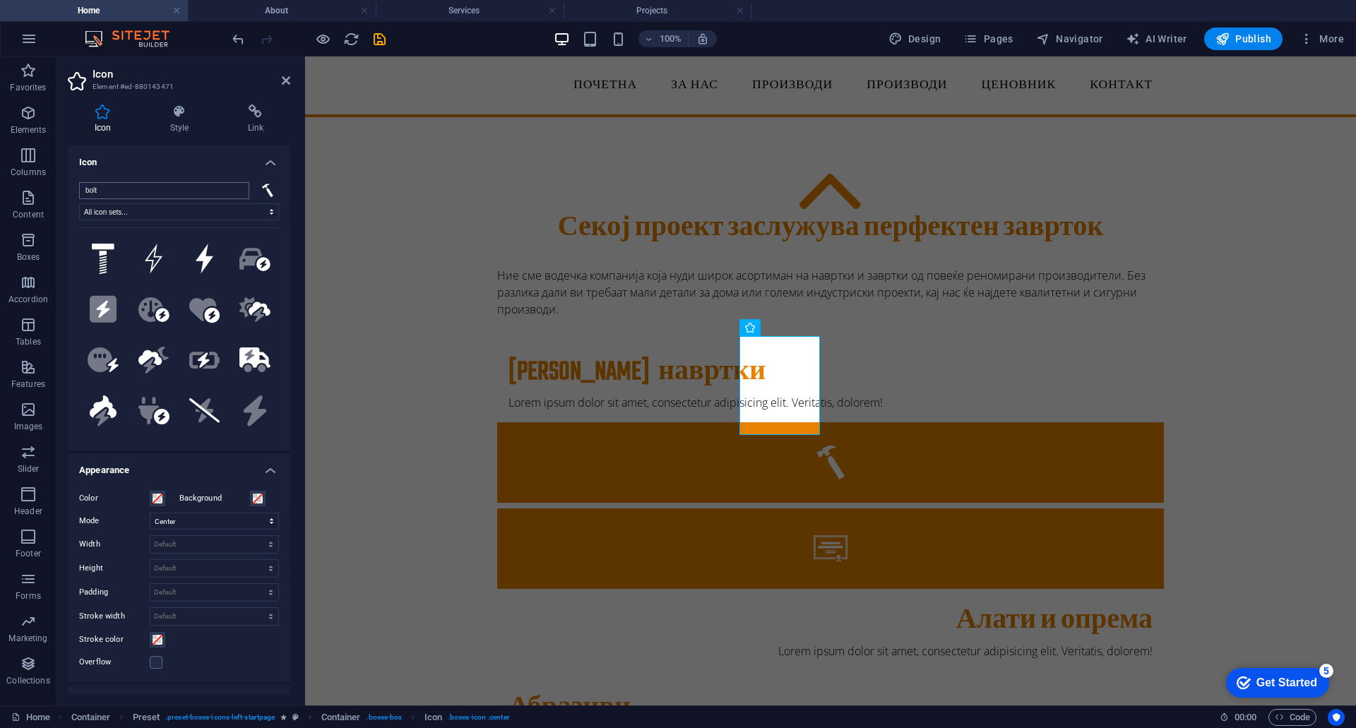
click at [117, 190] on input "bolt" at bounding box center [164, 190] width 170 height 17
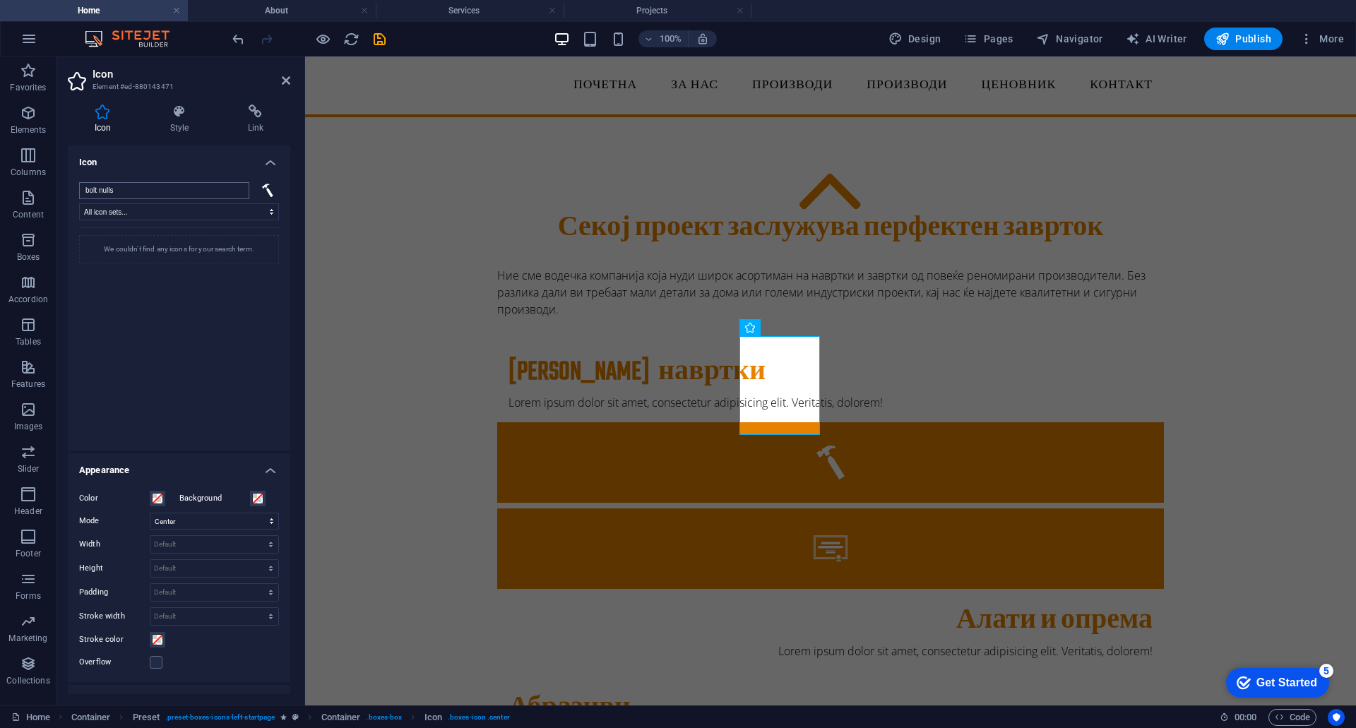
click at [119, 189] on input "bolt nulls" at bounding box center [164, 190] width 170 height 17
drag, startPoint x: 119, startPoint y: 189, endPoint x: 76, endPoint y: 198, distance: 44.6
click at [76, 198] on div "bolt nuts All icon sets... IcoFont Ionicons FontAwesome Brands FontAwesome Duot…" at bounding box center [179, 311] width 222 height 280
type input "n"
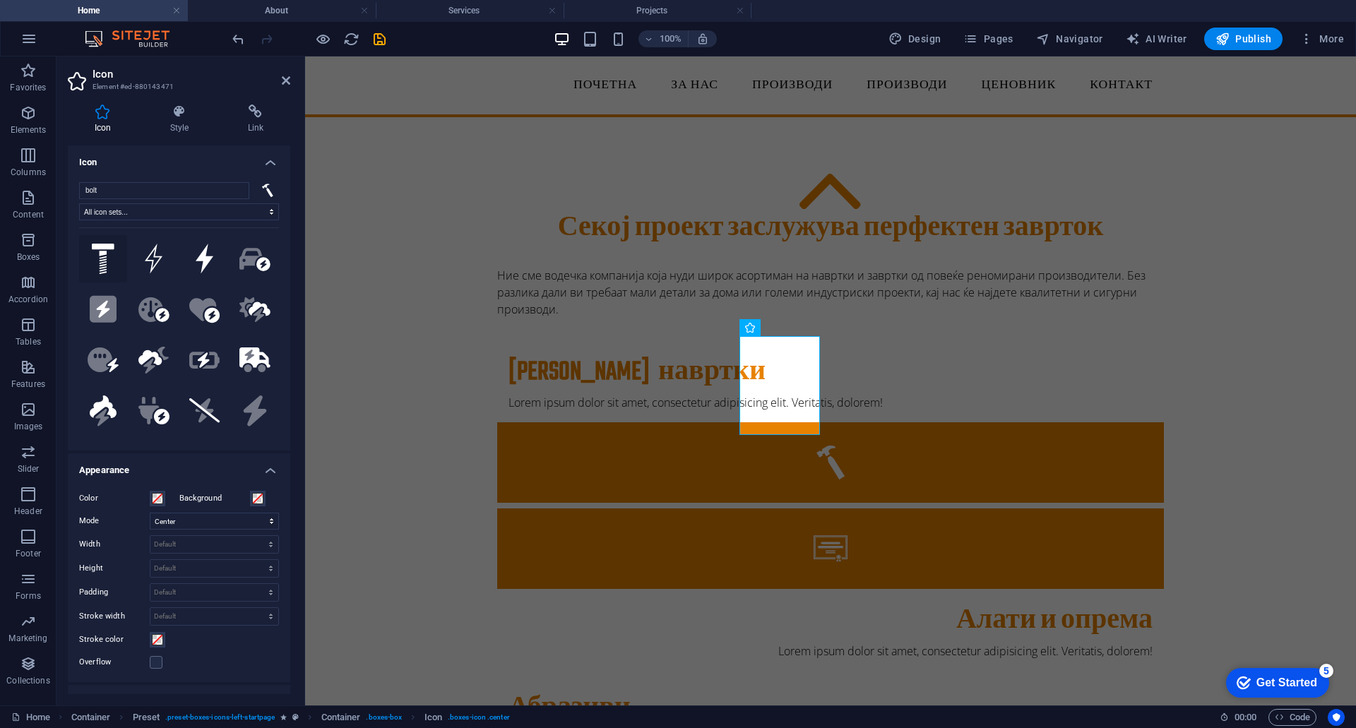
type input "bolt"
click at [106, 256] on icon at bounding box center [103, 259] width 23 height 31
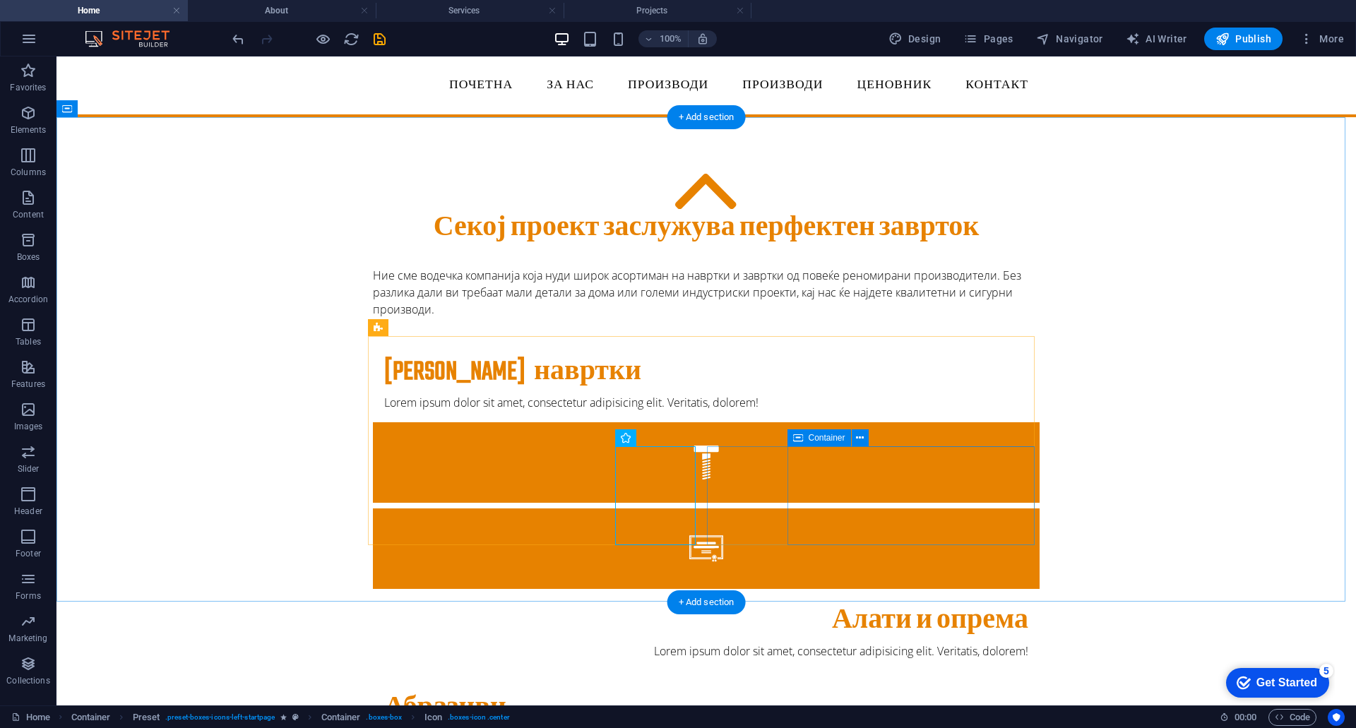
select select "xMidYMid"
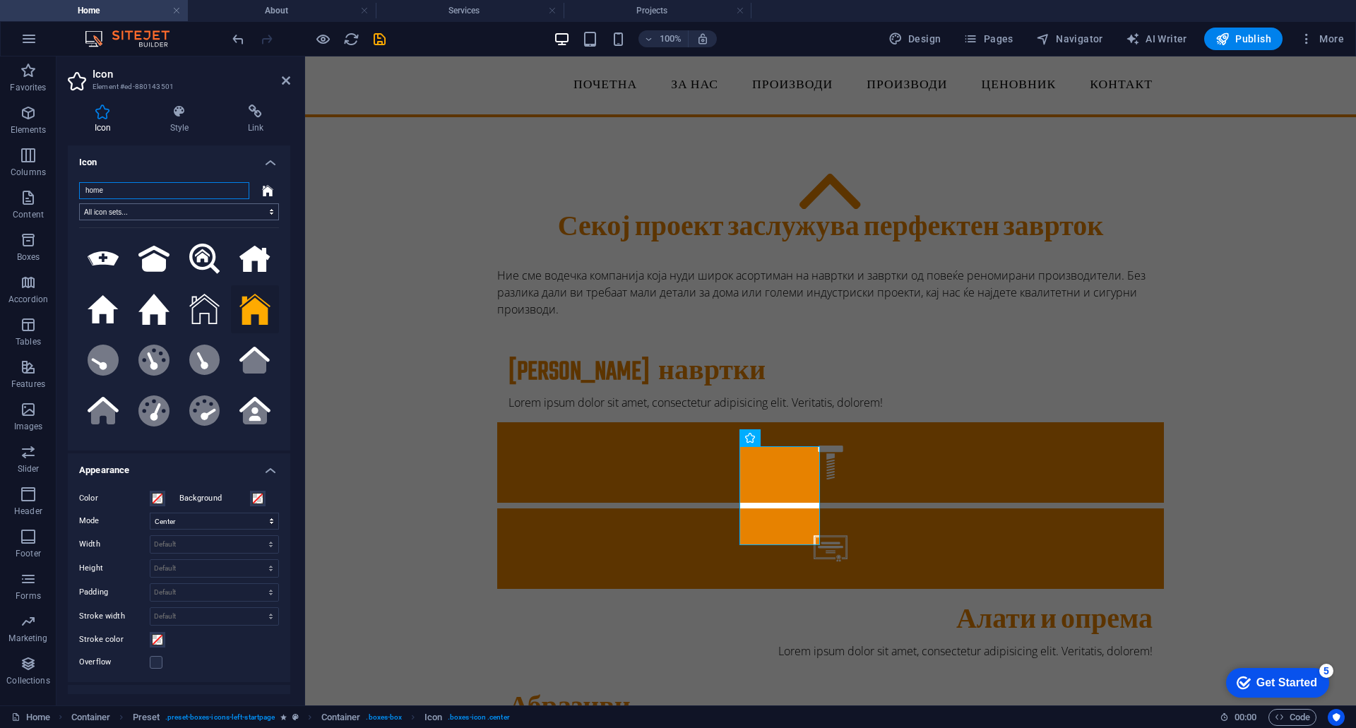
paste input "Cutting Disc"
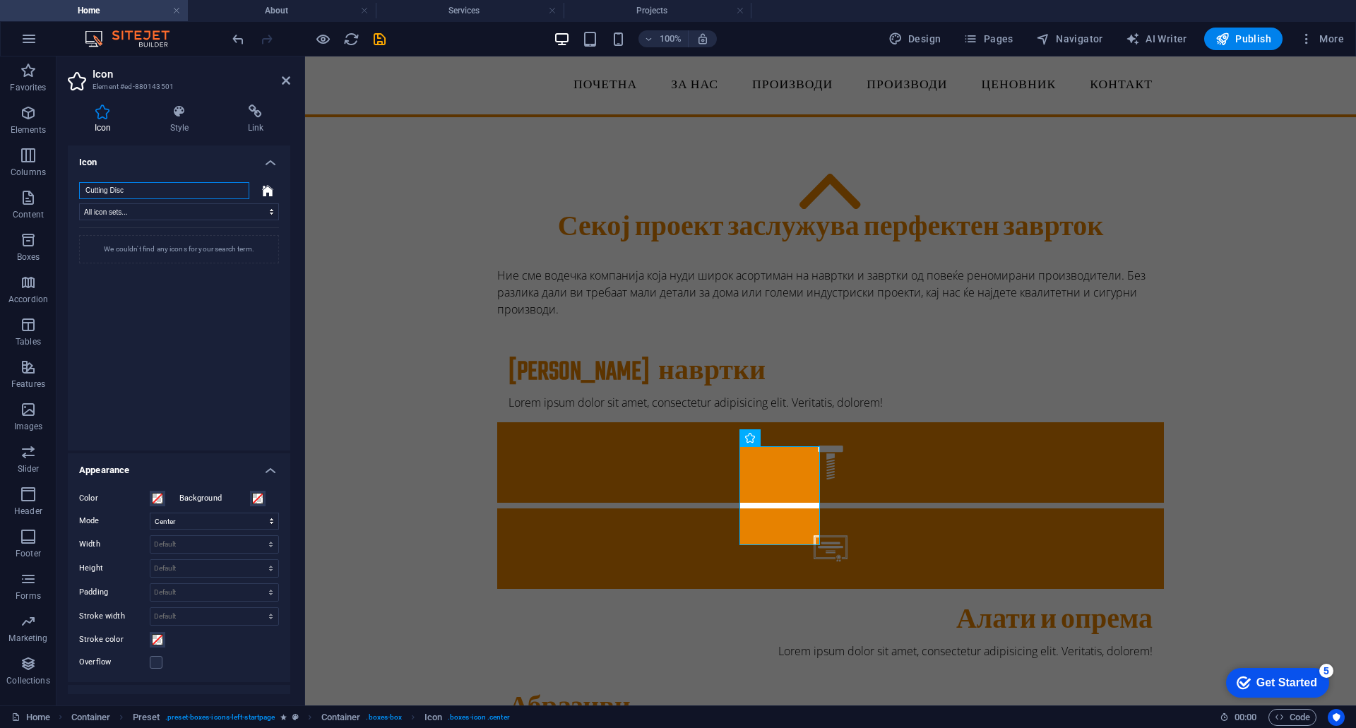
drag, startPoint x: 110, startPoint y: 189, endPoint x: 56, endPoint y: 191, distance: 54.4
click at [56, 191] on section "Favorites Elements Columns Content Boxes Accordion Tables Features Images Slide…" at bounding box center [678, 380] width 1356 height 649
click at [163, 191] on input "Cutting Disc" at bounding box center [164, 190] width 170 height 17
drag, startPoint x: 163, startPoint y: 191, endPoint x: 62, endPoint y: 196, distance: 101.1
click at [62, 196] on div "Icon Style Link Icon Cutting All icon sets... IcoFont Ionicons FontAwesome Bran…" at bounding box center [178, 399] width 245 height 612
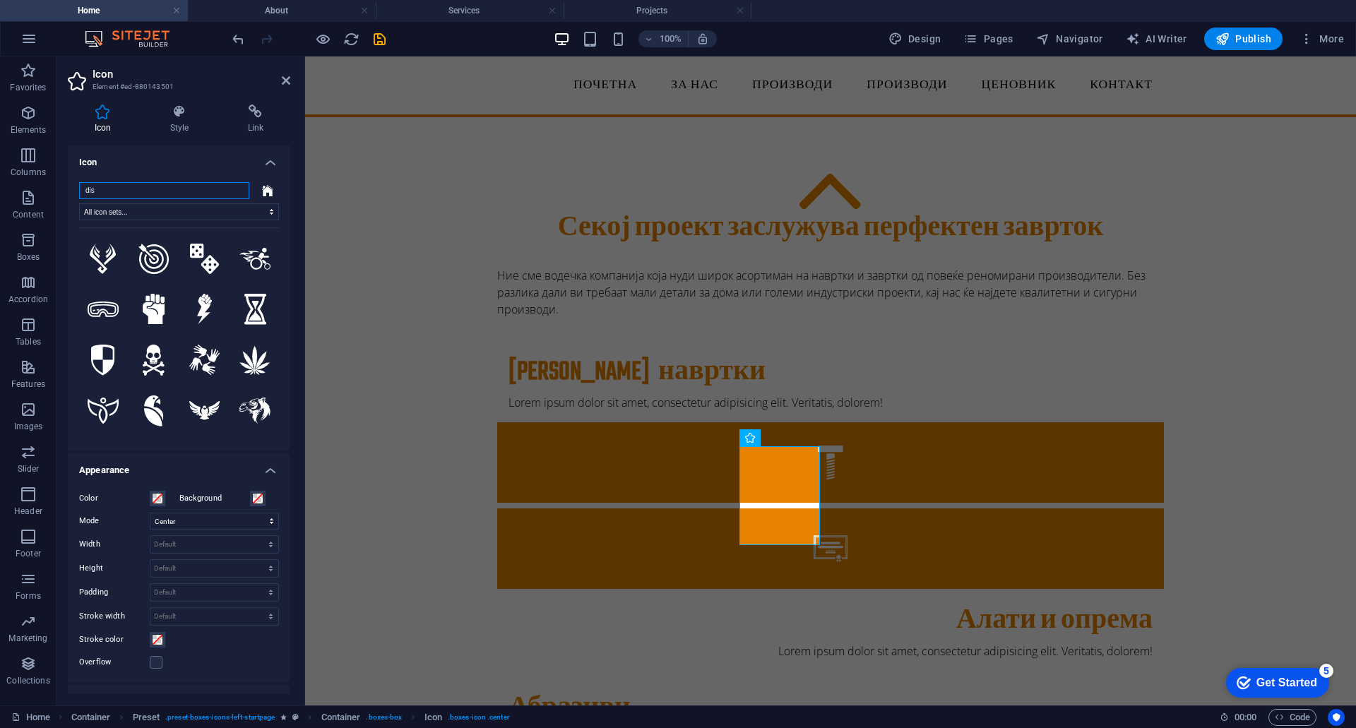
type input "disk"
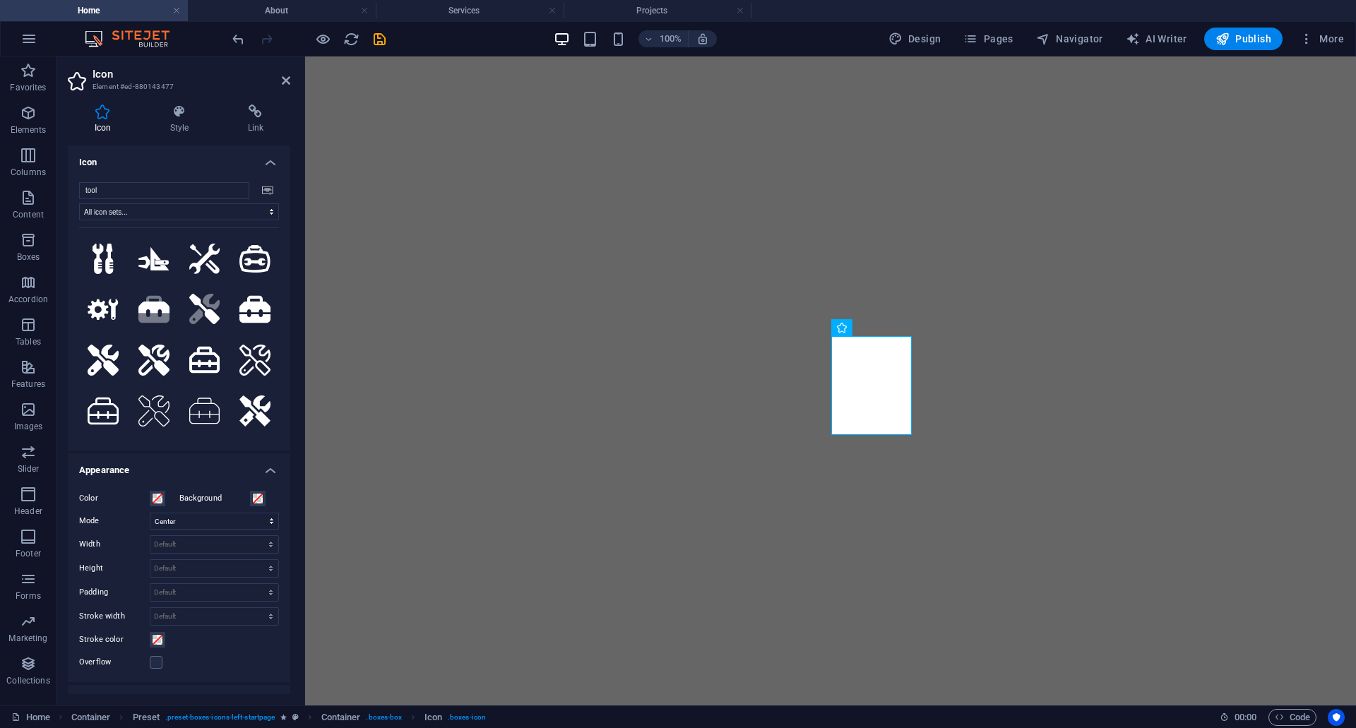
select select "xMidYMid"
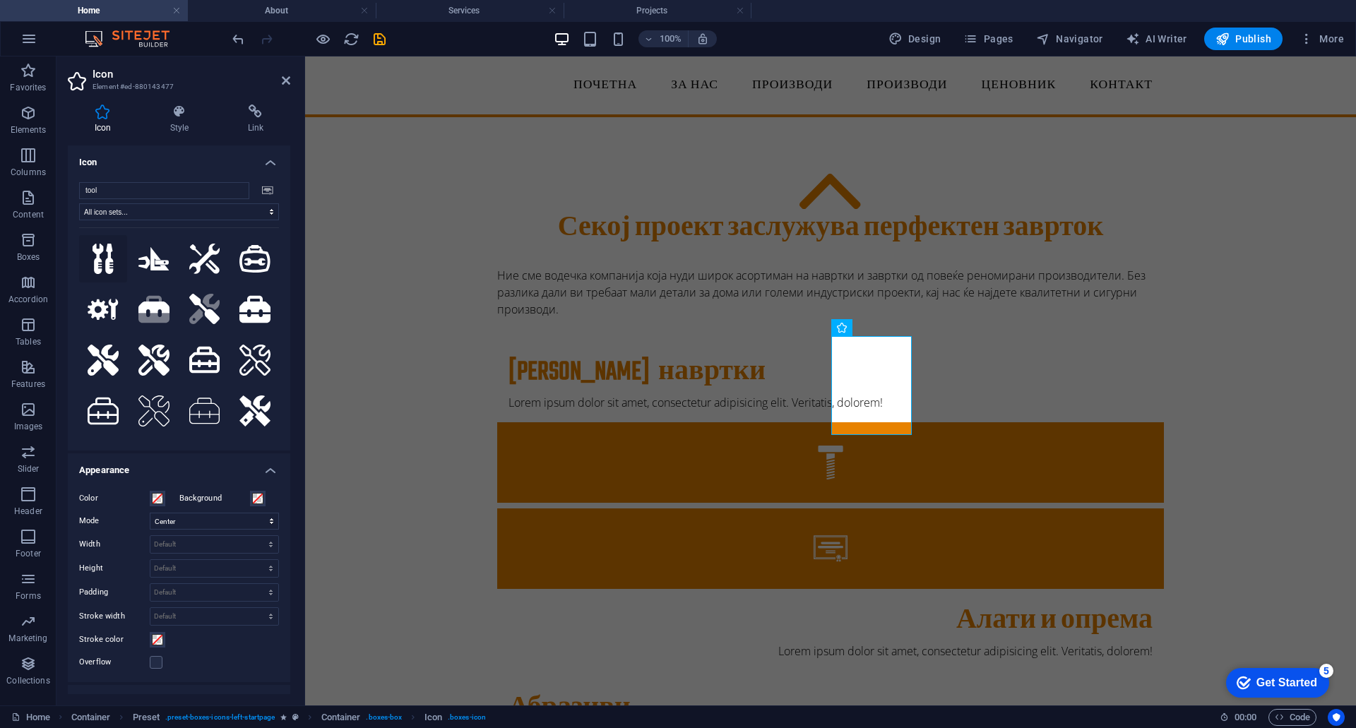
type input "tool"
click at [103, 260] on icon at bounding box center [102, 259] width 21 height 31
click at [1273, 428] on div "Секој проект заслужува перфектен заврток Ние сме водечка компанија која нуди ши…" at bounding box center [830, 590] width 1051 height 947
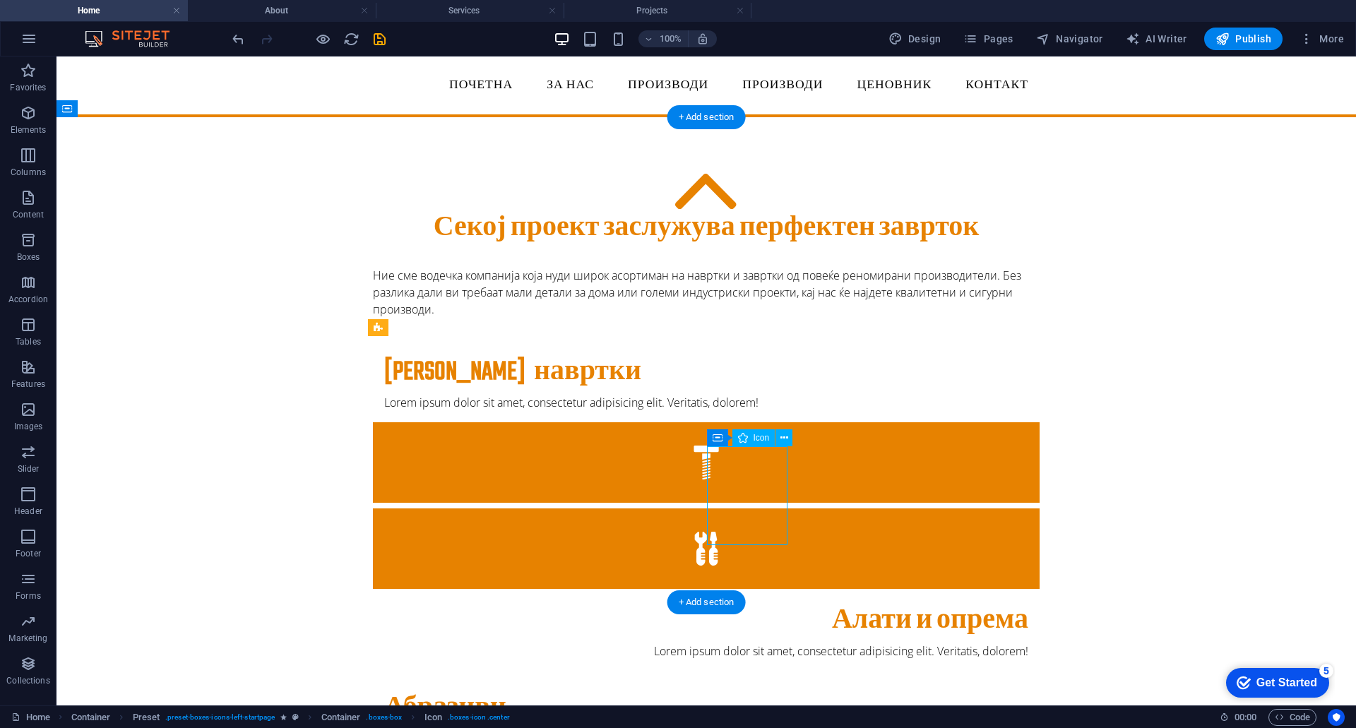
select select "xMidYMid"
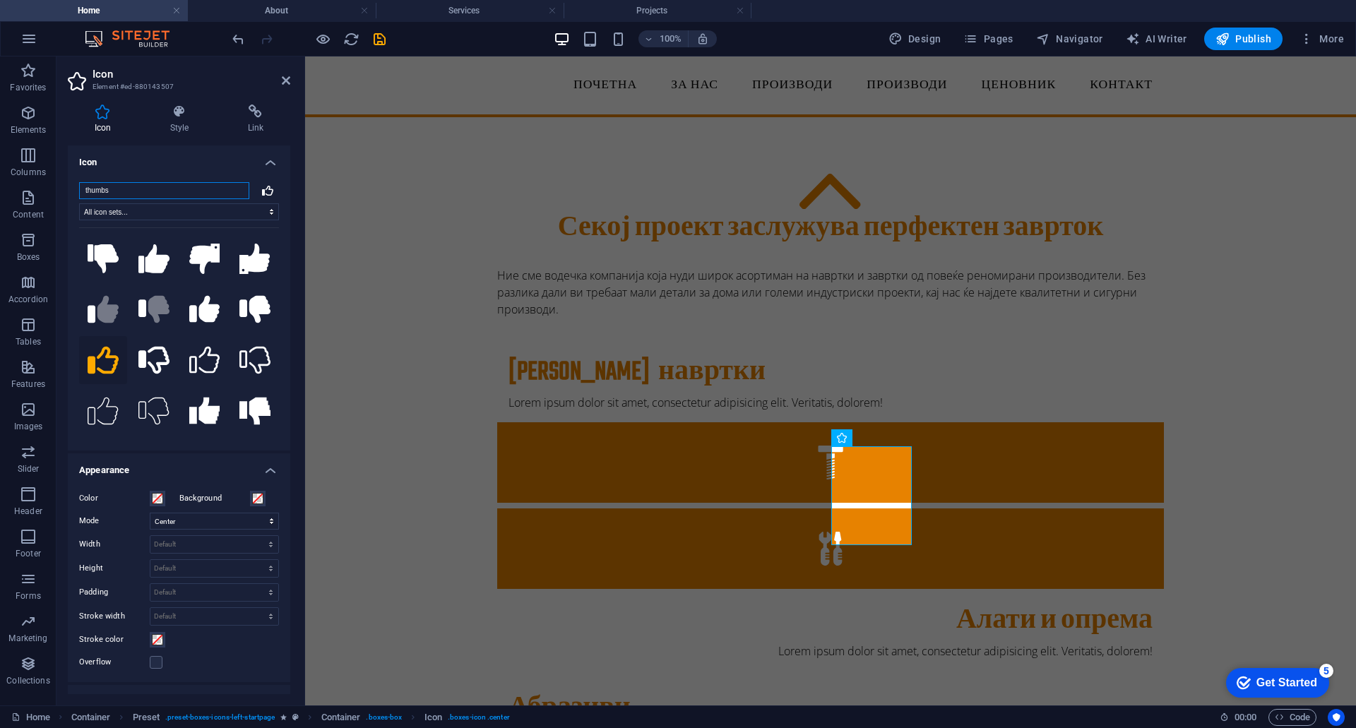
paste input "Drill"
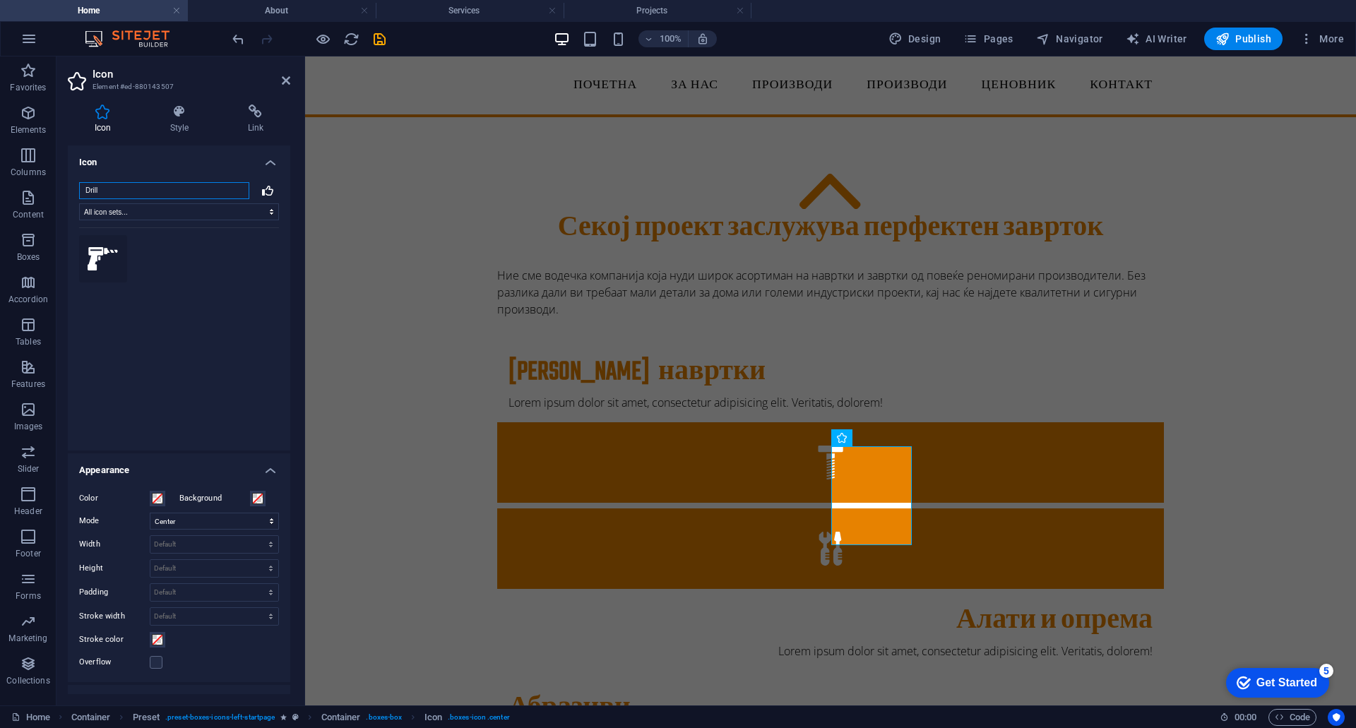
type input "Drill"
click at [96, 254] on icon at bounding box center [103, 259] width 31 height 24
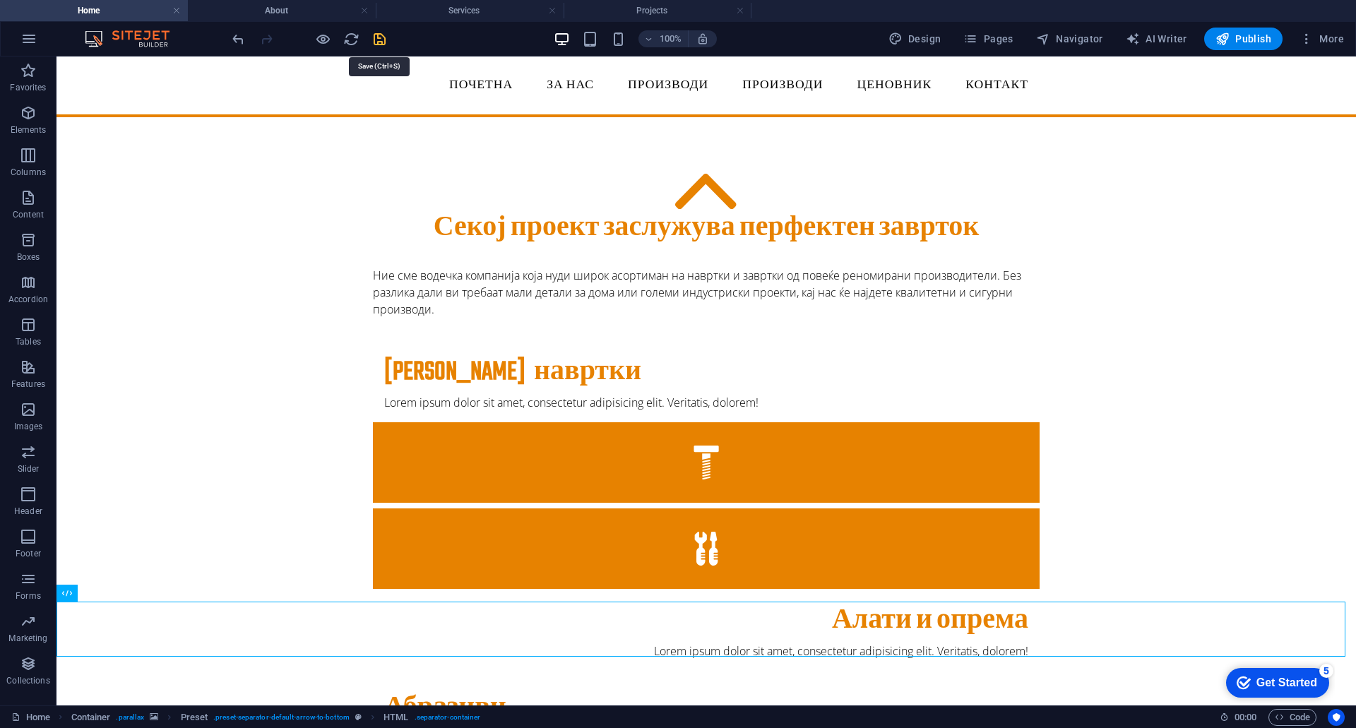
click at [375, 37] on icon "save" at bounding box center [379, 39] width 16 height 16
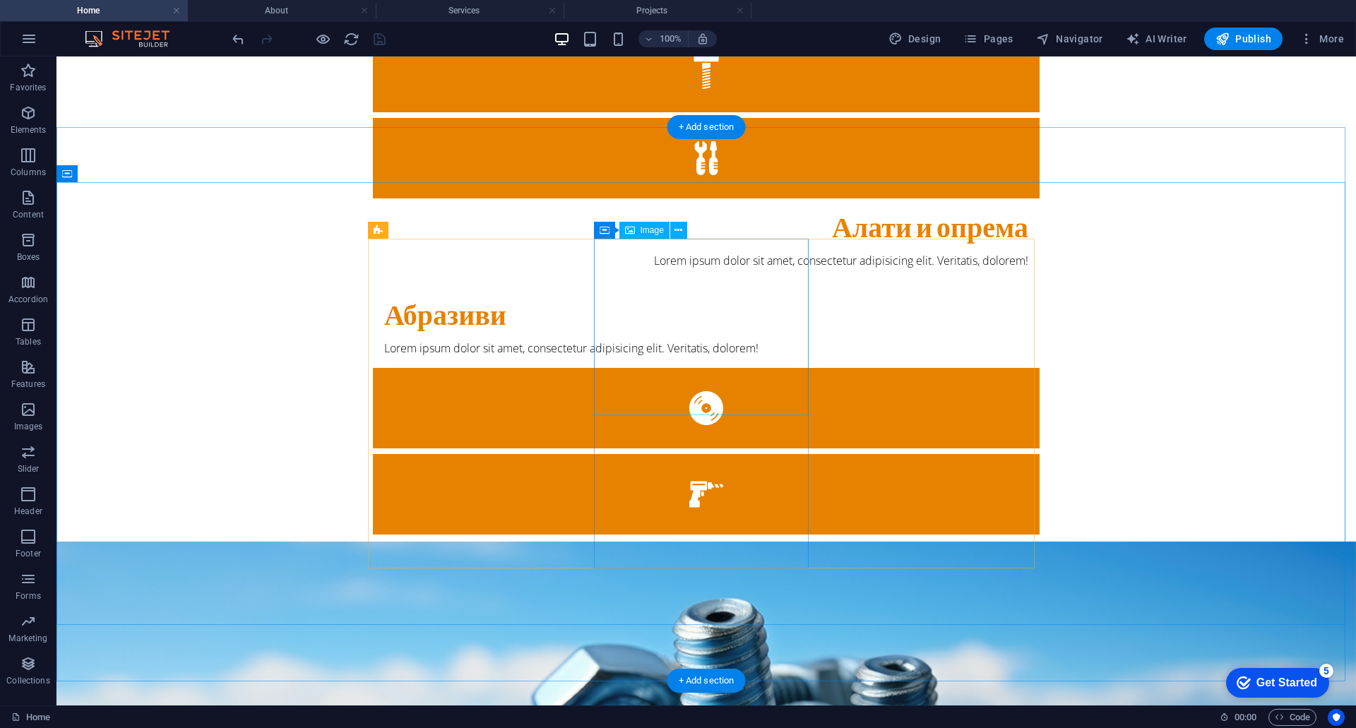
scroll to position [494, 0]
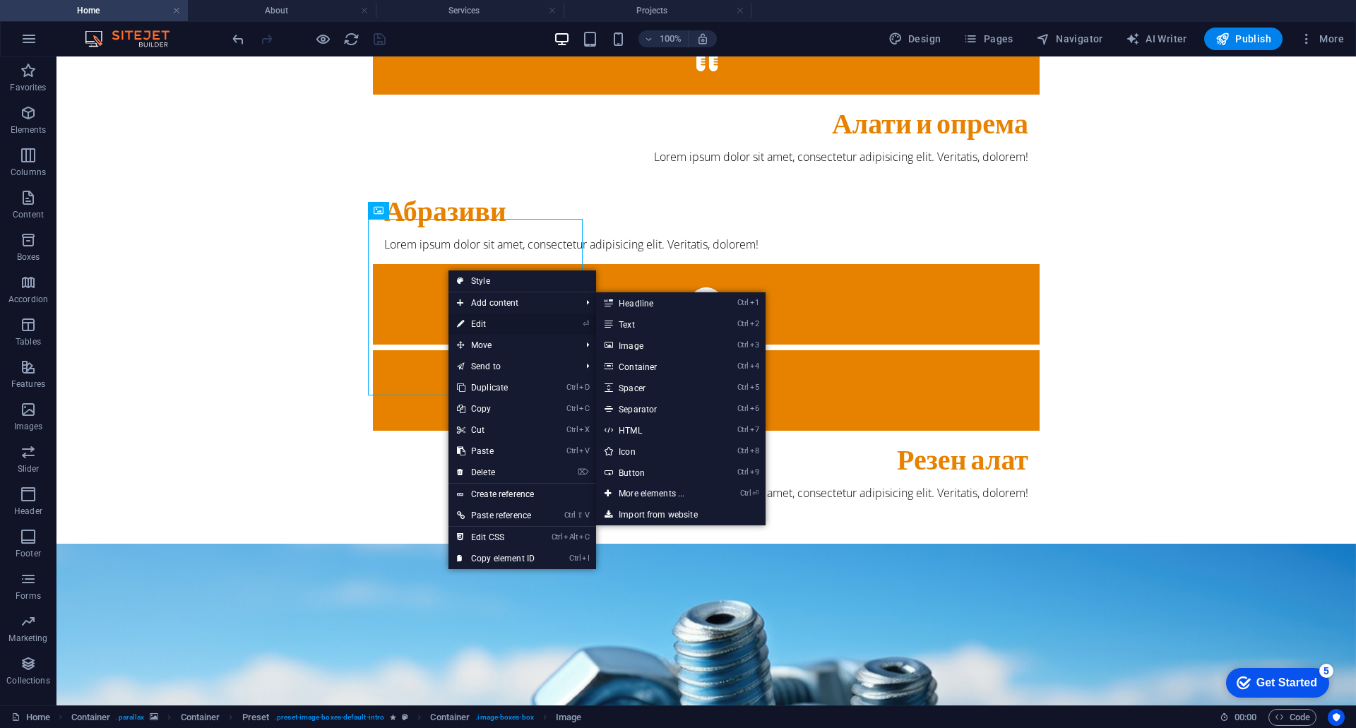
click at [477, 322] on link "⏎ Edit" at bounding box center [495, 323] width 95 height 21
select select "%"
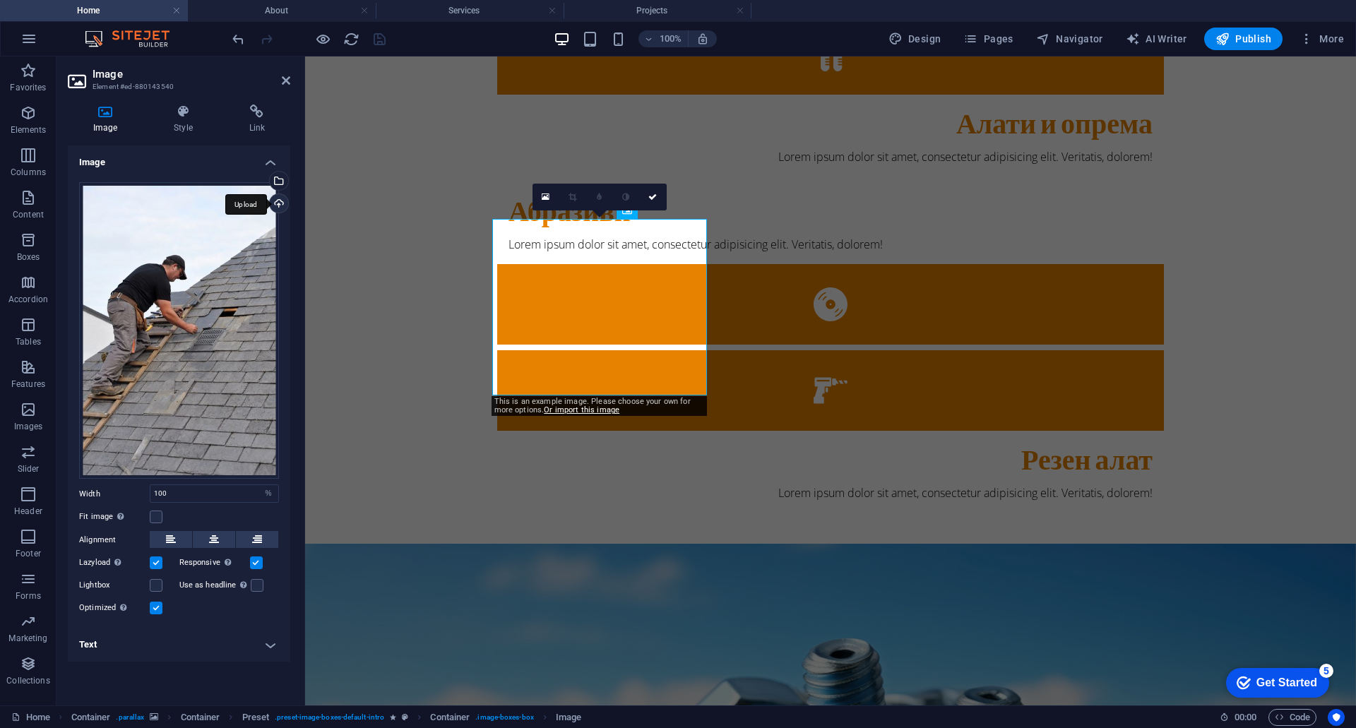
click at [271, 203] on div "Upload" at bounding box center [277, 204] width 21 height 21
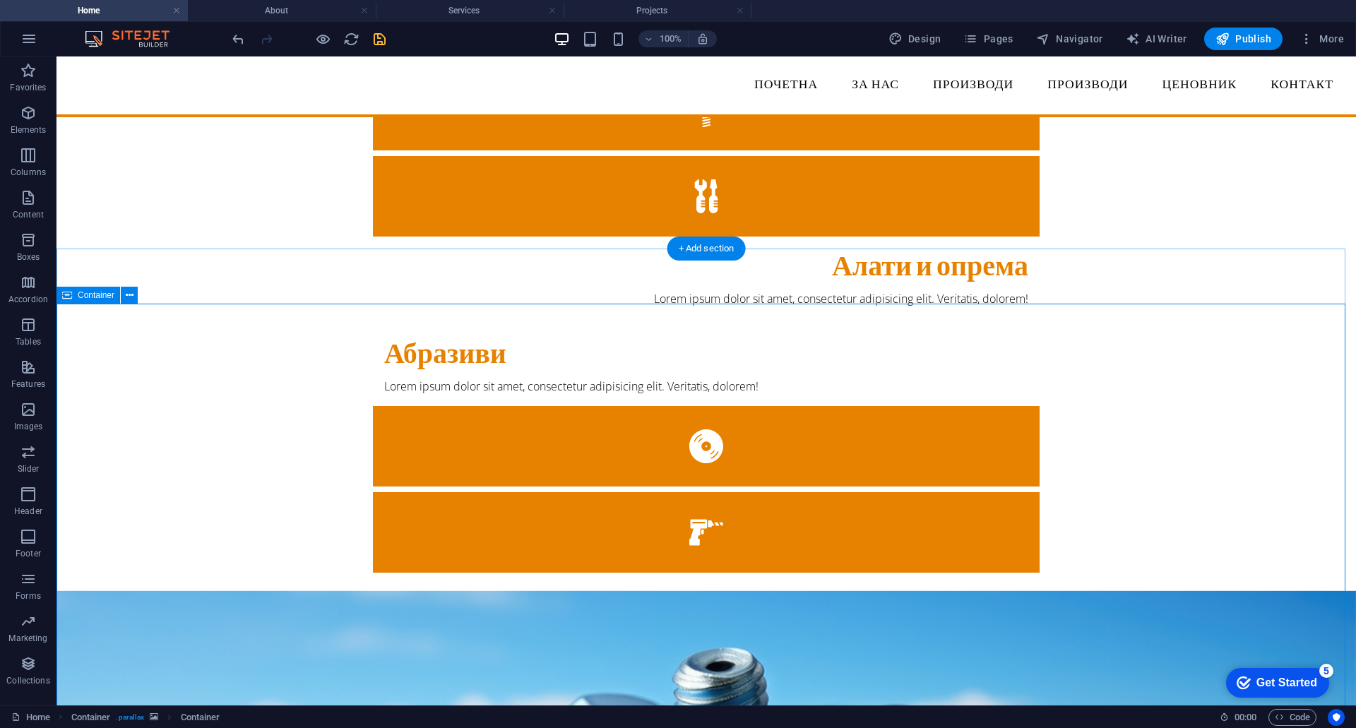
scroll to position [0, 0]
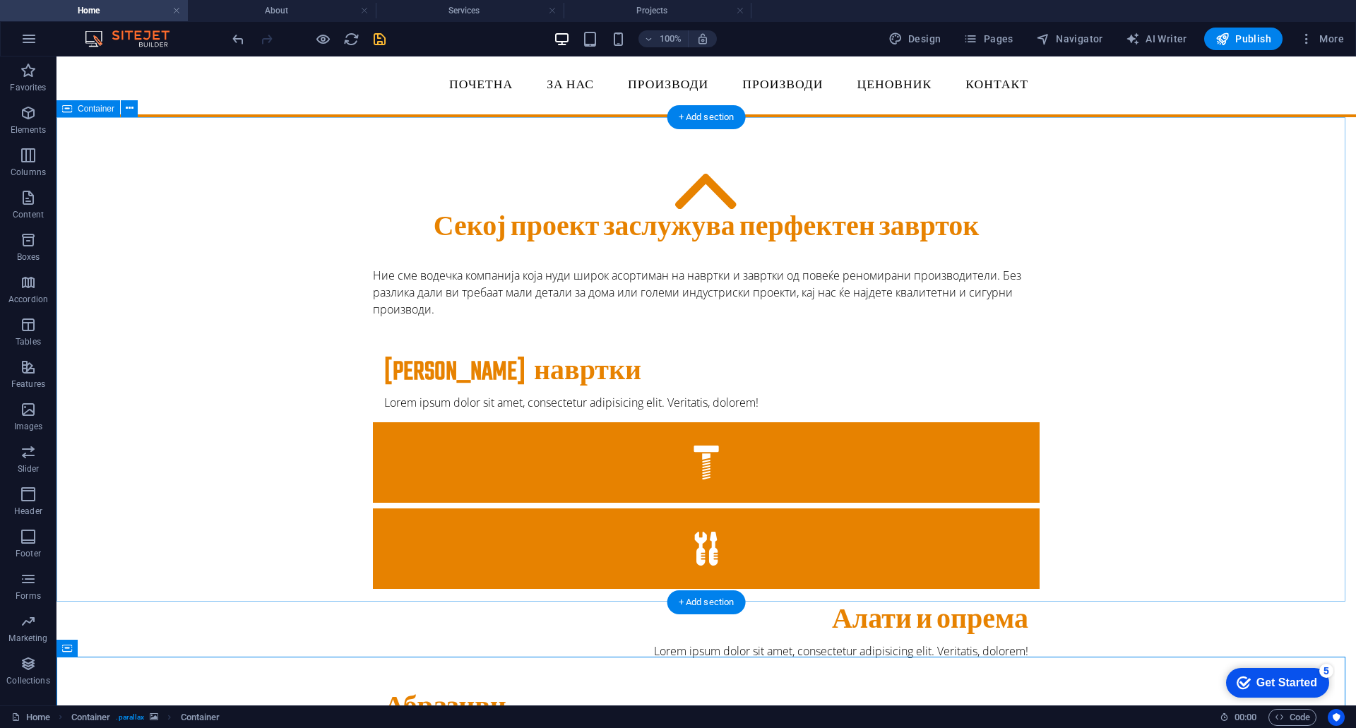
click at [1262, 271] on div "Секој проект заслужува перфектен заврток Ние сме водечка компанија која нуди ши…" at bounding box center [705, 590] width 1299 height 947
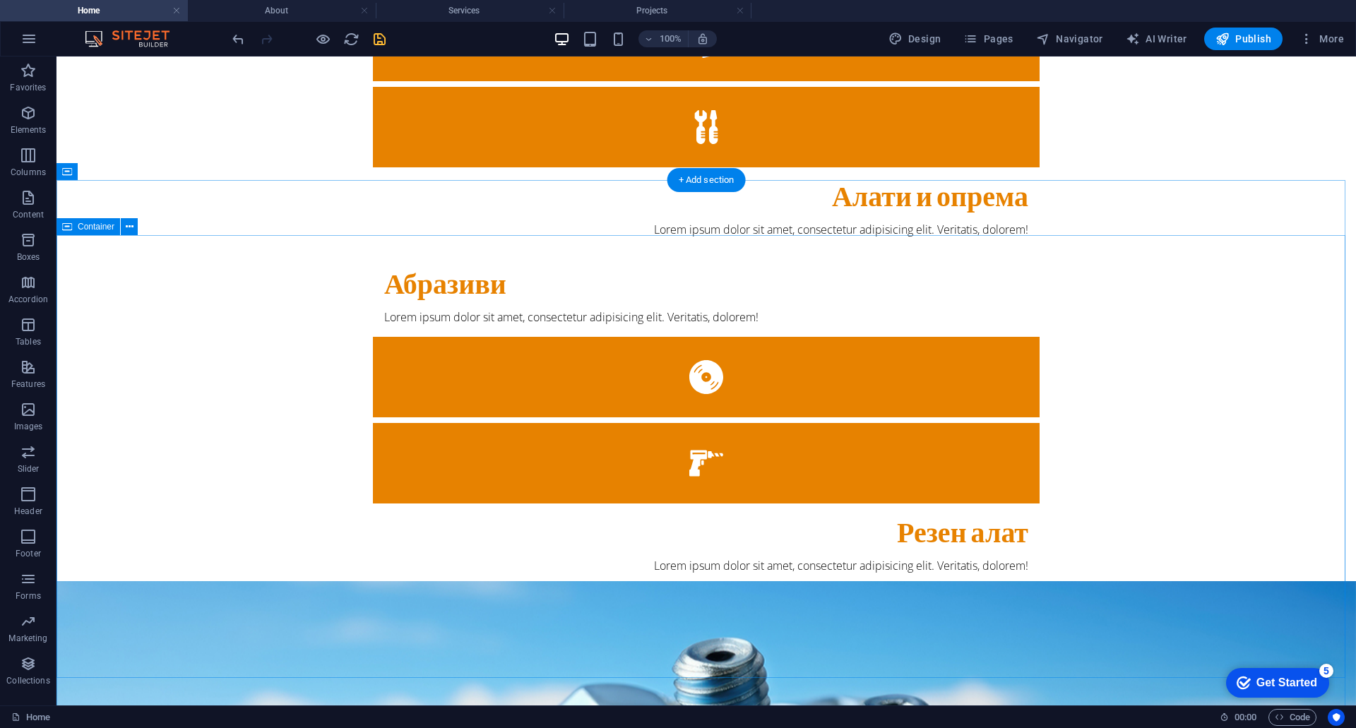
scroll to position [424, 0]
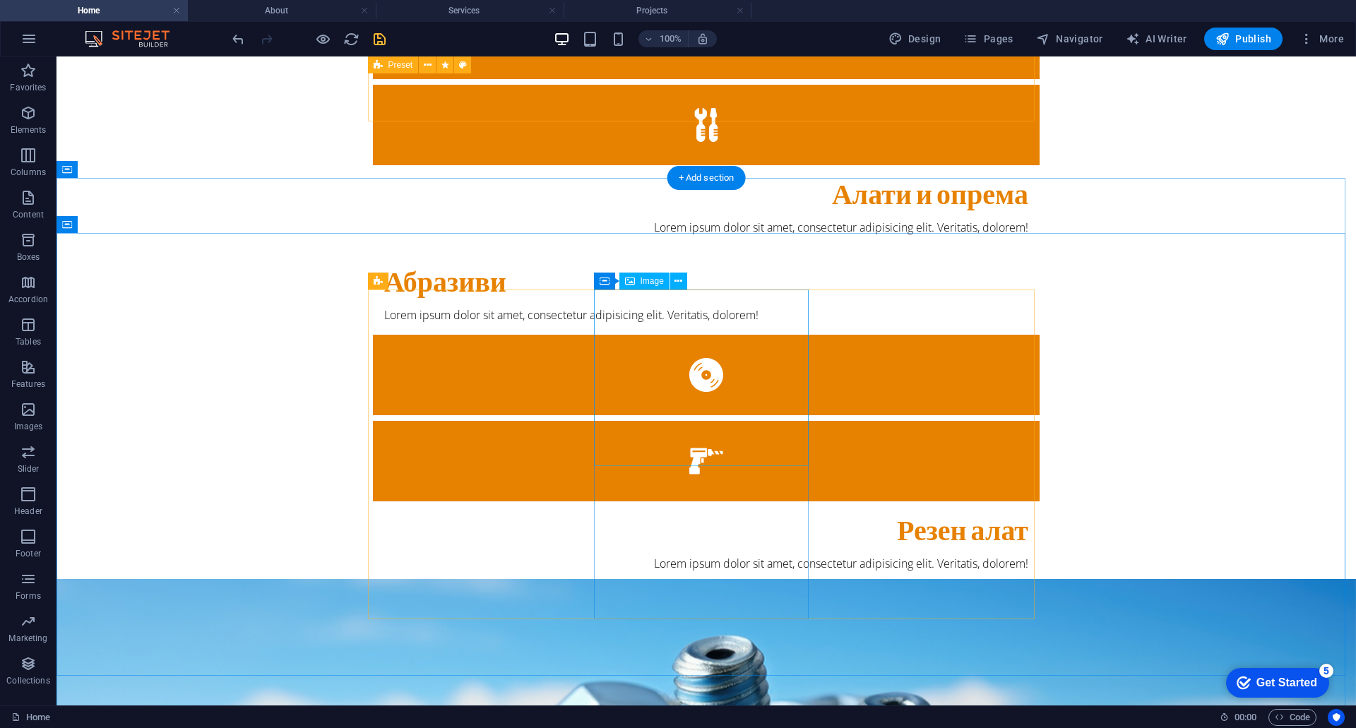
select select "%"
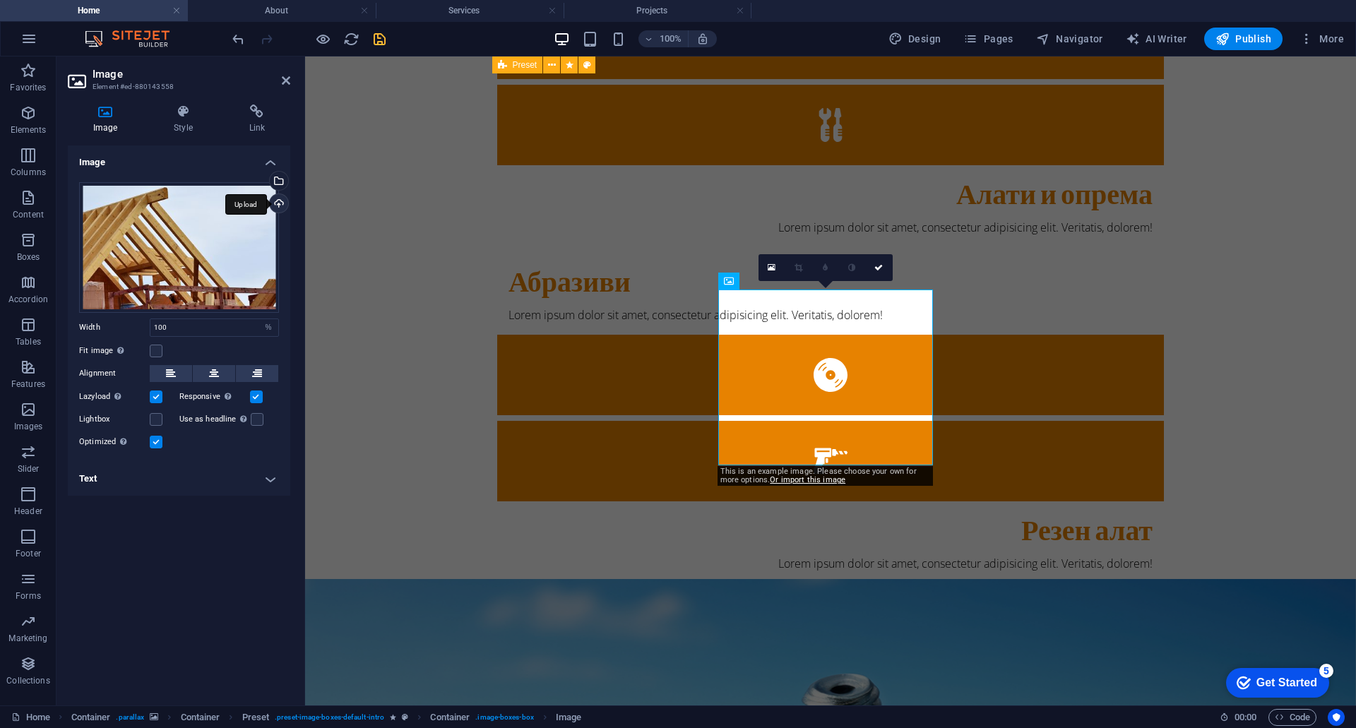
click at [276, 208] on div "Upload" at bounding box center [277, 204] width 21 height 21
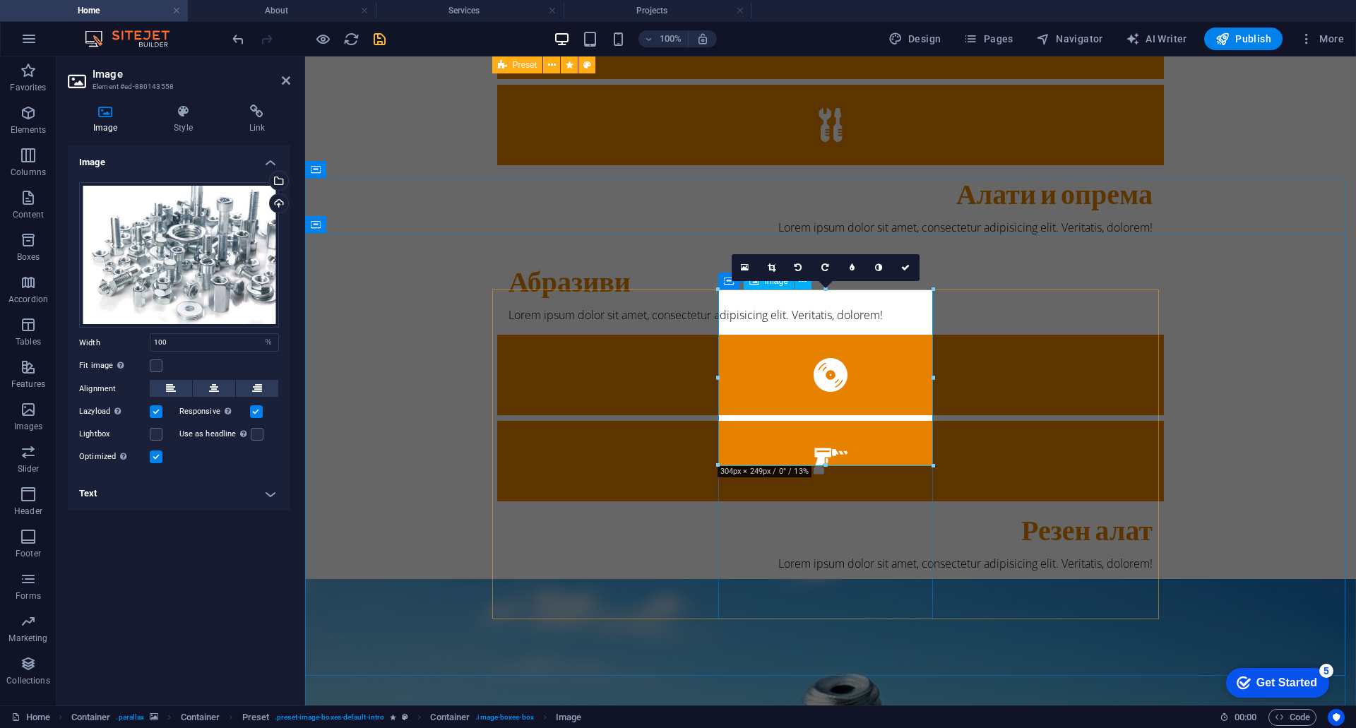
click at [277, 198] on div "Upload" at bounding box center [277, 204] width 21 height 21
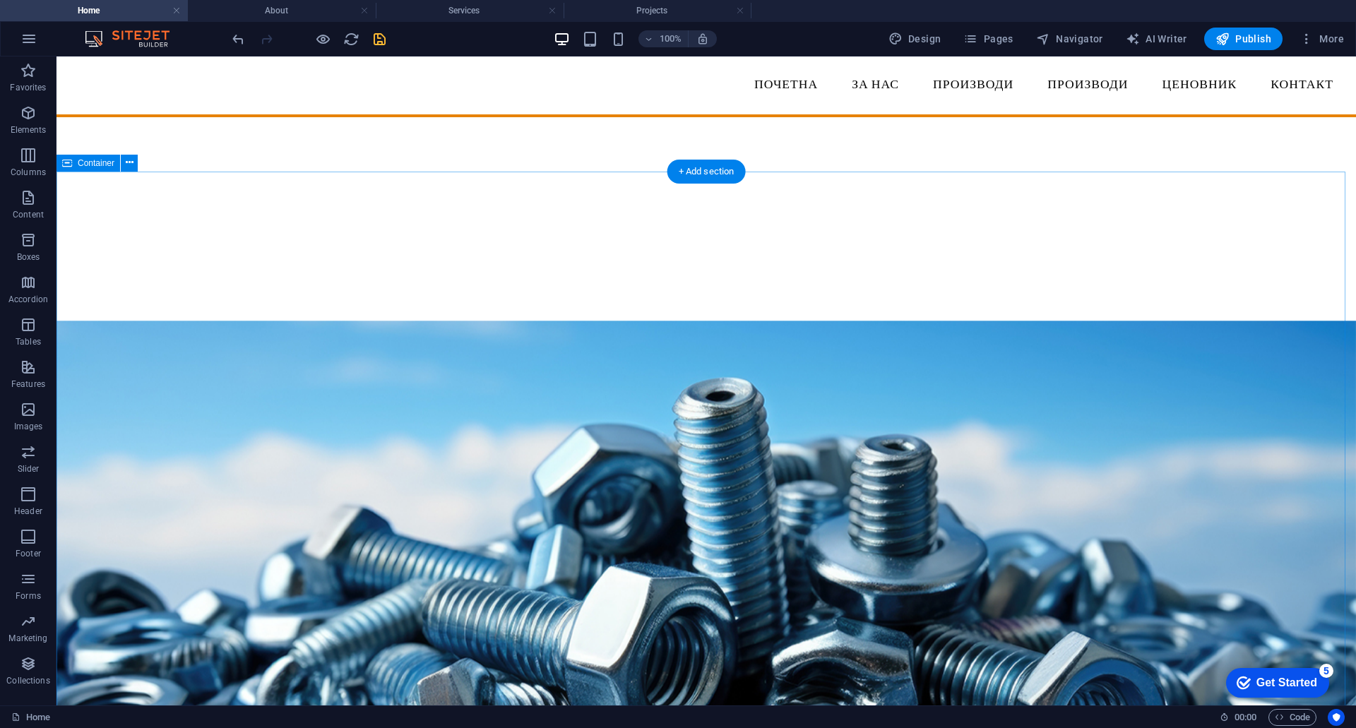
scroll to position [918, 0]
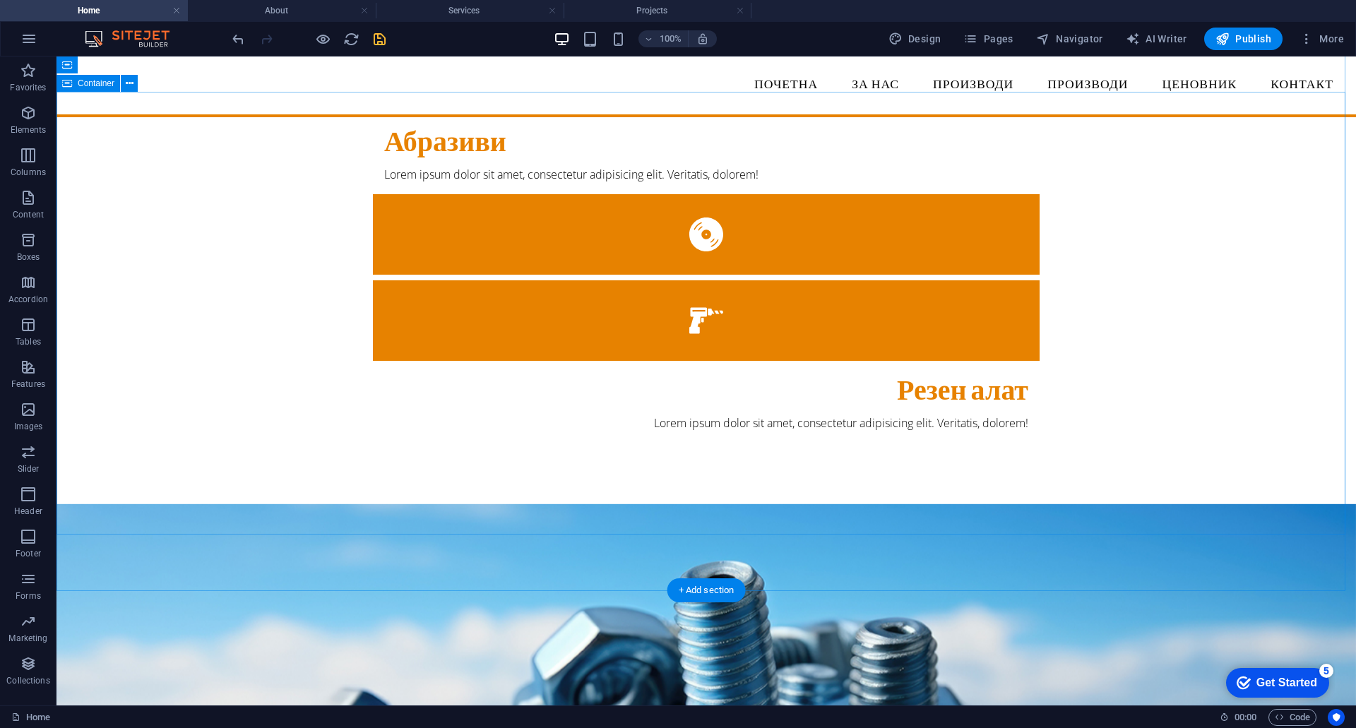
scroll to position [494, 0]
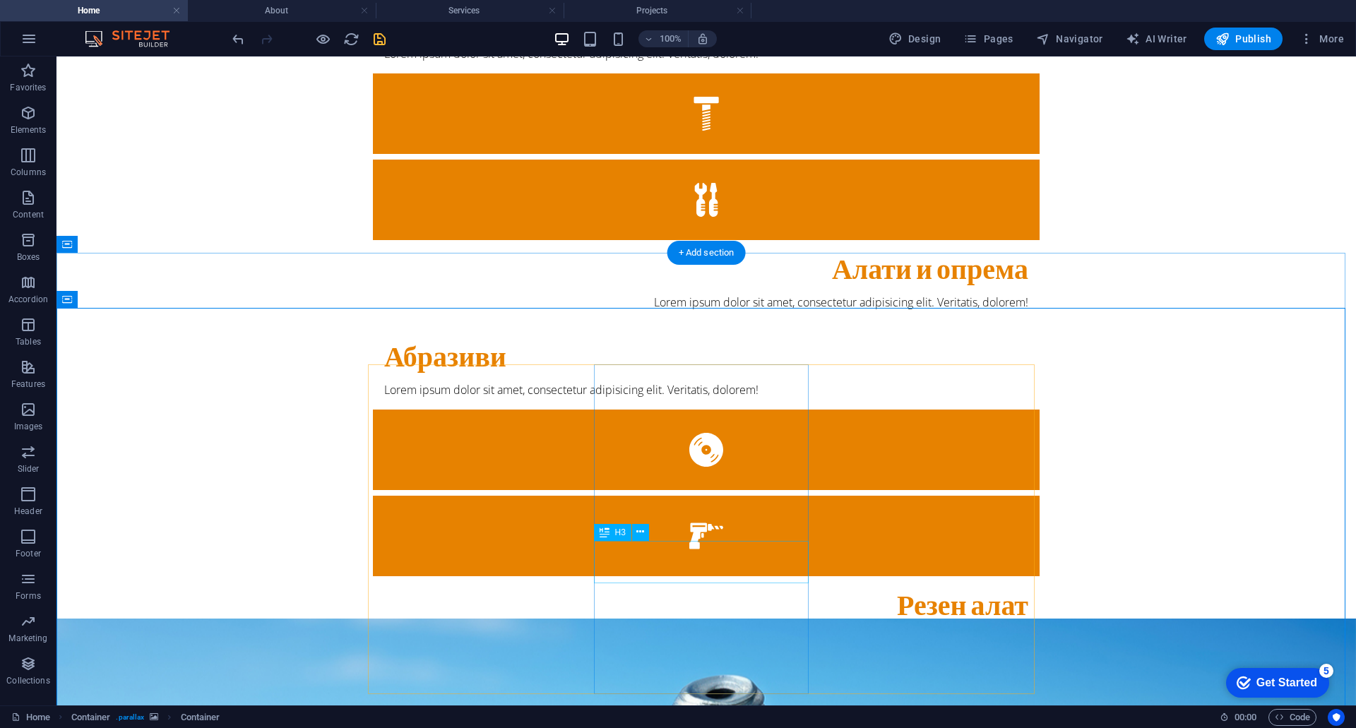
scroll to position [353, 0]
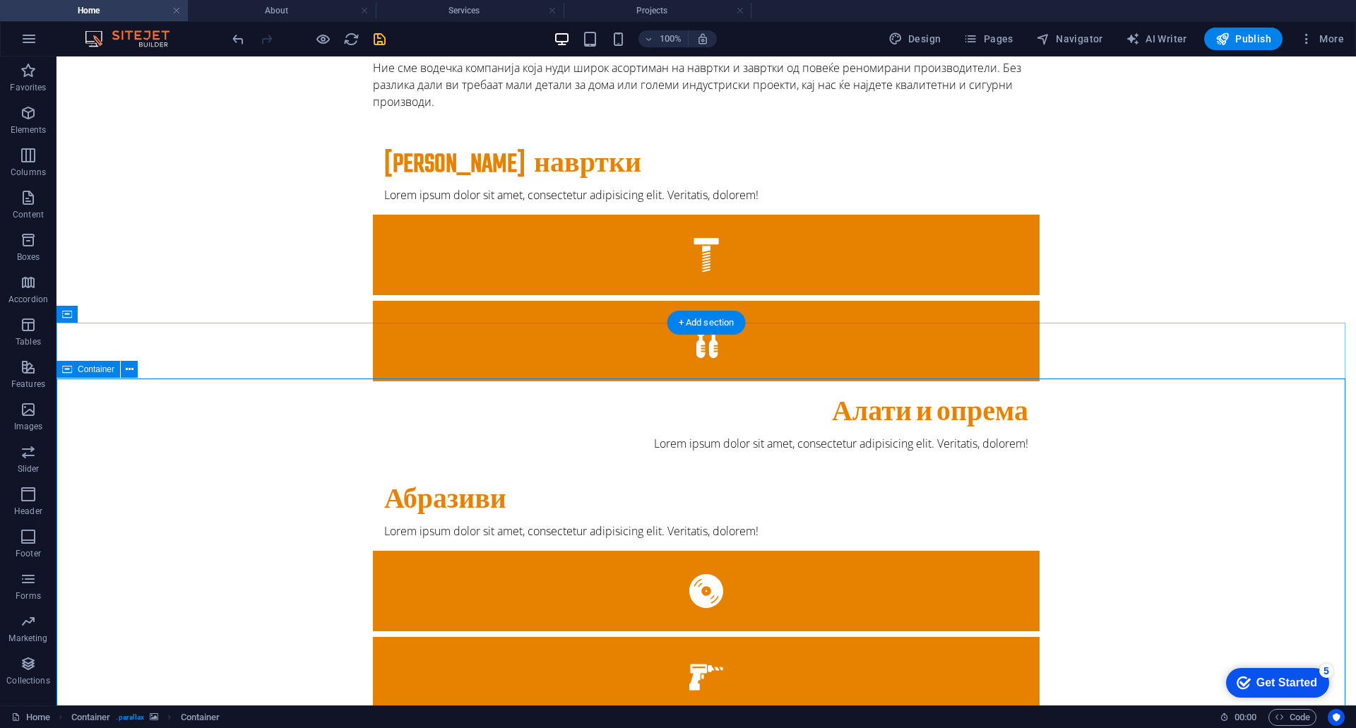
scroll to position [424, 0]
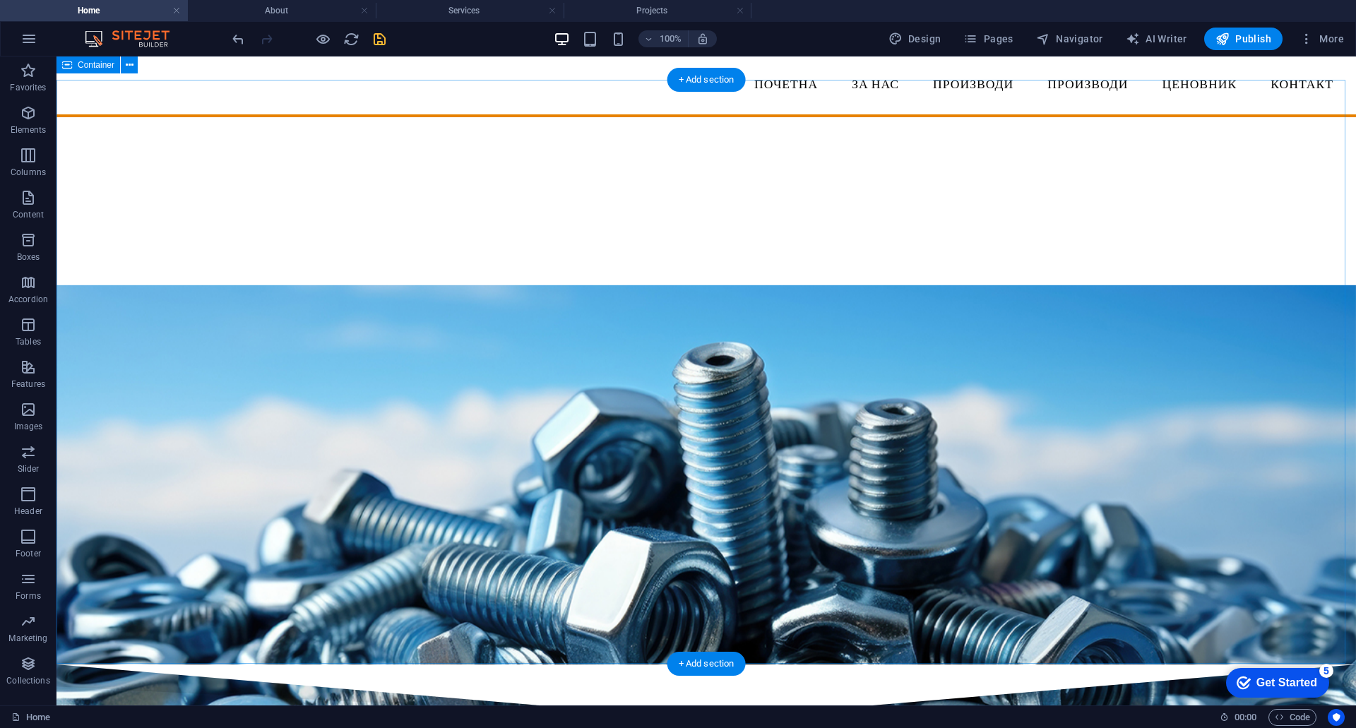
scroll to position [988, 0]
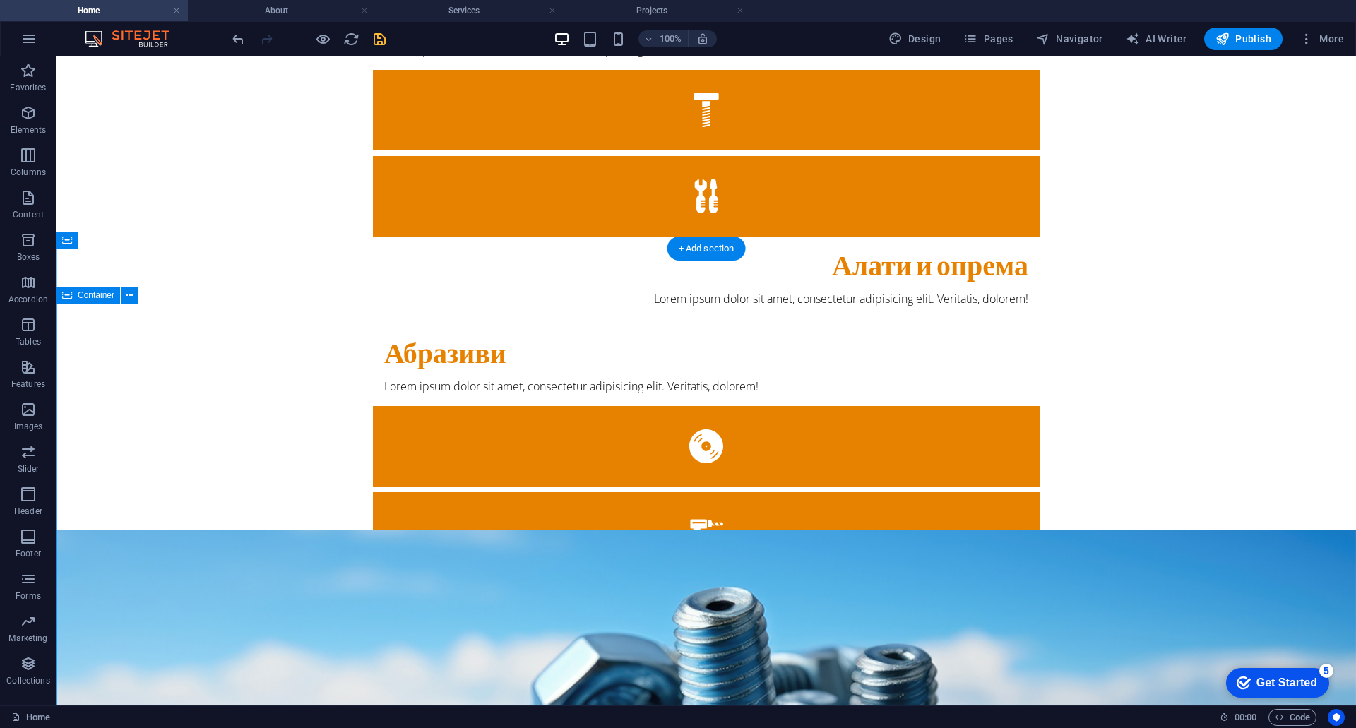
scroll to position [353, 0]
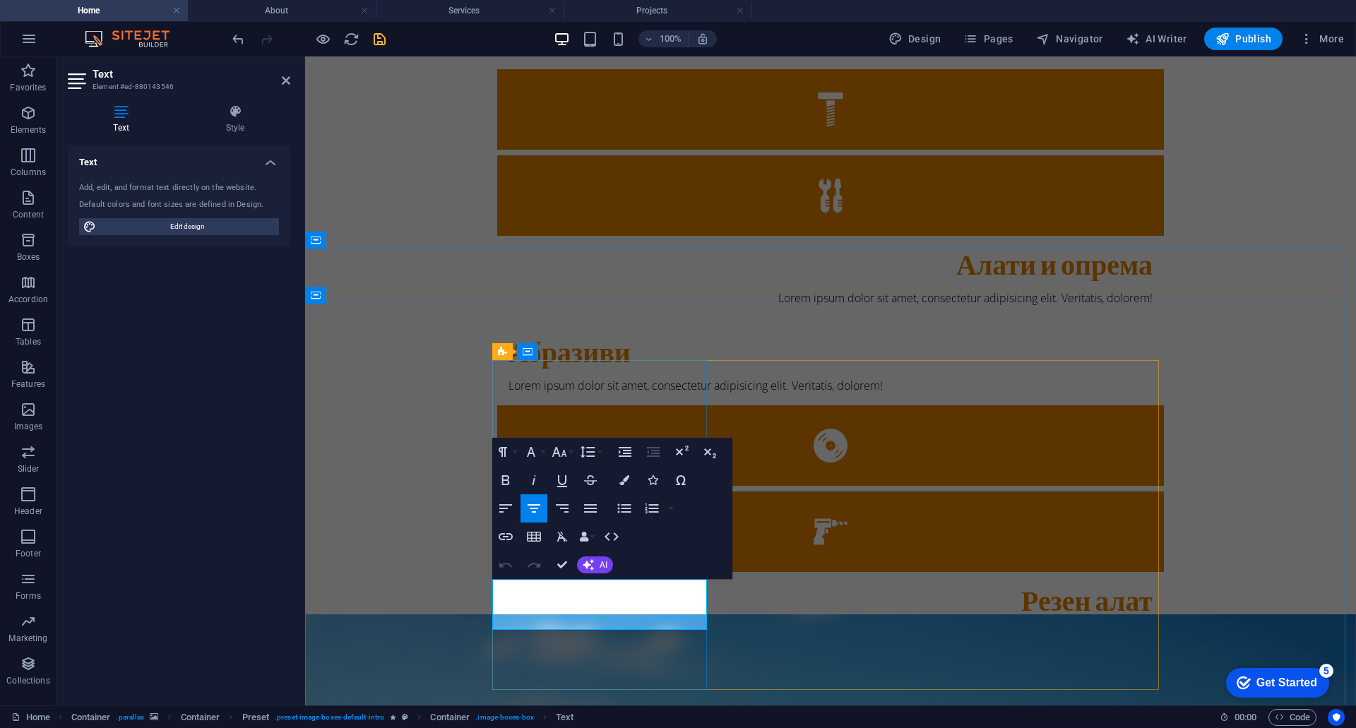
drag, startPoint x: 526, startPoint y: 590, endPoint x: 641, endPoint y: 619, distance: 118.8
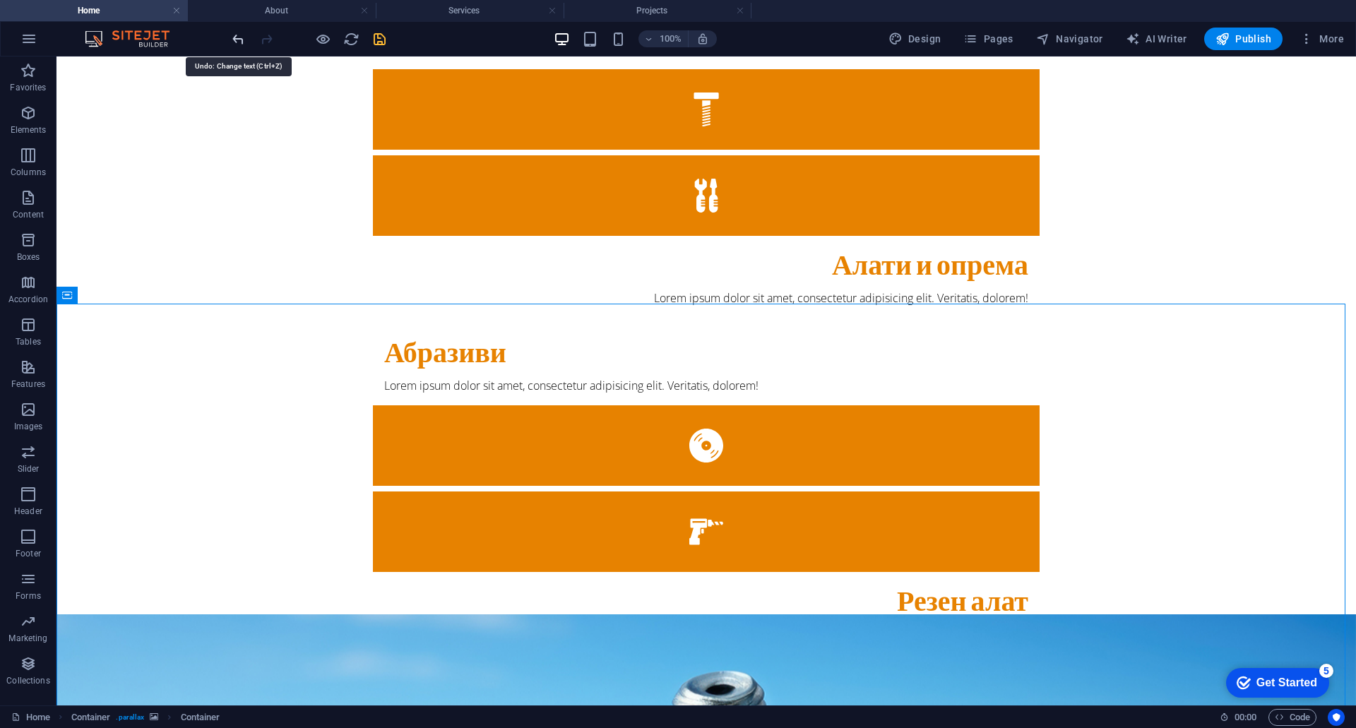
click at [236, 43] on icon "undo" at bounding box center [238, 39] width 16 height 16
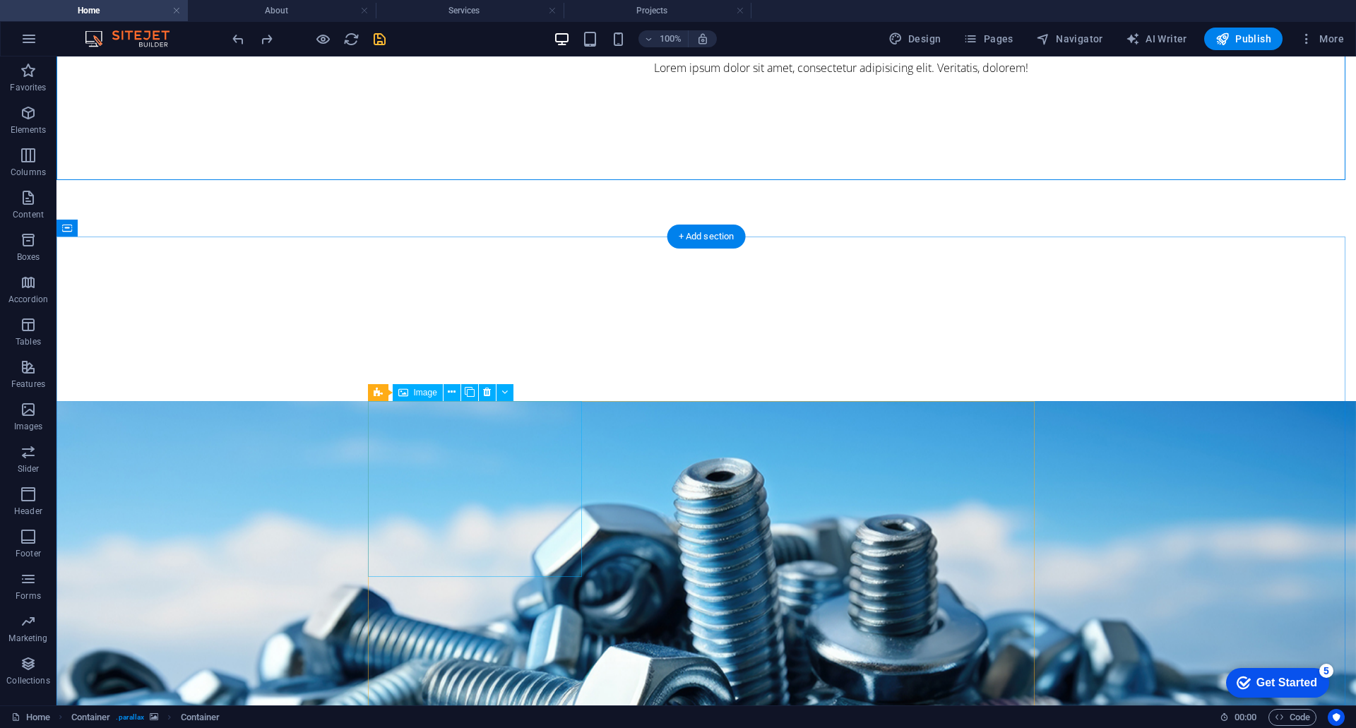
scroll to position [1059, 0]
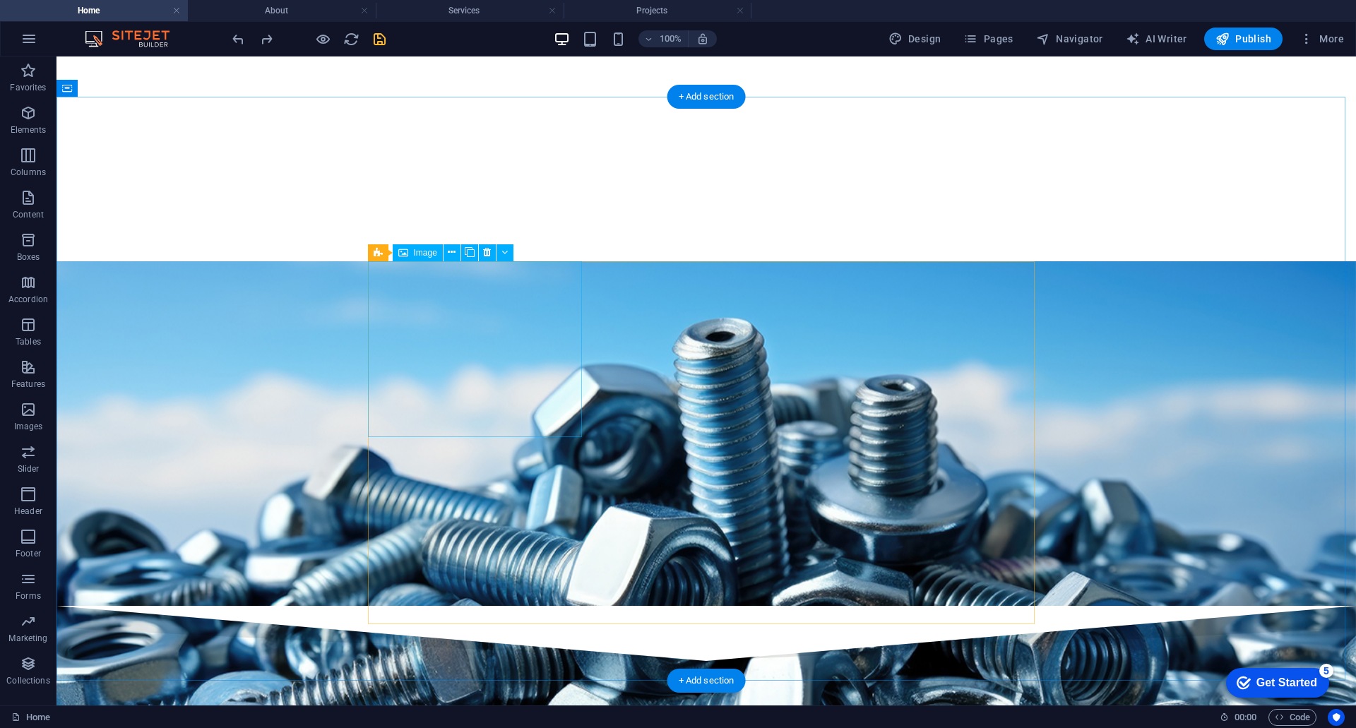
select select "%"
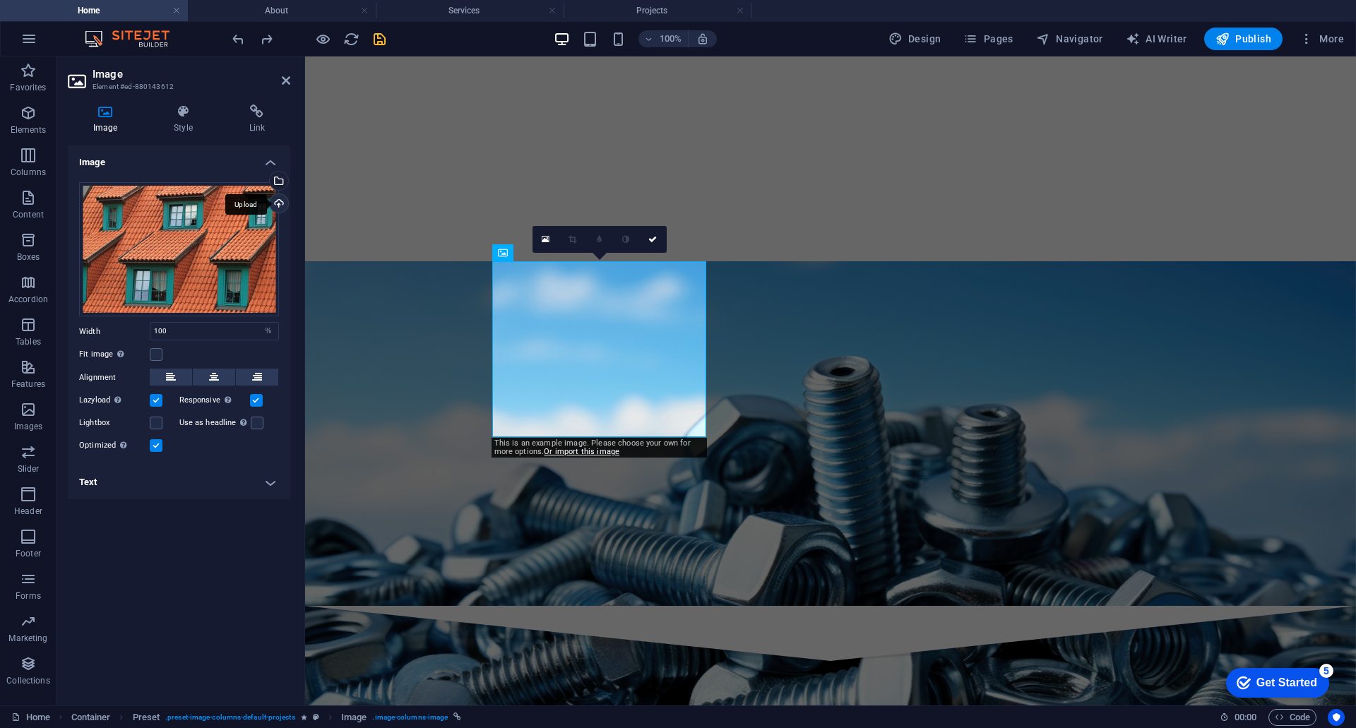
click at [280, 203] on div "Upload" at bounding box center [277, 204] width 21 height 21
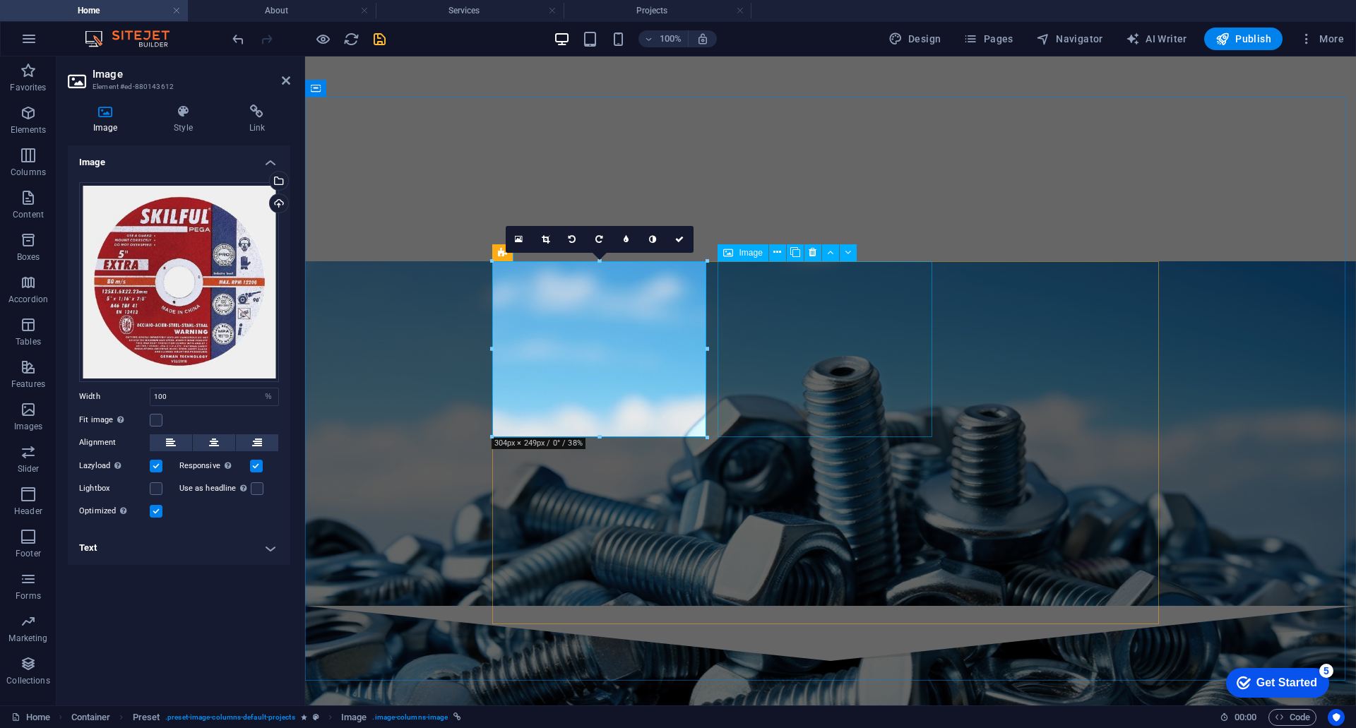
select select "%"
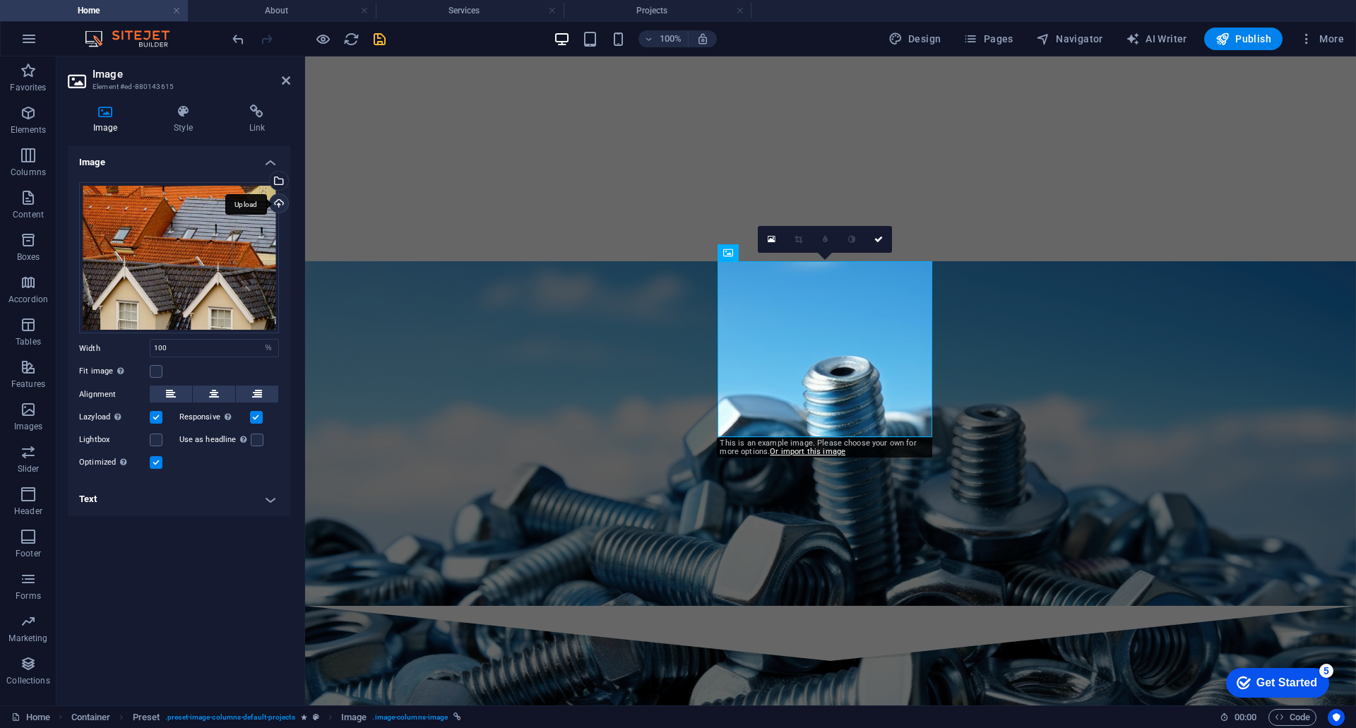
click at [280, 198] on div "Upload" at bounding box center [277, 204] width 21 height 21
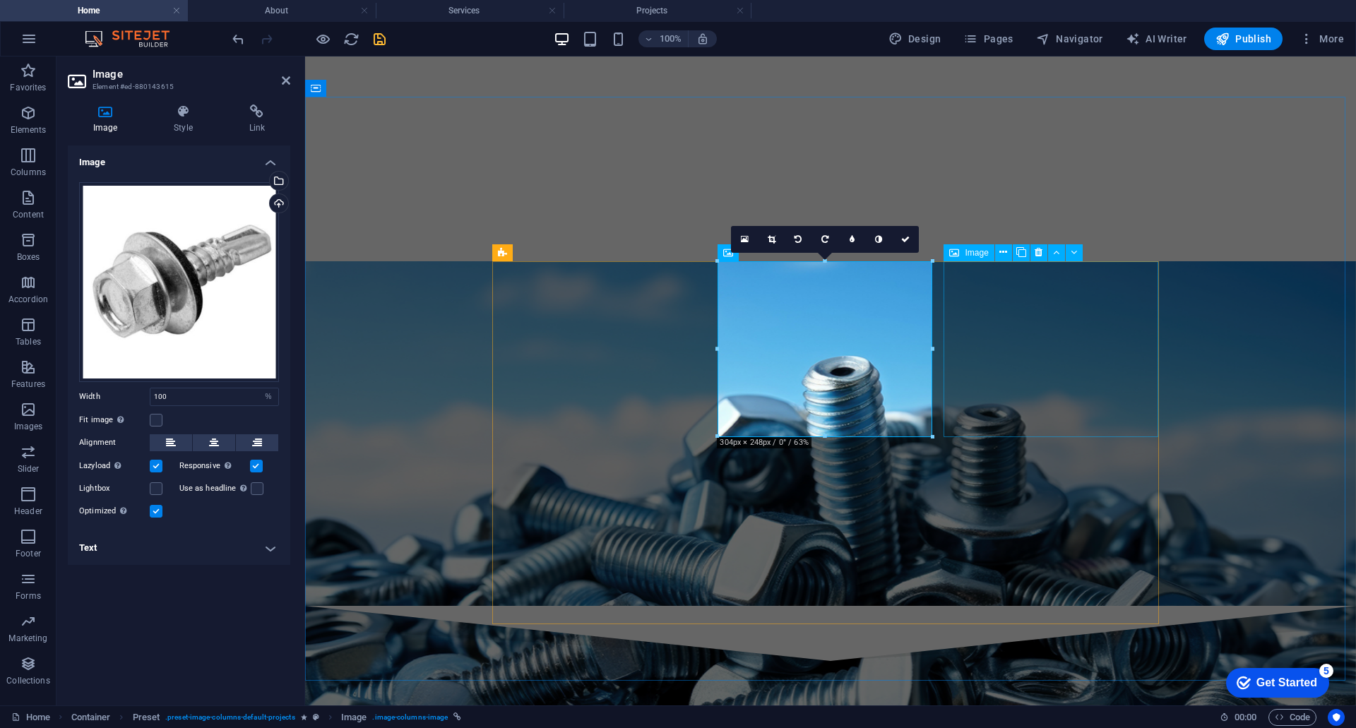
select select "%"
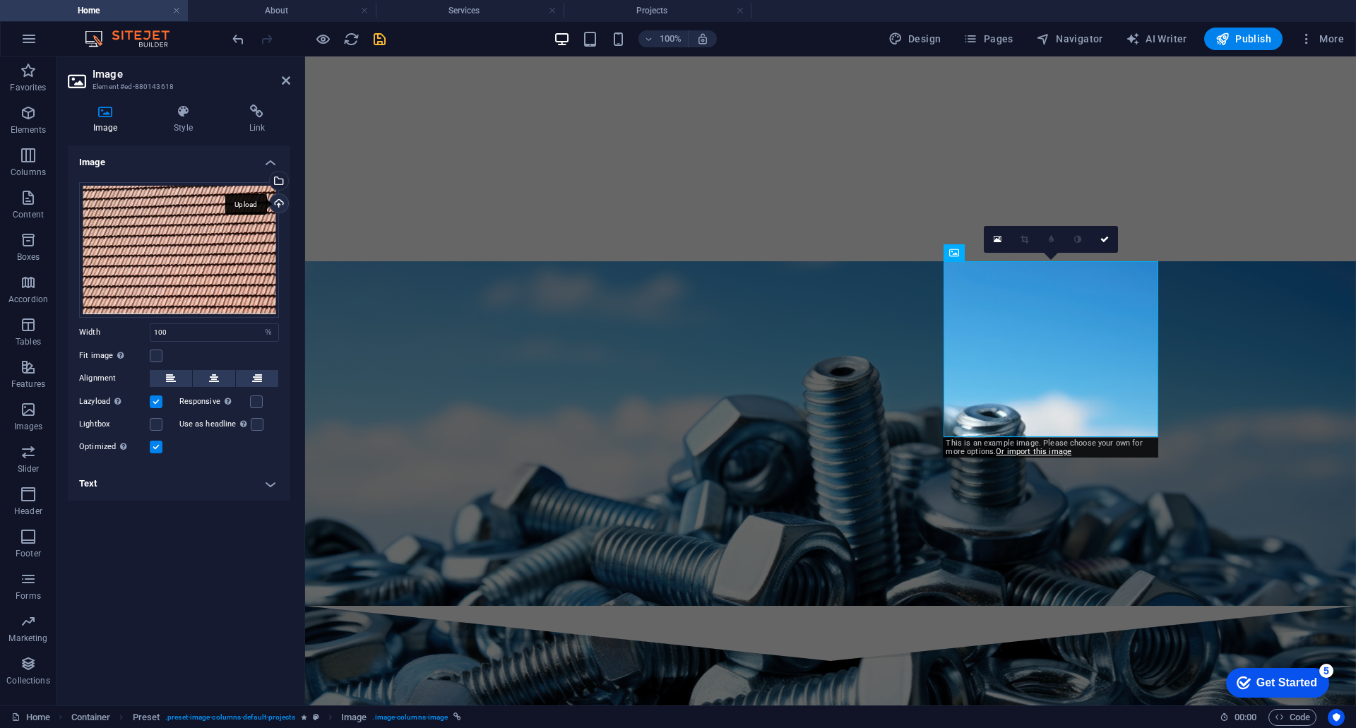
click at [280, 202] on div "Upload" at bounding box center [277, 204] width 21 height 21
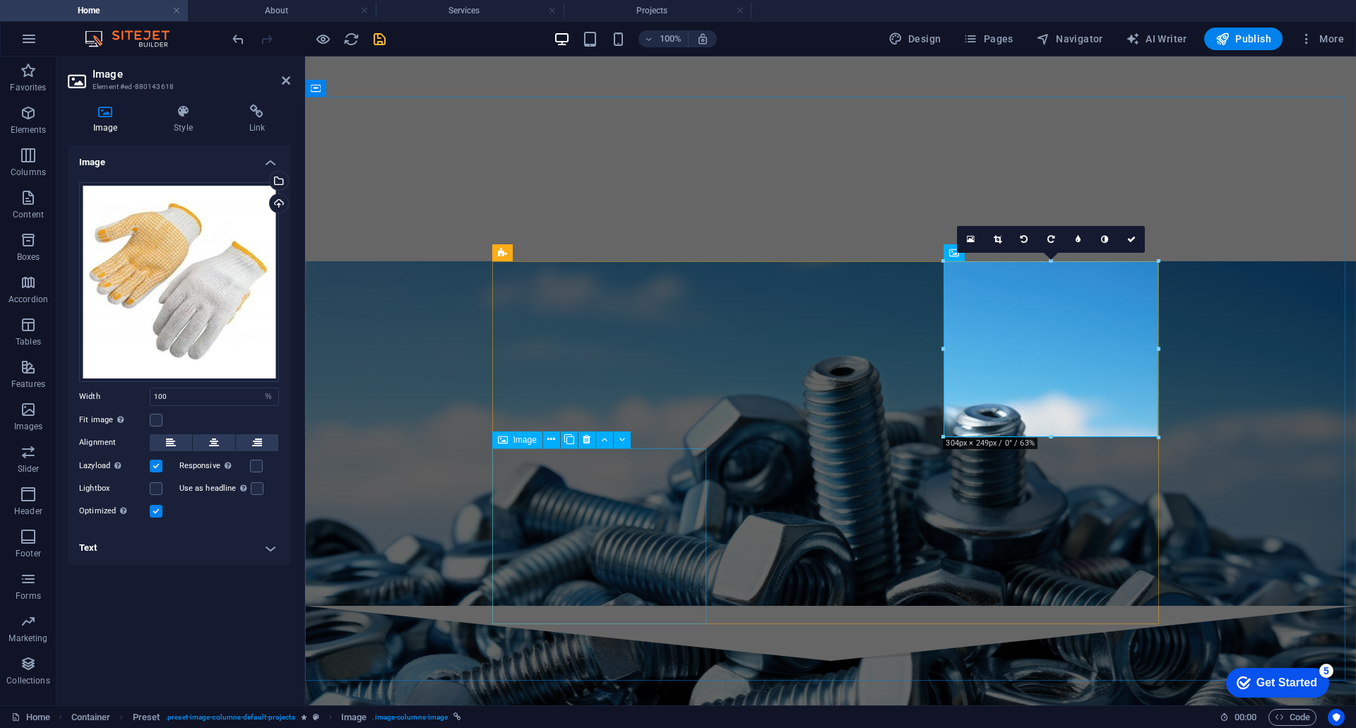
select select "%"
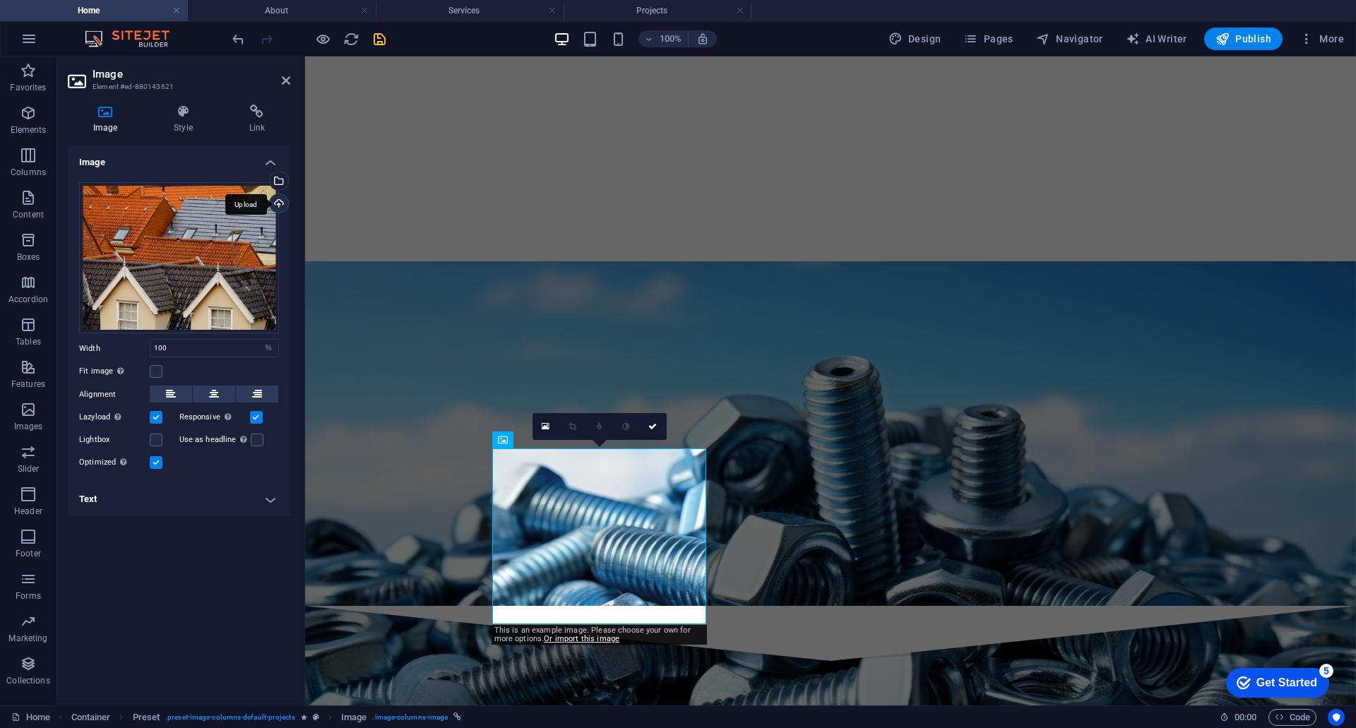
click at [280, 205] on div "Upload" at bounding box center [277, 204] width 21 height 21
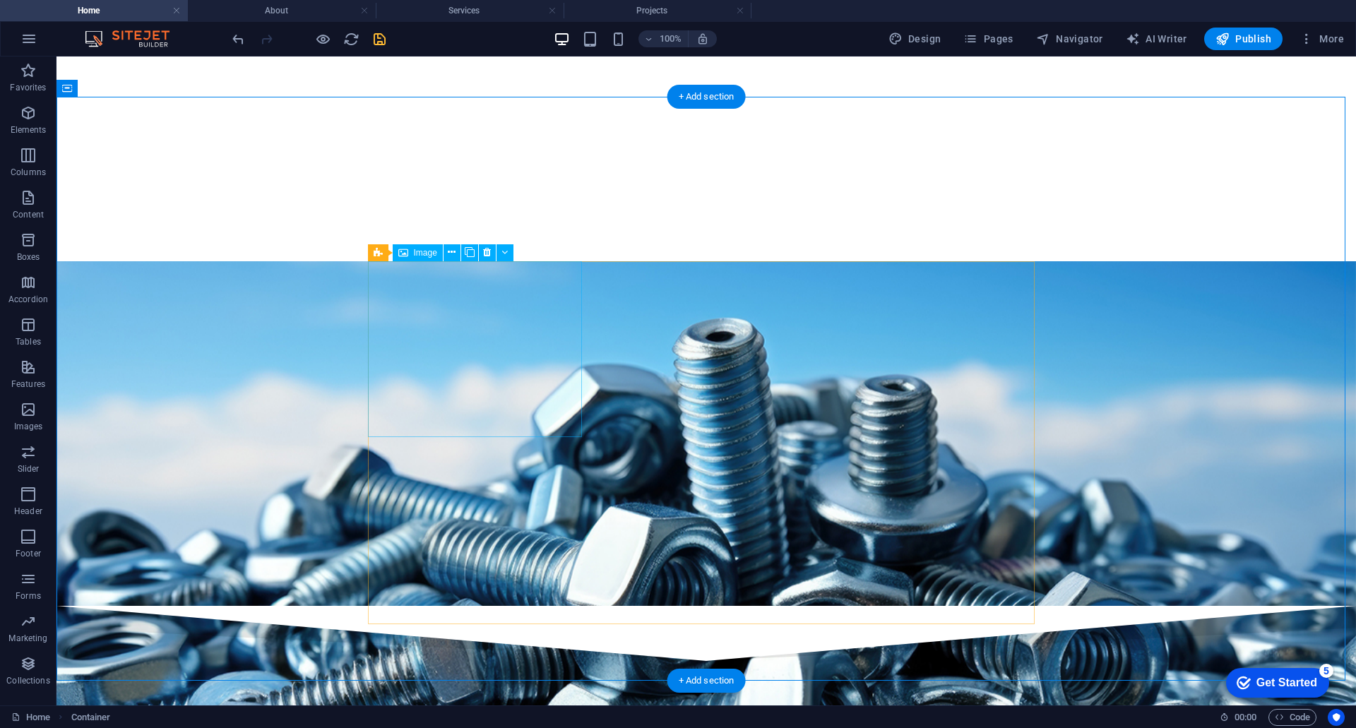
select select "%"
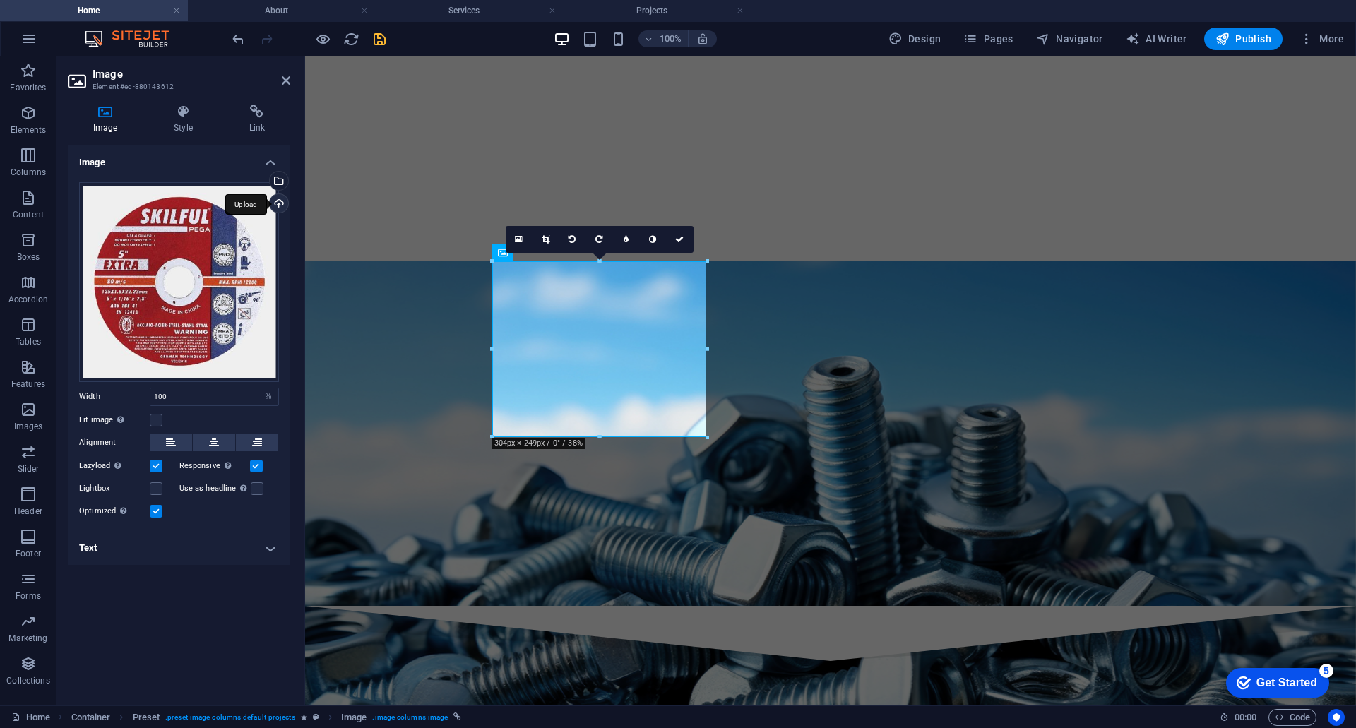
click at [276, 205] on div "Upload" at bounding box center [277, 204] width 21 height 21
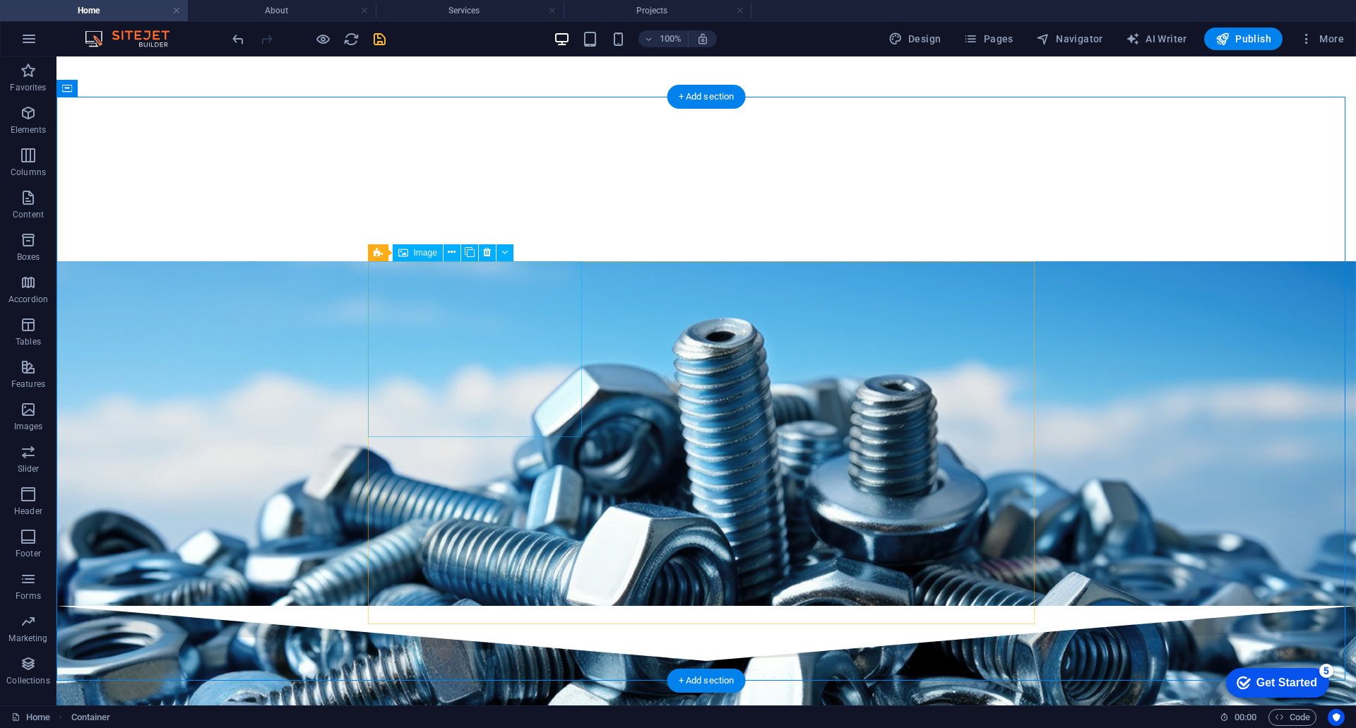
select select "%"
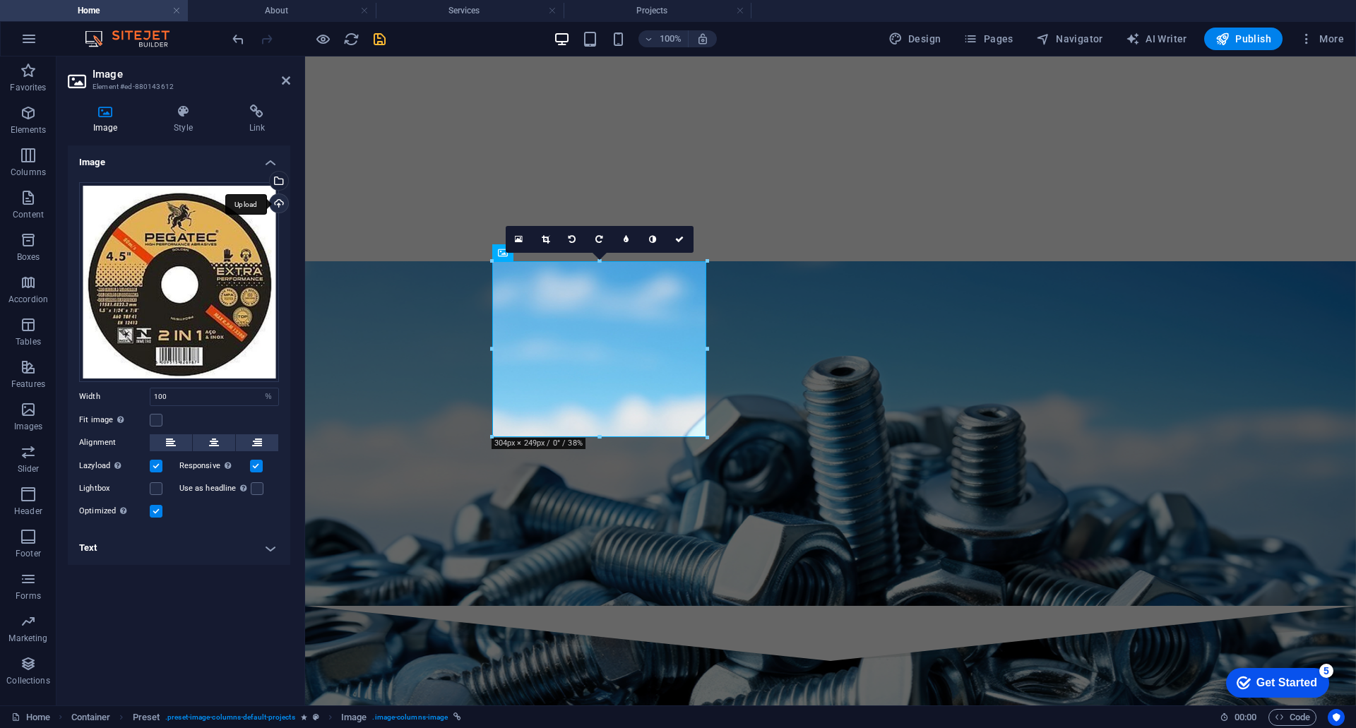
click at [275, 198] on div "Upload" at bounding box center [277, 204] width 21 height 21
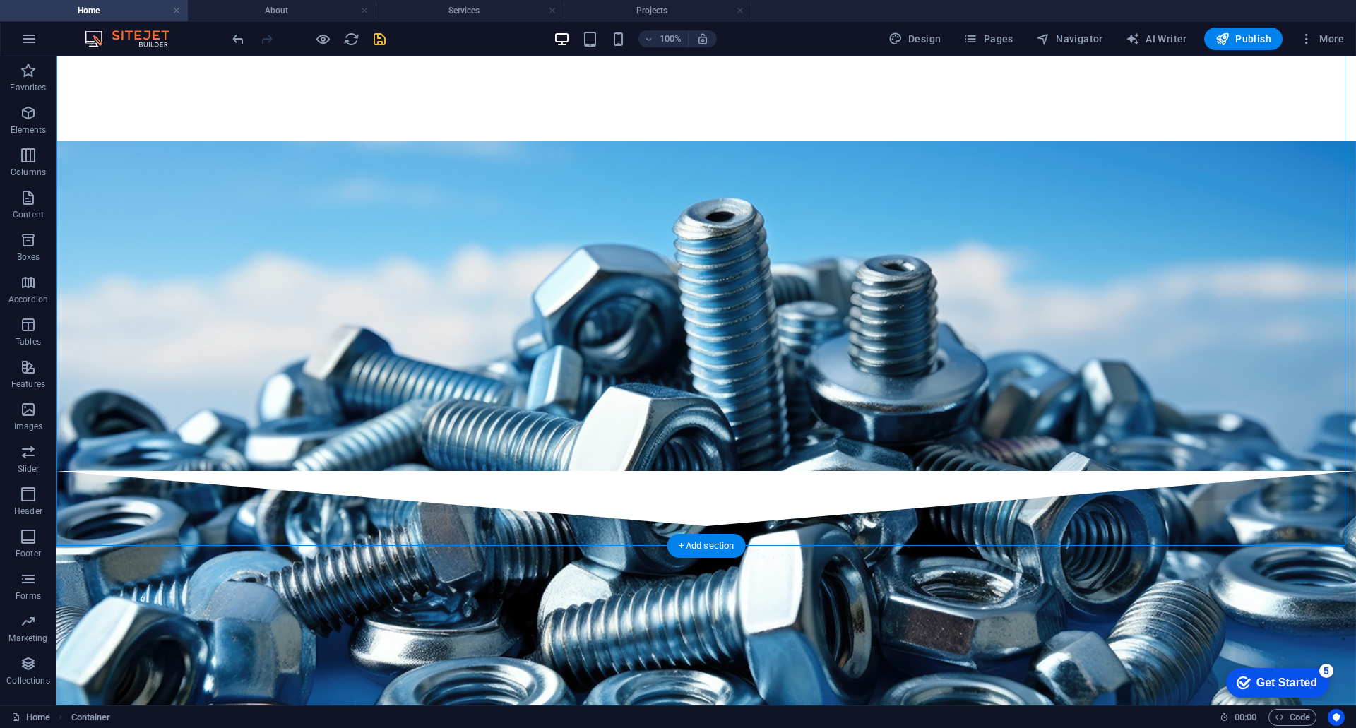
scroll to position [1200, 0]
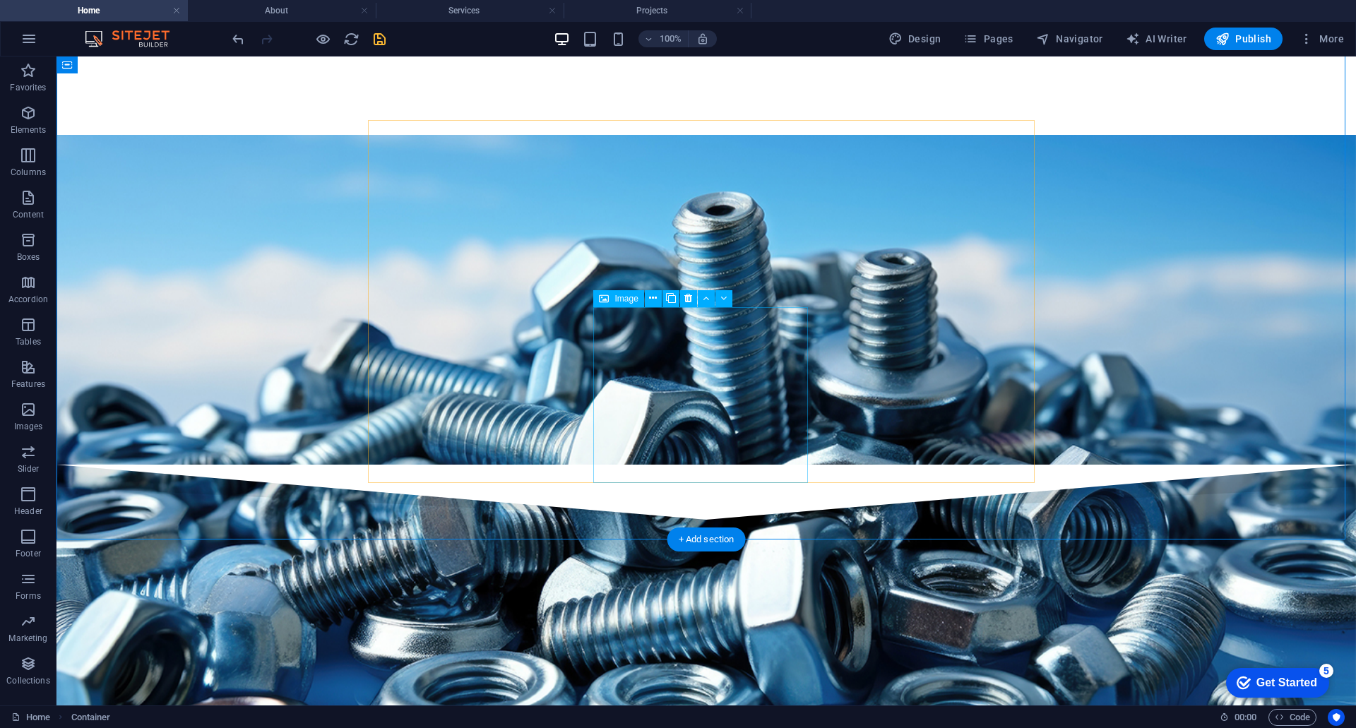
select select "%"
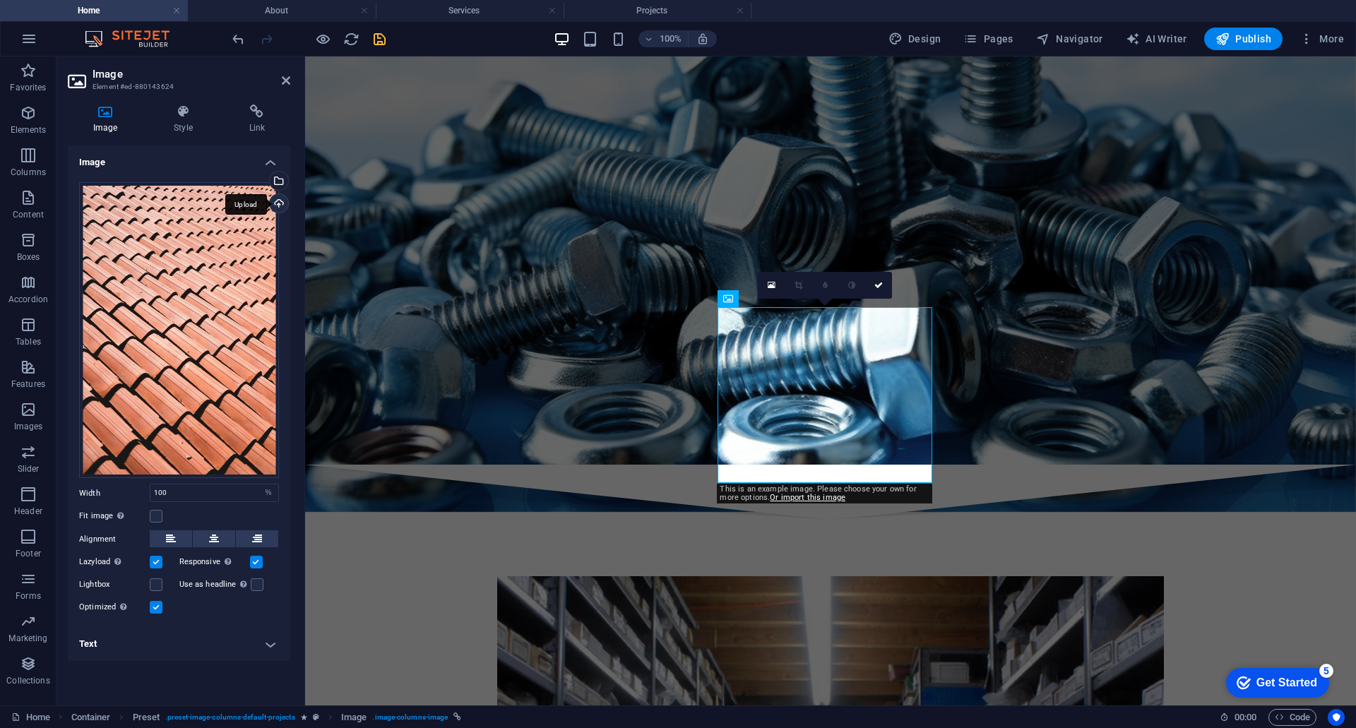
click at [280, 205] on div "Upload" at bounding box center [277, 204] width 21 height 21
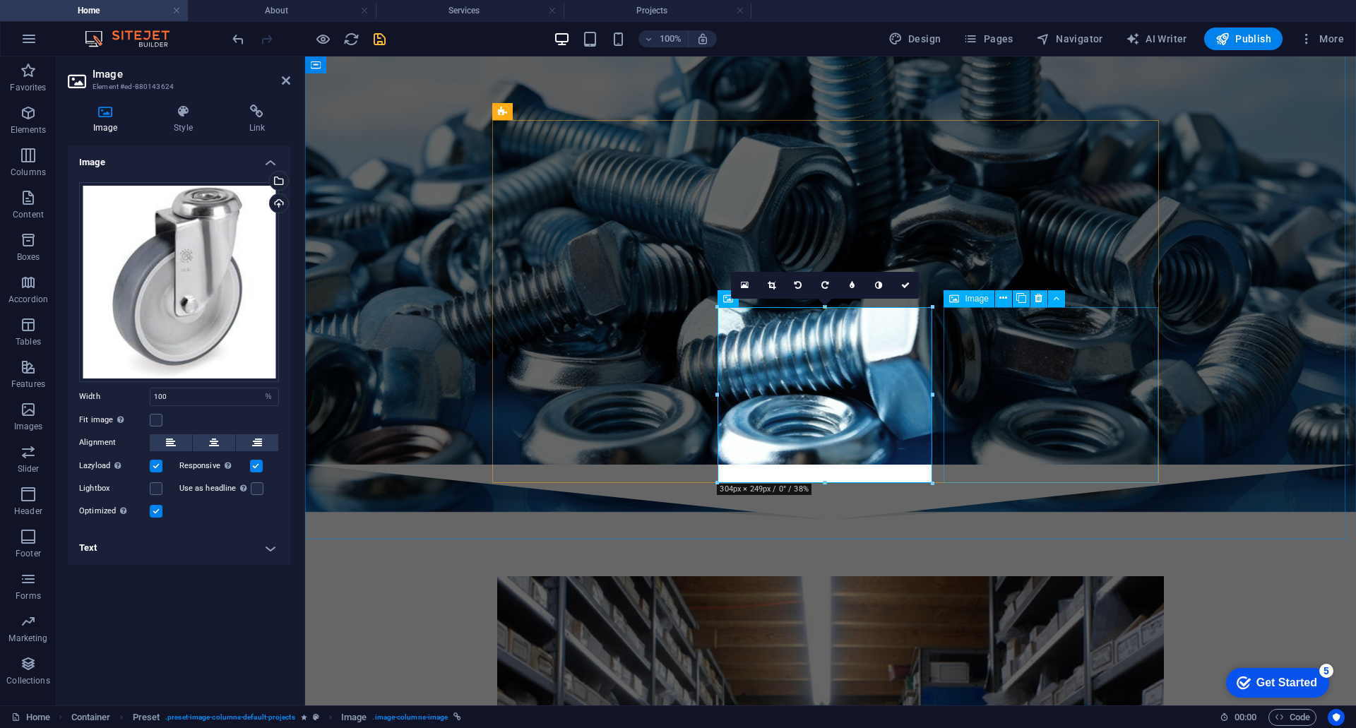
select select "%"
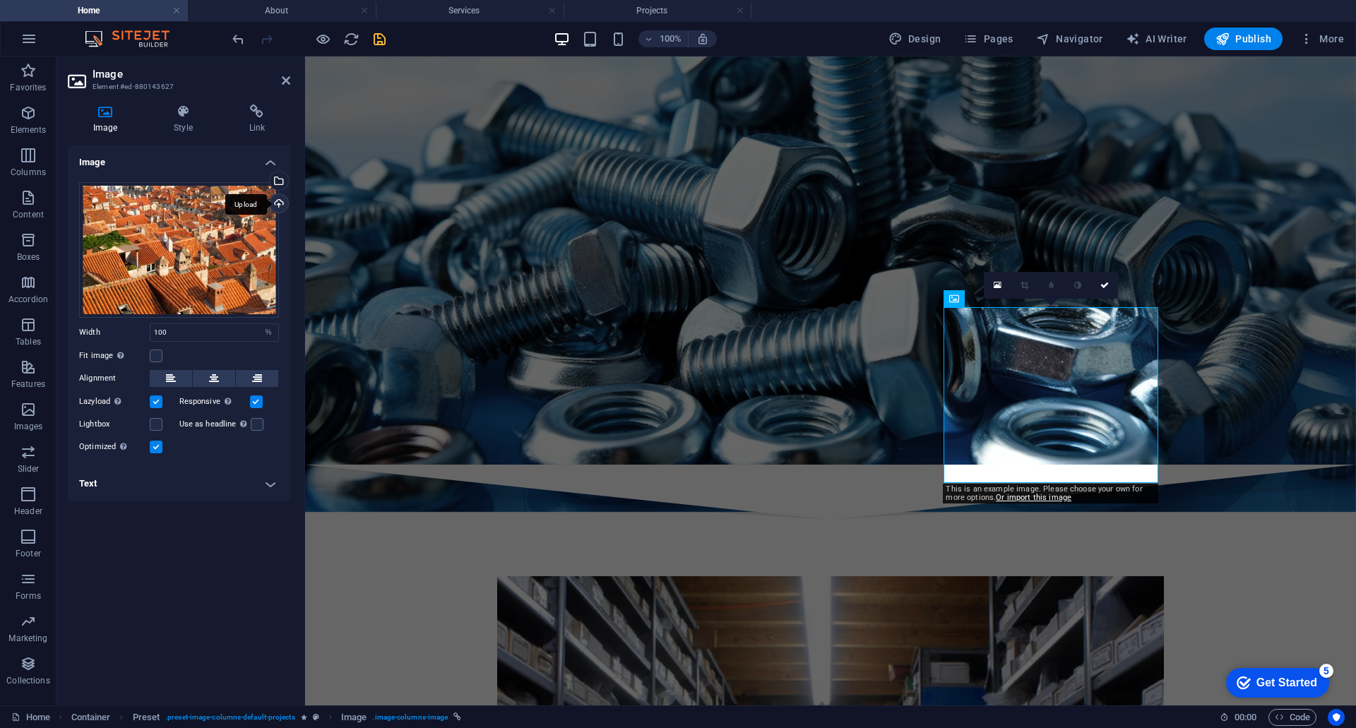
click at [281, 201] on div "Upload" at bounding box center [277, 204] width 21 height 21
click at [281, 203] on div "Upload" at bounding box center [277, 204] width 21 height 21
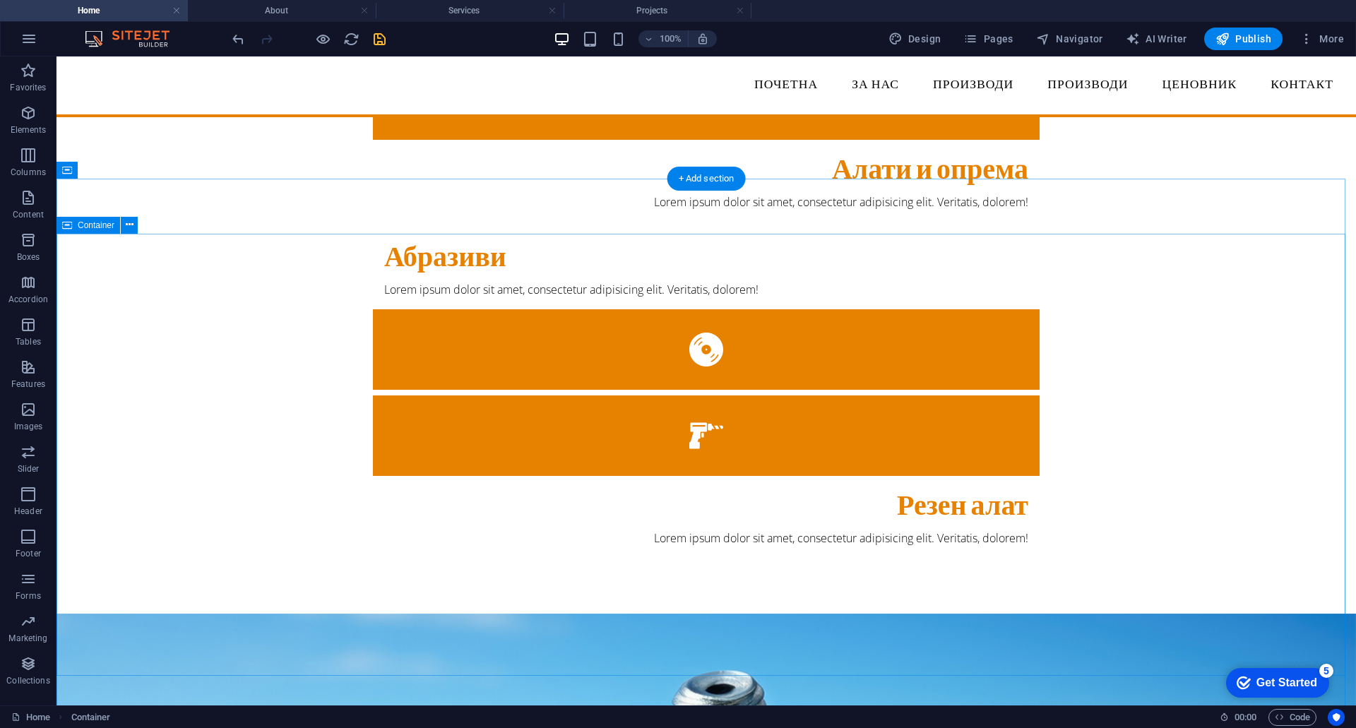
scroll to position [424, 0]
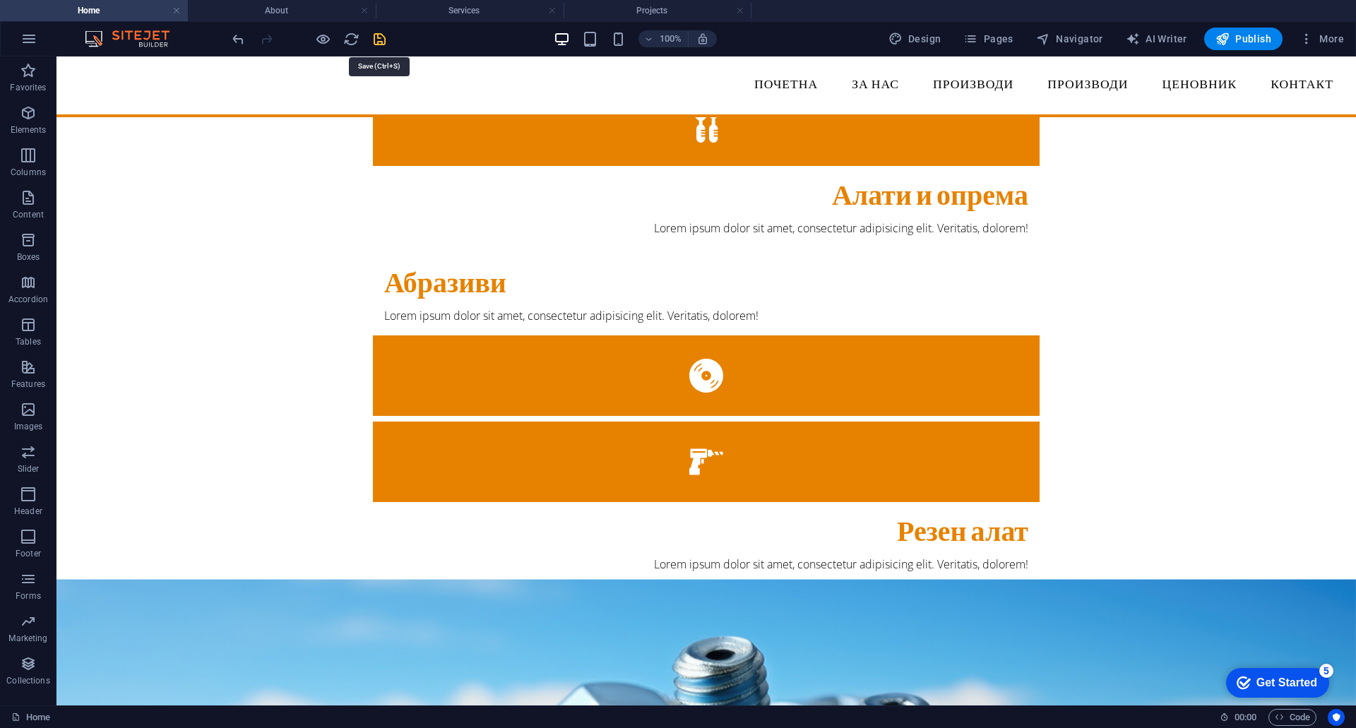
click at [377, 35] on icon "save" at bounding box center [379, 39] width 16 height 16
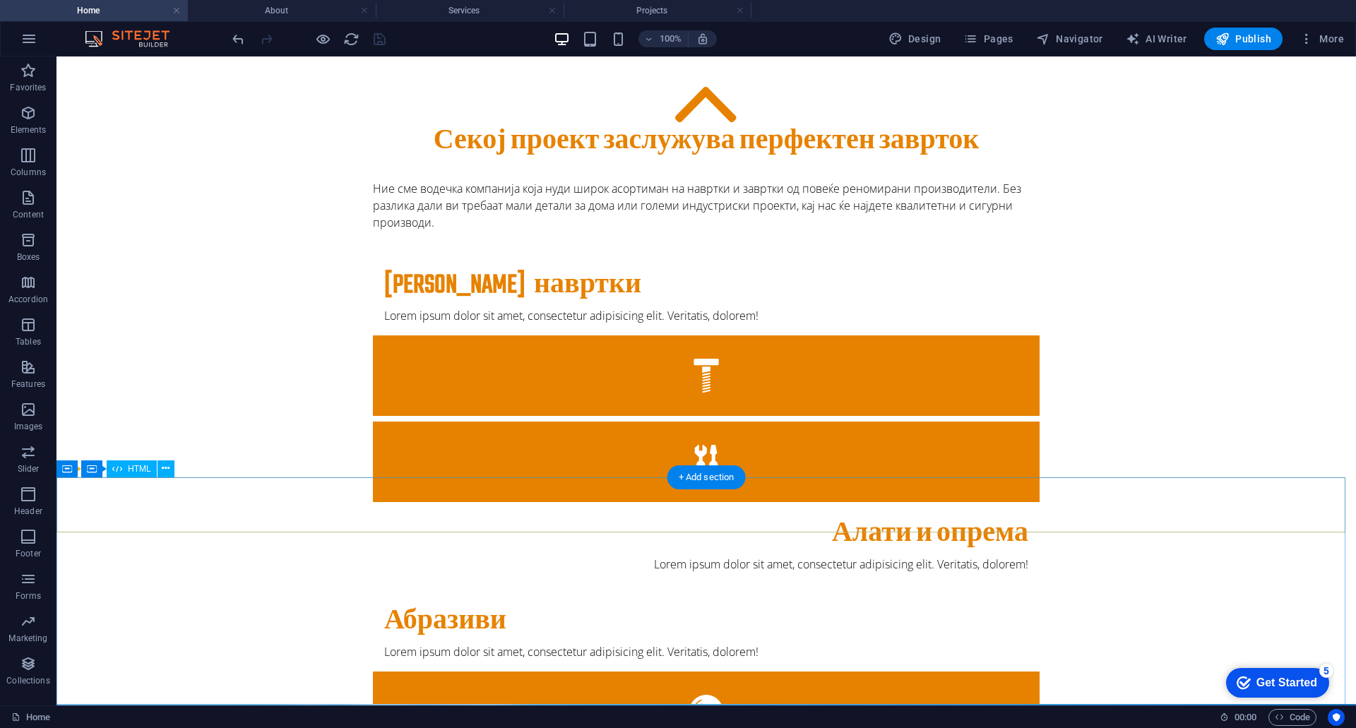
scroll to position [0, 0]
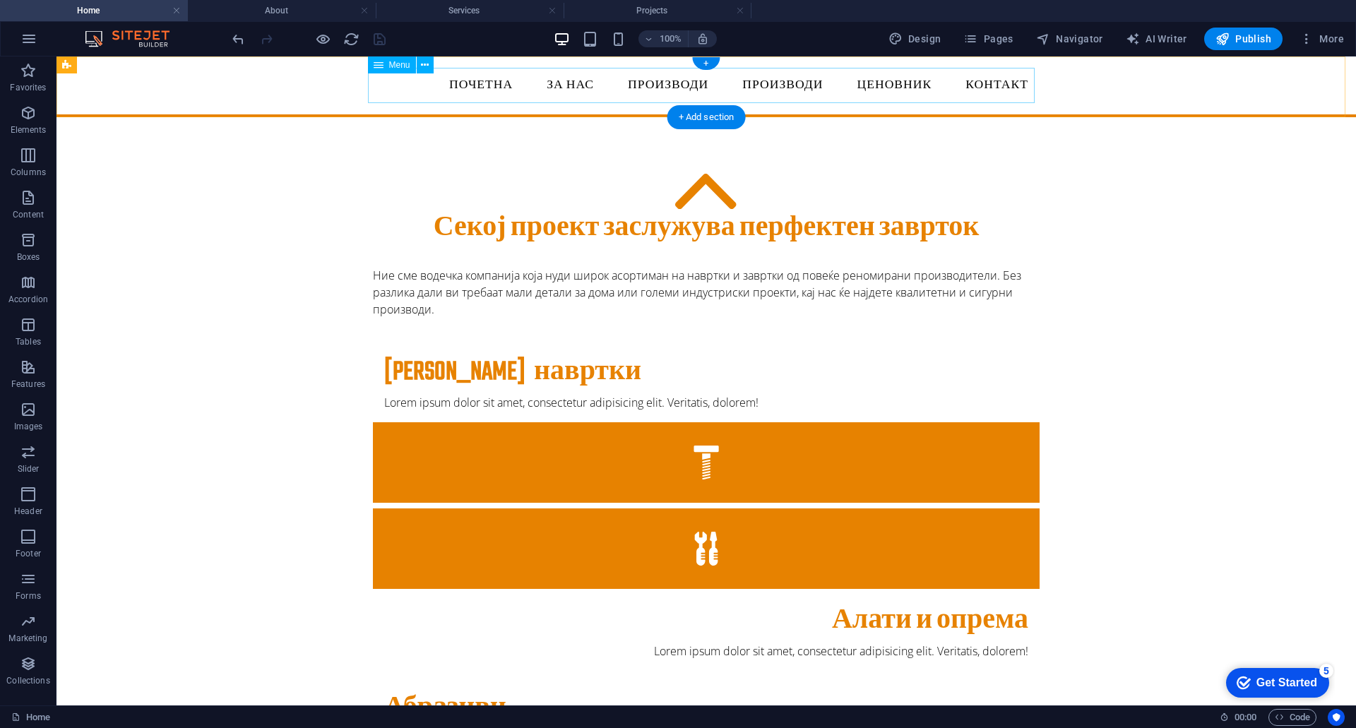
click at [980, 81] on nav "Почетна ЗА НАС Производи Производи Project-detail Ценовник Контакт" at bounding box center [706, 85] width 666 height 35
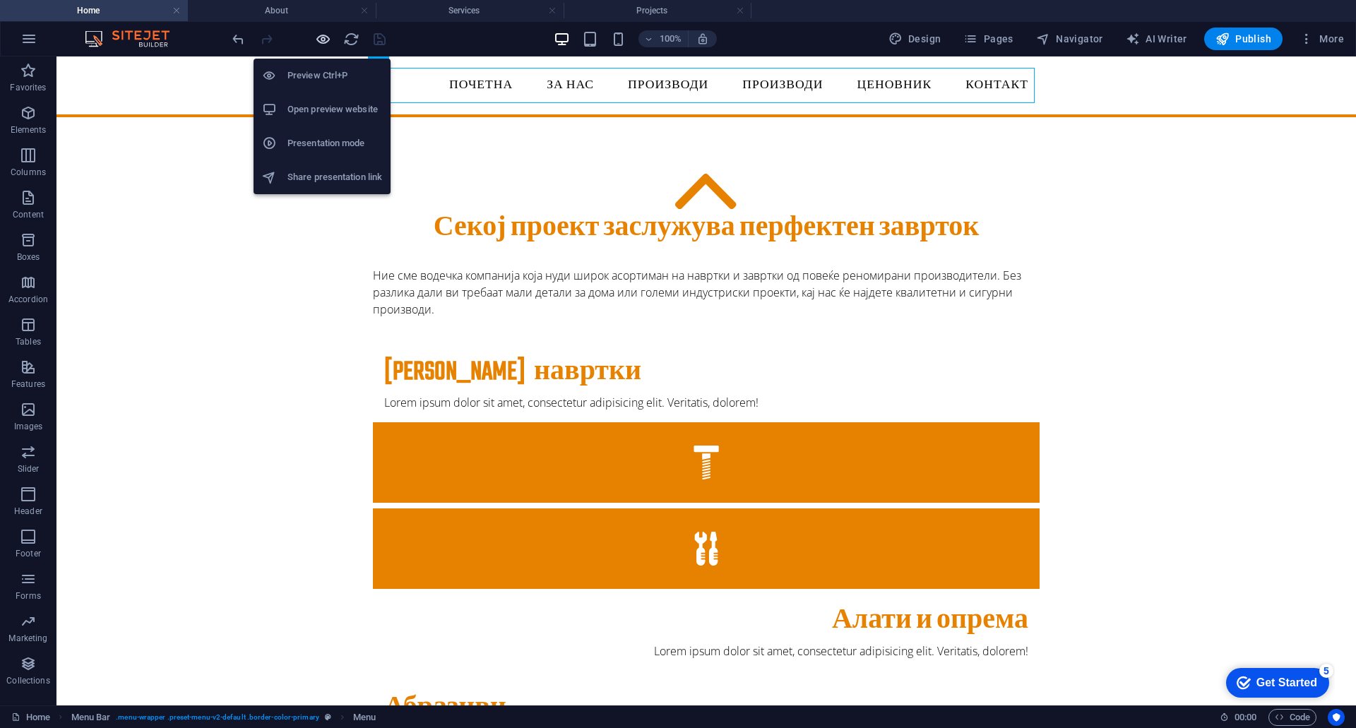
click at [325, 36] on icon "button" at bounding box center [323, 39] width 16 height 16
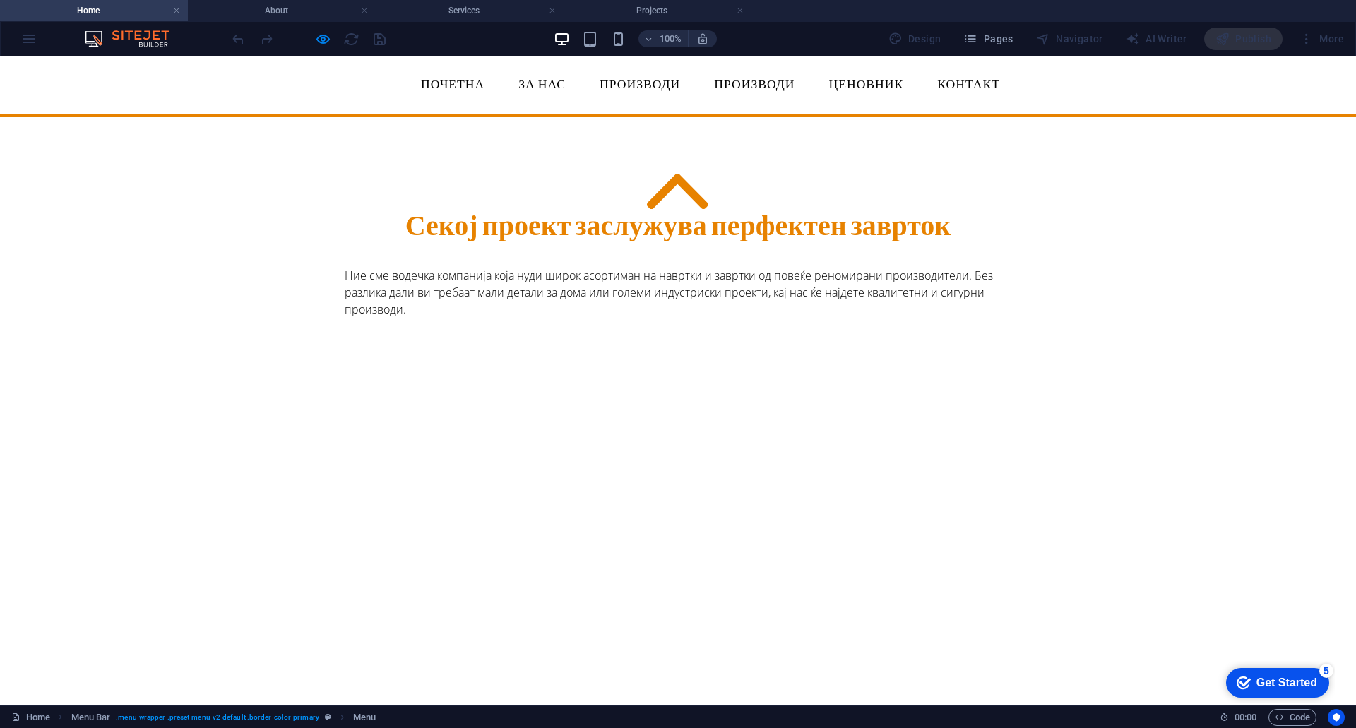
click at [976, 83] on link "Контакт" at bounding box center [968, 85] width 85 height 35
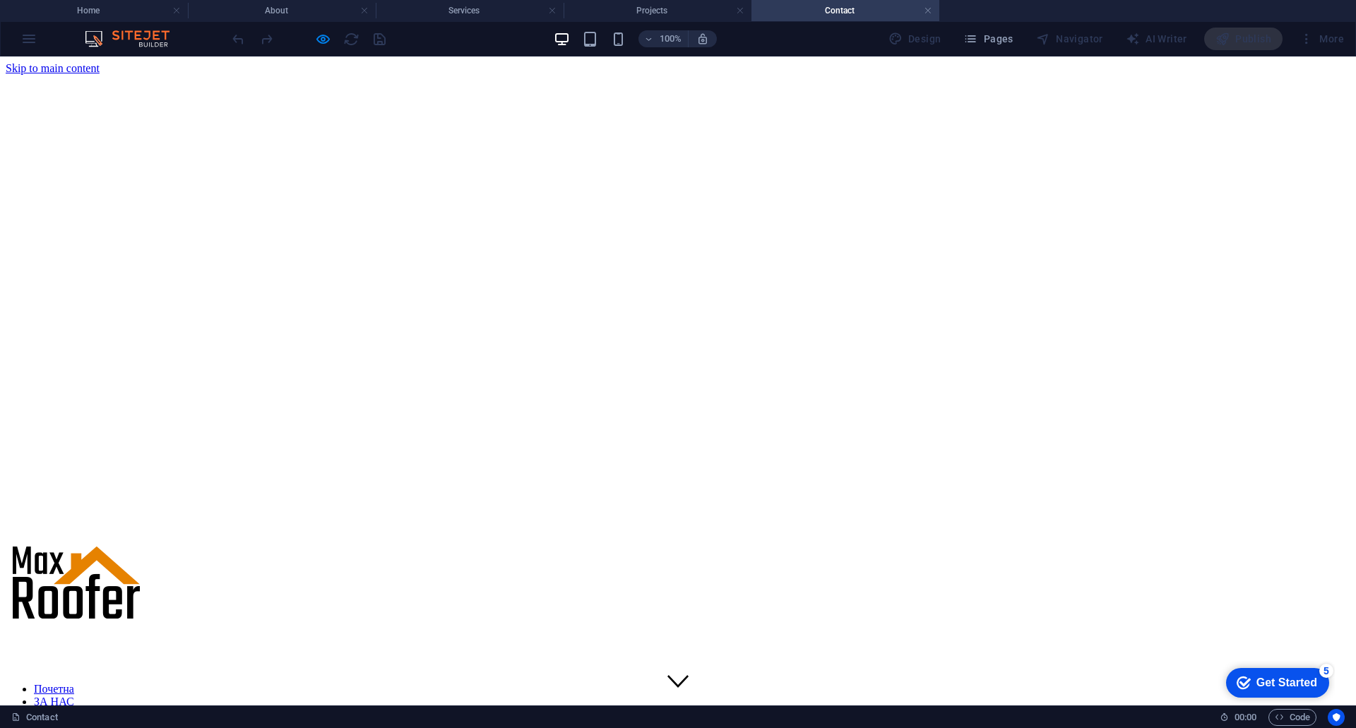
click at [442, 683] on nav "Почетна ЗА НАС Производи Производи Project-detail Ценовник Контакт" at bounding box center [678, 727] width 1344 height 89
click at [448, 683] on nav "Почетна ЗА НАС Производи Производи Project-detail Ценовник Контакт" at bounding box center [678, 727] width 1344 height 89
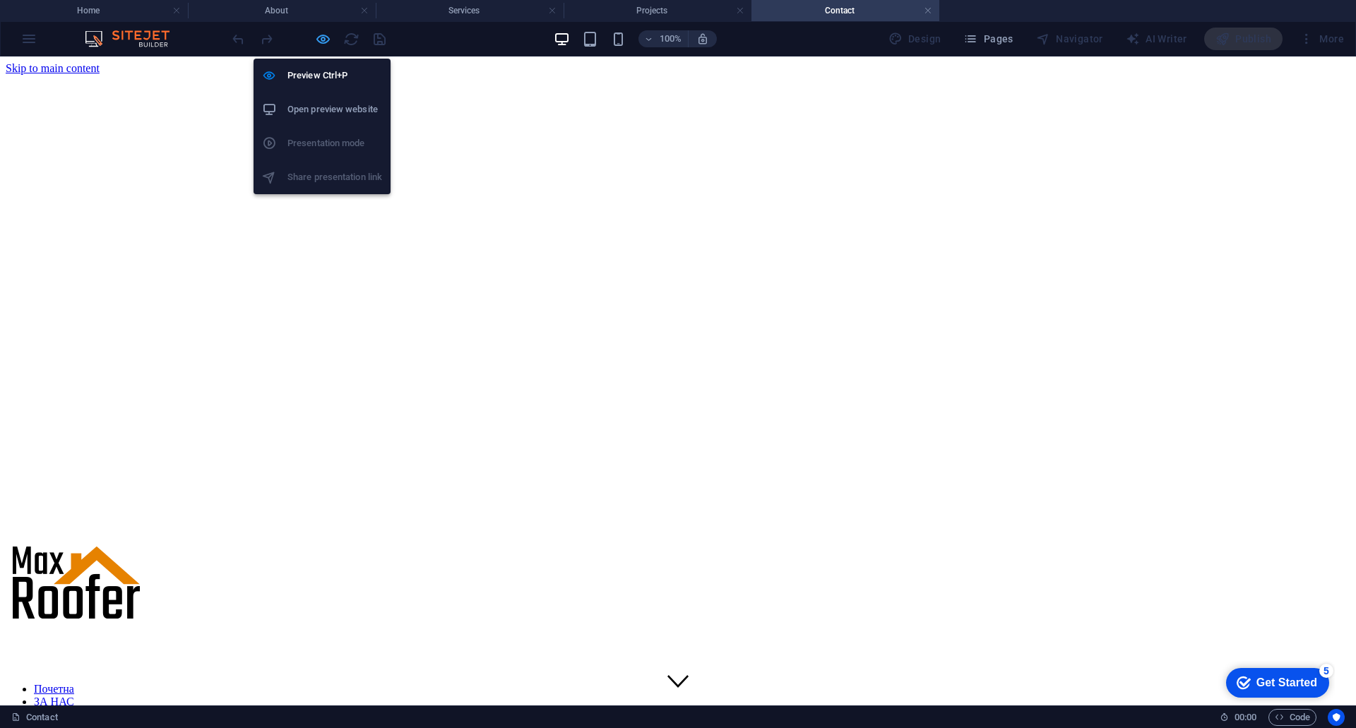
click at [319, 35] on icon "button" at bounding box center [323, 39] width 16 height 16
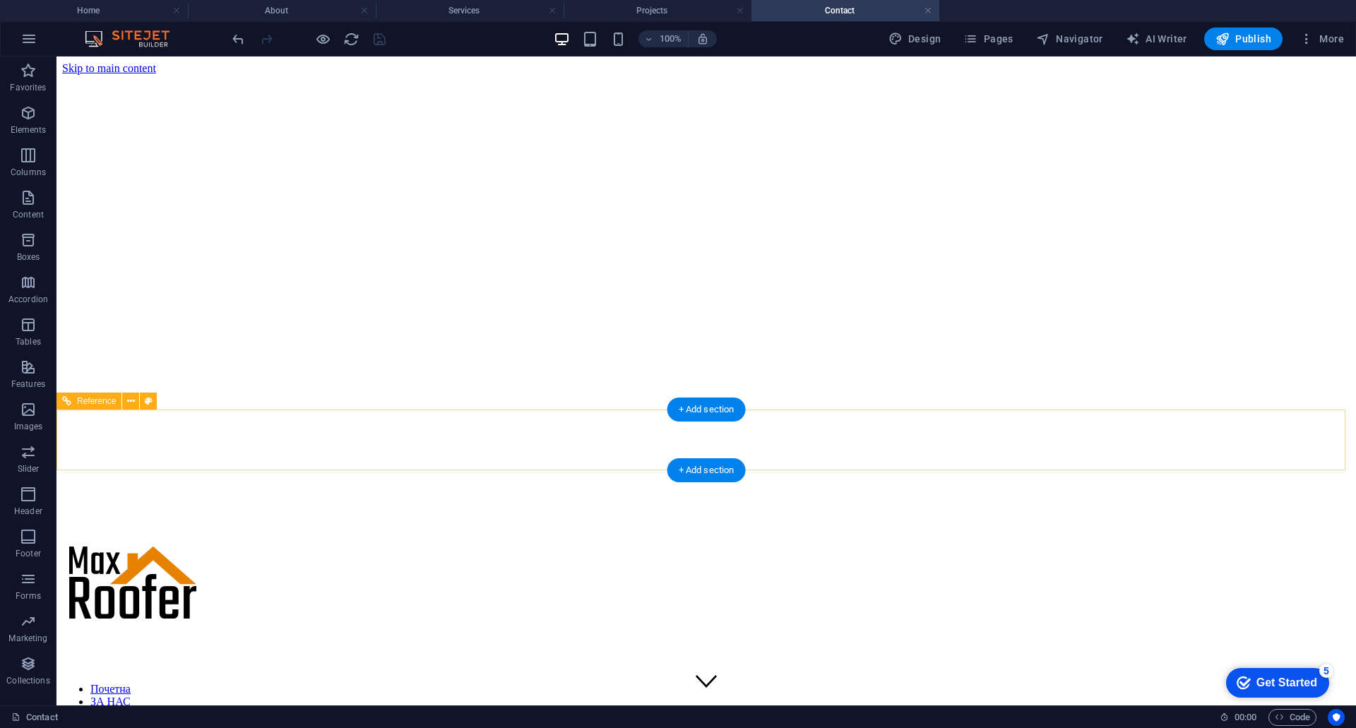
click at [479, 683] on nav "Почетна ЗА НАС Производи Производи Project-detail Ценовник Контакт" at bounding box center [706, 727] width 1288 height 89
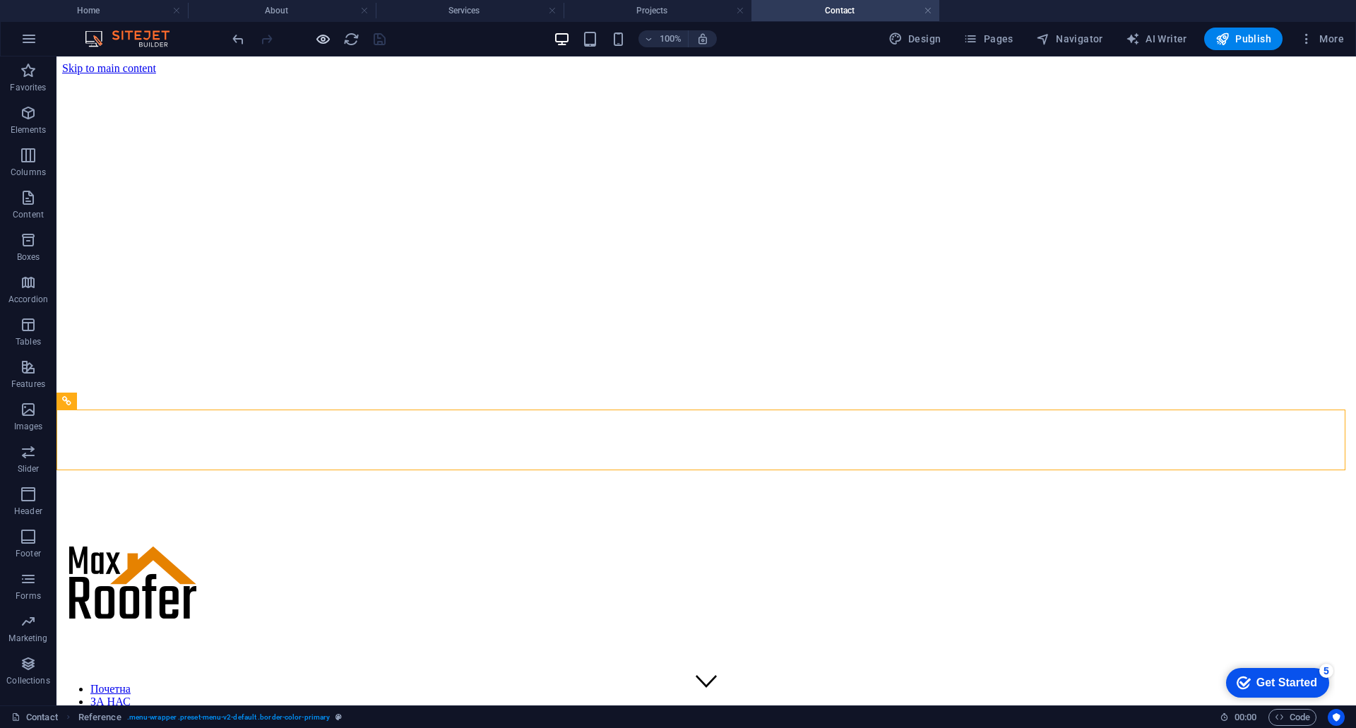
click at [325, 44] on icon "button" at bounding box center [323, 39] width 16 height 16
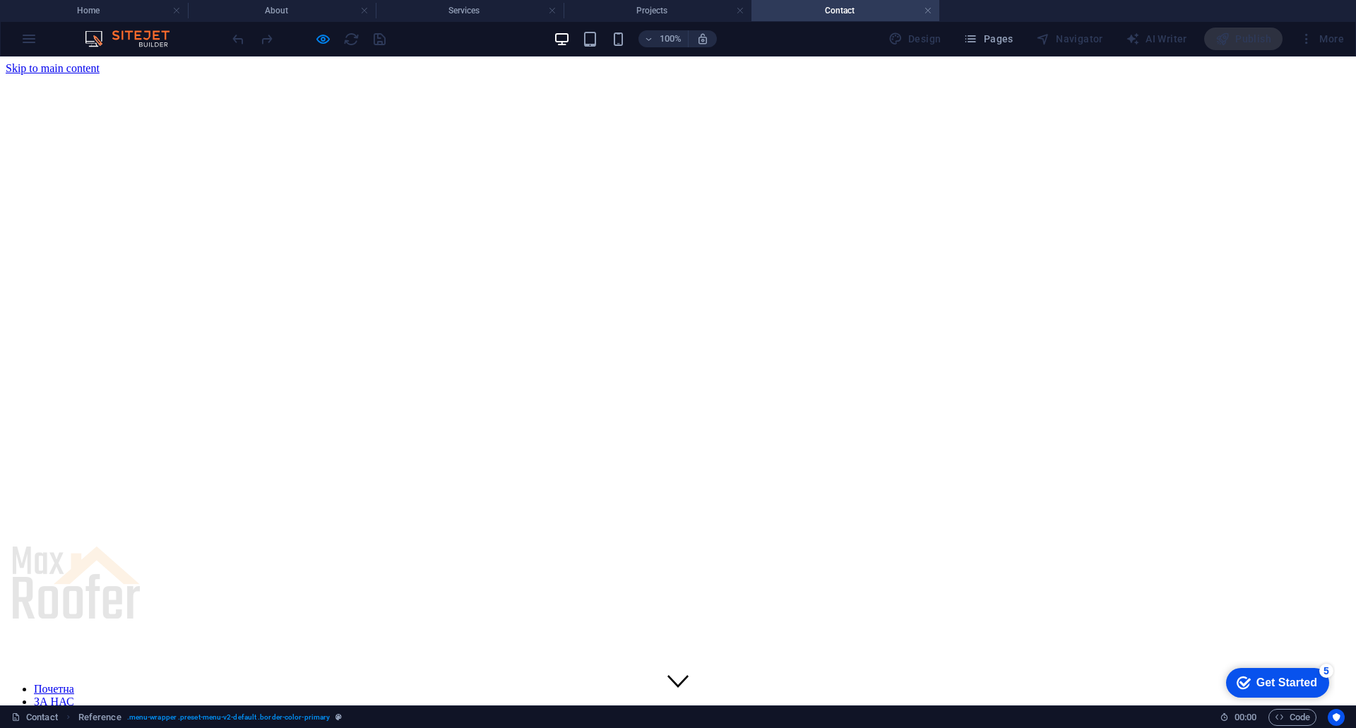
click at [74, 683] on link "Почетна" at bounding box center [54, 689] width 40 height 12
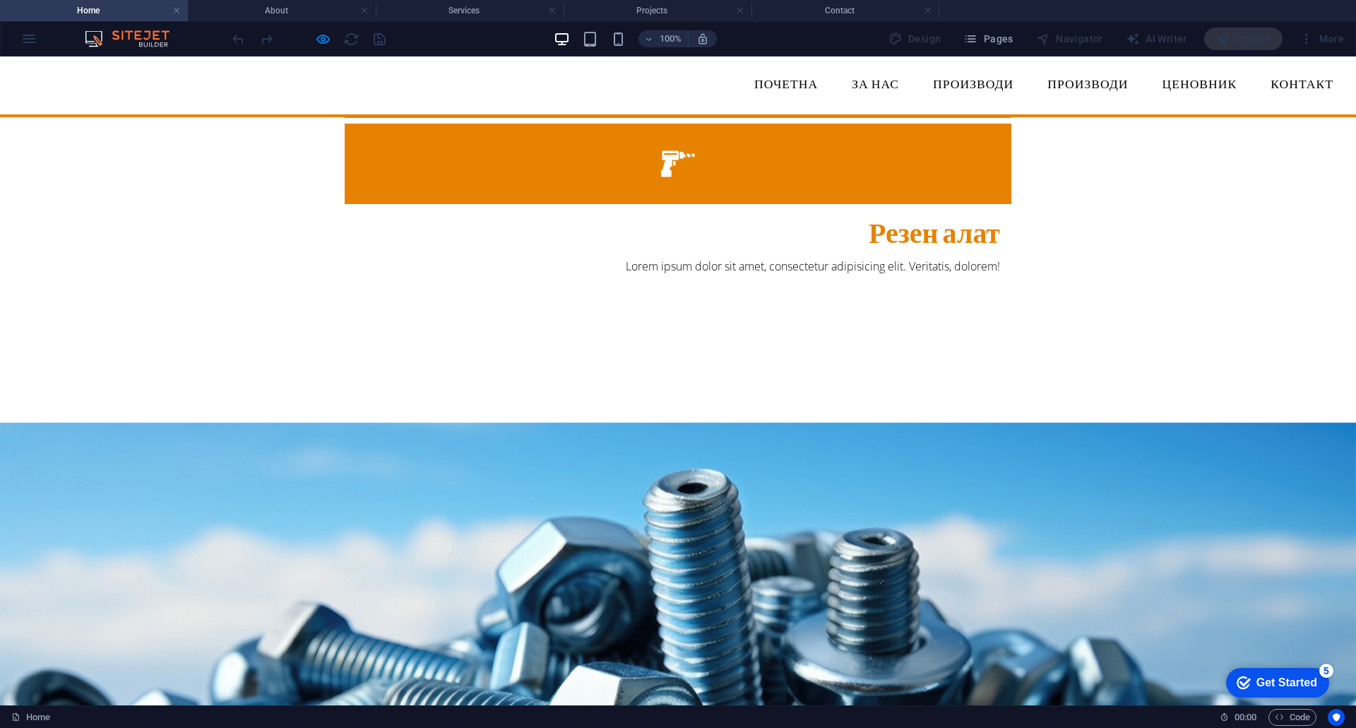
scroll to position [706, 0]
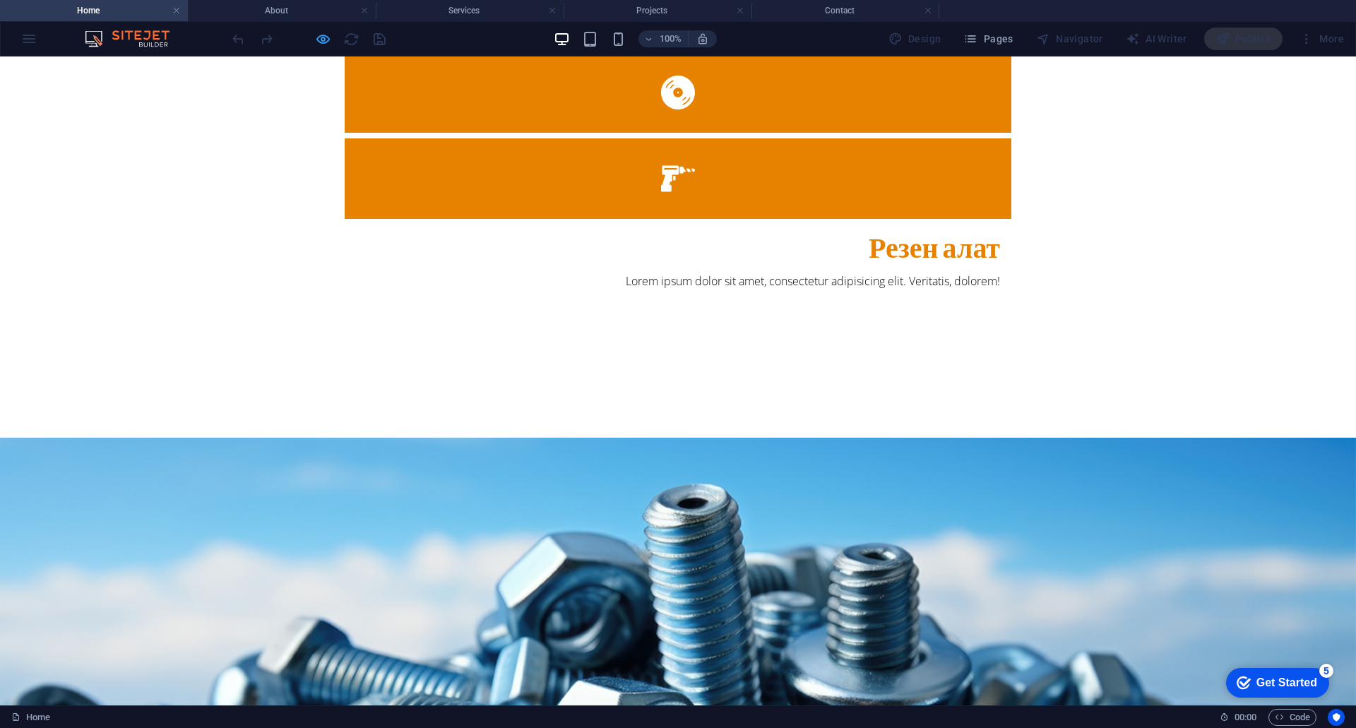
click at [318, 38] on icon "button" at bounding box center [323, 39] width 16 height 16
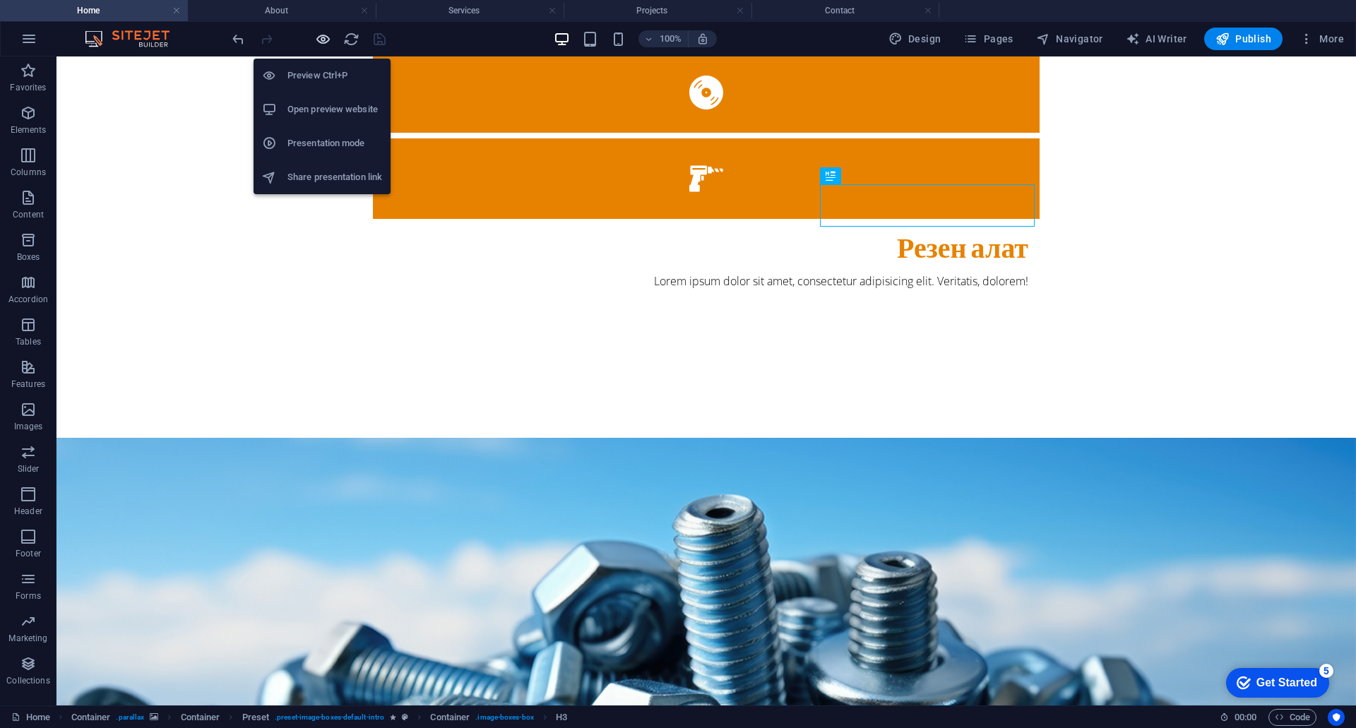
click at [325, 37] on icon "button" at bounding box center [323, 39] width 16 height 16
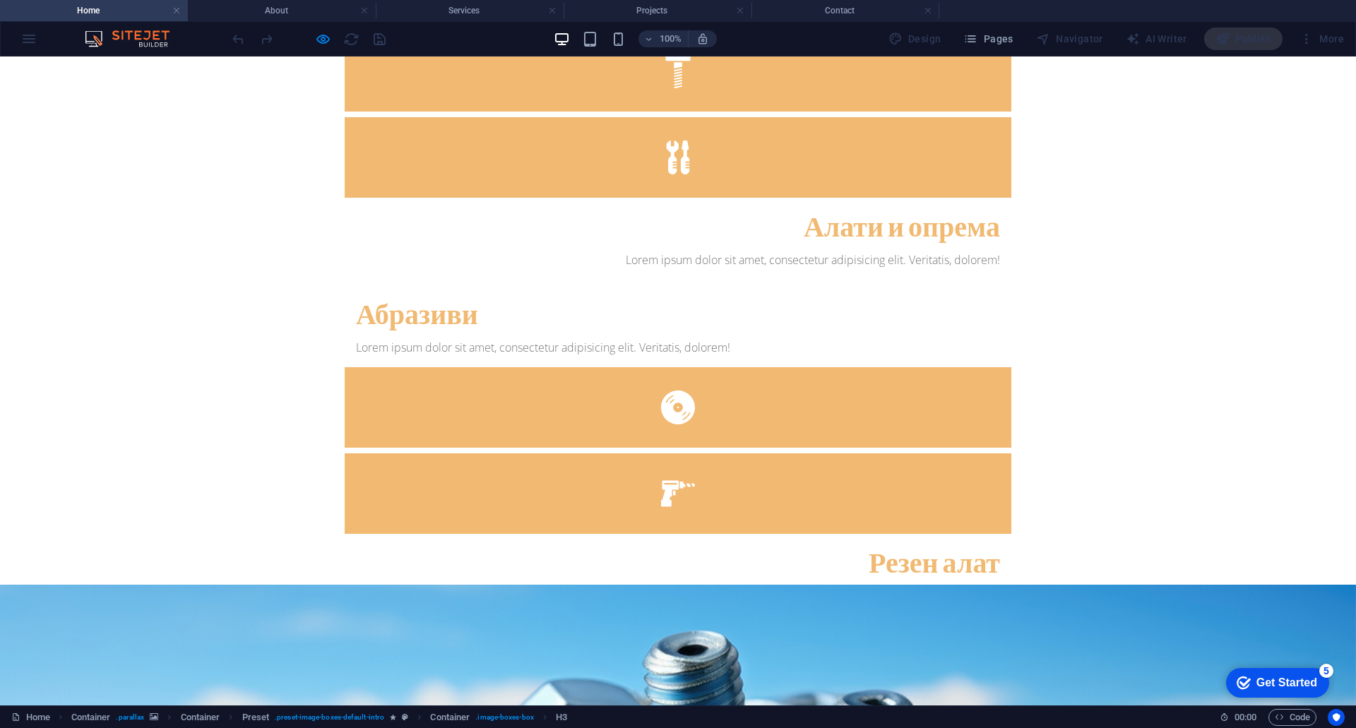
scroll to position [565, 0]
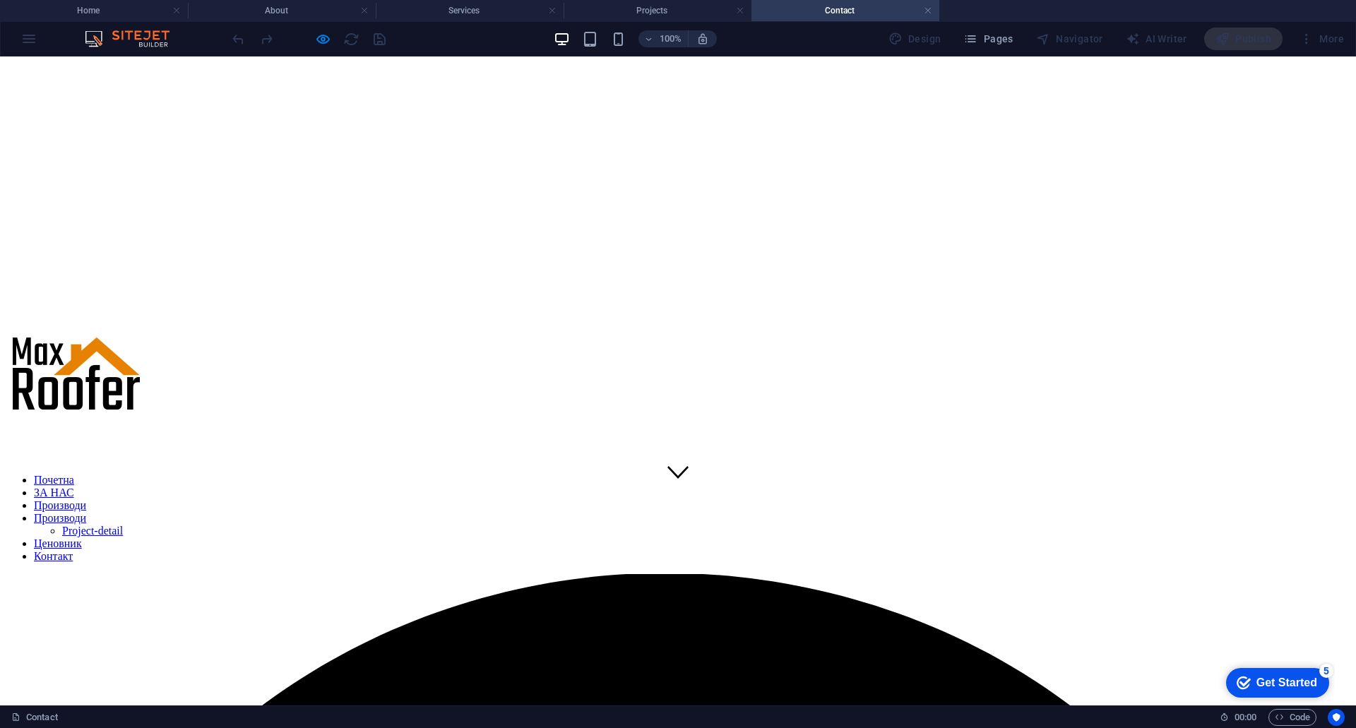
scroll to position [353, 0]
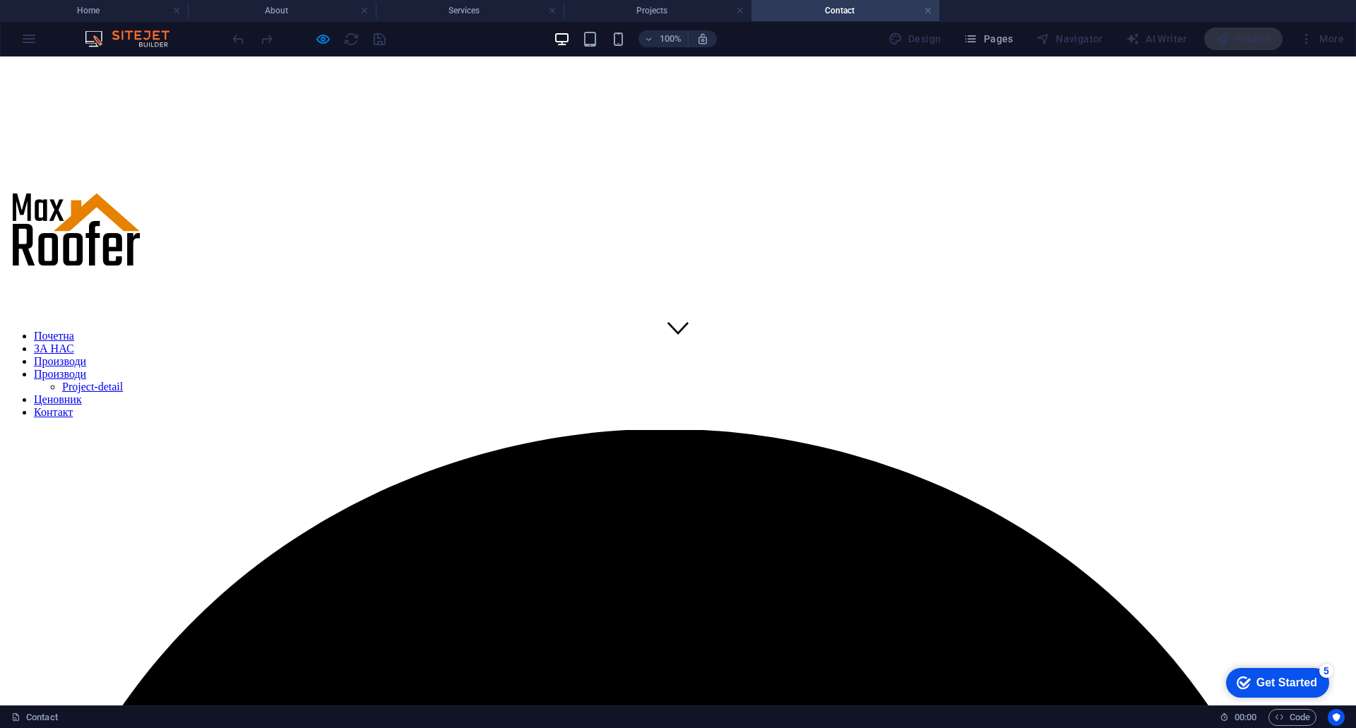
drag, startPoint x: 546, startPoint y: 278, endPoint x: 647, endPoint y: 278, distance: 101.0
drag, startPoint x: 662, startPoint y: 276, endPoint x: 525, endPoint y: 275, distance: 137.0
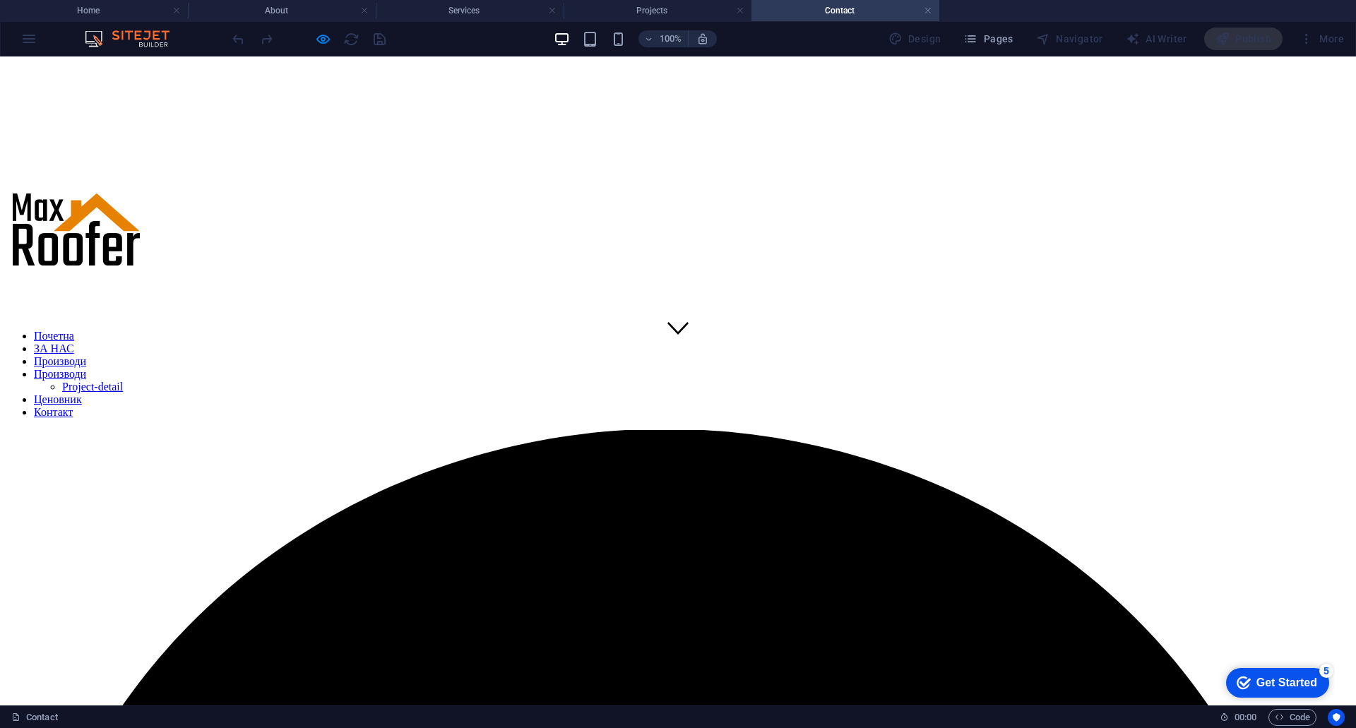
copy h3 "Ask for a quote"
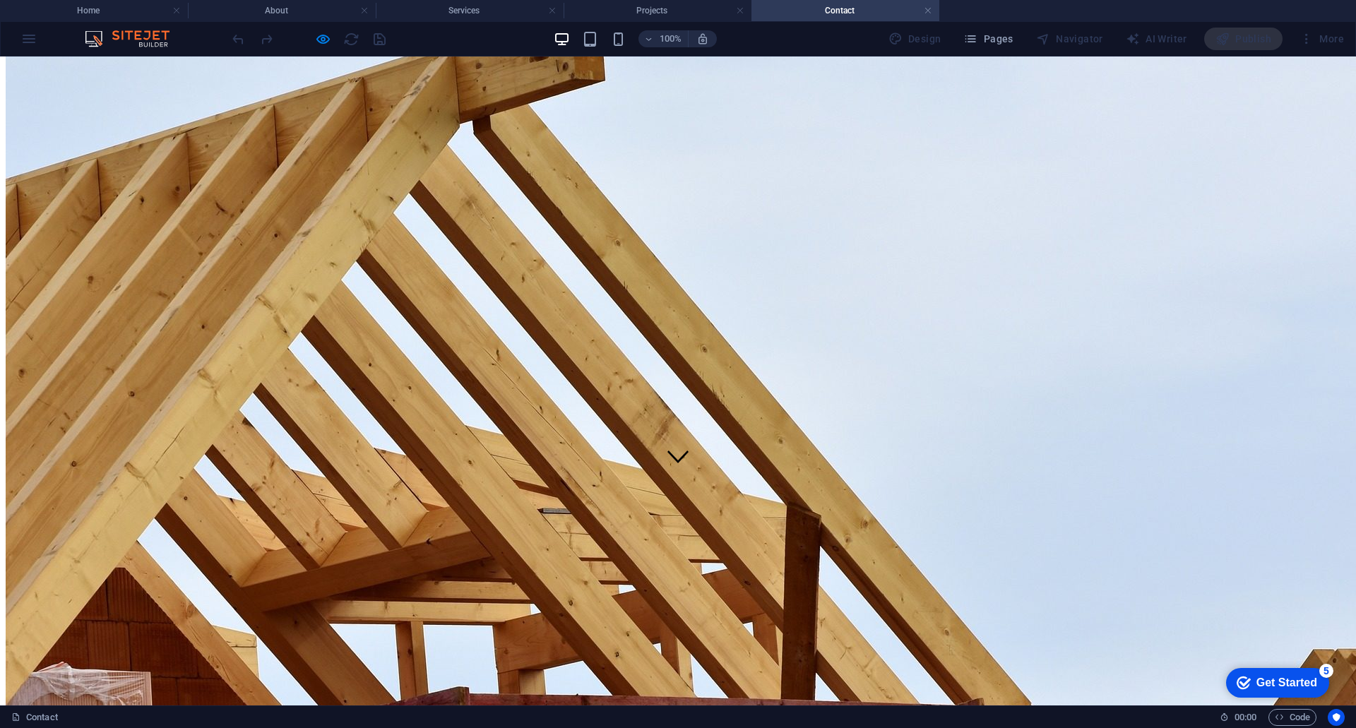
scroll to position [141, 0]
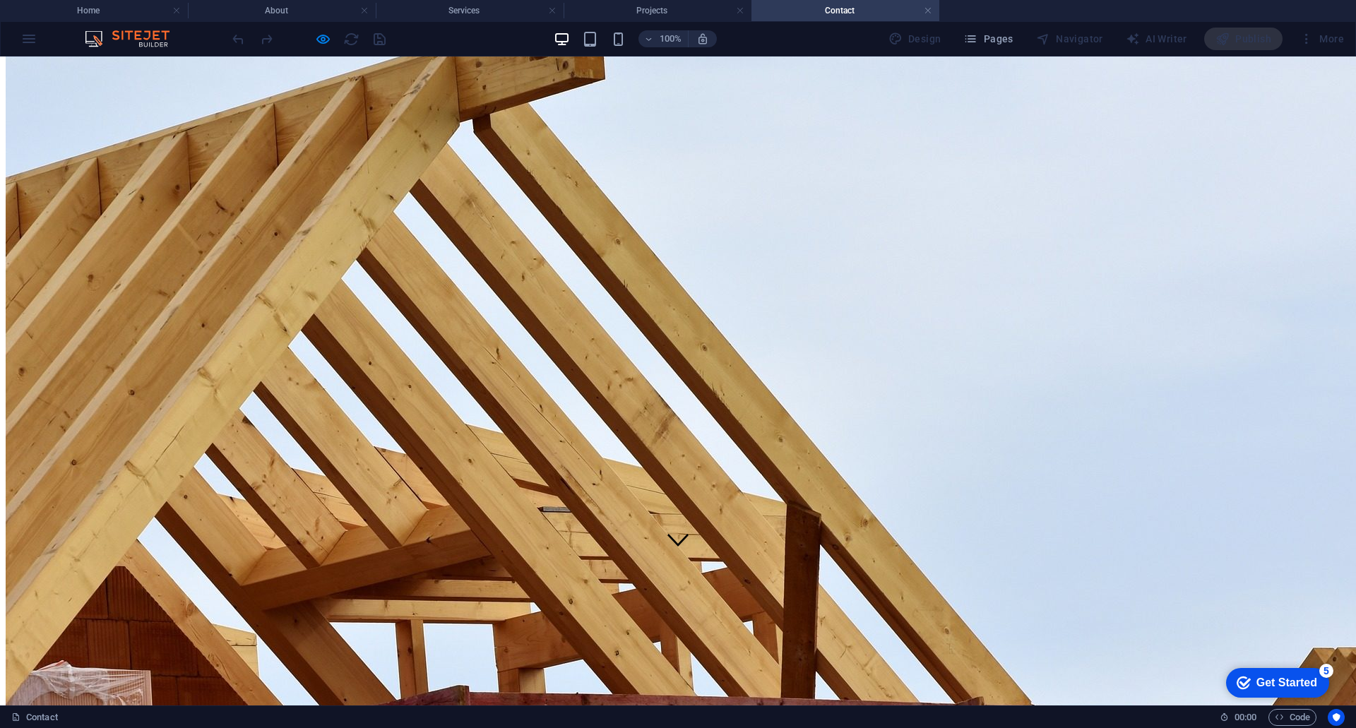
click at [74, 542] on link "Почетна" at bounding box center [54, 548] width 40 height 12
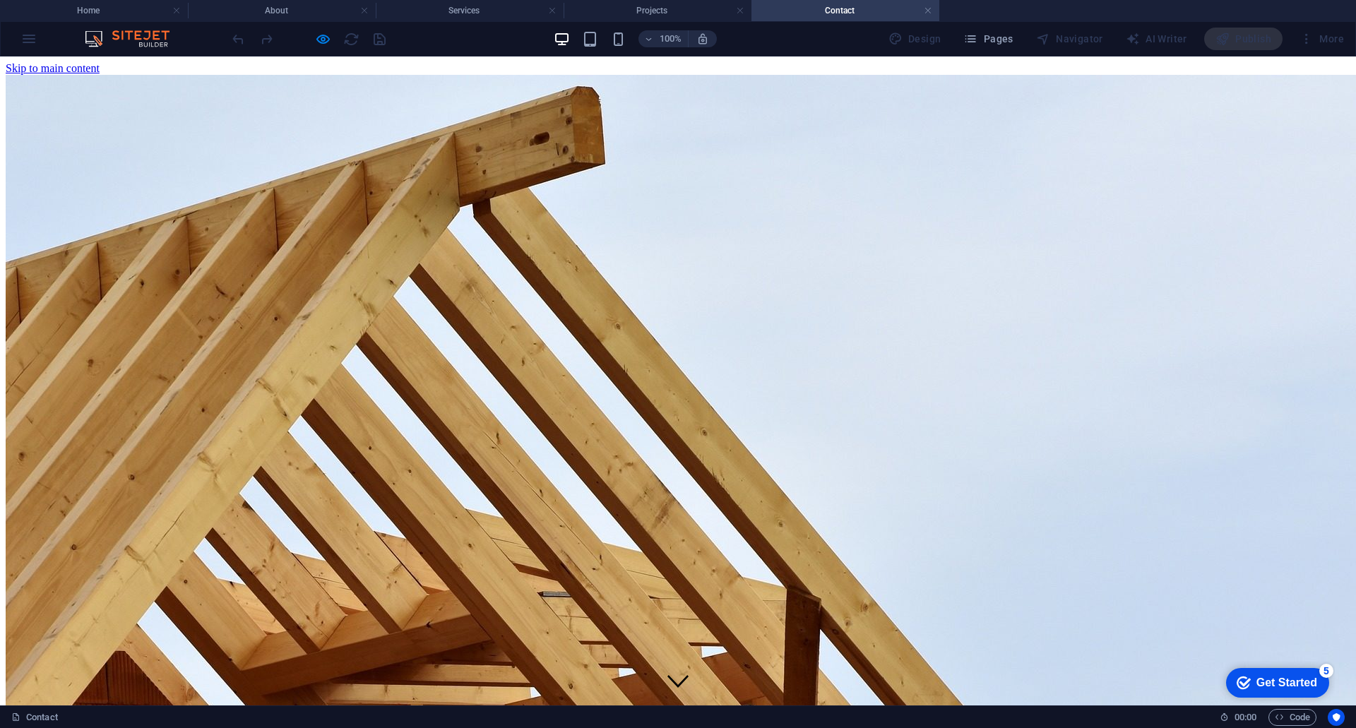
scroll to position [565, 0]
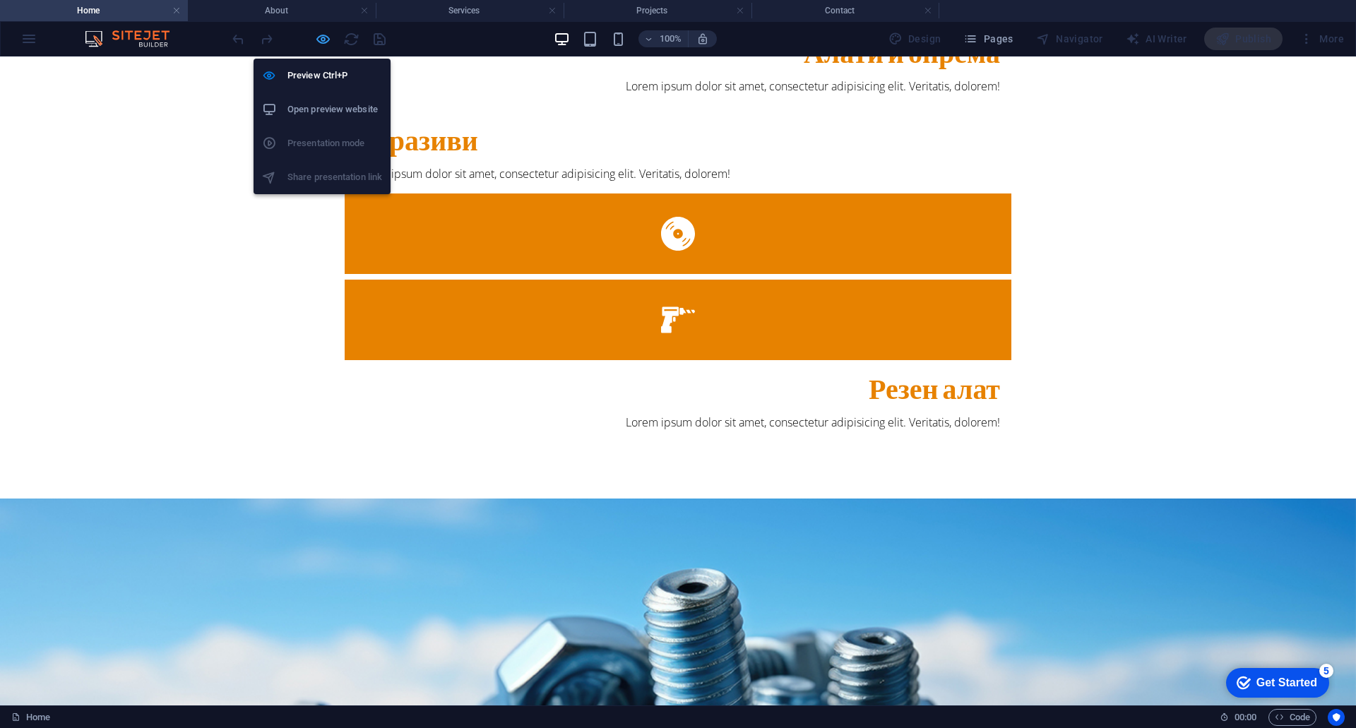
click at [323, 39] on icon "button" at bounding box center [323, 39] width 16 height 16
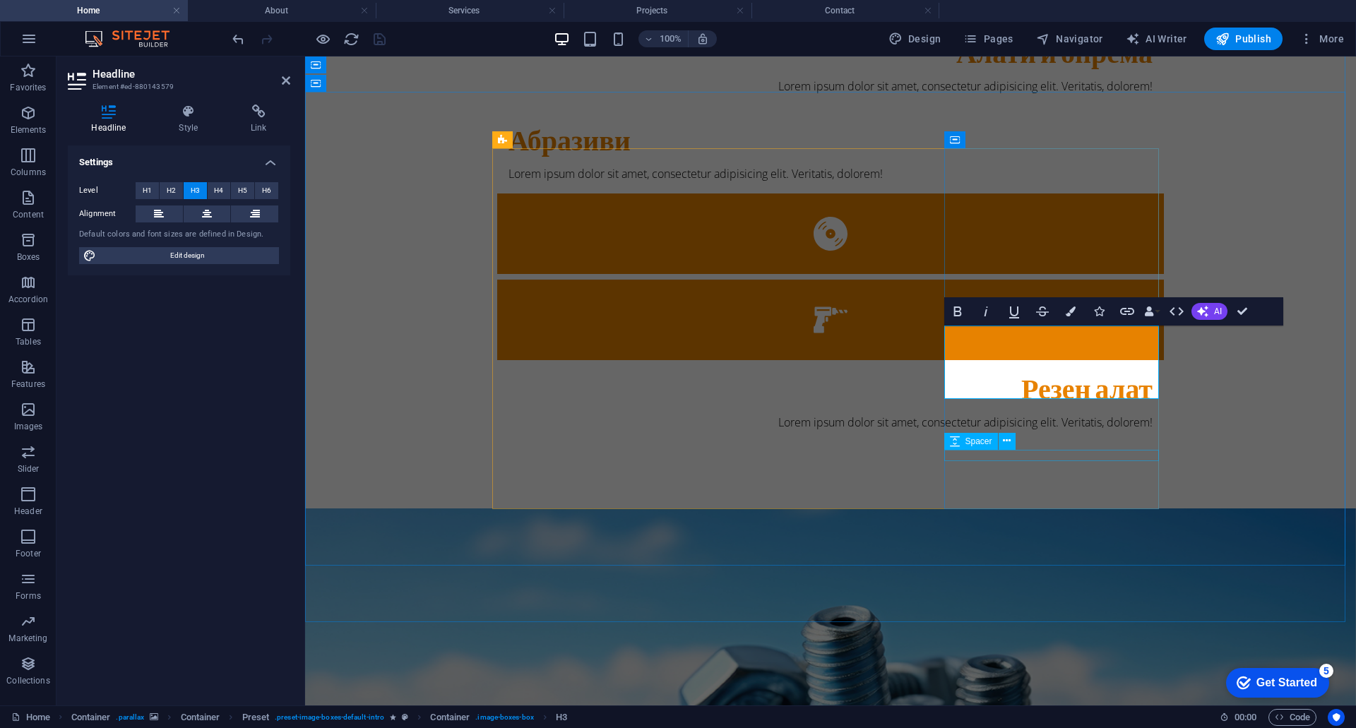
scroll to position [0, 5]
click at [237, 42] on icon "undo" at bounding box center [238, 39] width 16 height 16
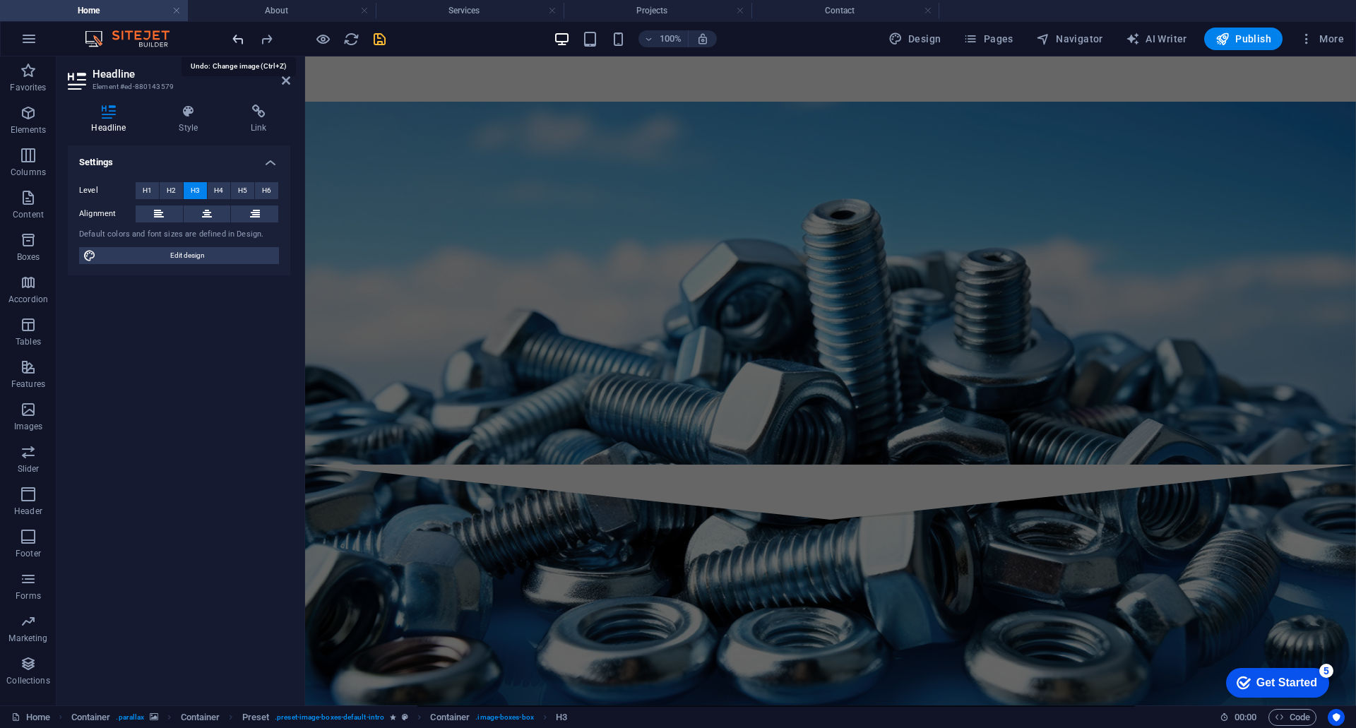
scroll to position [1245, 0]
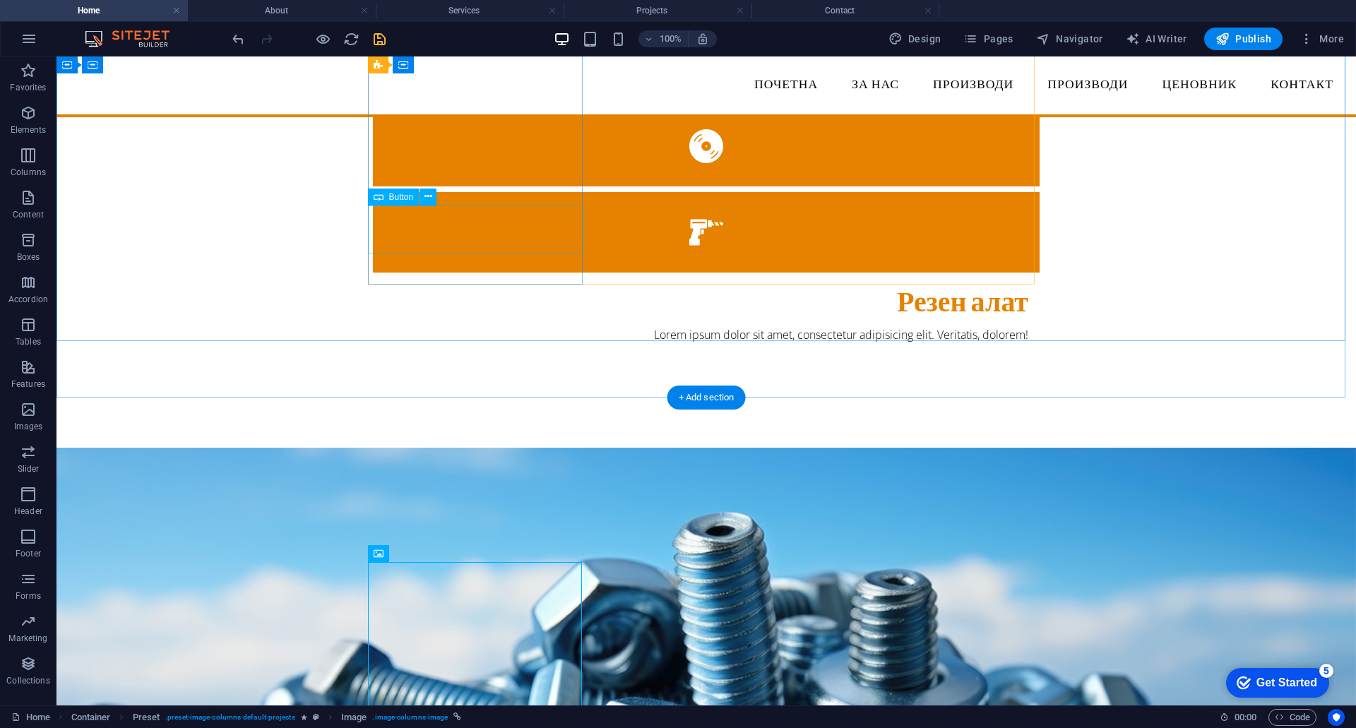
scroll to position [511, 0]
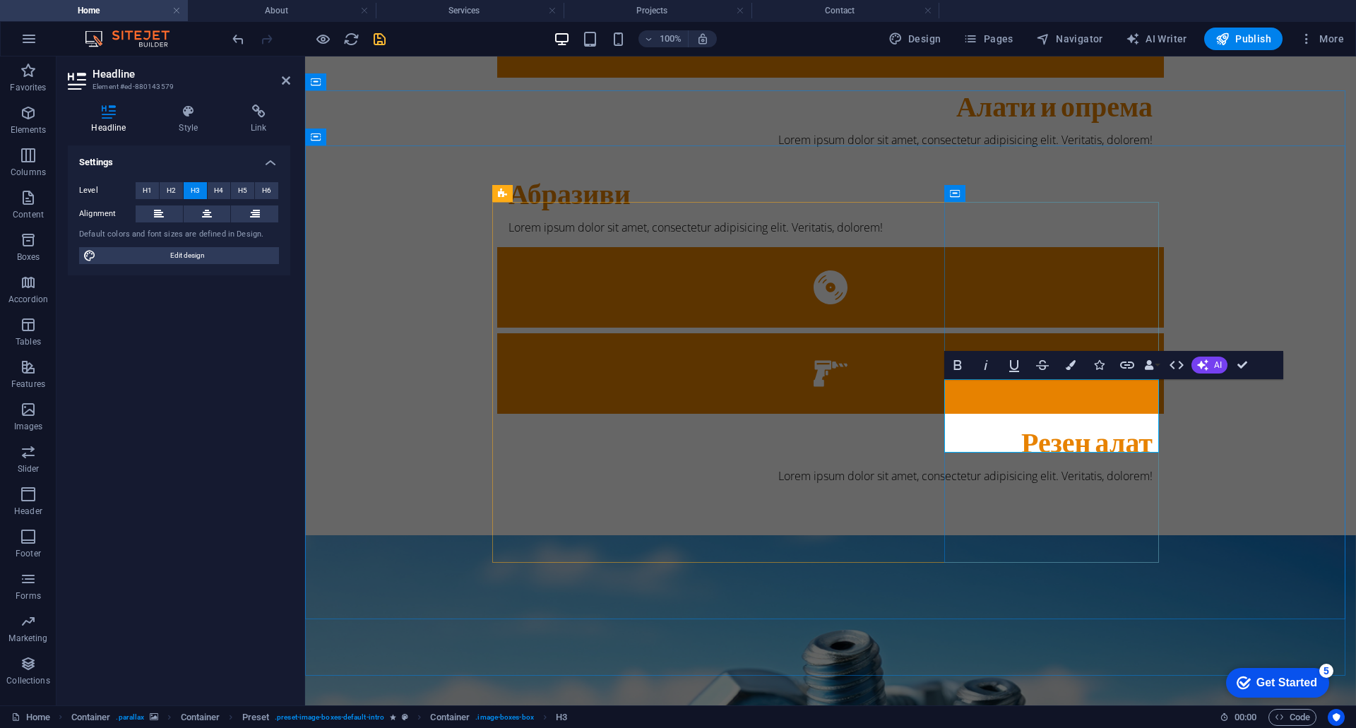
drag, startPoint x: 1094, startPoint y: 428, endPoint x: 1004, endPoint y: 411, distance: 91.3
drag, startPoint x: 1101, startPoint y: 434, endPoint x: 999, endPoint y: 401, distance: 107.6
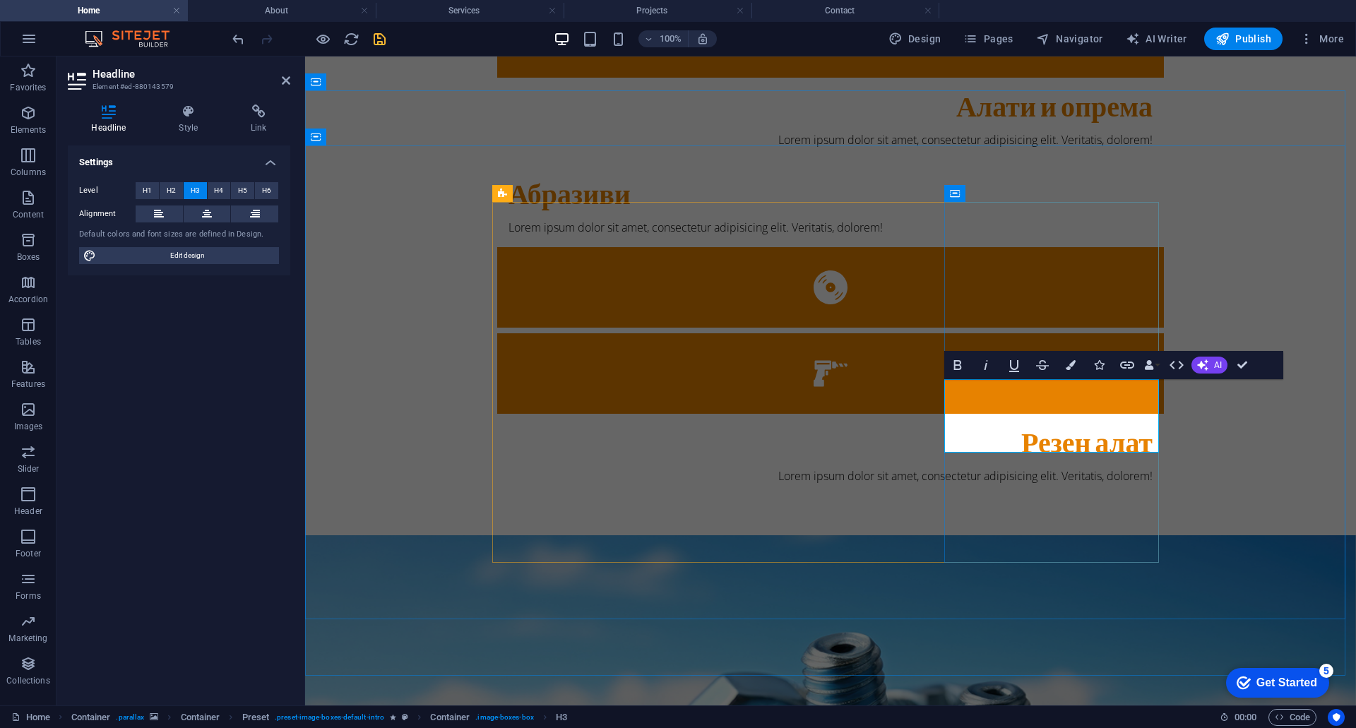
drag, startPoint x: 1106, startPoint y: 432, endPoint x: 972, endPoint y: 403, distance: 136.5
click at [931, 32] on span "Design" at bounding box center [914, 39] width 53 height 14
select select "px"
select select "300"
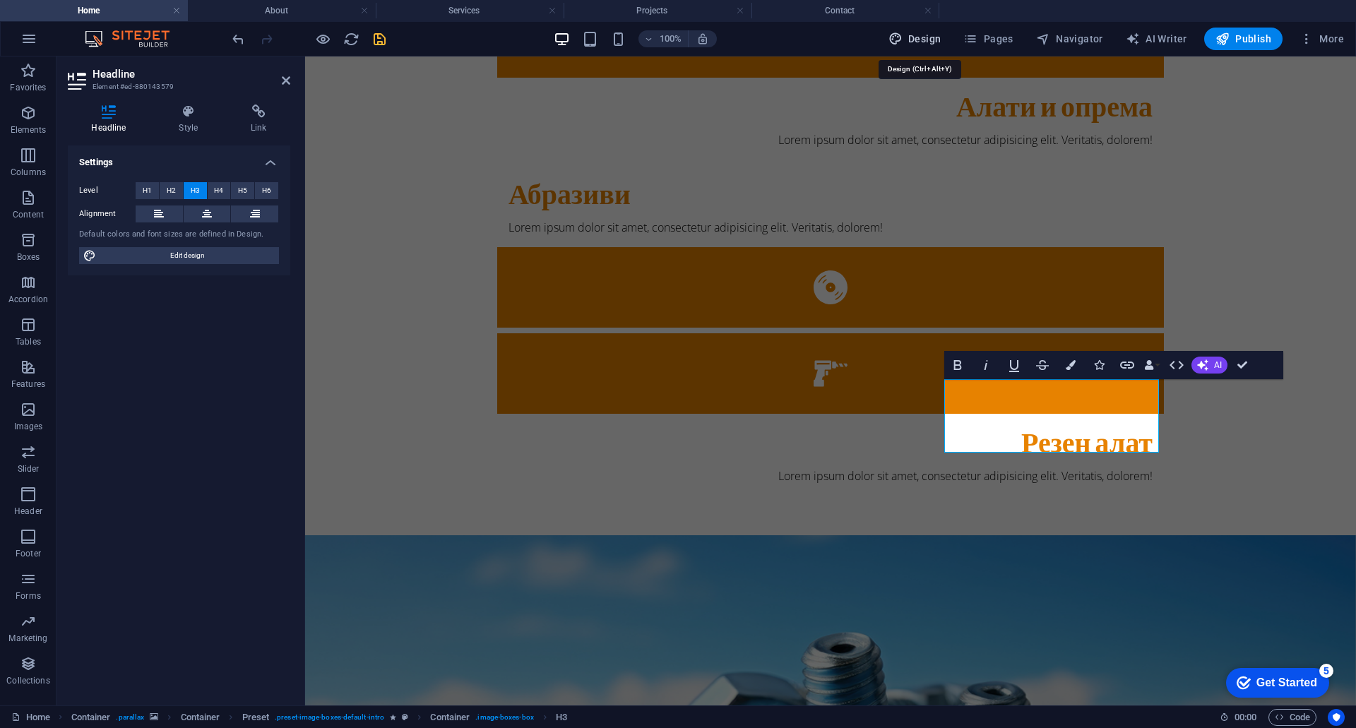
select select "px"
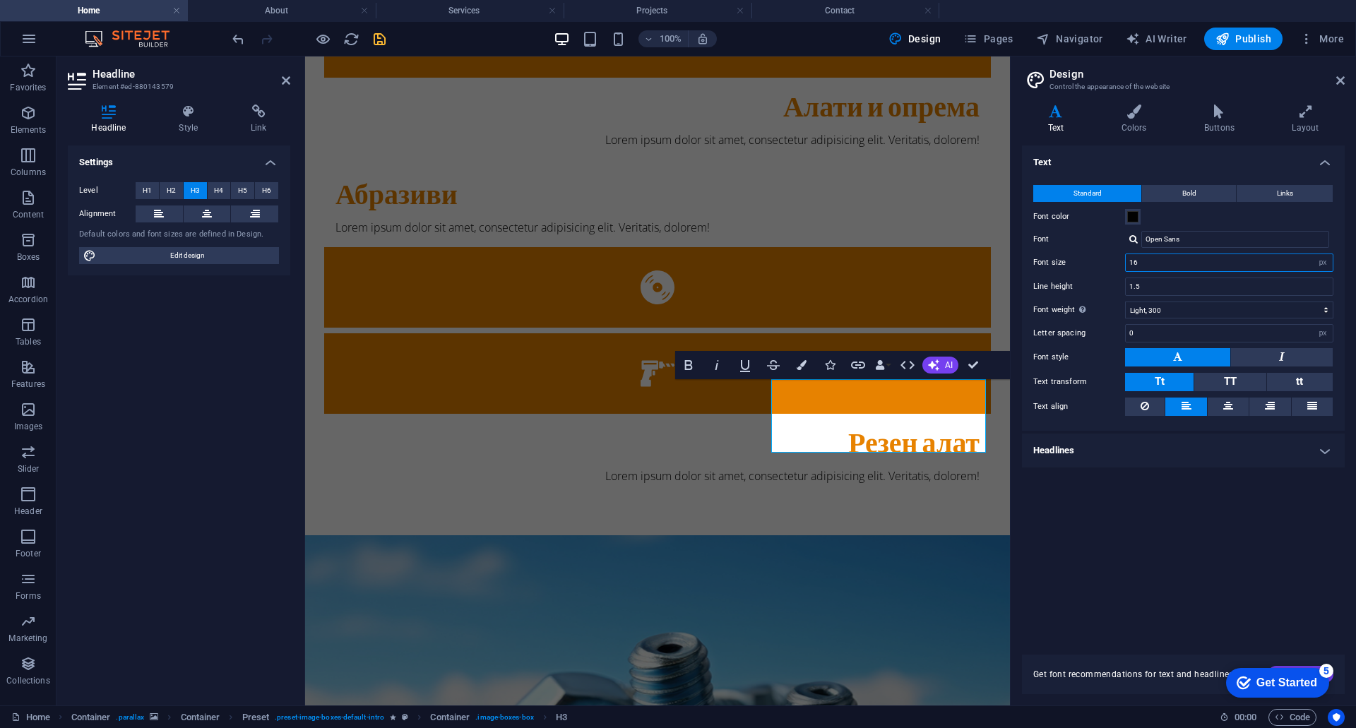
click at [1143, 265] on input "16" at bounding box center [1228, 262] width 207 height 17
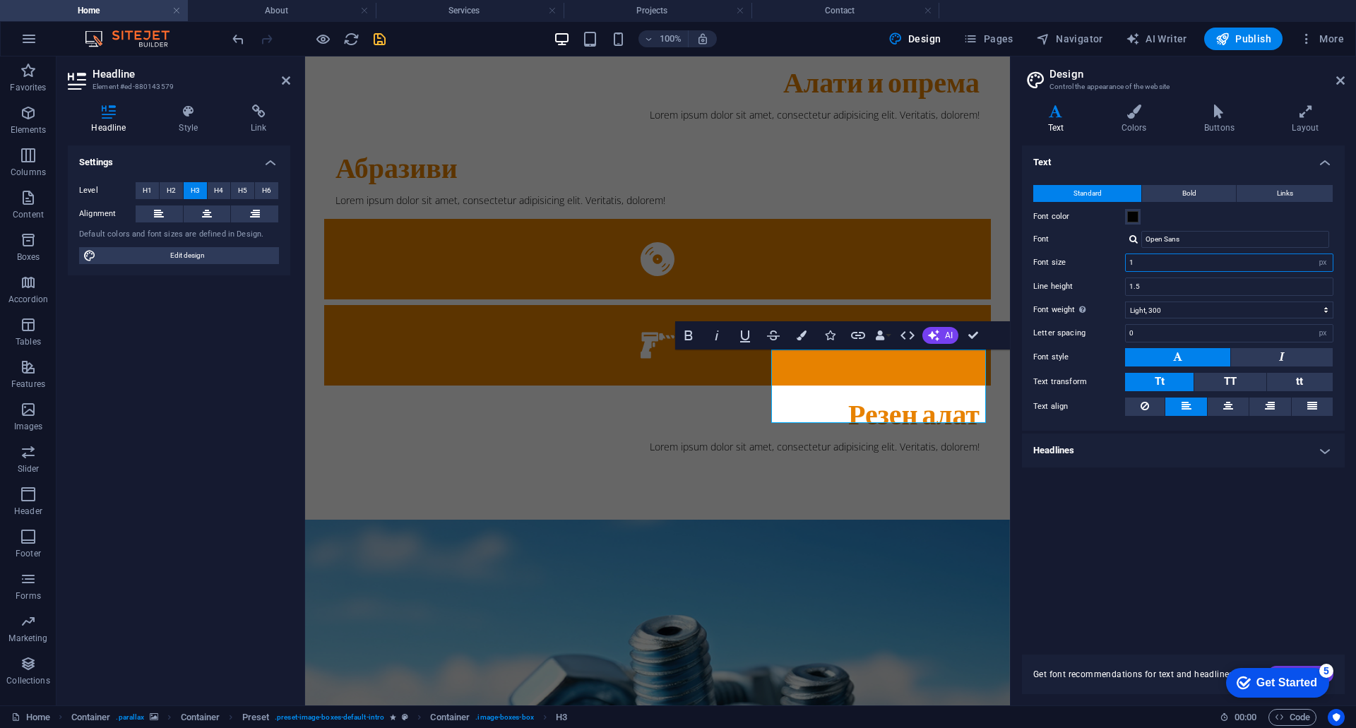
type input "16"
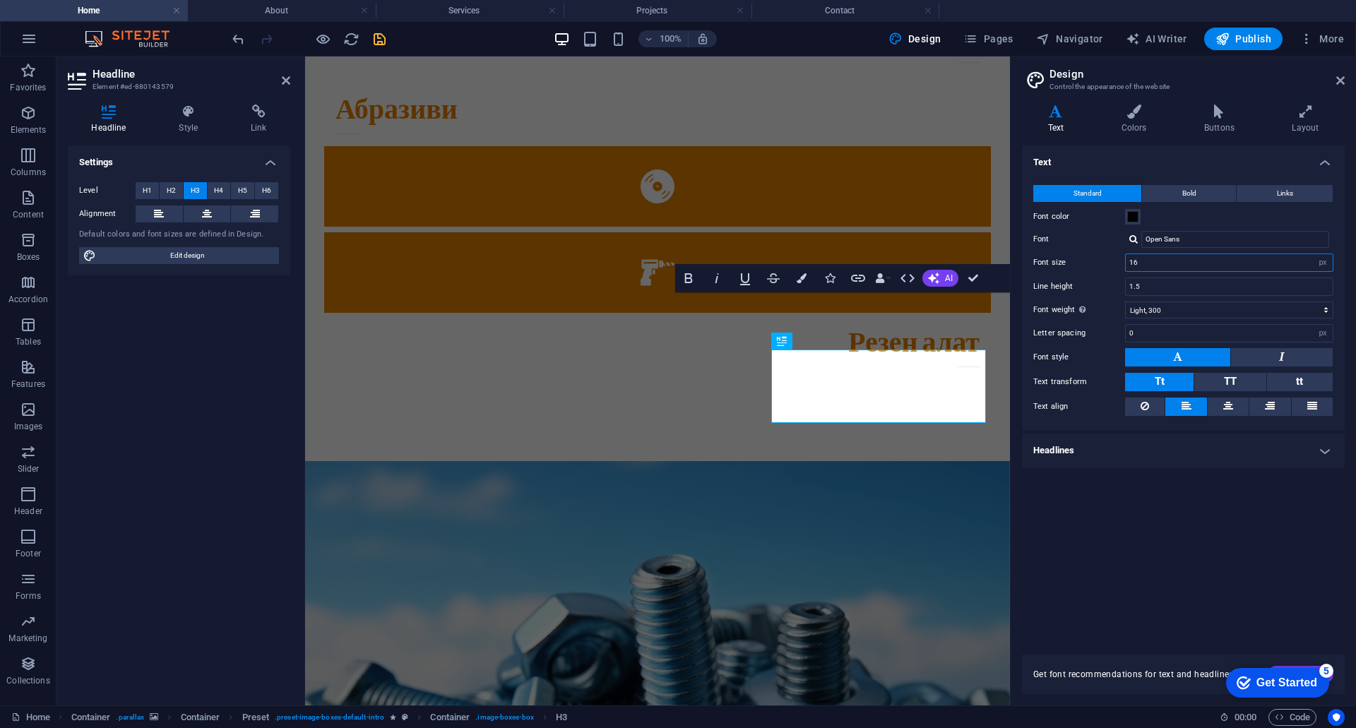
scroll to position [0, 1]
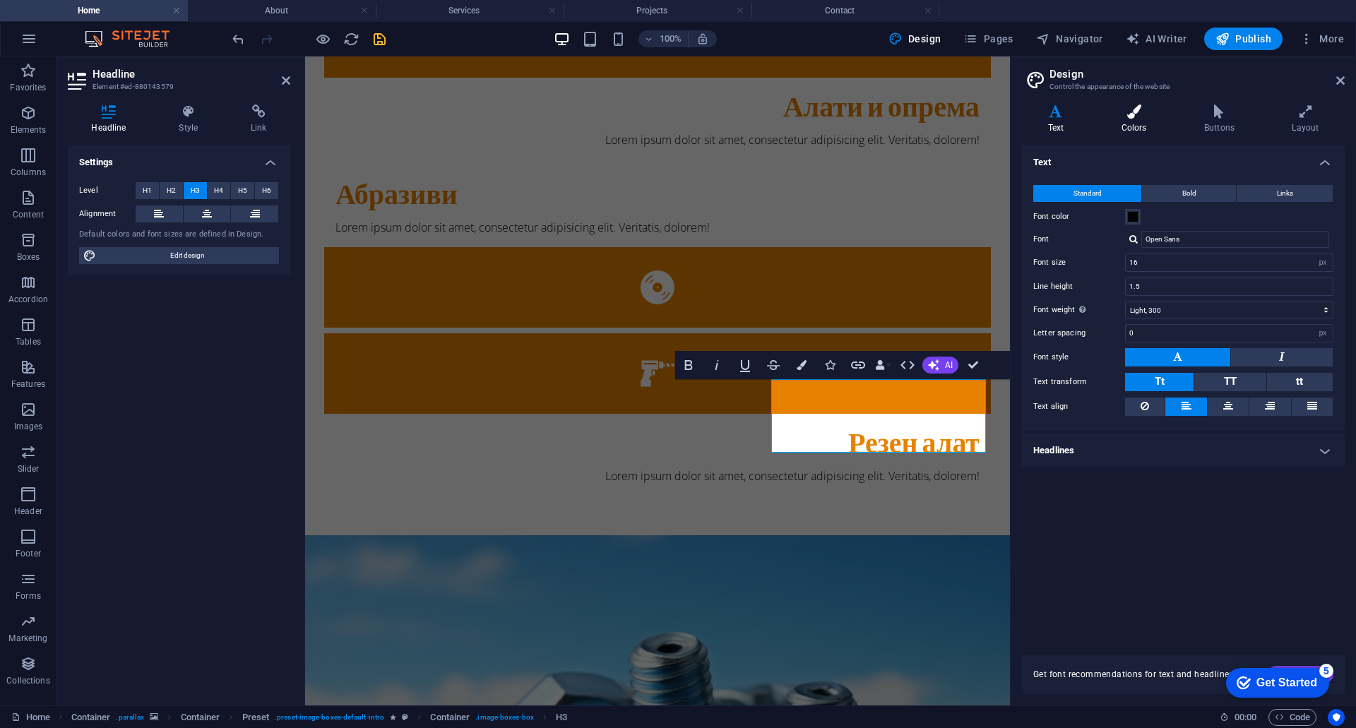
click at [1134, 122] on h4 "Colors" at bounding box center [1136, 119] width 83 height 30
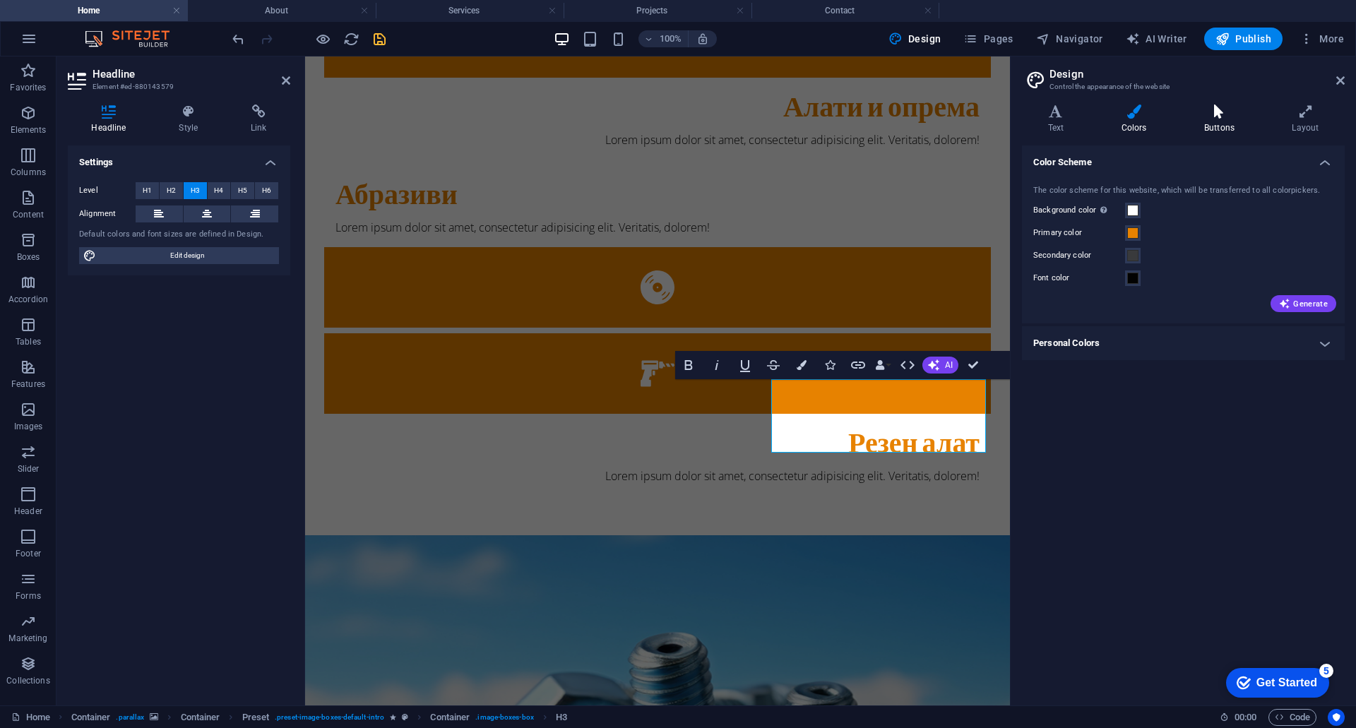
click at [1205, 114] on icon at bounding box center [1219, 111] width 82 height 14
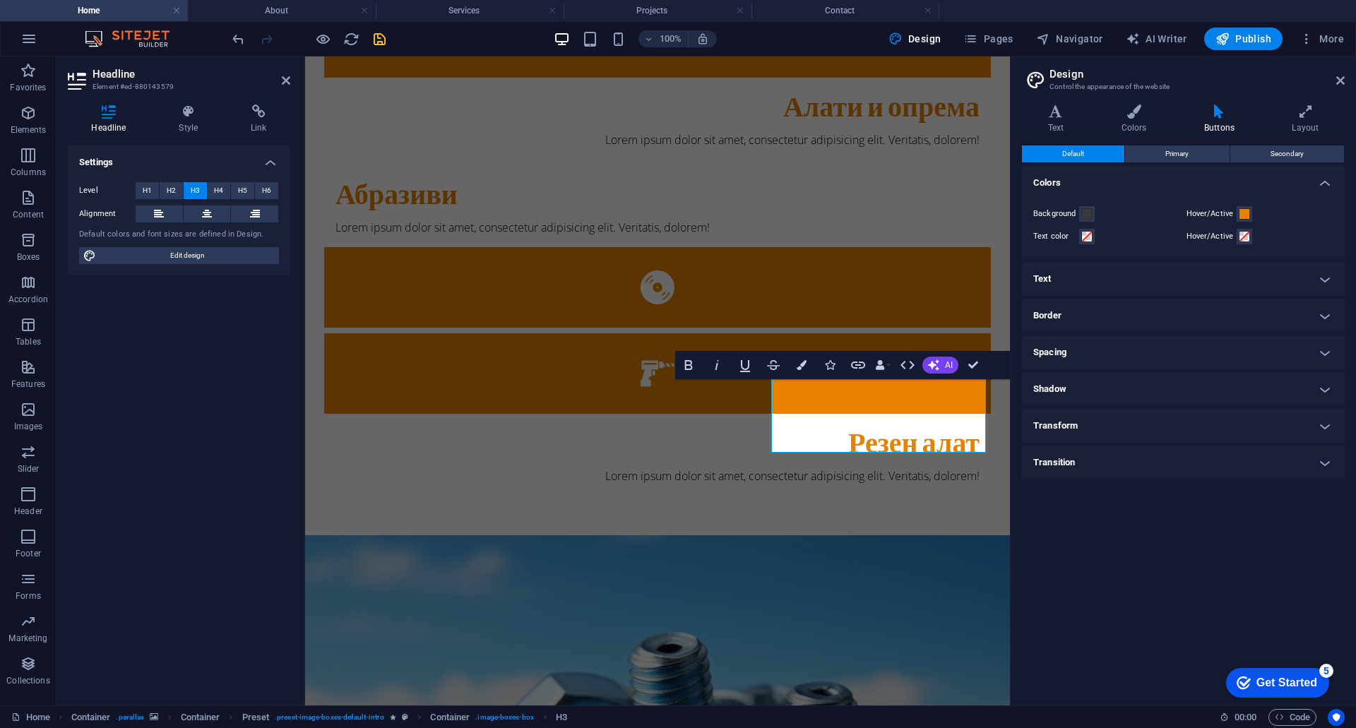
click at [1125, 289] on h4 "Text" at bounding box center [1183, 279] width 323 height 34
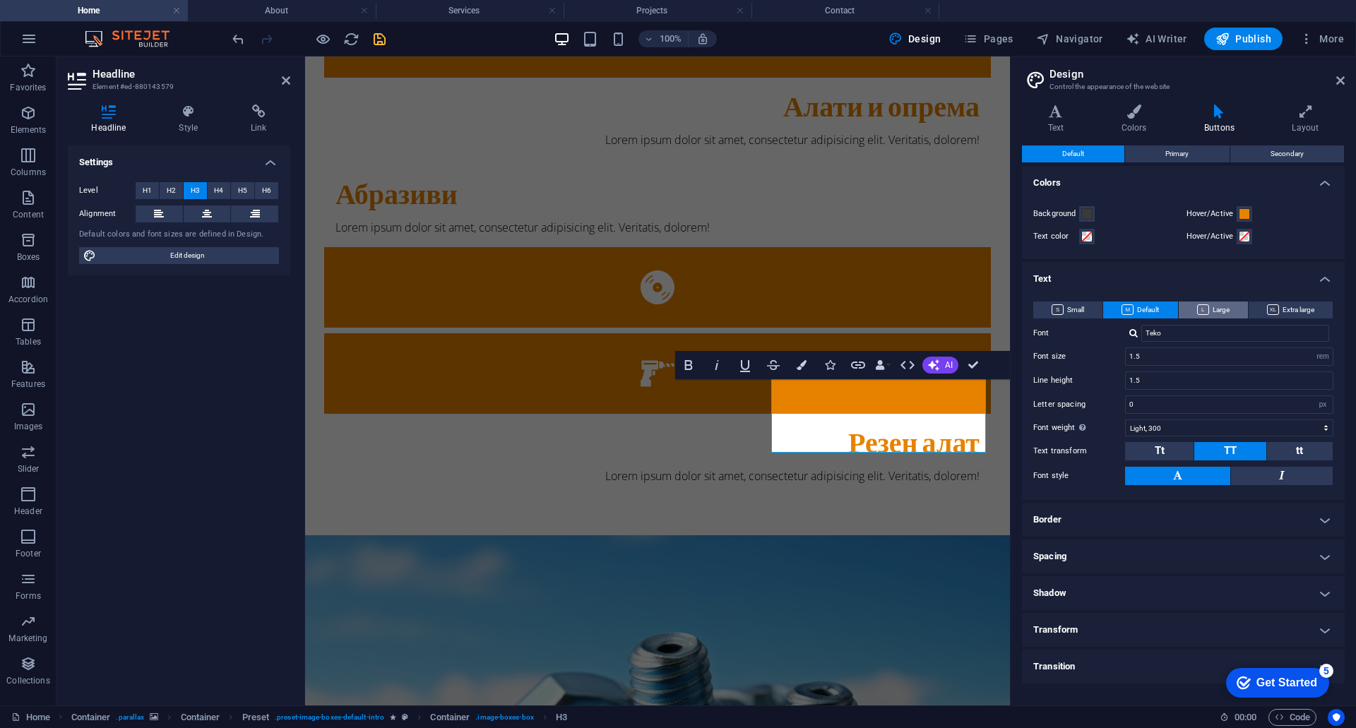
click at [1188, 303] on button "Large" at bounding box center [1212, 309] width 69 height 17
click at [1135, 308] on span "Default" at bounding box center [1139, 309] width 37 height 17
click at [1072, 309] on span "Small" at bounding box center [1067, 309] width 32 height 17
drag, startPoint x: 909, startPoint y: 439, endPoint x: 808, endPoint y: 405, distance: 107.4
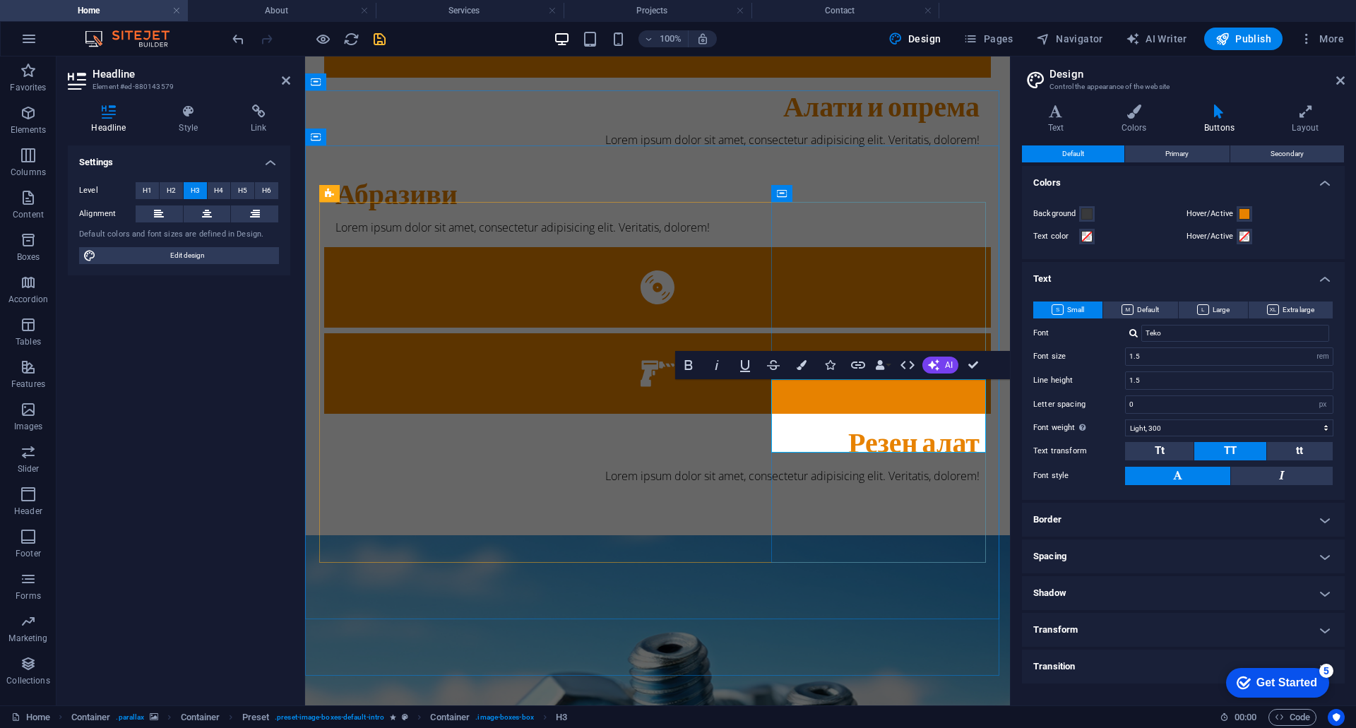
click at [1066, 307] on span "Small" at bounding box center [1067, 309] width 32 height 17
click at [1155, 295] on div "Small Default Large Extra large Font Teko Font size 1.5 rem px em % Line height…" at bounding box center [1183, 393] width 328 height 213
click at [1146, 304] on span "Default" at bounding box center [1139, 309] width 37 height 17
click at [1341, 76] on icon at bounding box center [1340, 80] width 8 height 11
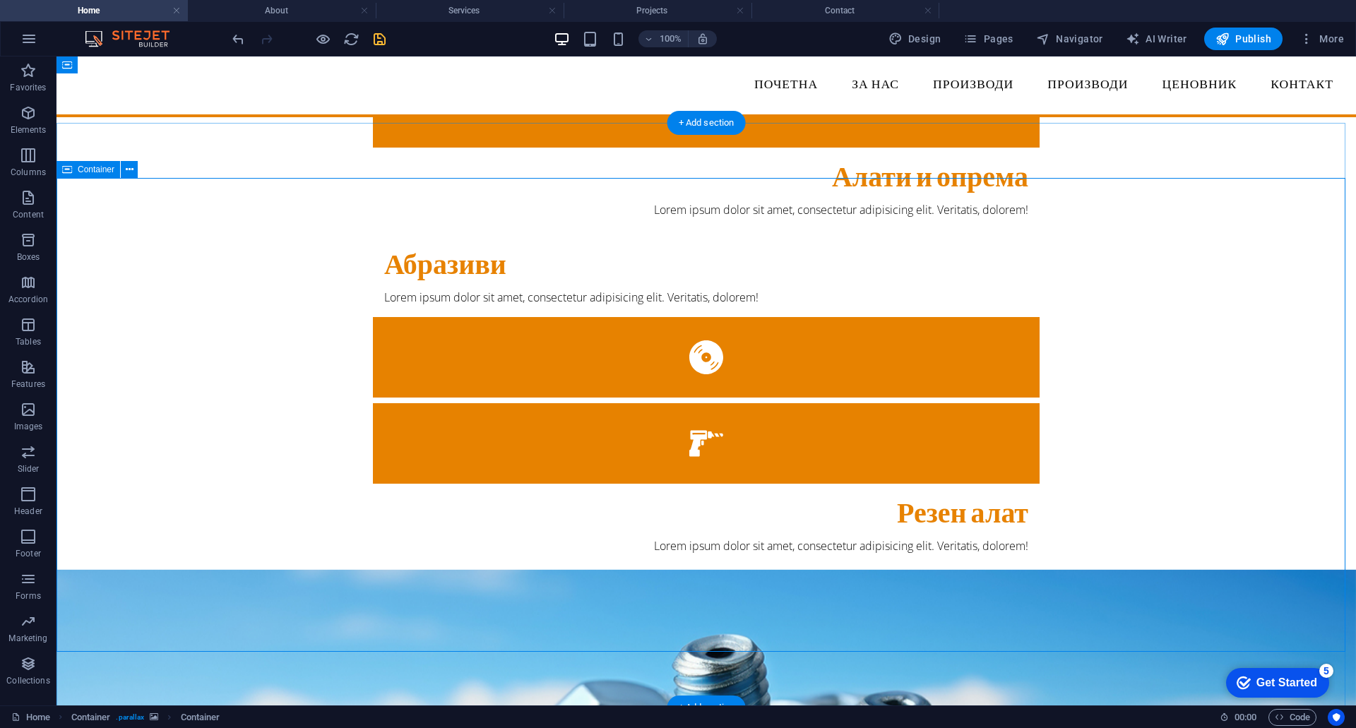
scroll to position [441, 0]
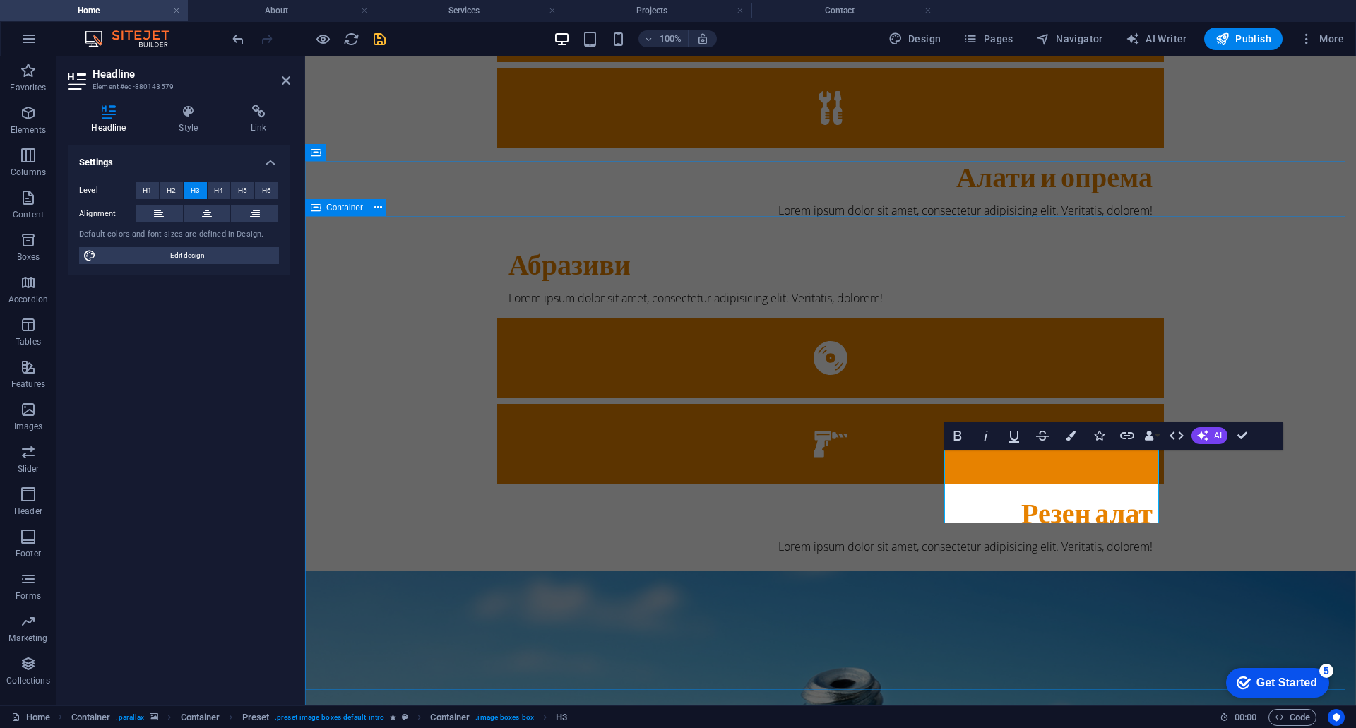
scroll to position [0, 2]
click at [1075, 439] on icon "button" at bounding box center [1070, 436] width 10 height 10
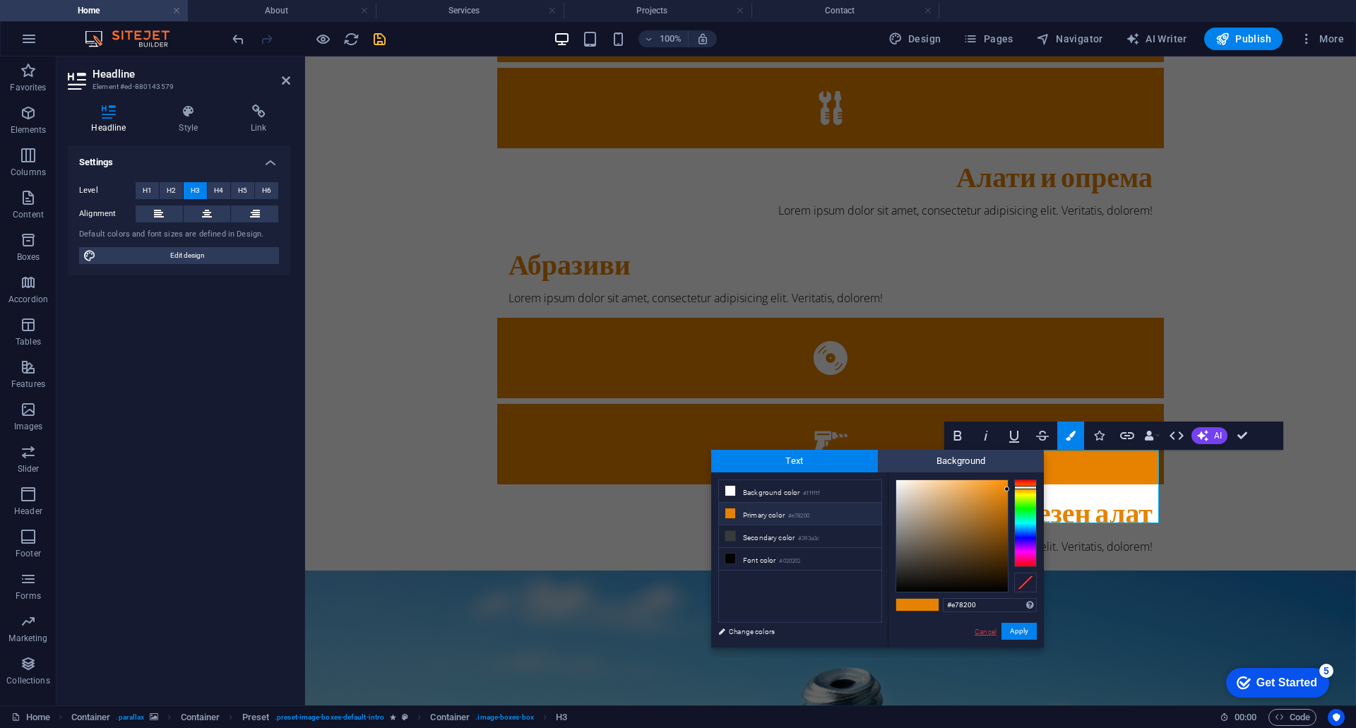
click at [981, 635] on link "Cancel" at bounding box center [985, 631] width 25 height 11
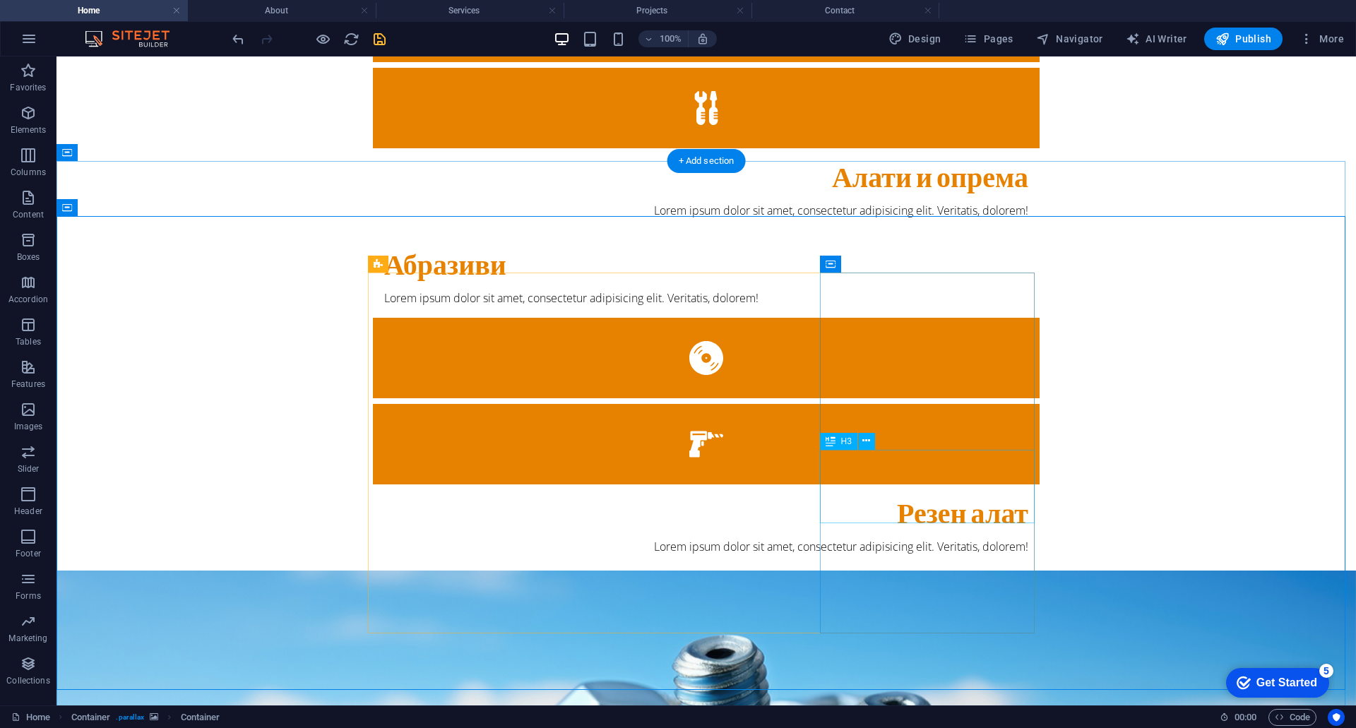
click at [866, 441] on icon at bounding box center [866, 441] width 8 height 15
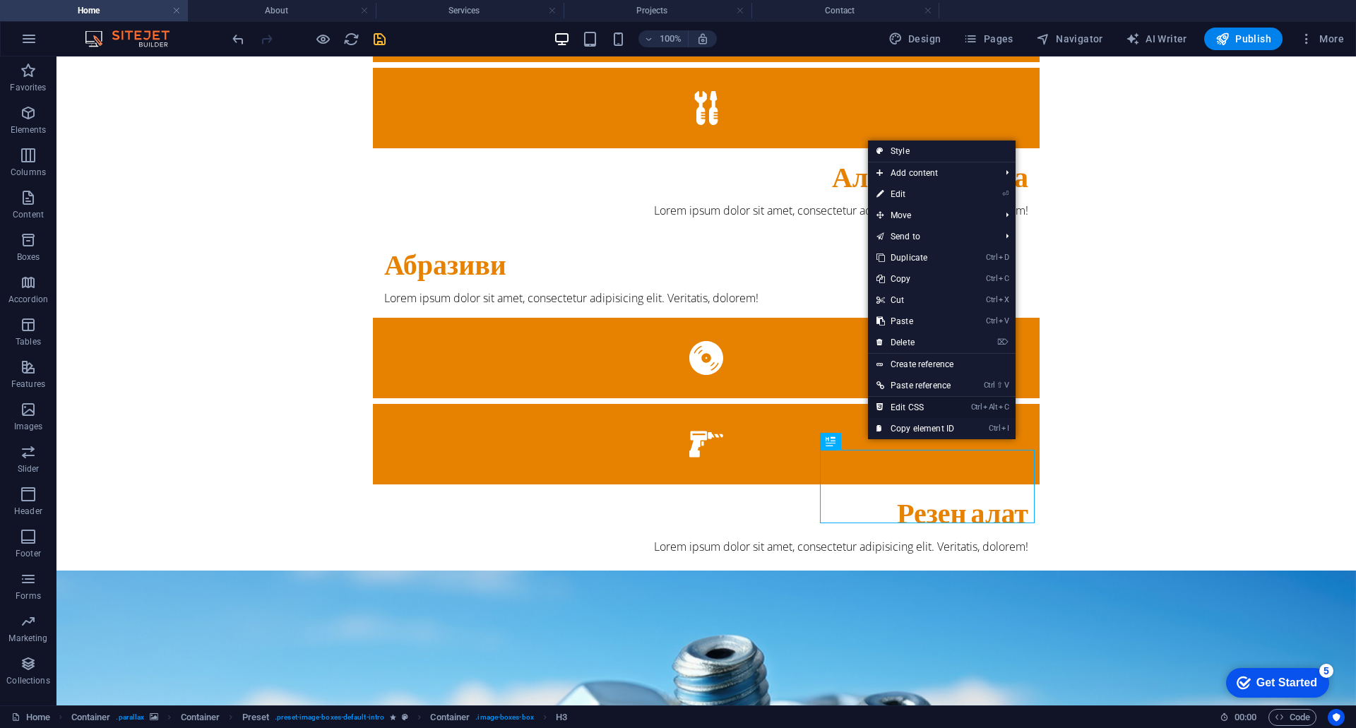
click at [918, 402] on link "Ctrl Alt C Edit CSS" at bounding box center [915, 407] width 95 height 21
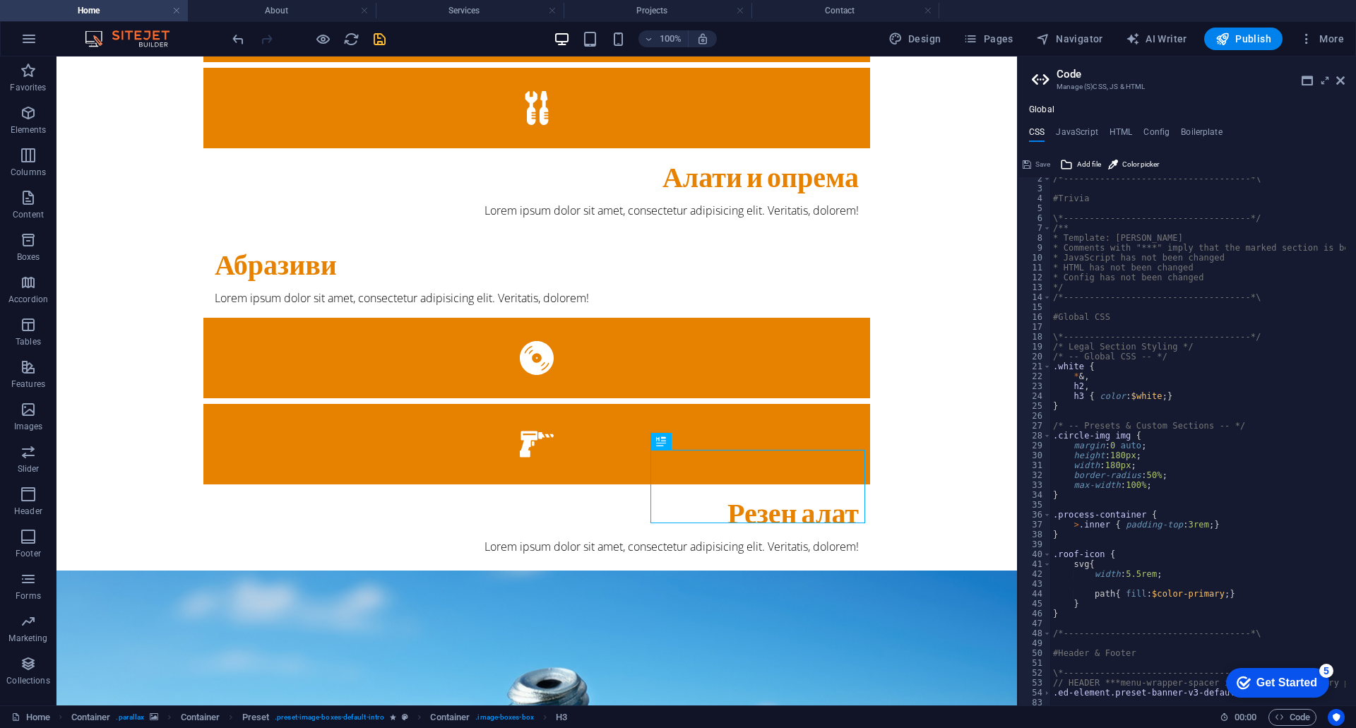
scroll to position [0, 0]
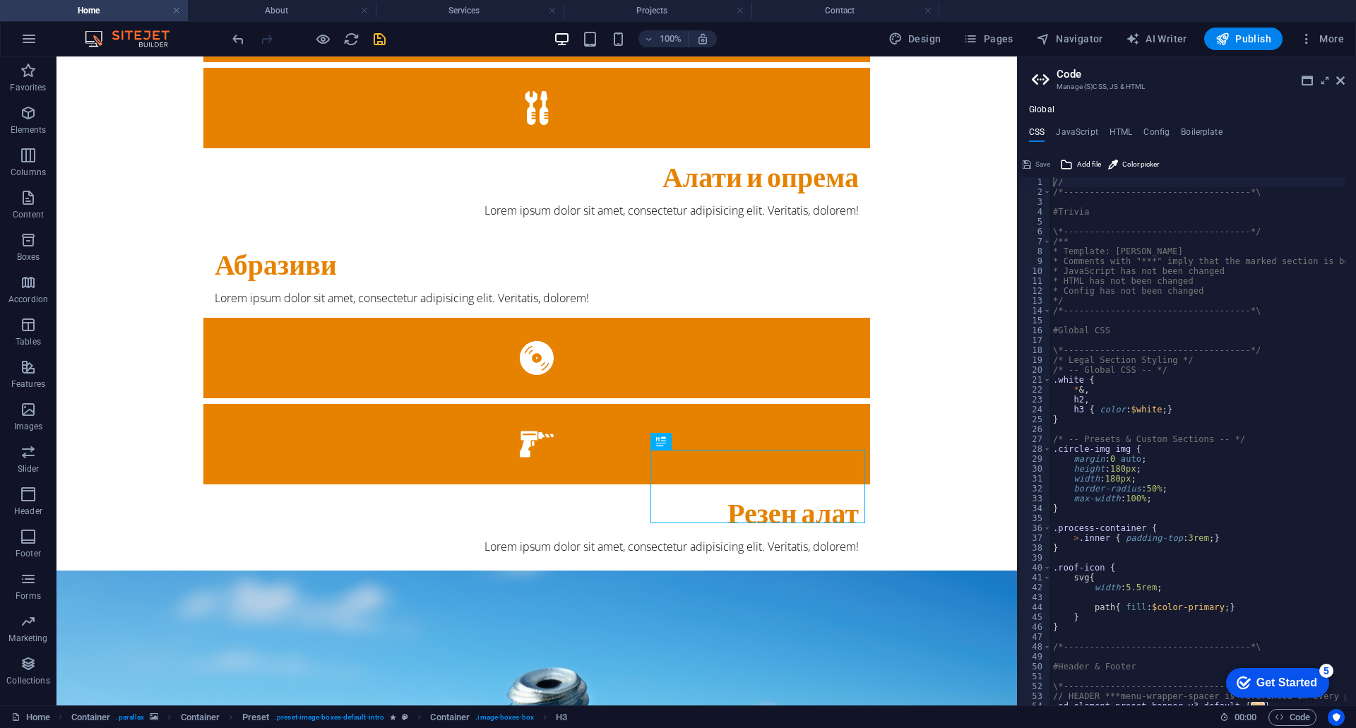
click at [1340, 73] on h2 "Code" at bounding box center [1200, 74] width 288 height 13
click at [1341, 77] on icon at bounding box center [1340, 80] width 8 height 11
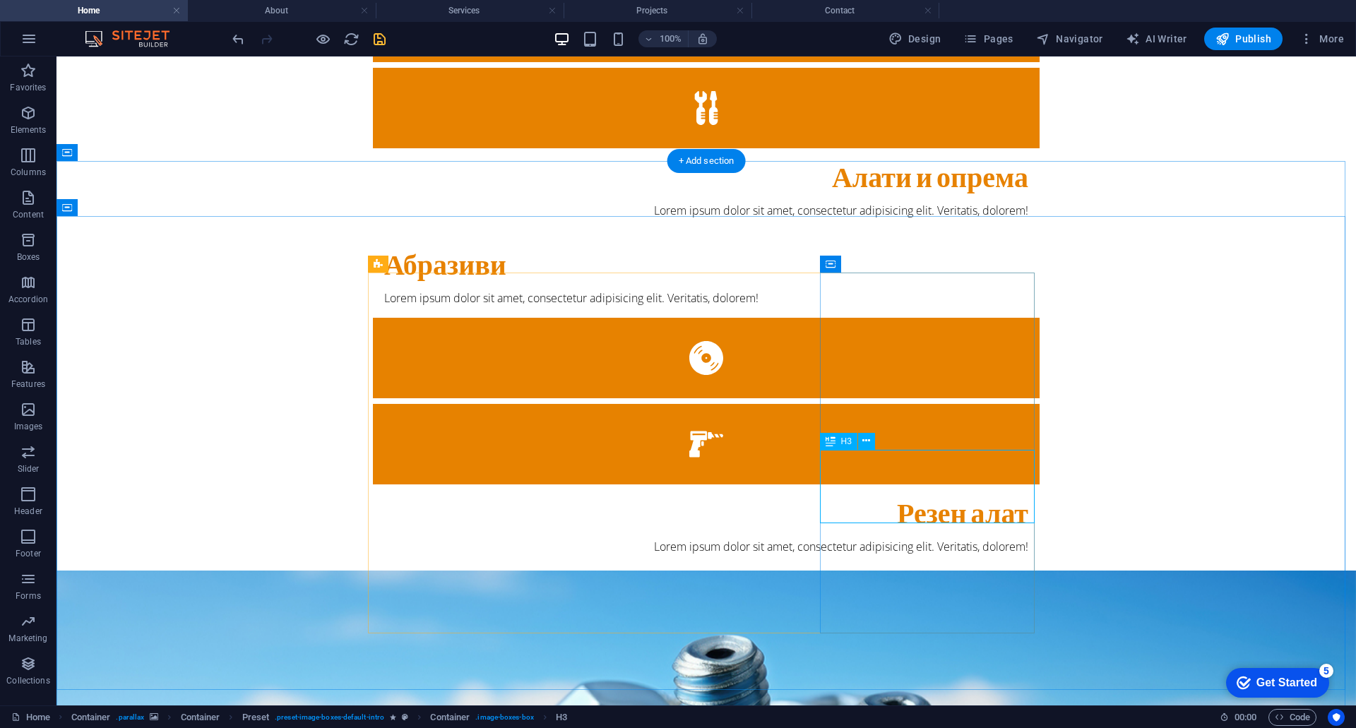
click at [864, 442] on icon at bounding box center [866, 441] width 8 height 15
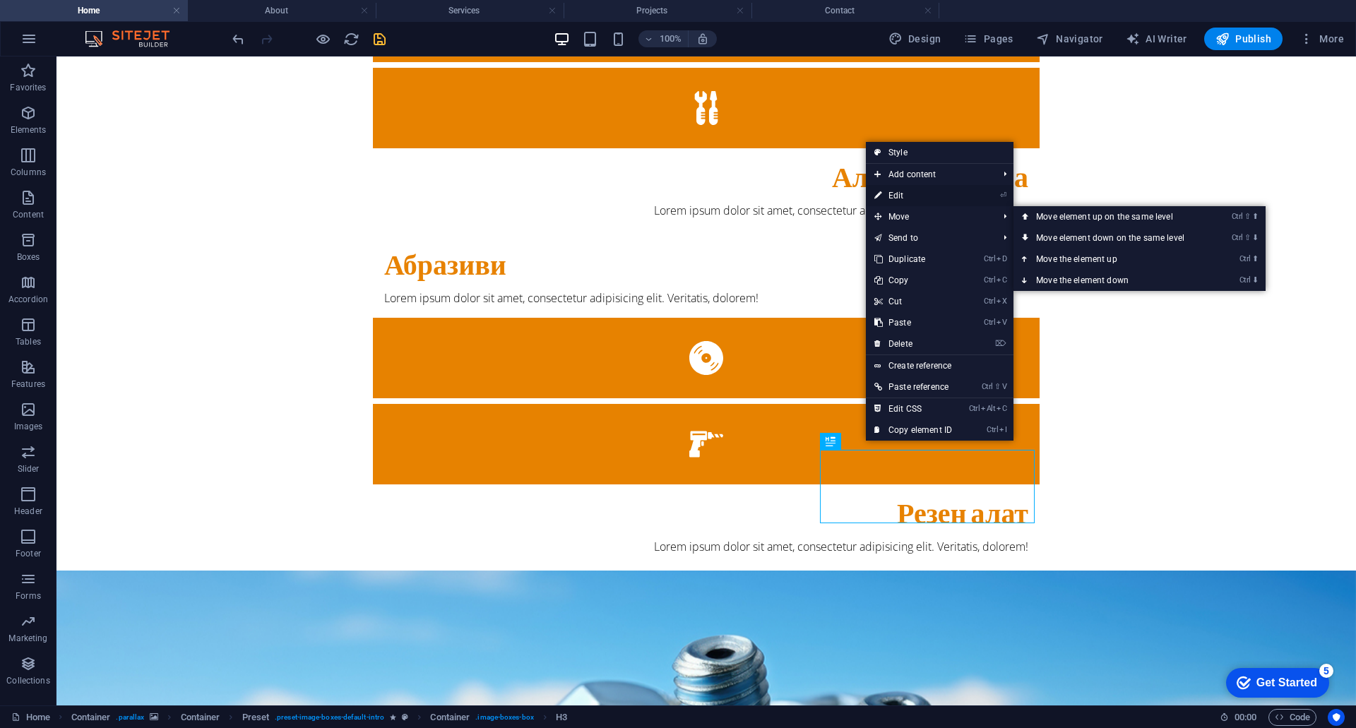
click at [902, 200] on link "⏎ Edit" at bounding box center [913, 195] width 95 height 21
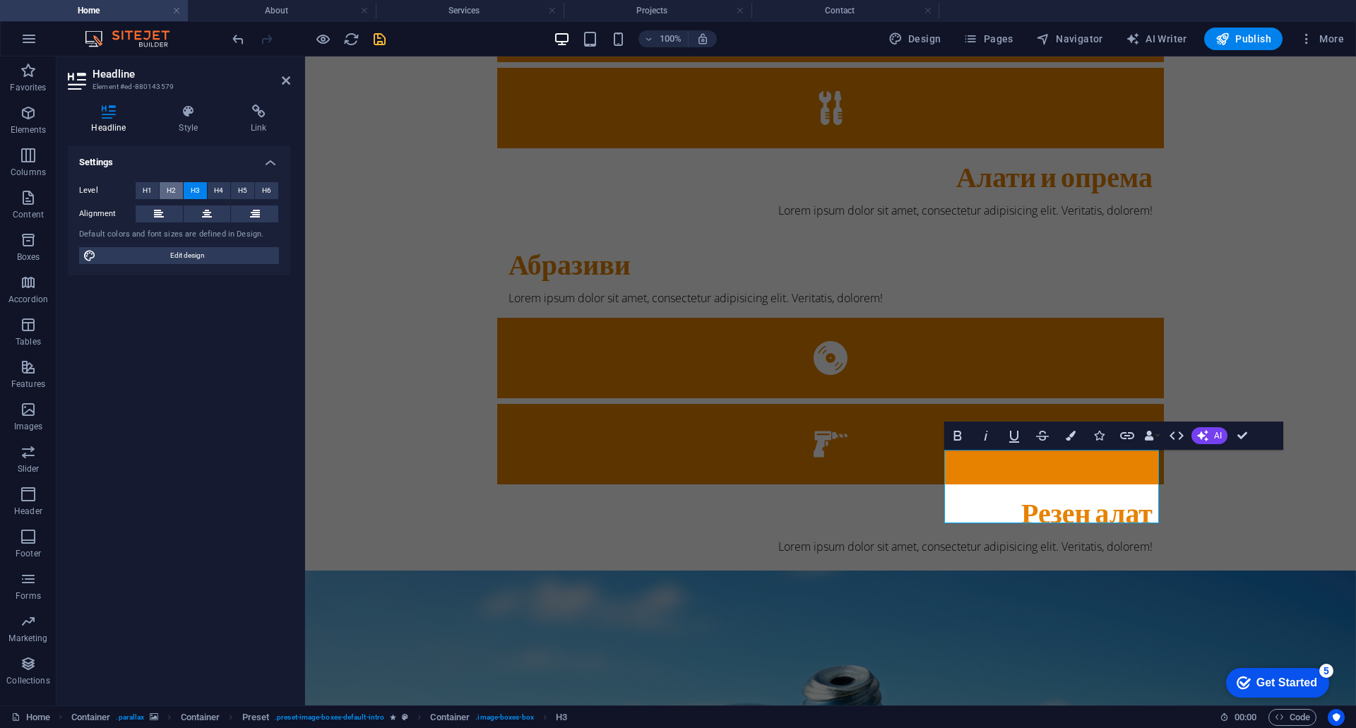
click at [170, 183] on span "H2" at bounding box center [171, 190] width 9 height 17
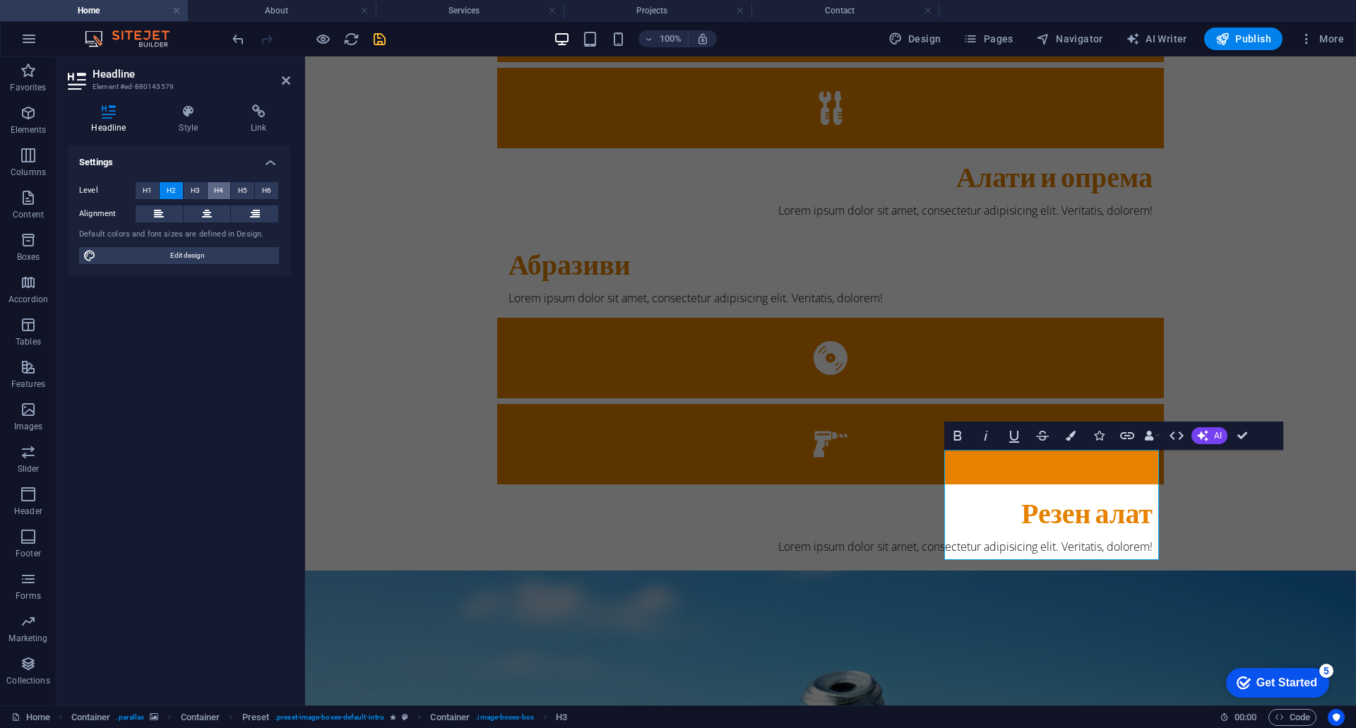
click at [217, 188] on span "H4" at bounding box center [218, 190] width 9 height 17
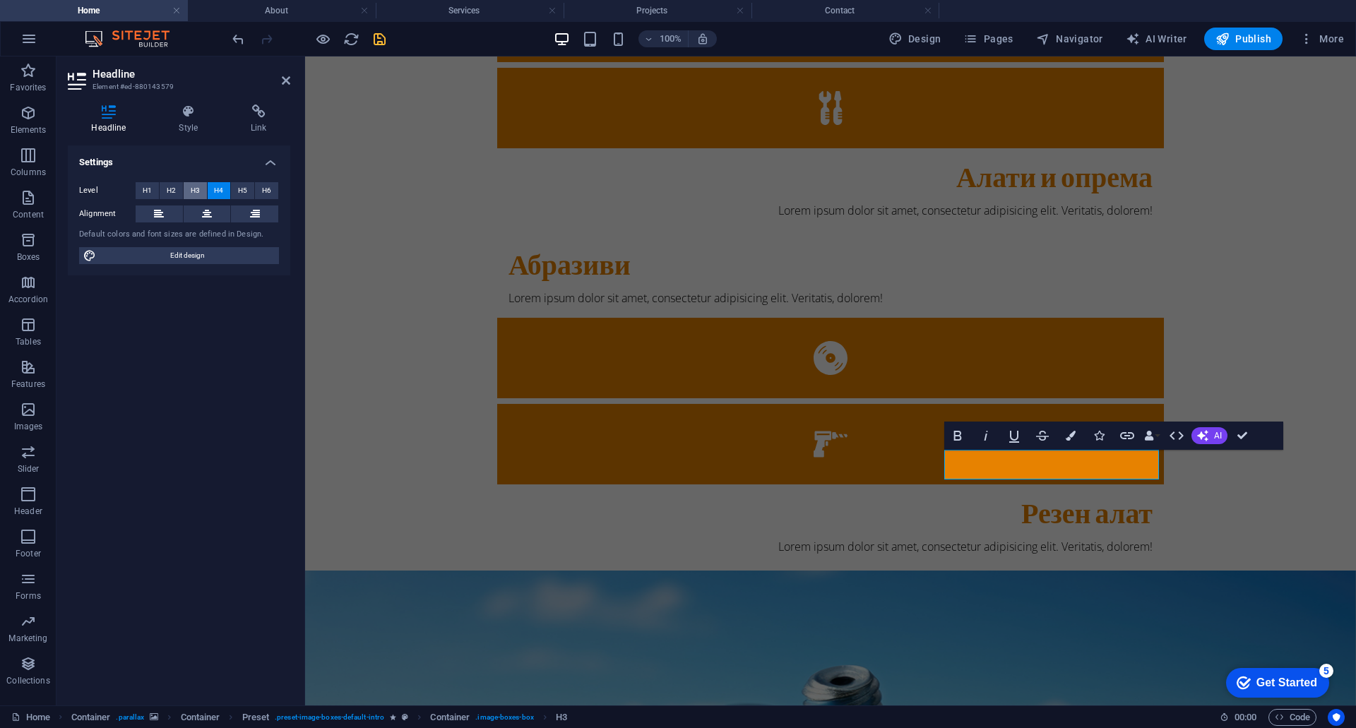
click at [197, 191] on span "H3" at bounding box center [195, 190] width 9 height 17
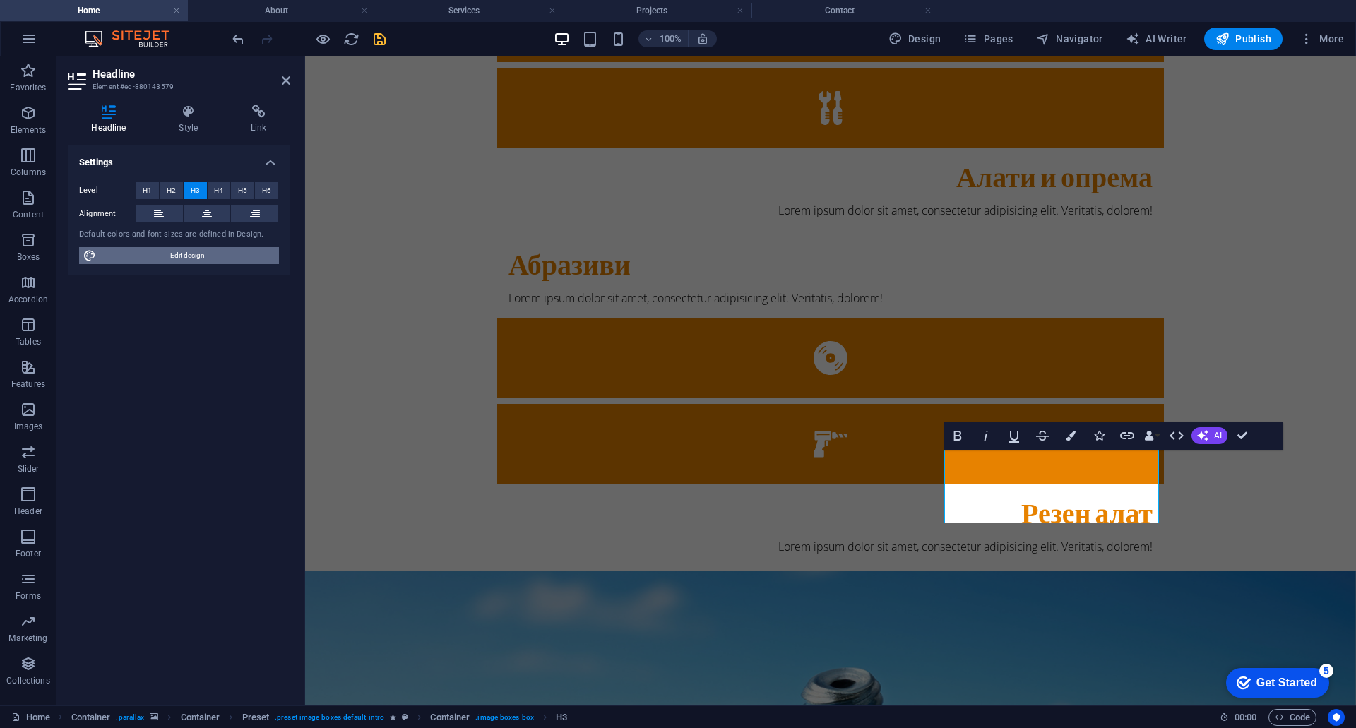
click at [176, 251] on span "Edit design" at bounding box center [187, 255] width 174 height 17
select select "px"
select select "300"
select select "px"
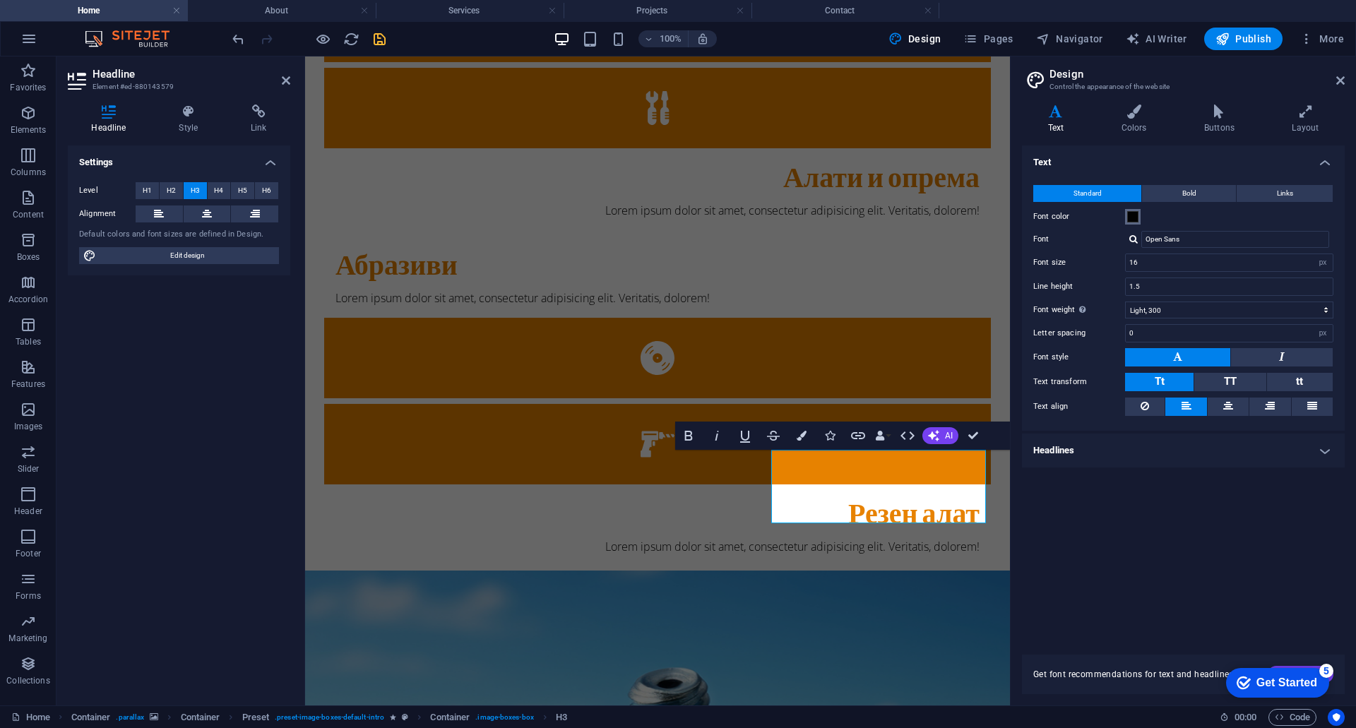
click at [1133, 217] on span at bounding box center [1132, 216] width 11 height 11
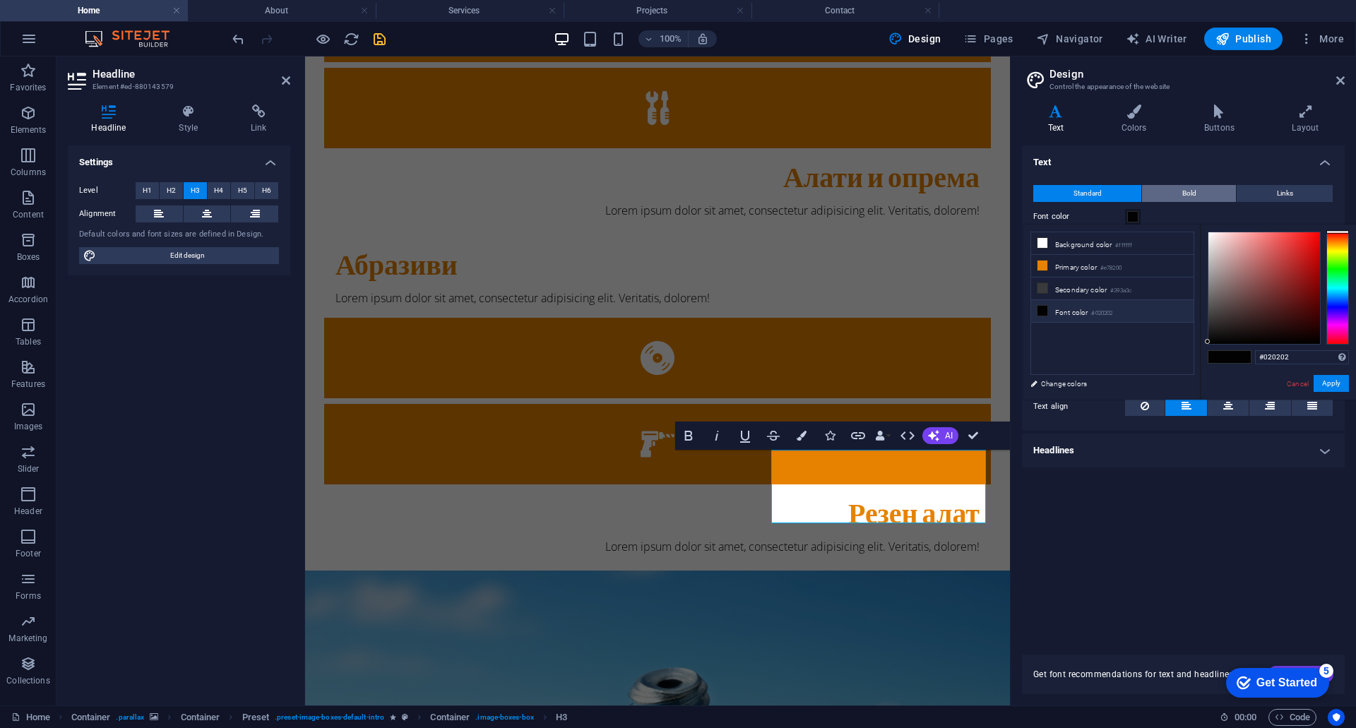
click at [1178, 193] on button "Bold" at bounding box center [1189, 193] width 94 height 17
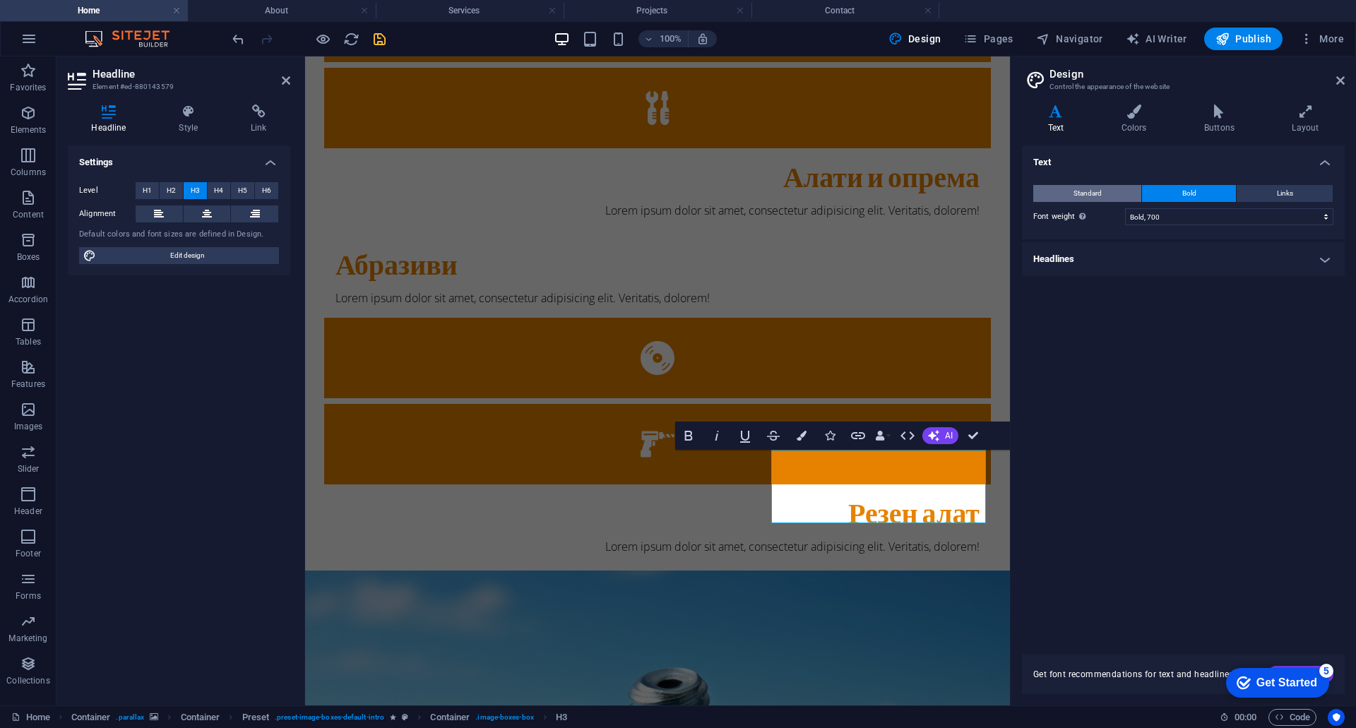
click at [1136, 192] on button "Standard" at bounding box center [1087, 193] width 108 height 17
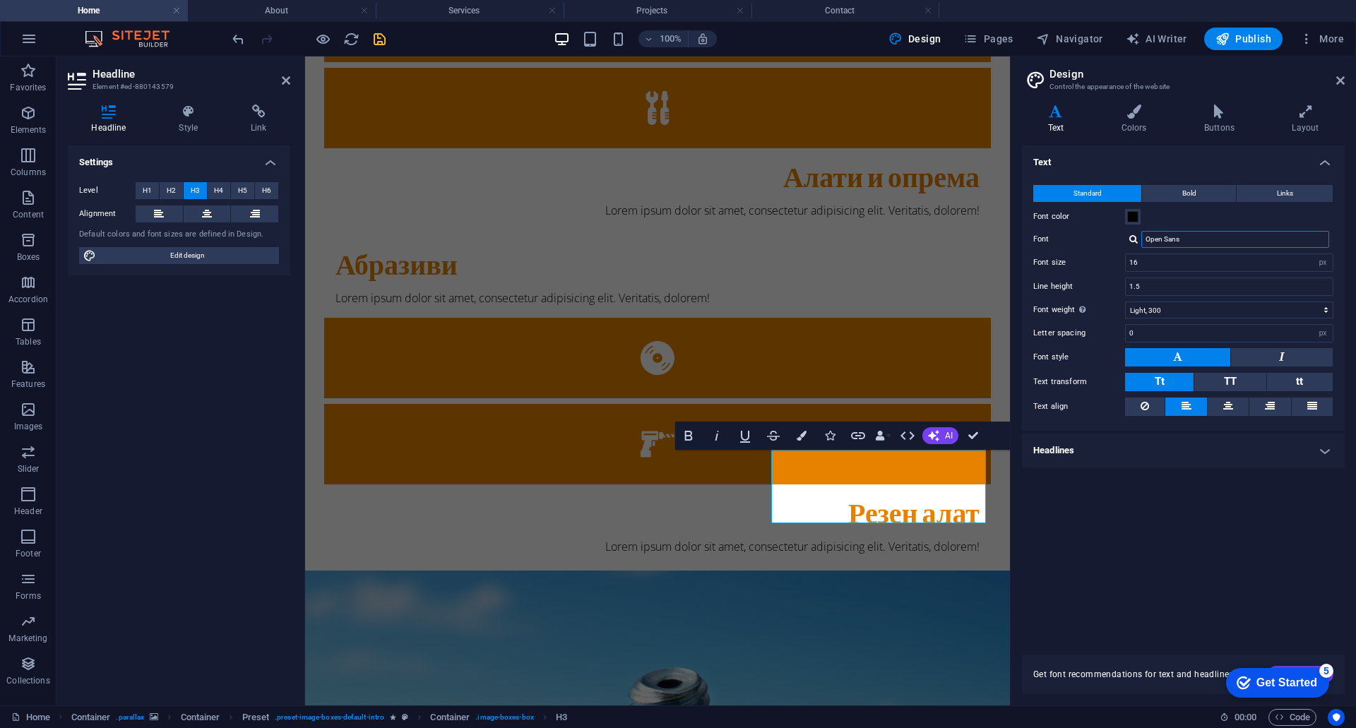
click at [1181, 236] on input "Open Sans" at bounding box center [1235, 239] width 188 height 17
click at [1166, 311] on select "Thin, 100 Extra-light, 200 Light, 300 Regular, 400 Medium, 500 Semi-bold, 600 B…" at bounding box center [1229, 309] width 208 height 17
select select "200"
click at [1125, 301] on select "Thin, 100 Extra-light, 200 Light, 300 Regular, 400 Medium, 500 Semi-bold, 600 B…" at bounding box center [1229, 309] width 208 height 17
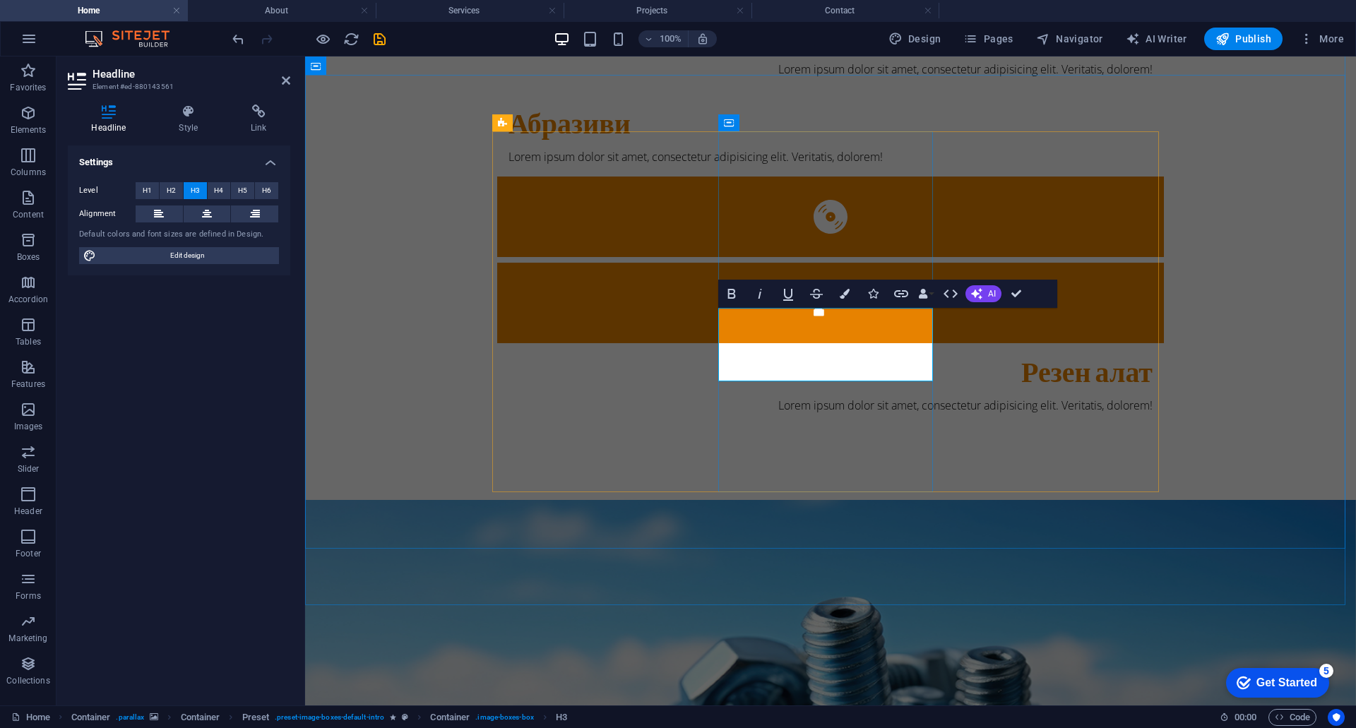
scroll to position [582, 0]
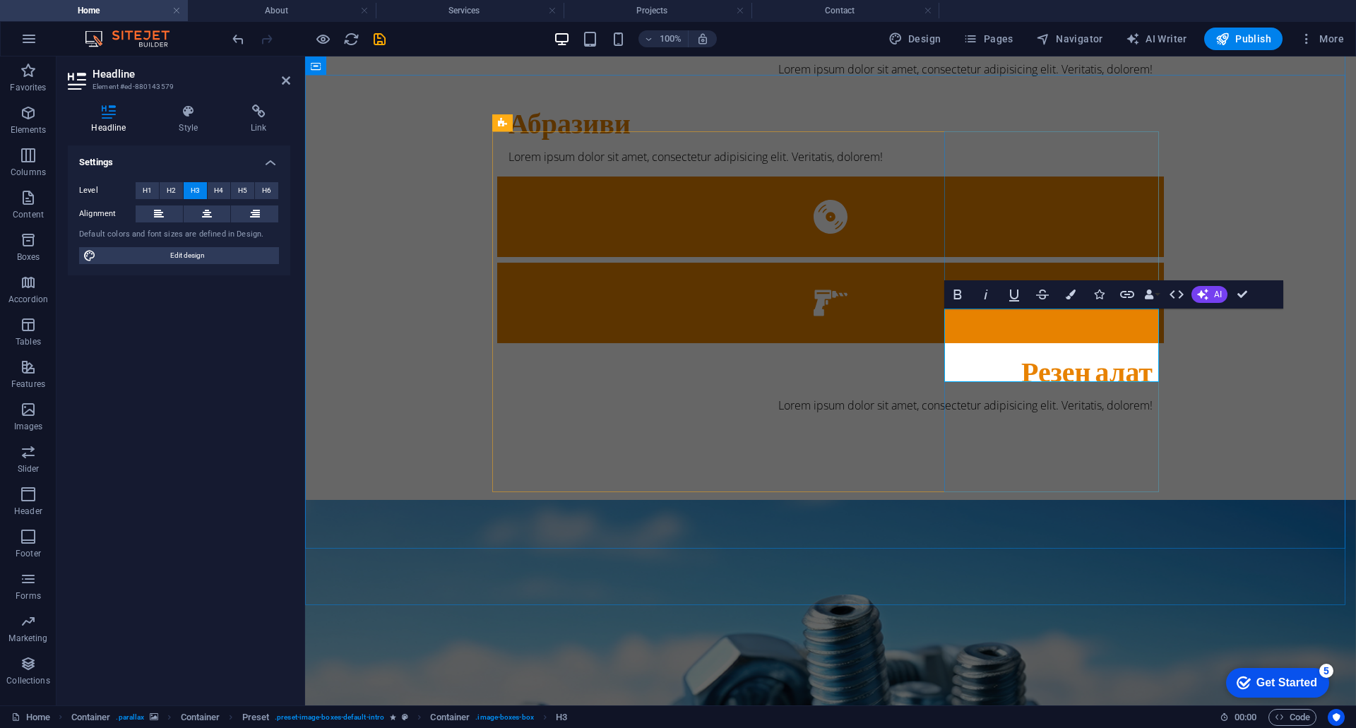
drag, startPoint x: 1021, startPoint y: 367, endPoint x: 1008, endPoint y: 343, distance: 27.5
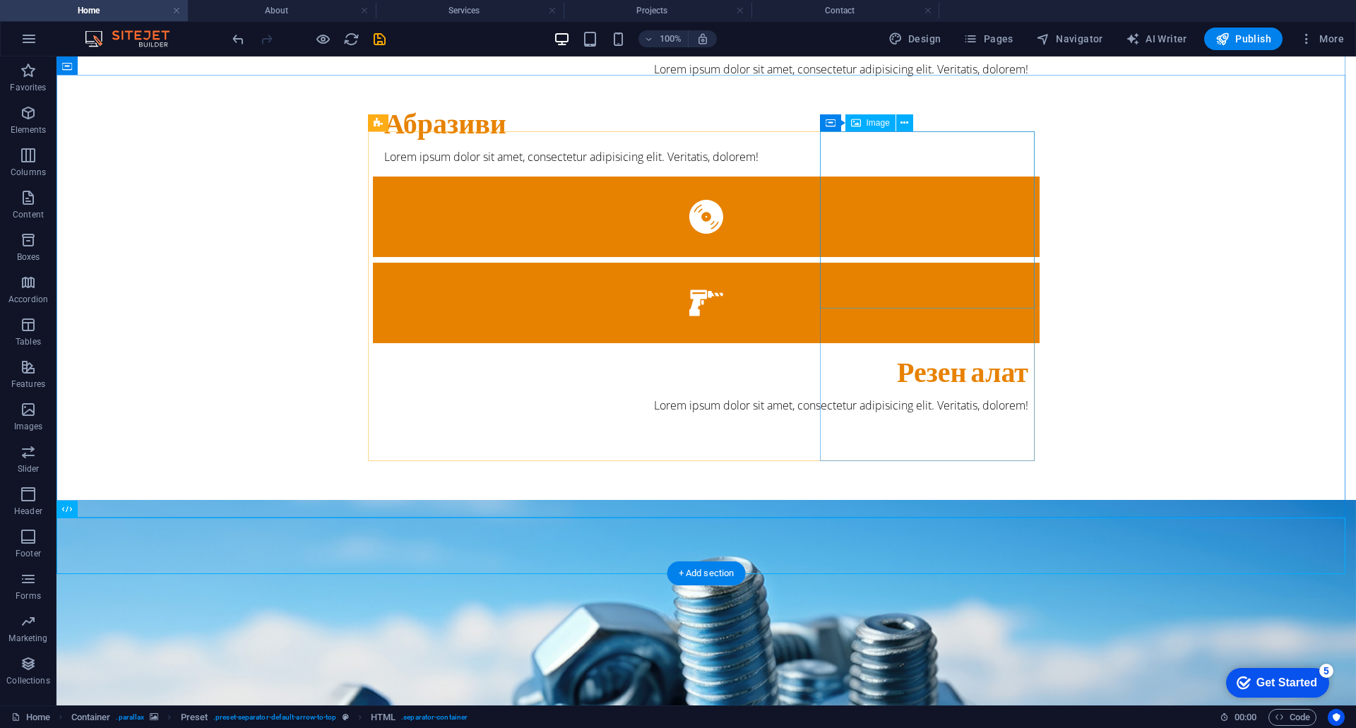
select select "%"
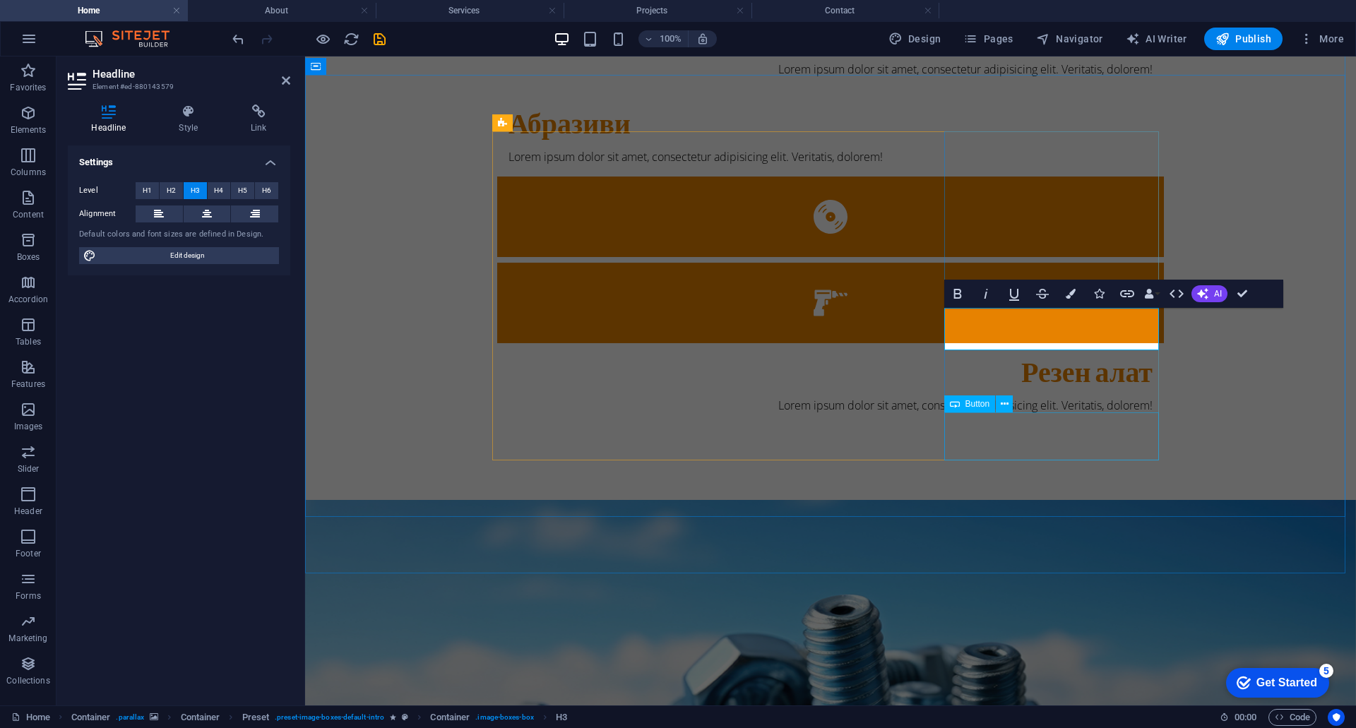
scroll to position [0, 5]
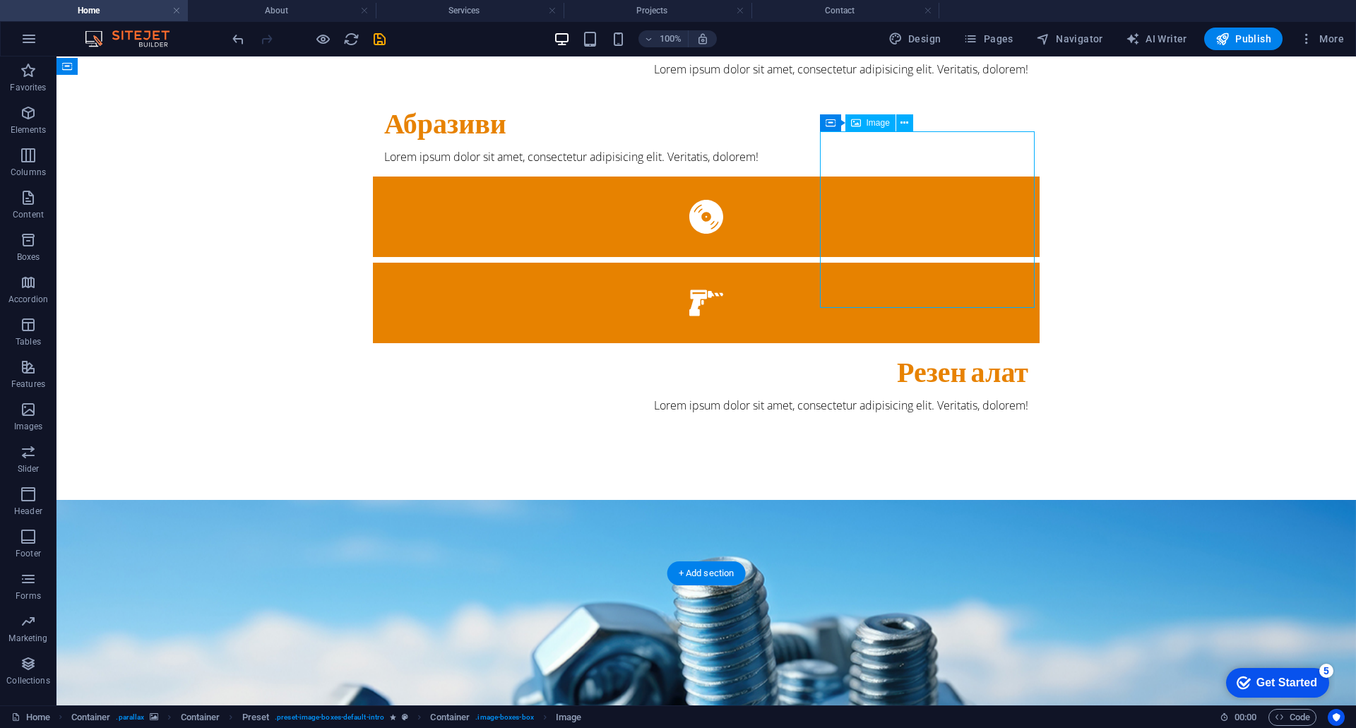
select select "%"
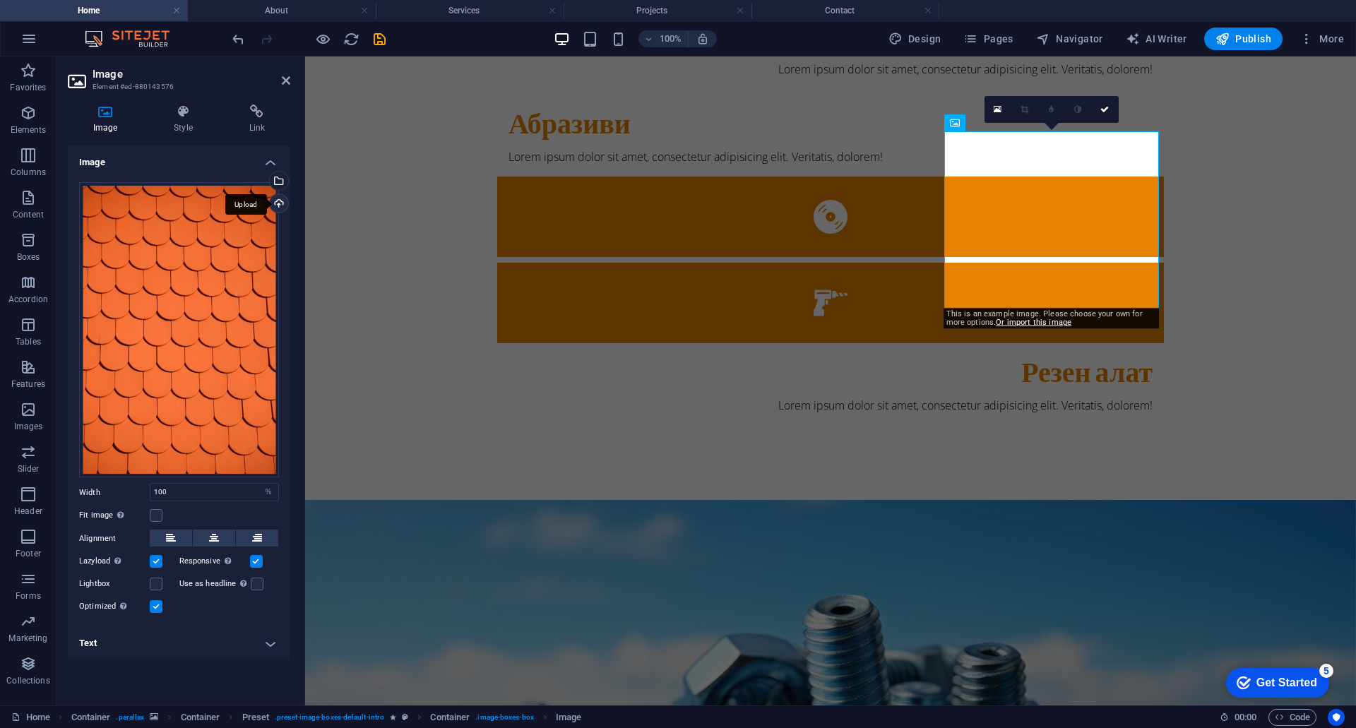
click at [280, 201] on div "Upload" at bounding box center [277, 204] width 21 height 21
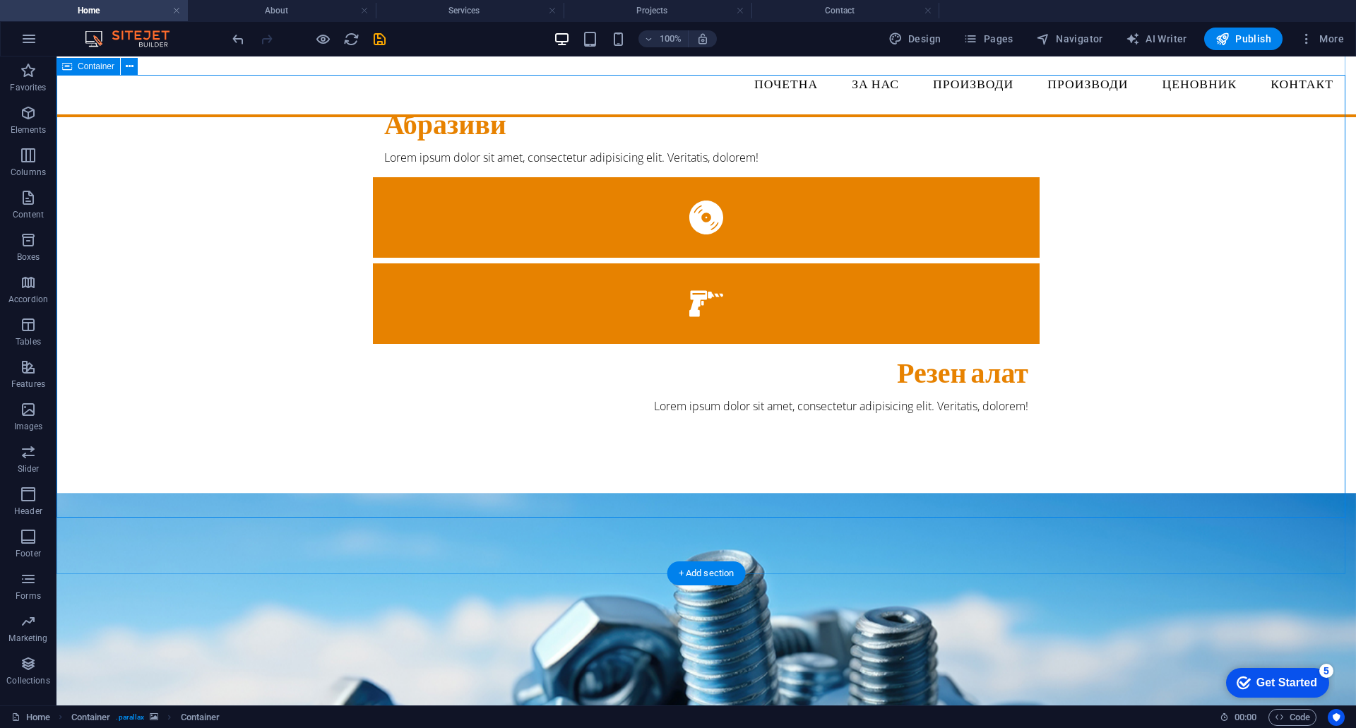
scroll to position [441, 0]
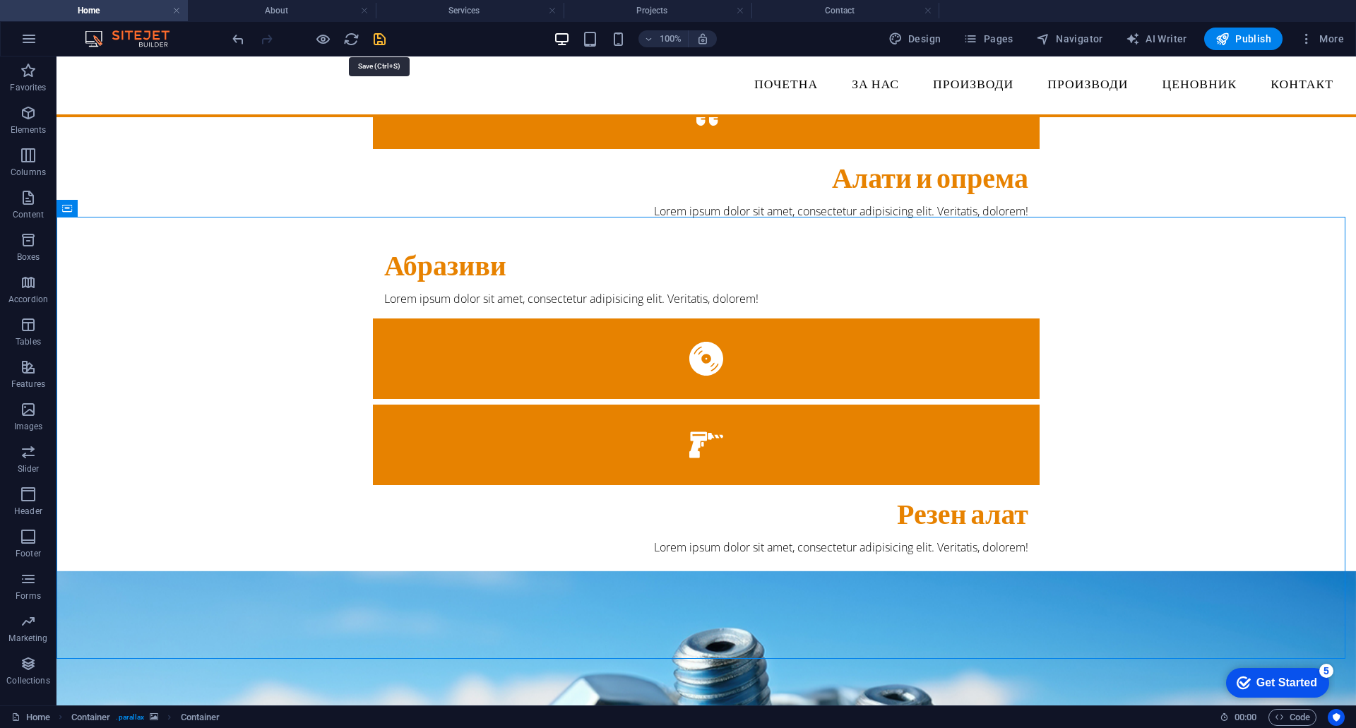
click at [377, 40] on icon "save" at bounding box center [379, 39] width 16 height 16
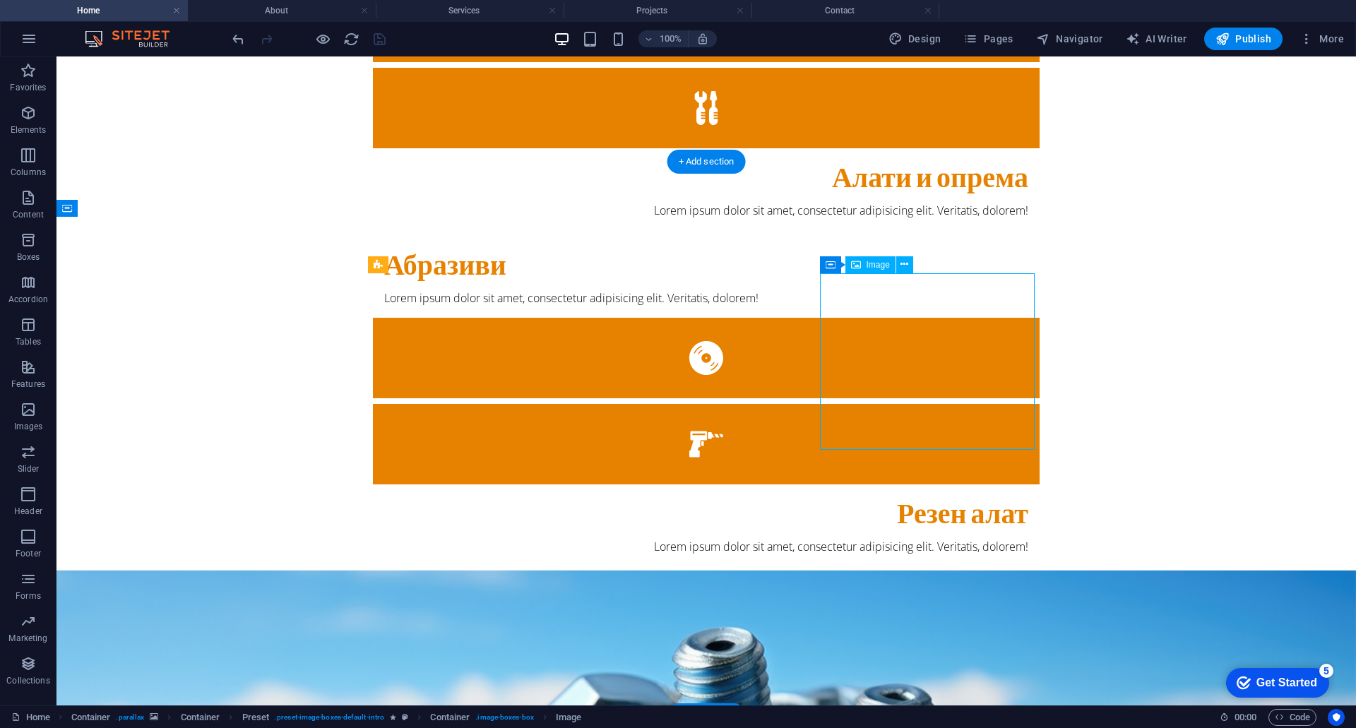
select select "%"
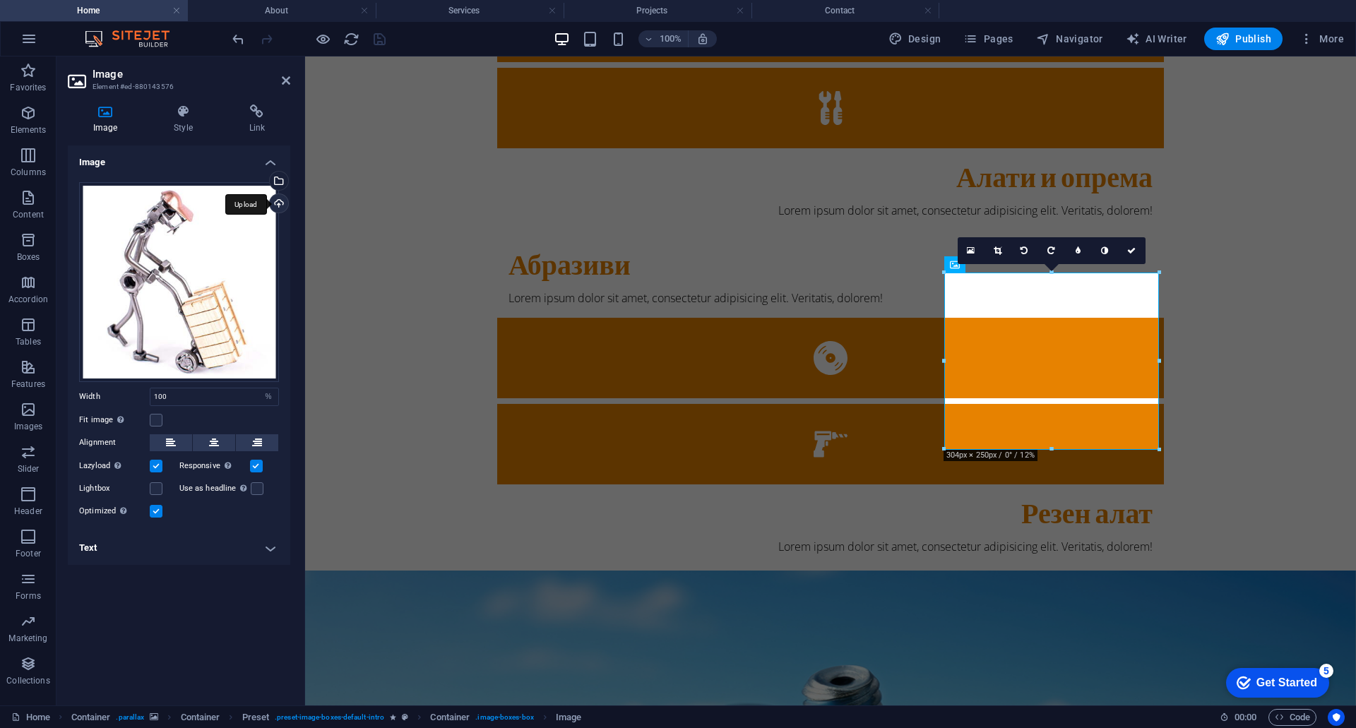
click at [280, 204] on div "Upload" at bounding box center [277, 204] width 21 height 21
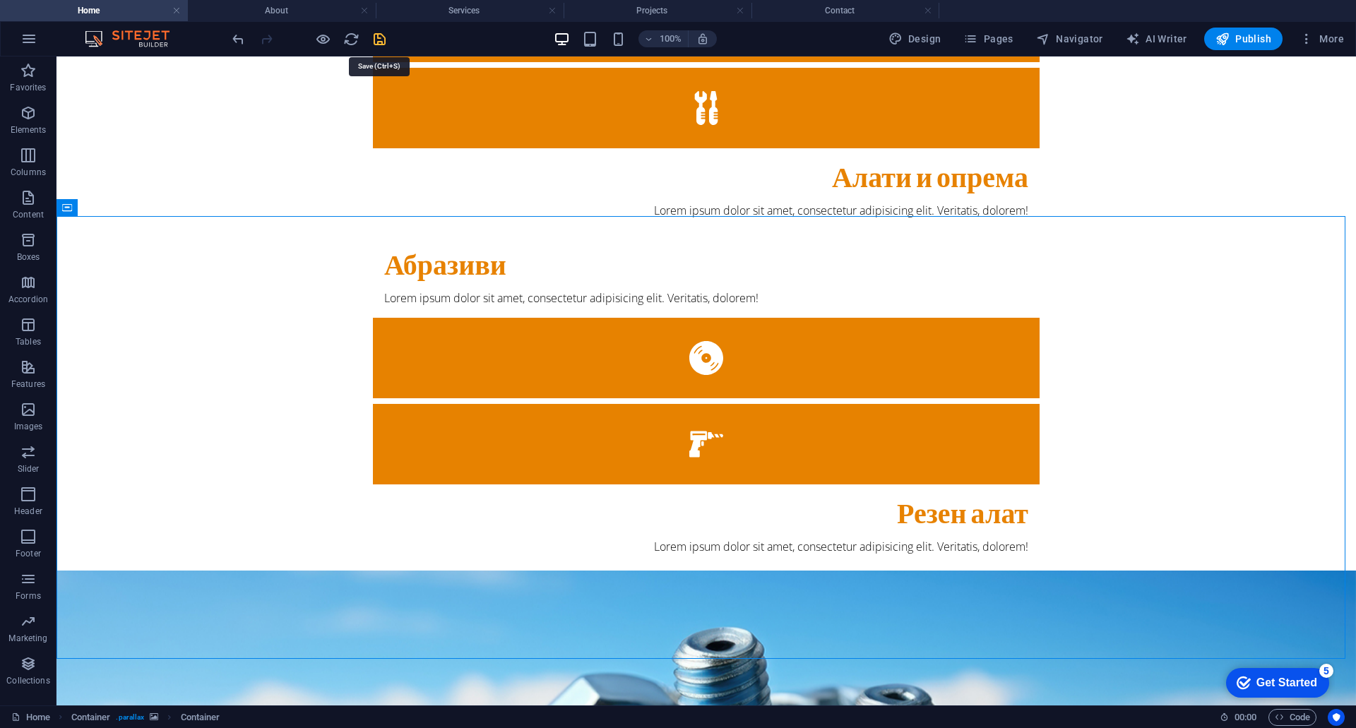
click at [383, 42] on icon "save" at bounding box center [379, 39] width 16 height 16
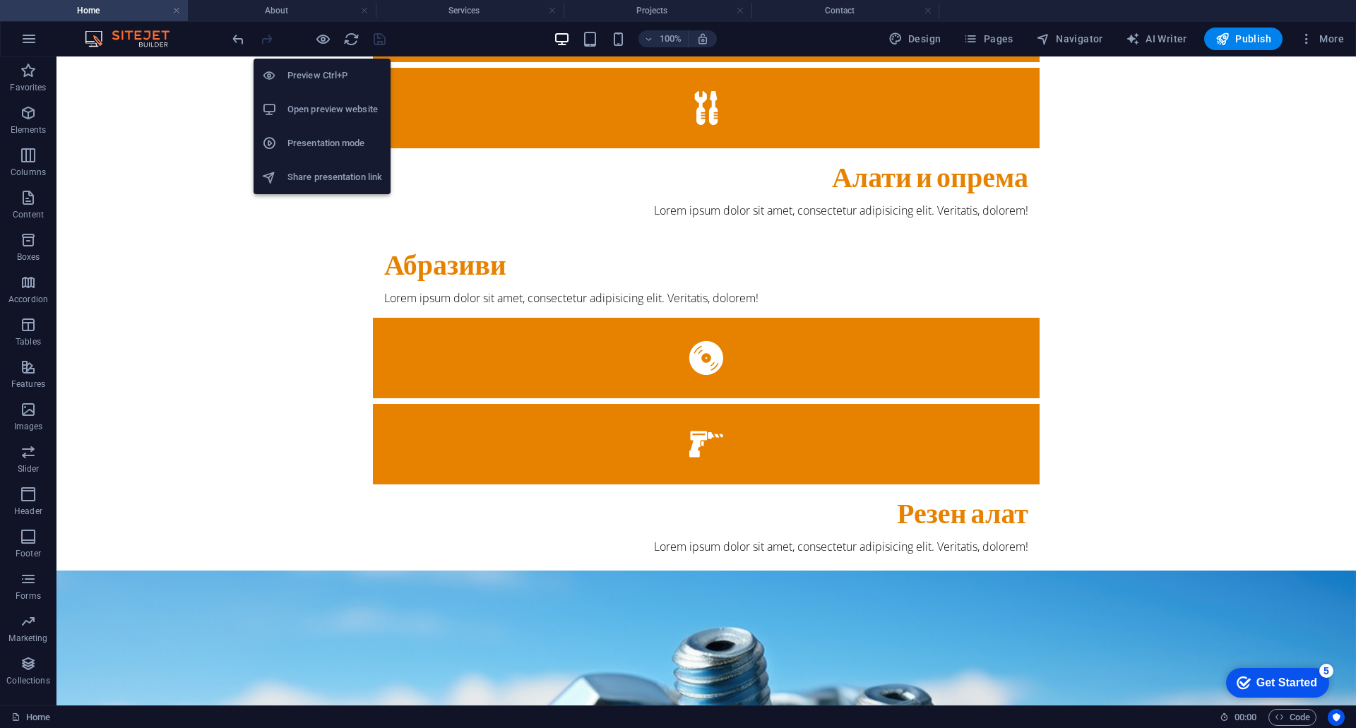
click at [333, 107] on h6 "Open preview website" at bounding box center [334, 109] width 95 height 17
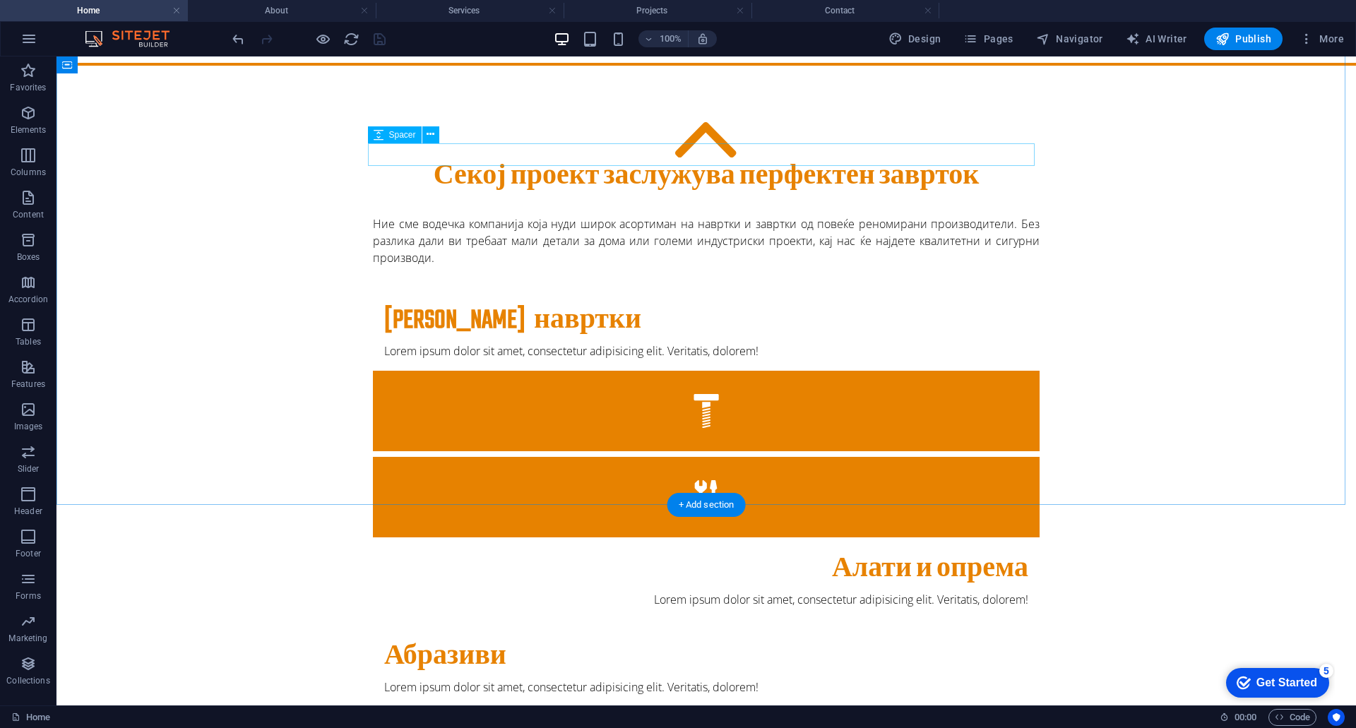
scroll to position [0, 0]
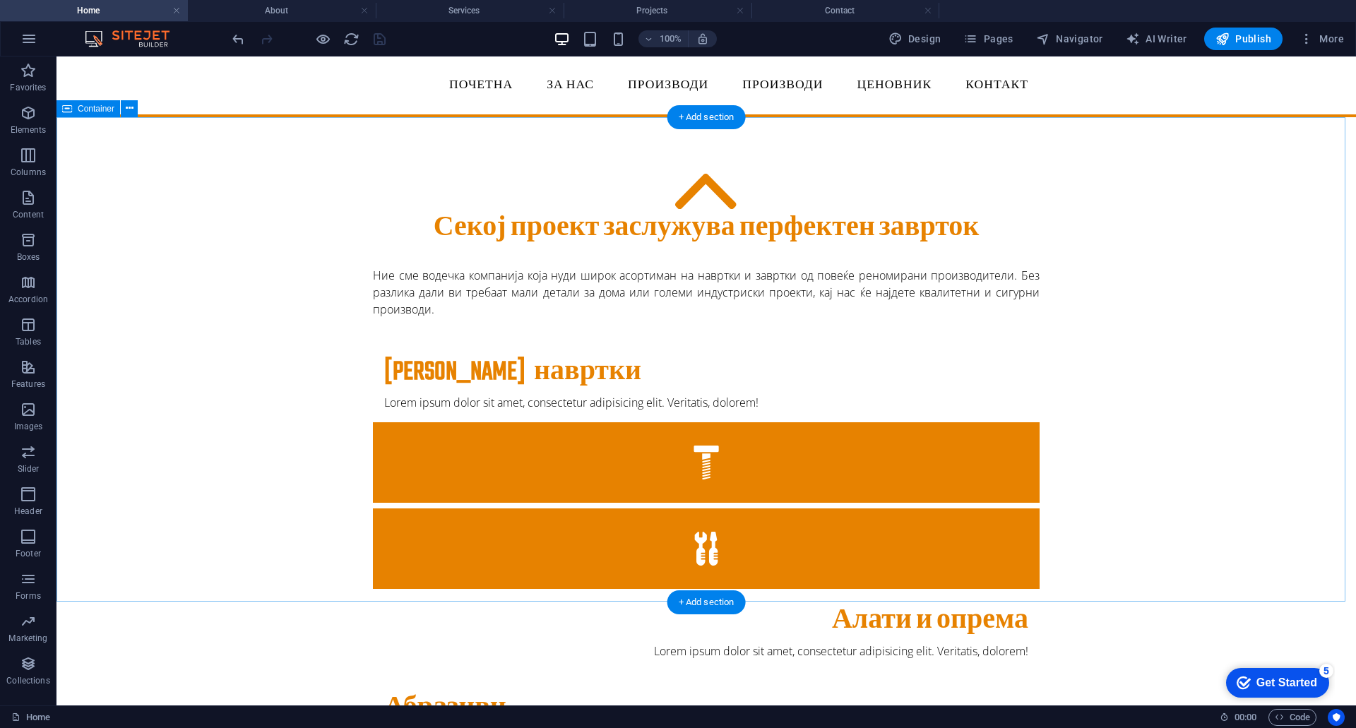
click at [1204, 248] on div "Секој проект заслужува перфектен заврток Ние сме водечка компанија која нуди ши…" at bounding box center [705, 590] width 1299 height 947
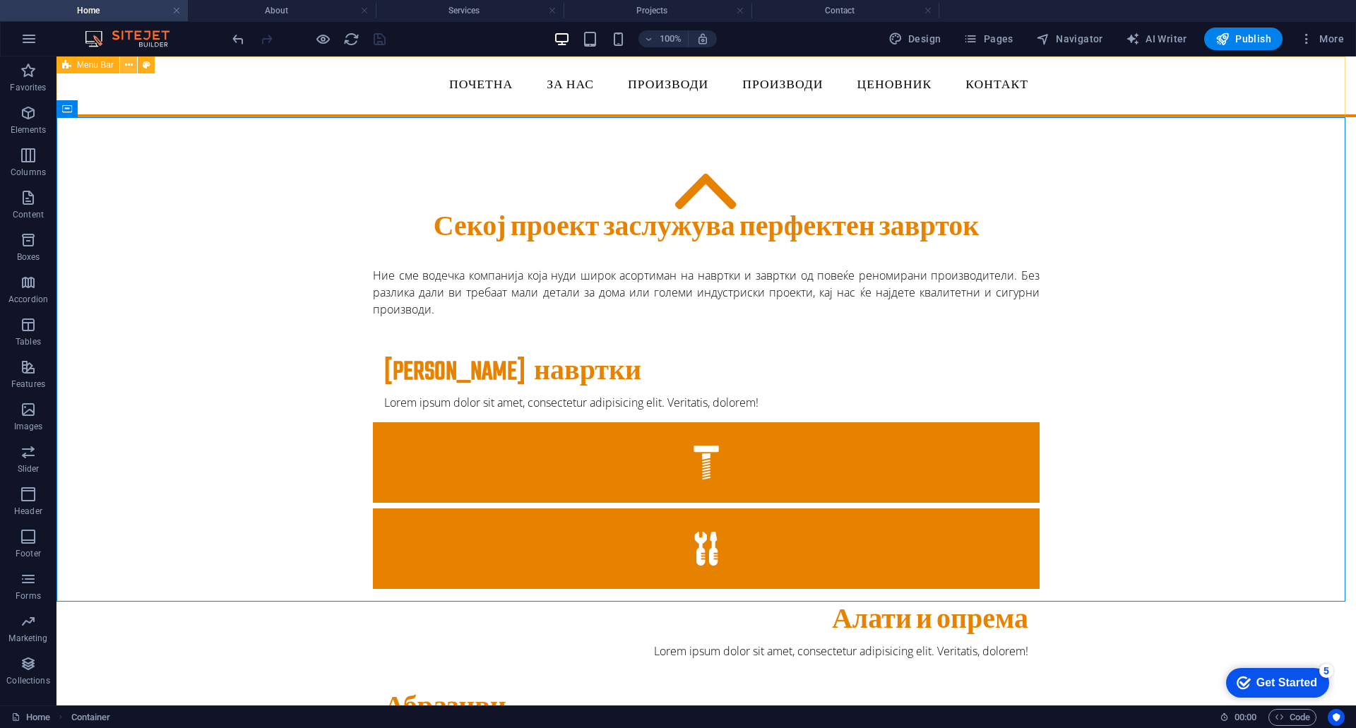
click at [132, 66] on icon at bounding box center [129, 65] width 8 height 15
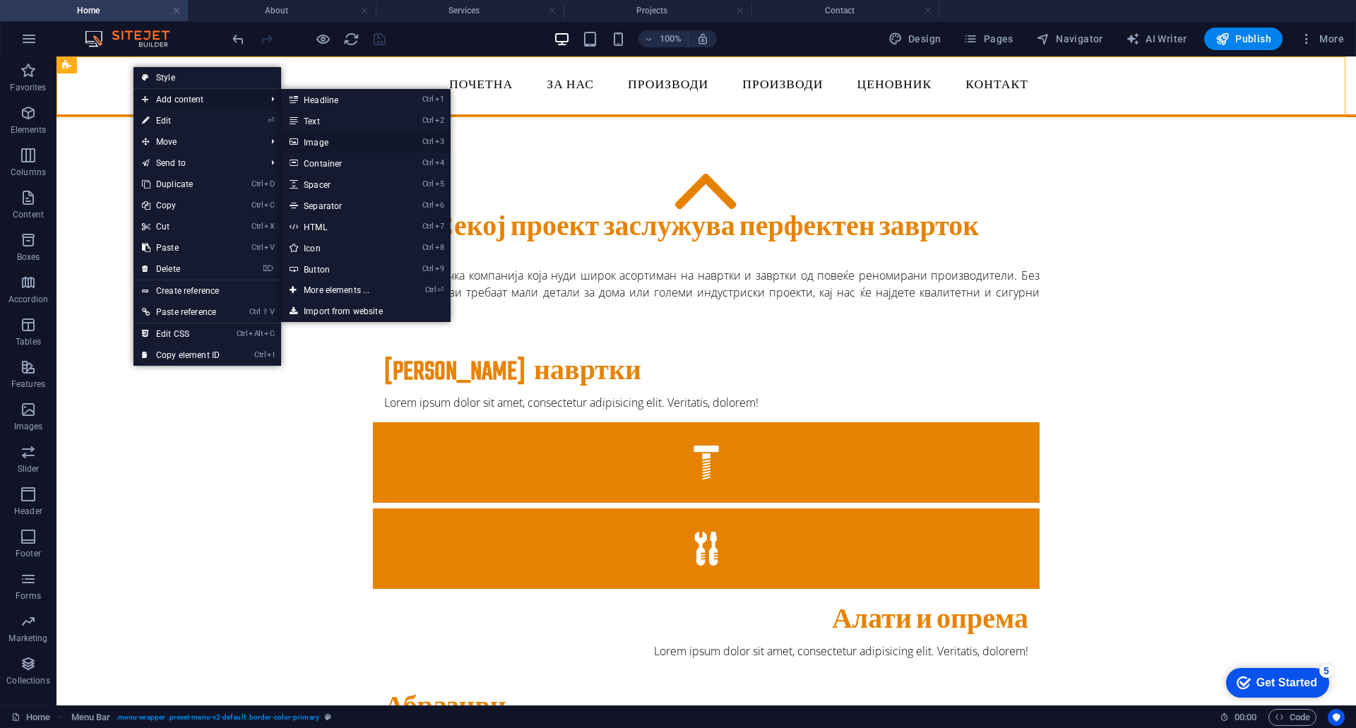
click at [318, 145] on link "Ctrl 3 Image" at bounding box center [339, 141] width 116 height 21
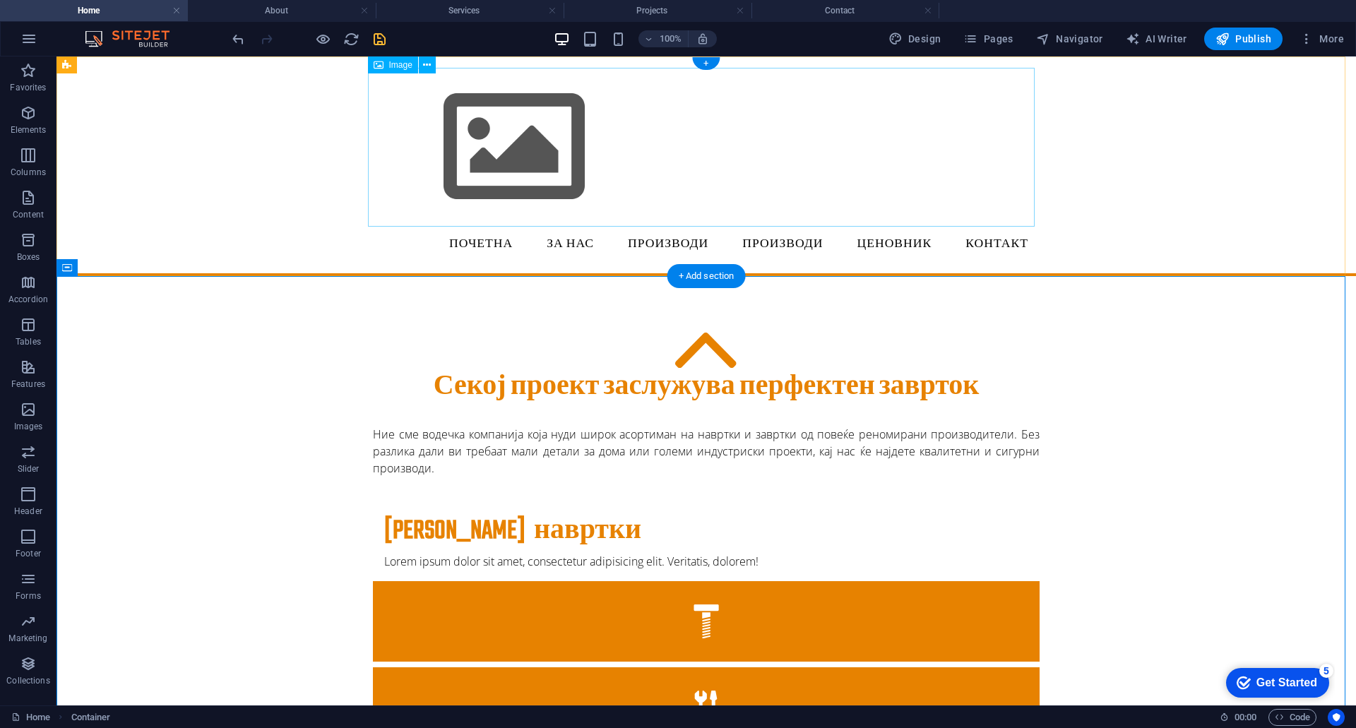
click at [484, 162] on figure at bounding box center [706, 147] width 666 height 159
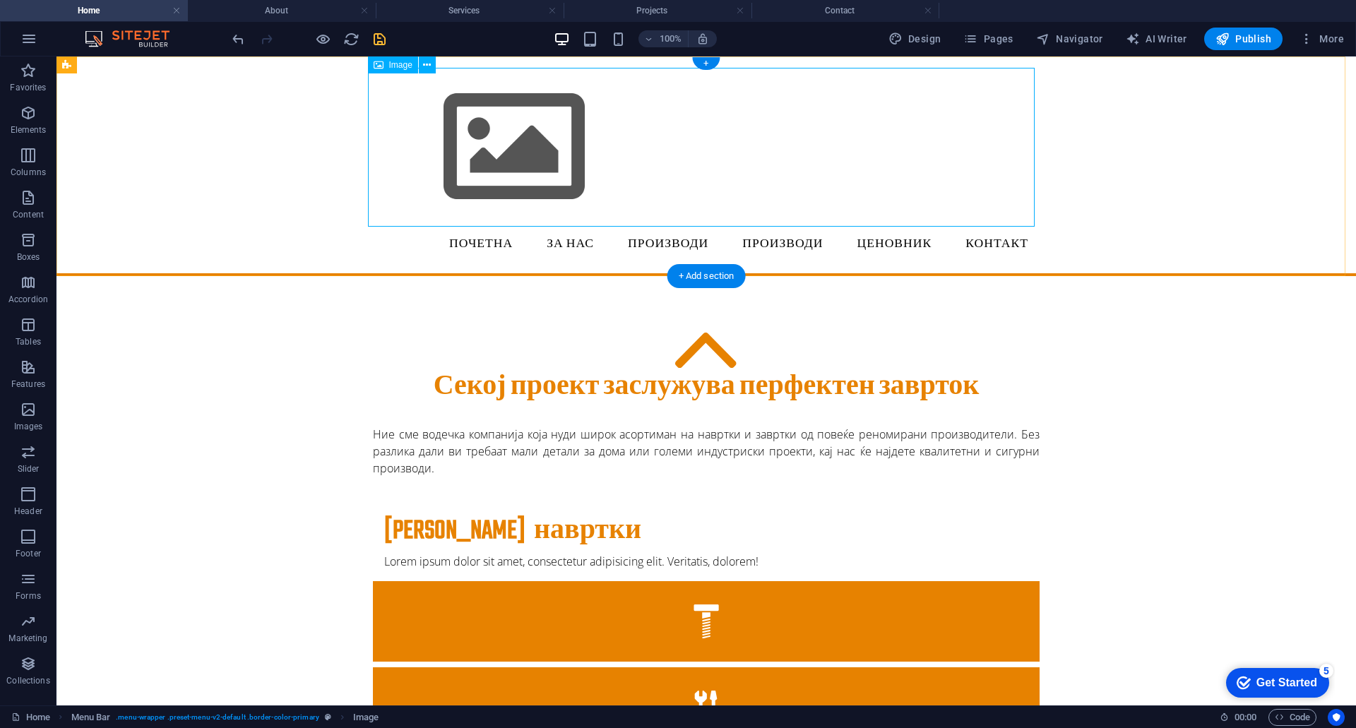
click at [538, 148] on figure at bounding box center [706, 147] width 666 height 159
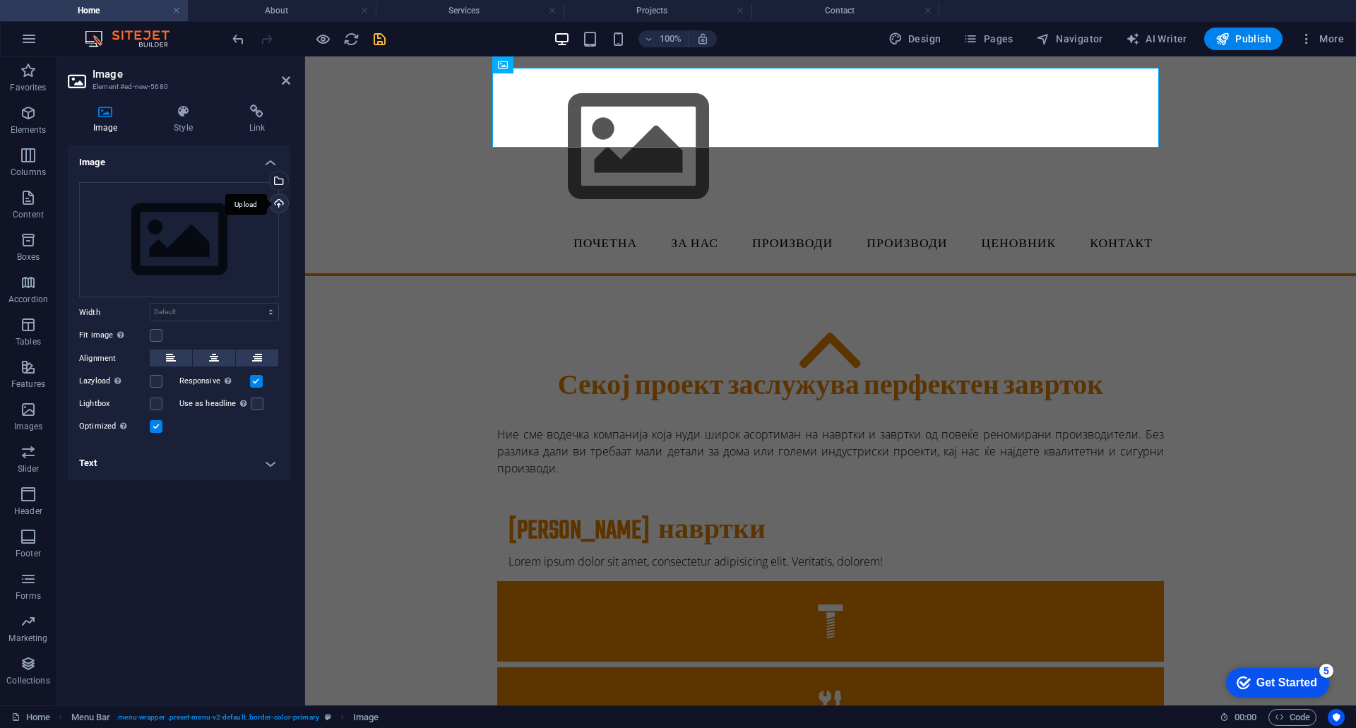
click at [281, 203] on div "Upload" at bounding box center [277, 204] width 21 height 21
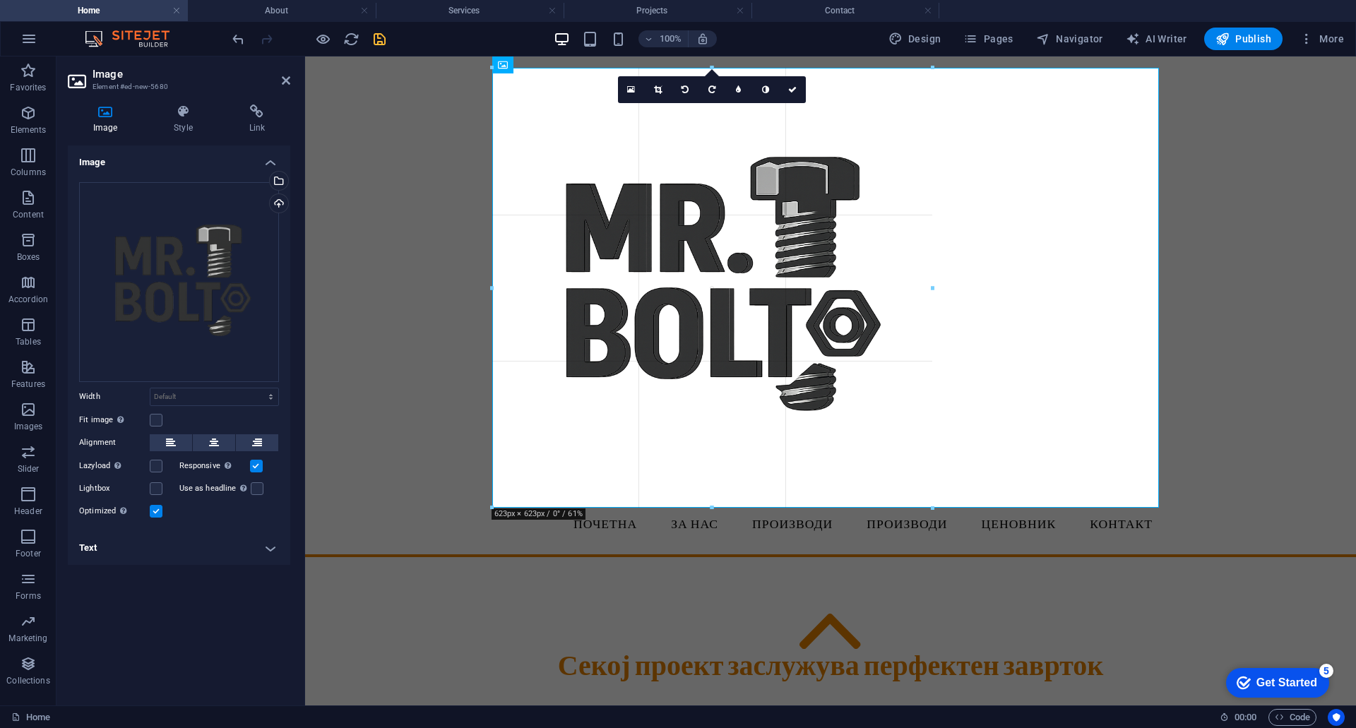
drag, startPoint x: 1159, startPoint y: 68, endPoint x: 932, endPoint y: 761, distance: 729.4
type input "623"
select select "px"
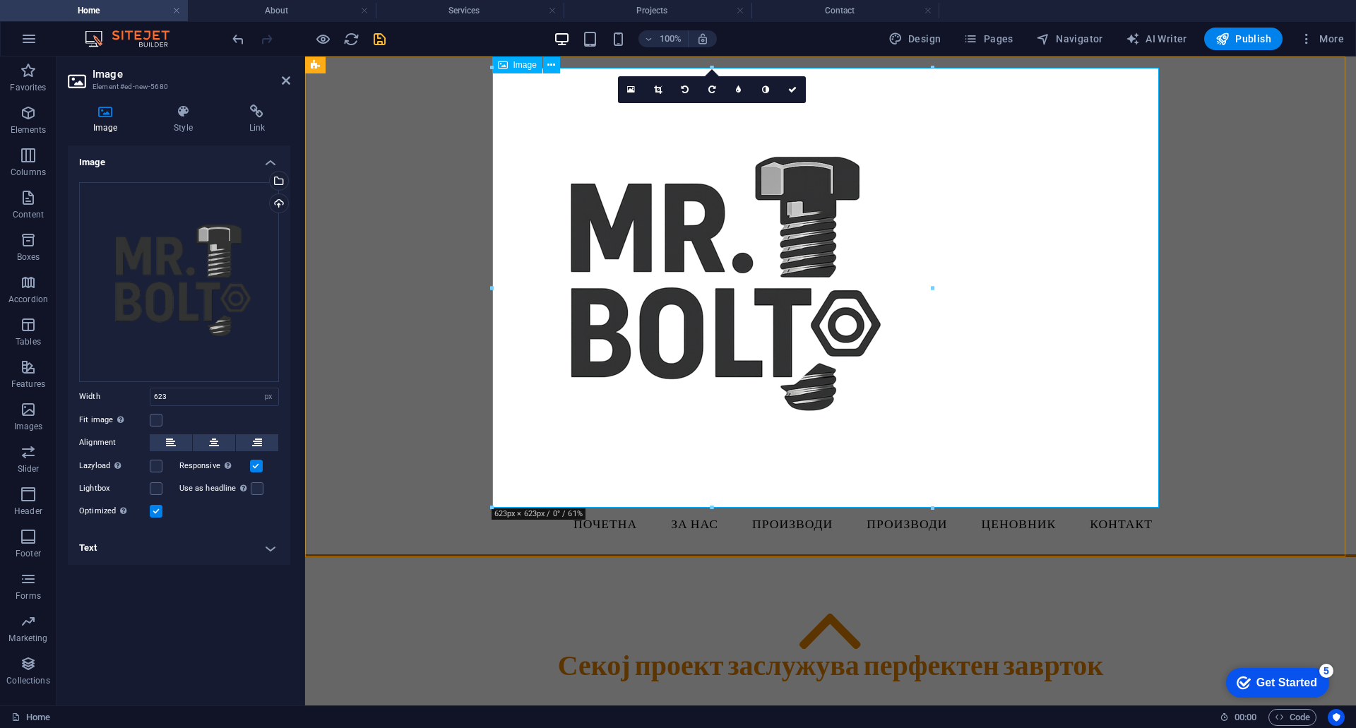
click at [1155, 503] on figure at bounding box center [830, 288] width 666 height 440
click at [1158, 68] on figure at bounding box center [830, 288] width 666 height 440
click at [1216, 131] on div "Почетна ЗА НАС Производи Производи Project-detail Ценовник Контакт" at bounding box center [830, 306] width 1051 height 501
click at [1355, 230] on div "Почетна ЗА НАС Производи Производи Project-detail Ценовник Контакт" at bounding box center [830, 306] width 1051 height 501
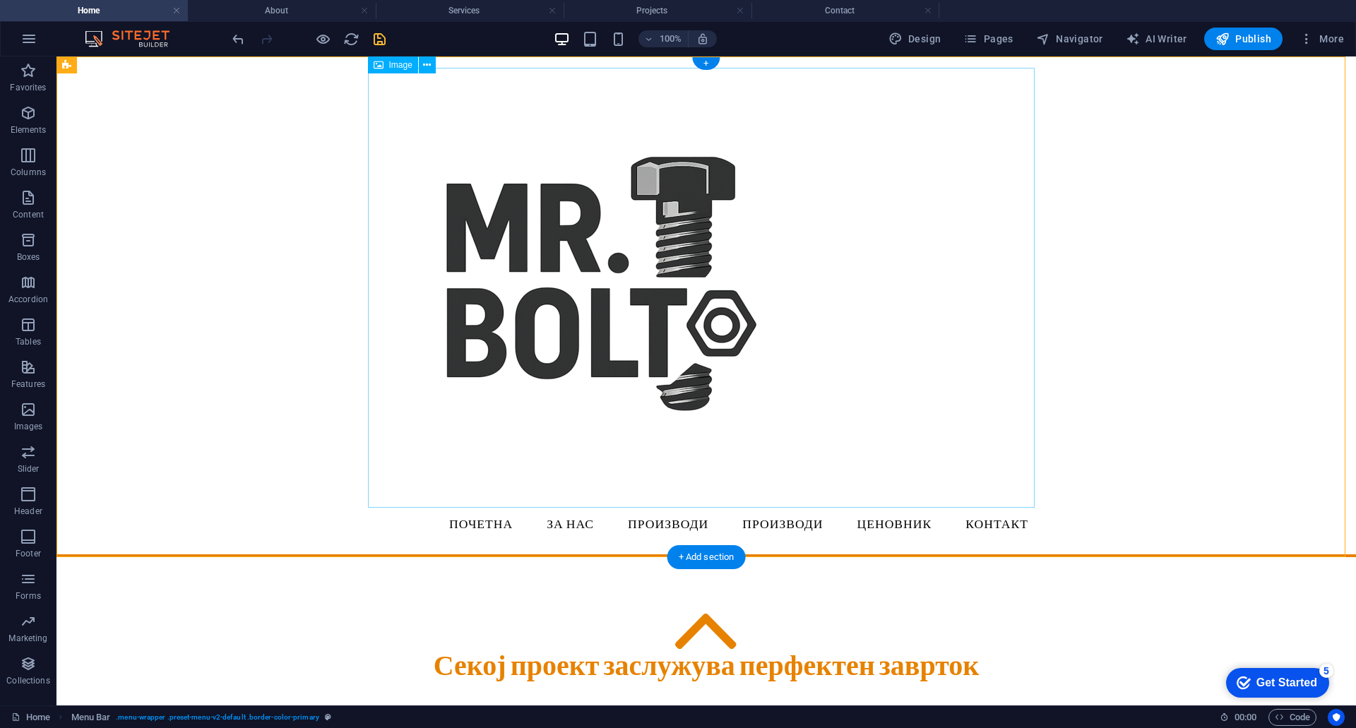
click at [681, 257] on figure at bounding box center [706, 288] width 666 height 440
select select "px"
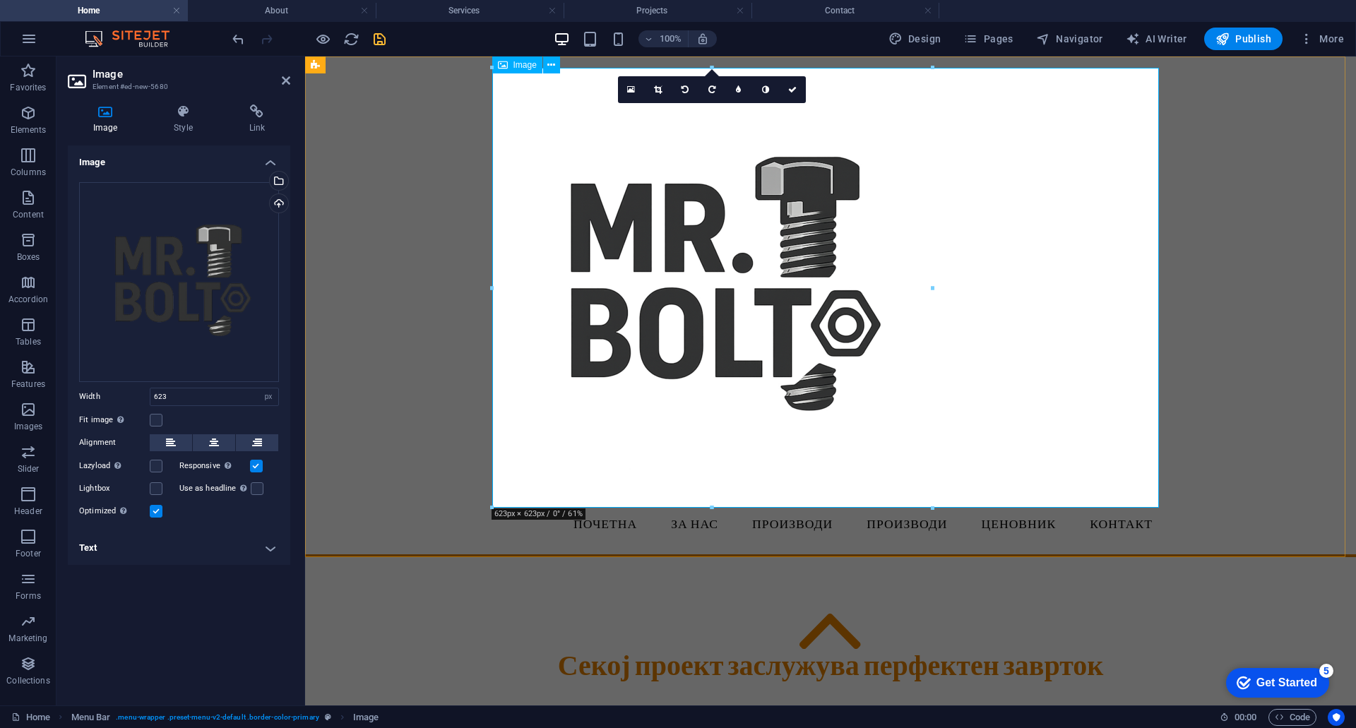
click at [1157, 68] on figure at bounding box center [830, 288] width 666 height 440
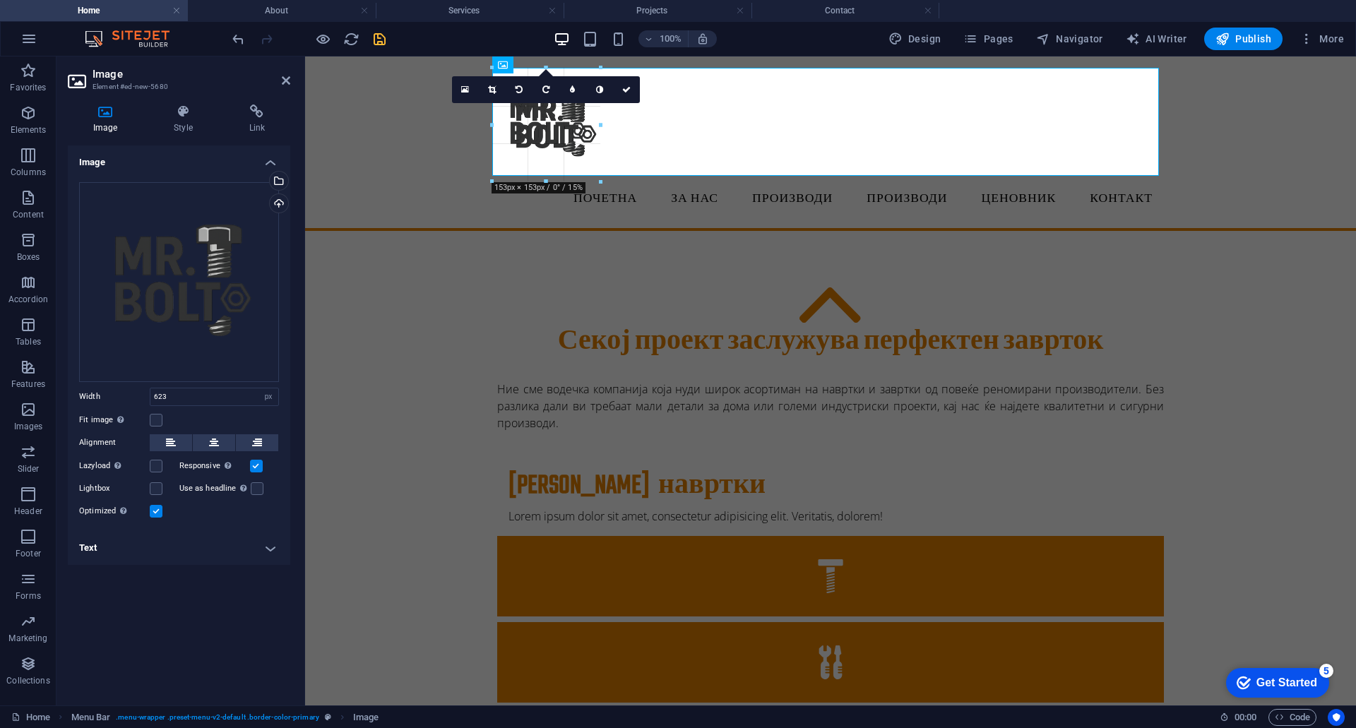
drag, startPoint x: 489, startPoint y: 67, endPoint x: 510, endPoint y: 357, distance: 290.2
type input "161"
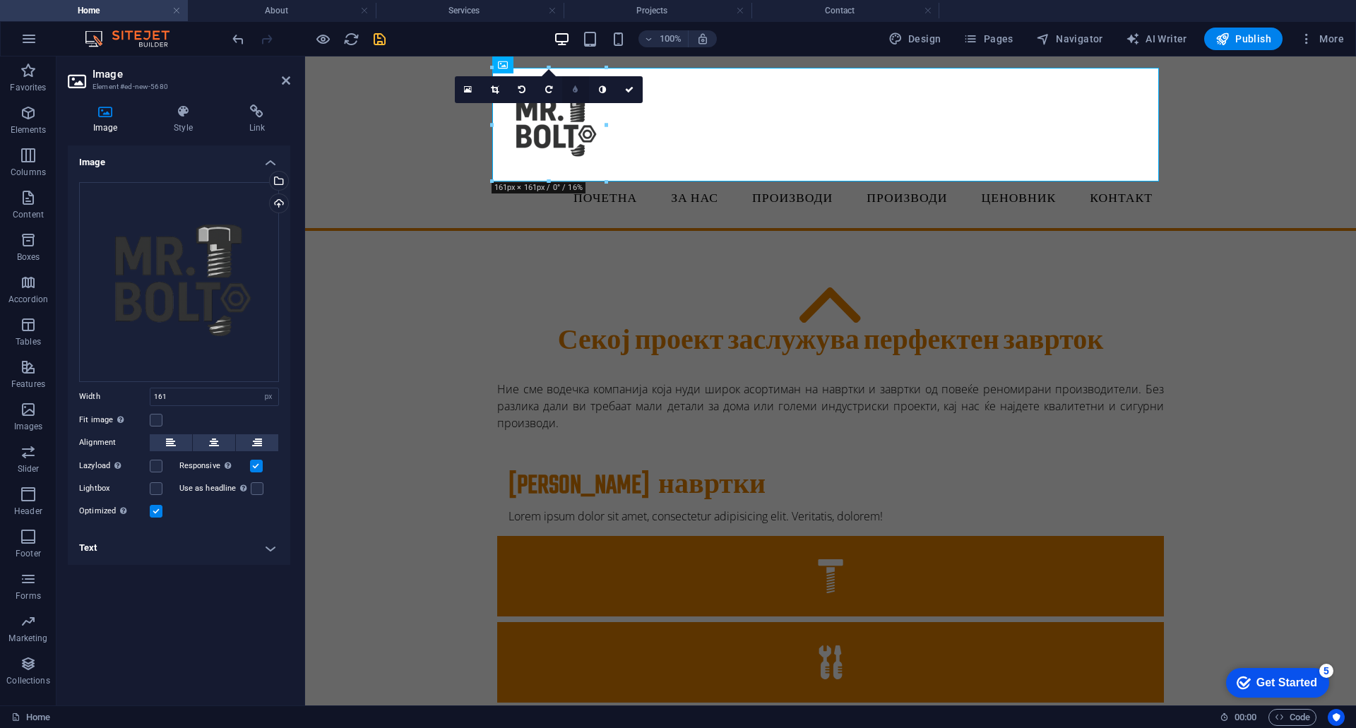
click at [572, 90] on link at bounding box center [575, 89] width 27 height 27
click at [610, 88] on icon at bounding box center [612, 89] width 7 height 8
click at [608, 92] on link at bounding box center [612, 89] width 27 height 27
click at [562, 90] on icon at bounding box center [564, 89] width 5 height 8
click at [628, 88] on icon at bounding box center [629, 89] width 8 height 8
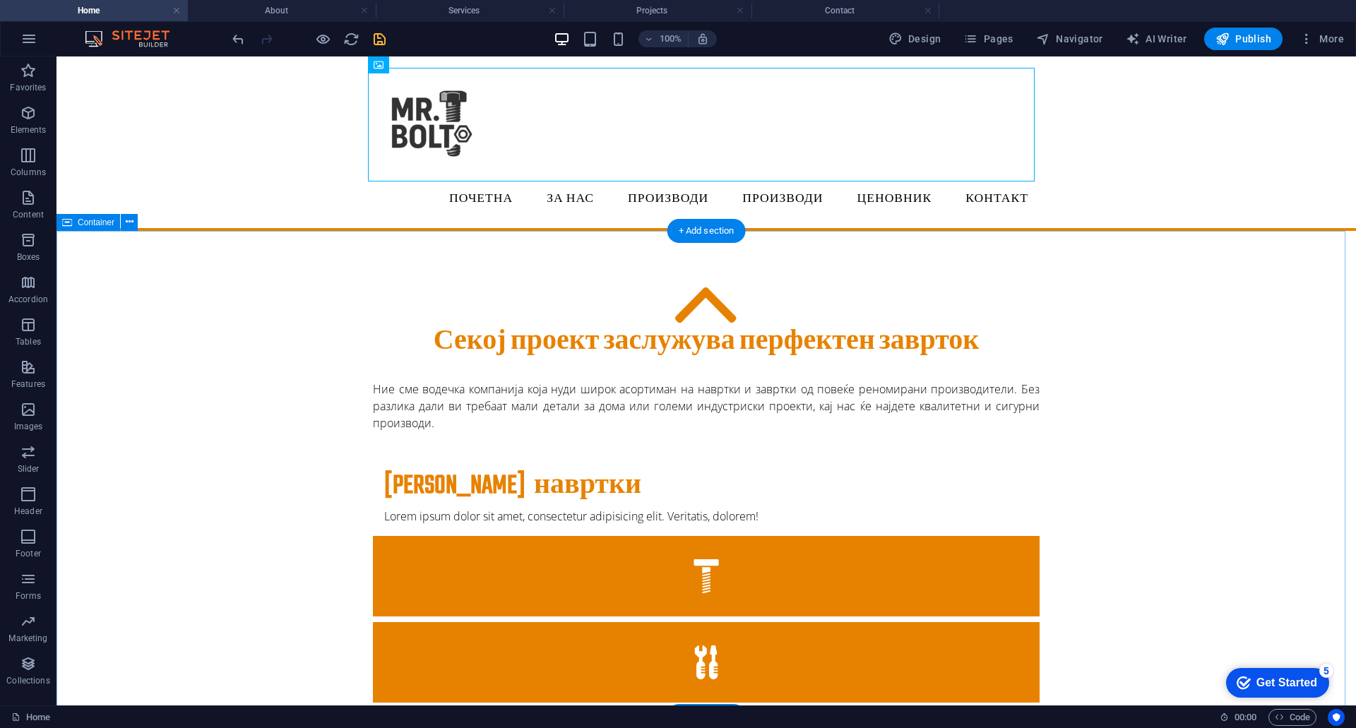
click at [1158, 296] on div "Секој проект заслужува перфектен заврток Ние сме водечка компанија која нуди ши…" at bounding box center [705, 704] width 1299 height 947
click at [453, 128] on figure at bounding box center [706, 125] width 666 height 114
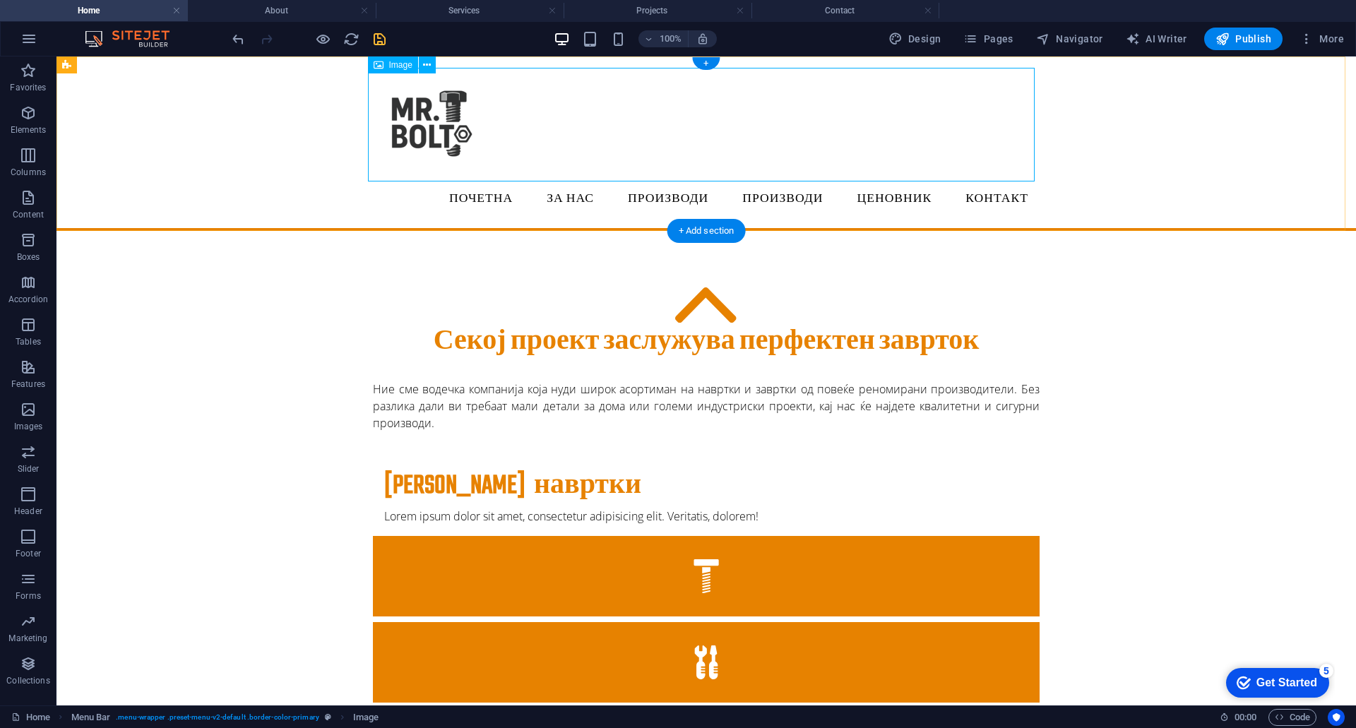
click at [1003, 156] on figure at bounding box center [706, 125] width 666 height 114
select select "px"
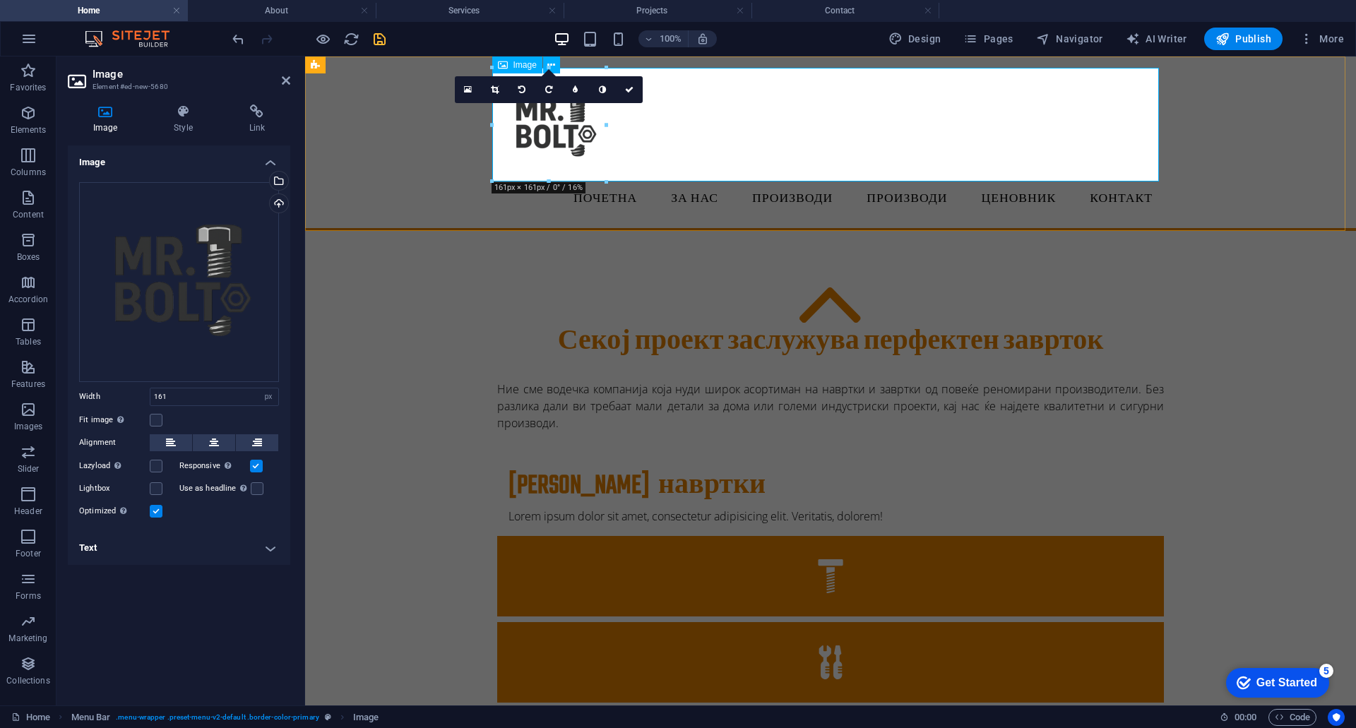
click at [1156, 175] on figure at bounding box center [830, 125] width 666 height 114
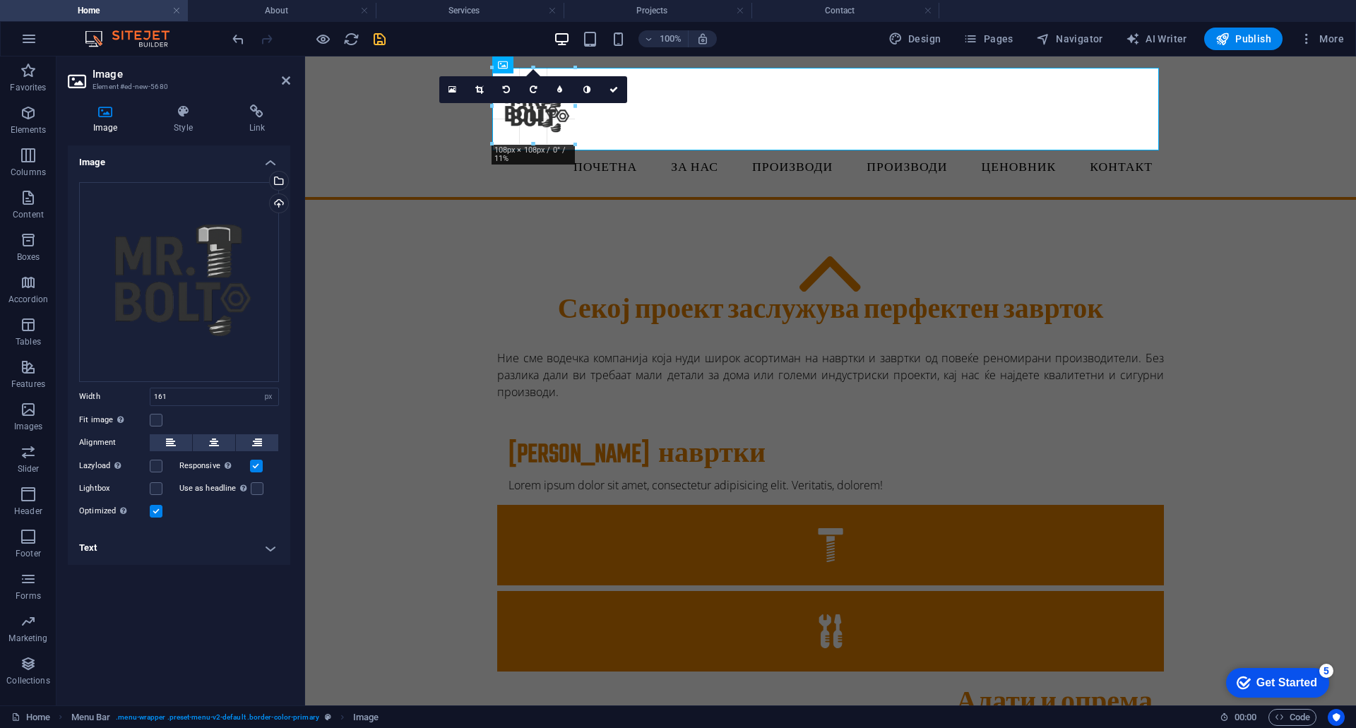
drag, startPoint x: 491, startPoint y: 68, endPoint x: 416, endPoint y: 43, distance: 79.0
type input "117"
click at [621, 88] on link at bounding box center [613, 89] width 27 height 27
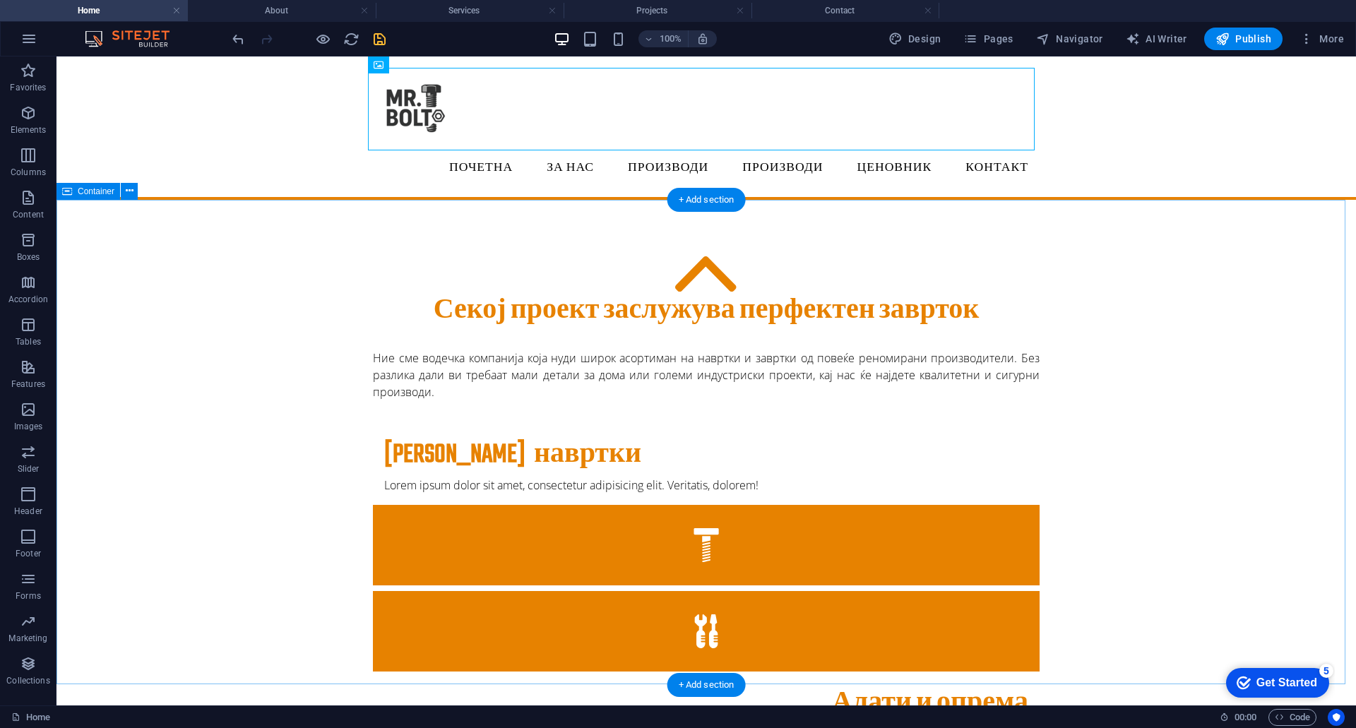
click at [1132, 317] on div "Секој проект заслужува перфектен заврток Ние сме водечка компанија која нуди ши…" at bounding box center [705, 673] width 1299 height 947
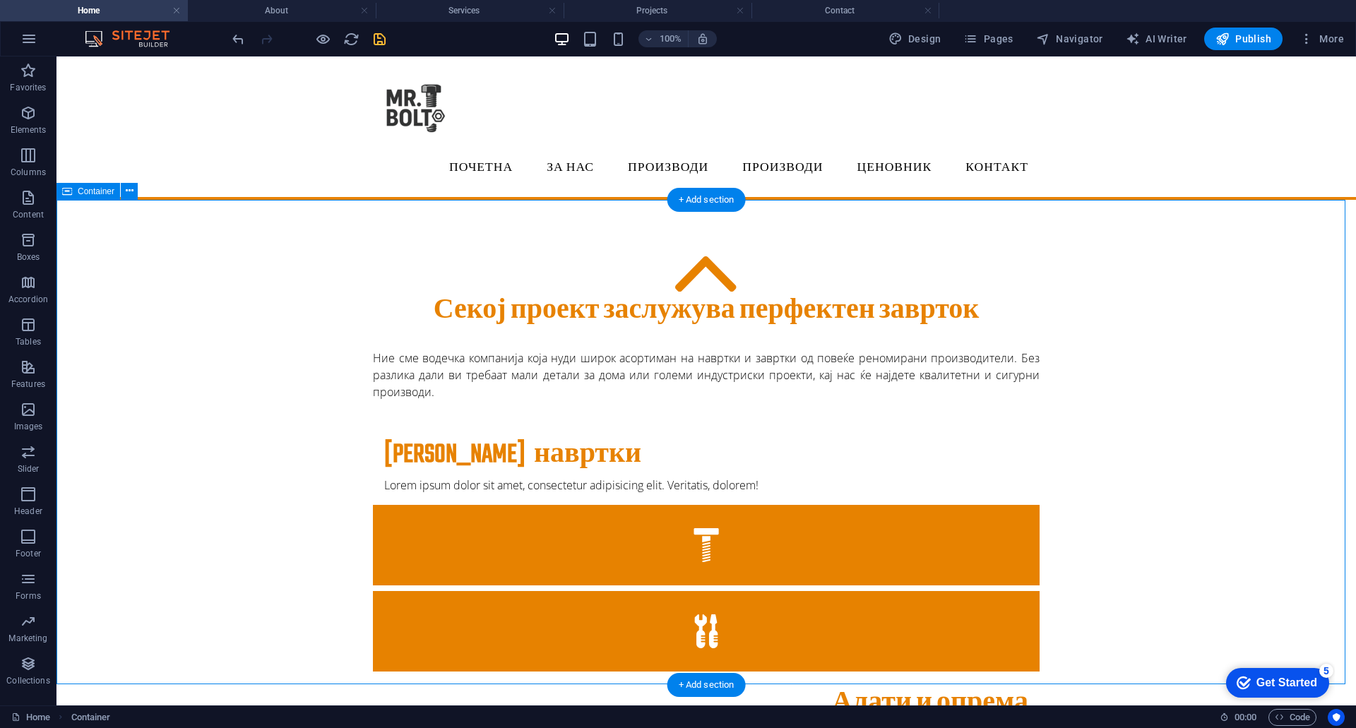
click at [1153, 335] on div "Секој проект заслужува перфектен заврток Ние сме водечка компанија која нуди ши…" at bounding box center [705, 673] width 1299 height 947
click at [186, 327] on div "Секој проект заслужува перфектен заврток Ние сме водечка компанија која нуди ши…" at bounding box center [705, 673] width 1299 height 947
click at [397, 123] on figure at bounding box center [706, 109] width 666 height 83
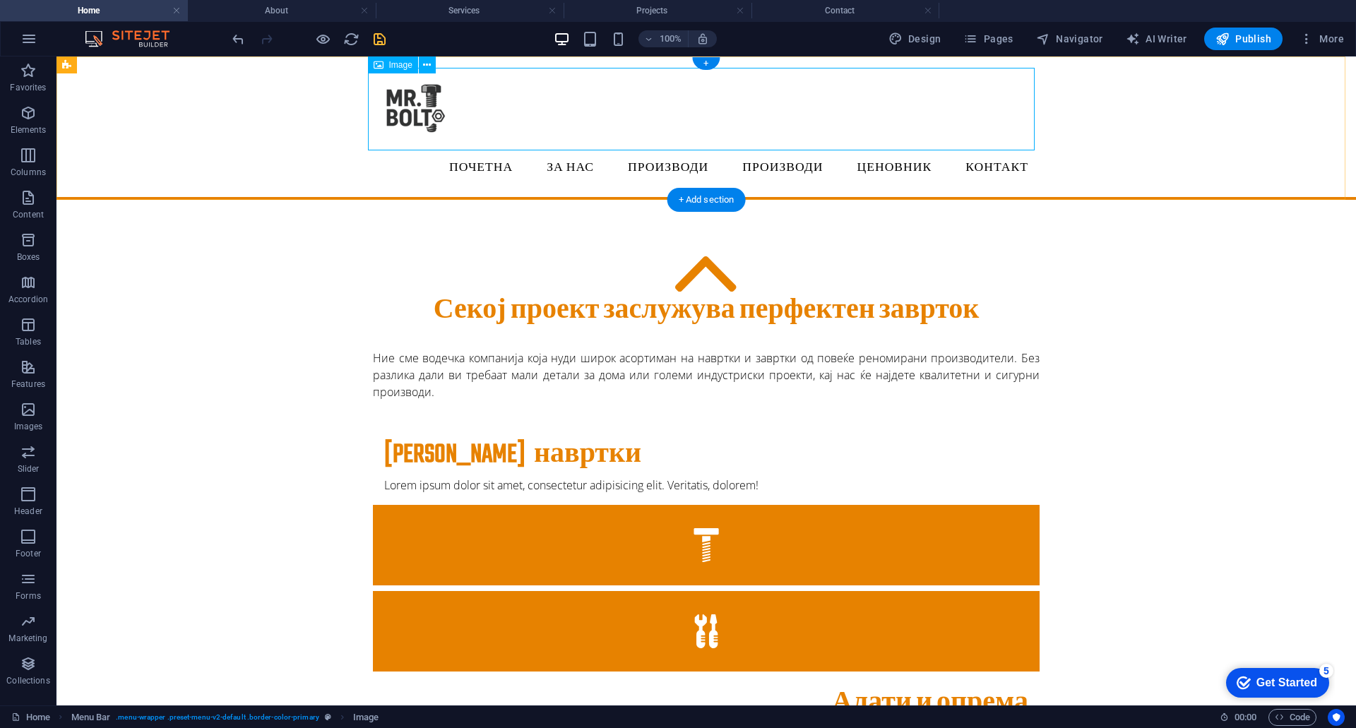
click at [390, 104] on figure at bounding box center [706, 109] width 666 height 83
select select "px"
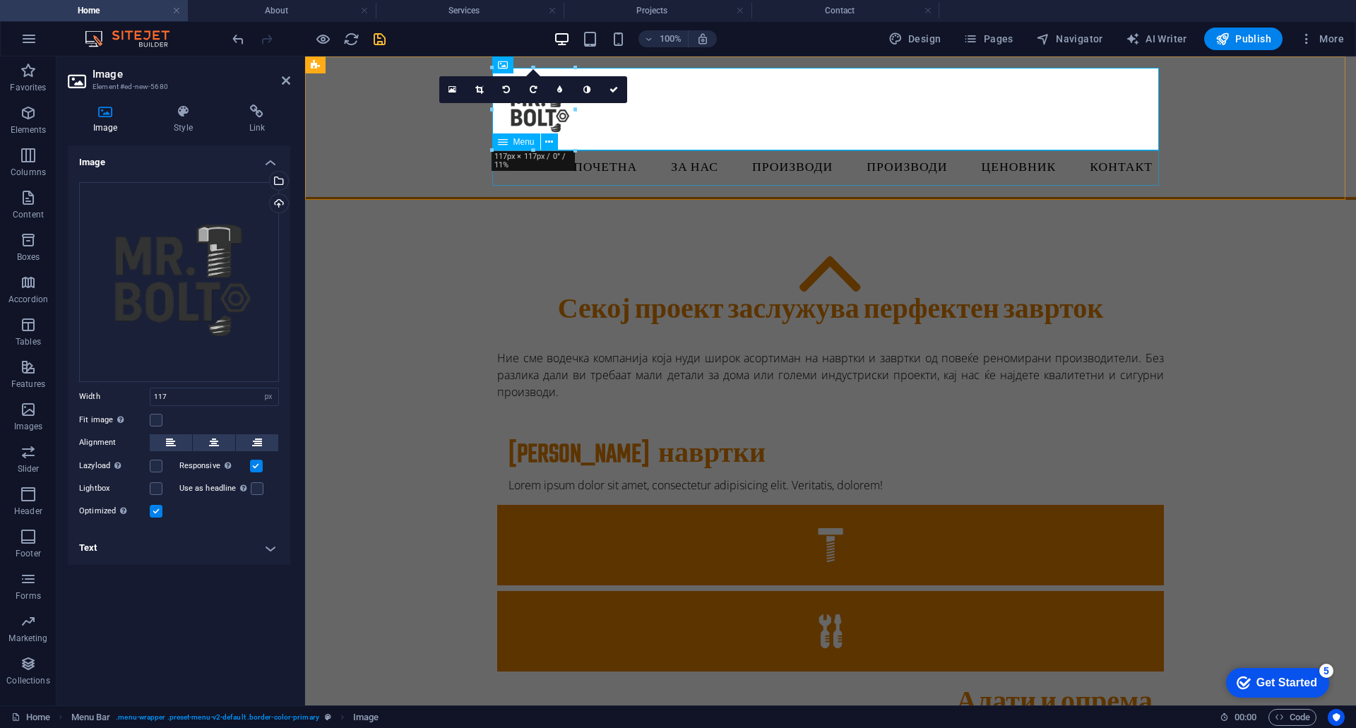
click at [633, 165] on nav "Почетна ЗА НАС Производи Производи Project-detail Ценовник Контакт" at bounding box center [830, 167] width 666 height 35
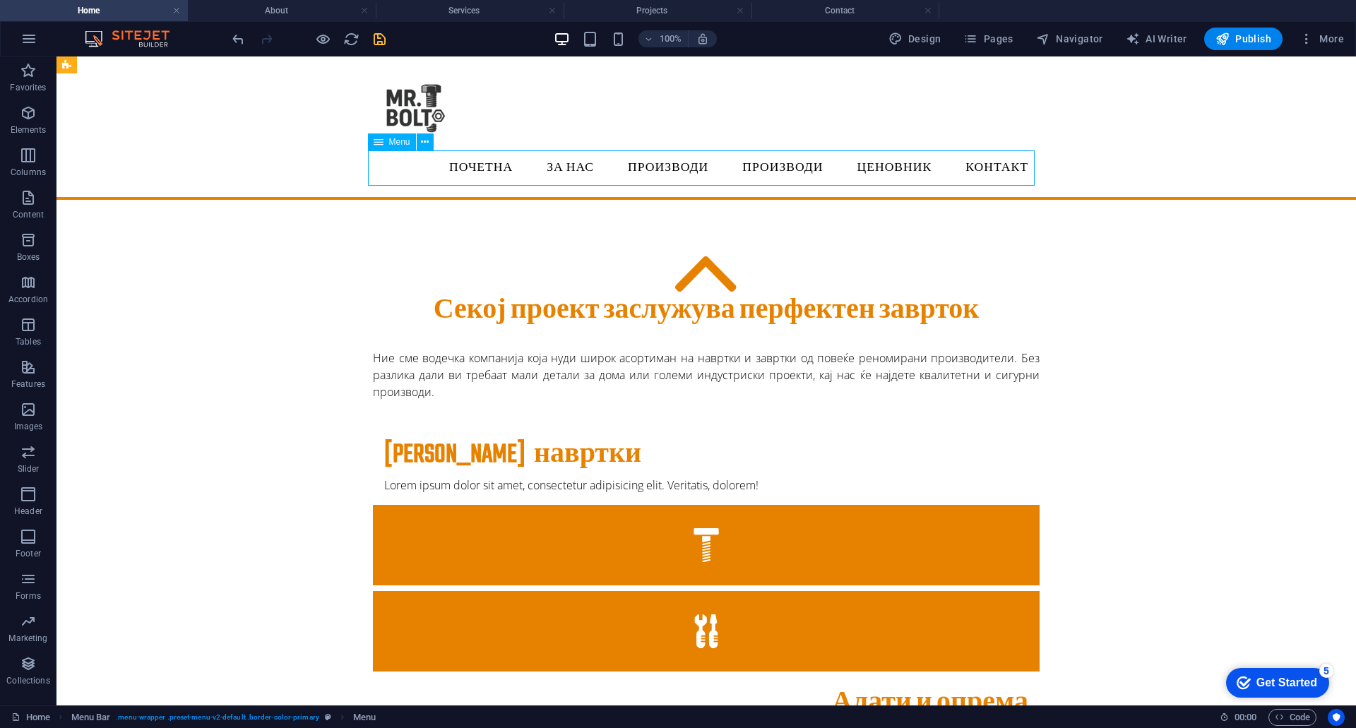
click at [633, 165] on nav "Почетна ЗА НАС Производи Производи Project-detail Ценовник Контакт" at bounding box center [706, 167] width 666 height 35
click at [401, 104] on figure at bounding box center [706, 109] width 666 height 83
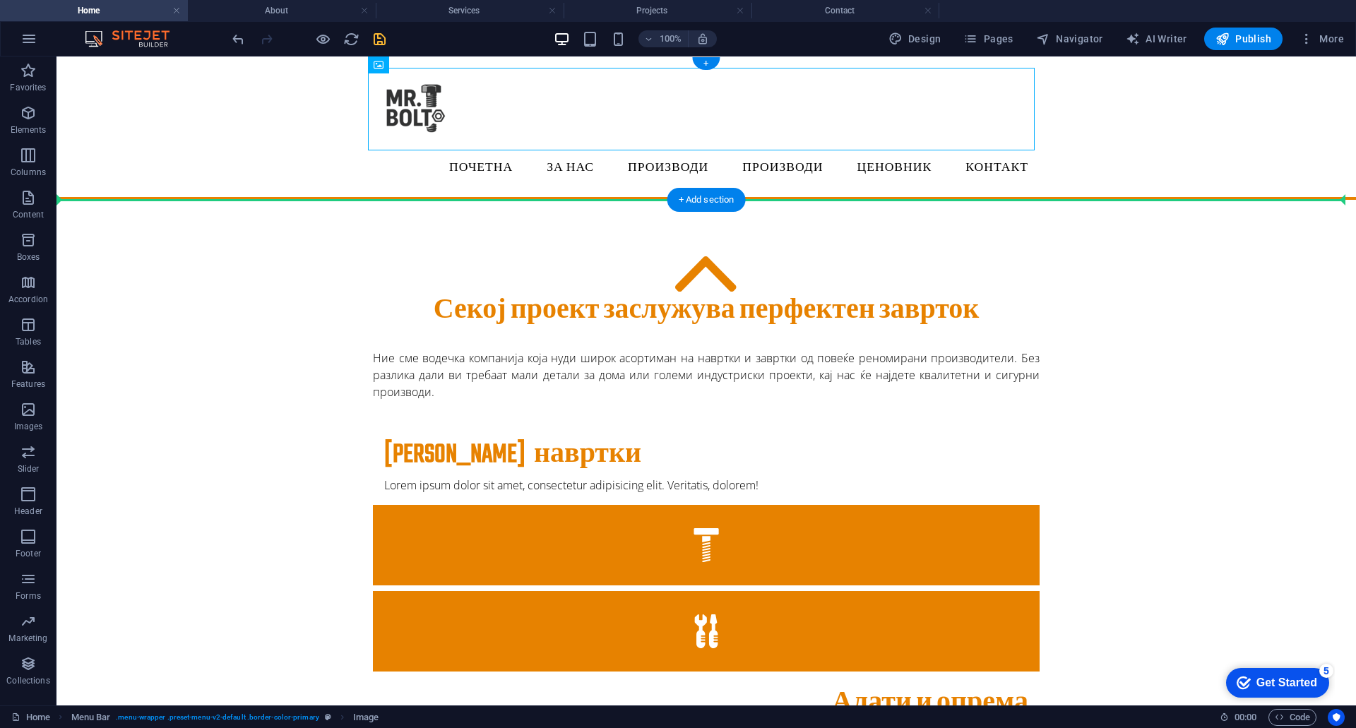
drag, startPoint x: 402, startPoint y: 100, endPoint x: 243, endPoint y: 150, distance: 167.3
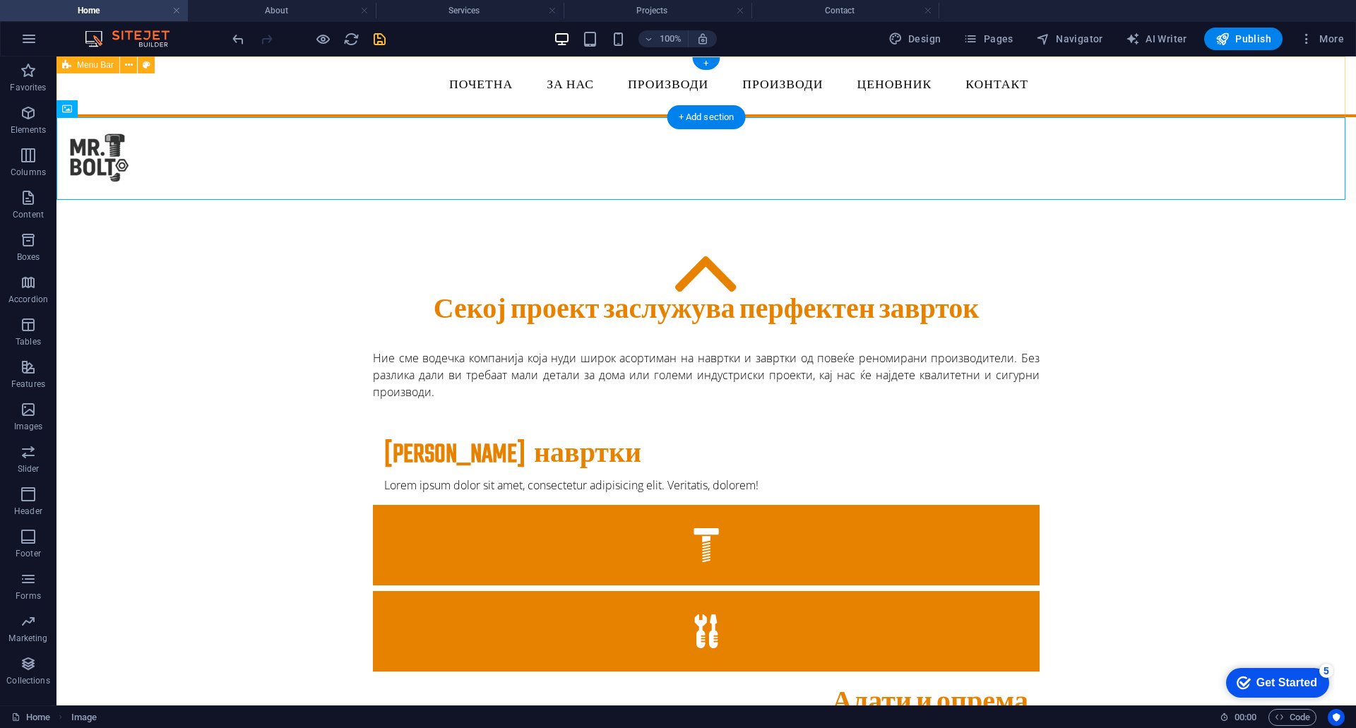
click at [334, 66] on div "Почетна ЗА НАС Производи Производи Project-detail Ценовник Контакт" at bounding box center [705, 86] width 1299 height 61
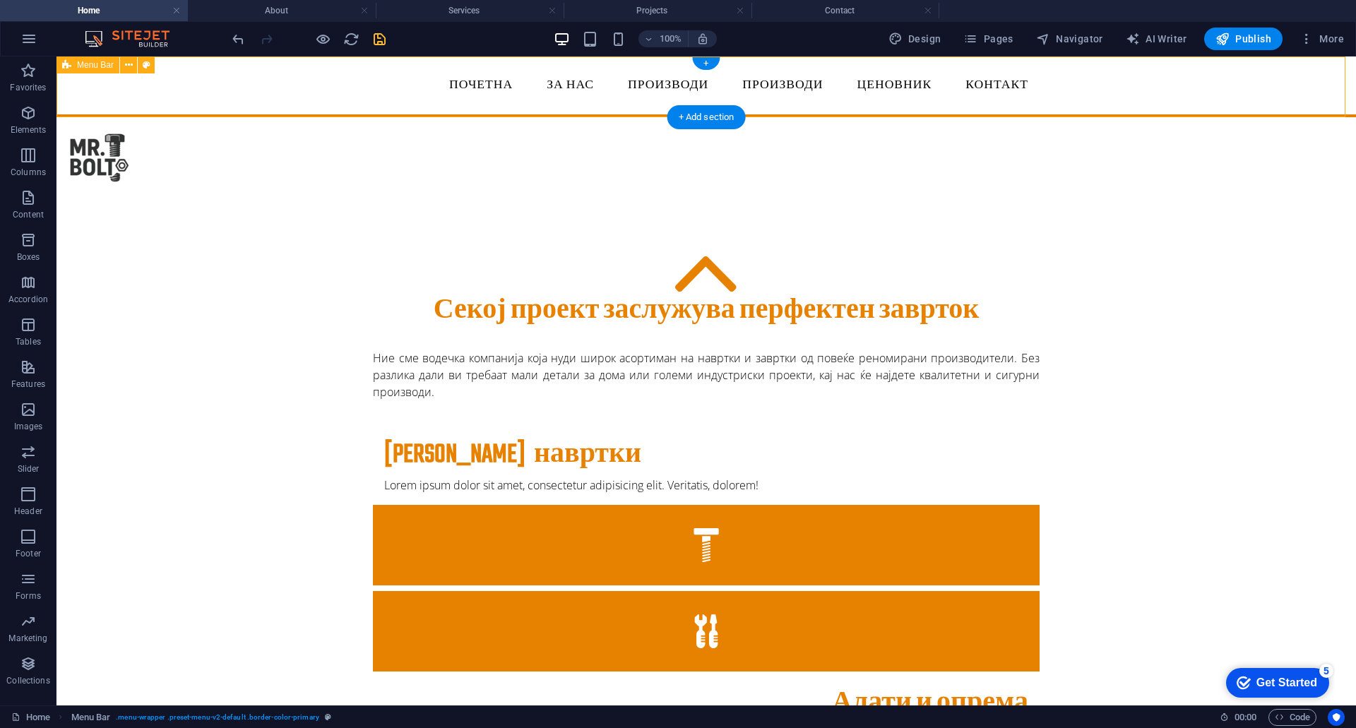
click at [334, 66] on div "Почетна ЗА НАС Производи Производи Project-detail Ценовник Контакт" at bounding box center [705, 86] width 1299 height 61
select select "rem"
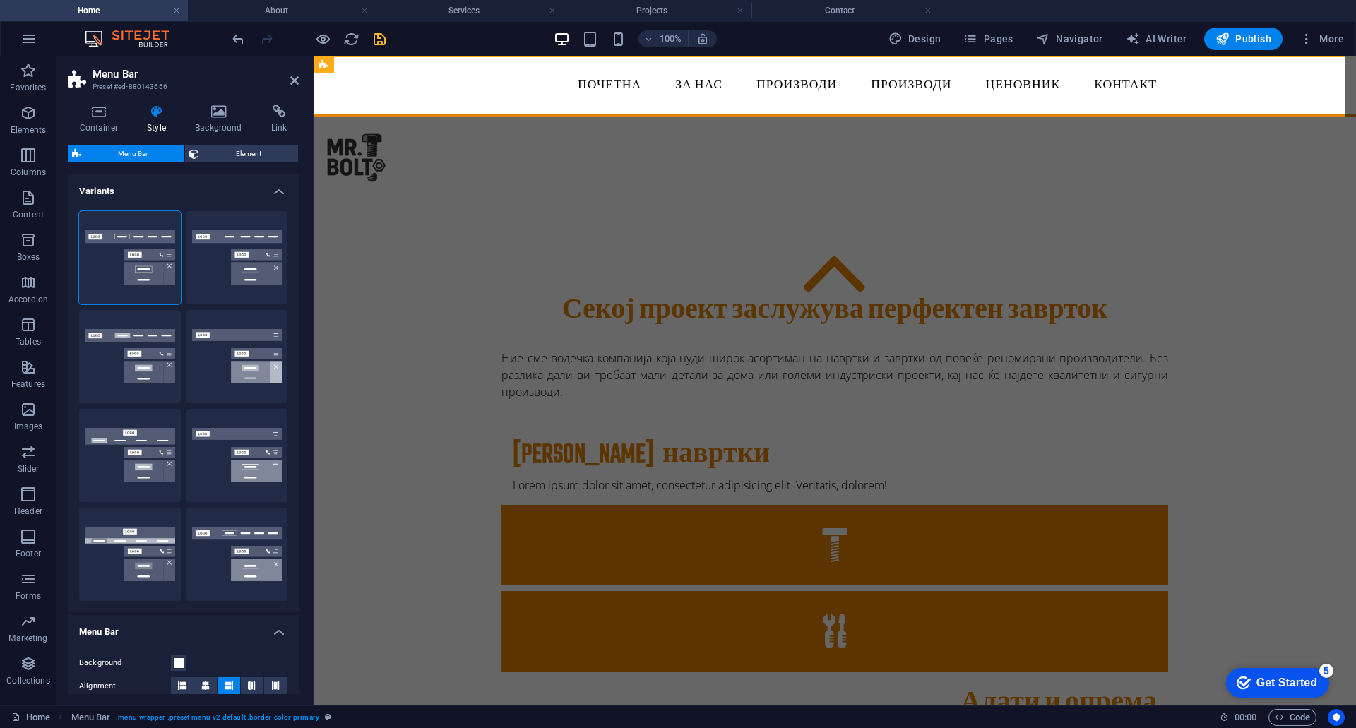
click at [307, 89] on aside "Menu Bar Preset #ed-880143666 Container Style Background Link Size Height Defau…" at bounding box center [184, 380] width 257 height 649
click at [387, 66] on icon at bounding box center [386, 65] width 8 height 15
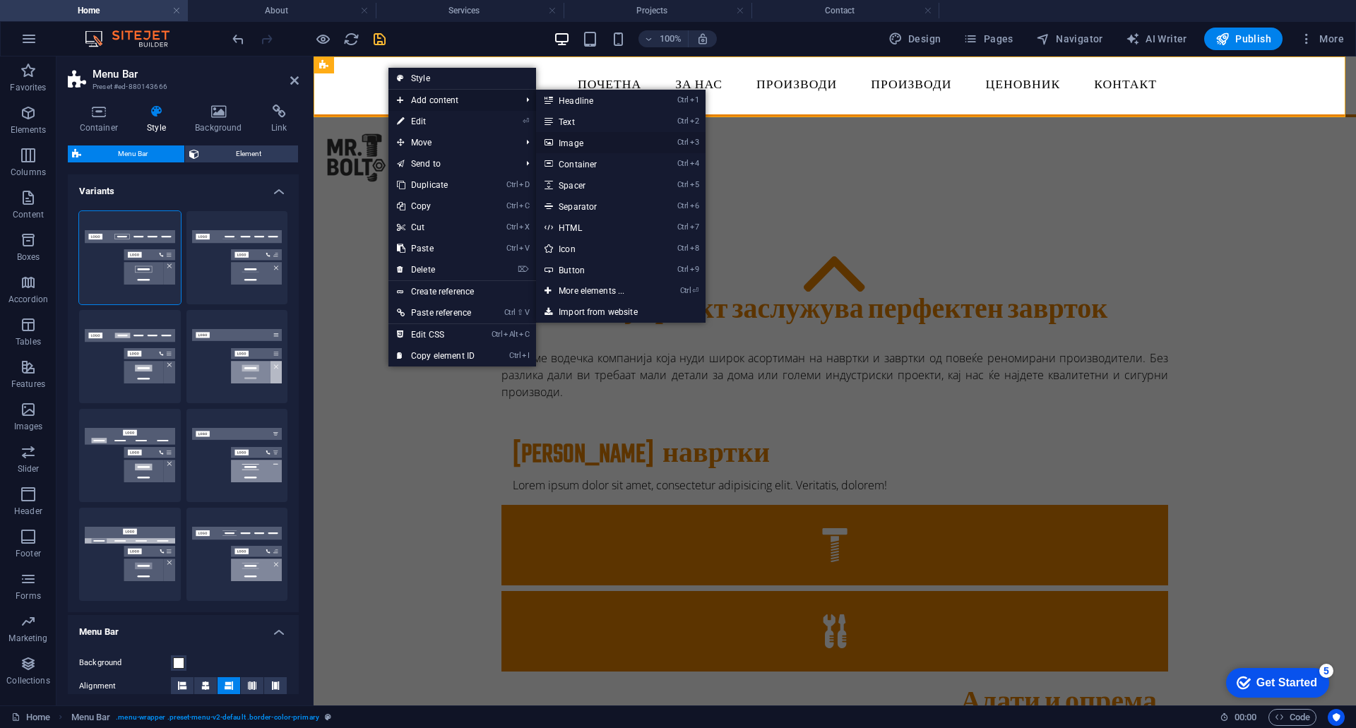
click at [576, 140] on link "Ctrl 3 Image" at bounding box center [594, 142] width 116 height 21
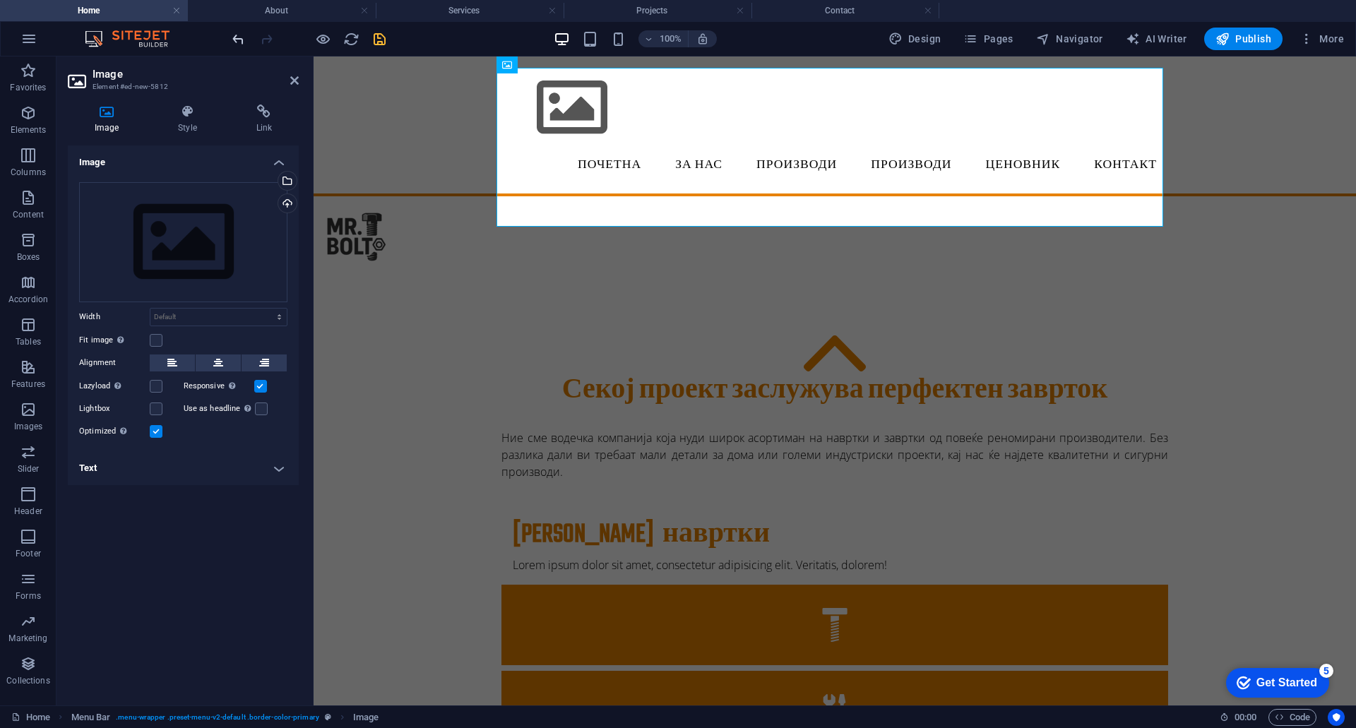
click at [237, 42] on icon "undo" at bounding box center [238, 39] width 16 height 16
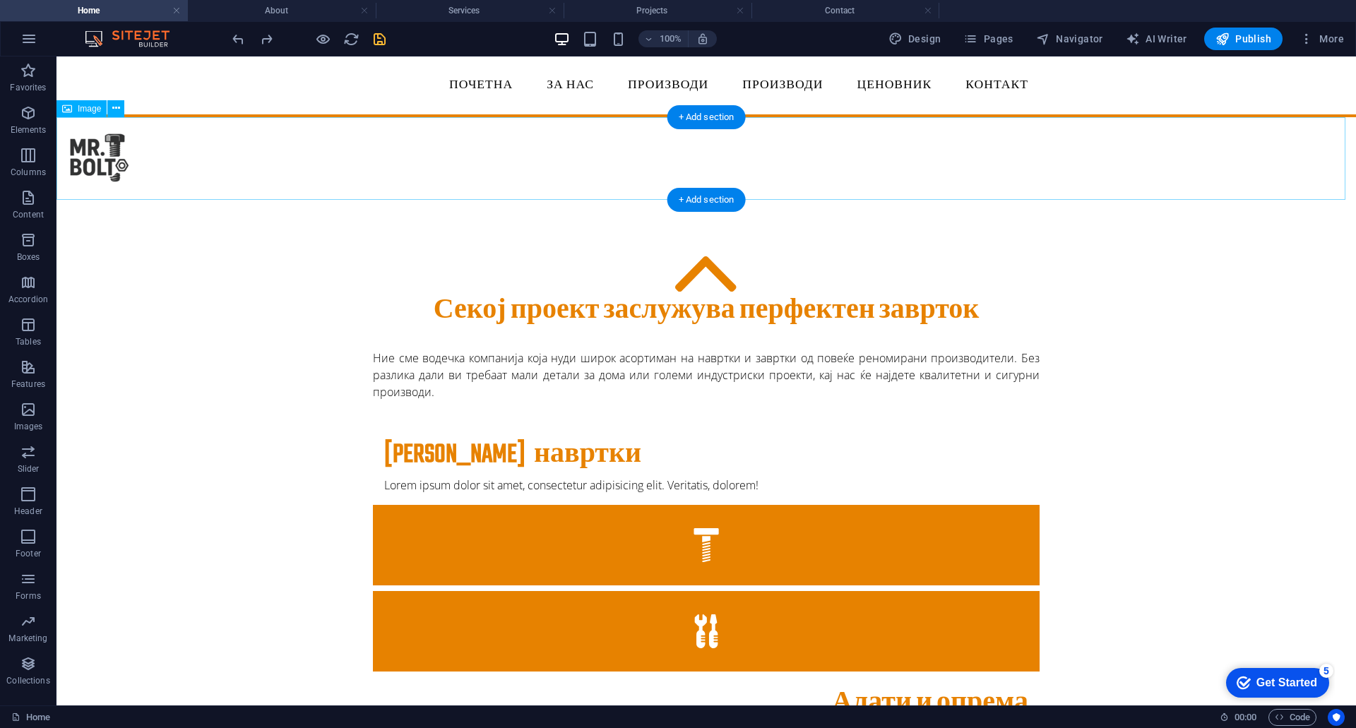
click at [102, 145] on figure at bounding box center [705, 158] width 1299 height 83
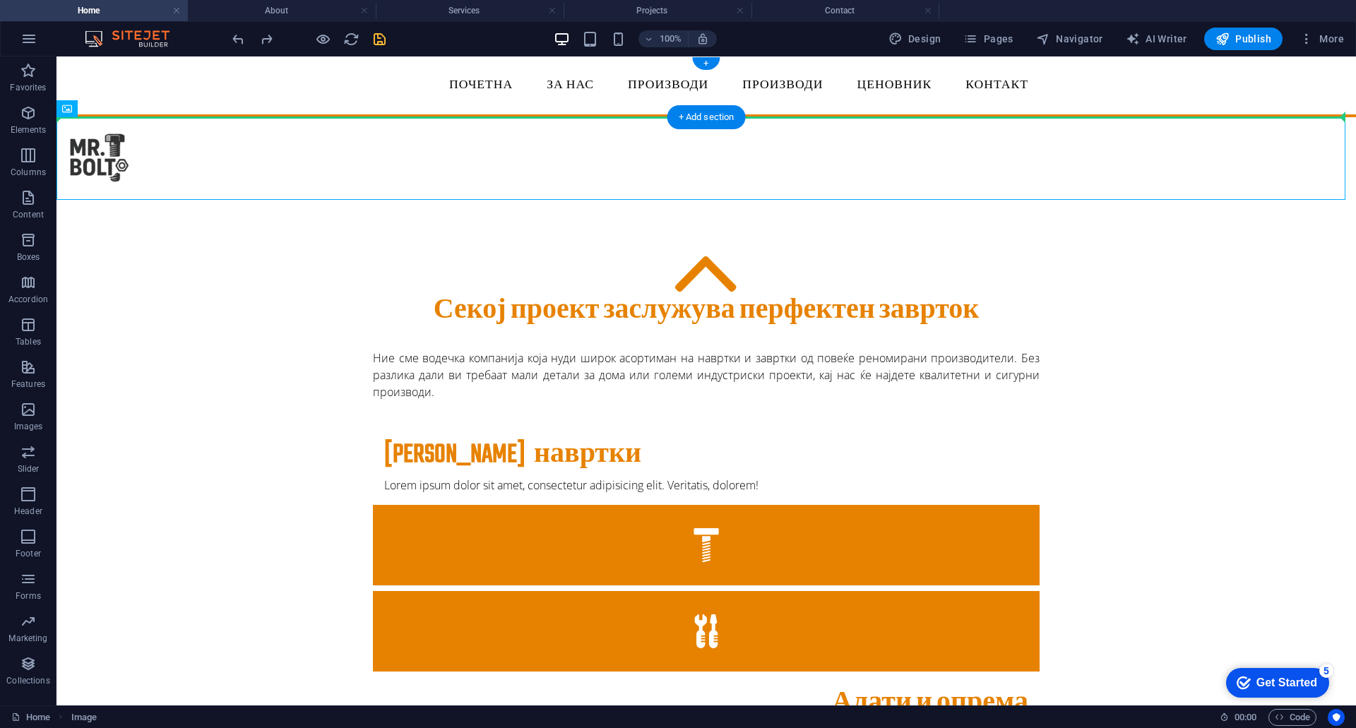
drag, startPoint x: 94, startPoint y: 155, endPoint x: 108, endPoint y: 88, distance: 68.5
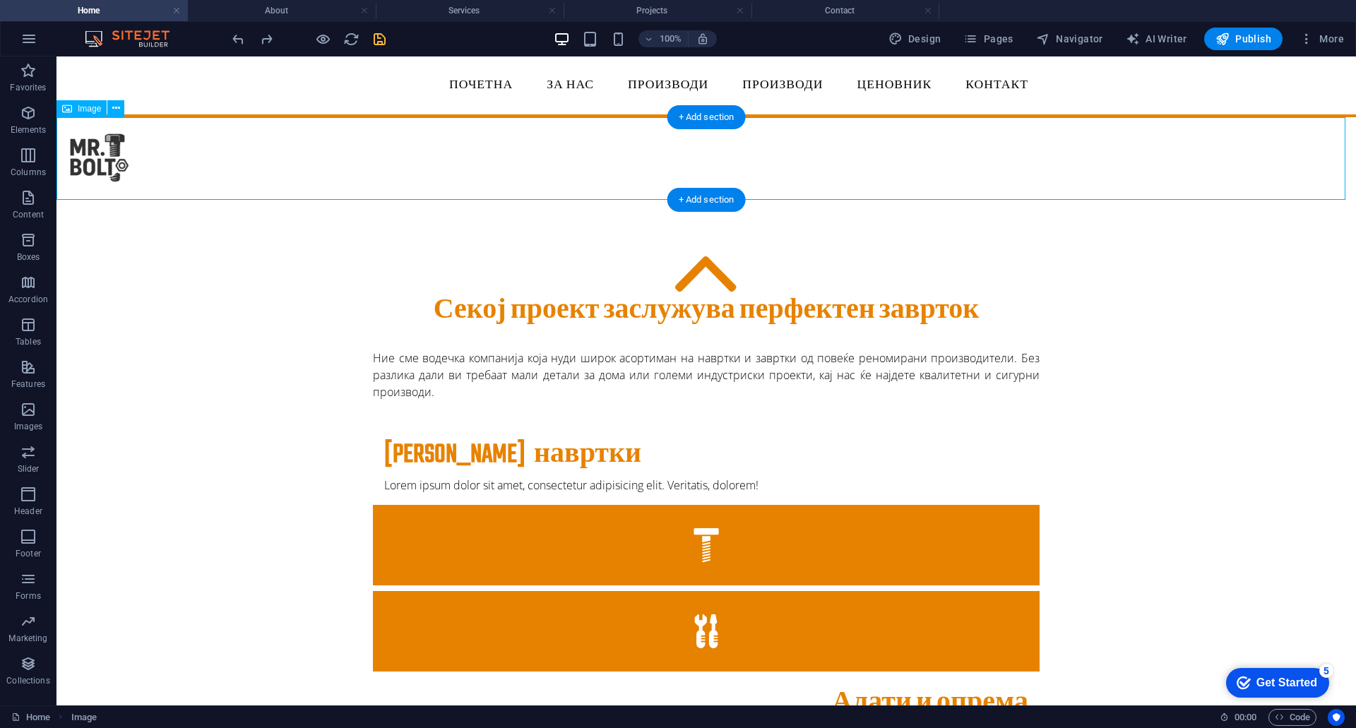
click at [88, 166] on figure at bounding box center [705, 158] width 1299 height 83
select select "px"
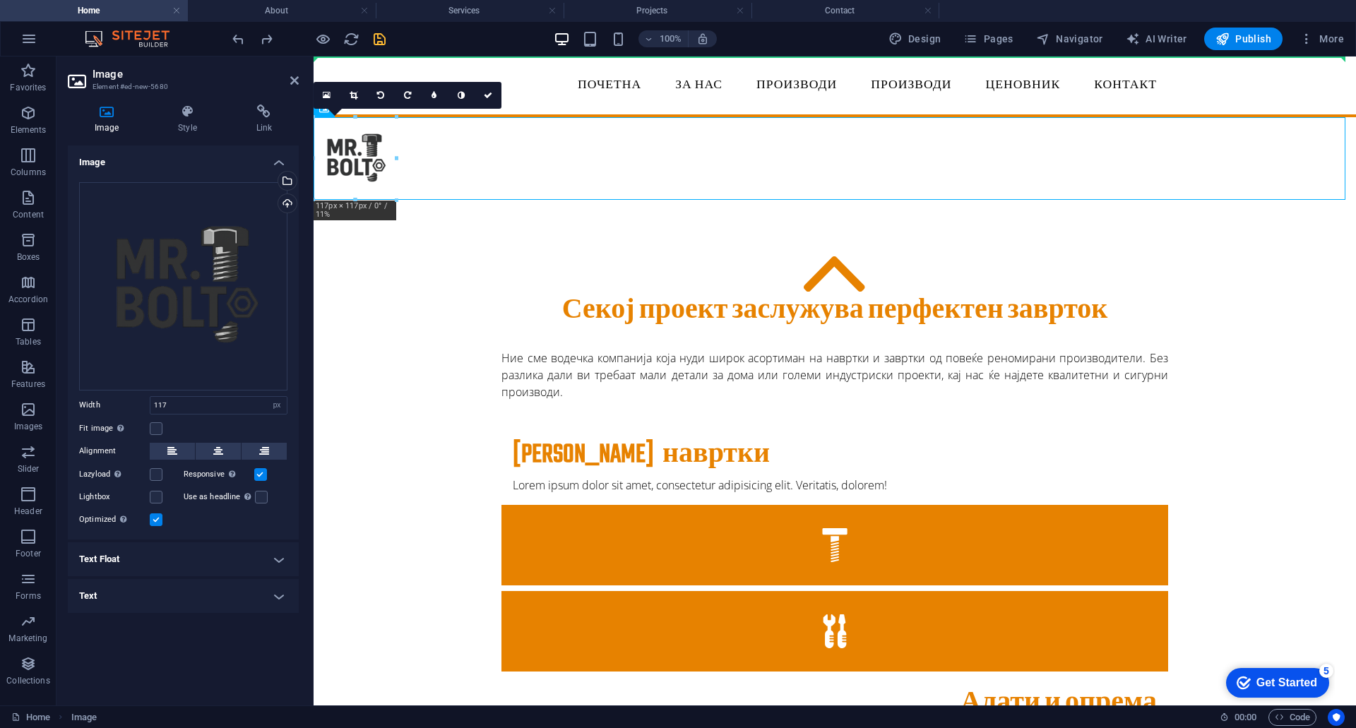
drag, startPoint x: 358, startPoint y: 159, endPoint x: 725, endPoint y: 129, distance: 368.3
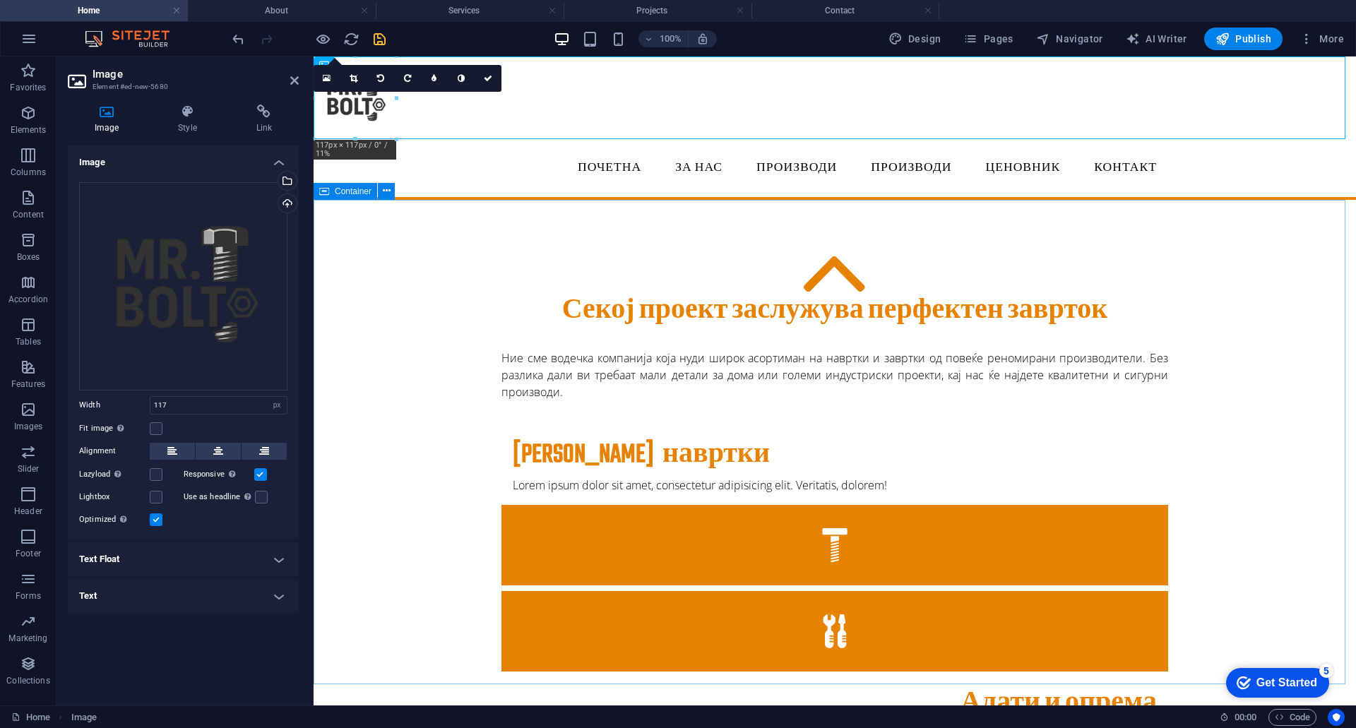
click at [412, 318] on div "Секој проект заслужува перфектен заврток Ние сме водечка компанија која нуди ши…" at bounding box center [834, 673] width 1042 height 947
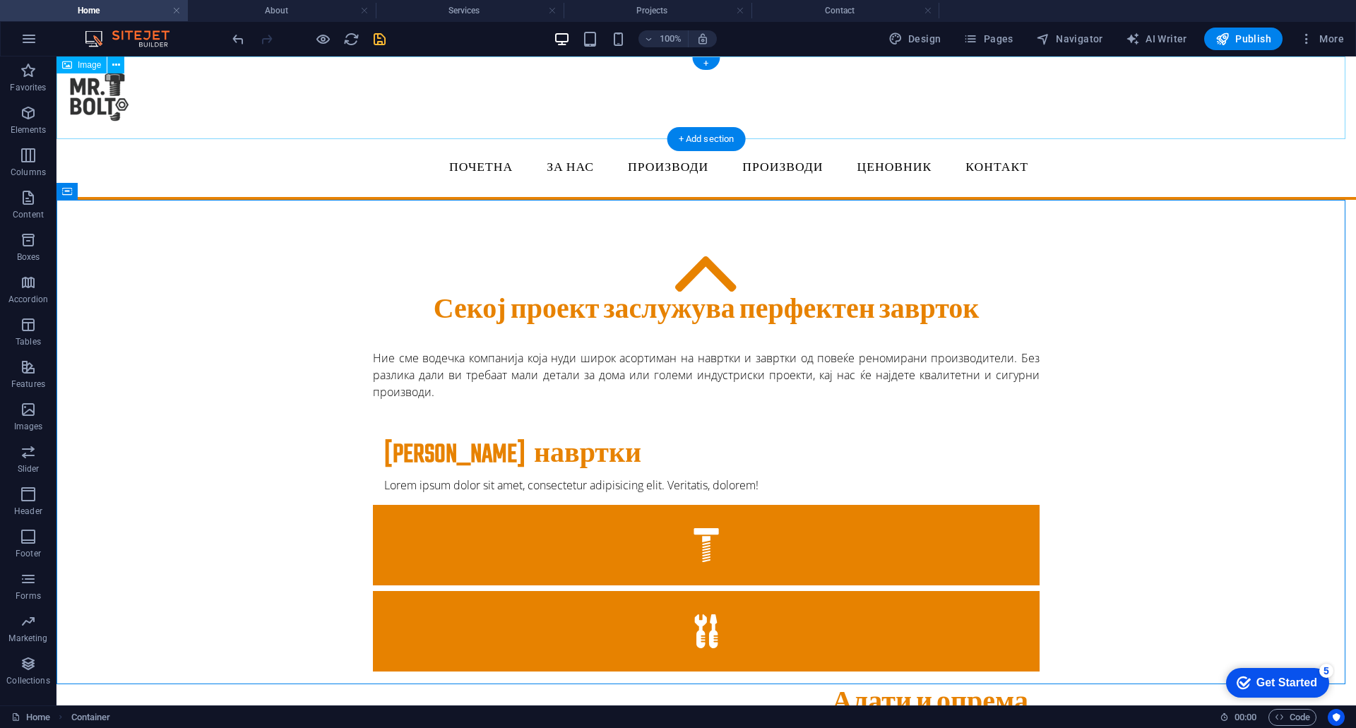
click at [963, 119] on figure at bounding box center [705, 97] width 1299 height 83
select select "px"
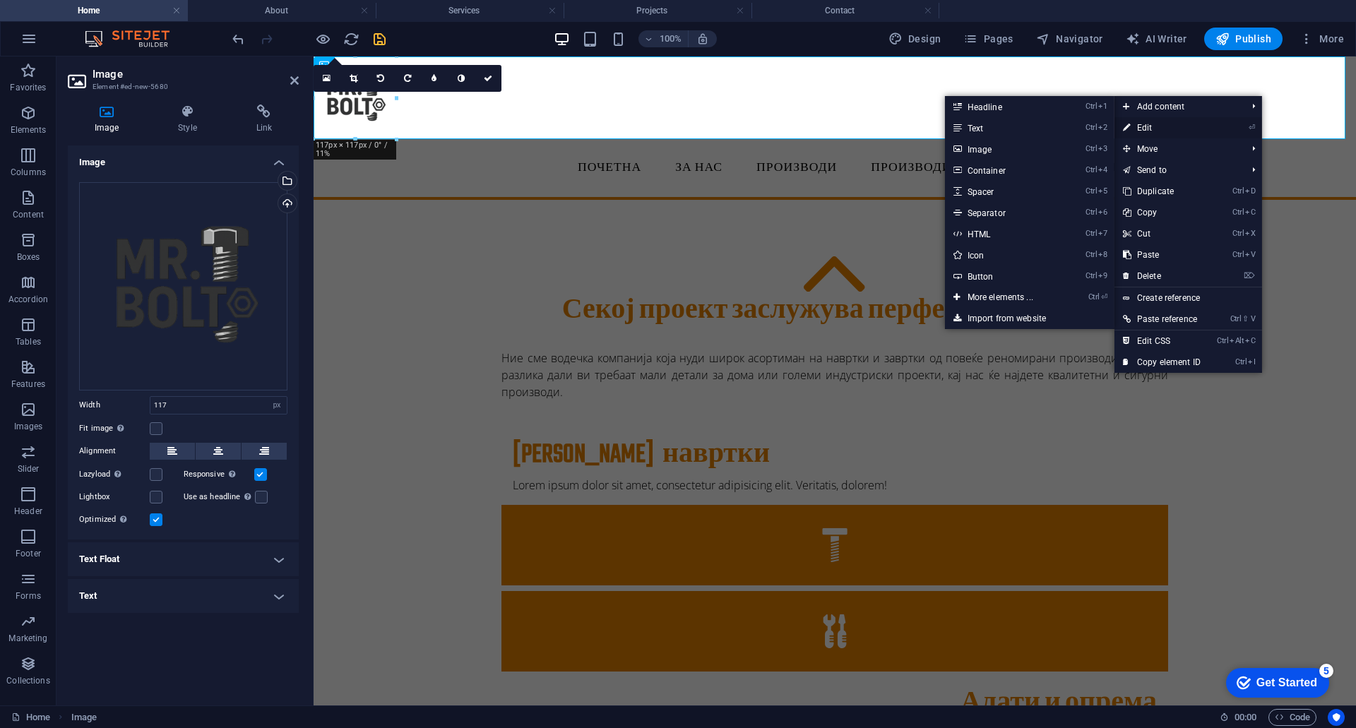
click at [1159, 124] on link "⏎ Edit" at bounding box center [1161, 127] width 95 height 21
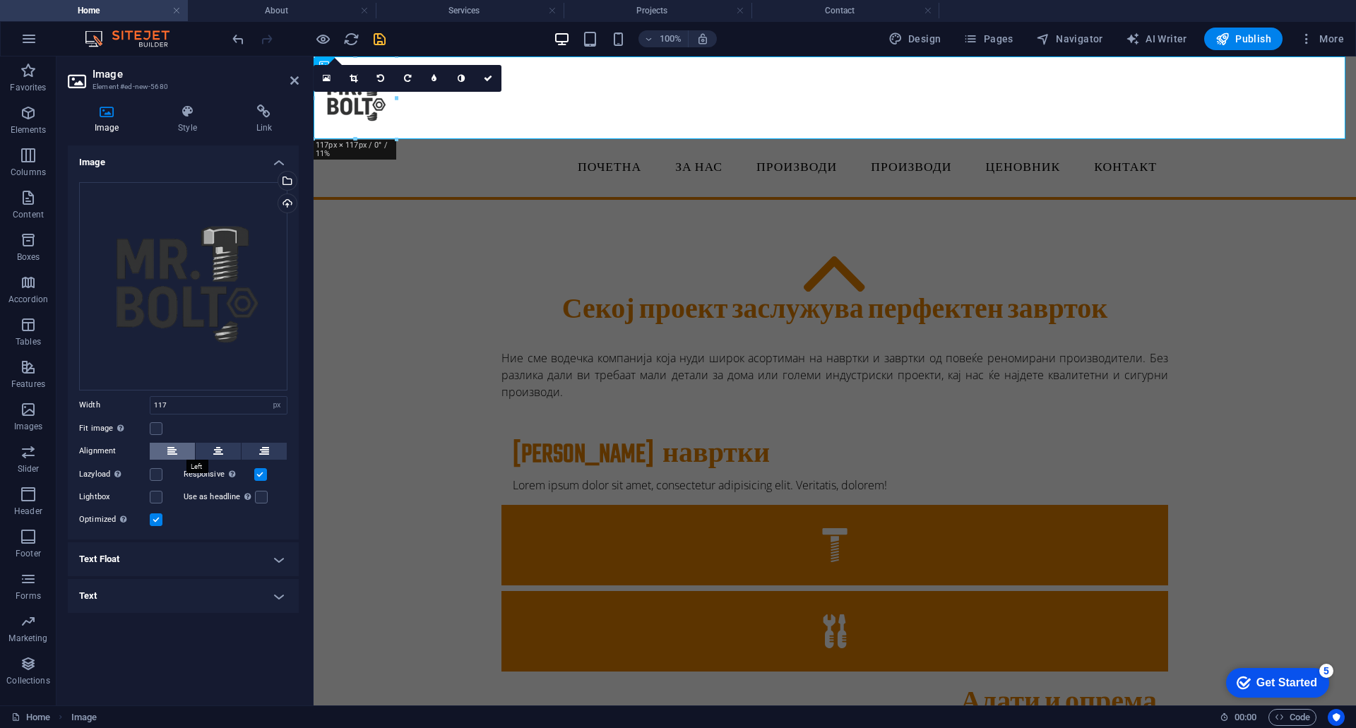
click at [170, 454] on icon at bounding box center [172, 451] width 10 height 17
click at [561, 112] on figure at bounding box center [834, 97] width 1042 height 83
click at [1335, 96] on figure at bounding box center [834, 97] width 1042 height 83
click at [1292, 328] on div "Секој проект заслужува перфектен заврток Ние сме водечка компанија која нуди ши…" at bounding box center [834, 673] width 1042 height 947
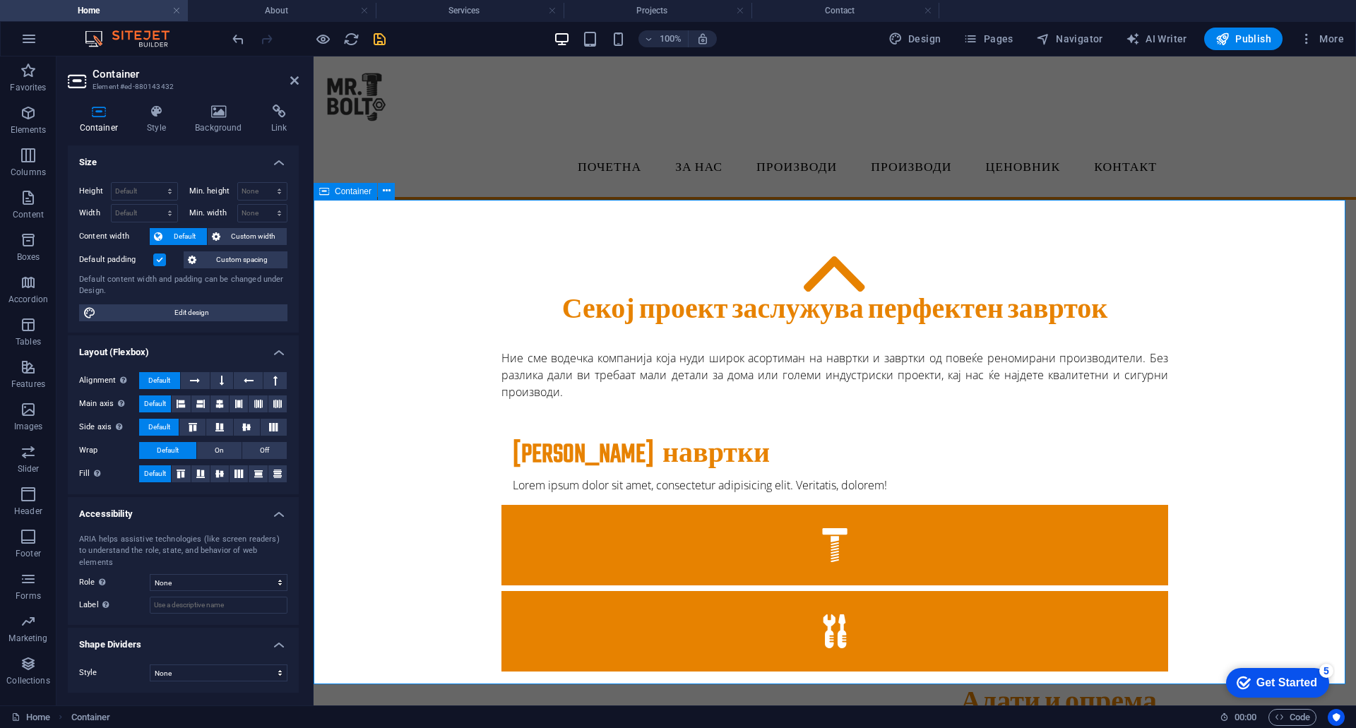
click at [422, 447] on div "Секој проект заслужува перфектен заврток Ние сме водечка компанија која нуди ши…" at bounding box center [834, 673] width 1042 height 947
click at [384, 426] on div "Секој проект заслужува перфектен заврток Ние сме водечка компанија која нуди ши…" at bounding box center [834, 673] width 1042 height 947
click at [368, 313] on div "Секој проект заслужува перфектен заврток Ние сме водечка компанија која нуди ши…" at bounding box center [834, 673] width 1042 height 947
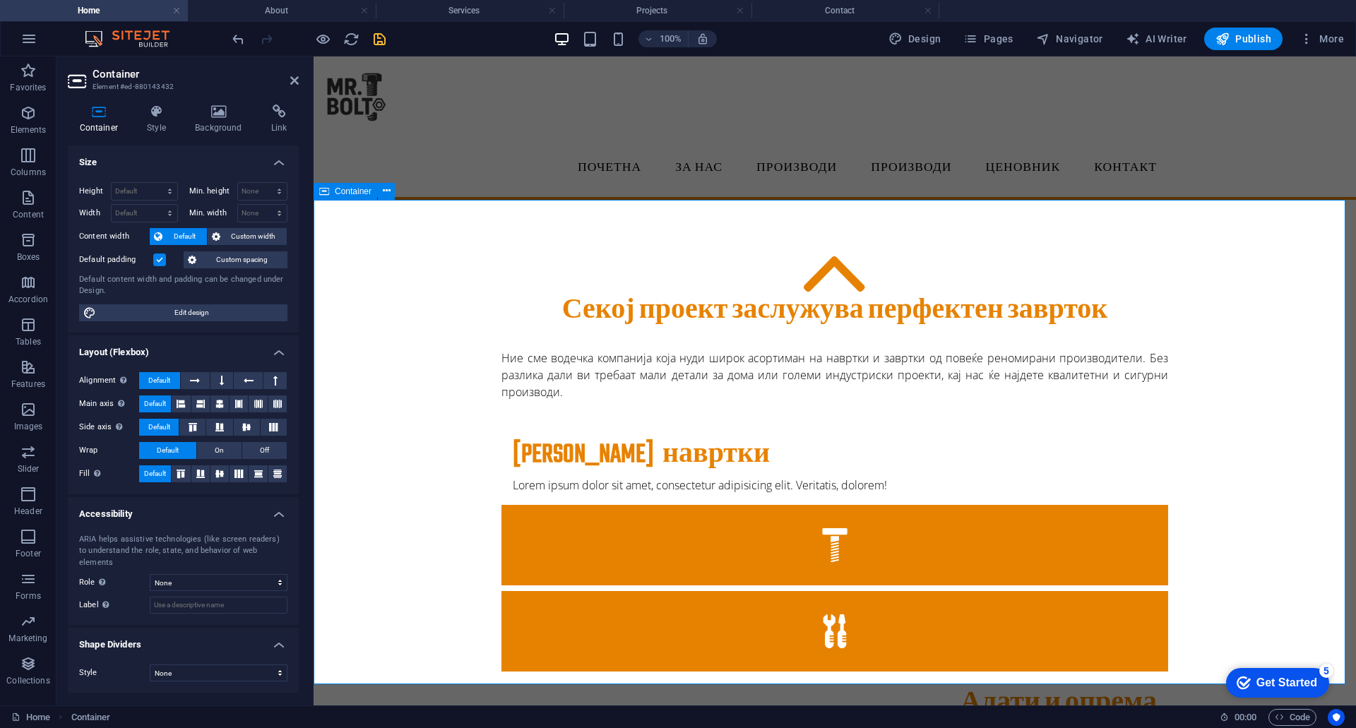
click at [1267, 380] on div "Секој проект заслужува перфектен заврток Ние сме водечка компанија која нуди ши…" at bounding box center [834, 673] width 1042 height 947
click at [303, 73] on aside "Container Element #ed-880143432 Container Style Background Link Size Height Def…" at bounding box center [184, 380] width 257 height 649
click at [295, 76] on icon at bounding box center [294, 80] width 8 height 11
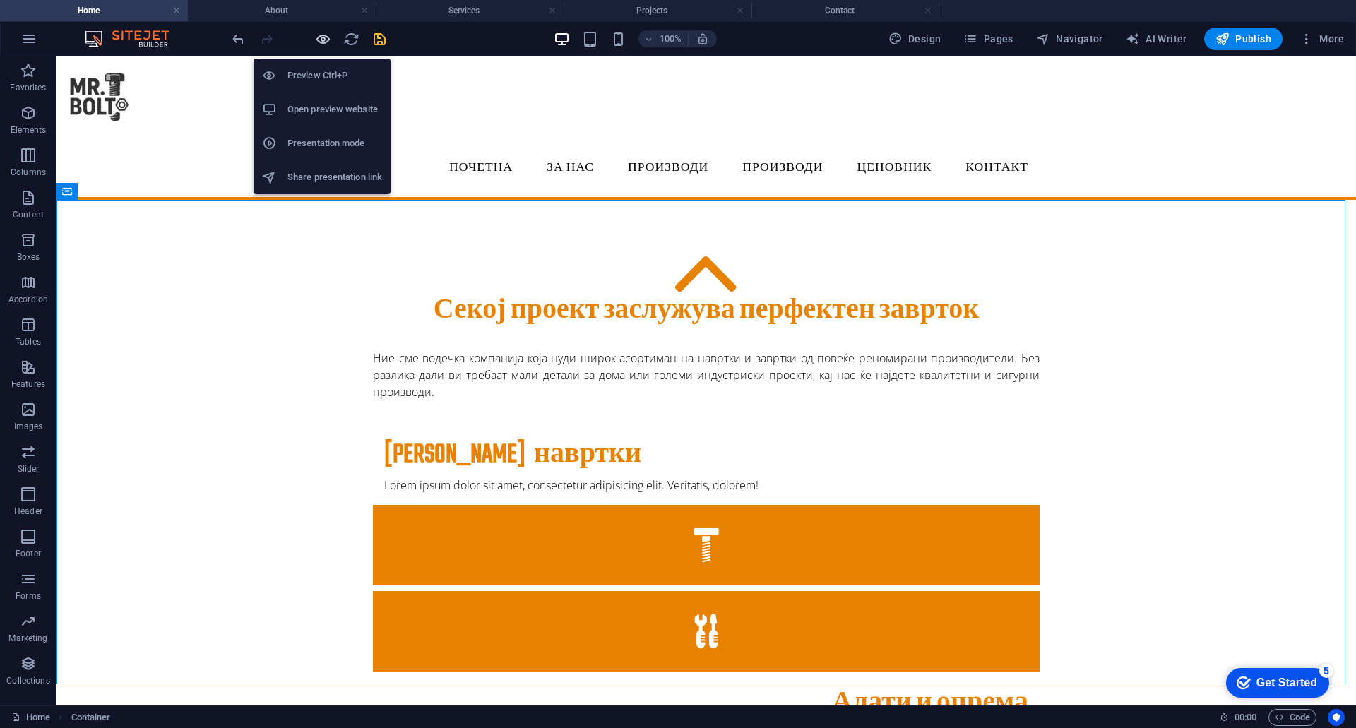
click at [325, 42] on icon "button" at bounding box center [323, 39] width 16 height 16
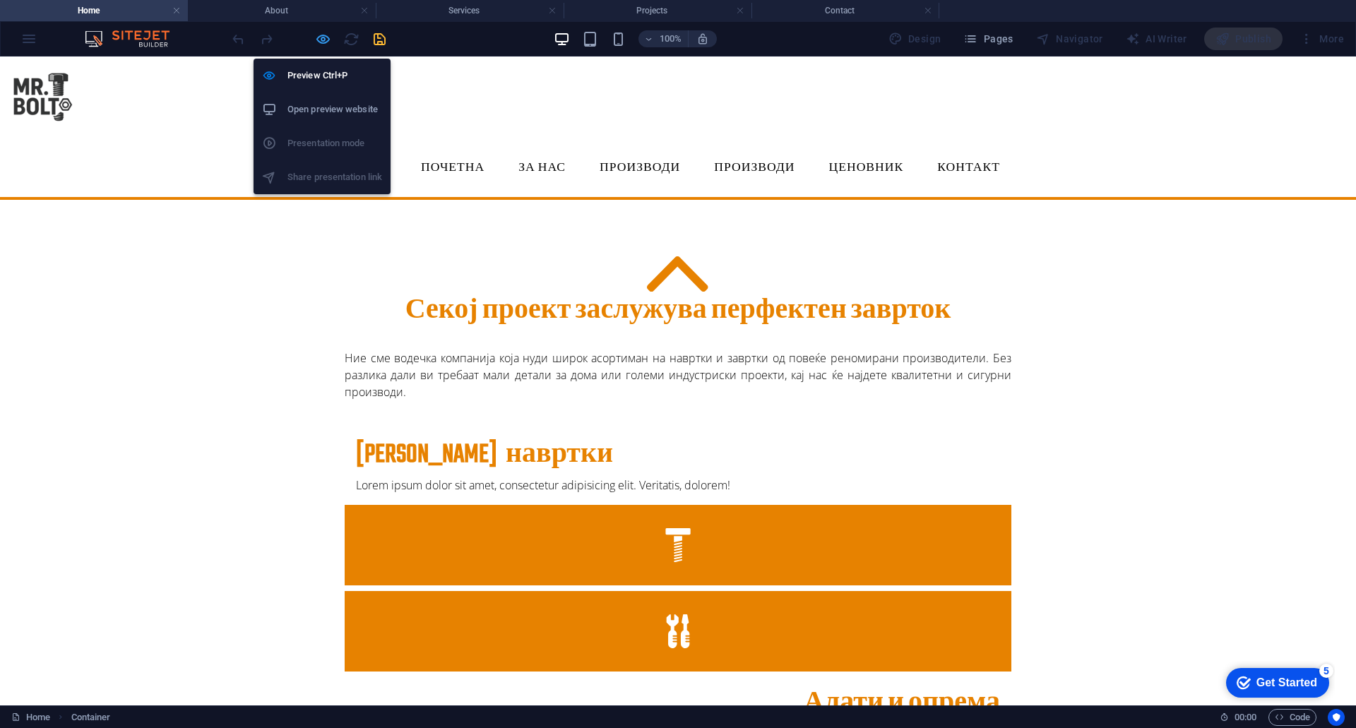
click at [326, 39] on icon "button" at bounding box center [323, 39] width 16 height 16
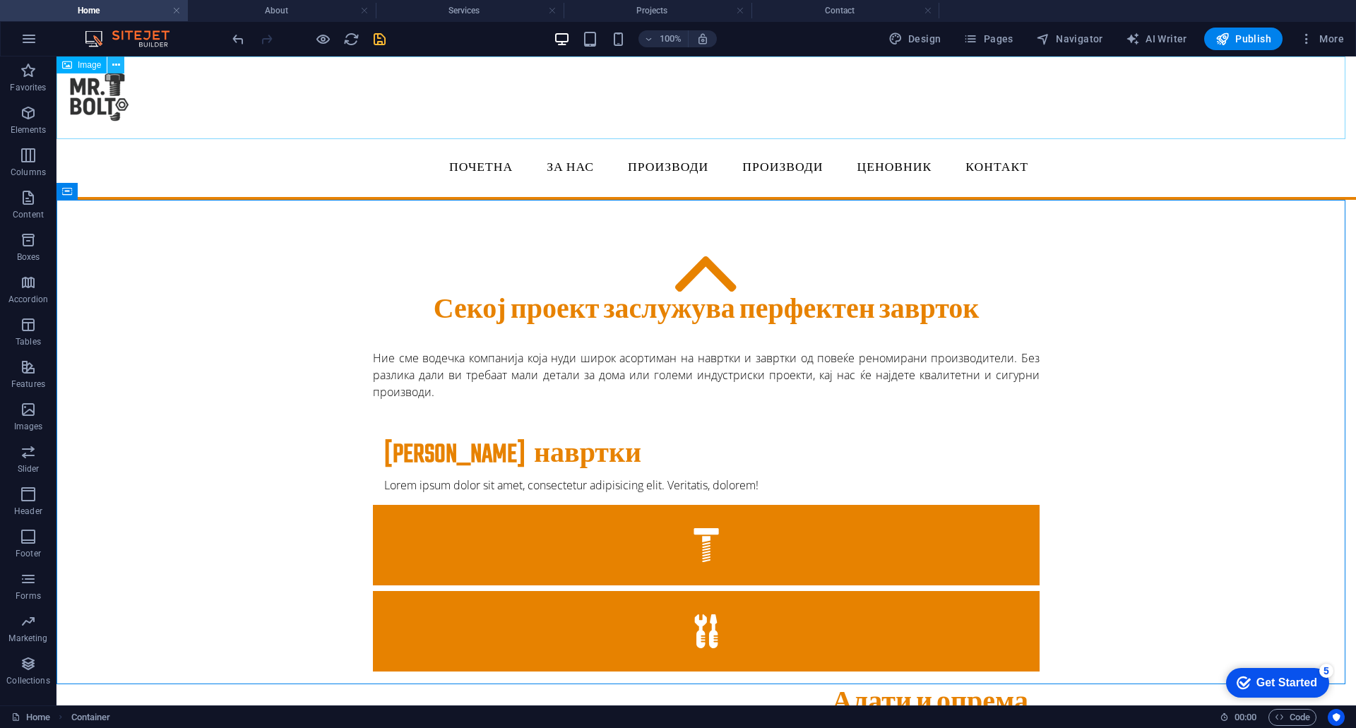
click at [116, 66] on icon at bounding box center [116, 65] width 8 height 15
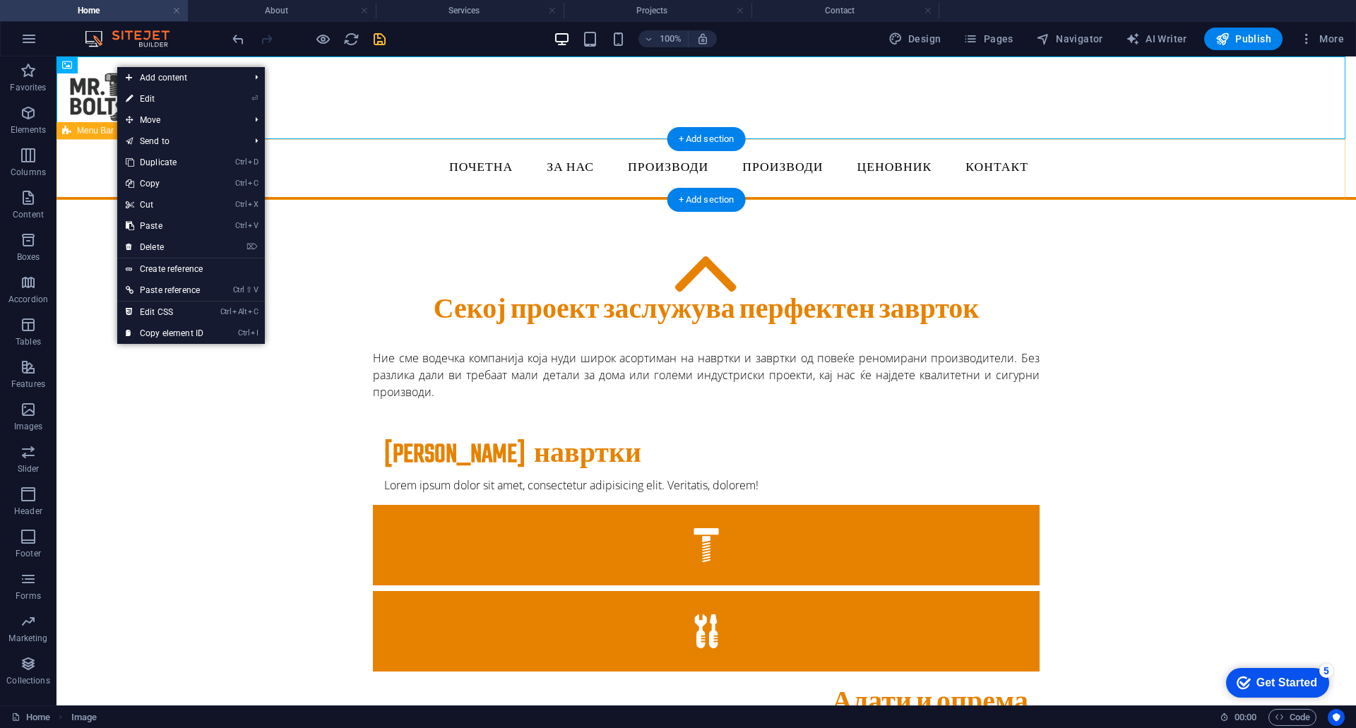
click at [100, 169] on div "Почетна ЗА НАС Производи Производи Project-detail Ценовник Контакт" at bounding box center [705, 169] width 1299 height 61
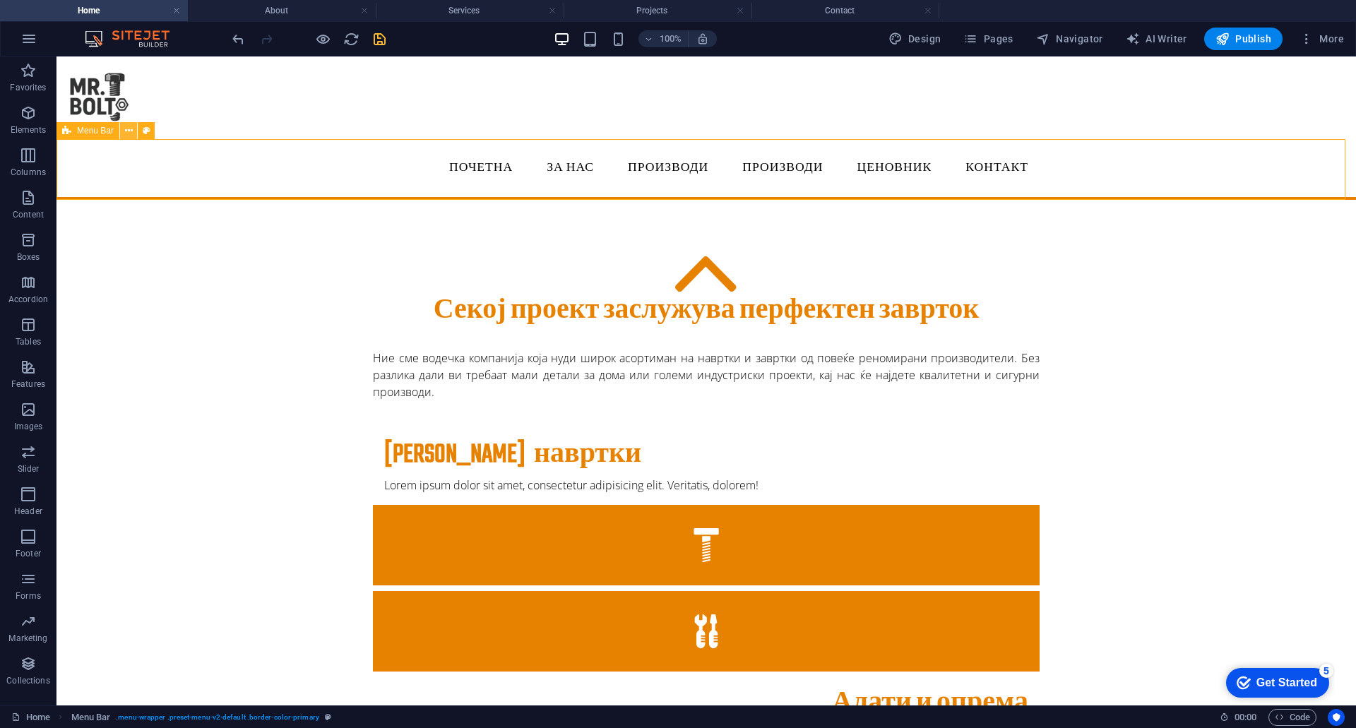
click at [128, 131] on icon at bounding box center [129, 131] width 8 height 15
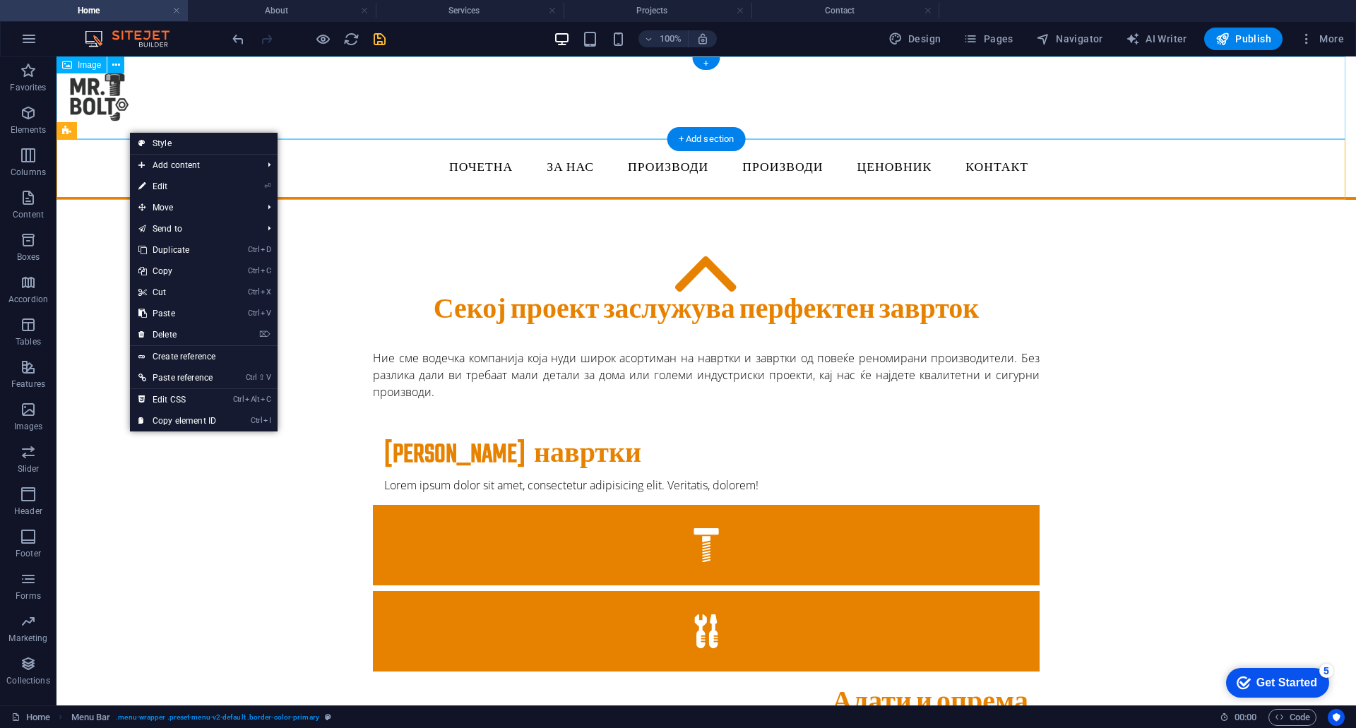
click at [102, 128] on figure at bounding box center [705, 97] width 1299 height 83
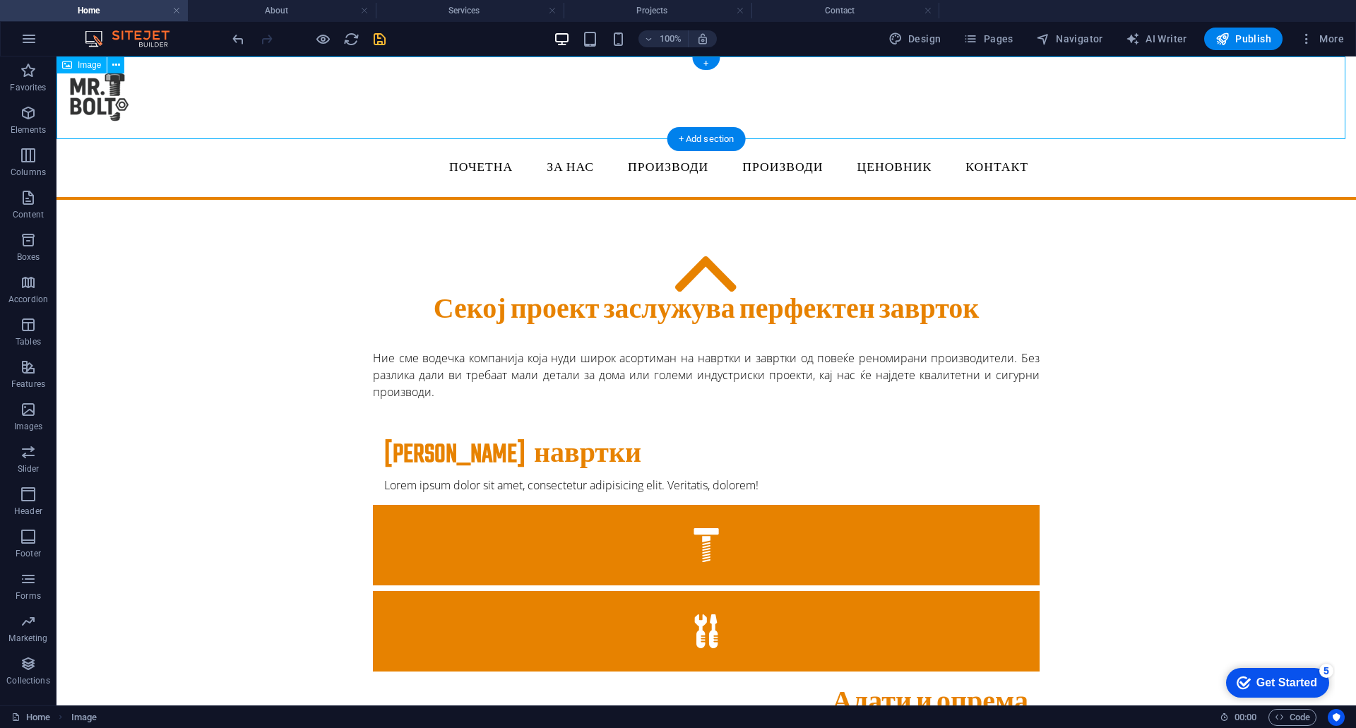
click at [145, 136] on figure at bounding box center [705, 97] width 1299 height 83
click at [150, 132] on button at bounding box center [146, 130] width 17 height 17
select select "rem"
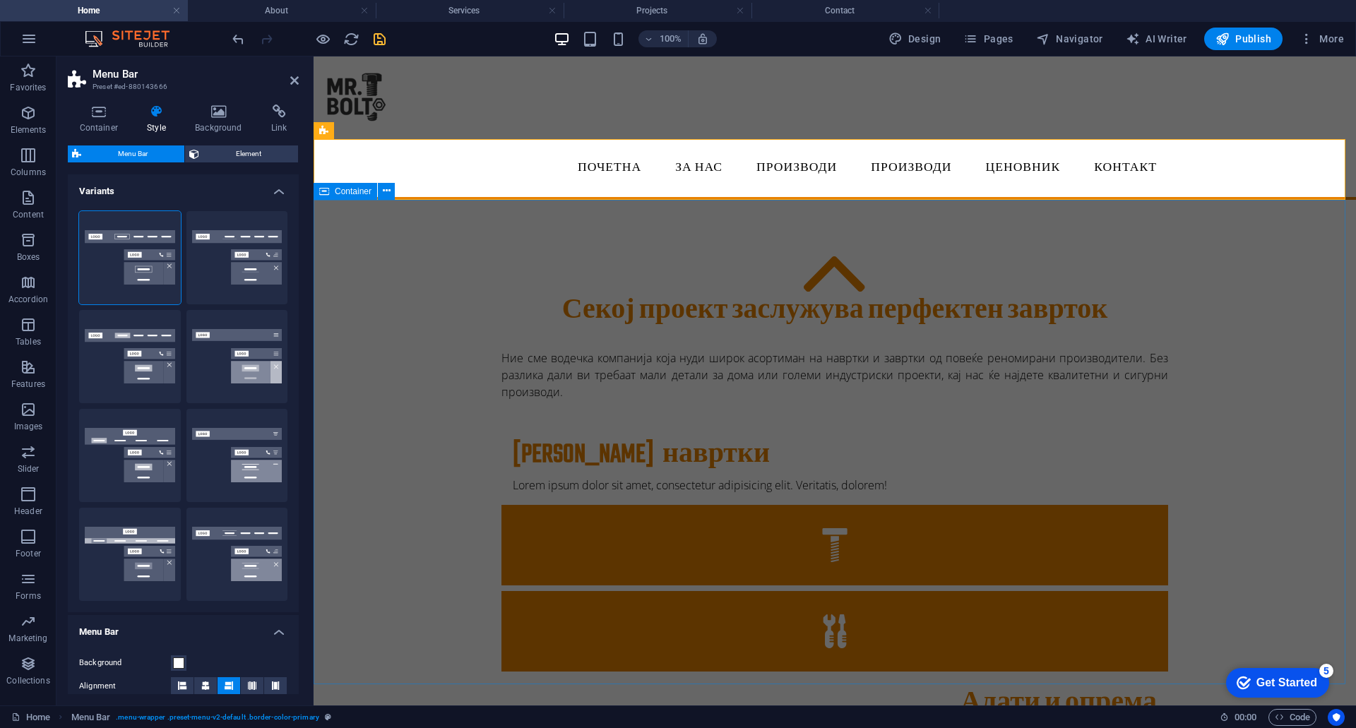
click at [345, 271] on div "Секој проект заслужува перфектен заврток Ние сме водечка компанија која нуди ши…" at bounding box center [834, 673] width 1042 height 947
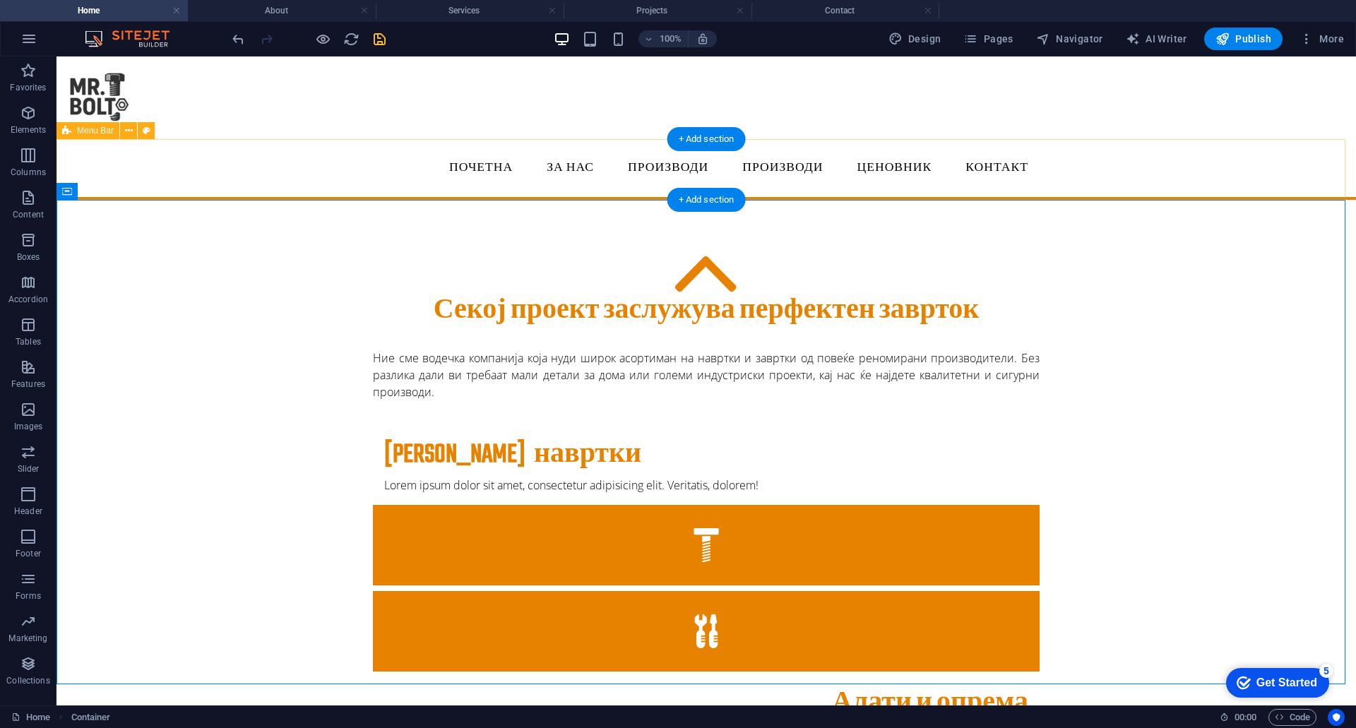
click at [282, 178] on div "Почетна ЗА НАС Производи Производи Project-detail Ценовник Контакт" at bounding box center [705, 169] width 1299 height 61
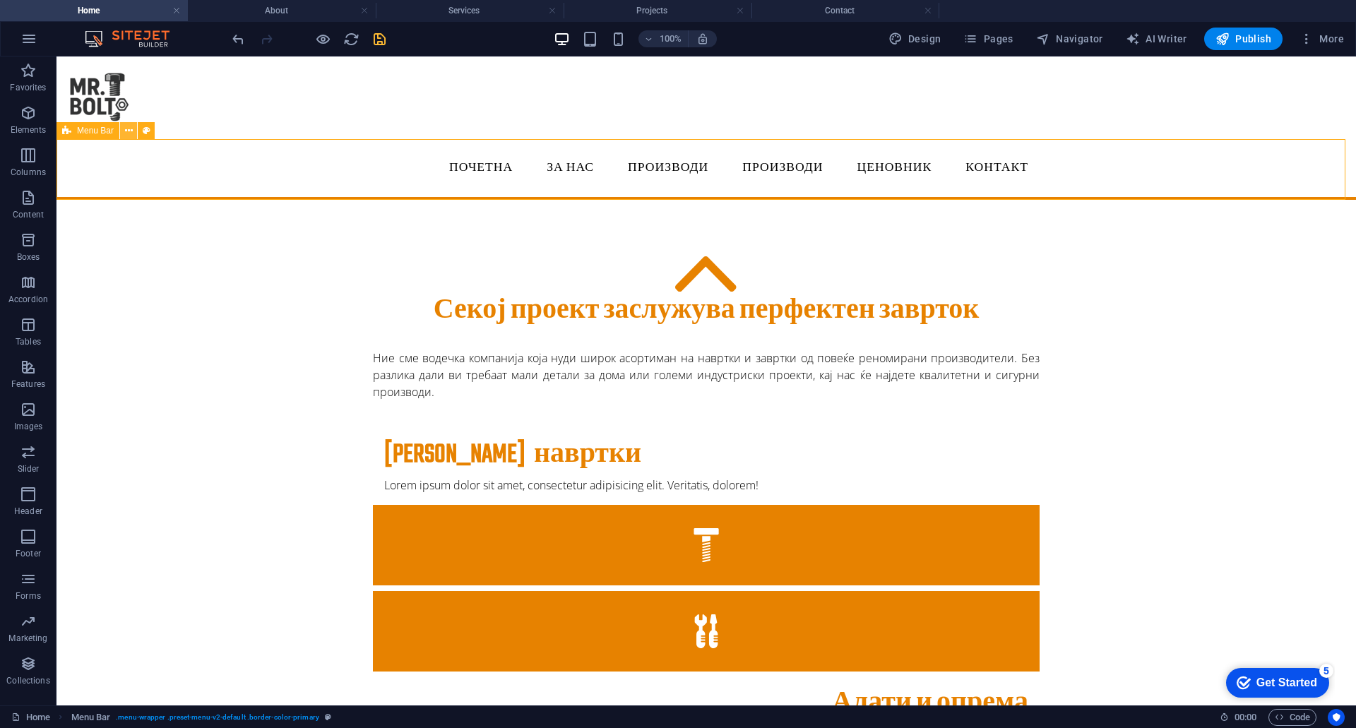
click at [131, 131] on icon at bounding box center [129, 131] width 8 height 15
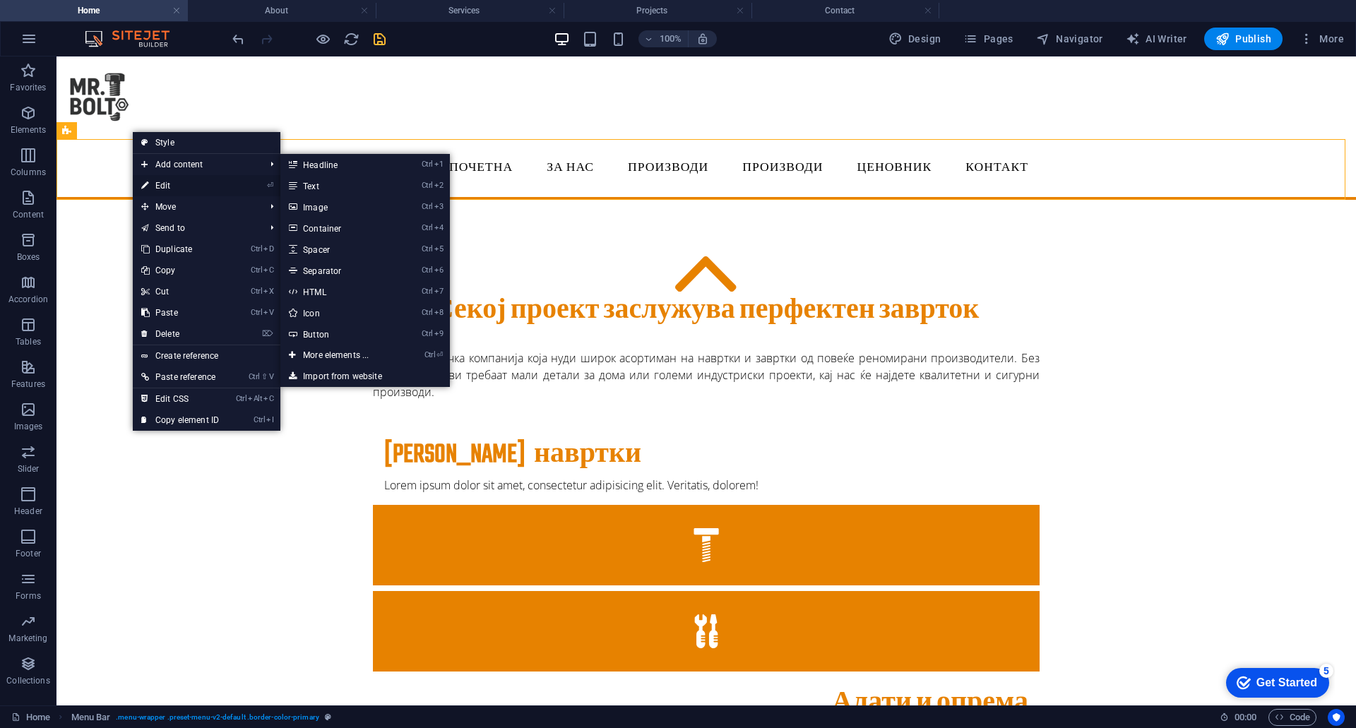
click at [164, 183] on link "⏎ Edit" at bounding box center [180, 185] width 95 height 21
select select "rem"
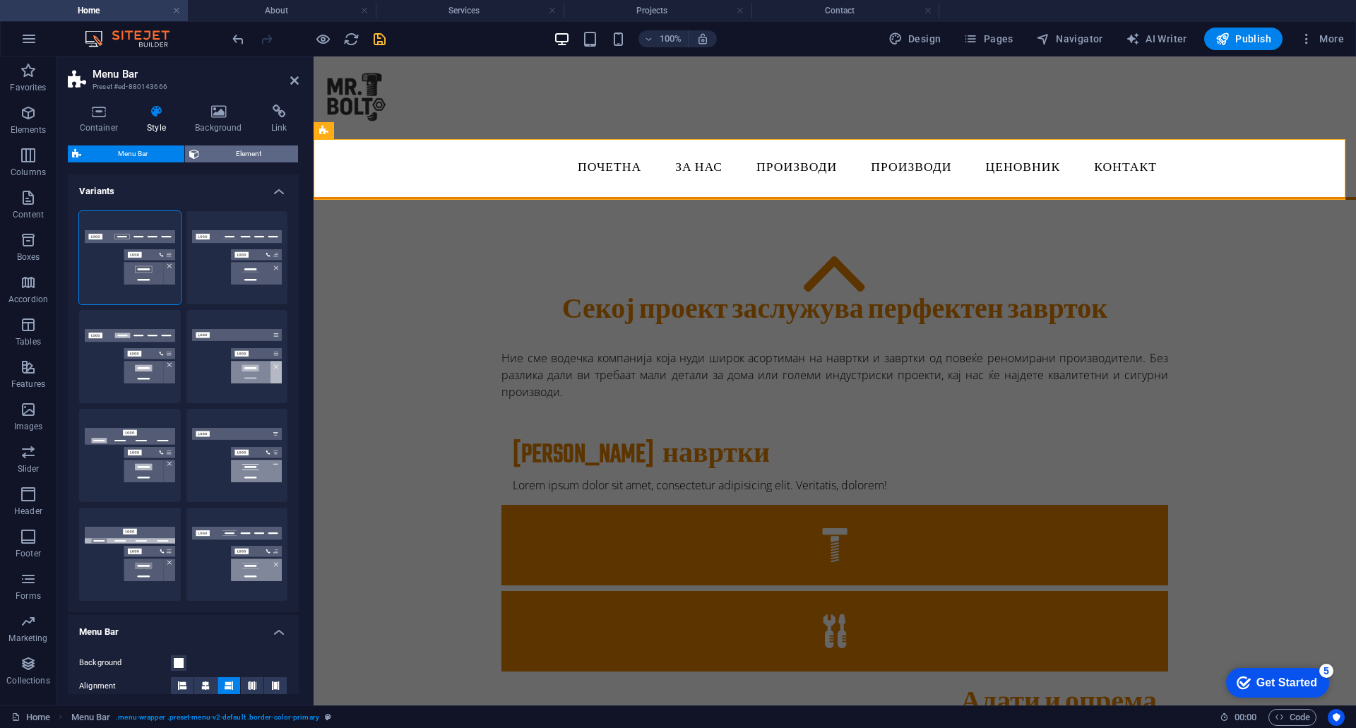
click at [235, 155] on span "Element" at bounding box center [248, 153] width 90 height 17
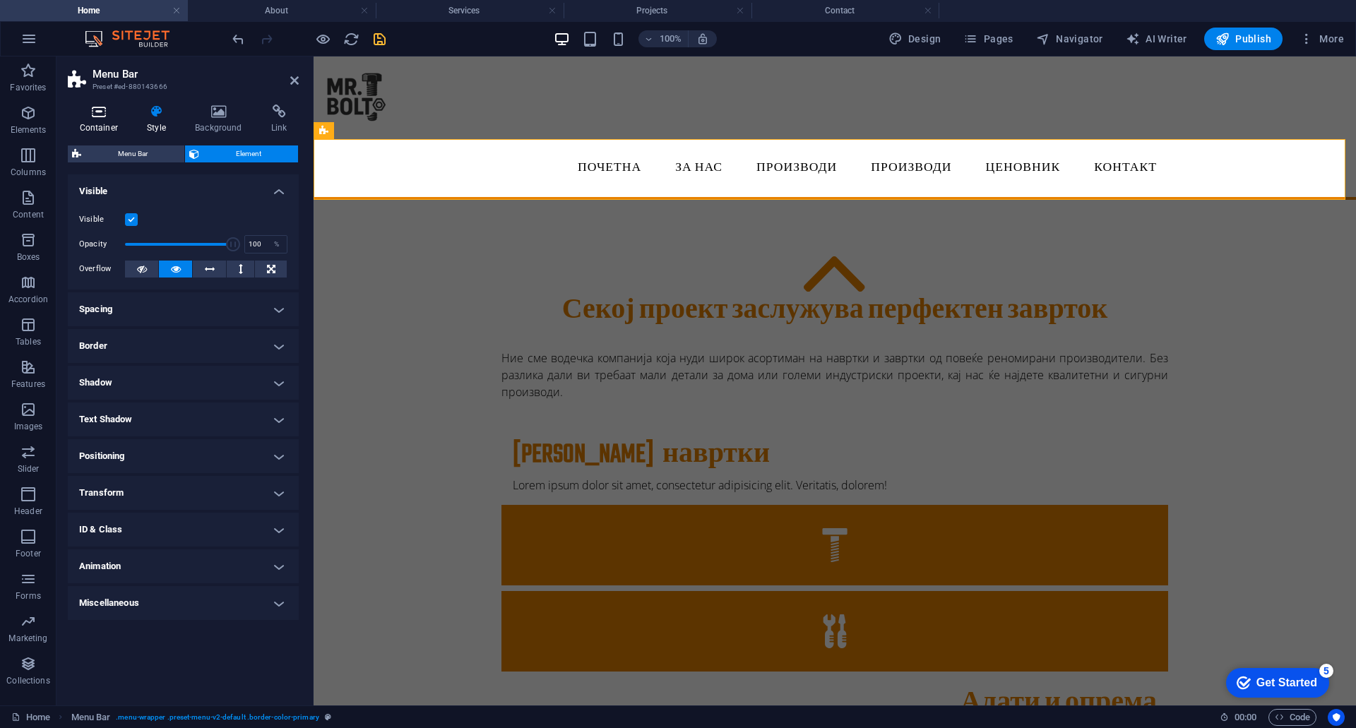
click at [88, 124] on h4 "Container" at bounding box center [102, 119] width 68 height 30
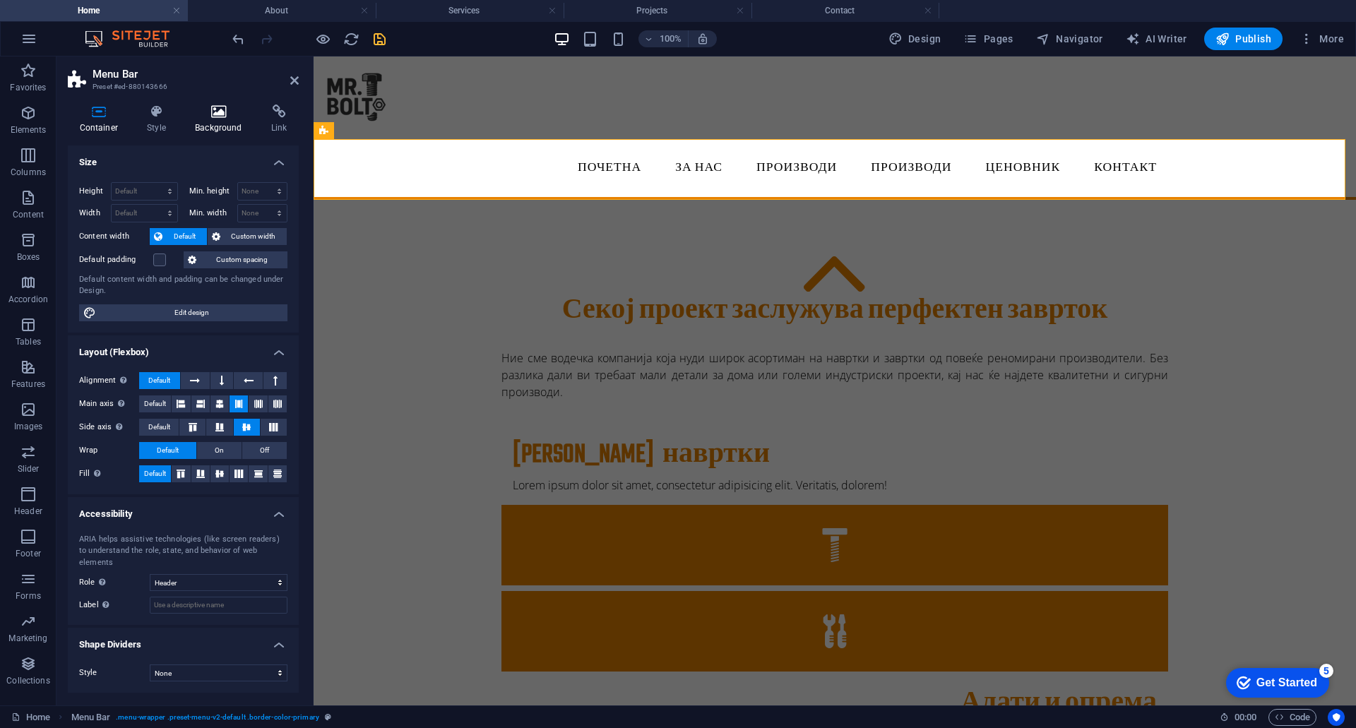
click at [211, 121] on h4 "Background" at bounding box center [222, 119] width 76 height 30
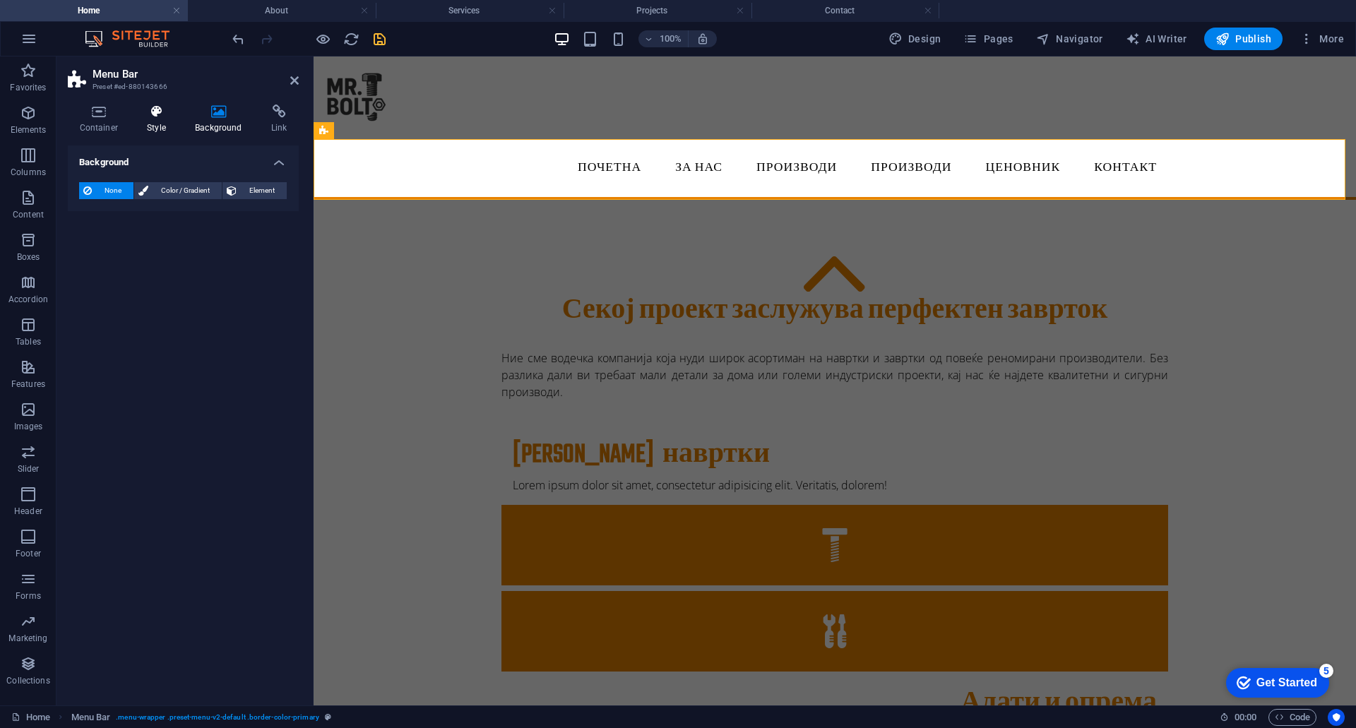
click at [153, 107] on icon at bounding box center [157, 111] width 42 height 14
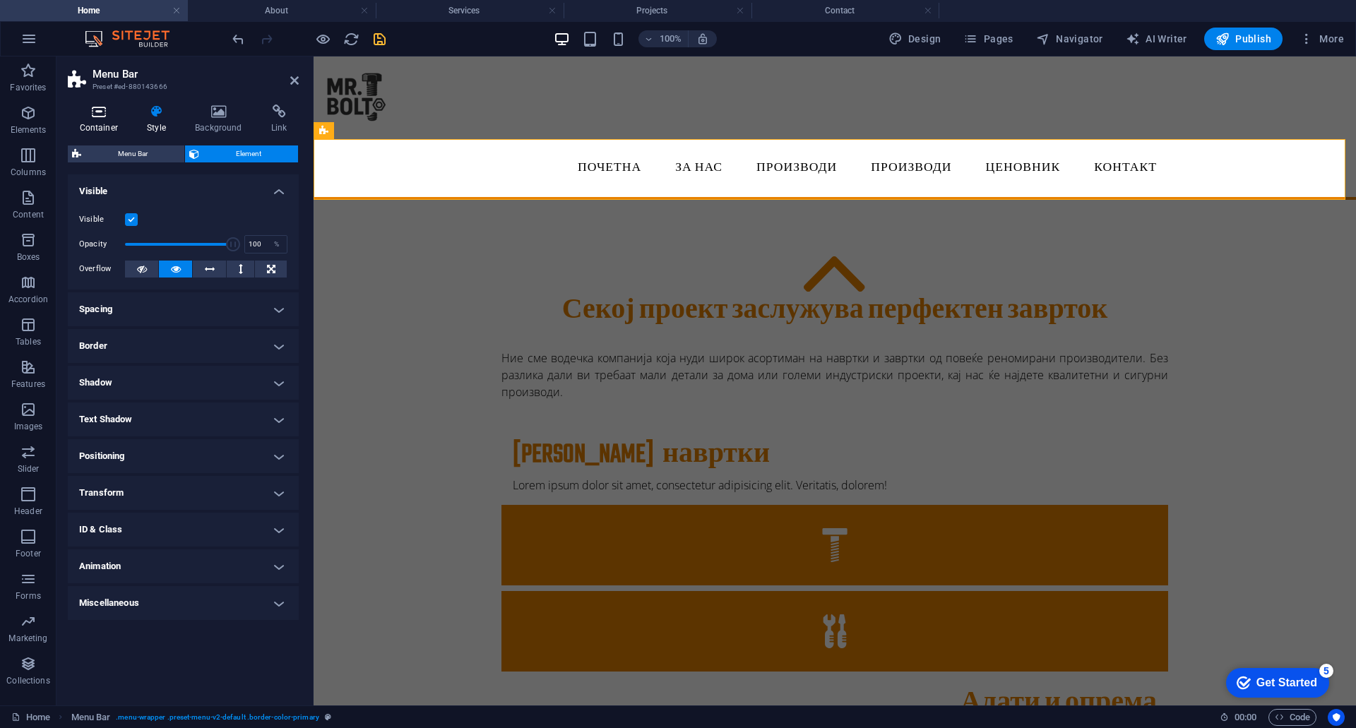
click at [92, 114] on icon at bounding box center [99, 111] width 62 height 14
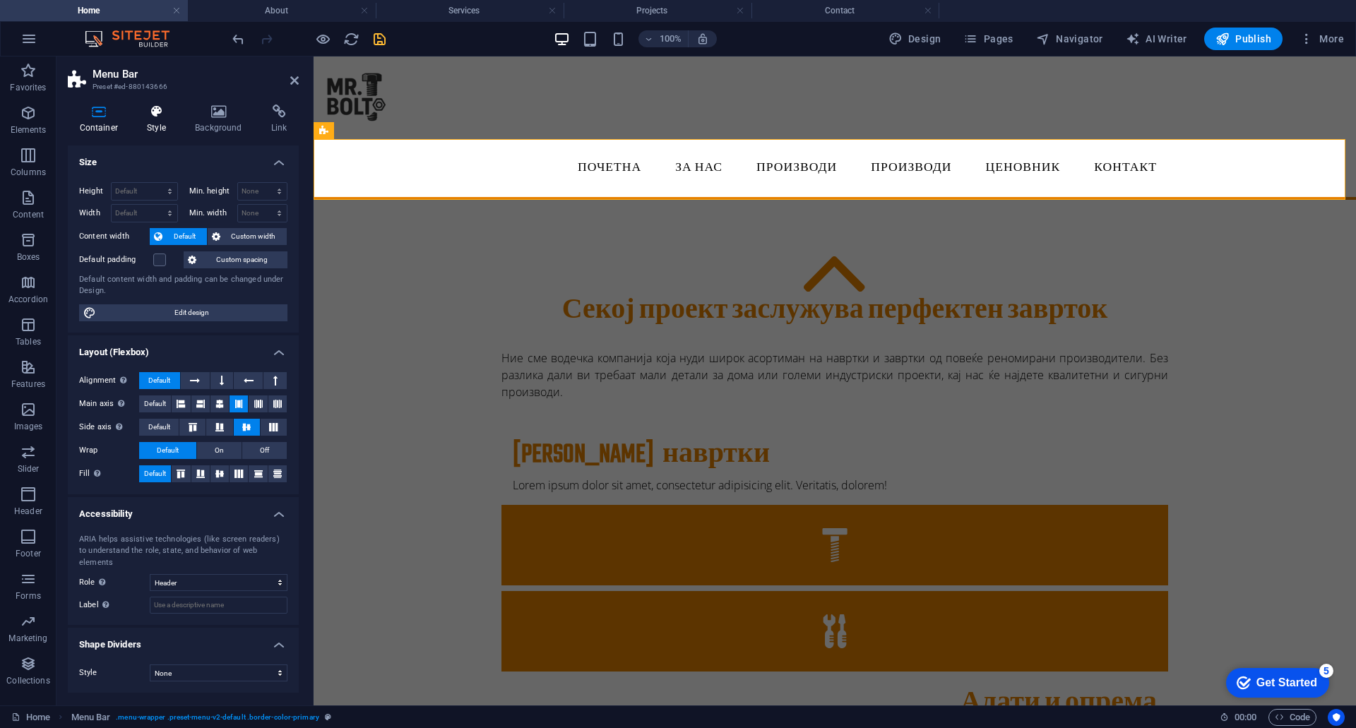
click at [162, 125] on h4 "Style" at bounding box center [160, 119] width 48 height 30
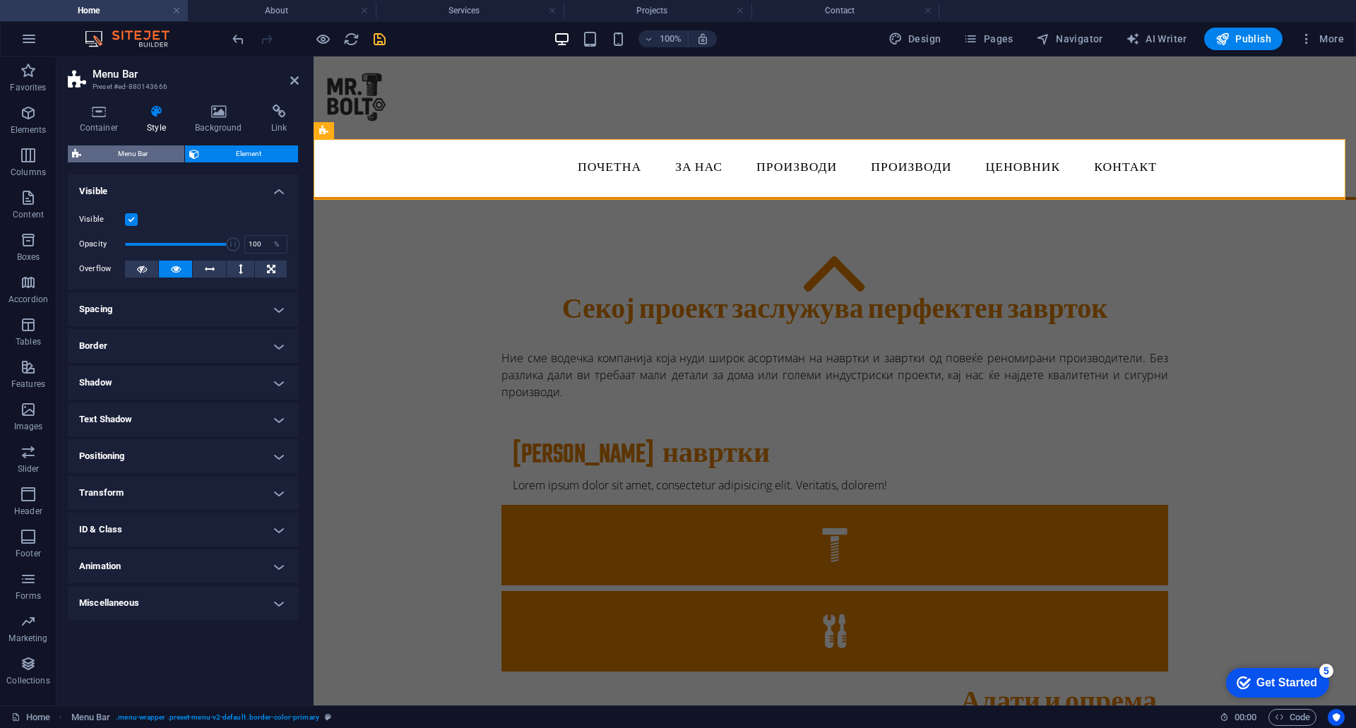
click at [146, 145] on span "Menu Bar" at bounding box center [132, 153] width 95 height 17
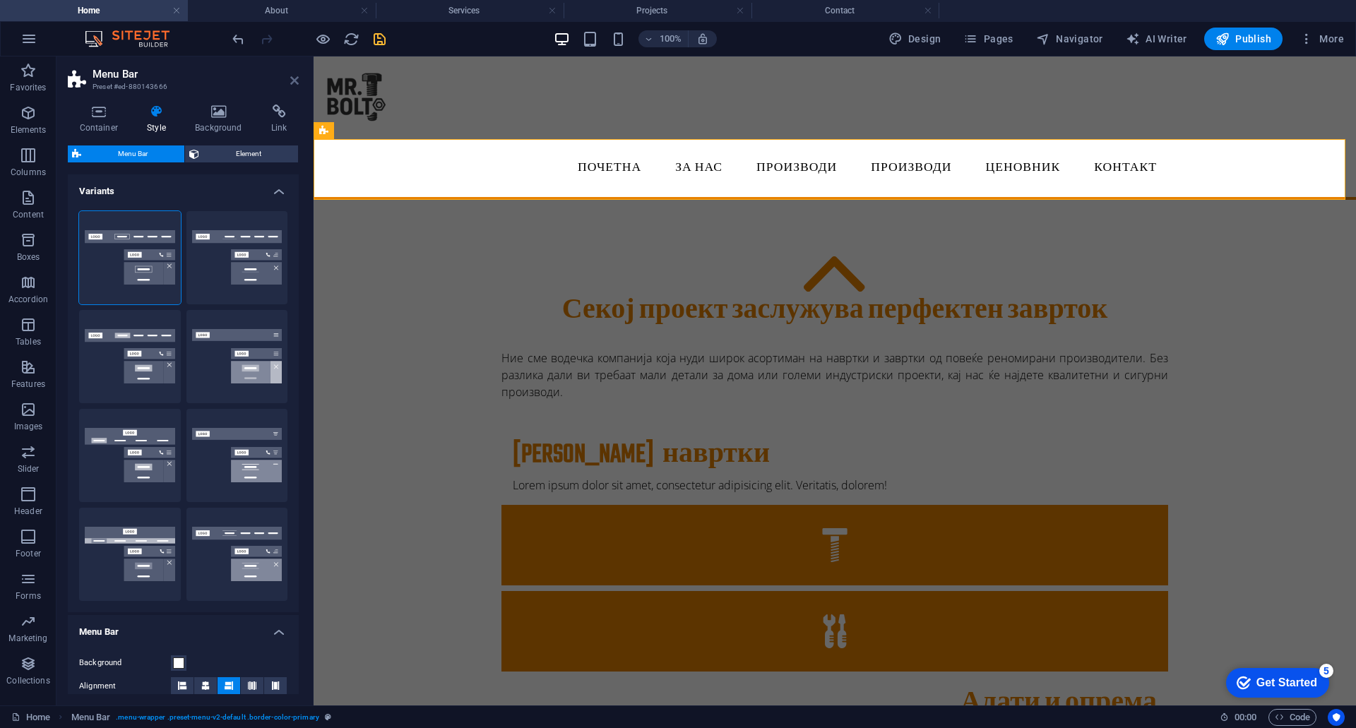
click at [293, 77] on icon at bounding box center [294, 80] width 8 height 11
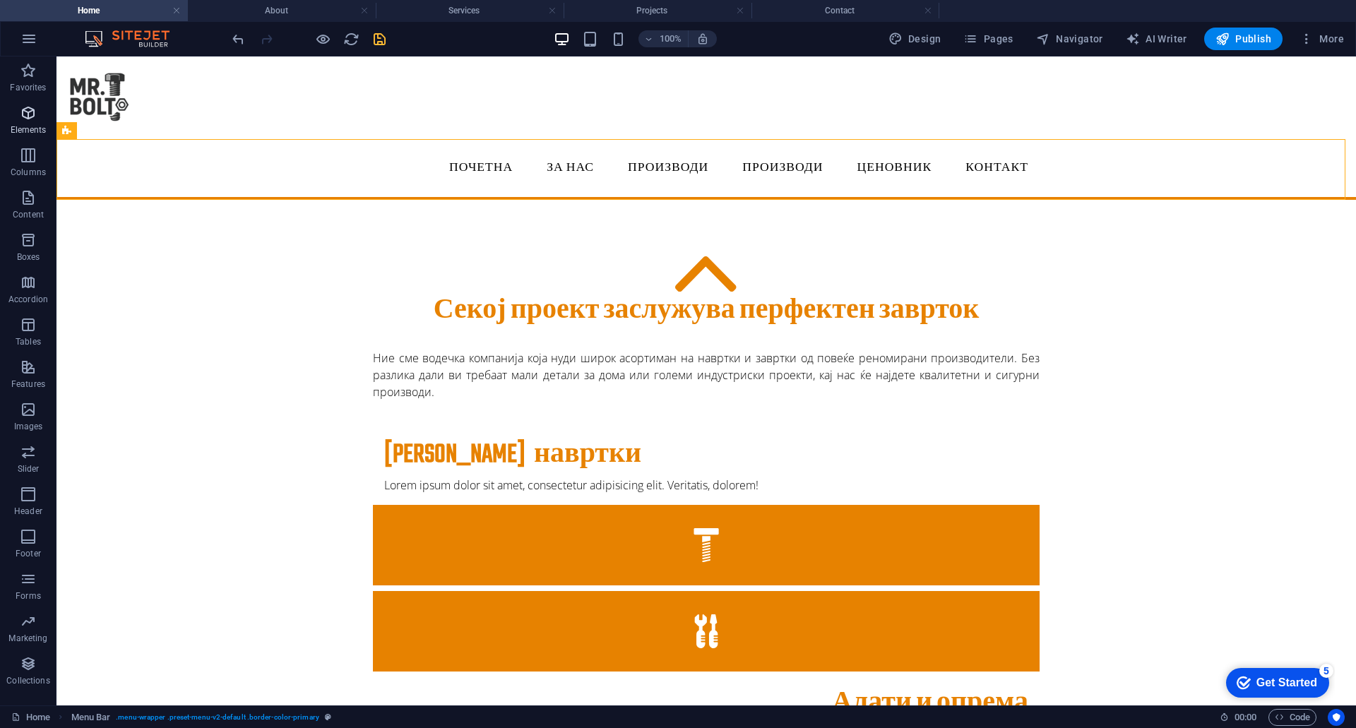
click at [26, 126] on p "Elements" at bounding box center [29, 129] width 36 height 11
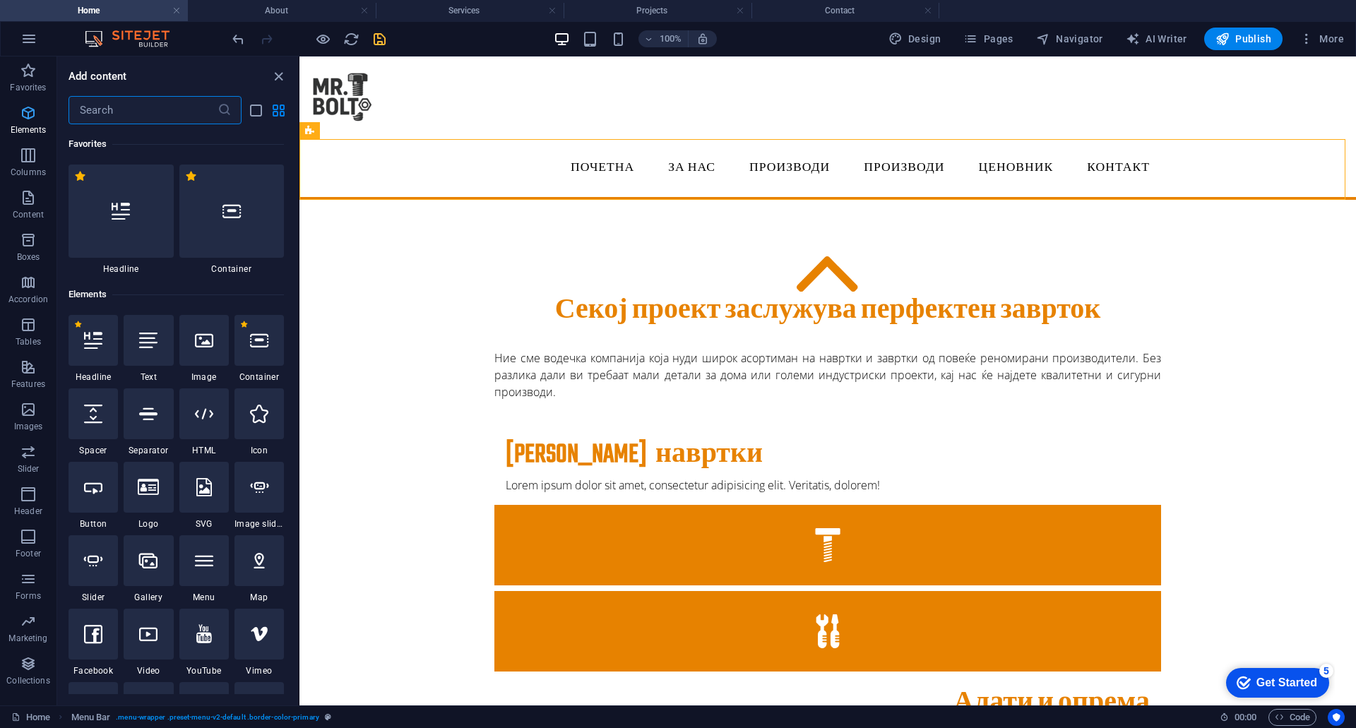
scroll to position [150, 0]
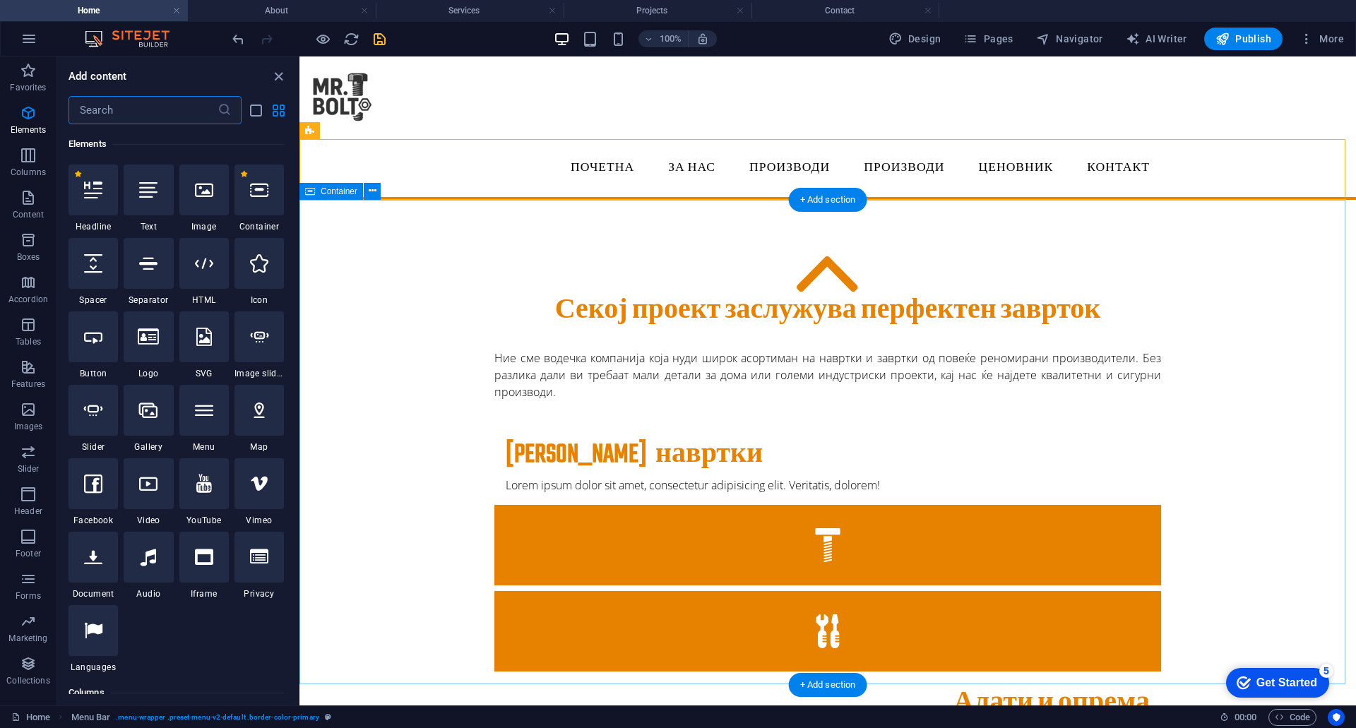
click at [401, 251] on div "Секој проект заслужува перфектен заврток Ние сме водечка компанија која нуди ши…" at bounding box center [827, 673] width 1056 height 947
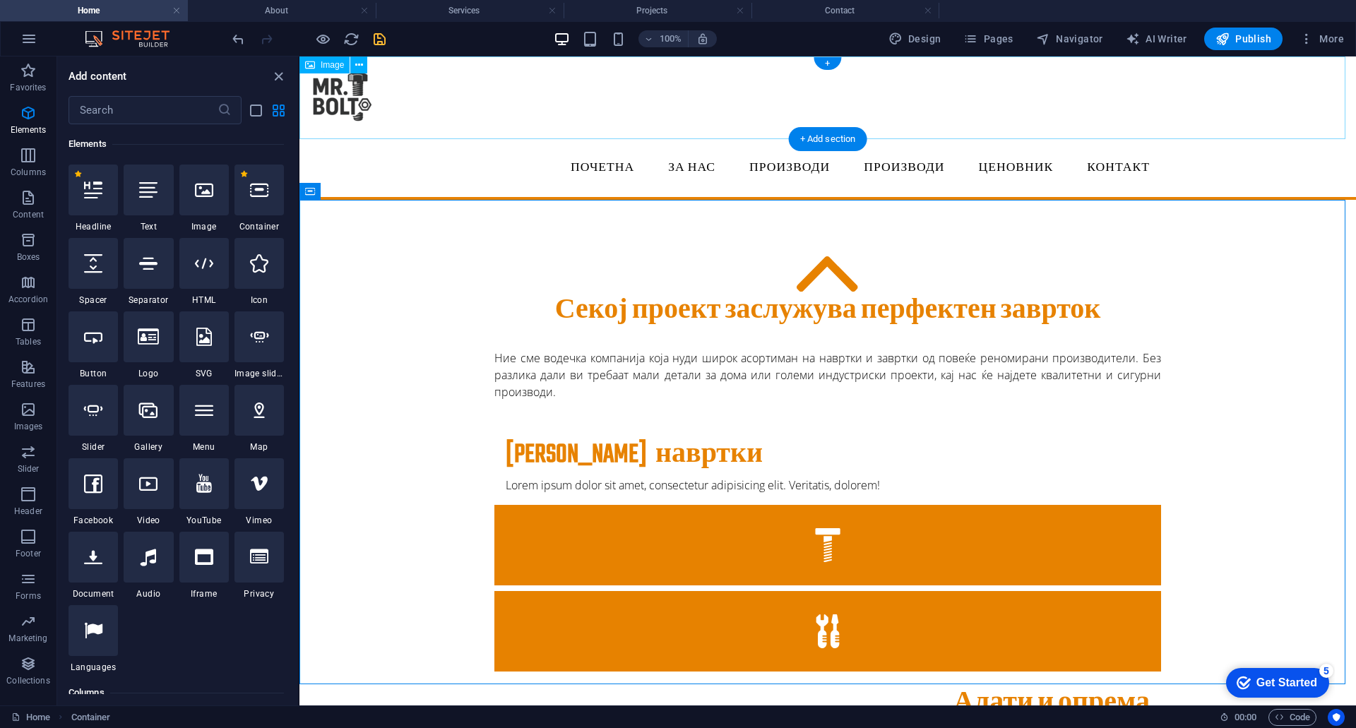
click at [356, 79] on figure at bounding box center [827, 97] width 1056 height 83
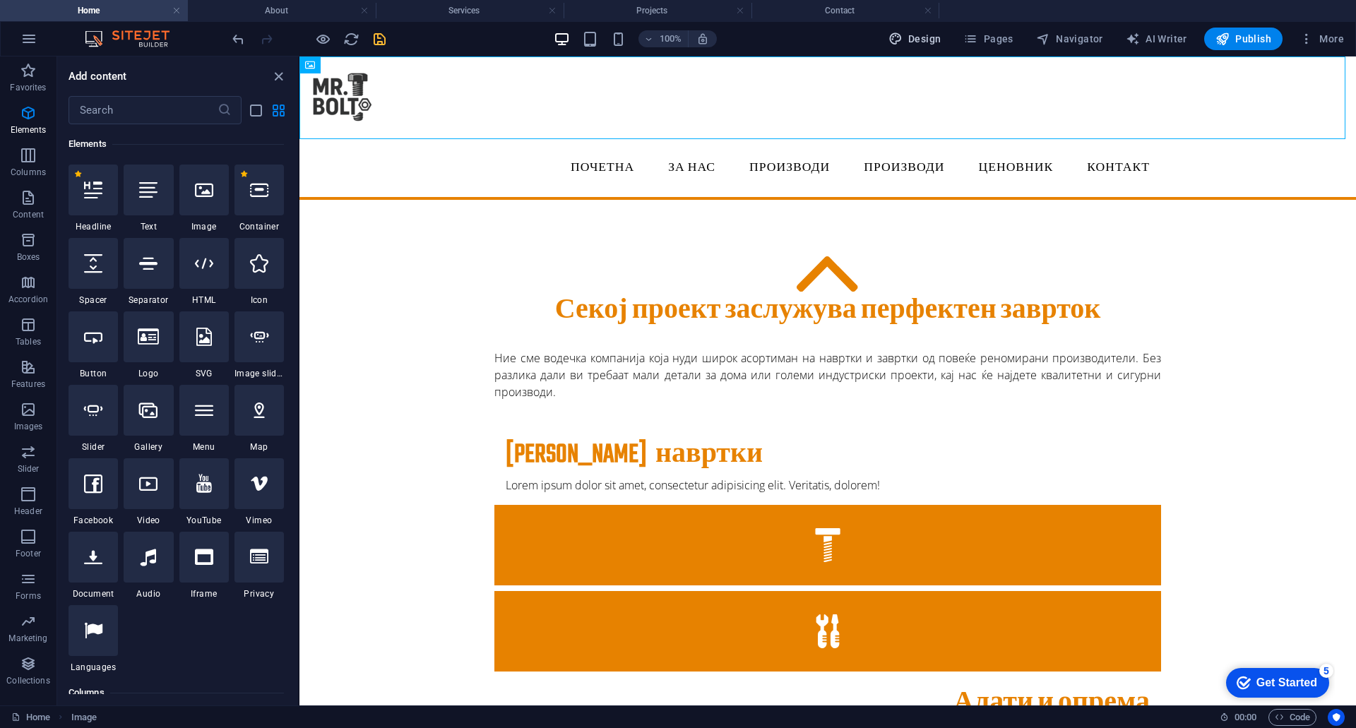
click at [928, 36] on span "Design" at bounding box center [914, 39] width 53 height 14
select select "px"
select select "300"
select select "px"
select select "700"
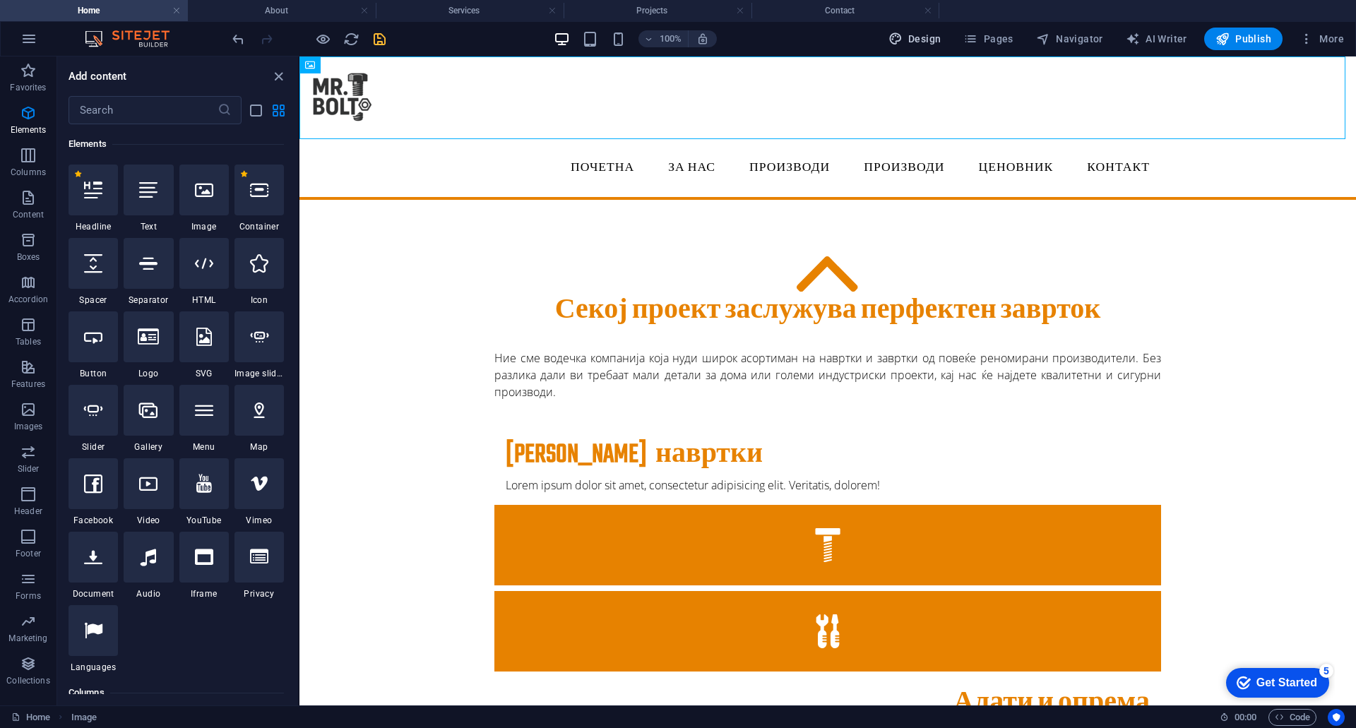
select select "px"
select select "rem"
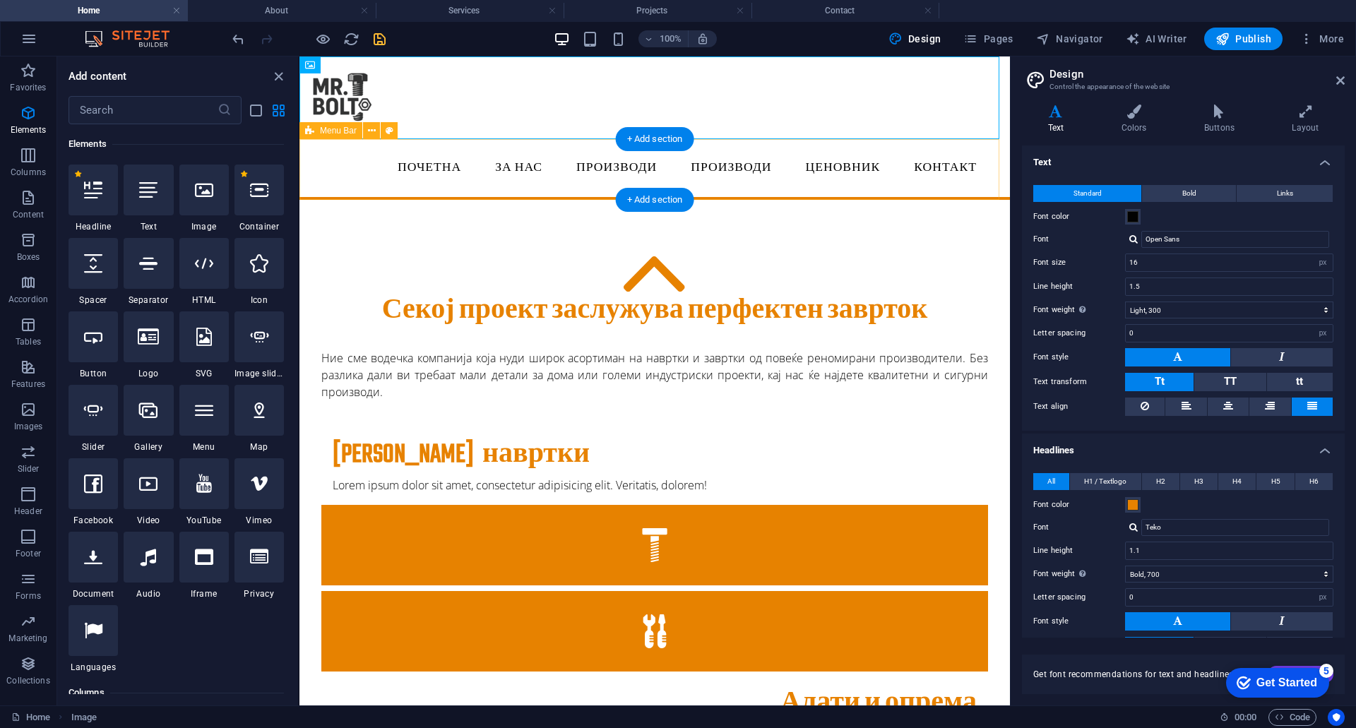
click at [349, 186] on div "Почетна ЗА НАС Производи Производи Project-detail Ценовник Контакт" at bounding box center [654, 169] width 710 height 61
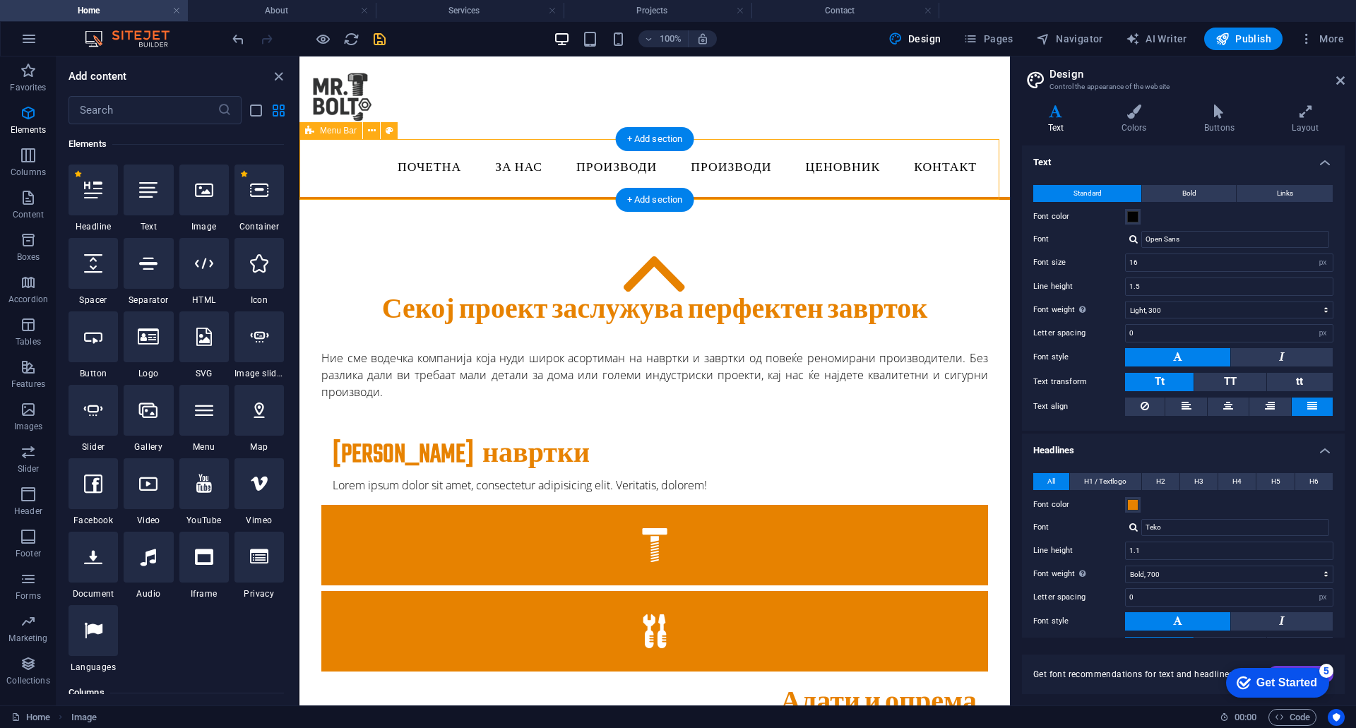
click at [349, 186] on div "Почетна ЗА НАС Производи Производи Project-detail Ценовник Контакт" at bounding box center [654, 169] width 710 height 61
select select "rem"
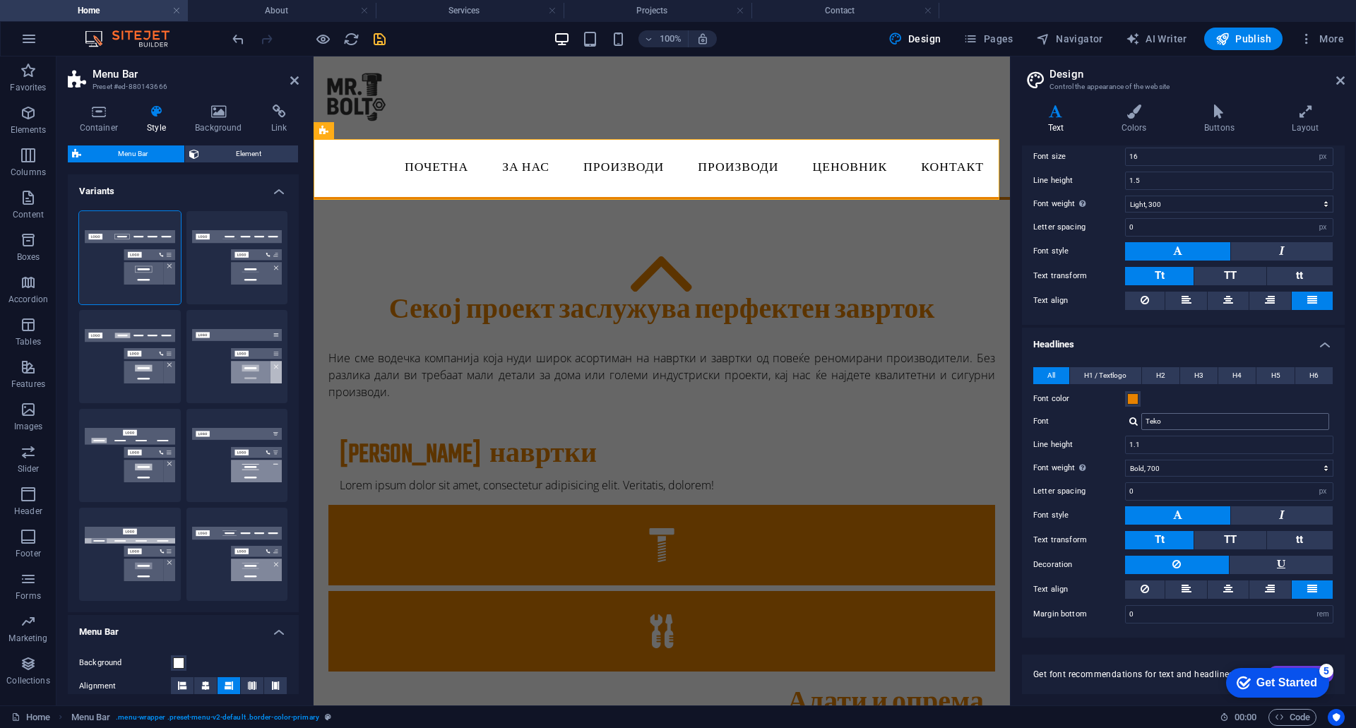
scroll to position [0, 0]
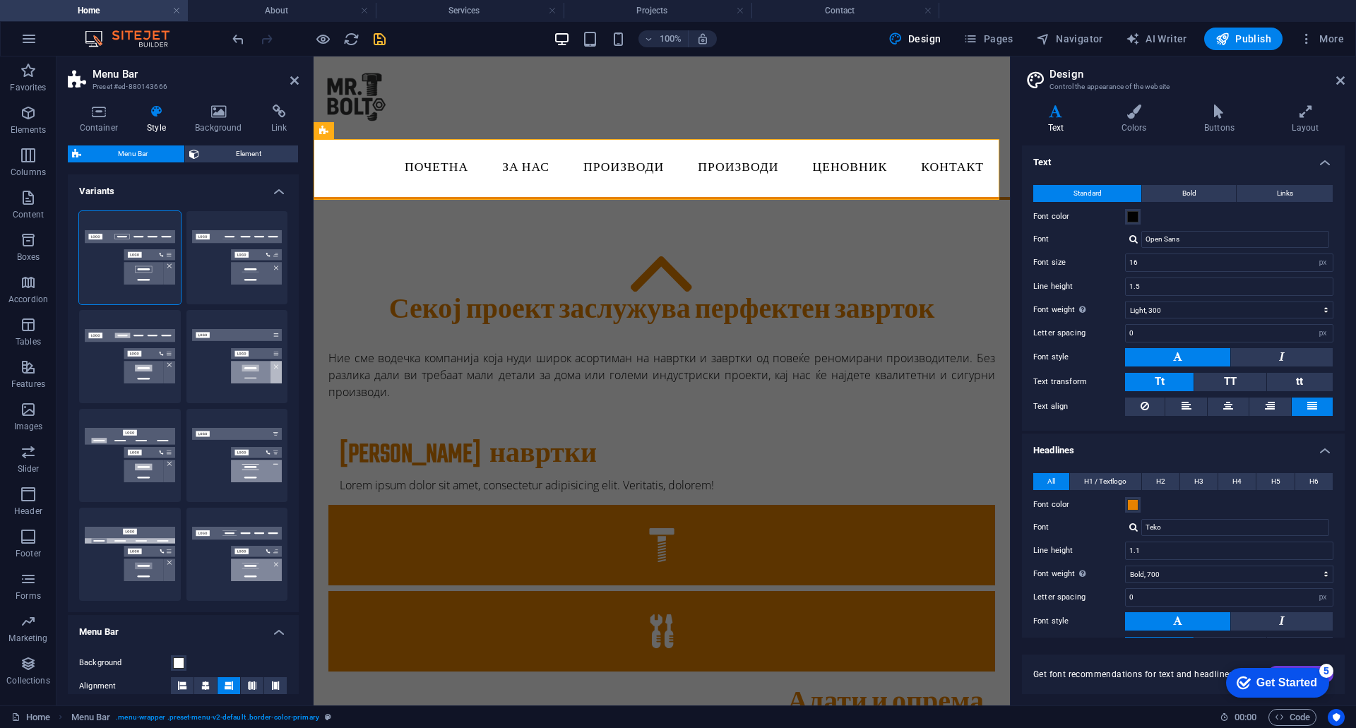
click at [1341, 71] on h2 "Design" at bounding box center [1196, 74] width 295 height 13
click at [1340, 78] on icon at bounding box center [1340, 80] width 8 height 11
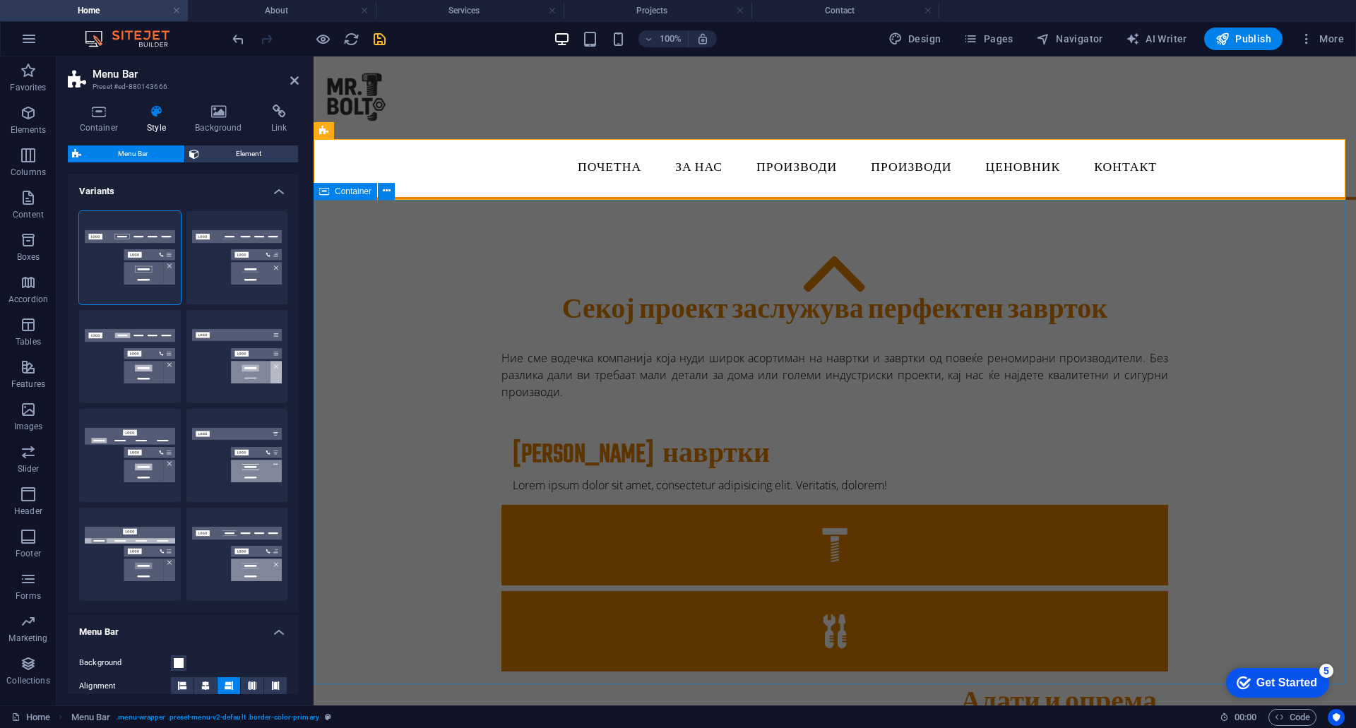
click at [1269, 345] on div "Секој проект заслужува перфектен заврток Ние сме водечка компанија која нуди ши…" at bounding box center [834, 673] width 1042 height 947
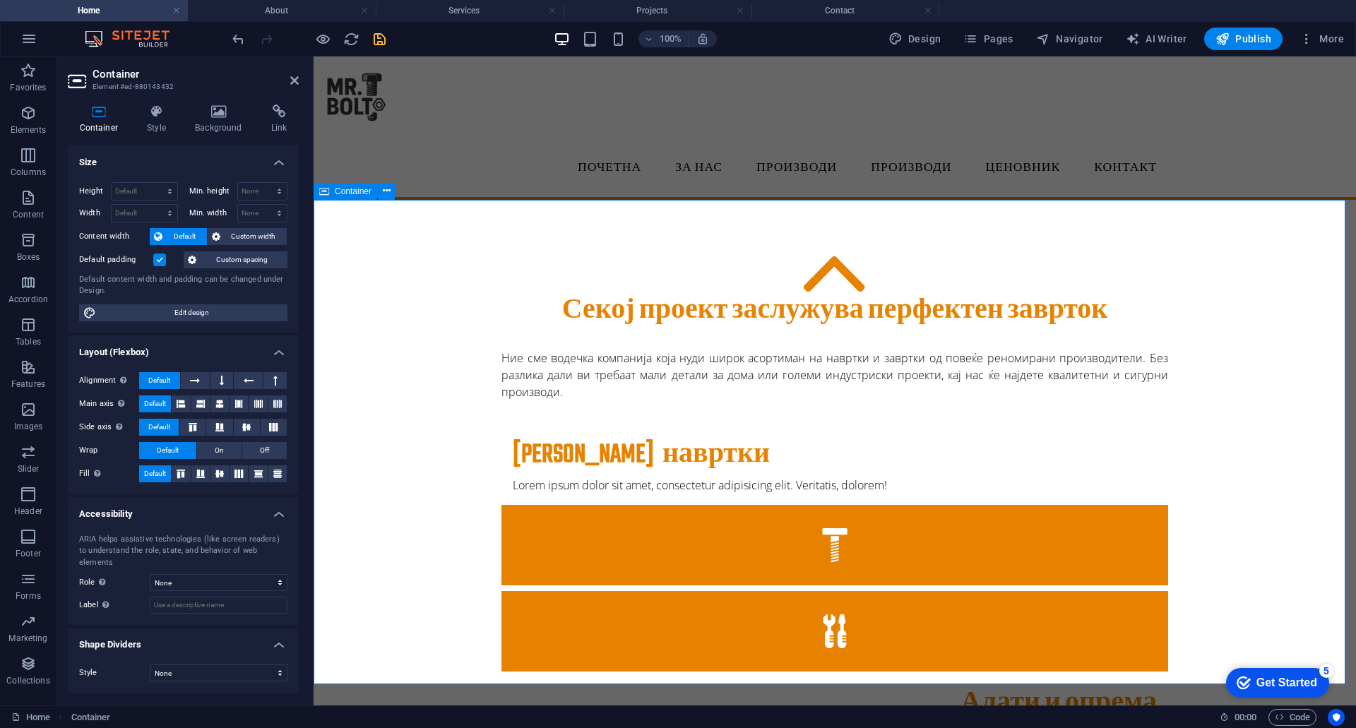
click at [1269, 345] on div "Секој проект заслужува перфектен заврток Ние сме водечка компанија која нуди ши…" at bounding box center [834, 673] width 1042 height 947
click at [293, 79] on icon at bounding box center [294, 80] width 8 height 11
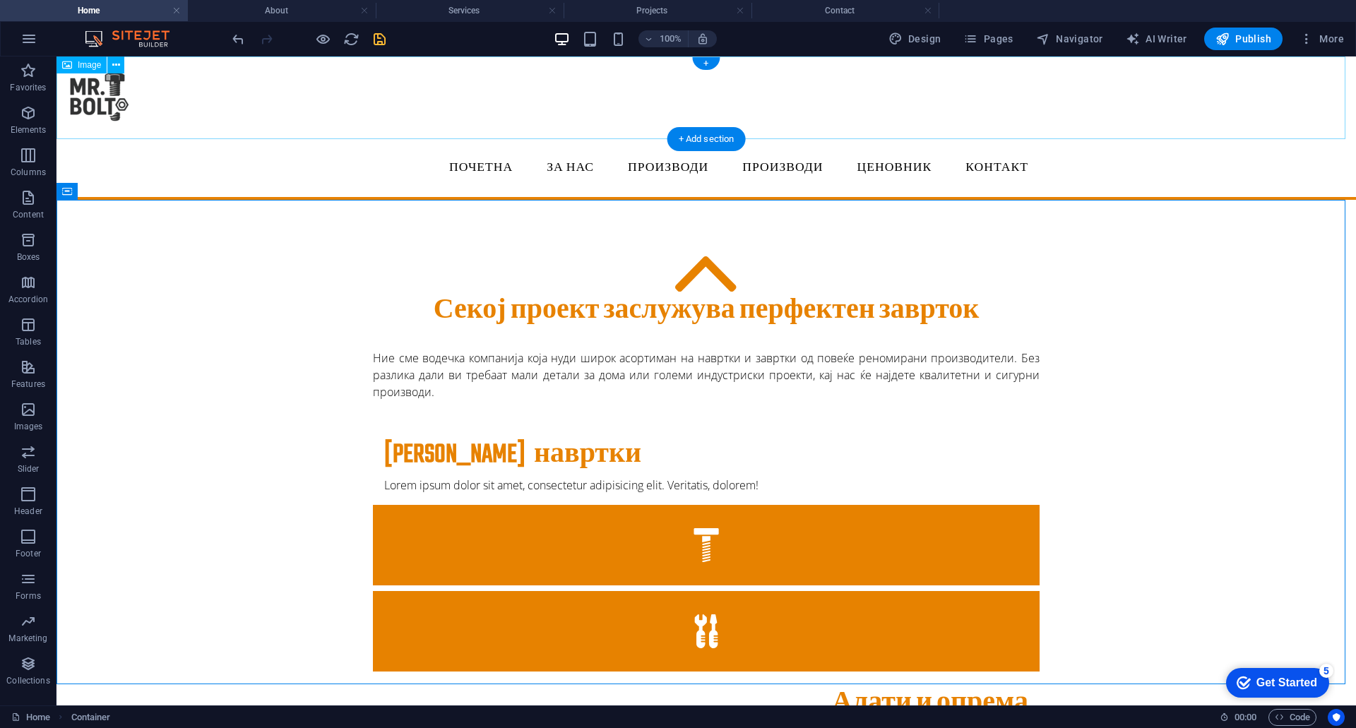
click at [73, 98] on figure at bounding box center [705, 97] width 1299 height 83
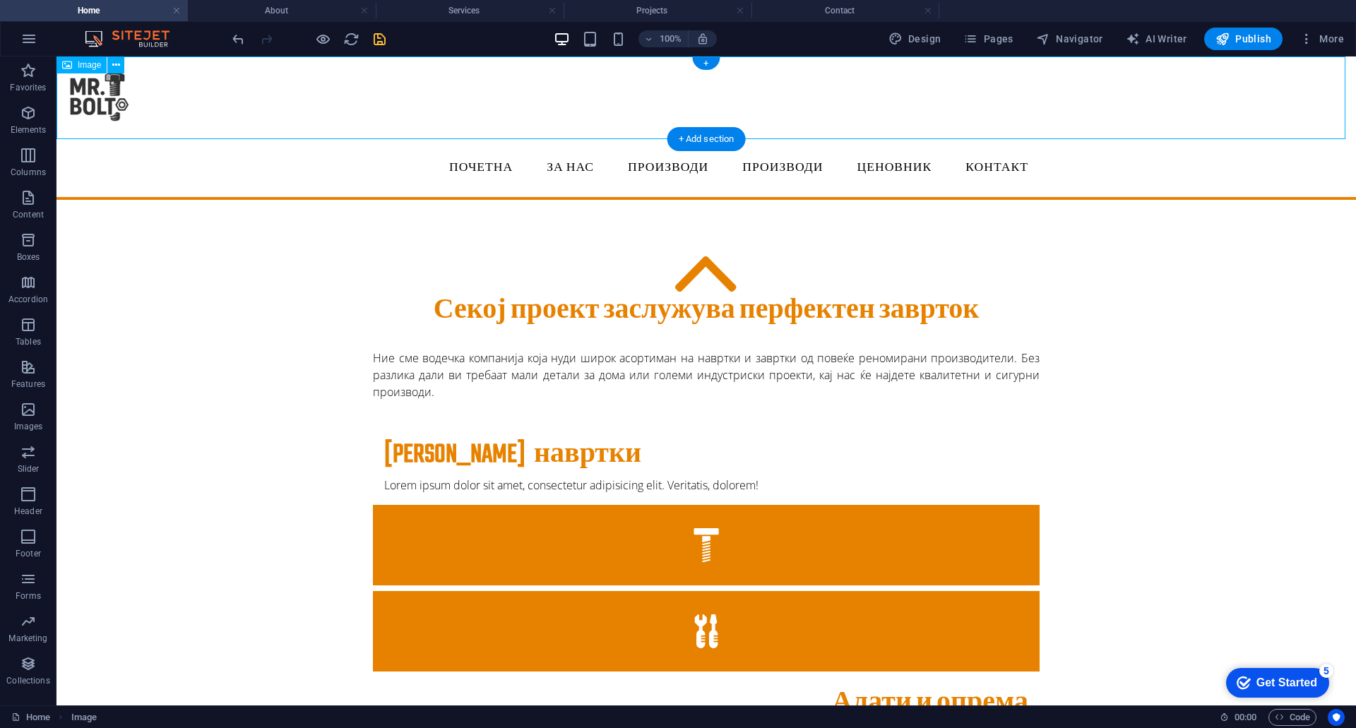
click at [89, 88] on figure at bounding box center [705, 97] width 1299 height 83
select select "px"
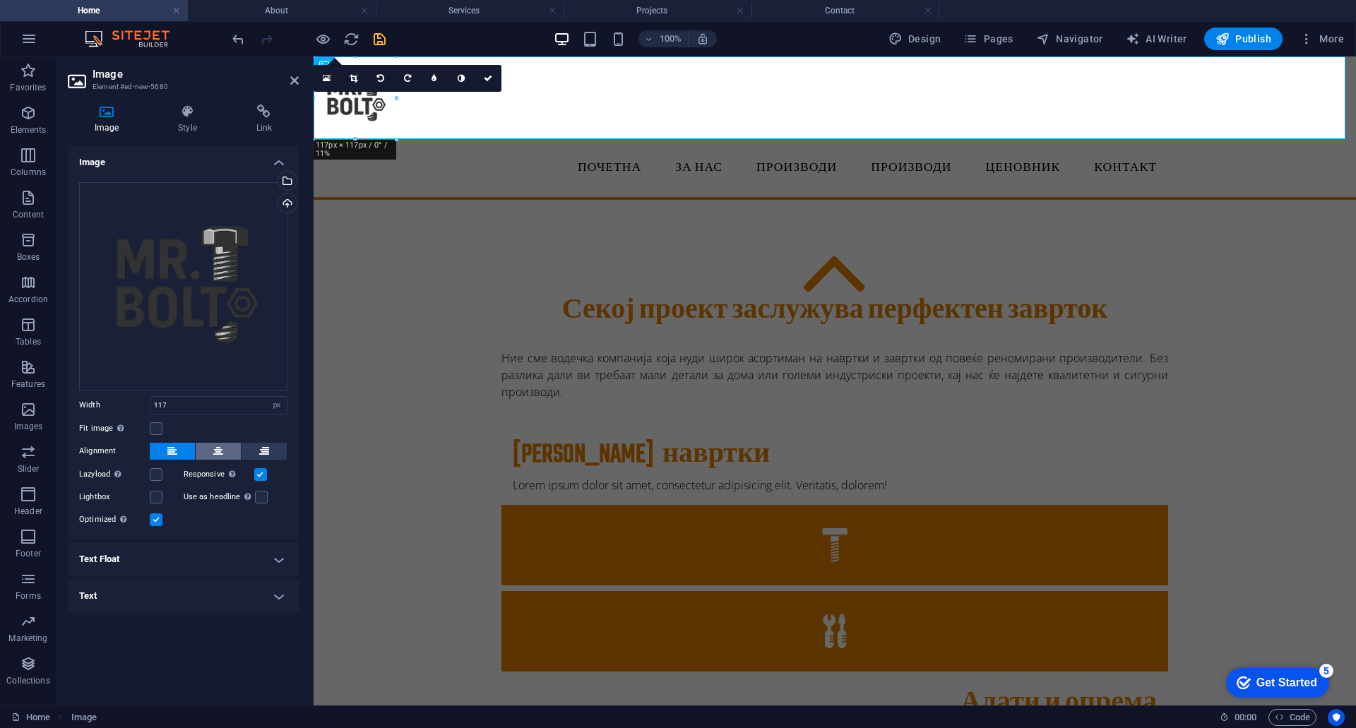
click at [216, 453] on icon at bounding box center [218, 451] width 10 height 17
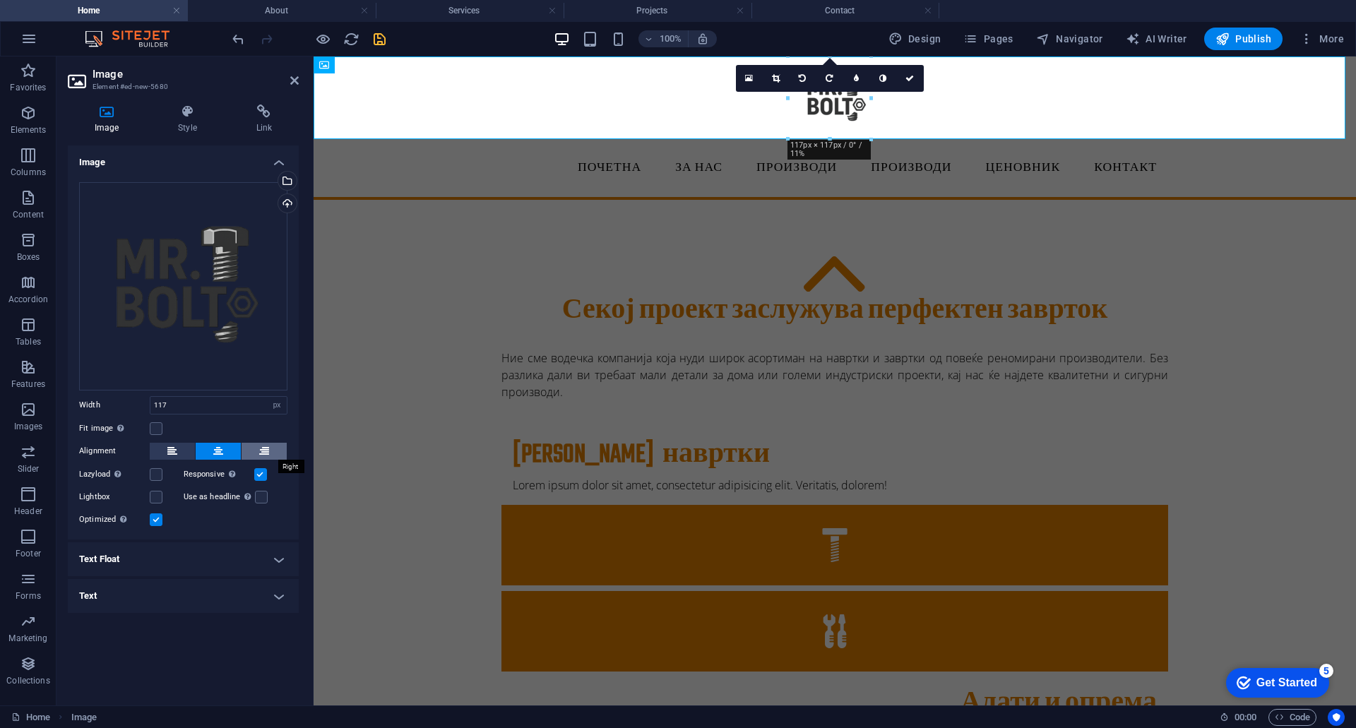
click at [260, 449] on icon at bounding box center [264, 451] width 10 height 17
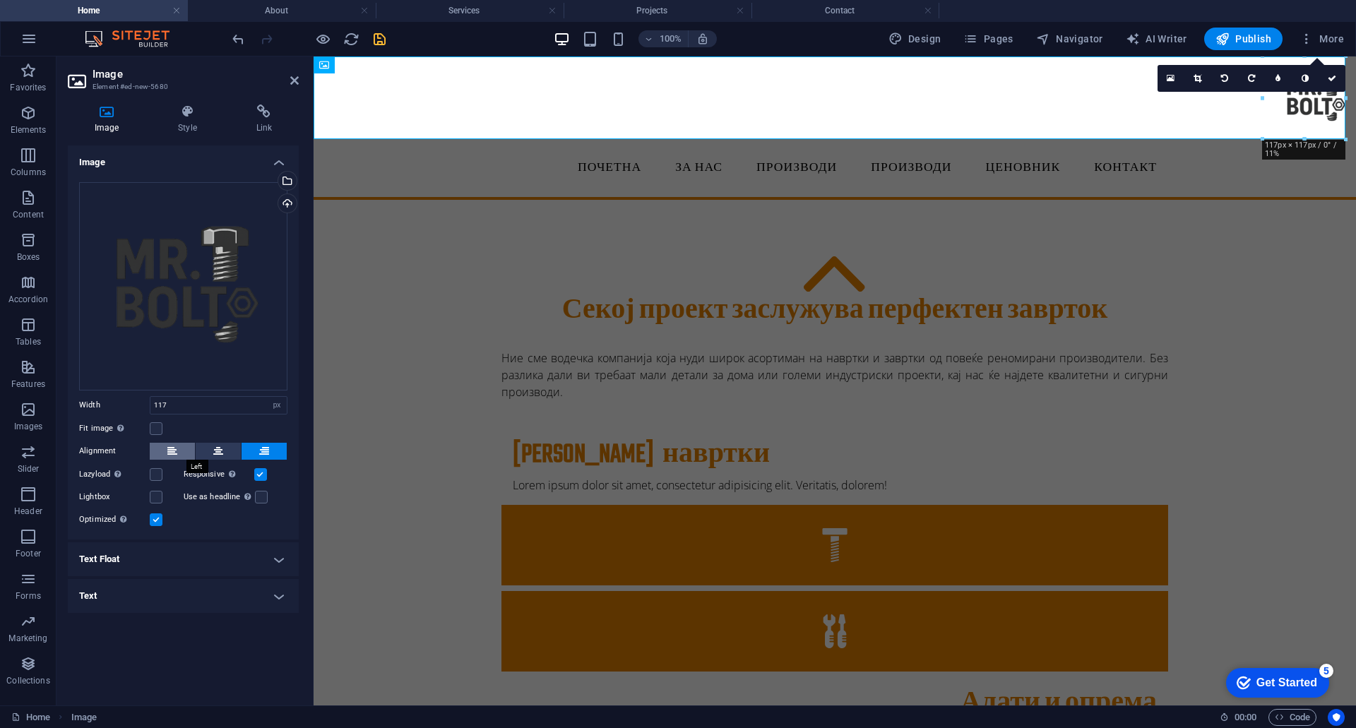
click at [180, 453] on button at bounding box center [172, 451] width 45 height 17
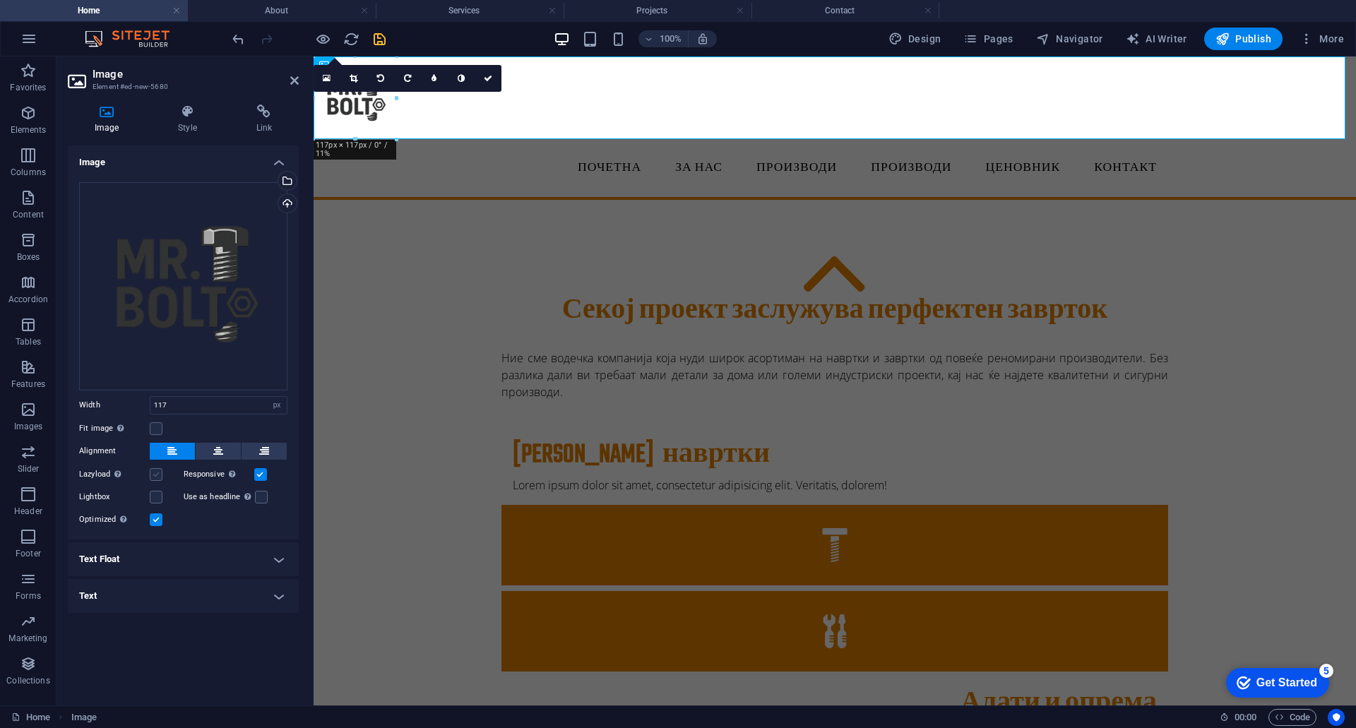
click at [160, 474] on label at bounding box center [156, 474] width 13 height 13
click at [0, 0] on input "Lazyload Loading images after the page loads improves page speed." at bounding box center [0, 0] width 0 height 0
click at [160, 474] on label at bounding box center [156, 474] width 13 height 13
click at [0, 0] on input "Lazyload Loading images after the page loads improves page speed." at bounding box center [0, 0] width 0 height 0
click at [155, 498] on label at bounding box center [156, 497] width 13 height 13
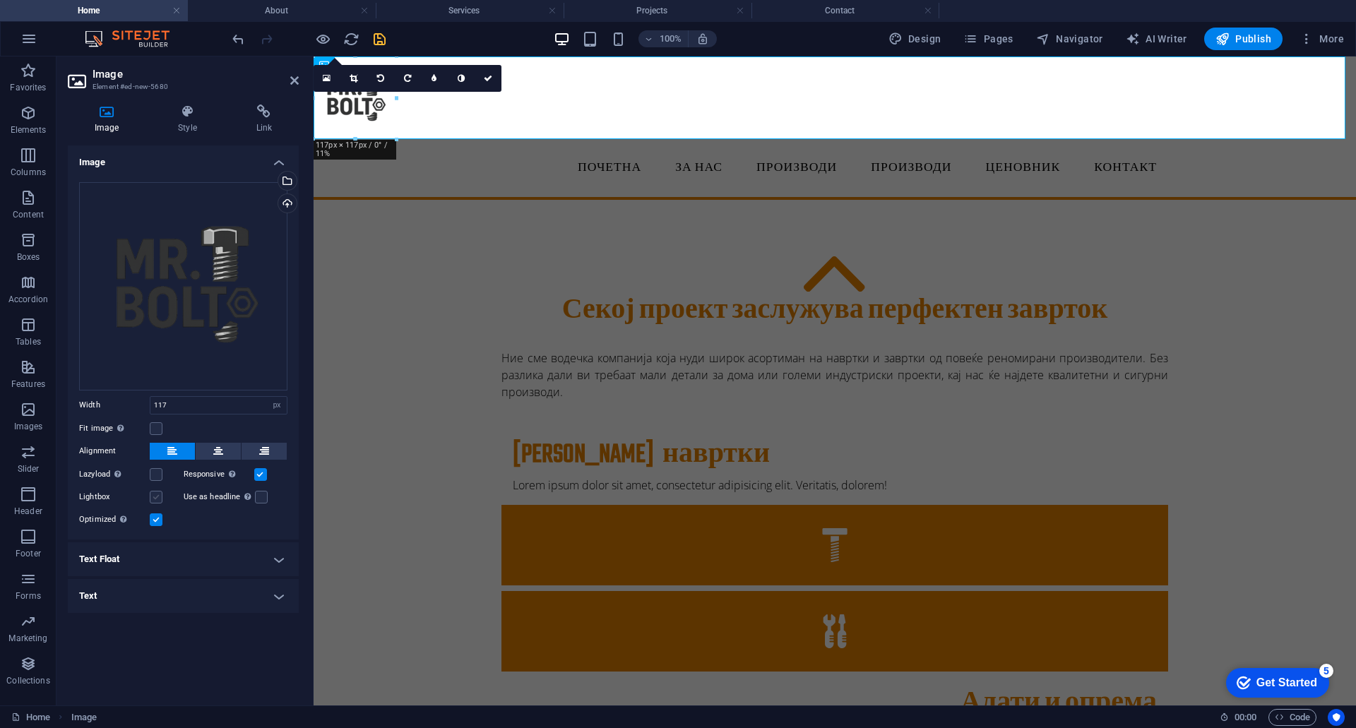
click at [0, 0] on input "Lightbox" at bounding box center [0, 0] width 0 height 0
click at [155, 498] on label at bounding box center [156, 497] width 13 height 13
click at [0, 0] on input "Lightbox" at bounding box center [0, 0] width 0 height 0
click at [189, 559] on h4 "Text Float" at bounding box center [183, 559] width 231 height 34
click at [189, 559] on h4 "Text Float" at bounding box center [183, 554] width 231 height 25
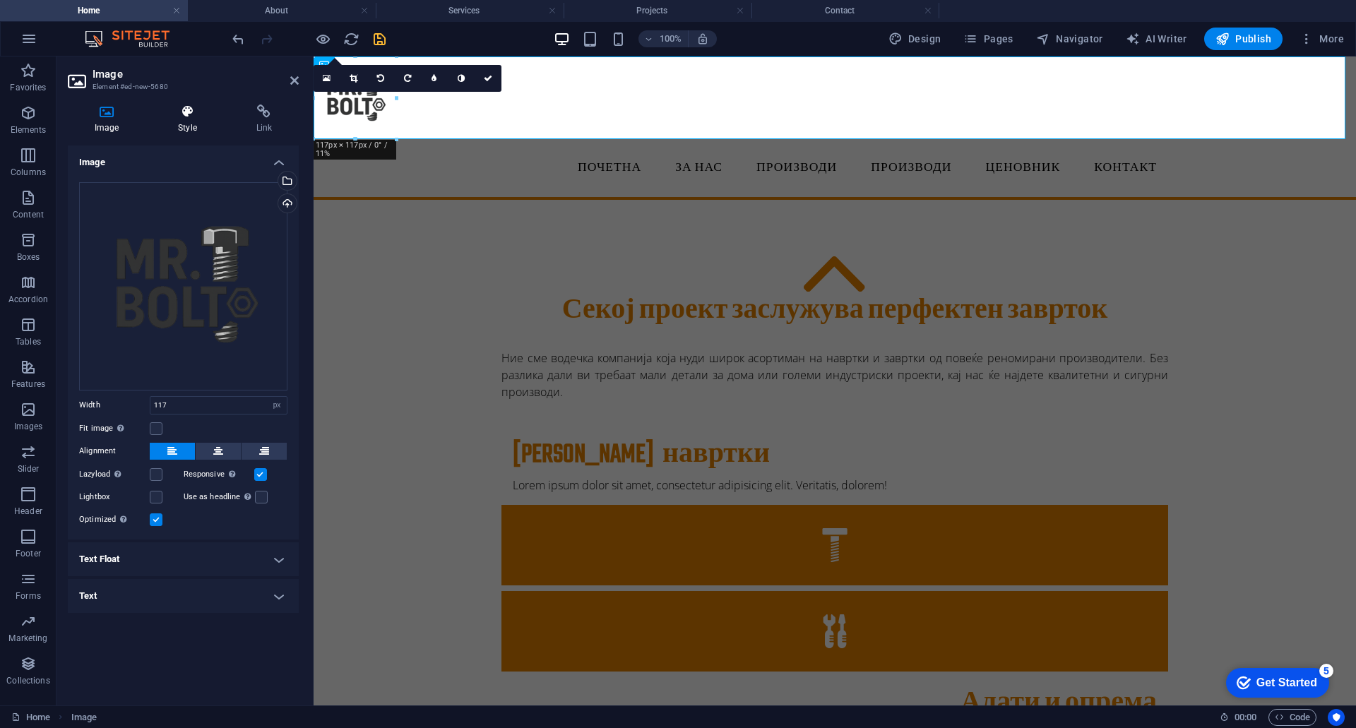
click at [183, 115] on icon at bounding box center [187, 111] width 72 height 14
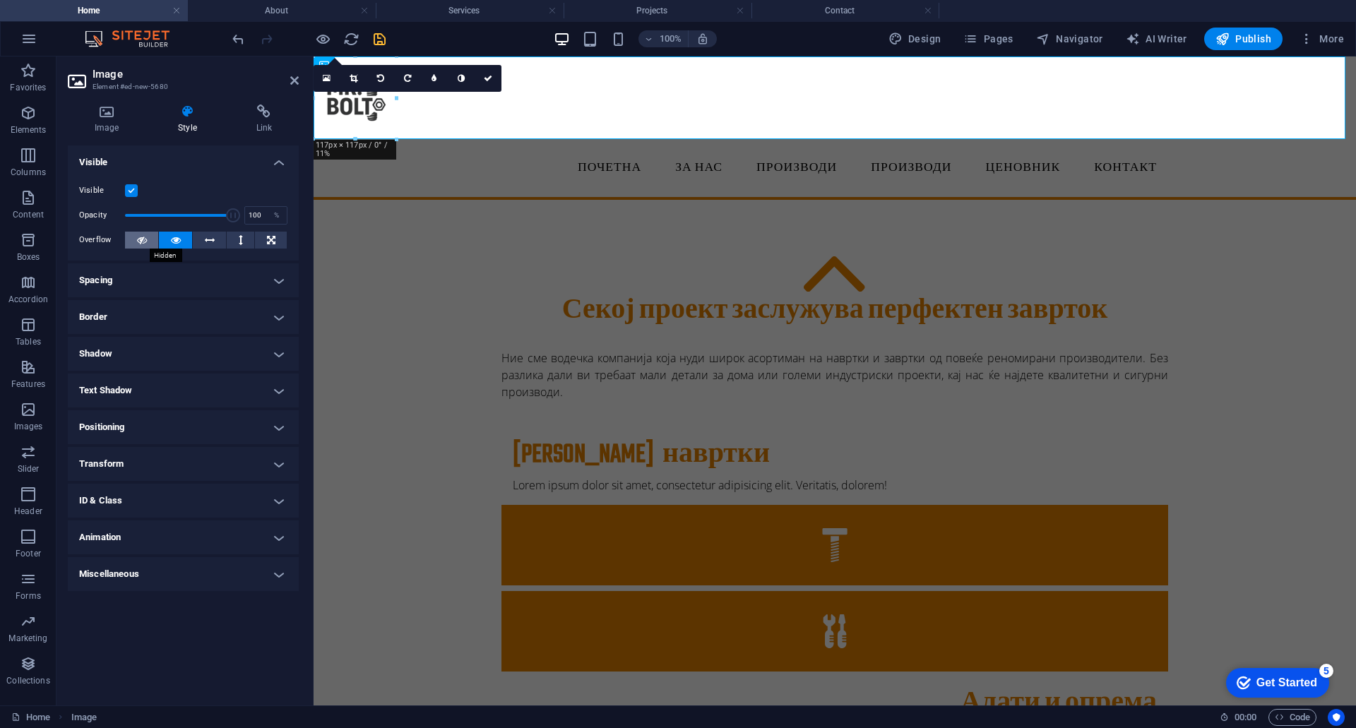
click at [142, 245] on icon at bounding box center [142, 240] width 10 height 17
click at [164, 234] on button at bounding box center [175, 240] width 33 height 17
drag, startPoint x: 227, startPoint y: 216, endPoint x: 172, endPoint y: 219, distance: 54.4
click at [177, 219] on span at bounding box center [184, 215] width 14 height 14
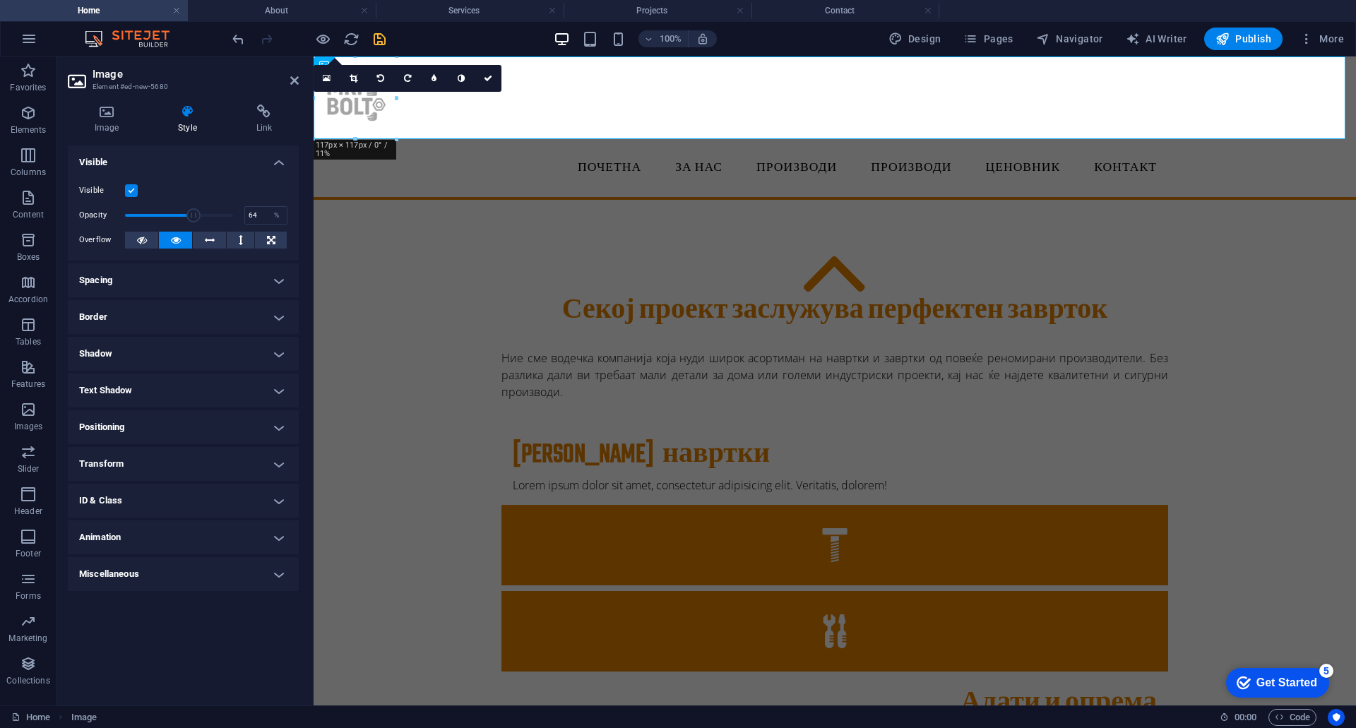
drag, startPoint x: 170, startPoint y: 219, endPoint x: 194, endPoint y: 208, distance: 26.2
click at [194, 208] on span at bounding box center [193, 215] width 14 height 14
drag, startPoint x: 194, startPoint y: 208, endPoint x: 204, endPoint y: 207, distance: 10.0
click at [203, 208] on span at bounding box center [196, 215] width 14 height 14
type input "59"
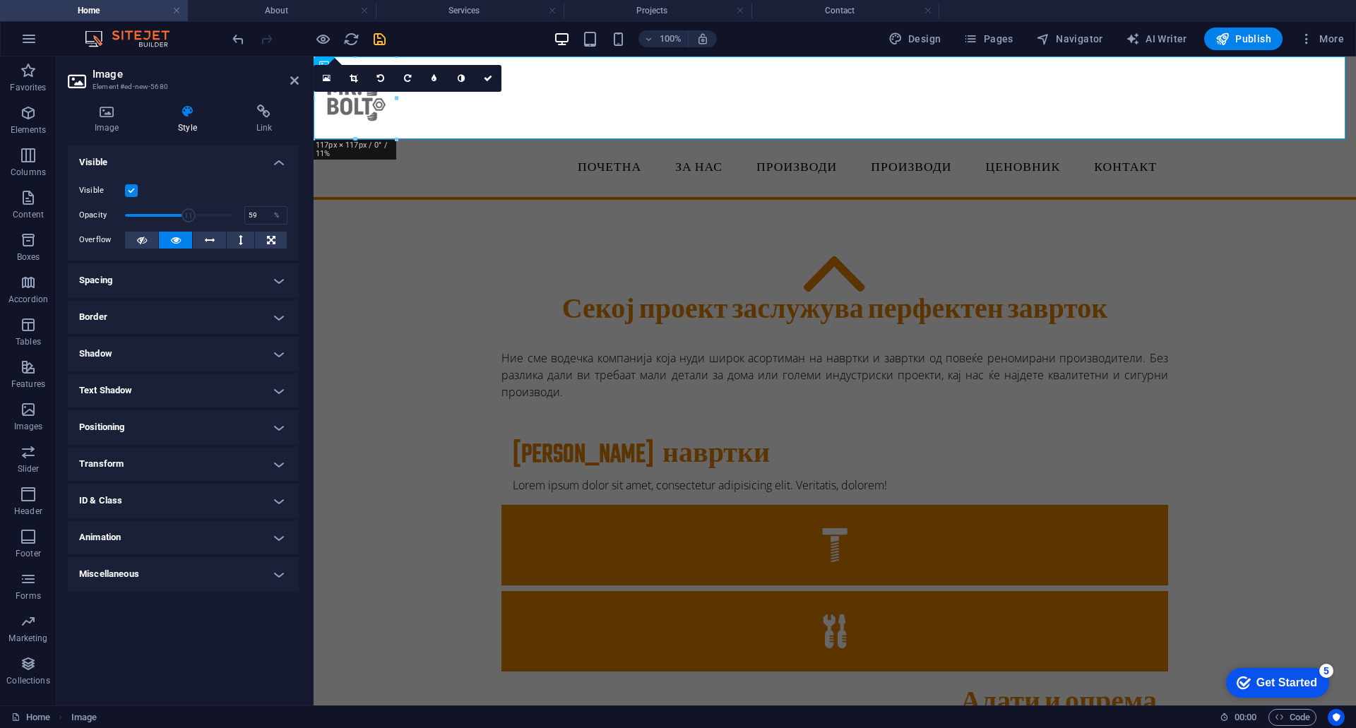
drag, startPoint x: 204, startPoint y: 207, endPoint x: 189, endPoint y: 212, distance: 16.3
click at [189, 212] on span at bounding box center [188, 215] width 14 height 14
click at [165, 313] on h4 "Border" at bounding box center [183, 317] width 231 height 34
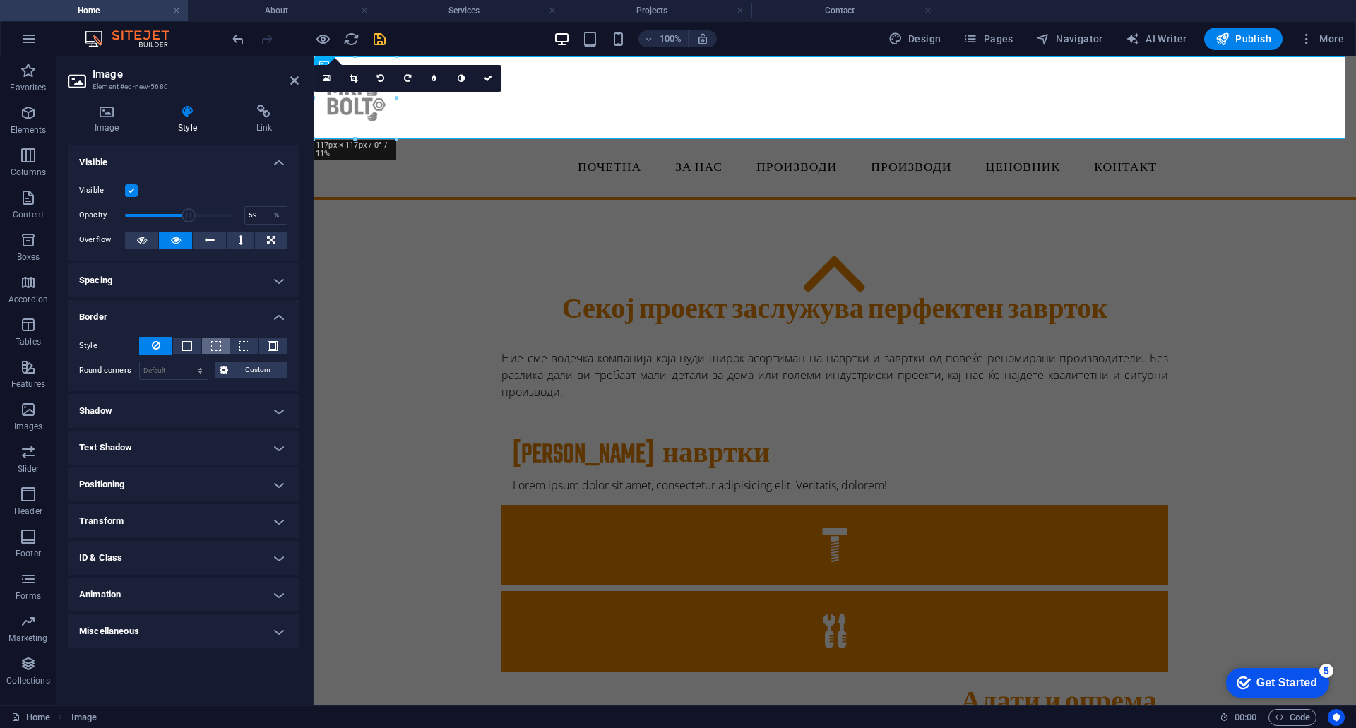
click at [217, 342] on span at bounding box center [216, 346] width 10 height 10
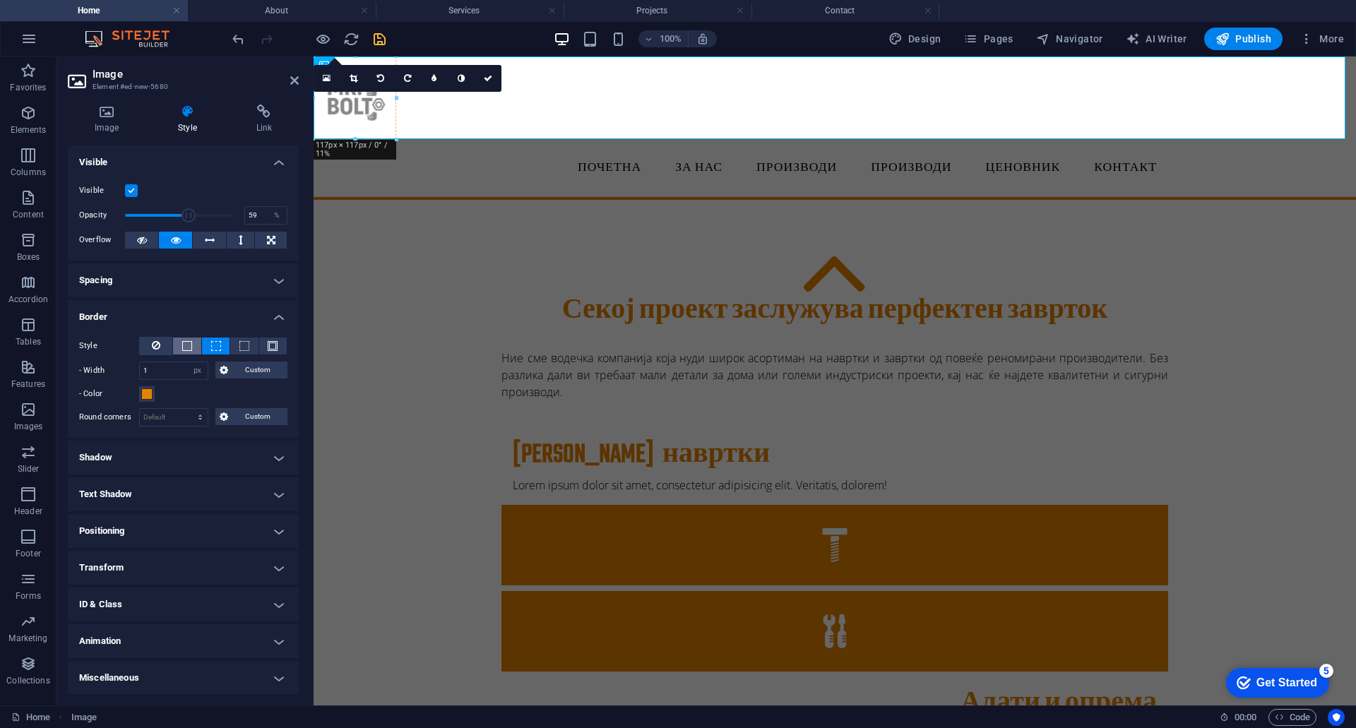
click at [175, 342] on button at bounding box center [187, 345] width 28 height 17
click at [188, 342] on span at bounding box center [187, 346] width 10 height 10
click at [152, 342] on icon at bounding box center [156, 345] width 8 height 17
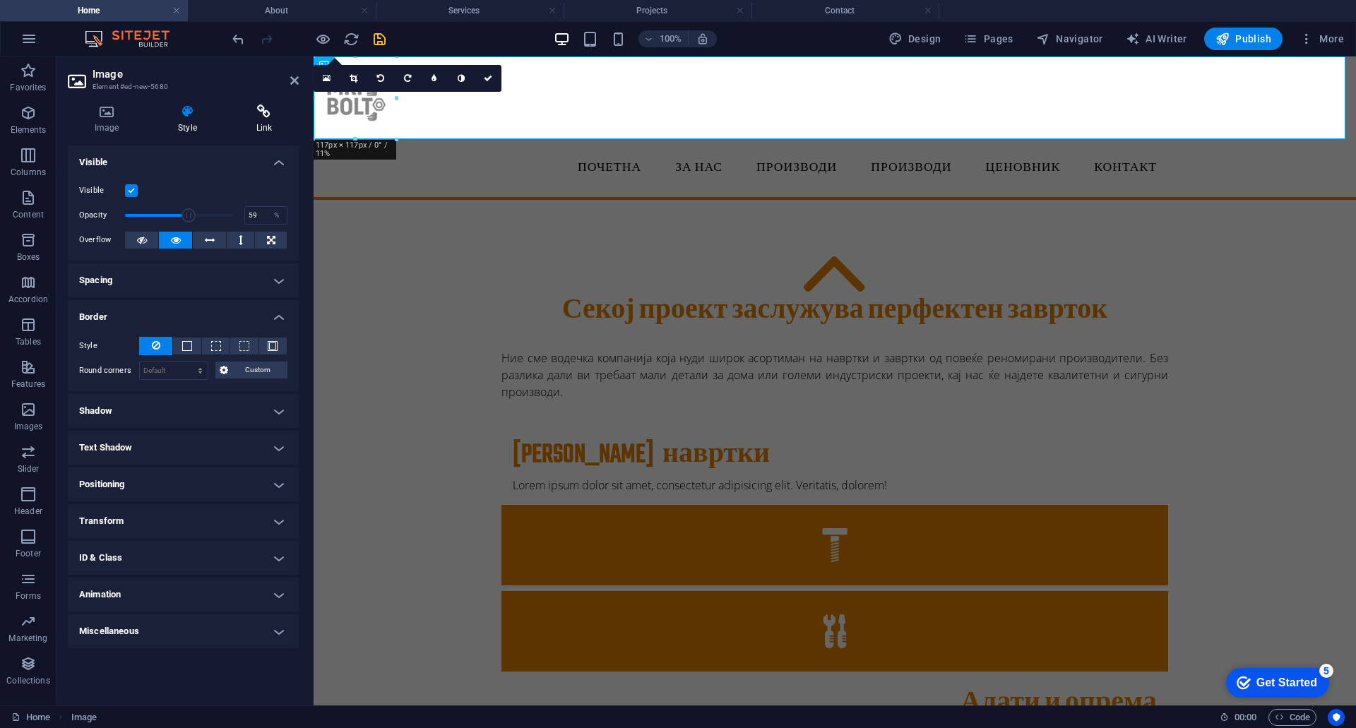
click at [252, 105] on icon at bounding box center [263, 111] width 69 height 14
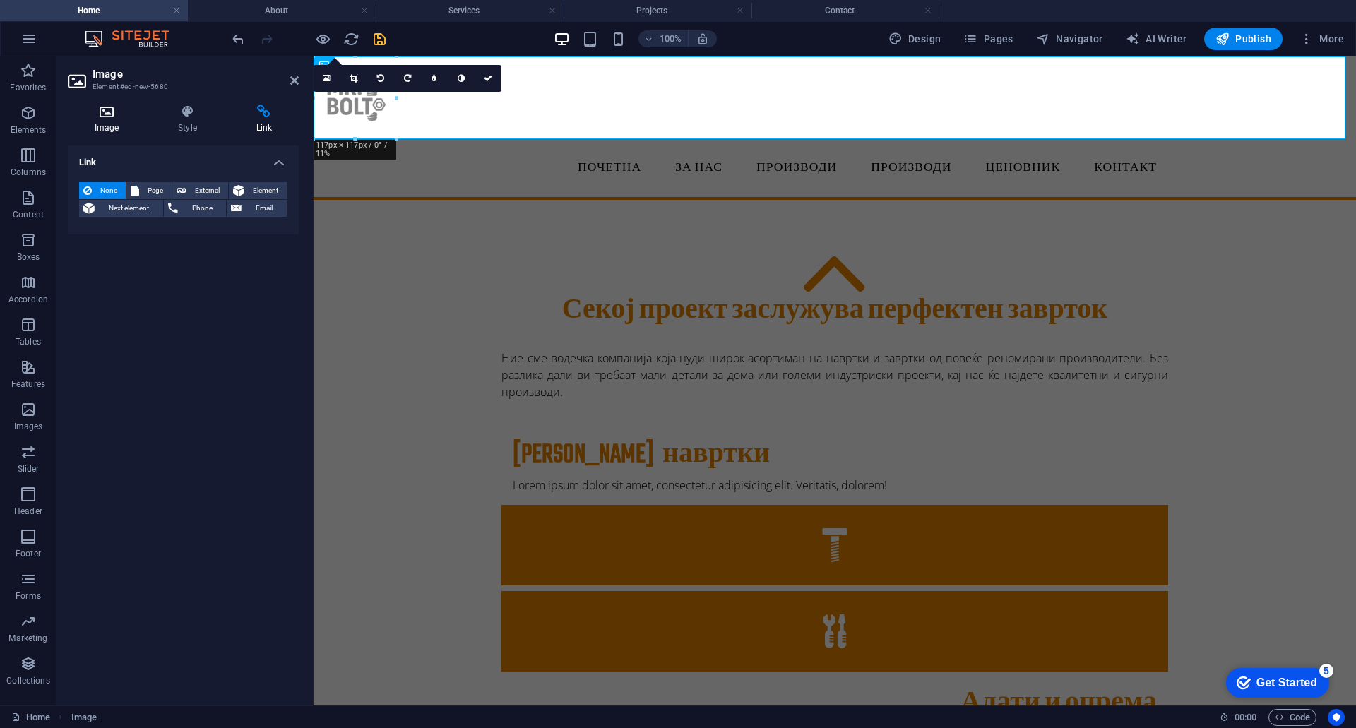
click at [109, 115] on icon at bounding box center [107, 111] width 78 height 14
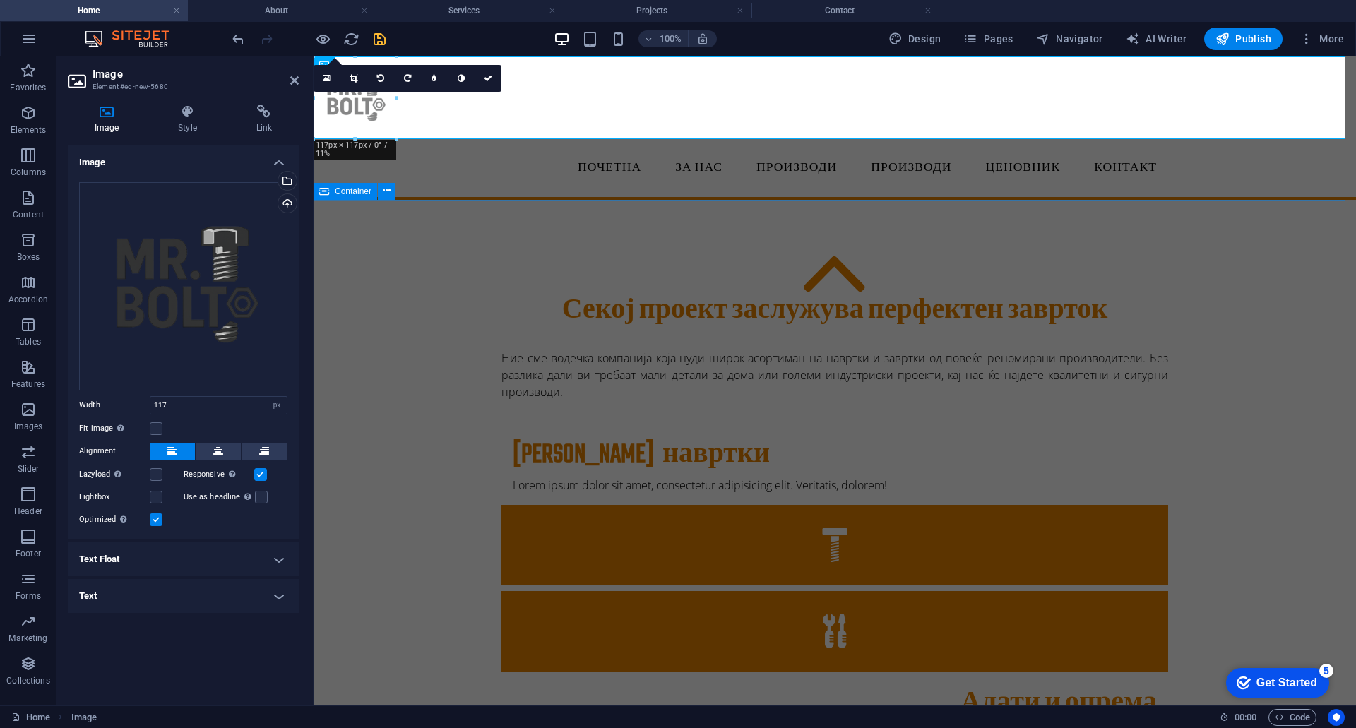
click at [383, 309] on div "Секој проект заслужува перфектен заврток Ние сме водечка компанија која нуди ши…" at bounding box center [834, 673] width 1042 height 947
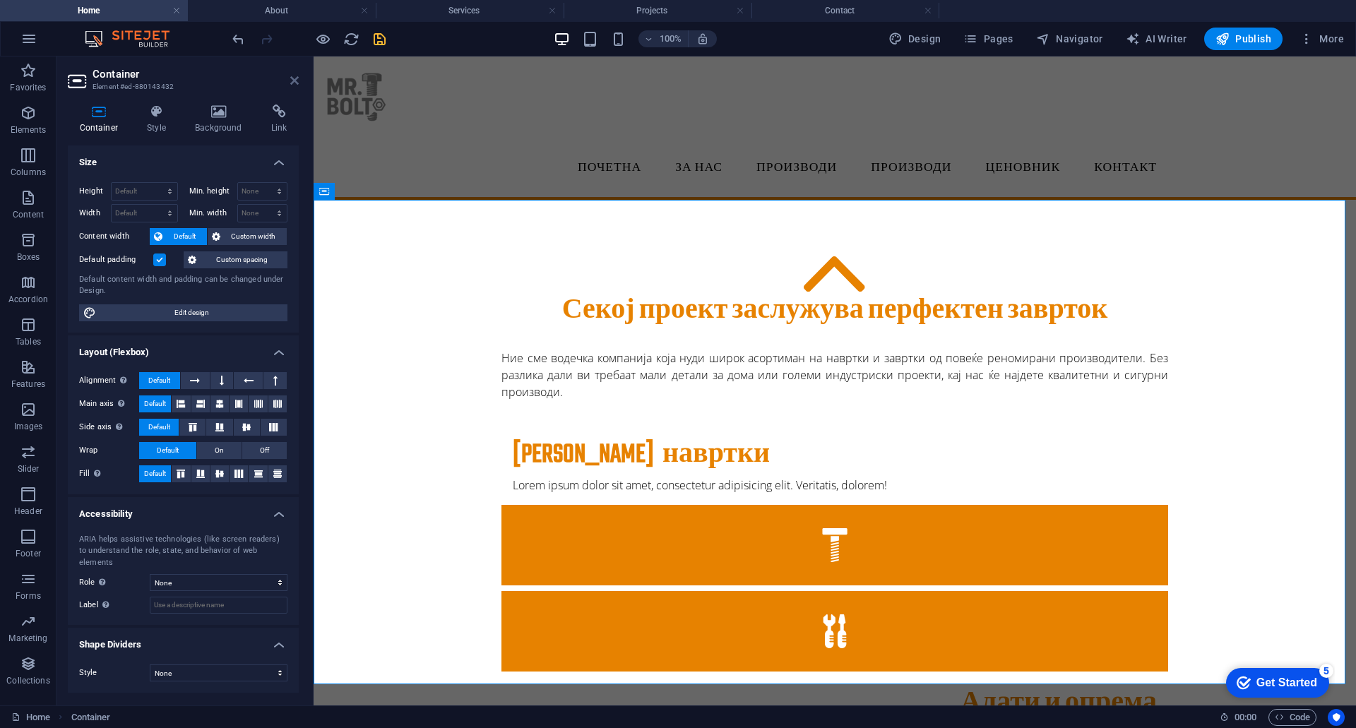
click at [295, 82] on icon at bounding box center [294, 80] width 8 height 11
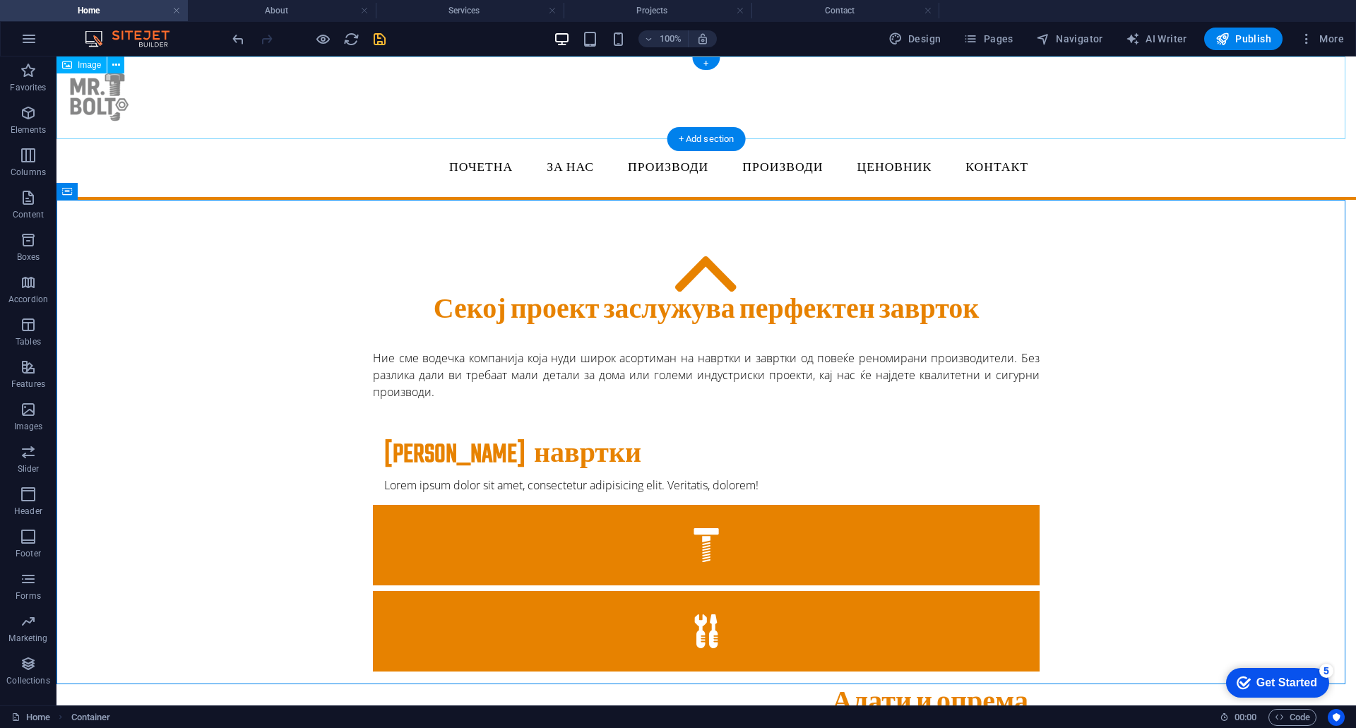
click at [85, 85] on figure at bounding box center [705, 97] width 1299 height 83
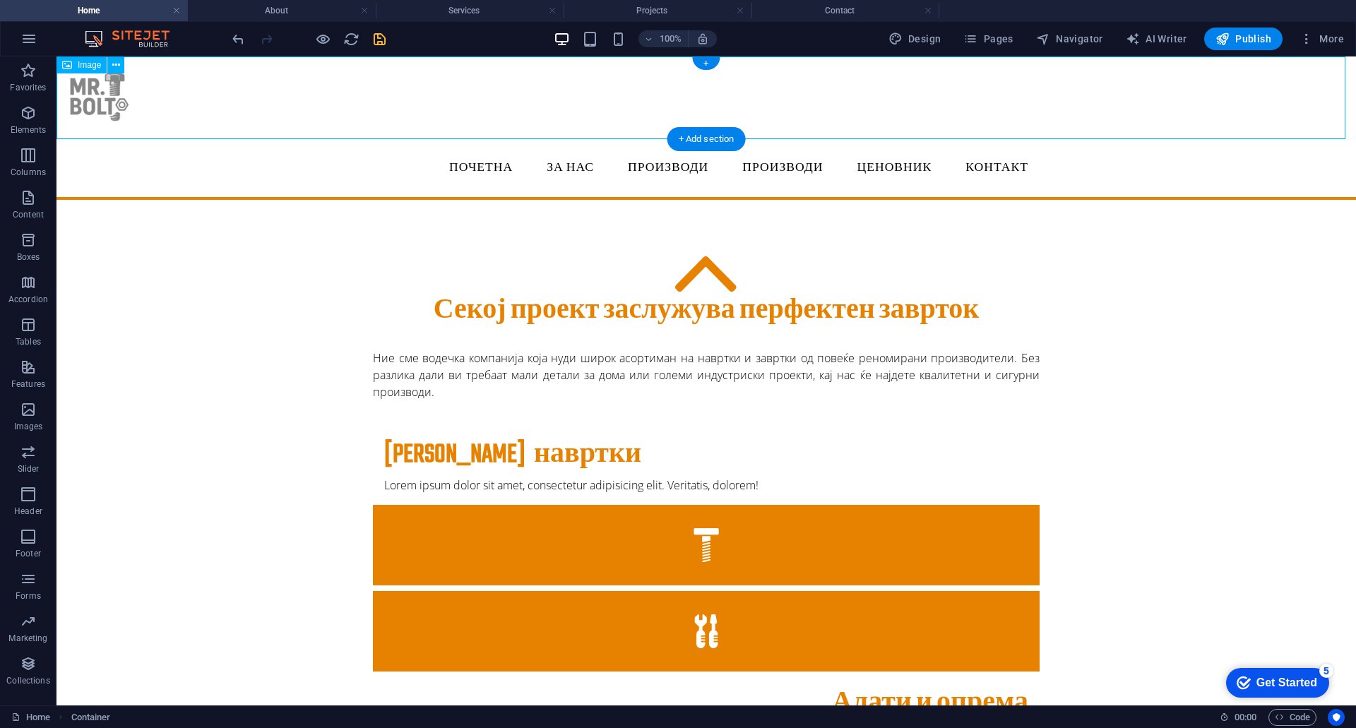
click at [85, 85] on figure at bounding box center [705, 97] width 1299 height 83
select select "px"
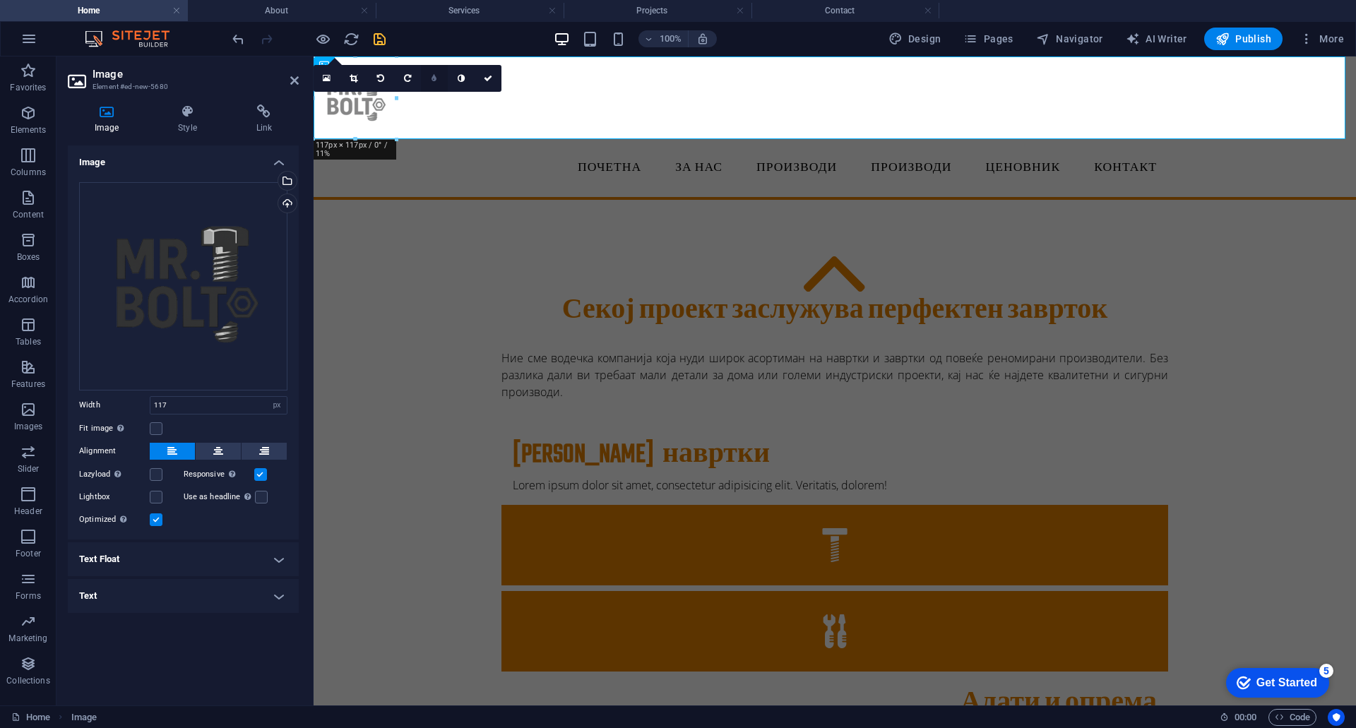
click at [436, 81] on icon at bounding box center [433, 78] width 5 height 8
click at [465, 80] on link at bounding box center [461, 78] width 27 height 27
click at [328, 78] on icon at bounding box center [327, 78] width 8 height 10
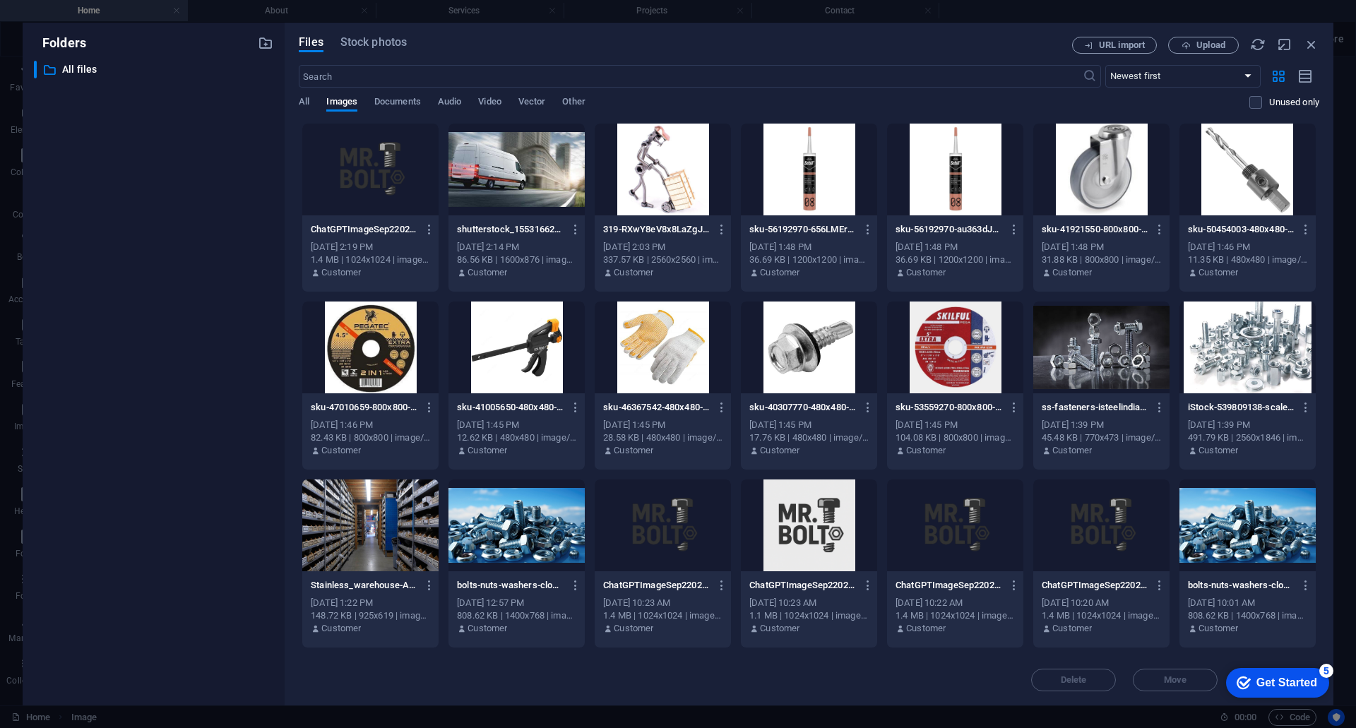
click at [775, 534] on div at bounding box center [809, 525] width 136 height 92
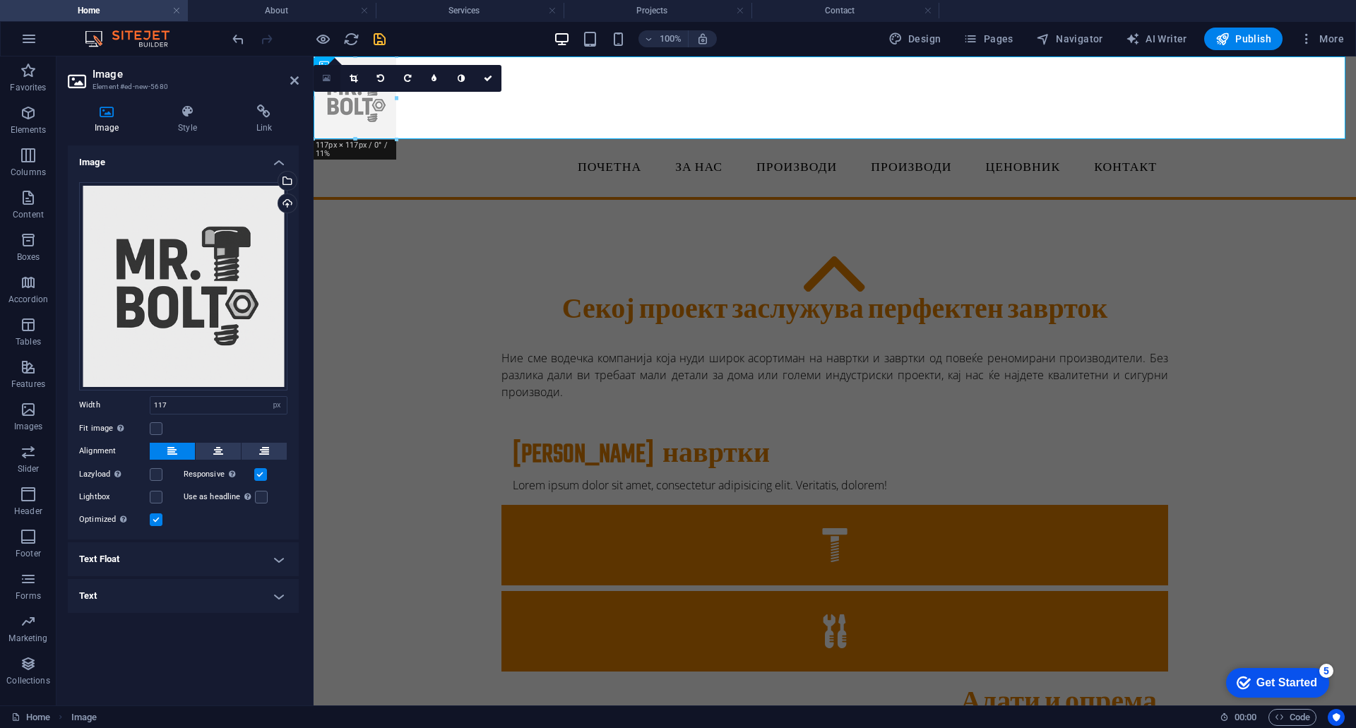
click at [325, 75] on icon at bounding box center [327, 78] width 8 height 10
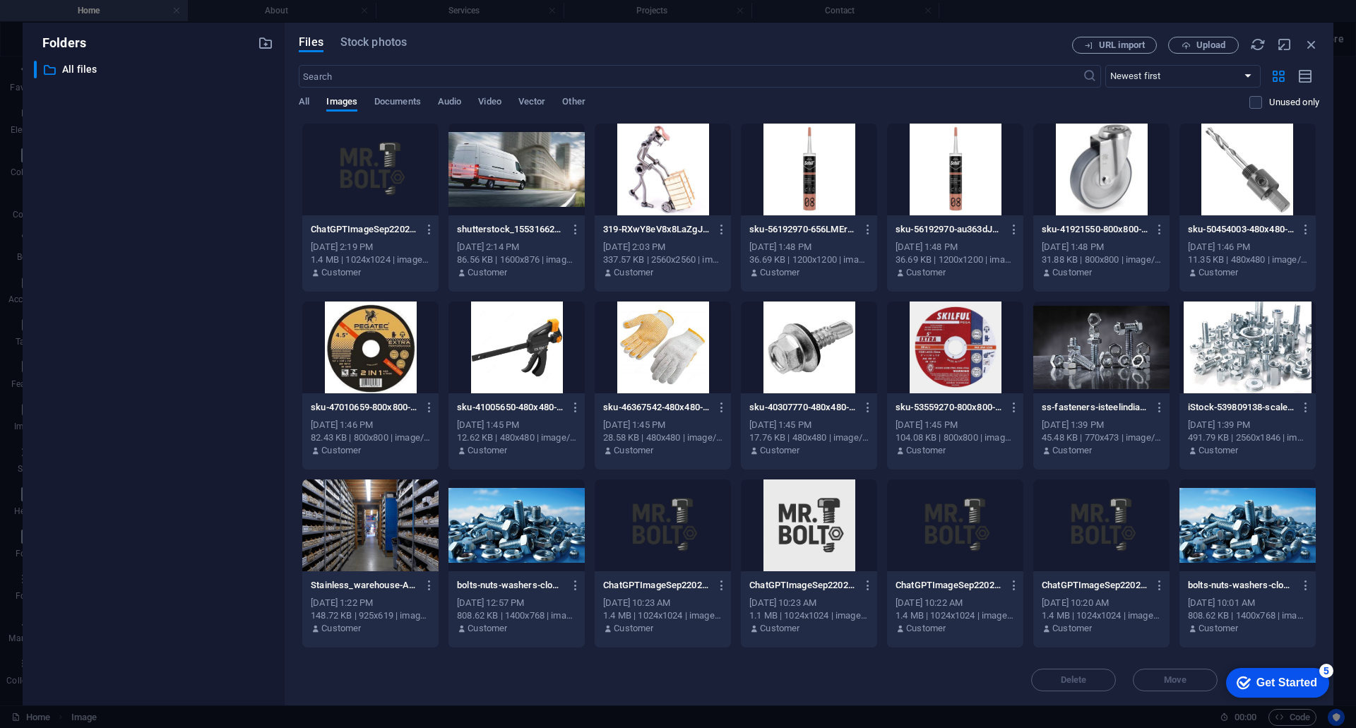
click at [648, 177] on div at bounding box center [662, 170] width 136 height 92
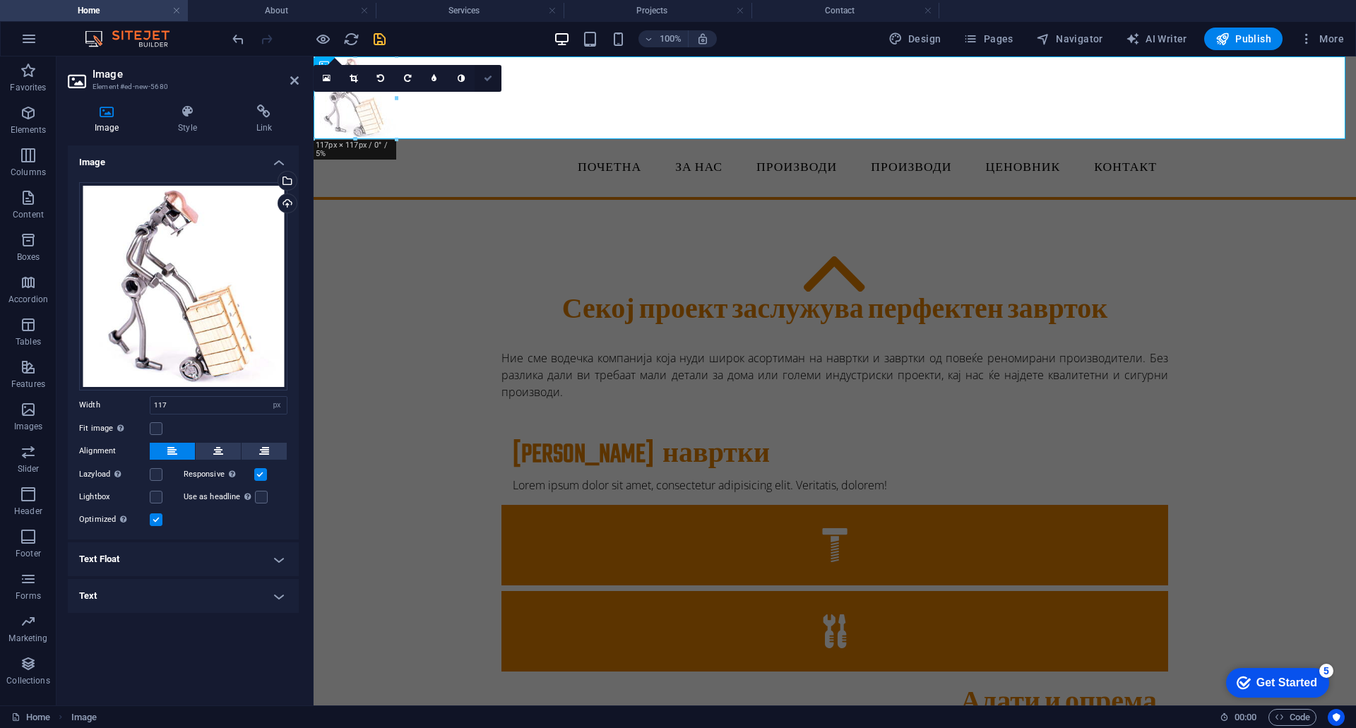
click at [490, 83] on link at bounding box center [487, 78] width 27 height 27
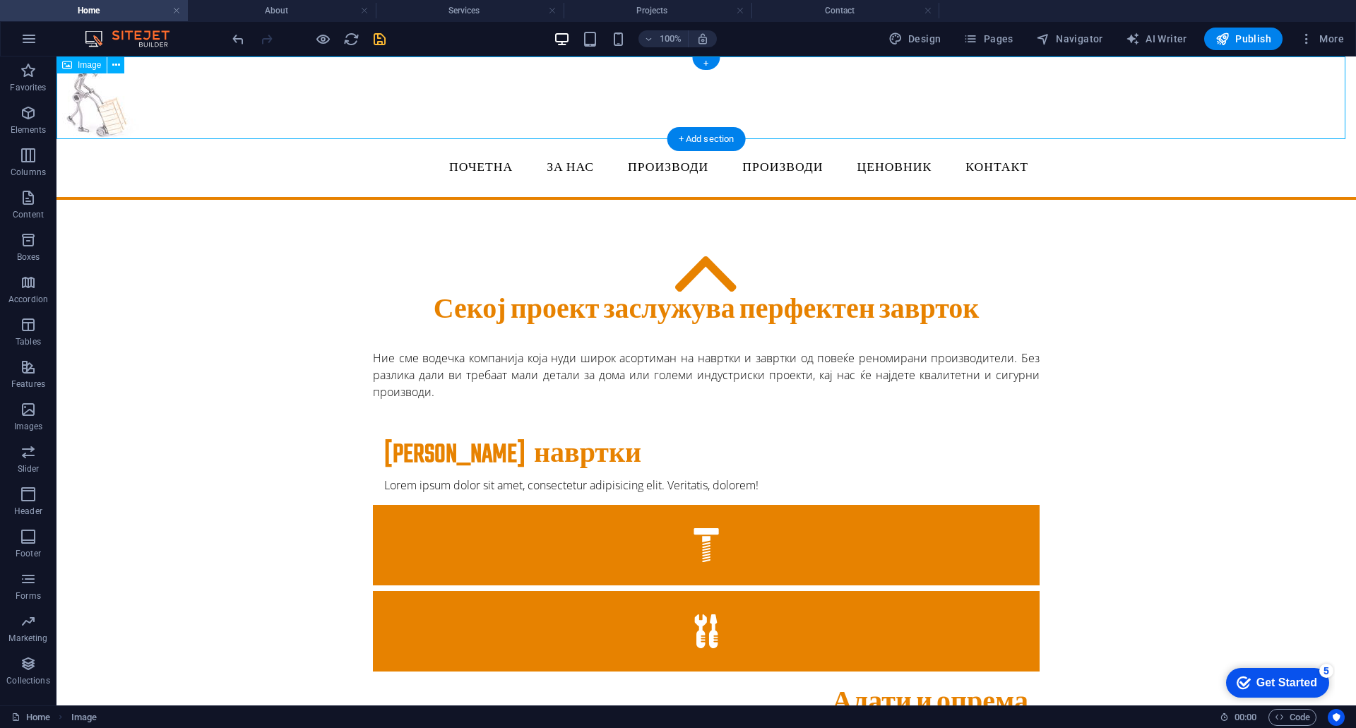
click at [94, 113] on figure at bounding box center [705, 97] width 1299 height 83
click at [118, 68] on icon at bounding box center [116, 65] width 8 height 15
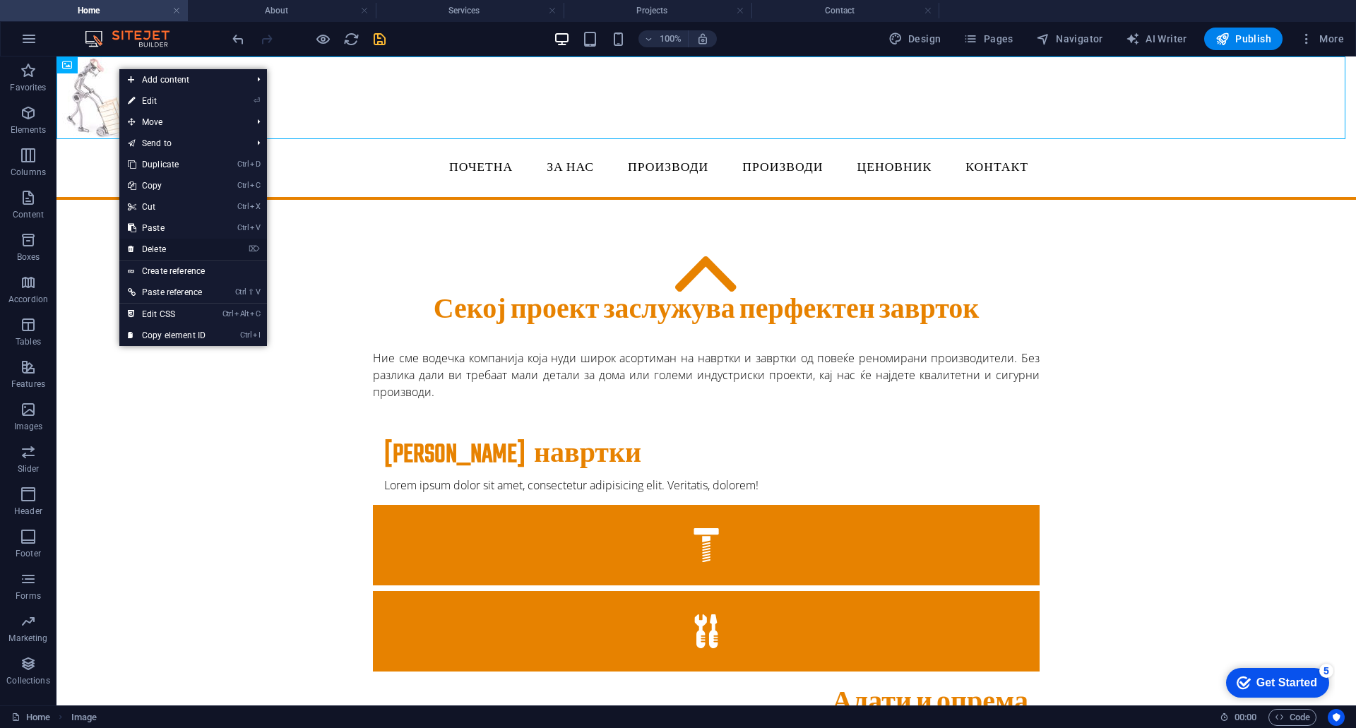
click at [157, 249] on link "⌦ Delete" at bounding box center [166, 249] width 95 height 21
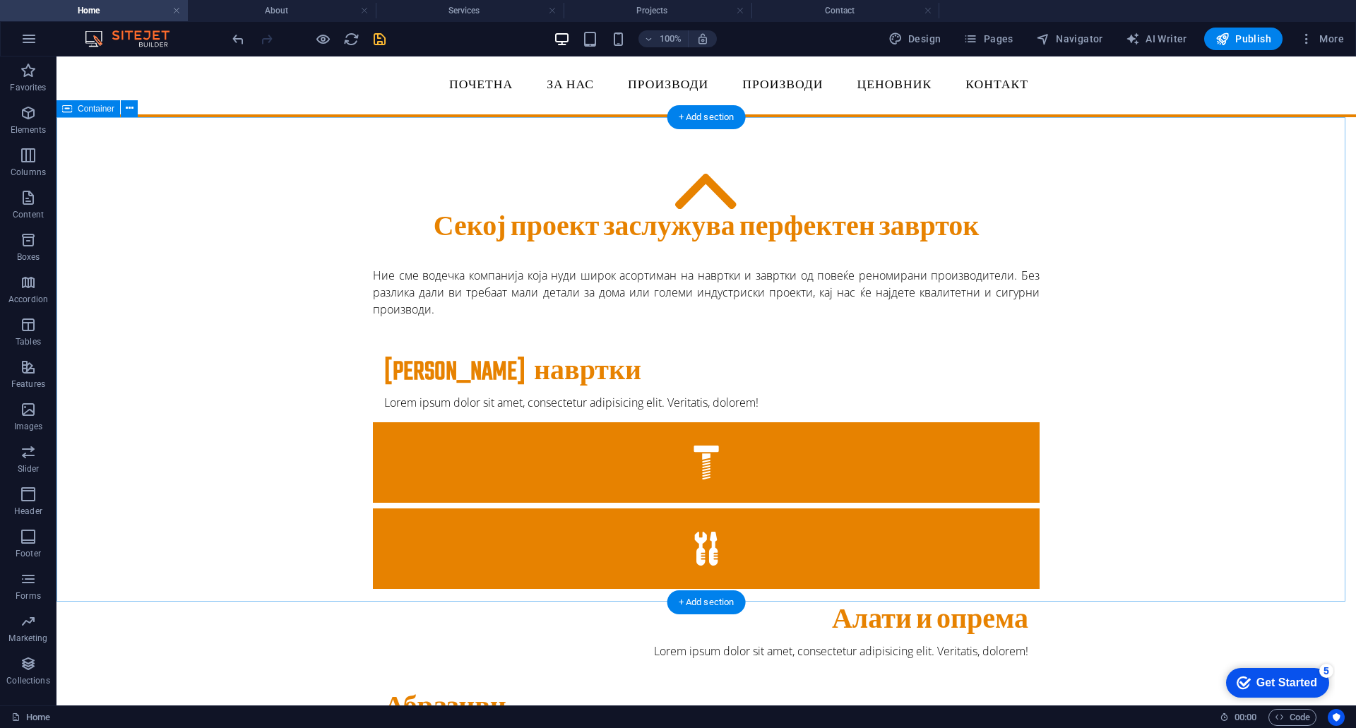
click at [1195, 287] on div "Секој проект заслужува перфектен заврток Ние сме водечка компанија која нуди ши…" at bounding box center [705, 590] width 1299 height 947
click at [71, 108] on icon at bounding box center [67, 108] width 10 height 17
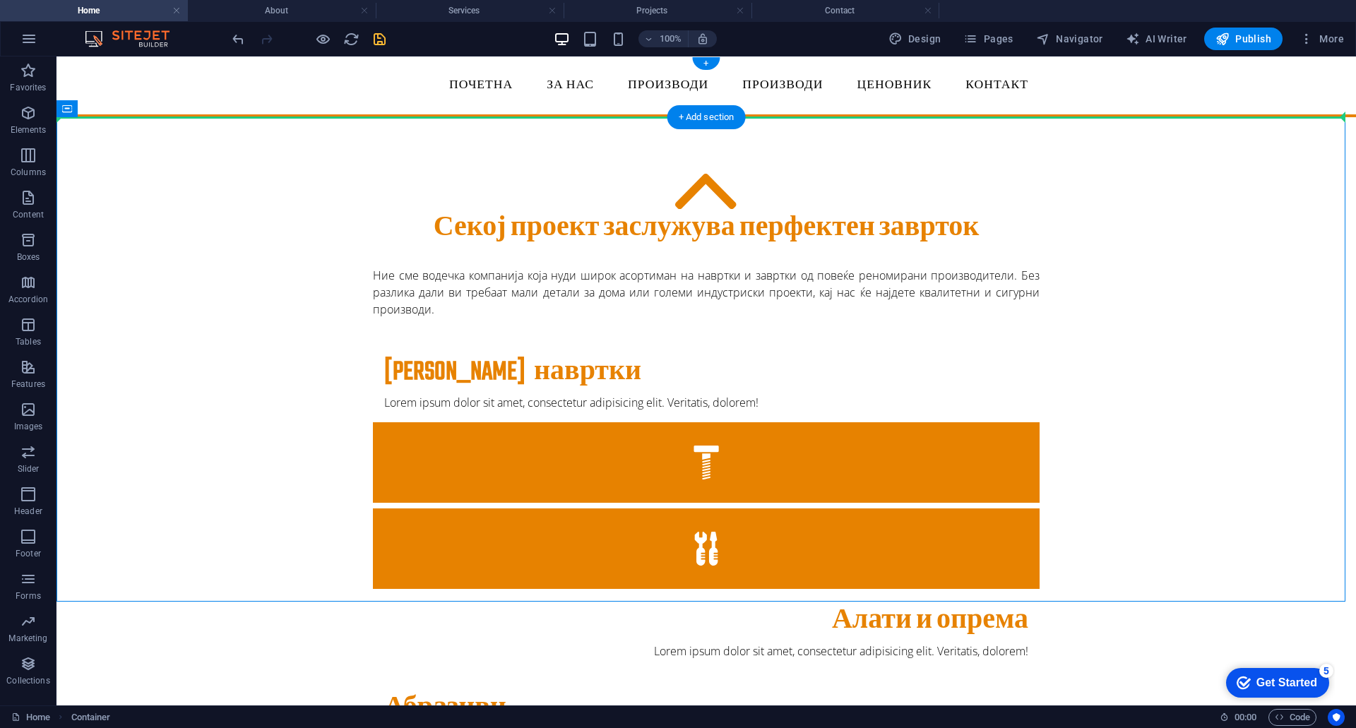
drag, startPoint x: 127, startPoint y: 165, endPoint x: 230, endPoint y: 112, distance: 115.9
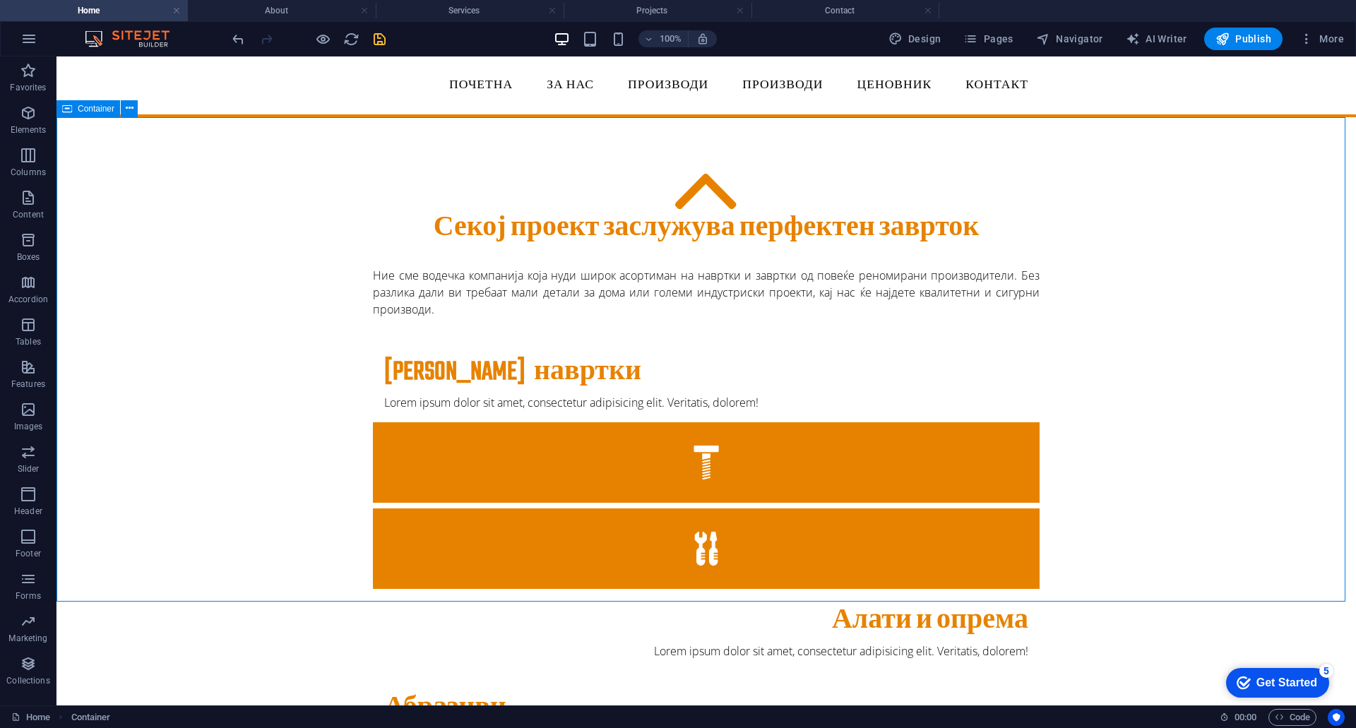
click at [66, 109] on icon at bounding box center [67, 108] width 10 height 17
click at [138, 111] on button at bounding box center [129, 108] width 17 height 17
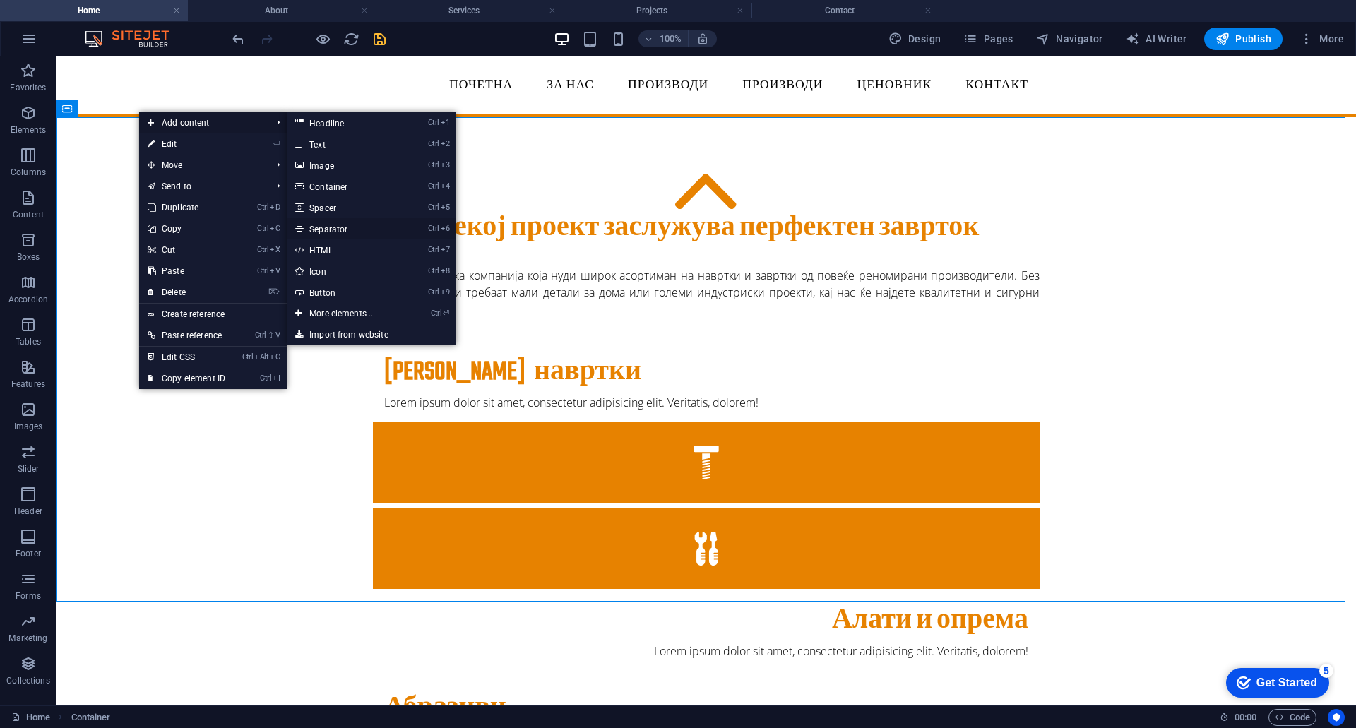
click at [335, 224] on link "Ctrl 6 Separator" at bounding box center [345, 228] width 116 height 21
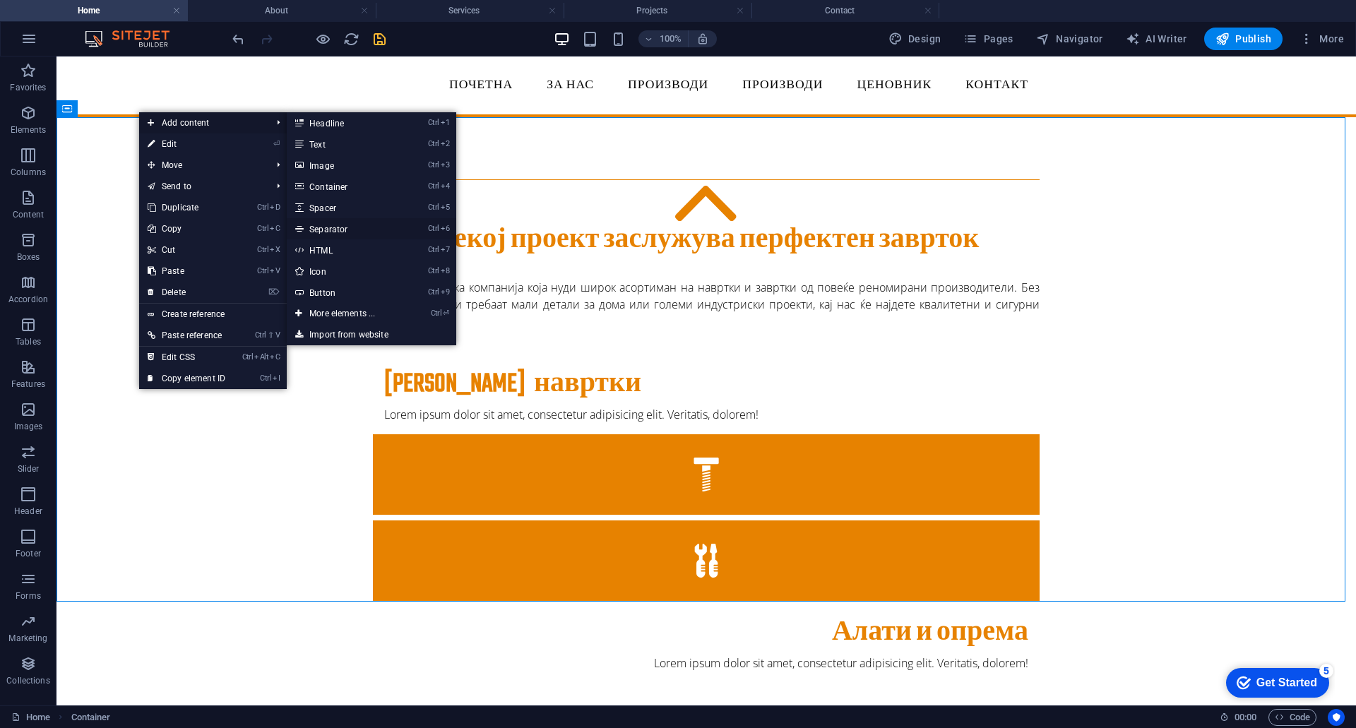
select select "%"
select select "px"
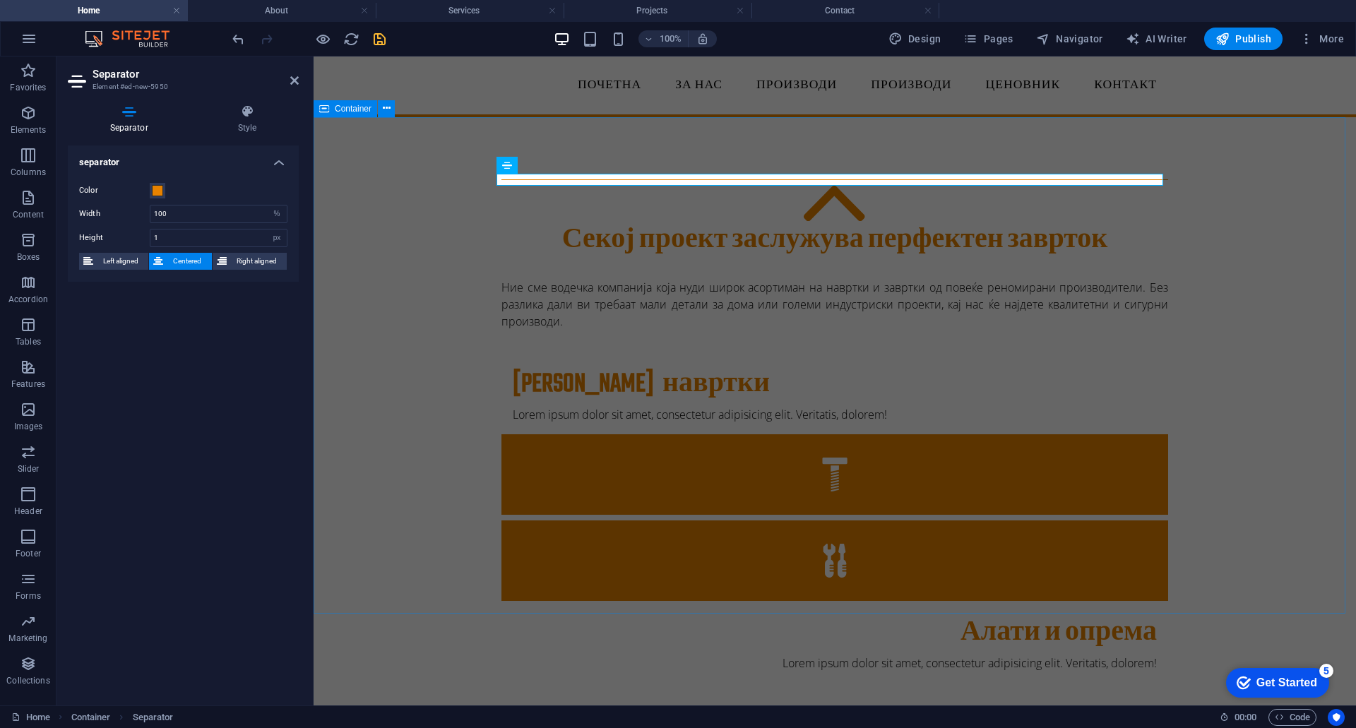
click at [1343, 361] on div "Секој проект заслужува перфектен заврток Ние сме водечка компанија која нуди ши…" at bounding box center [834, 596] width 1042 height 959
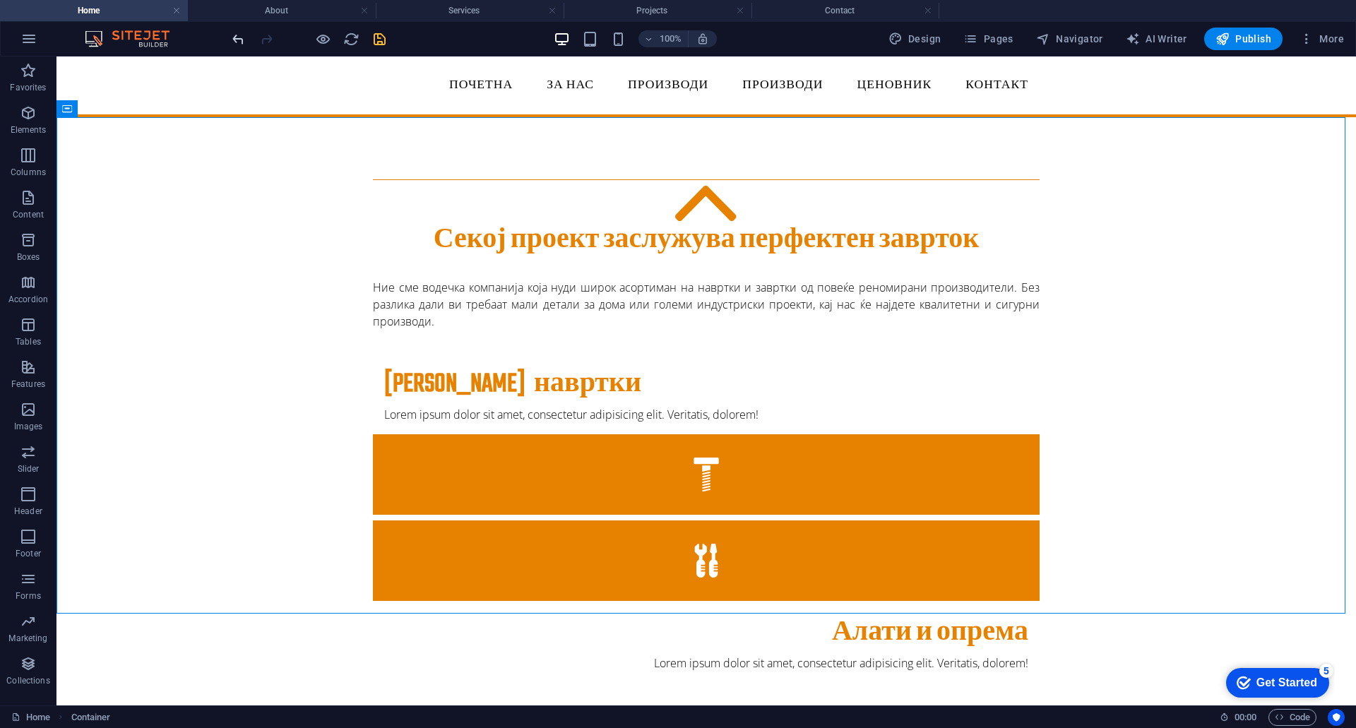
click at [235, 37] on icon "undo" at bounding box center [238, 39] width 16 height 16
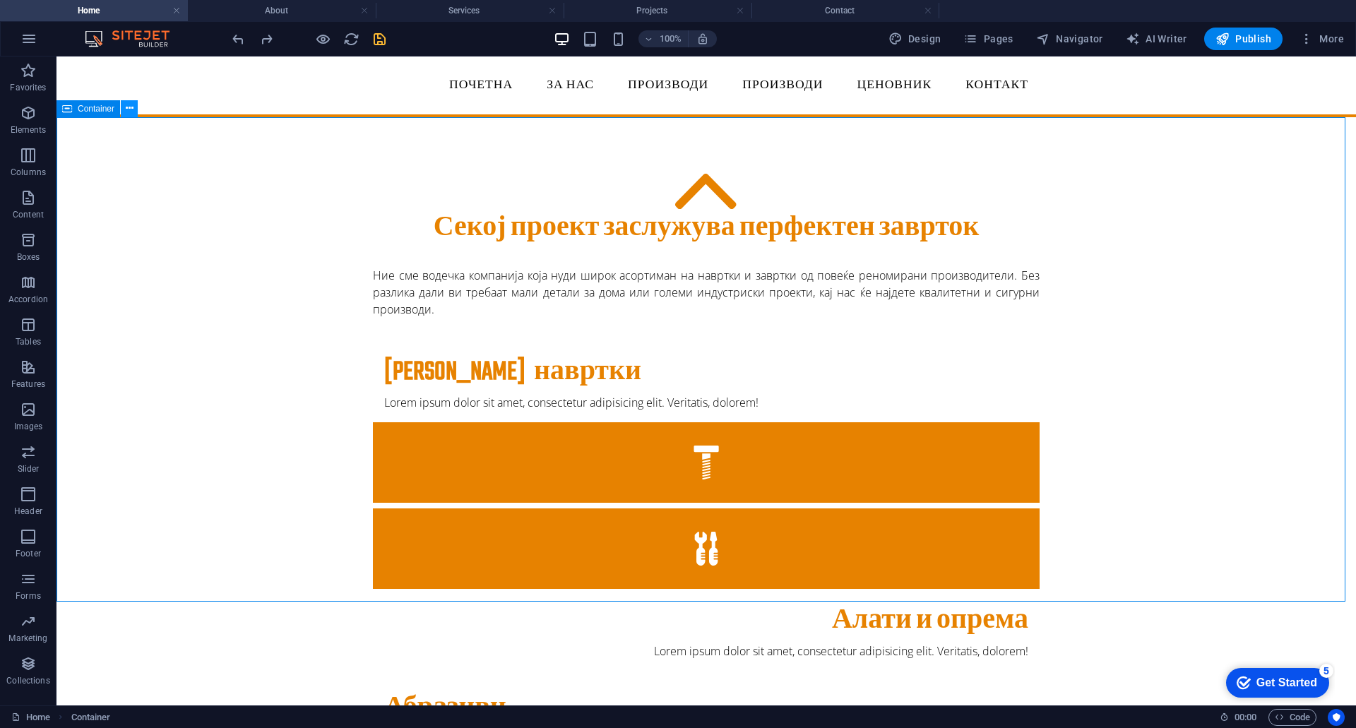
click at [127, 110] on icon at bounding box center [130, 108] width 8 height 15
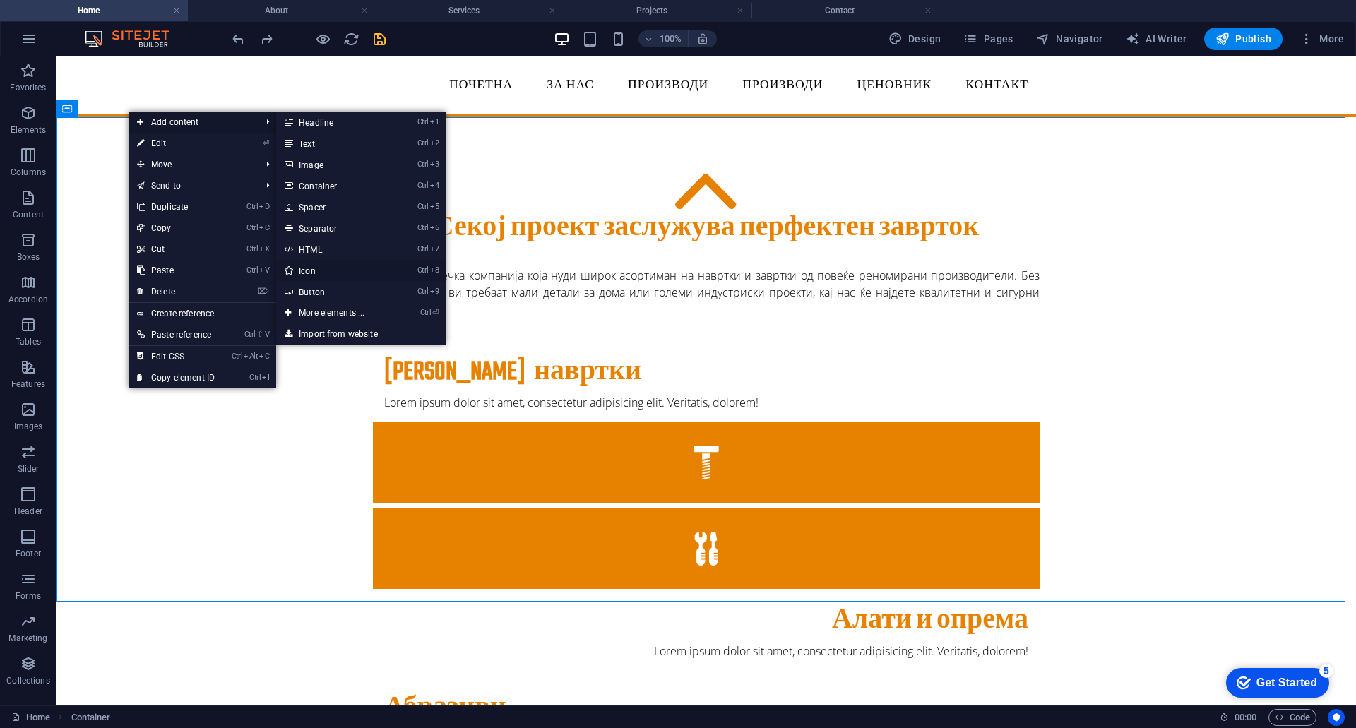
click at [301, 272] on link "Ctrl 8 Icon" at bounding box center [334, 270] width 116 height 21
select select "xMidYMid"
select select "px"
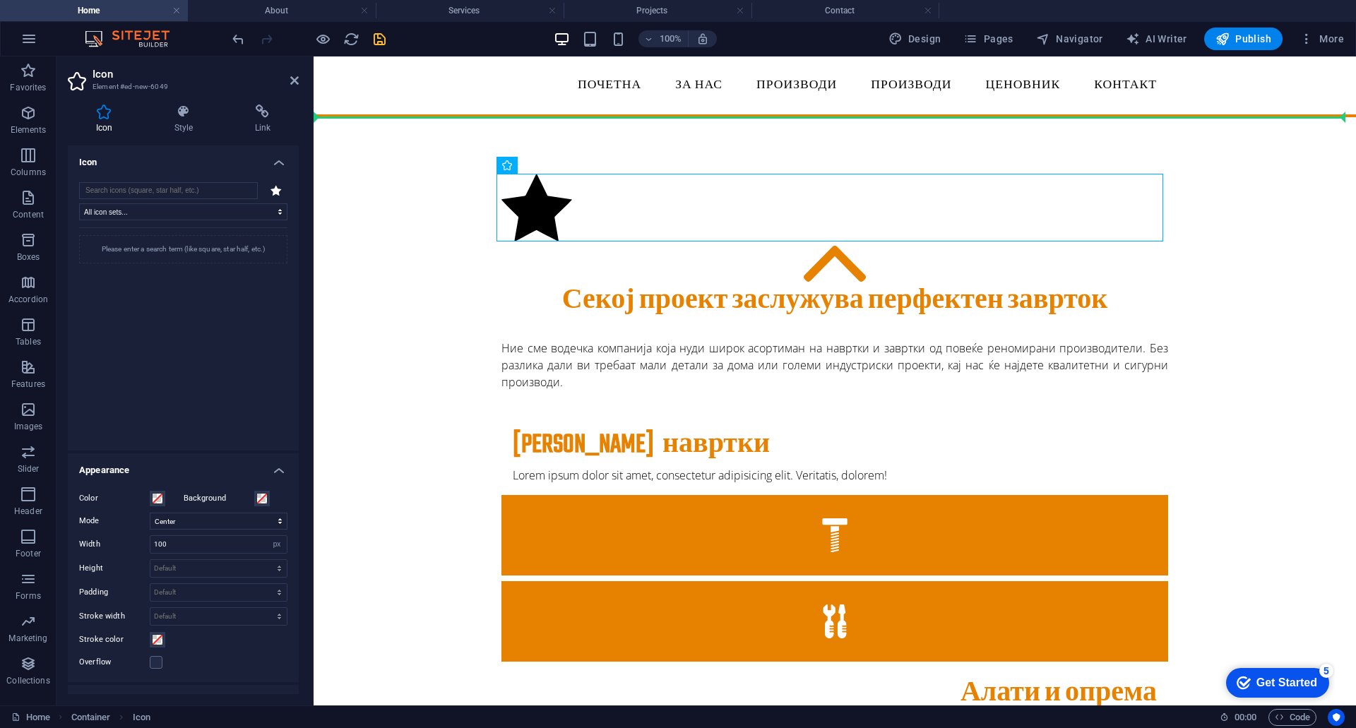
drag, startPoint x: 592, startPoint y: 175, endPoint x: 449, endPoint y: 94, distance: 164.1
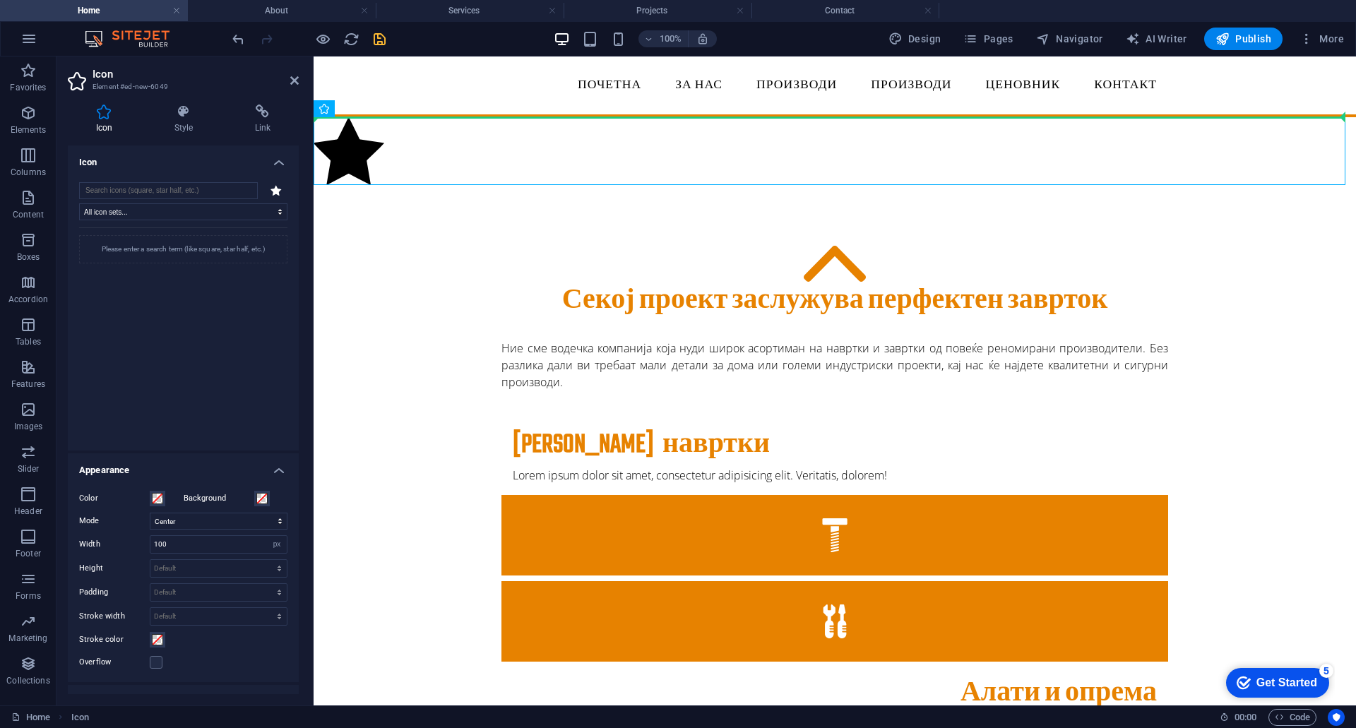
drag, startPoint x: 357, startPoint y: 150, endPoint x: 364, endPoint y: 89, distance: 61.8
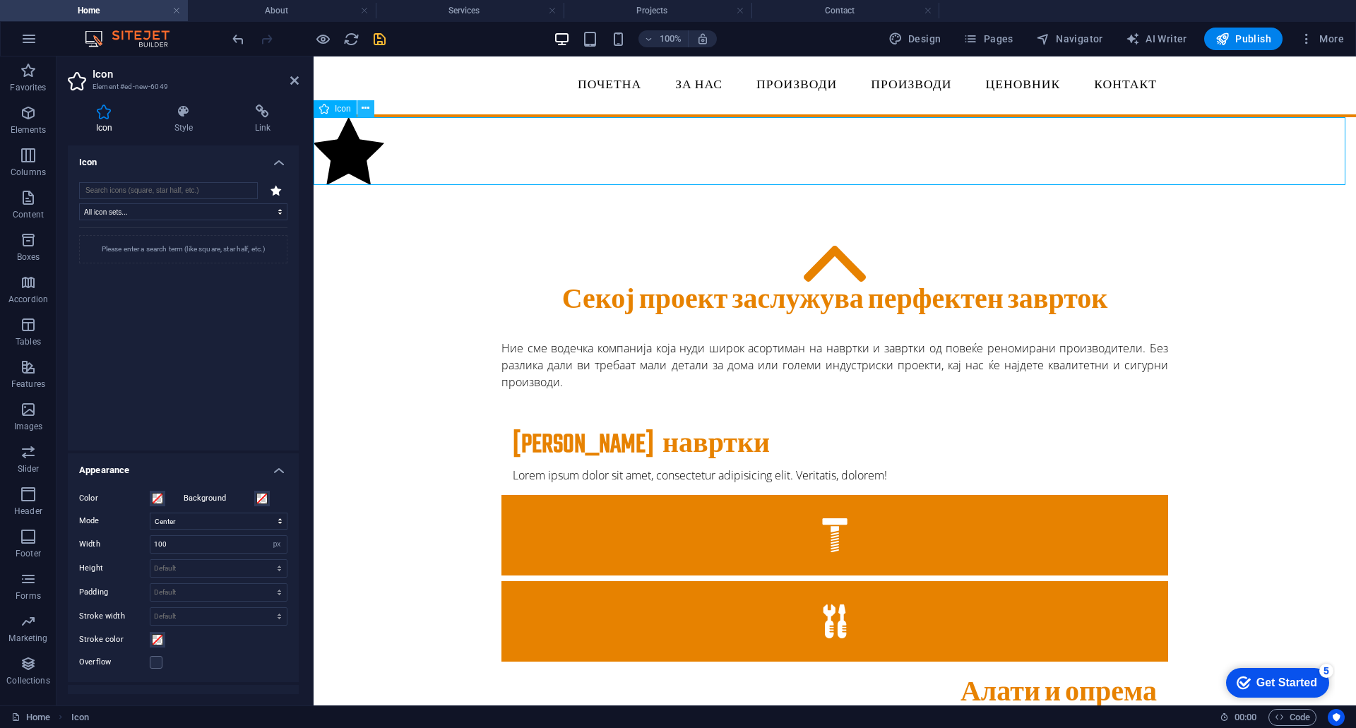
click at [363, 103] on icon at bounding box center [365, 108] width 8 height 15
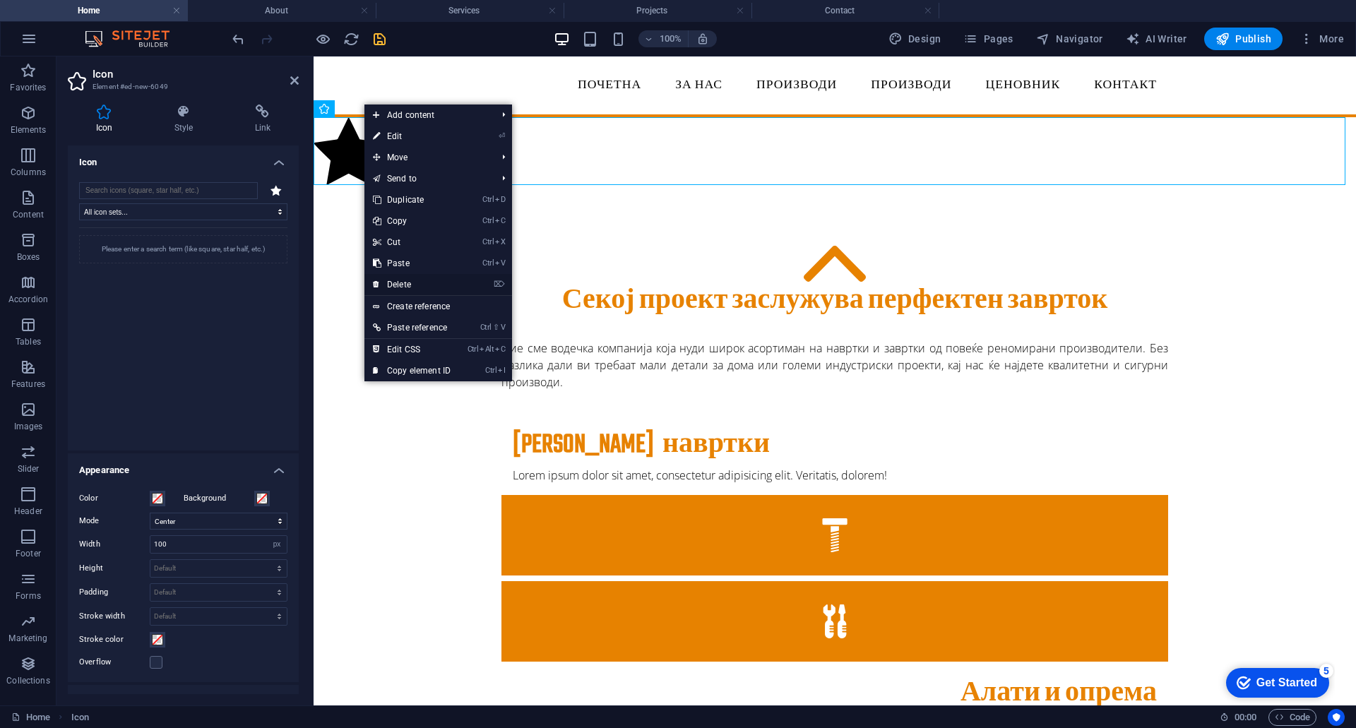
click at [400, 277] on link "⌦ Delete" at bounding box center [411, 284] width 95 height 21
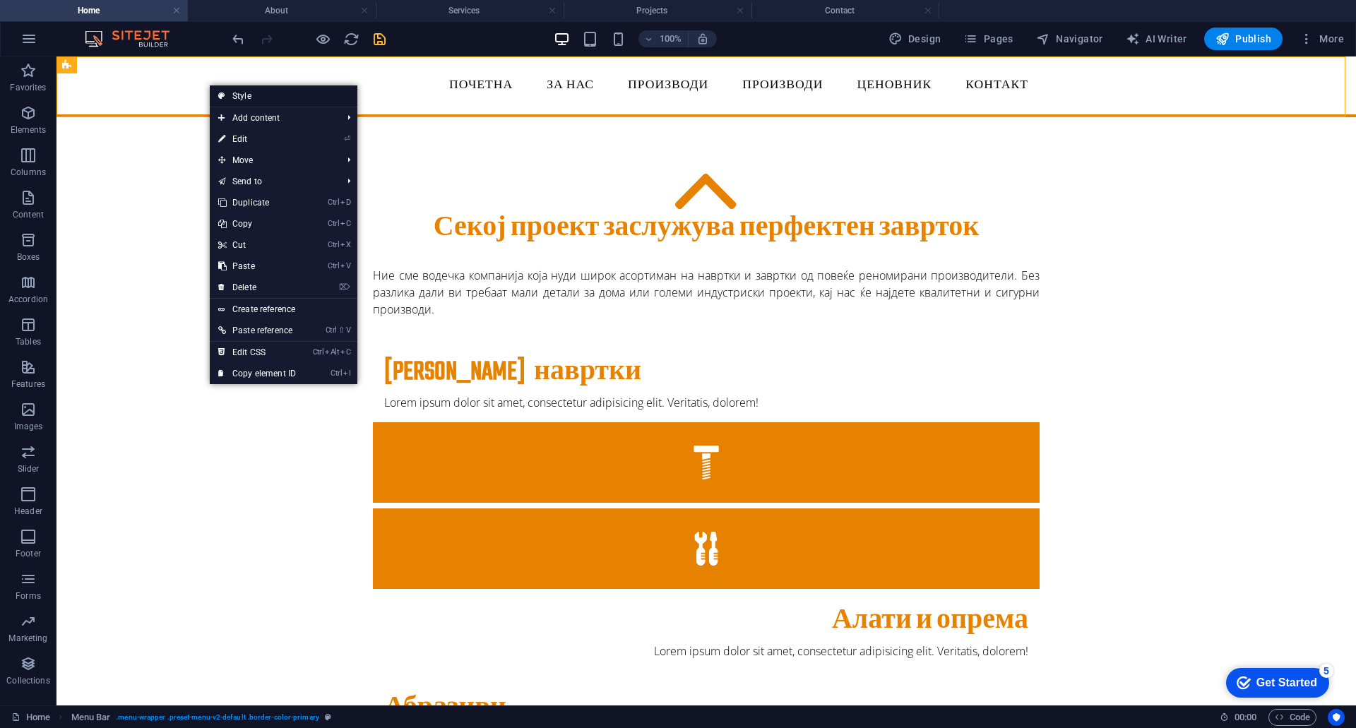
click at [241, 94] on link "Style" at bounding box center [284, 95] width 148 height 21
select select "rem"
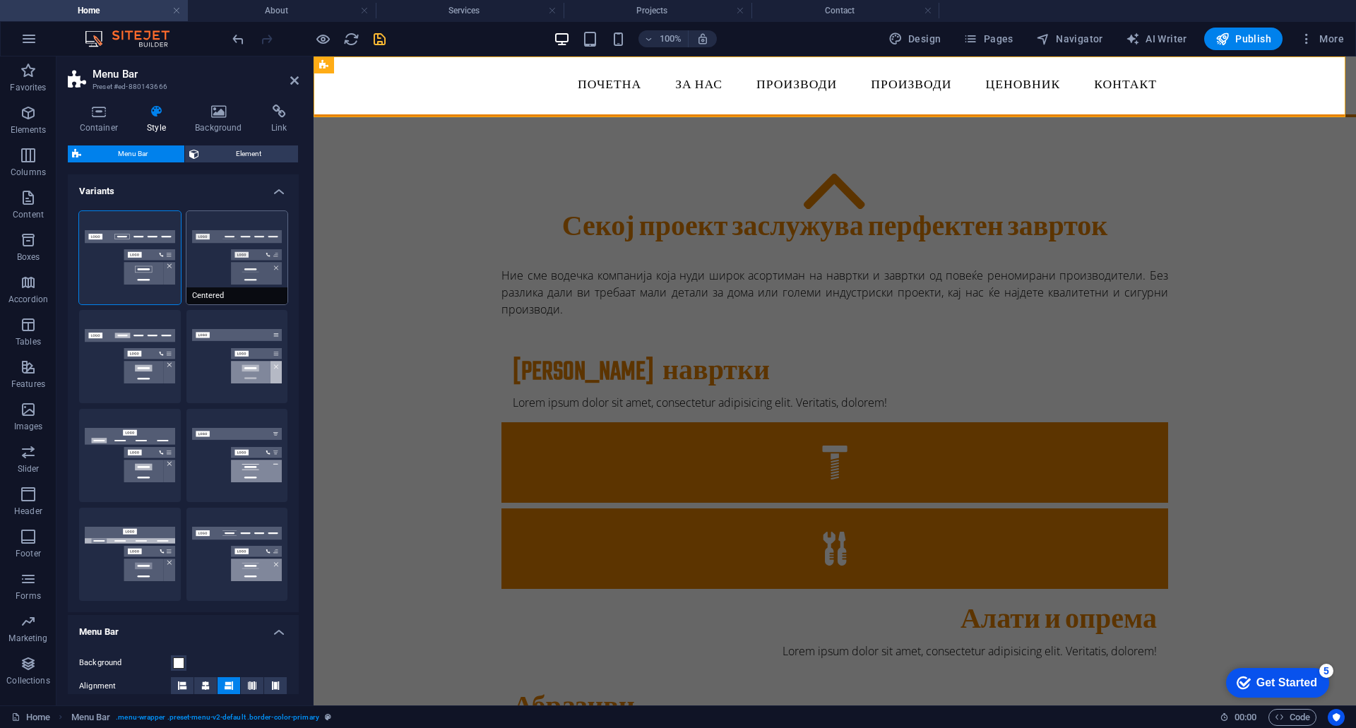
click at [237, 261] on button "Centered" at bounding box center [237, 257] width 102 height 93
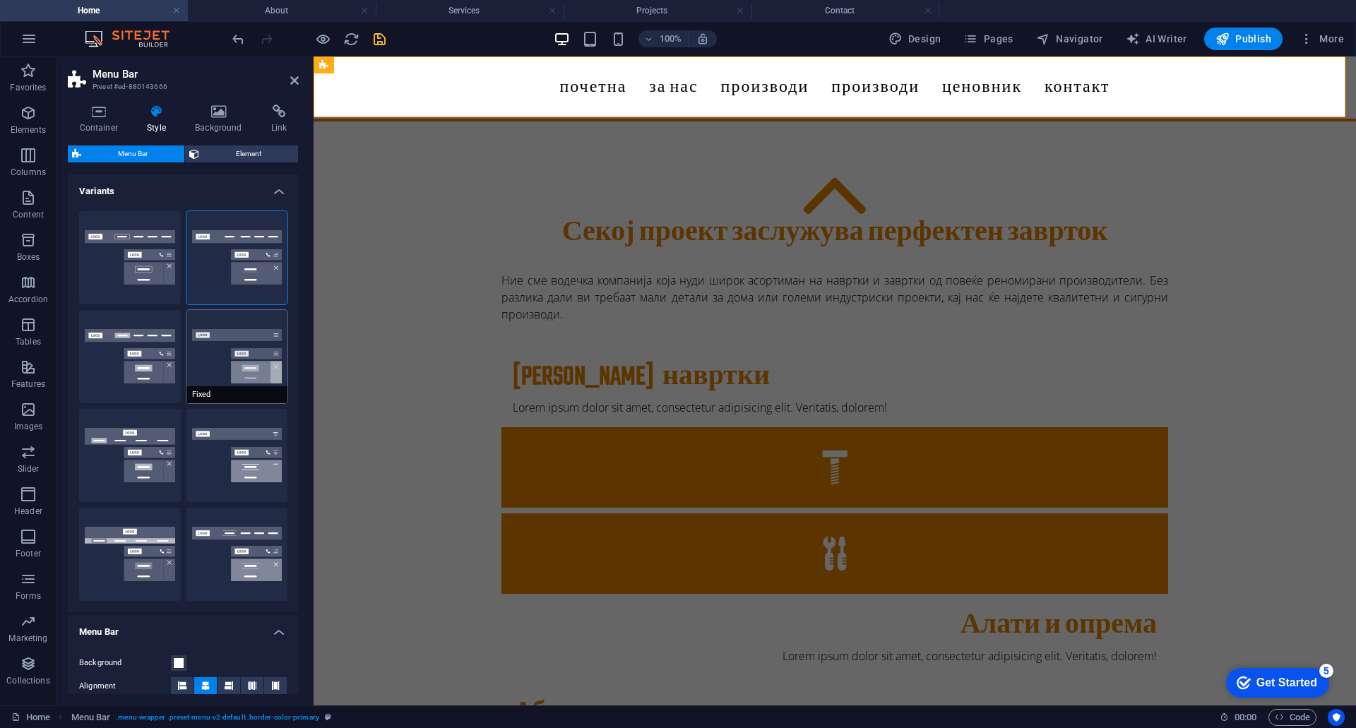
click at [250, 337] on button "Fixed" at bounding box center [237, 356] width 102 height 93
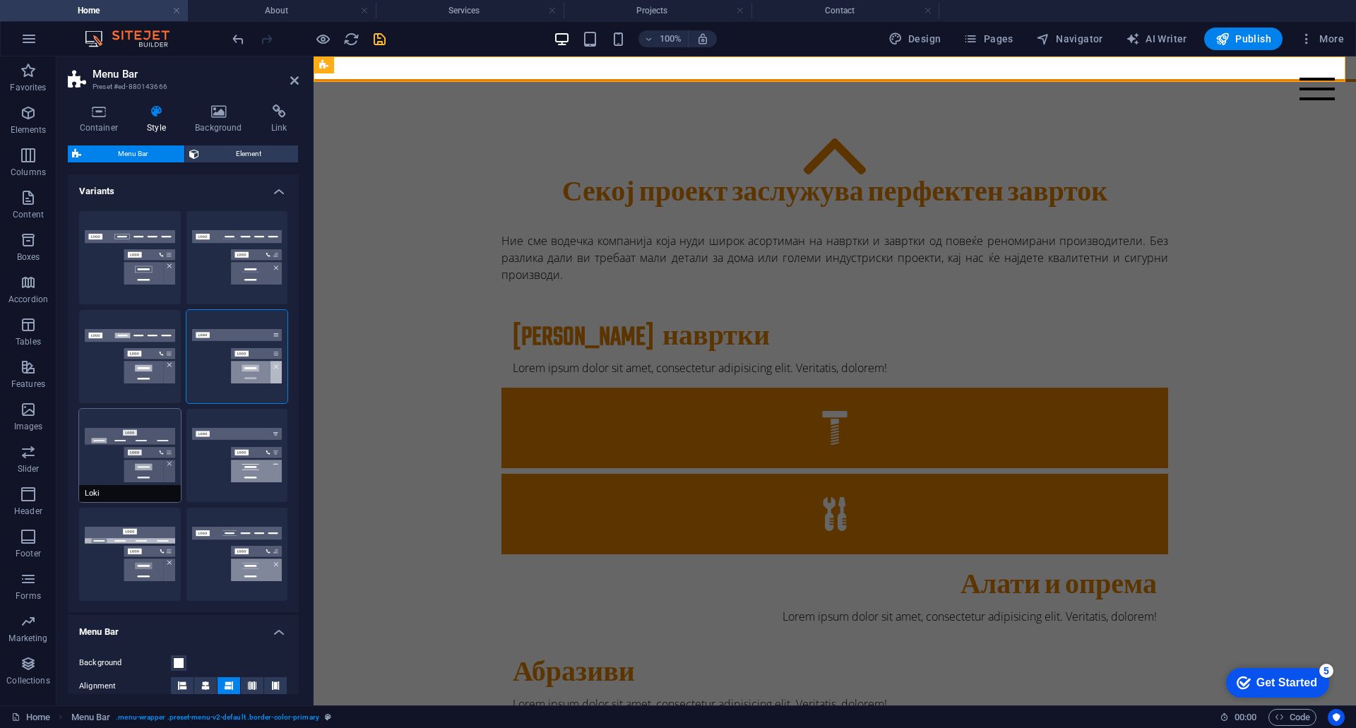
click at [119, 436] on button "Loki" at bounding box center [130, 455] width 102 height 93
type input "0"
select select "DISABLED_OPTION_VALUE"
type input "2"
type input "1"
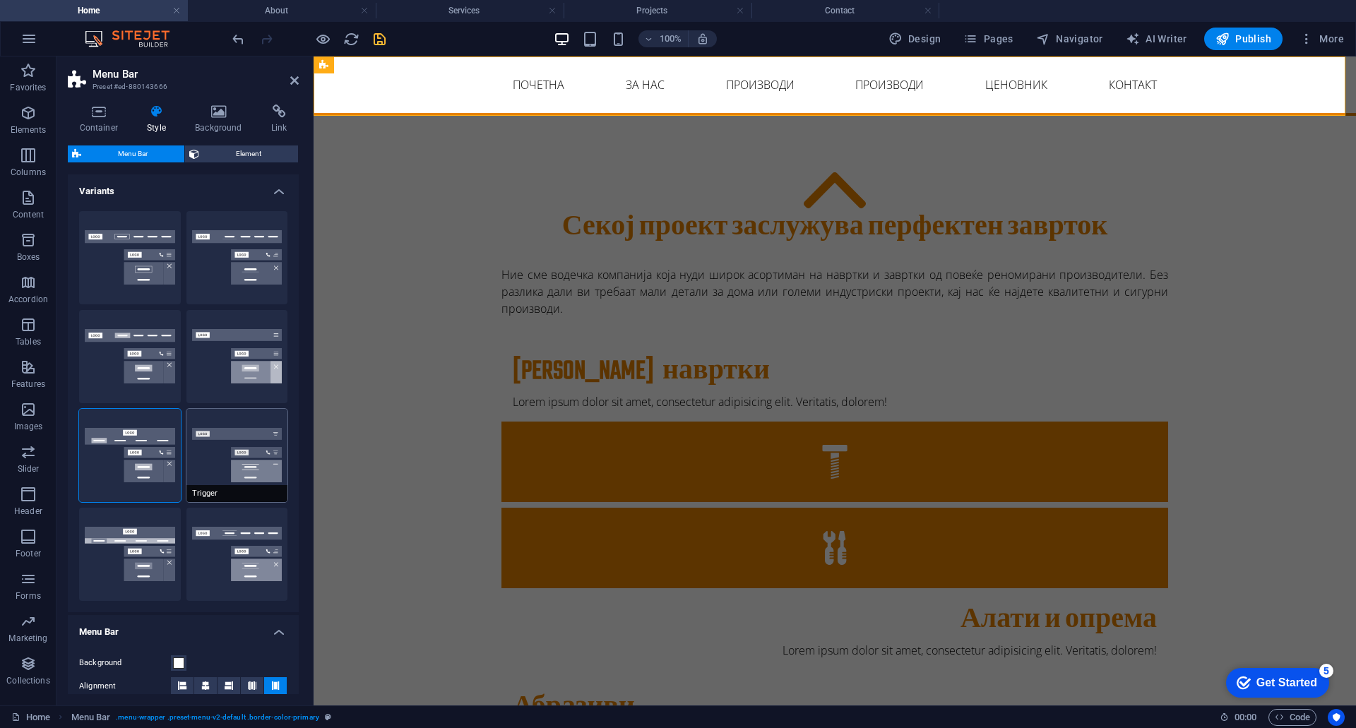
click at [234, 438] on button "Trigger" at bounding box center [237, 455] width 102 height 93
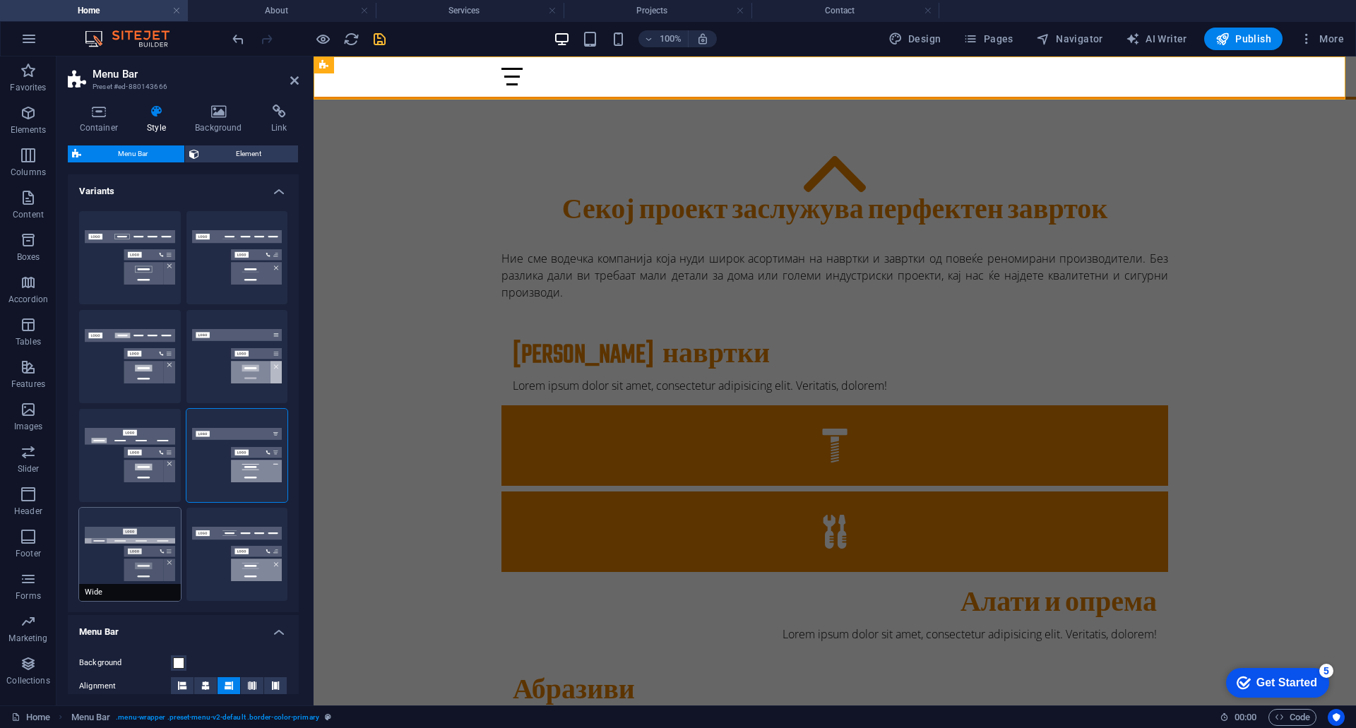
click at [129, 522] on button "Wide" at bounding box center [130, 554] width 102 height 93
type input "0"
type input "2"
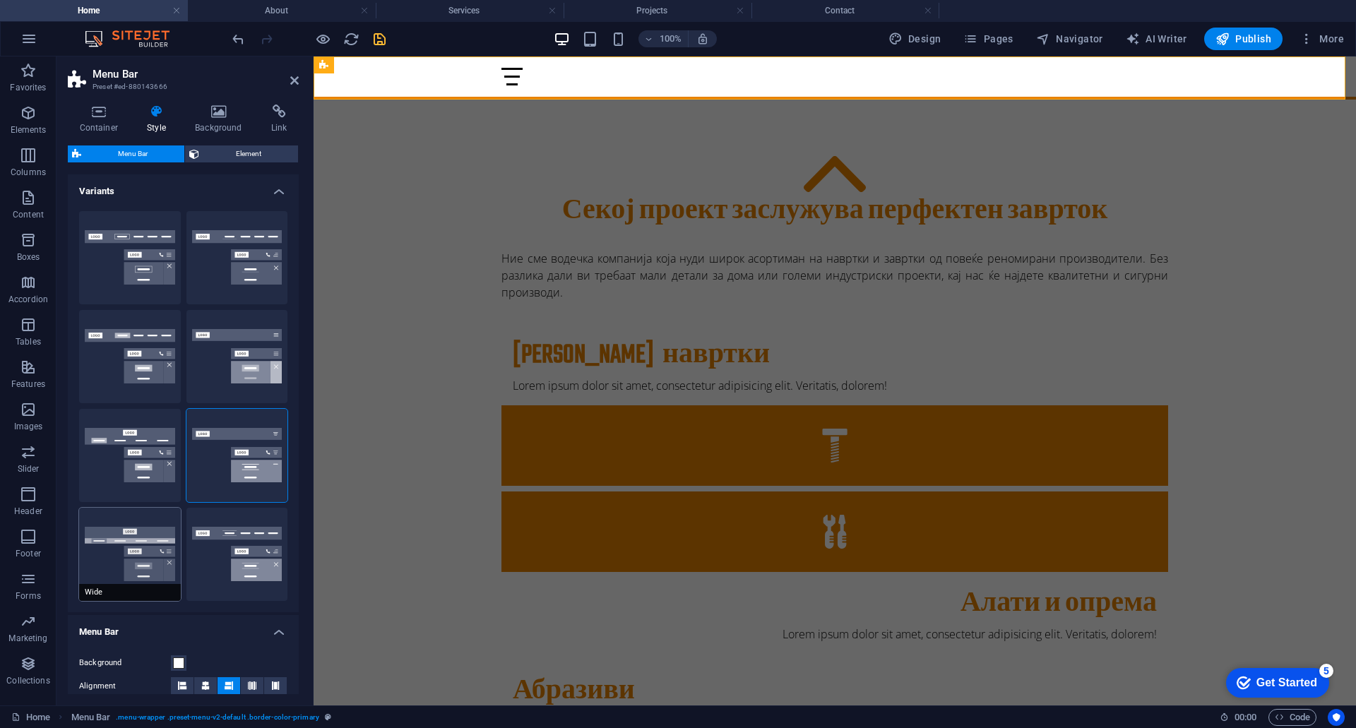
type input "2"
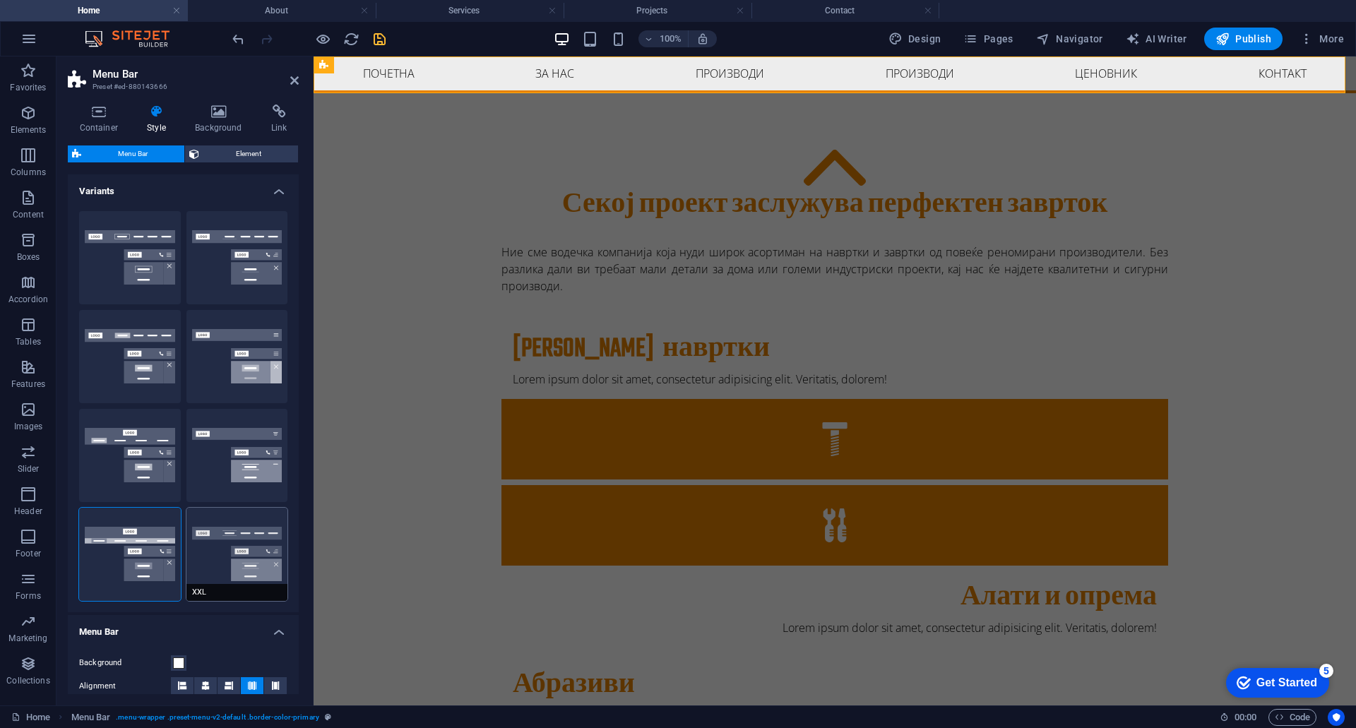
click at [229, 549] on button "XXL" at bounding box center [237, 554] width 102 height 93
type input "1"
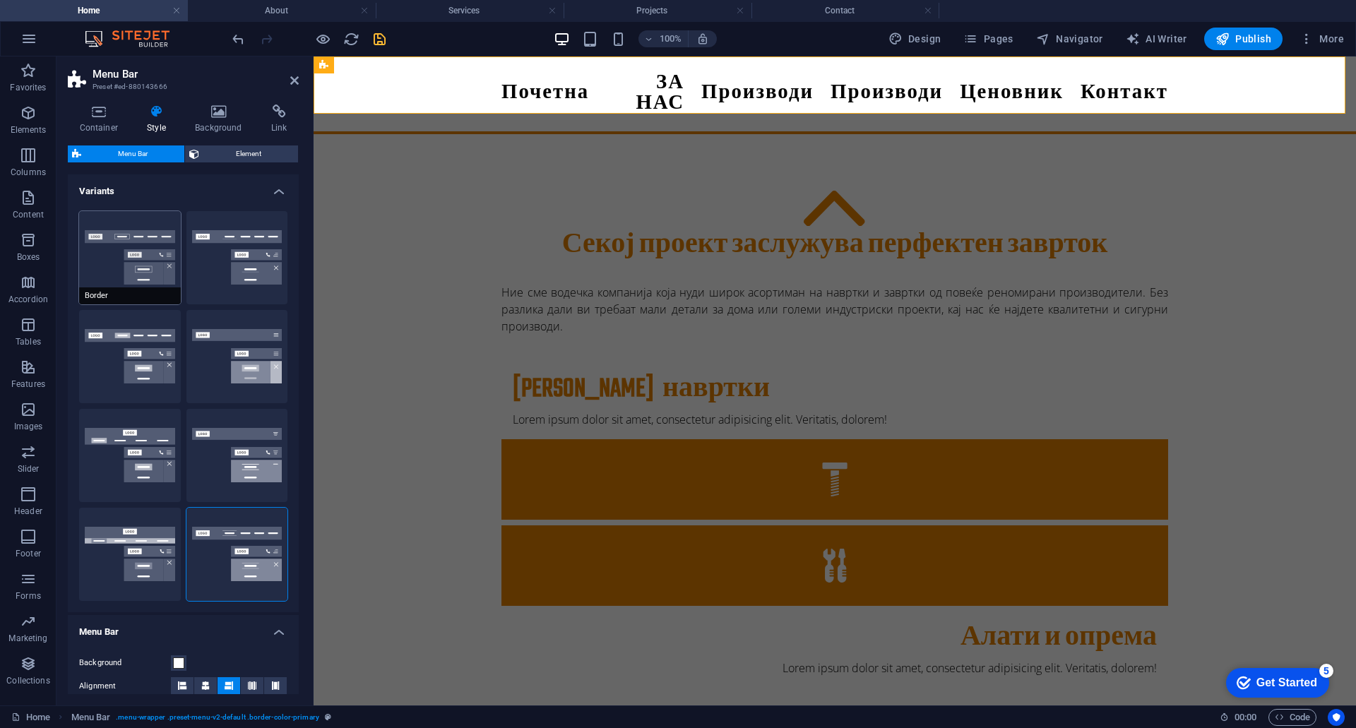
click at [129, 261] on button "Border" at bounding box center [130, 257] width 102 height 93
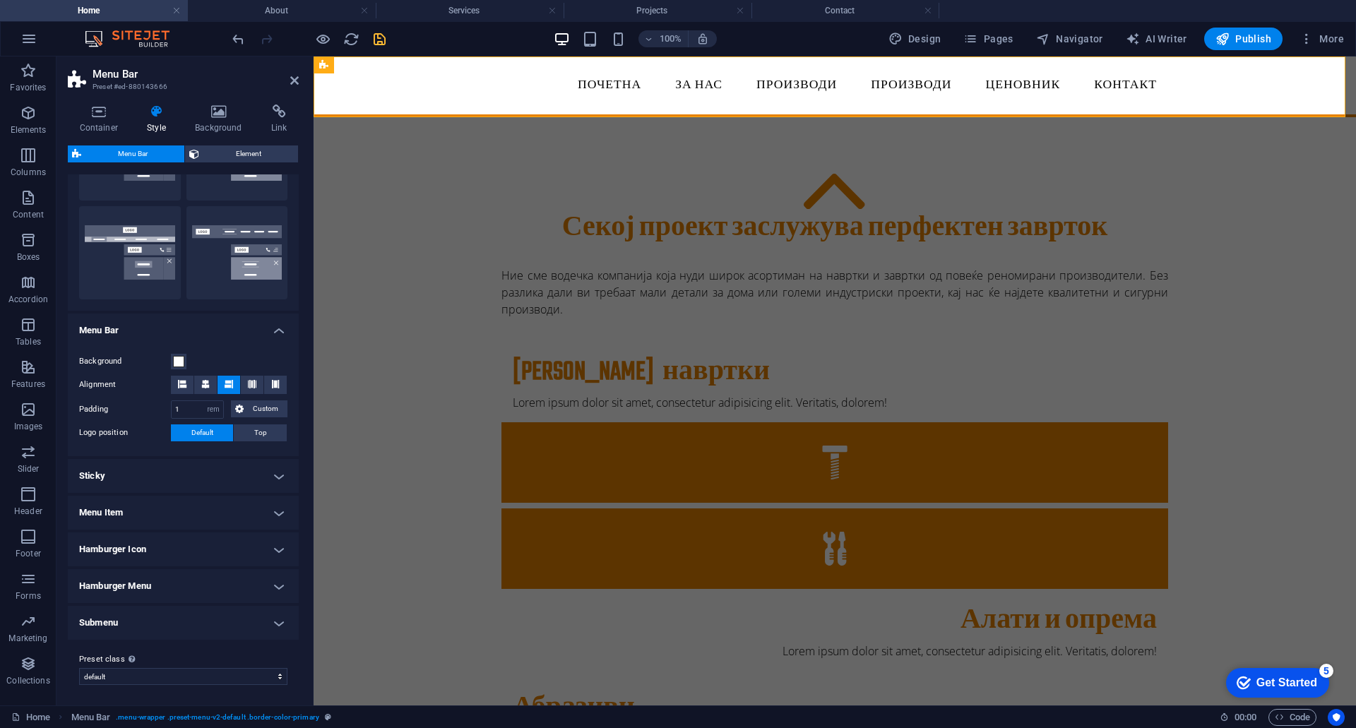
scroll to position [304, 0]
click at [474, 562] on div "Секој проект заслужува перфектен заврток Ние сме водечка компанија која нуди ши…" at bounding box center [834, 590] width 1042 height 947
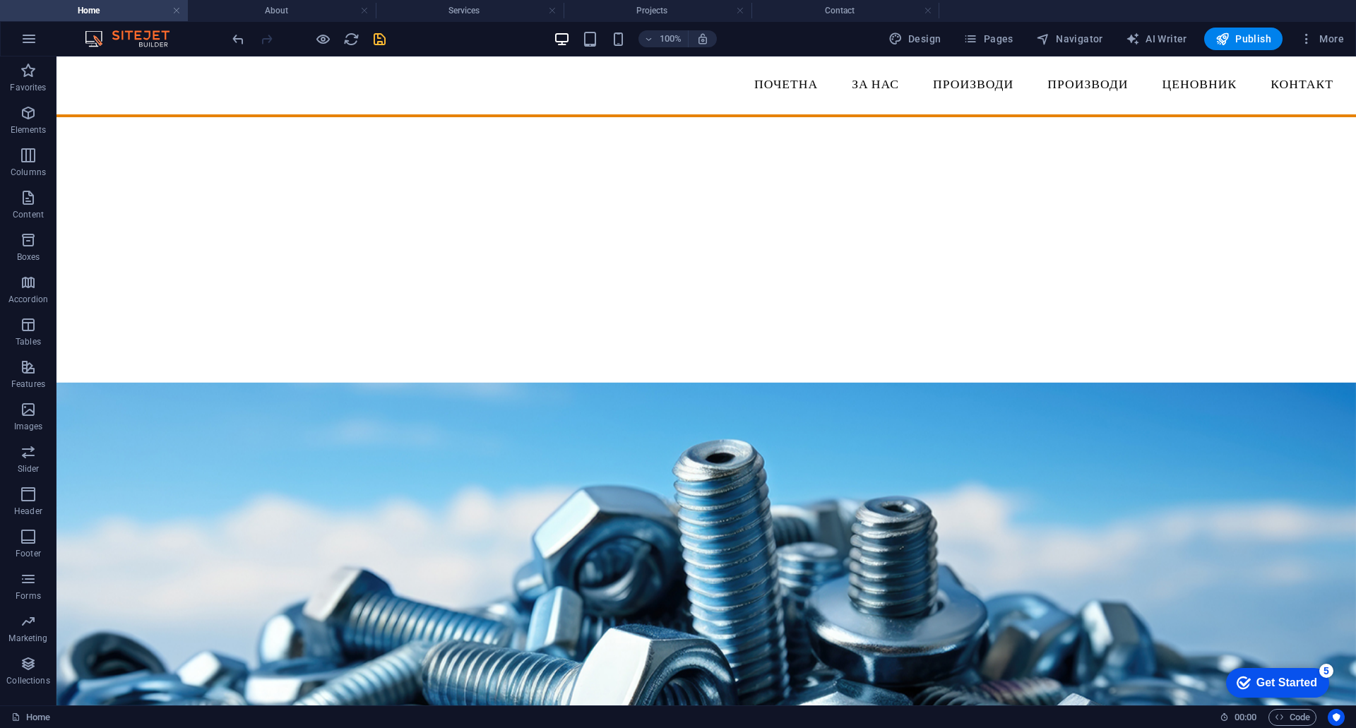
scroll to position [847, 0]
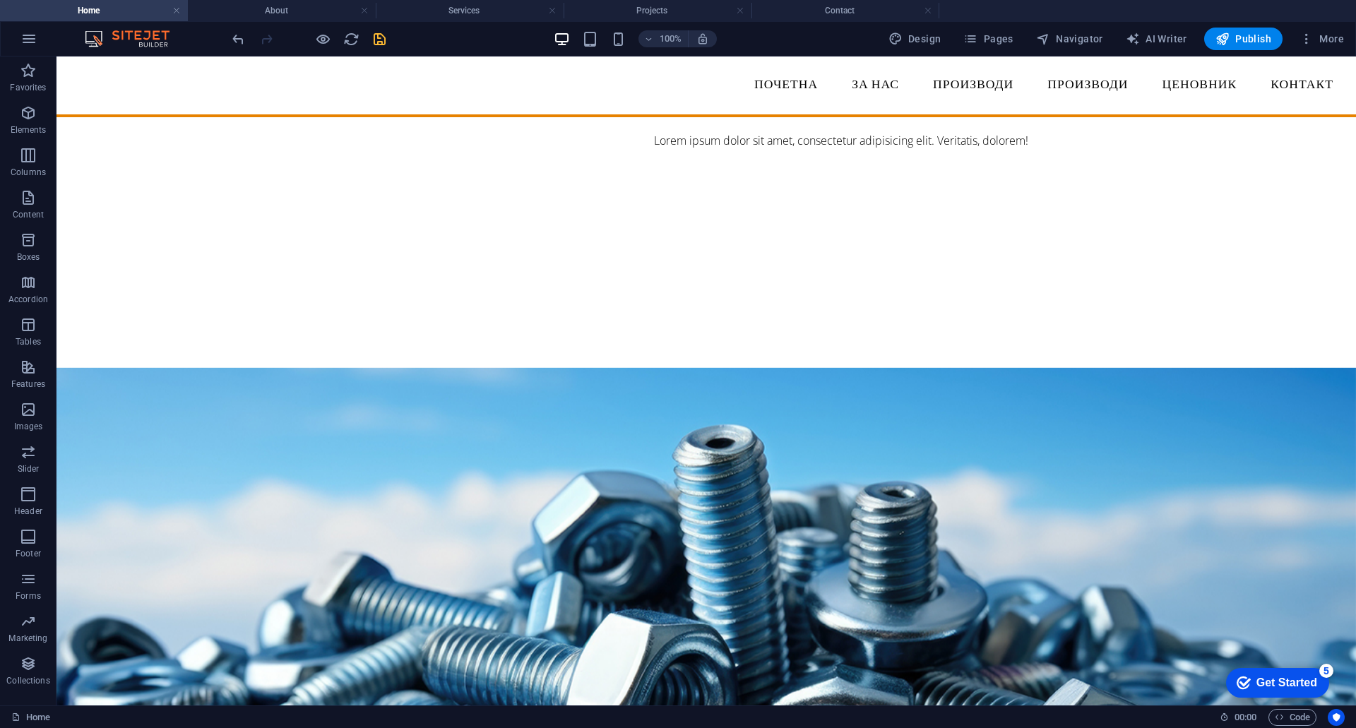
click at [381, 44] on icon "save" at bounding box center [379, 39] width 16 height 16
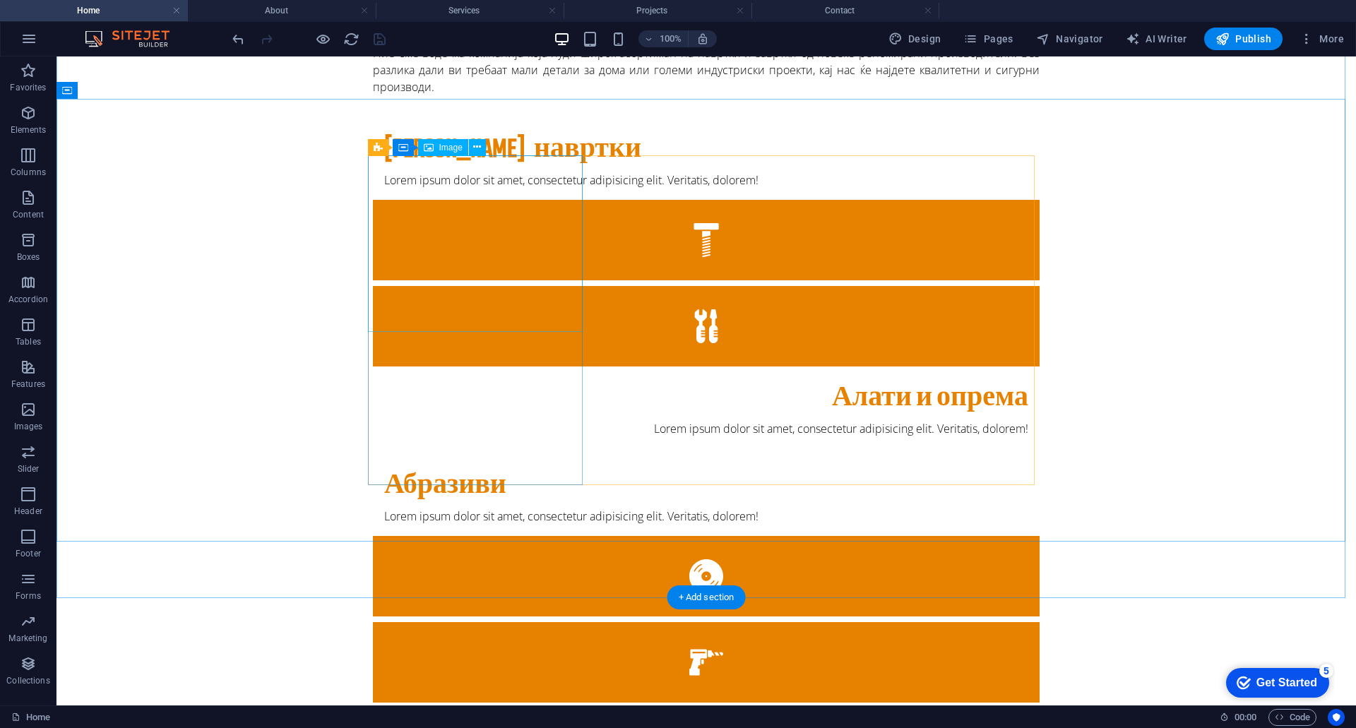
scroll to position [565, 0]
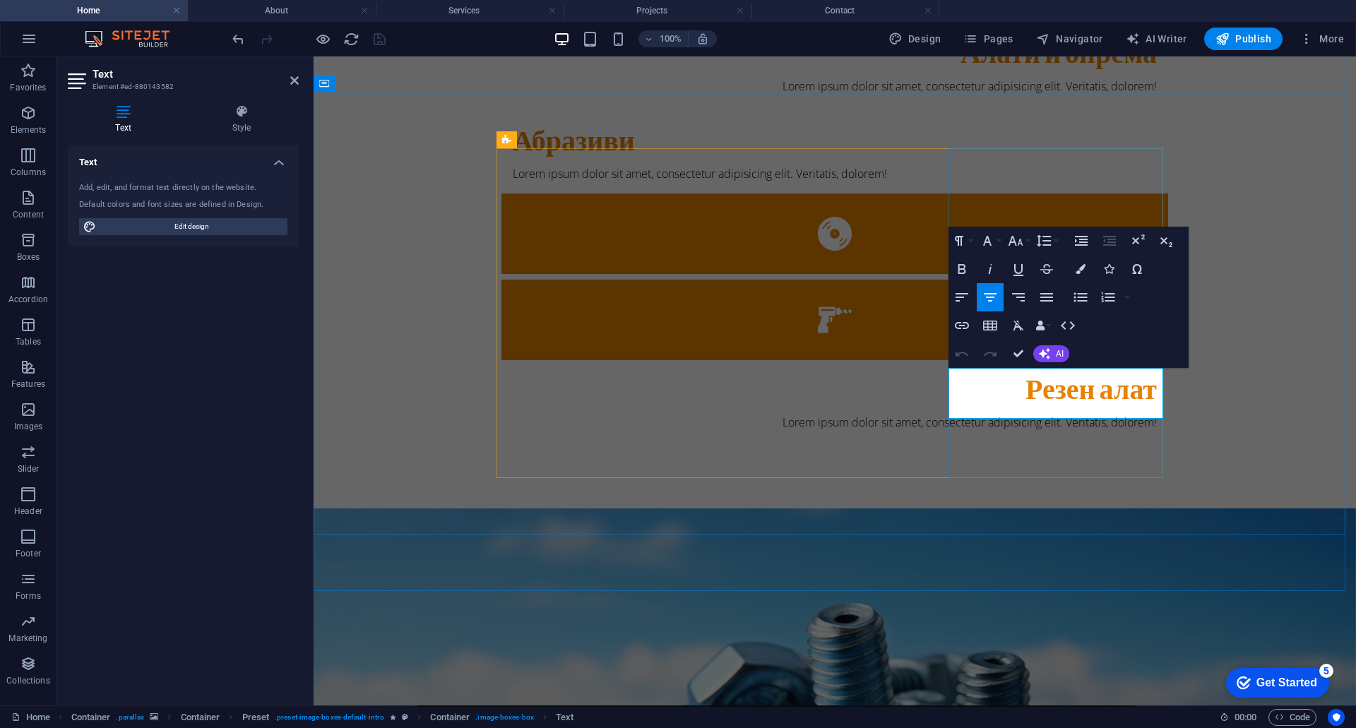
drag, startPoint x: 985, startPoint y: 382, endPoint x: 1102, endPoint y: 409, distance: 120.4
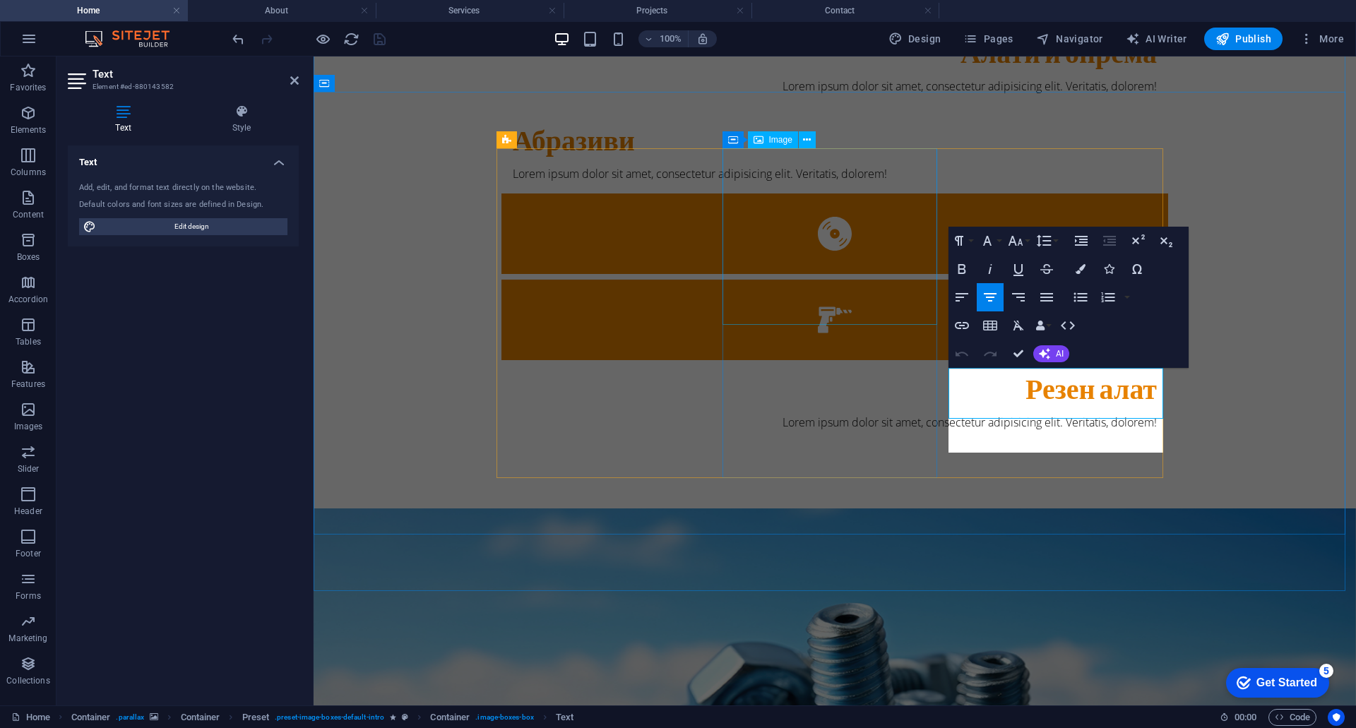
scroll to position [1408, 1]
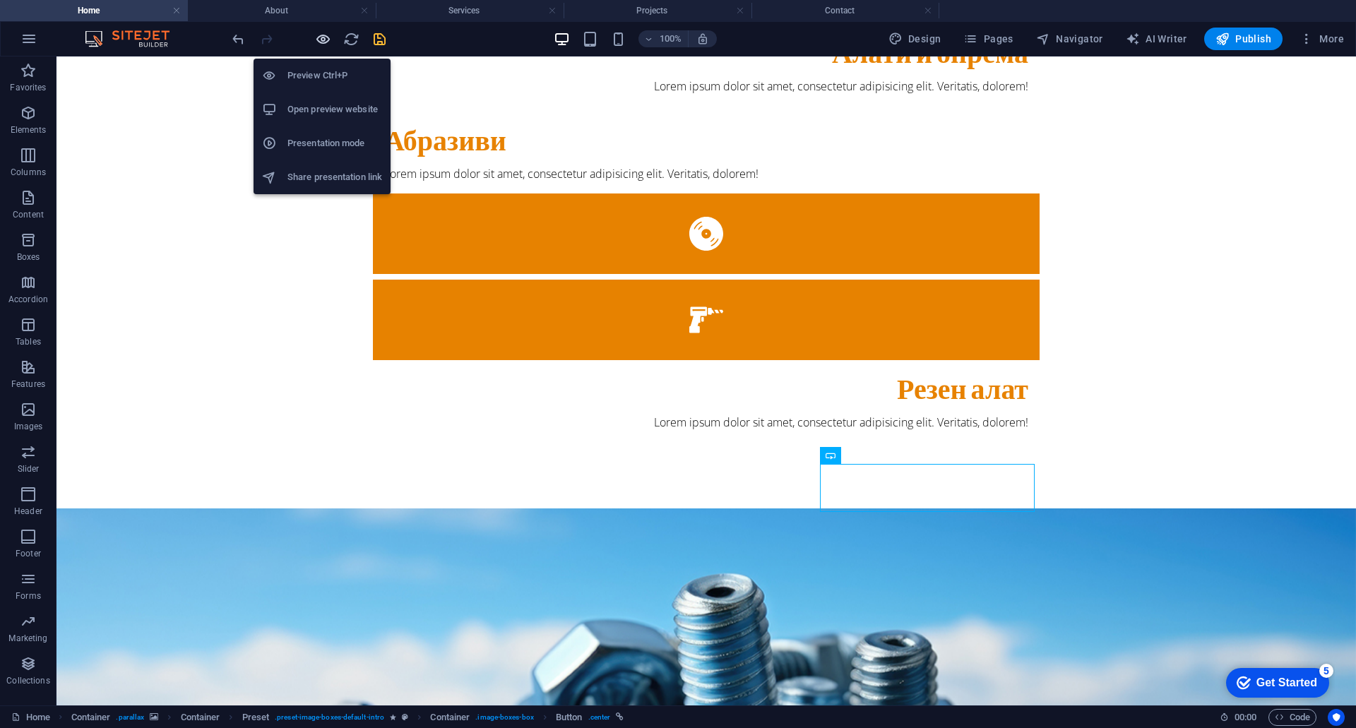
click at [316, 40] on icon "button" at bounding box center [323, 39] width 16 height 16
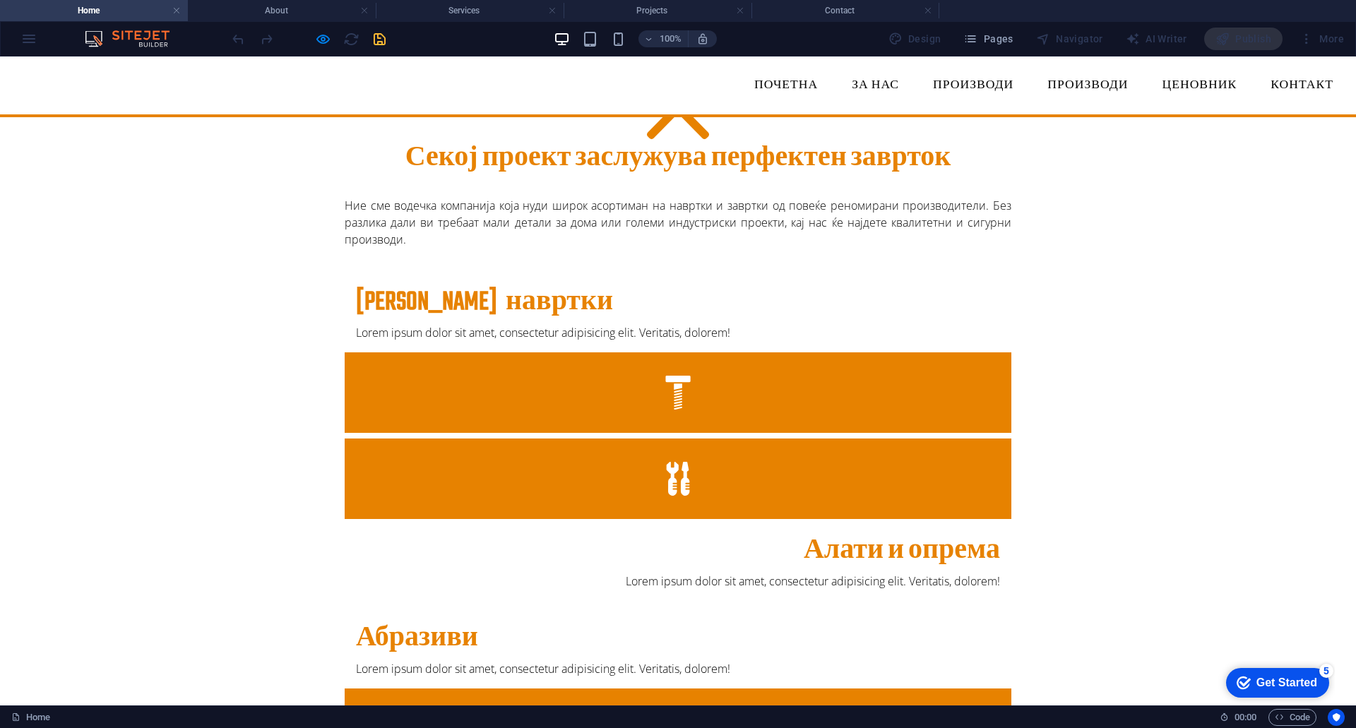
scroll to position [424, 0]
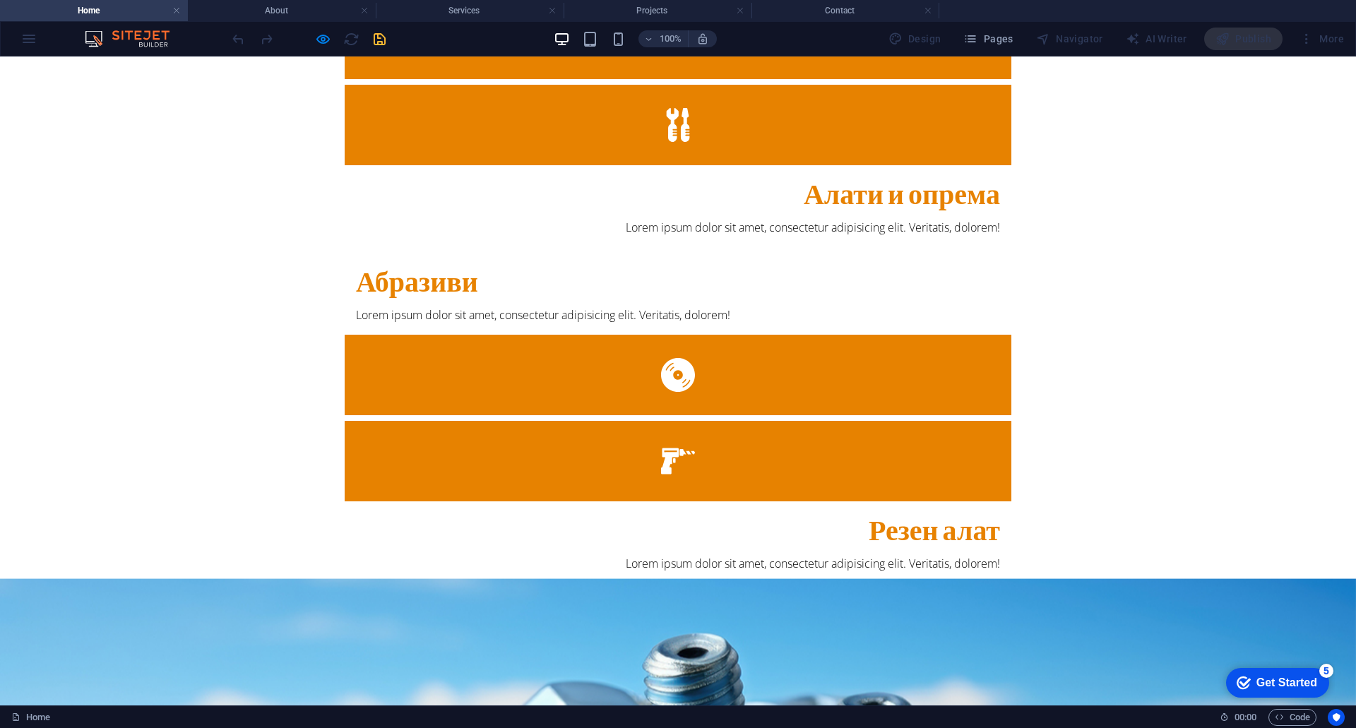
drag, startPoint x: 703, startPoint y: 551, endPoint x: 609, endPoint y: 523, distance: 98.5
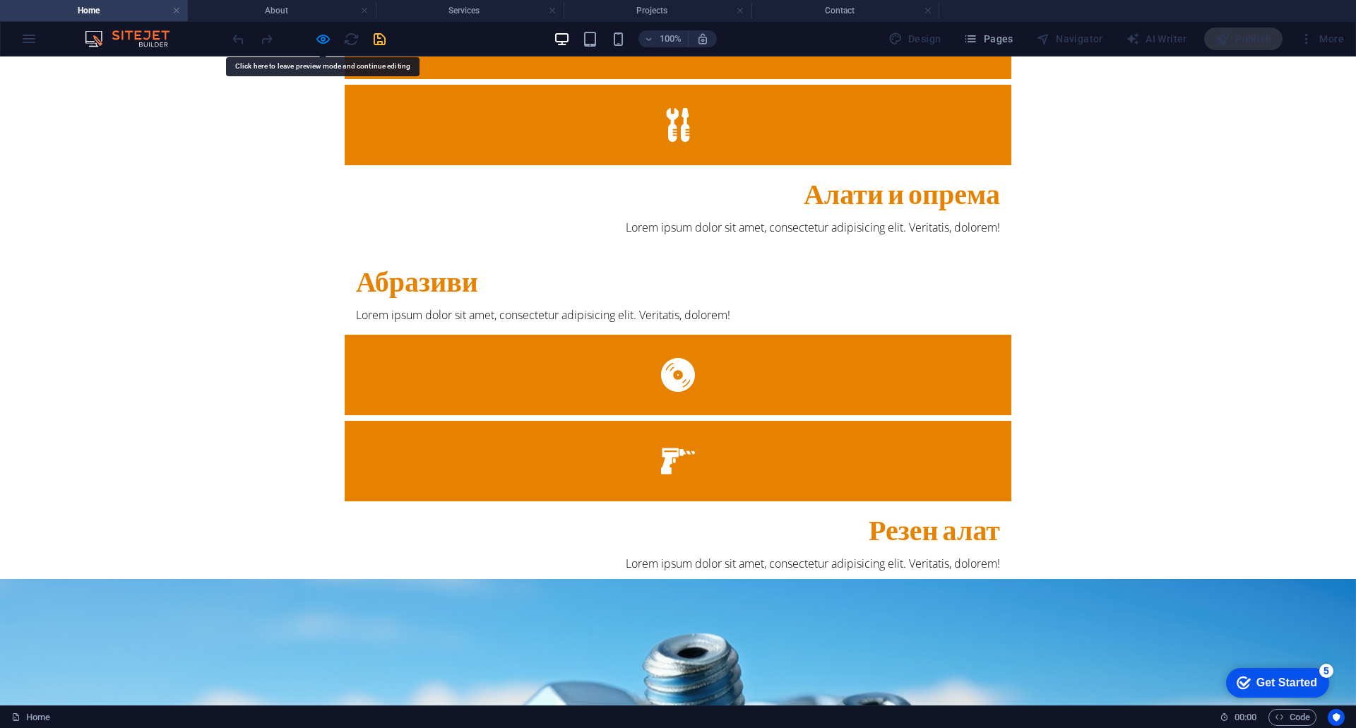
drag, startPoint x: 602, startPoint y: 517, endPoint x: 698, endPoint y: 549, distance: 100.5
drag, startPoint x: 661, startPoint y: 539, endPoint x: 636, endPoint y: 530, distance: 26.6
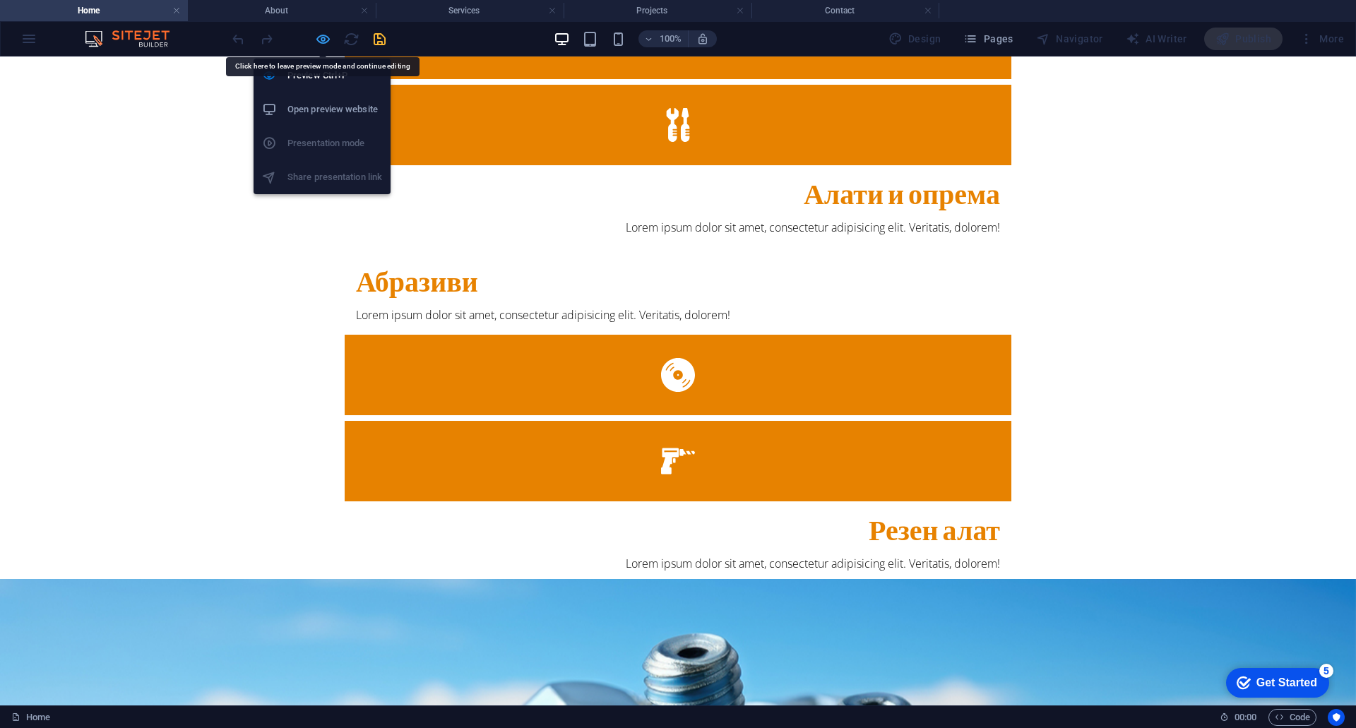
click at [325, 32] on icon "button" at bounding box center [323, 39] width 16 height 16
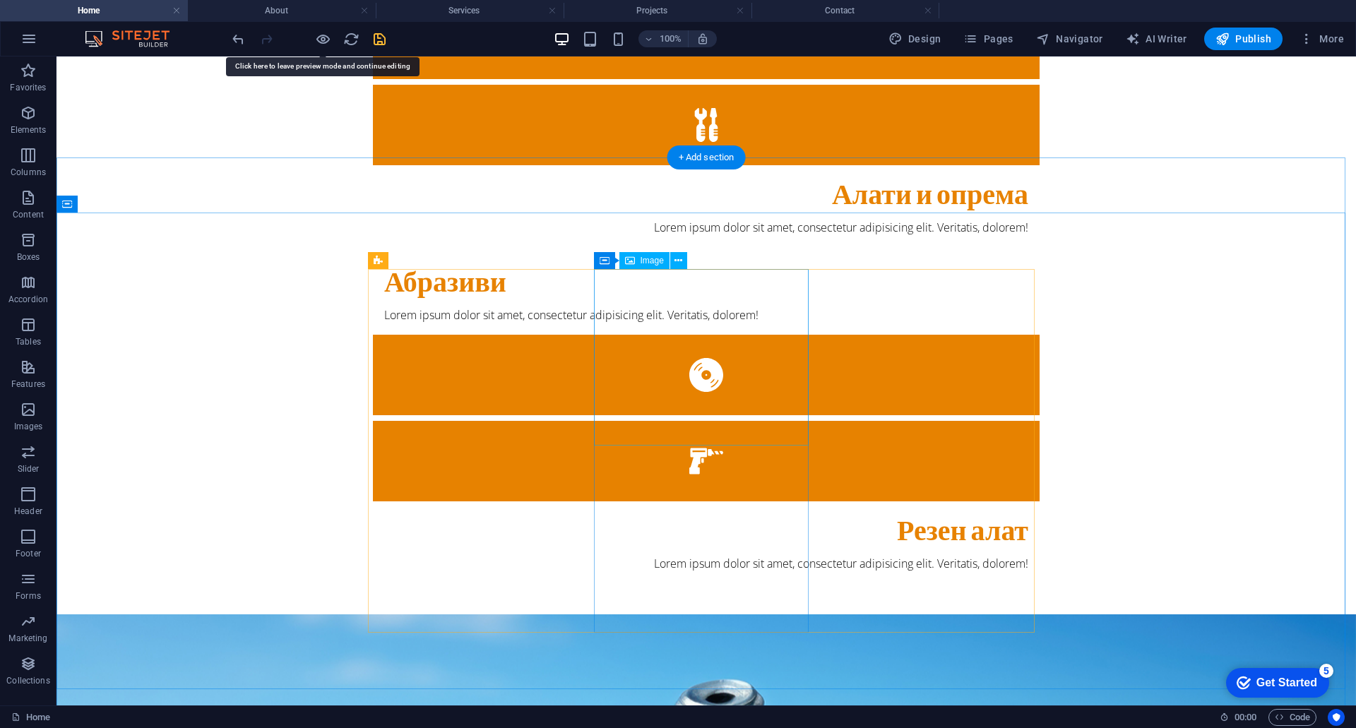
scroll to position [494, 0]
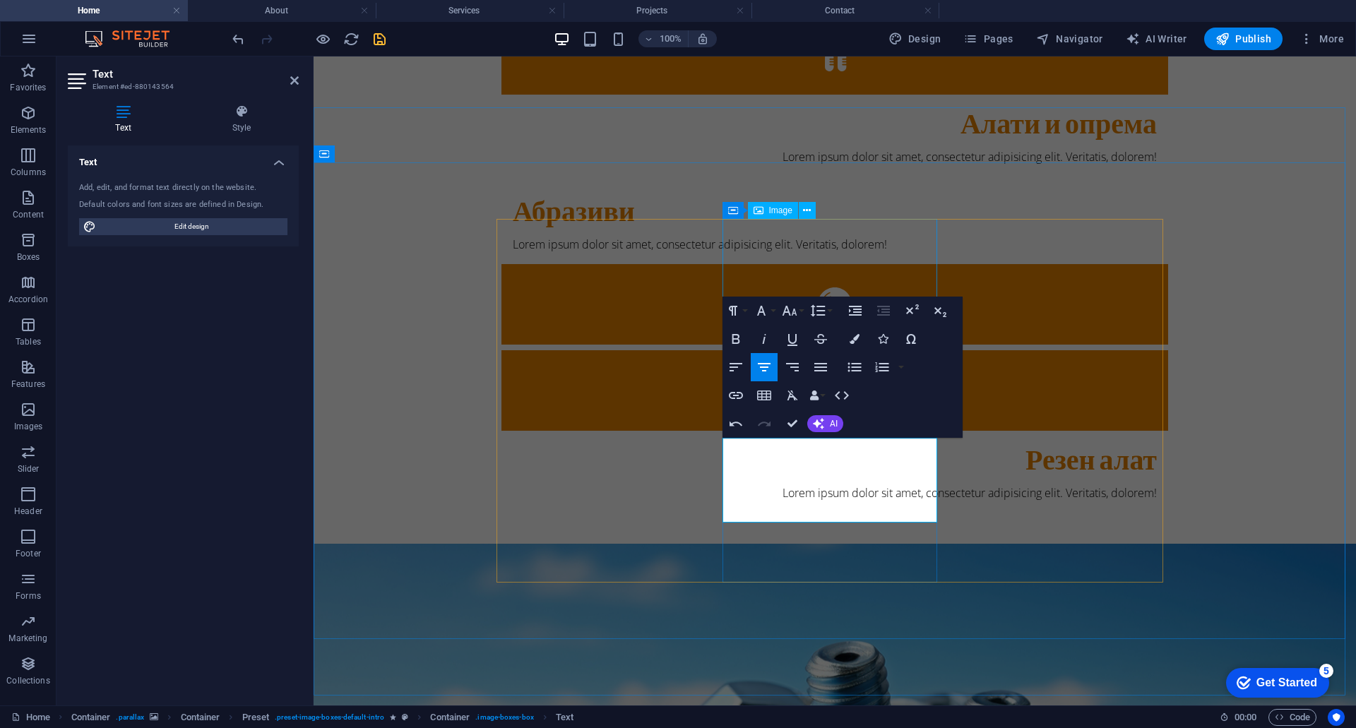
scroll to position [1313, 1]
click at [736, 366] on icon "button" at bounding box center [735, 367] width 17 height 17
click at [816, 359] on icon "button" at bounding box center [820, 367] width 17 height 17
click at [794, 366] on icon "button" at bounding box center [792, 367] width 13 height 8
click at [770, 367] on icon "button" at bounding box center [763, 367] width 17 height 17
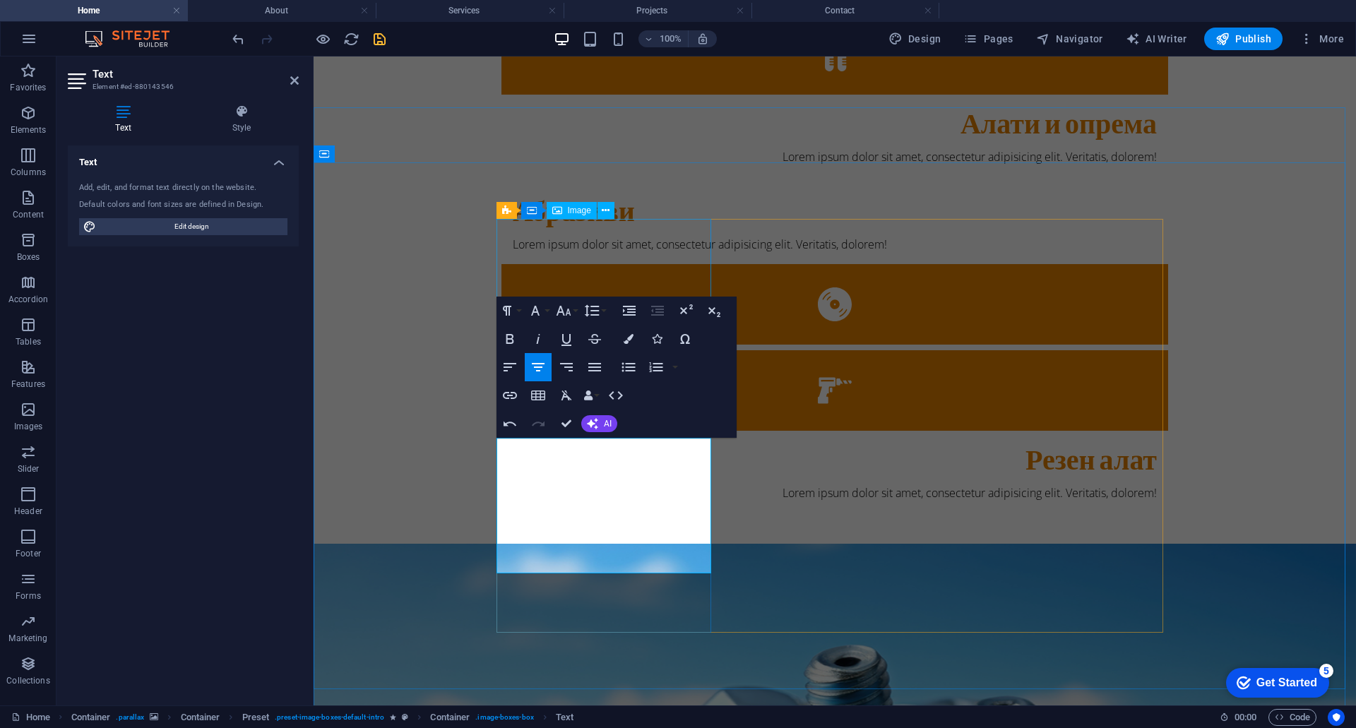
scroll to position [2420, 1]
drag, startPoint x: 630, startPoint y: 516, endPoint x: 664, endPoint y: 484, distance: 46.4
drag, startPoint x: 612, startPoint y: 530, endPoint x: 640, endPoint y: 545, distance: 31.9
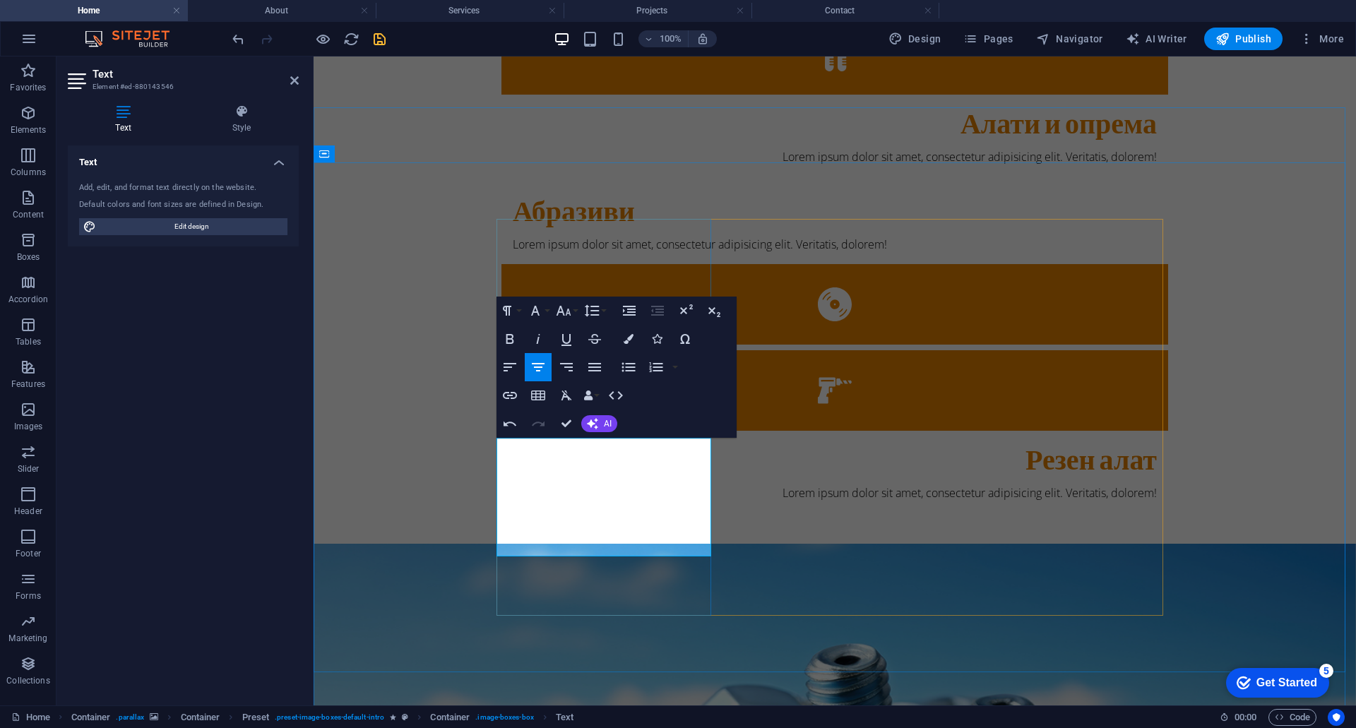
drag, startPoint x: 638, startPoint y: 515, endPoint x: 642, endPoint y: 501, distance: 14.7
drag, startPoint x: 637, startPoint y: 527, endPoint x: 665, endPoint y: 515, distance: 31.0
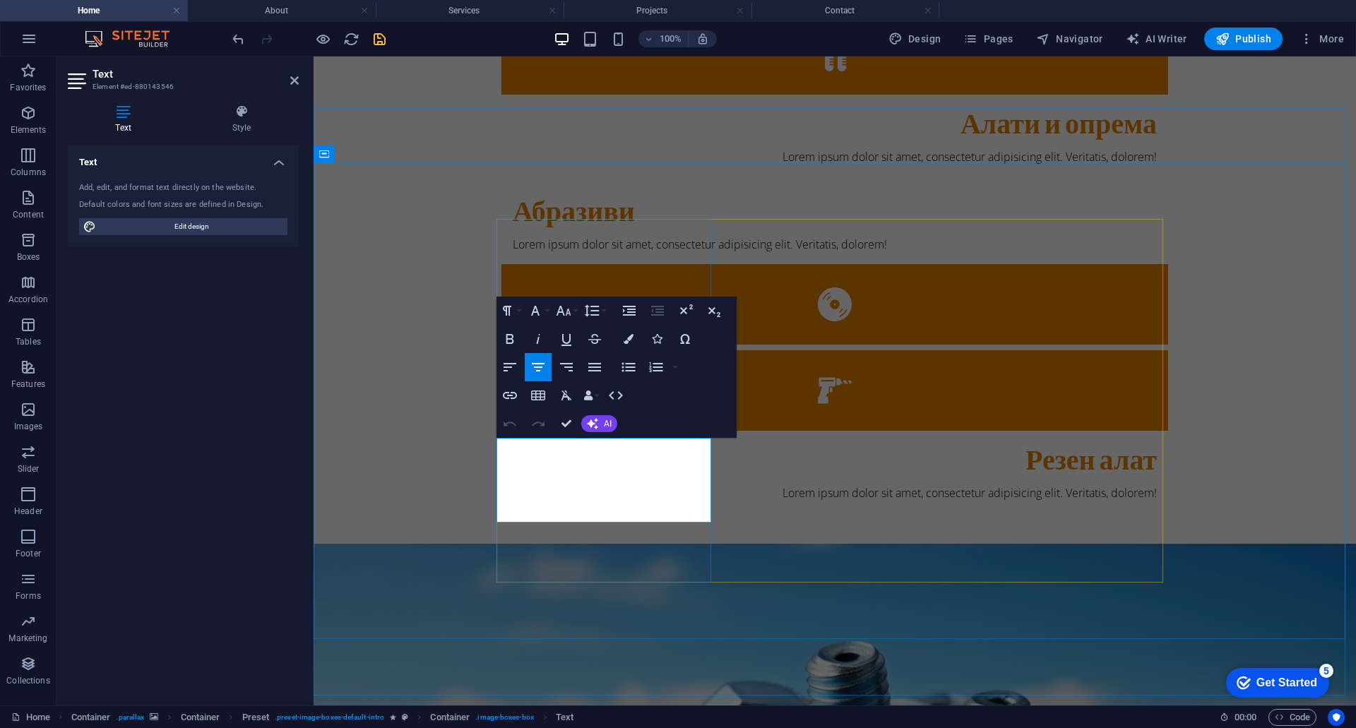
drag, startPoint x: 668, startPoint y: 514, endPoint x: 523, endPoint y: 447, distance: 159.5
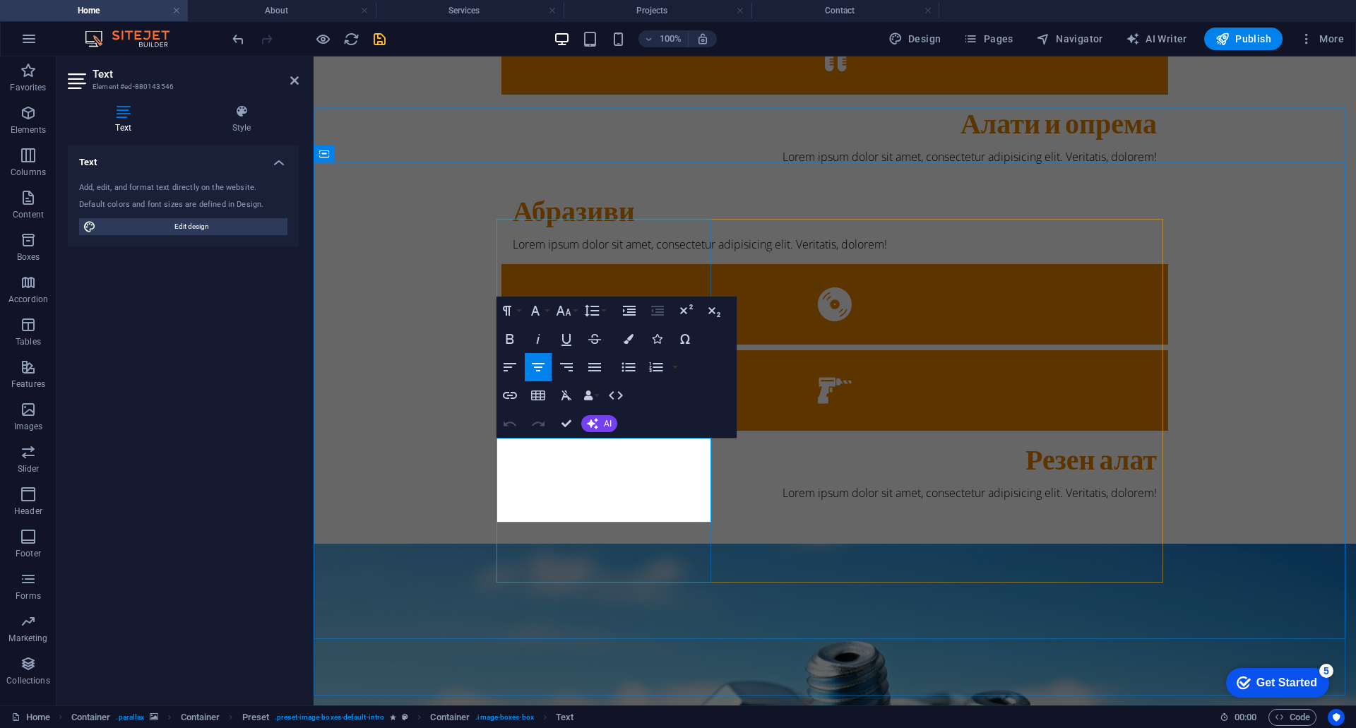
copy p "Ги опслужуваме индустријата и градежништвото со разни производи а брендовите со…"
drag, startPoint x: 628, startPoint y: 533, endPoint x: 605, endPoint y: 519, distance: 26.6
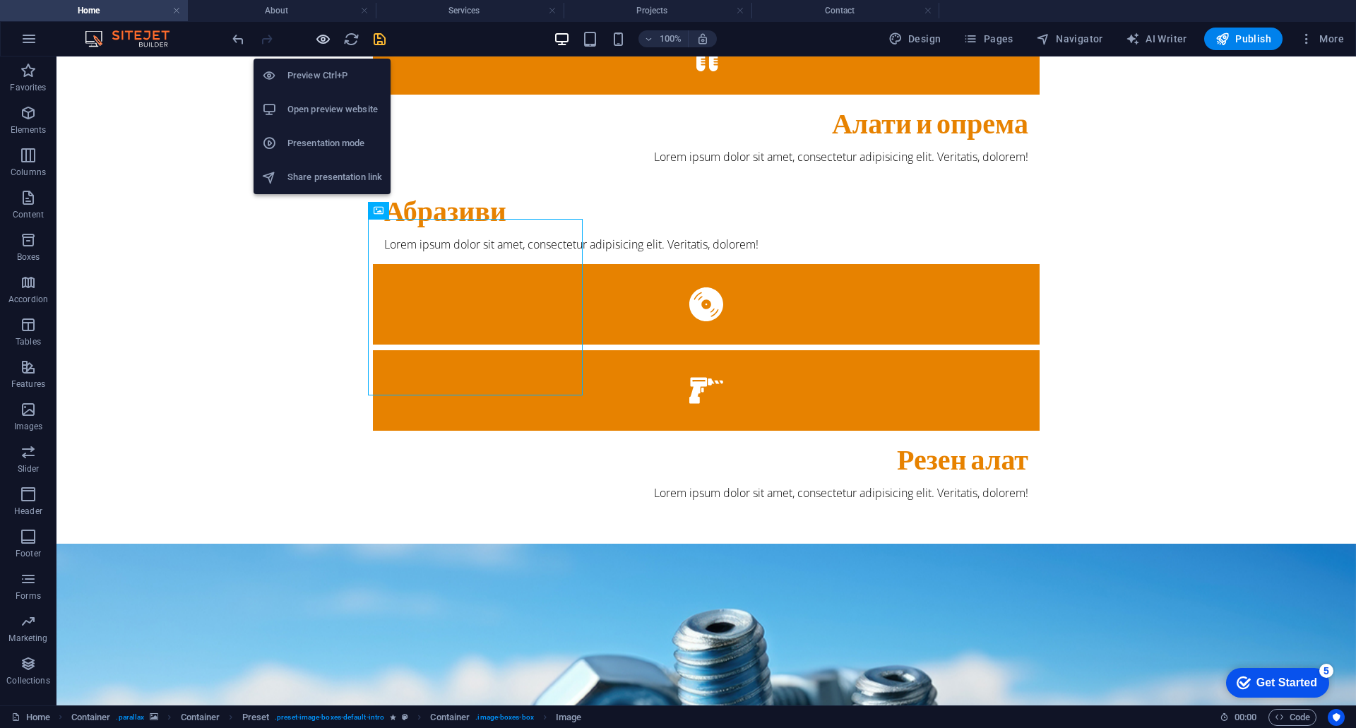
click at [323, 46] on icon "button" at bounding box center [323, 39] width 16 height 16
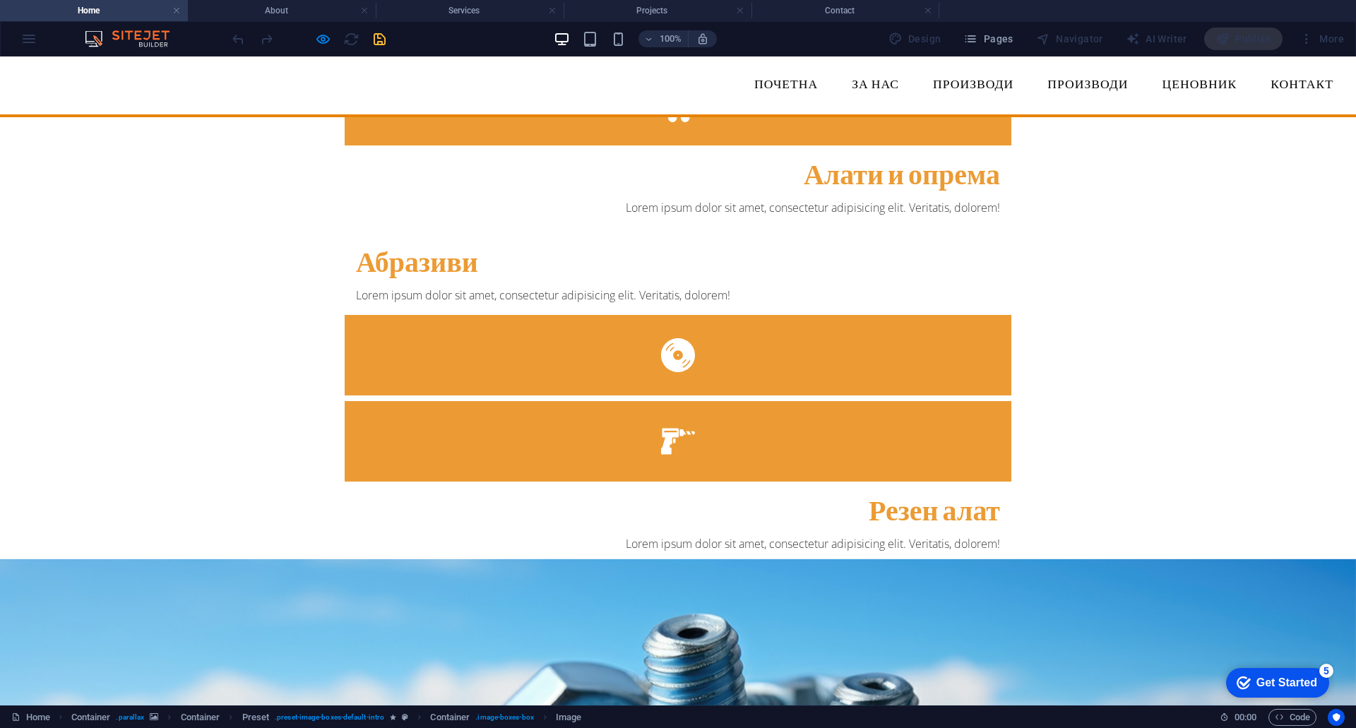
scroll to position [424, 0]
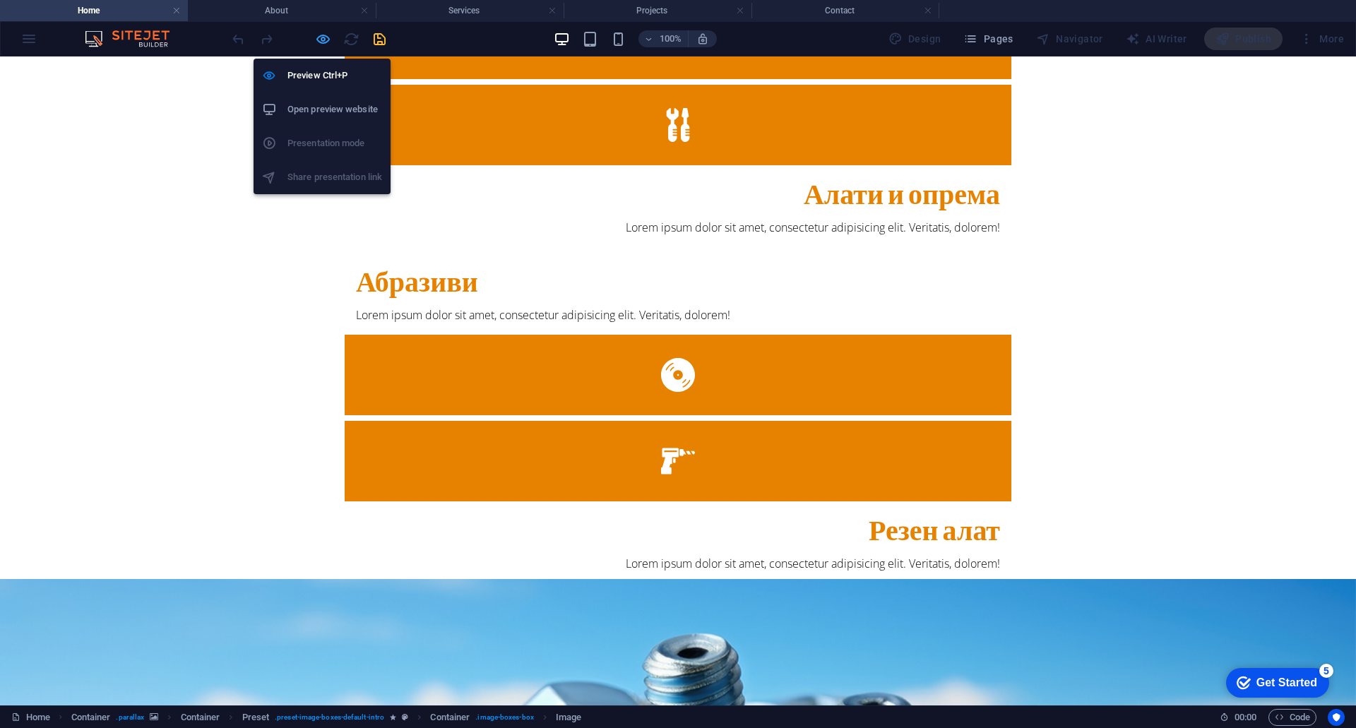
click at [323, 38] on icon "button" at bounding box center [323, 39] width 16 height 16
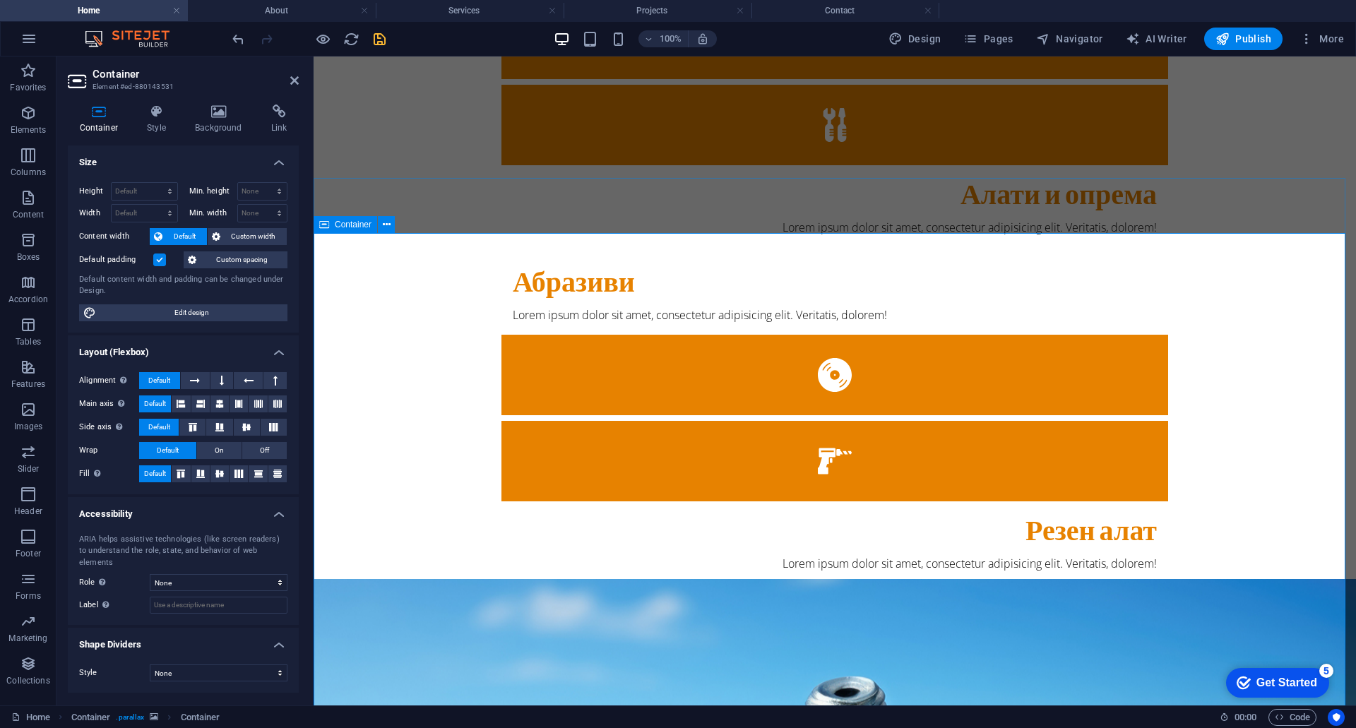
click at [378, 38] on icon "save" at bounding box center [379, 39] width 16 height 16
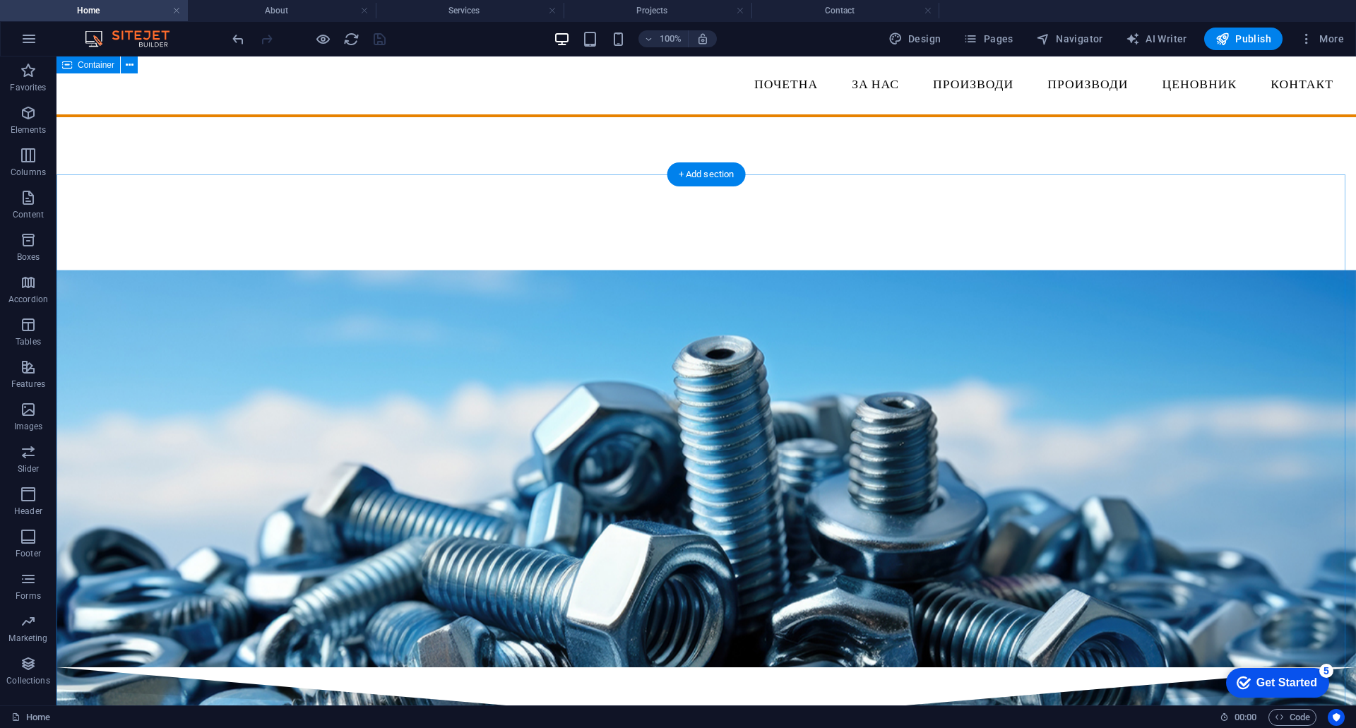
scroll to position [988, 0]
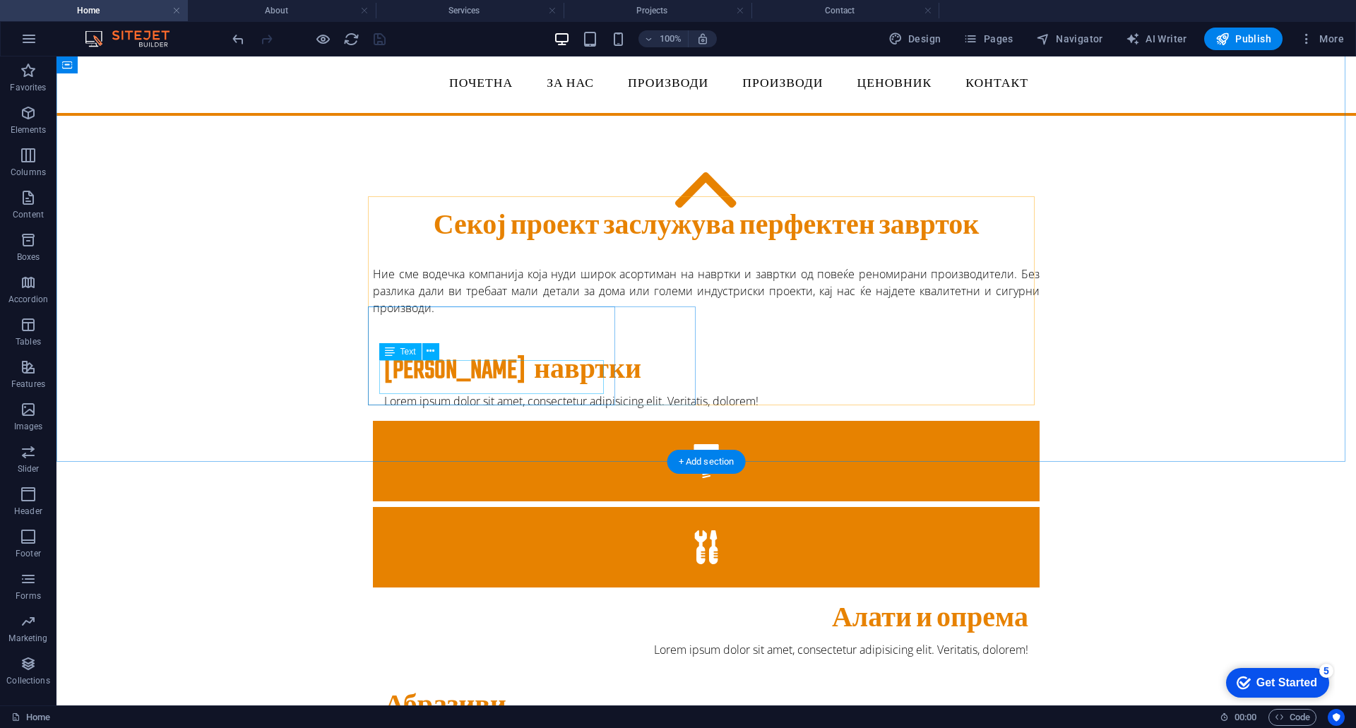
scroll to position [0, 0]
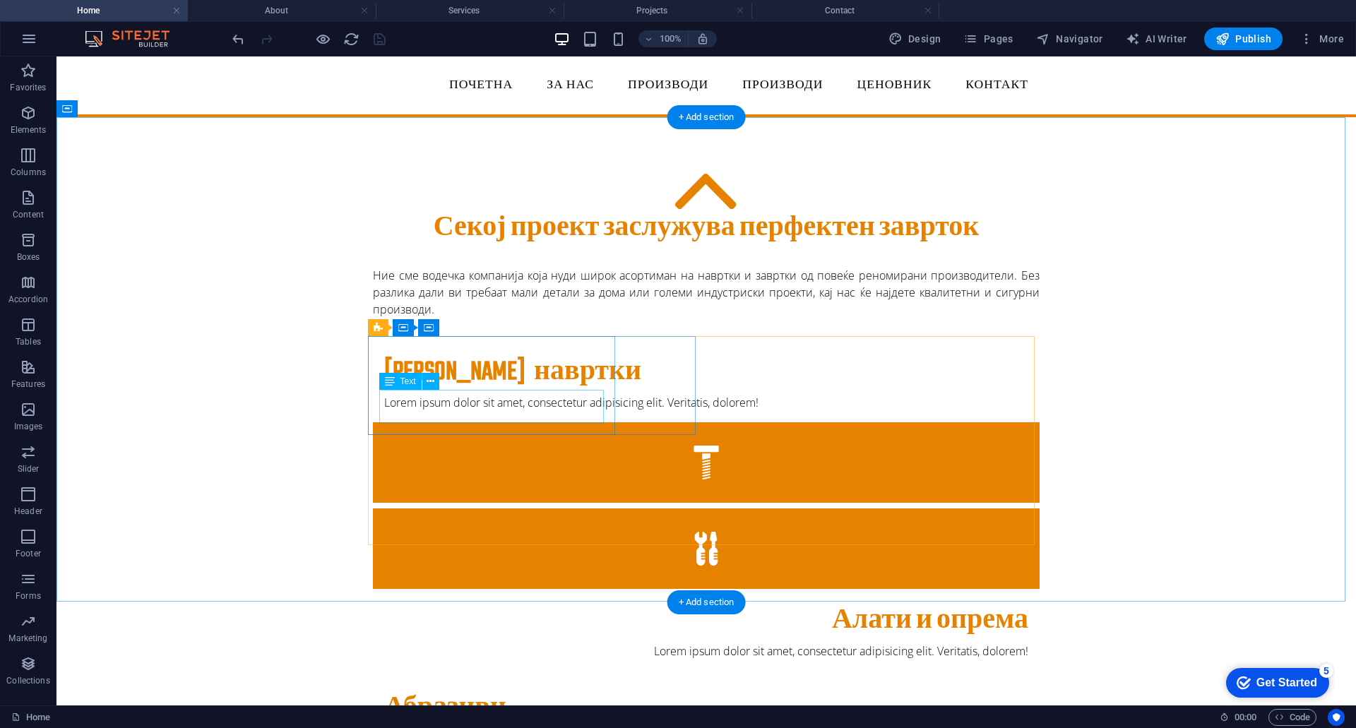
click at [447, 405] on div "Lorem ipsum dolor sit amet, consectetur adipisicing elit. Veritatis, dolorem!" at bounding box center [706, 402] width 644 height 17
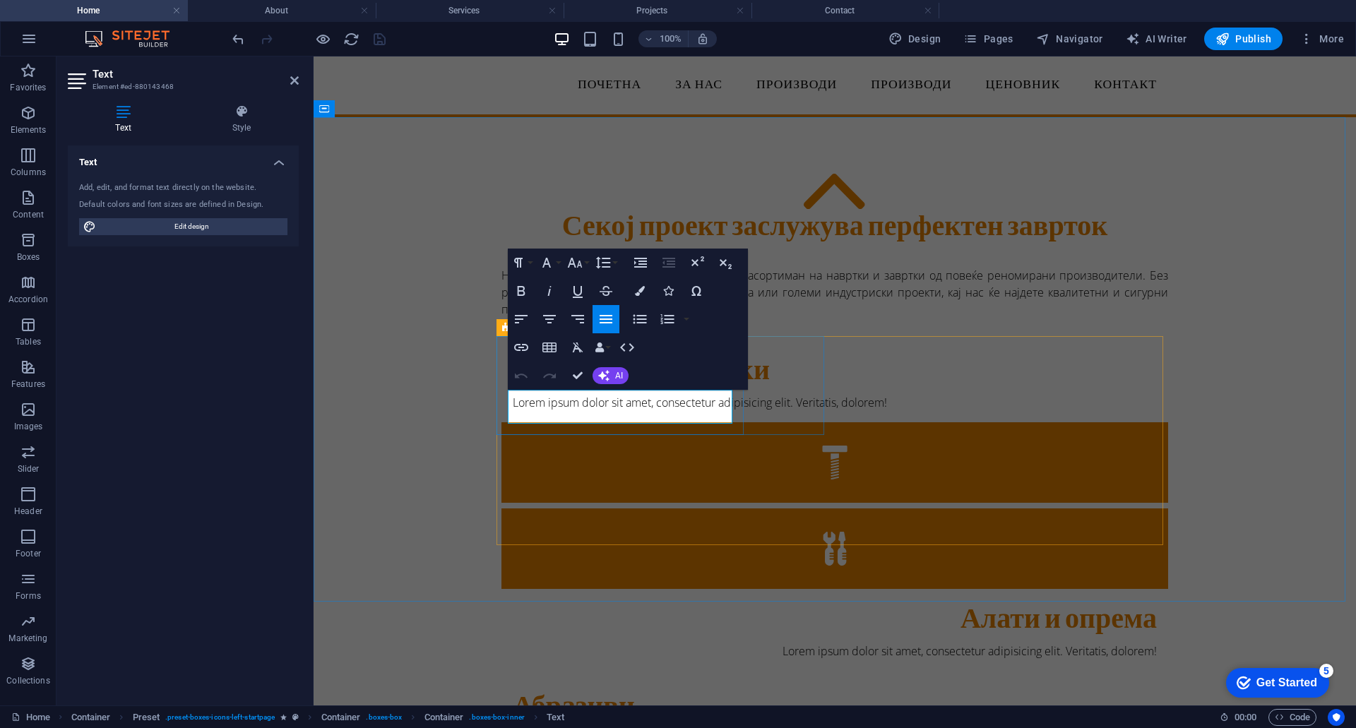
click at [614, 411] on p "Lorem ipsum dolor sit amet, consectetur adipisicing elit. Veritatis, dolorem!" at bounding box center [835, 402] width 644 height 17
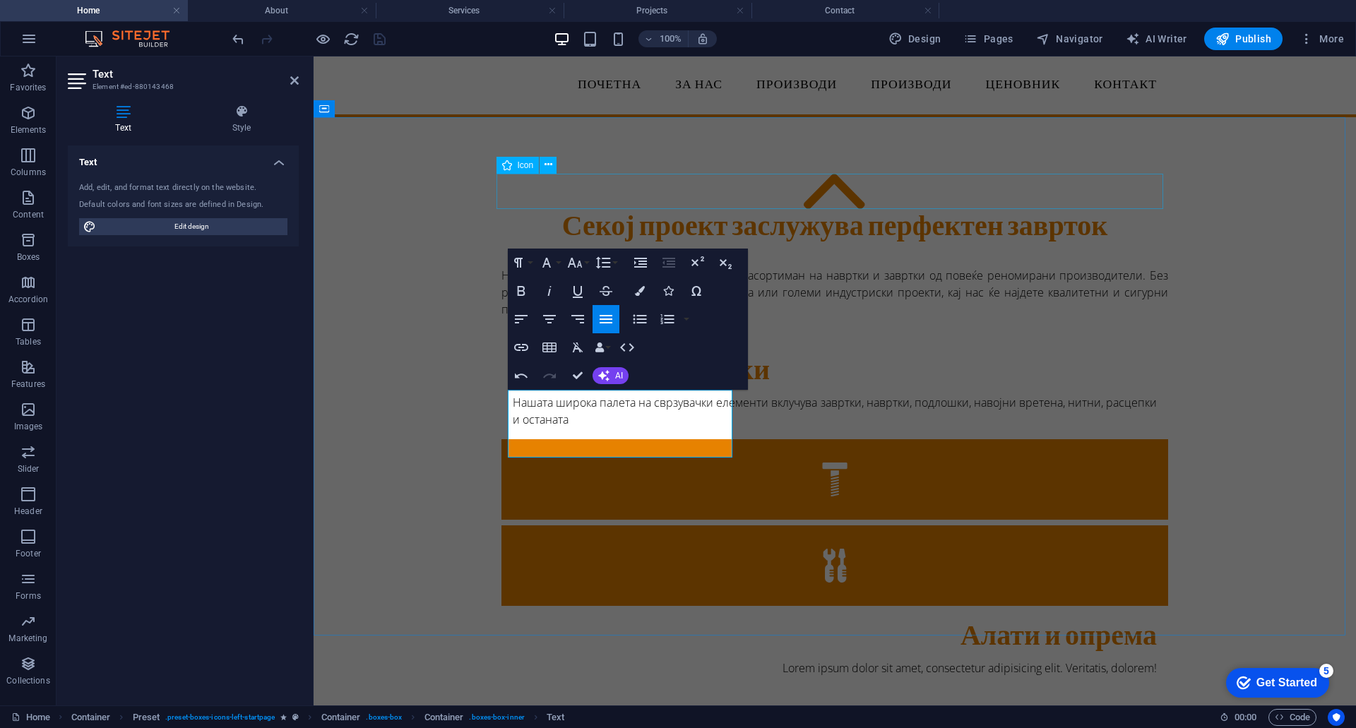
scroll to position [1075, 5]
click at [379, 452] on div "Секој проект заслужува перфектен заврток Ние сме водечка компанија која нуди ши…" at bounding box center [834, 599] width 1042 height 964
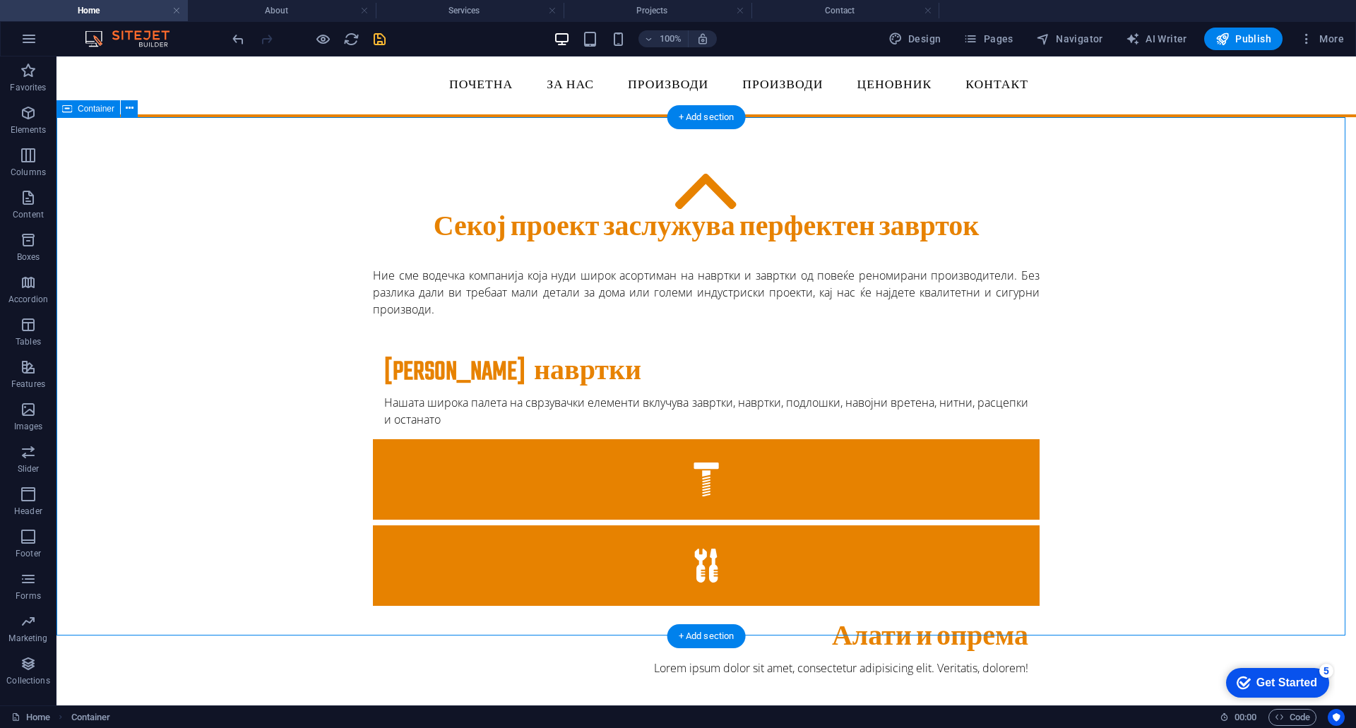
click at [1173, 348] on div "Секој проект заслужува перфектен заврток Ние сме водечка компанија која нуди ши…" at bounding box center [705, 599] width 1299 height 964
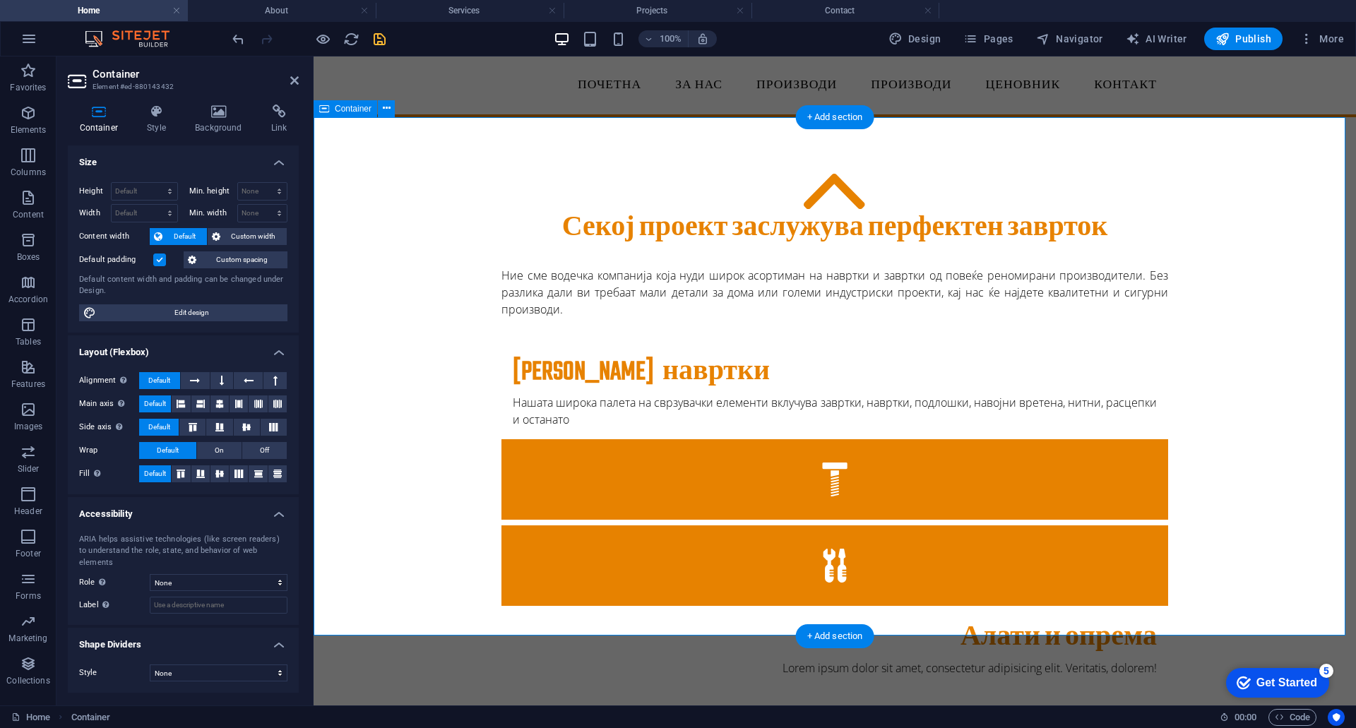
click at [1176, 405] on div "Секој проект заслужува перфектен заврток Ние сме водечка компанија која нуди ши…" at bounding box center [834, 599] width 1042 height 964
click at [1231, 398] on div "Секој проект заслужува перфектен заврток Ние сме водечка компанија која нуди ши…" at bounding box center [834, 599] width 1042 height 964
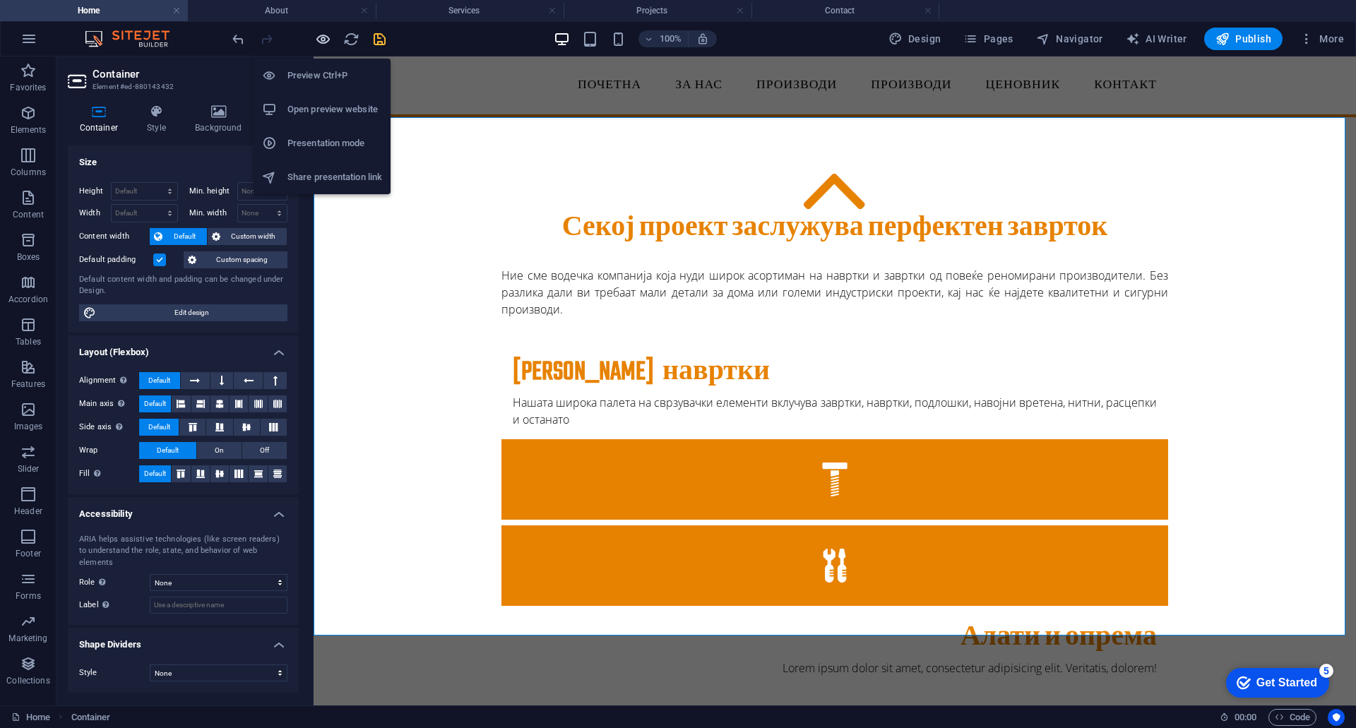
click at [323, 40] on icon "button" at bounding box center [323, 39] width 16 height 16
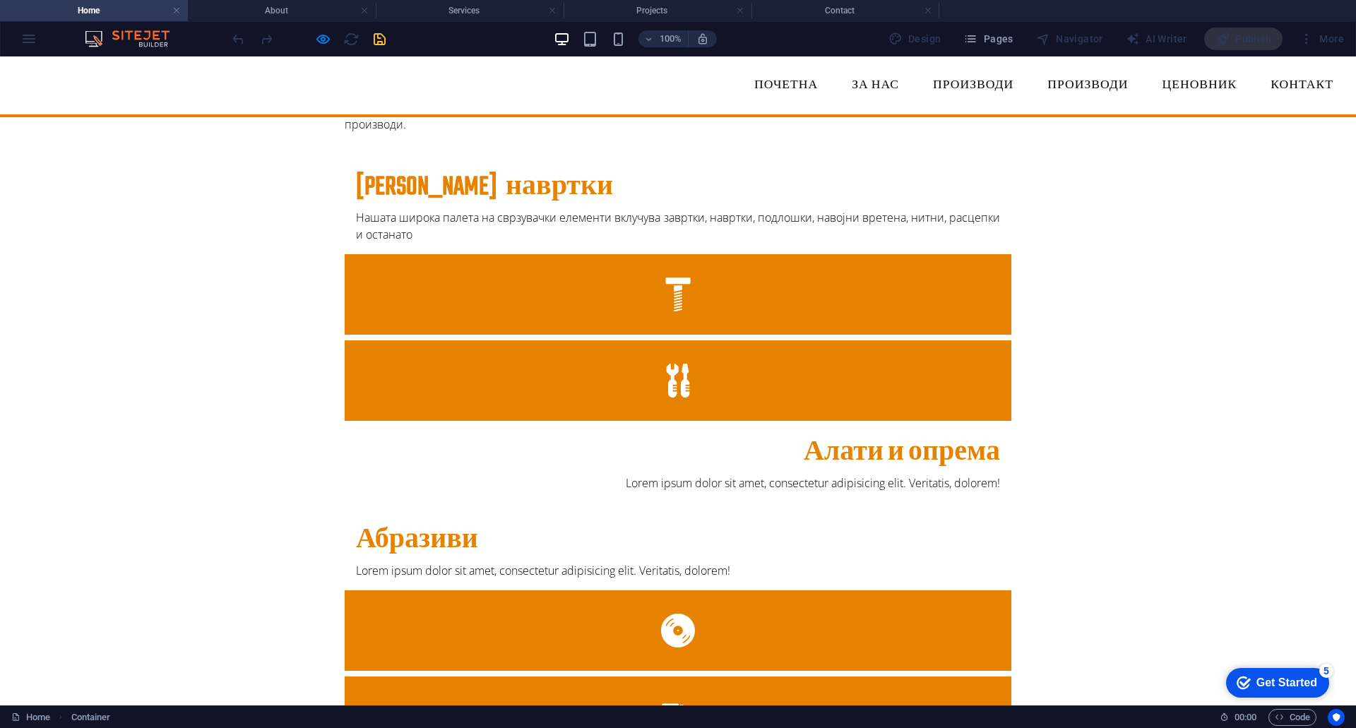
scroll to position [0, 0]
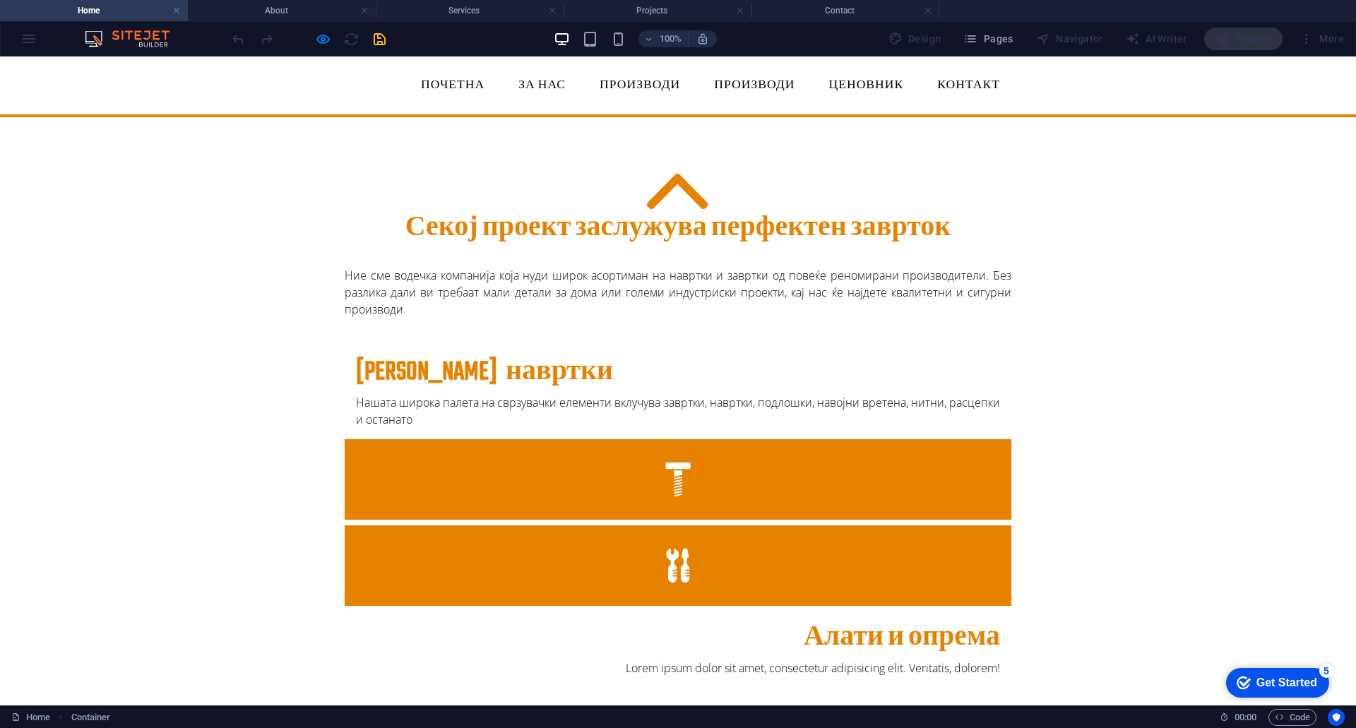
click at [379, 35] on div at bounding box center [308, 39] width 158 height 23
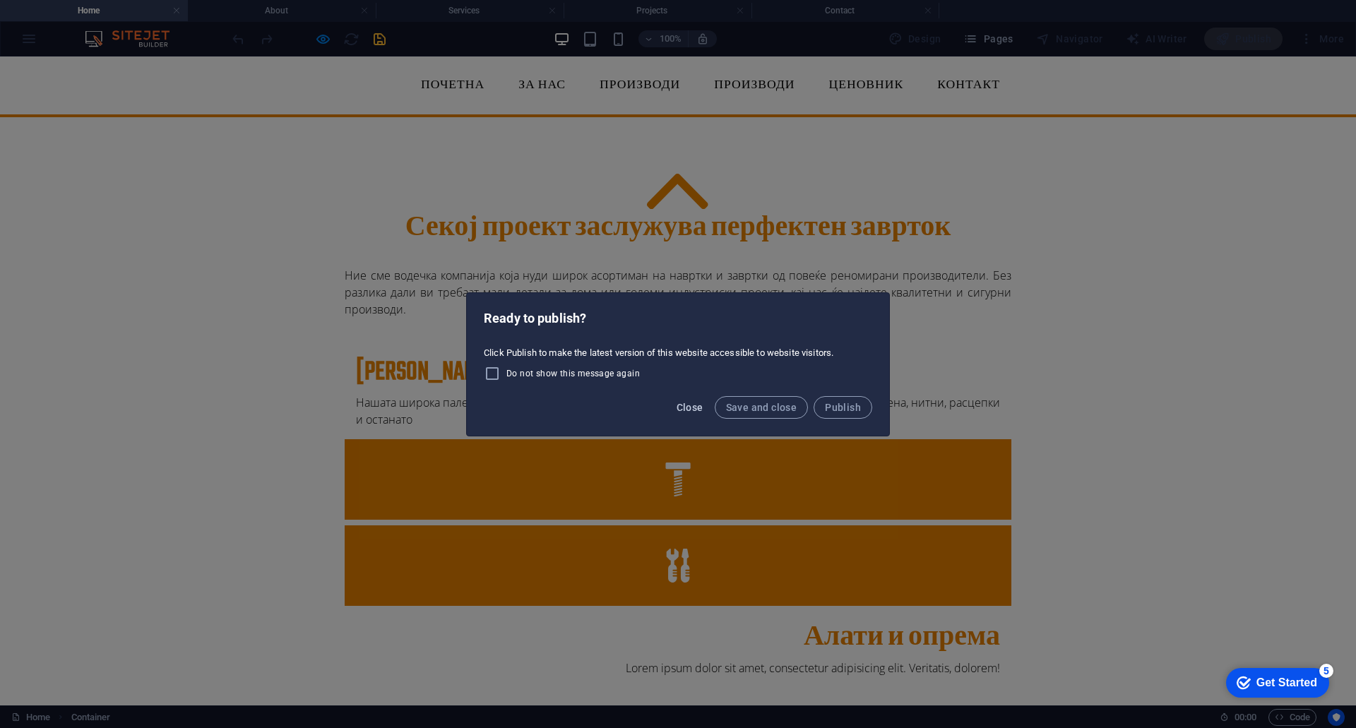
click at [700, 406] on span "Close" at bounding box center [689, 407] width 27 height 11
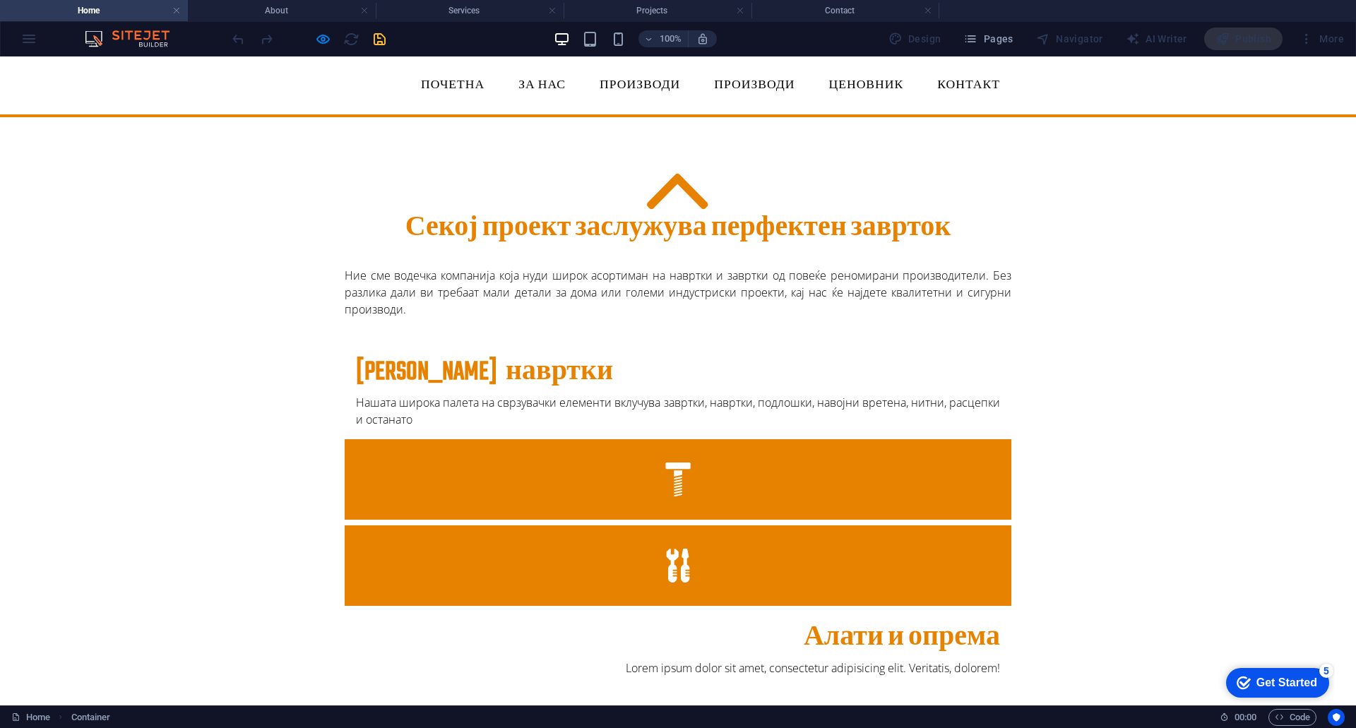
click at [332, 181] on div "Секој проект заслужува перфектен заврток Ние сме водечка компанија која нуди ши…" at bounding box center [678, 599] width 1356 height 964
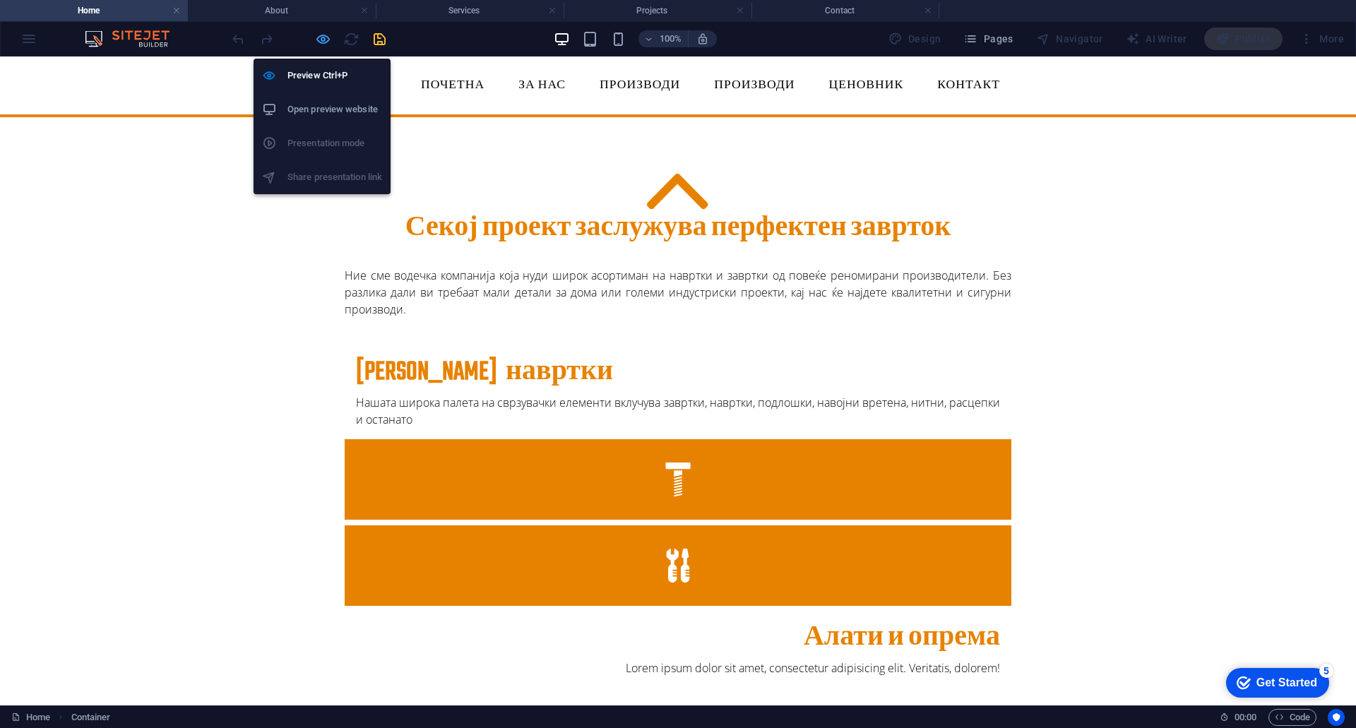
click at [321, 43] on icon "button" at bounding box center [323, 39] width 16 height 16
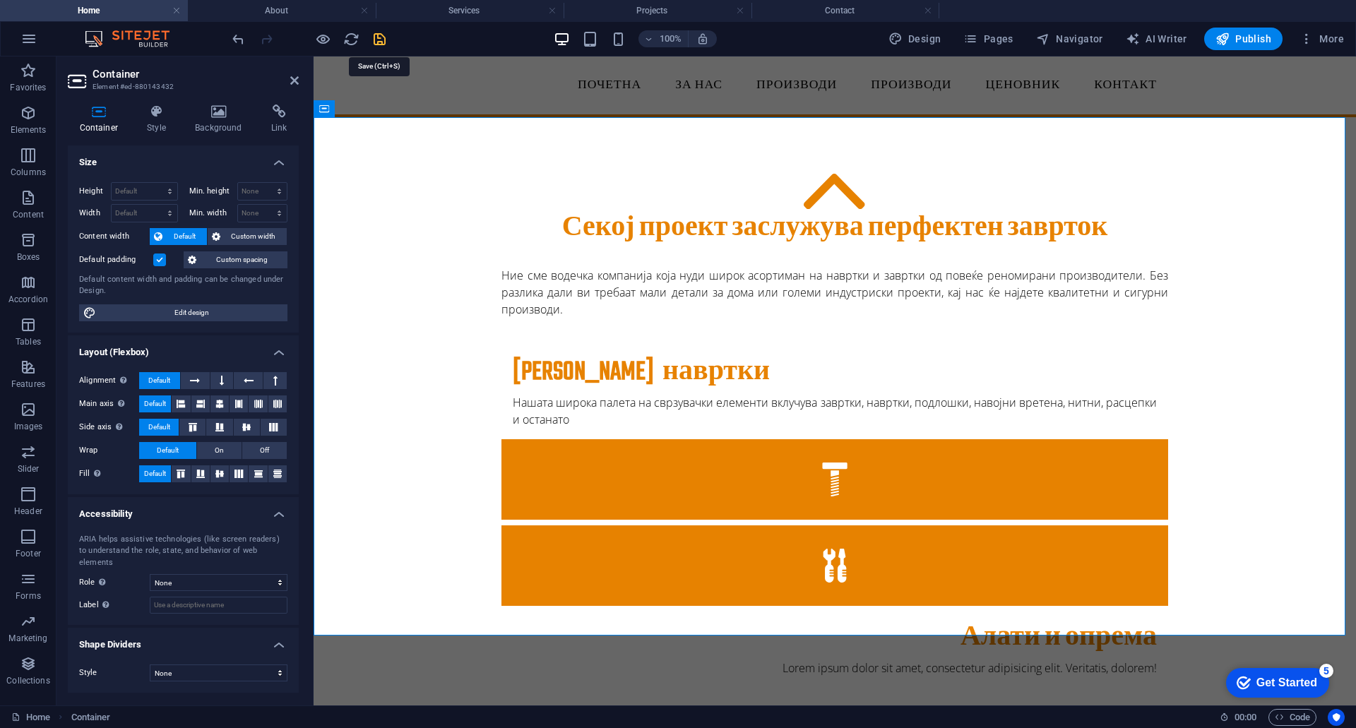
click at [379, 42] on icon "save" at bounding box center [379, 39] width 16 height 16
